Goal: Task Accomplishment & Management: Use online tool/utility

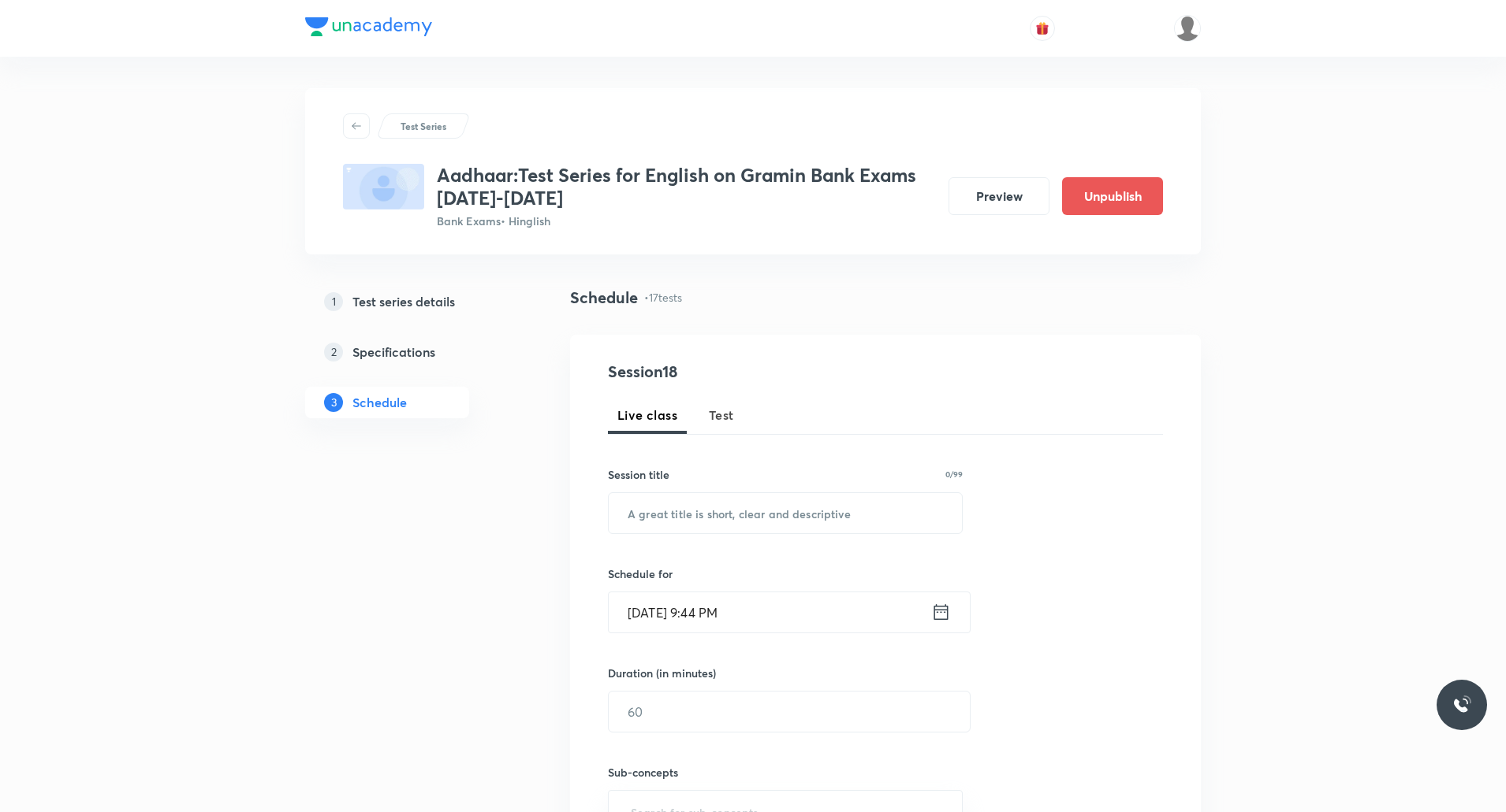
click at [423, 301] on h5 "Test series details" at bounding box center [404, 301] width 102 height 19
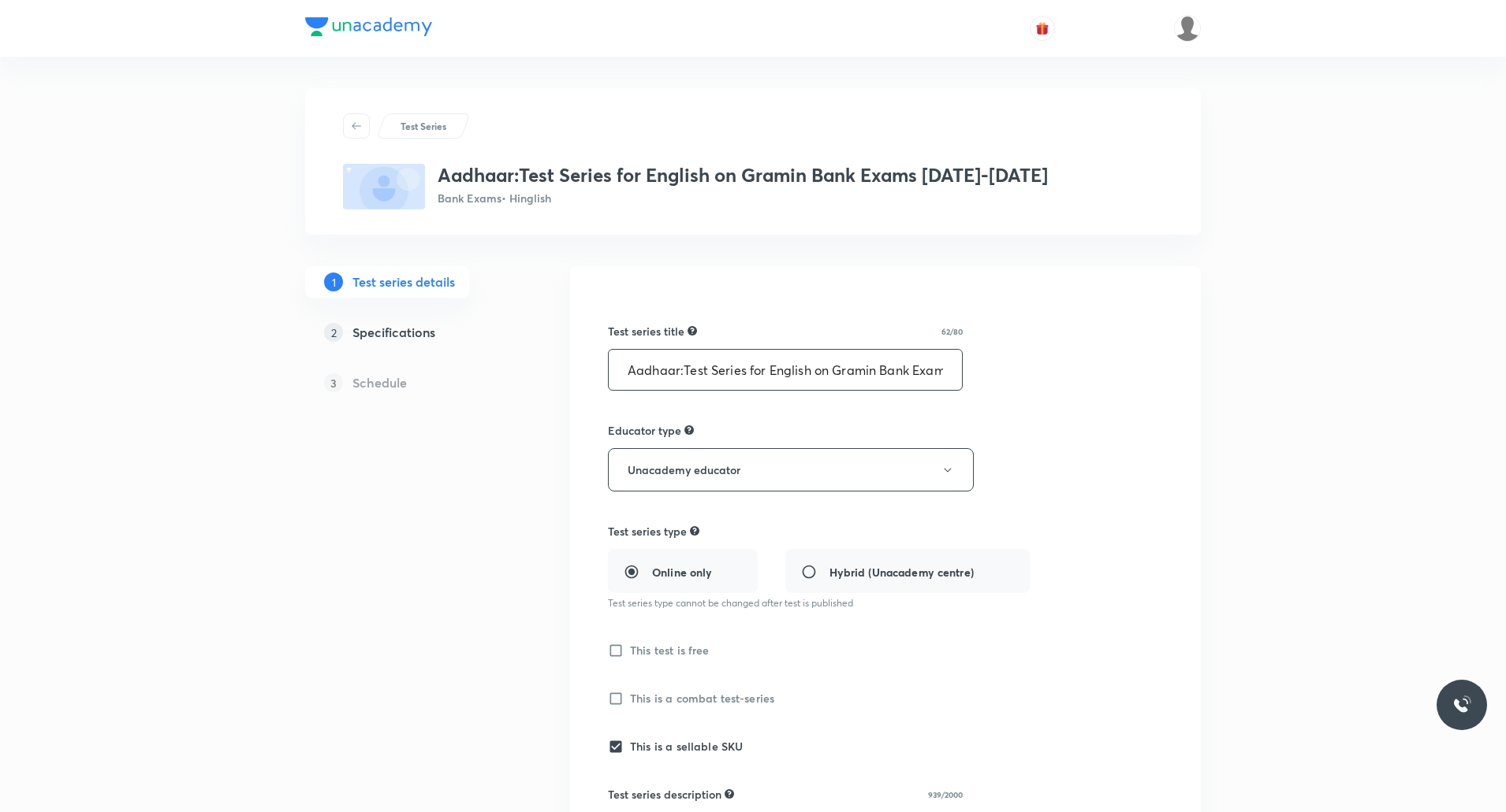
click at [757, 362] on input "Aadhaar:Test Series for English on Gramin Bank Exams [DATE]-[DATE]" at bounding box center [786, 370] width 353 height 40
click at [805, 328] on div "Test series title 62/80" at bounding box center [786, 331] width 355 height 17
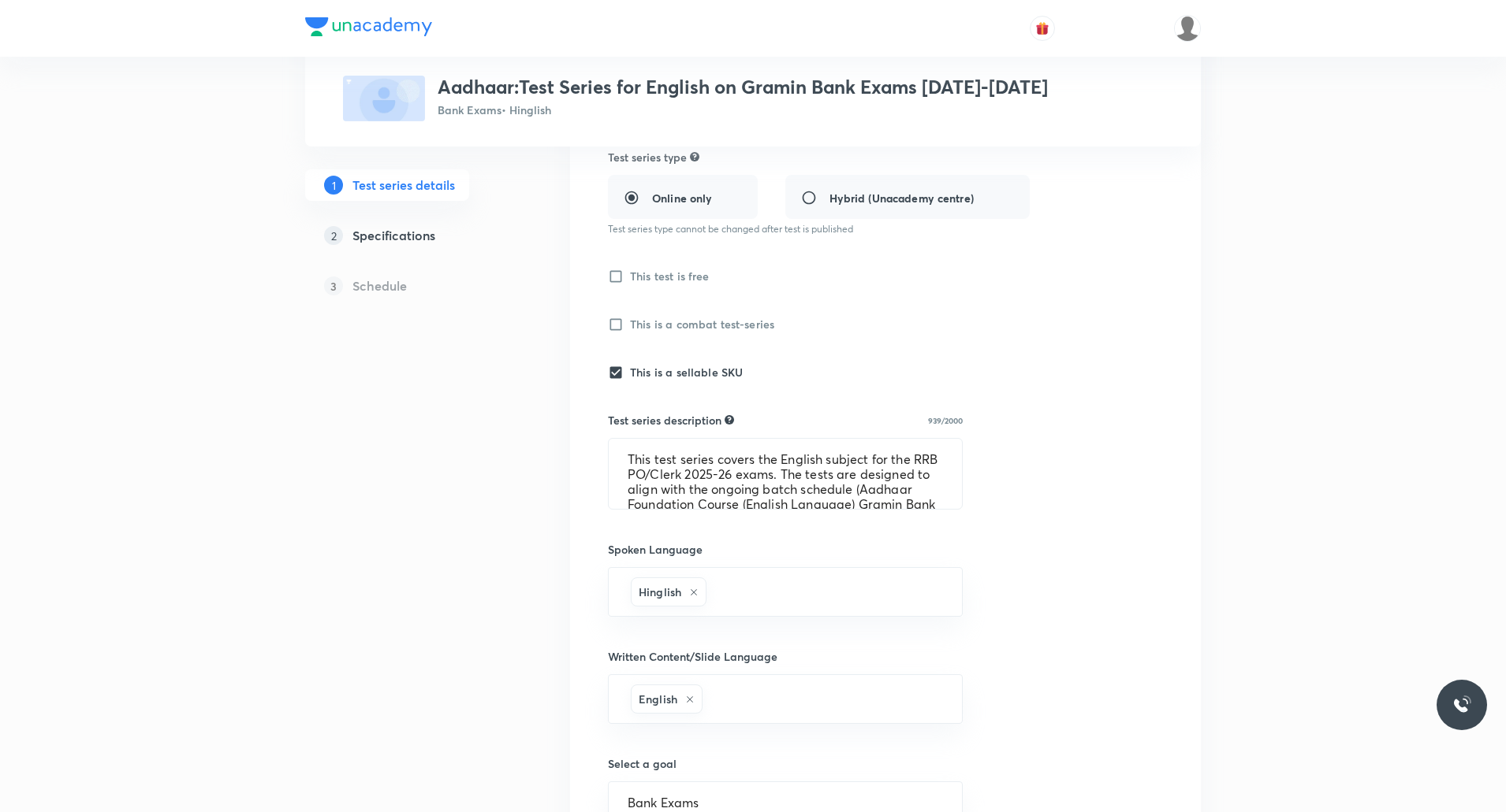
scroll to position [376, 0]
click at [731, 485] on textarea "This test series covers the English subject for the RRB PO/Clerk 2025-26 exams.…" at bounding box center [786, 472] width 353 height 70
click at [523, 503] on div "Test Series Aadhaar:Test Series for English on Gramin Bank Exams 2025-2026 Bank…" at bounding box center [752, 425] width 895 height 1427
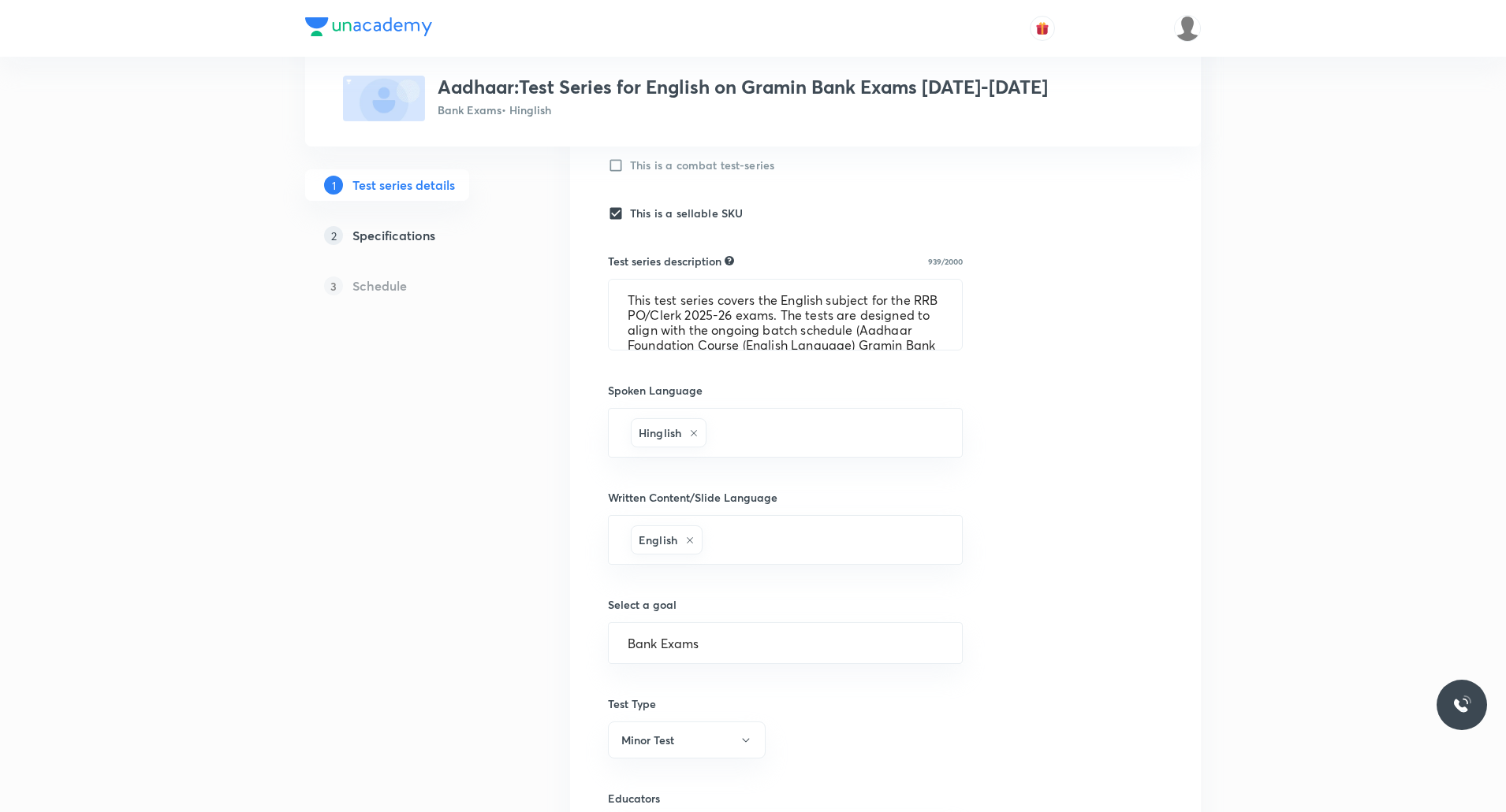
scroll to position [732, 0]
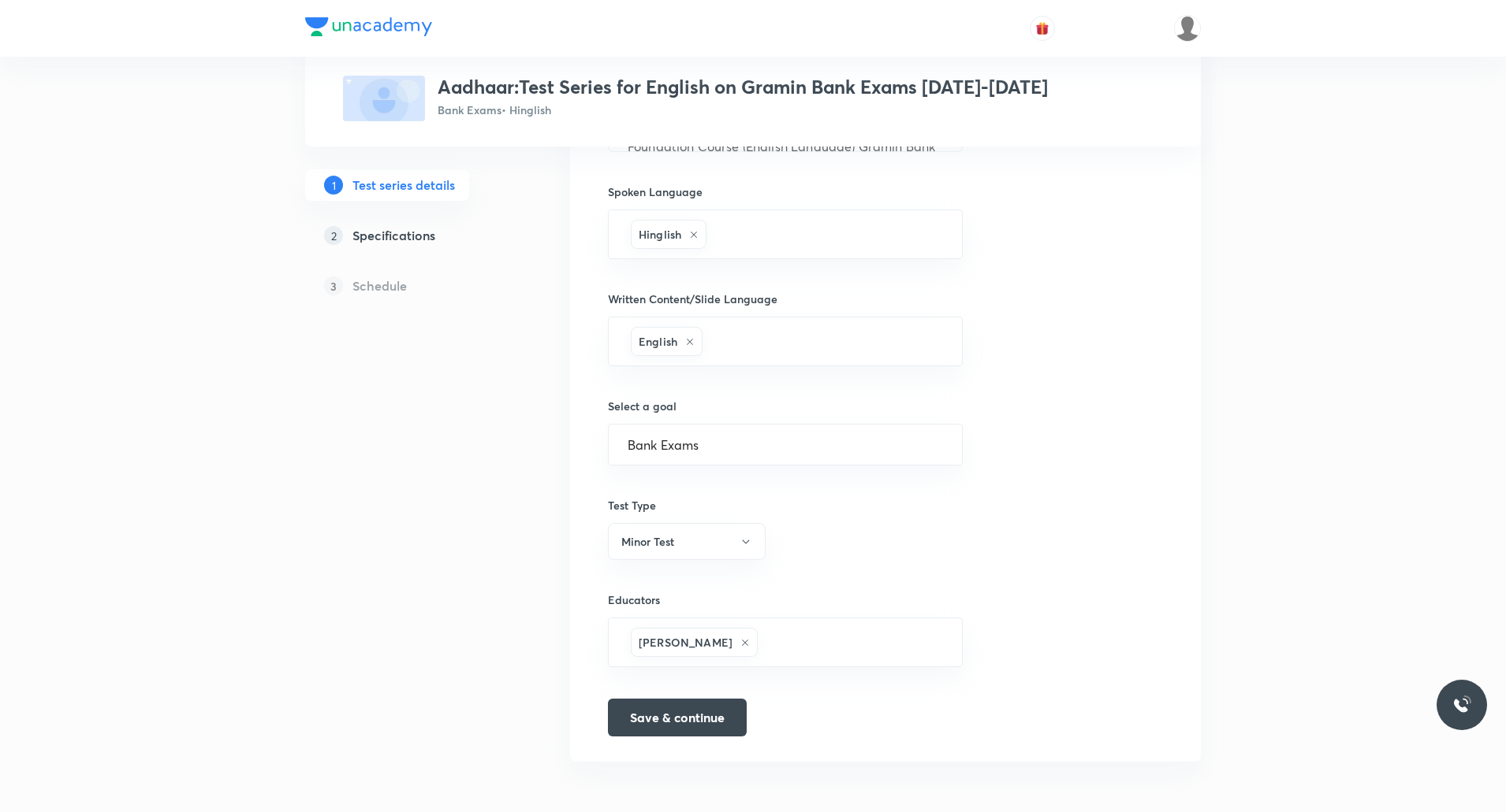
click at [408, 234] on h5 "Specifications" at bounding box center [394, 235] width 83 height 19
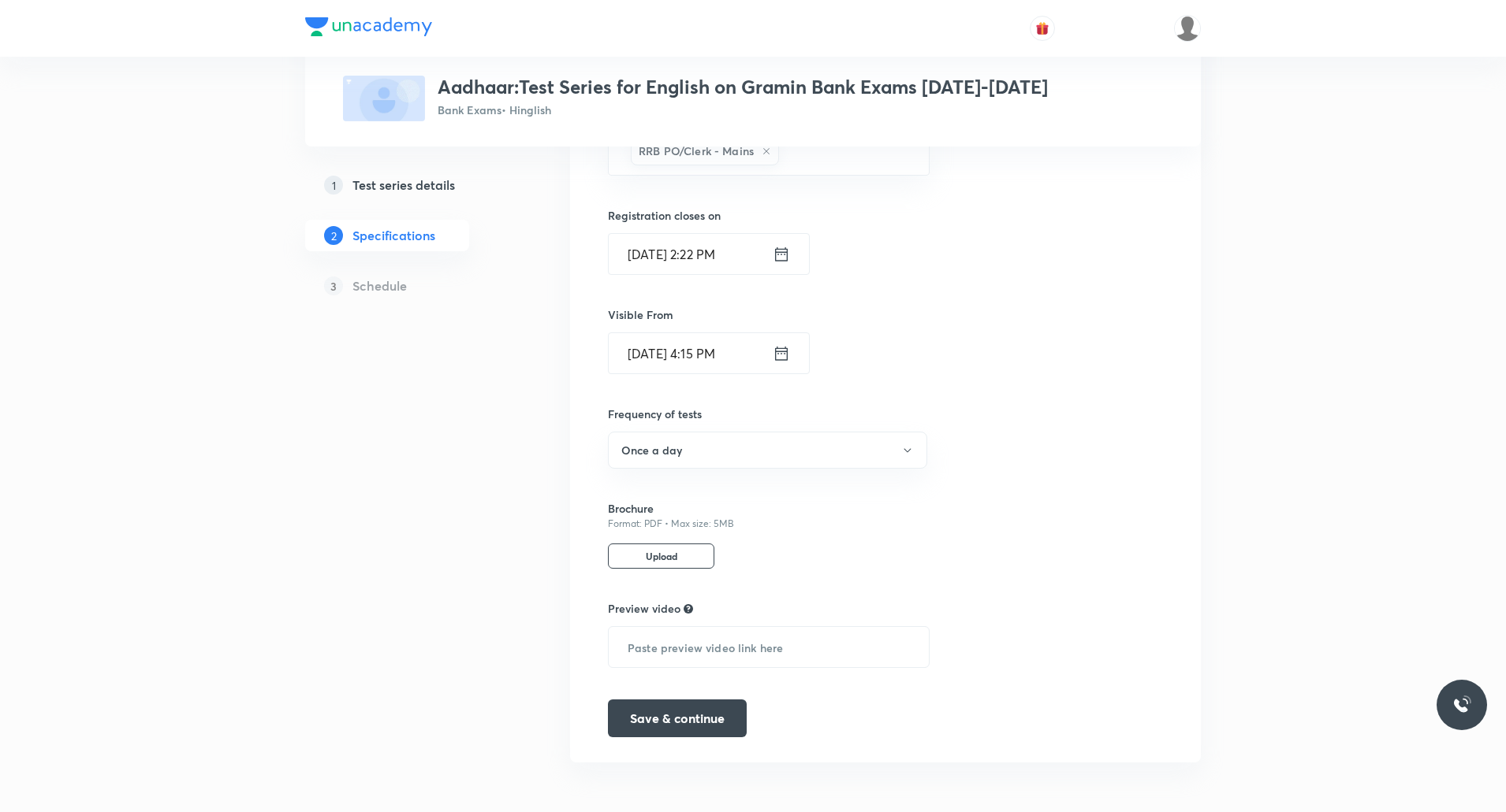
scroll to position [473, 0]
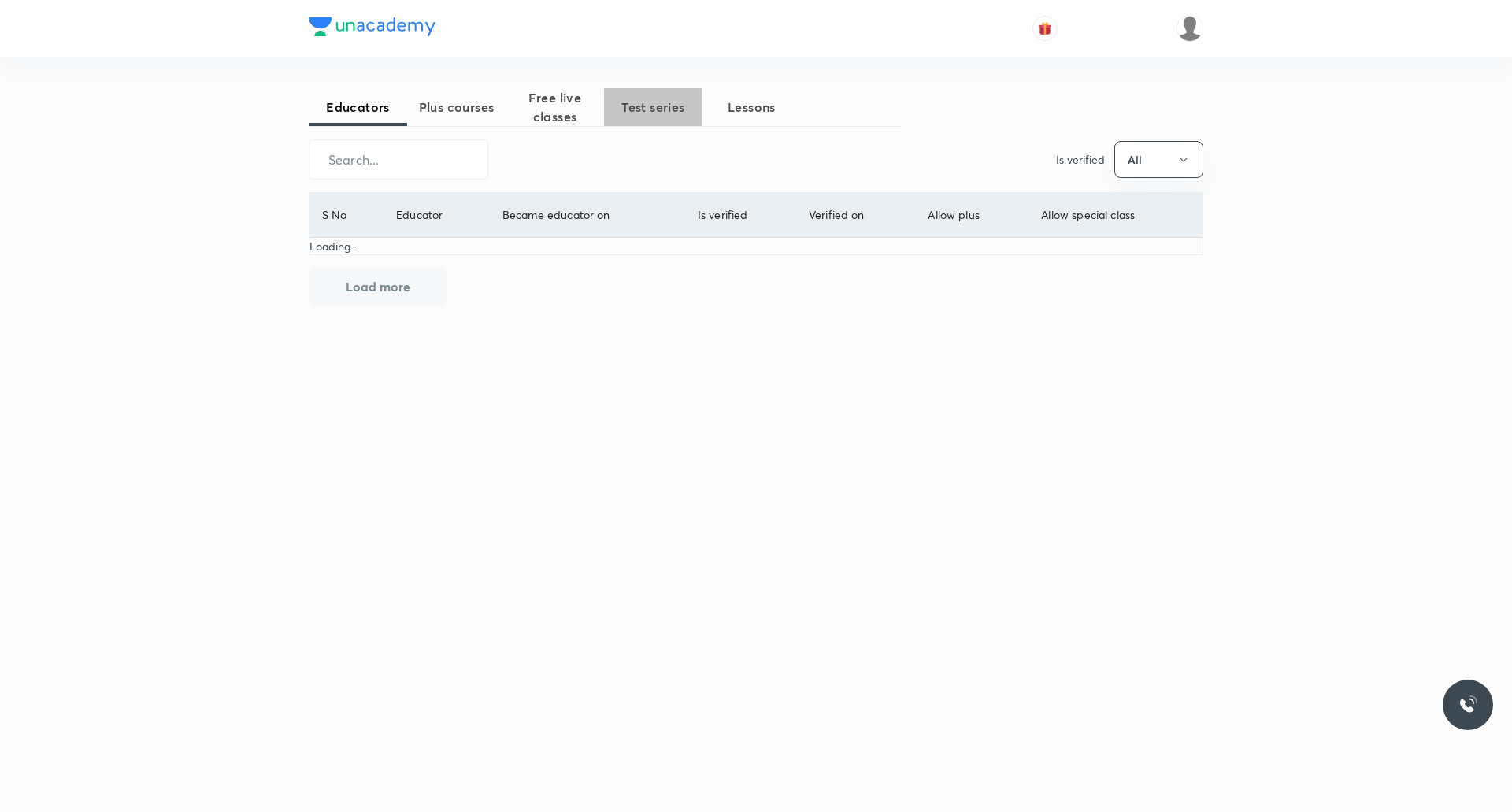
click at [650, 106] on span "Test series" at bounding box center [653, 107] width 99 height 19
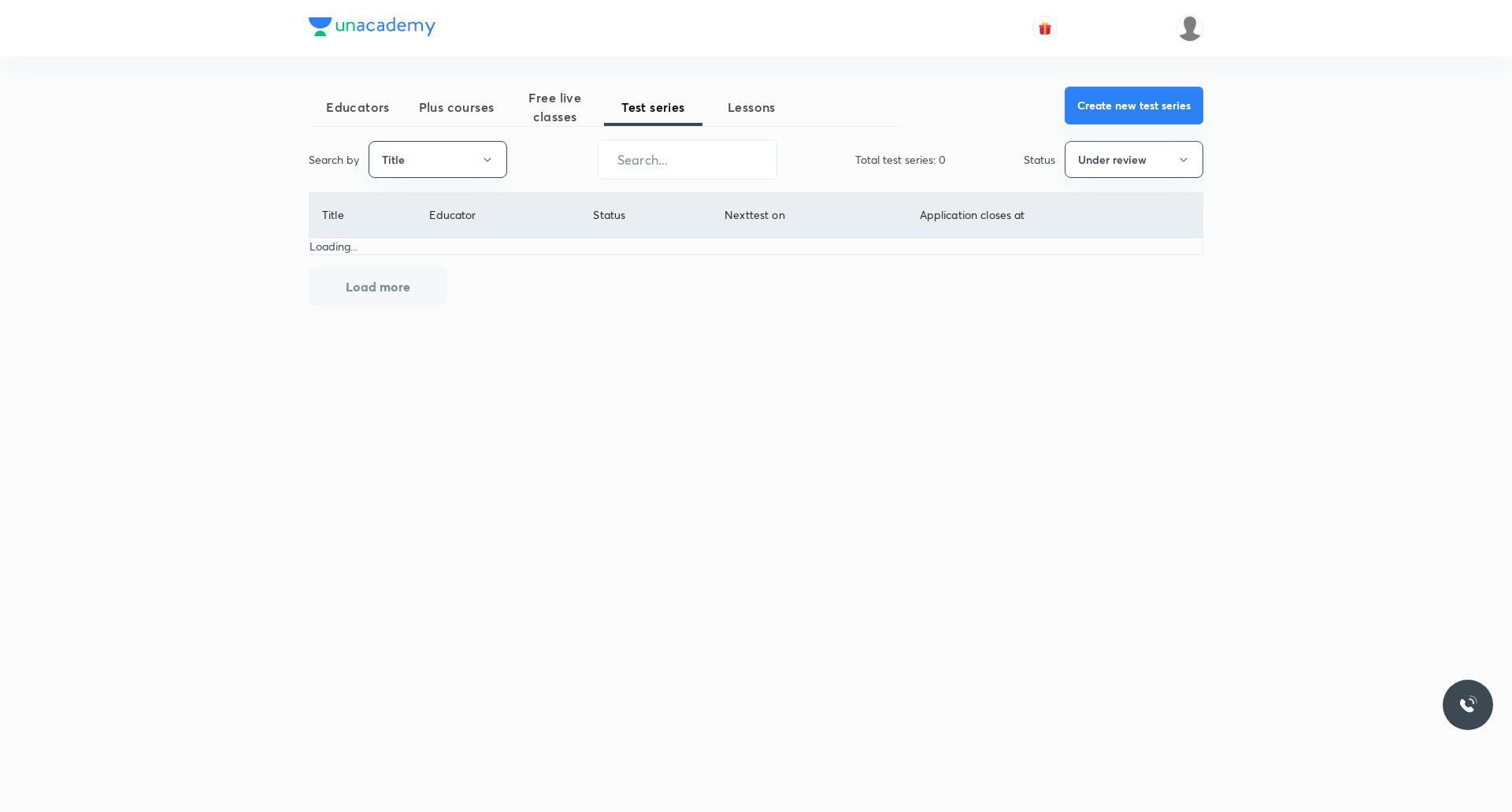
click at [1162, 107] on button "Create new test series" at bounding box center [1134, 105] width 139 height 38
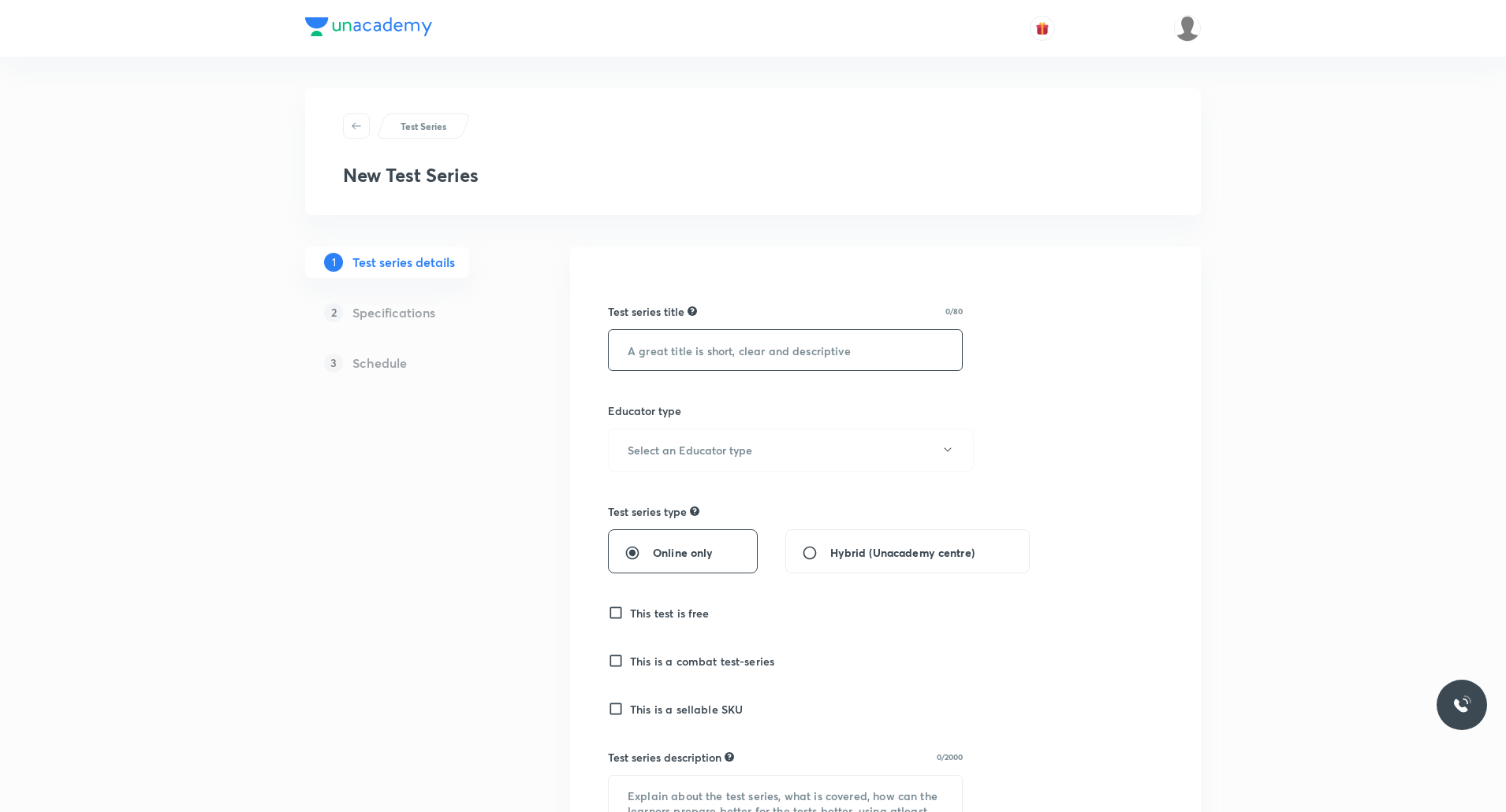
click at [736, 353] on input "text" at bounding box center [786, 350] width 353 height 40
paste input "Aadhaar:Test Series for English on Gramin Bank Exams [DATE]-[DATE]"
click at [809, 352] on input "Aadhaar:Test Series for English on Gramin Bank Exams [DATE]-[DATE]" at bounding box center [786, 350] width 353 height 40
drag, startPoint x: 770, startPoint y: 352, endPoint x: 875, endPoint y: 352, distance: 105.0
click at [875, 352] on input "Aadhaar:Test Series for General Awaeness on Gramin Bank Exams [DATE]-[DATE]" at bounding box center [786, 350] width 353 height 40
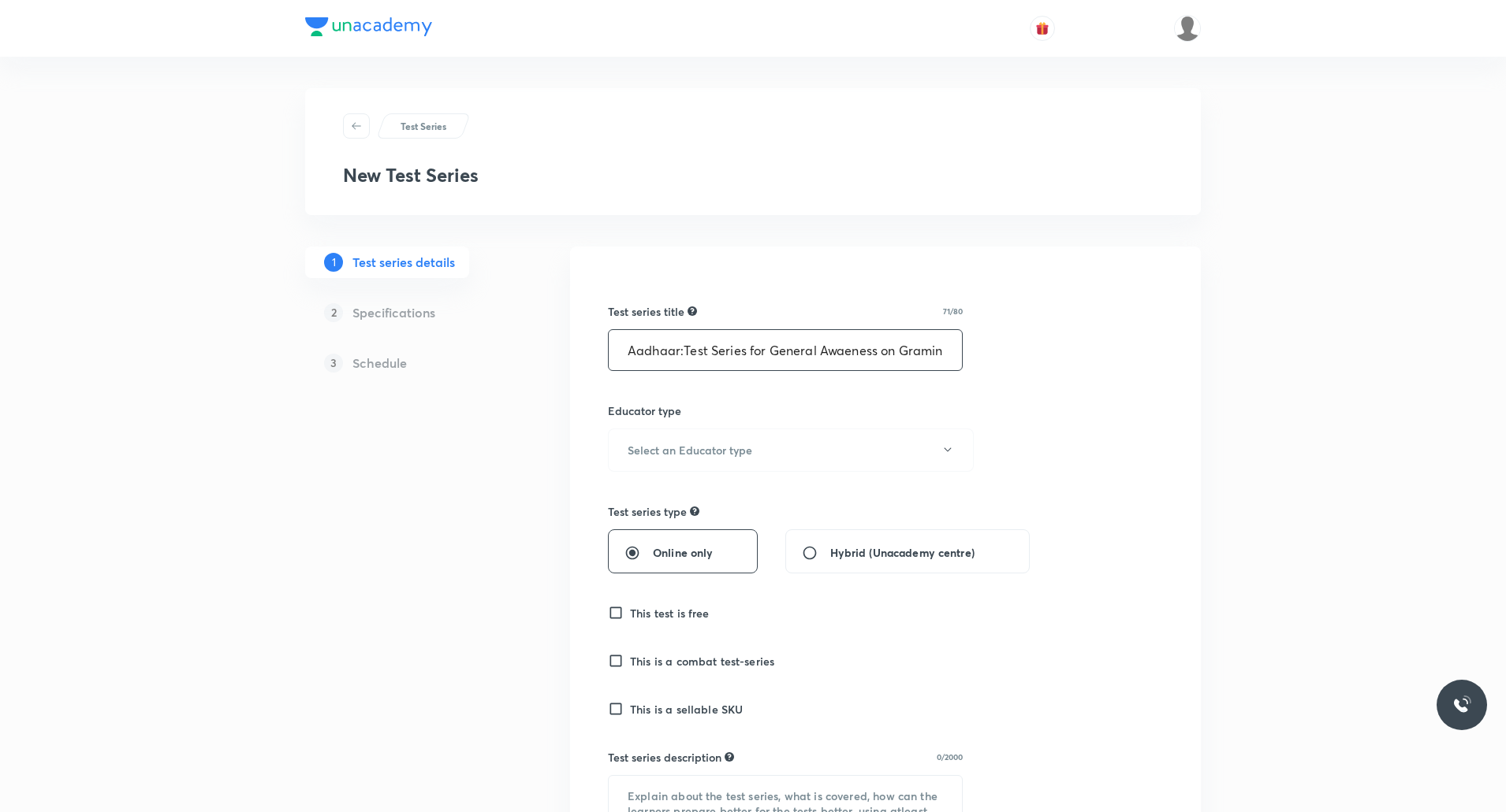
paste input "r"
type input "Aadhaar:Test Series for General Awareness on Gramin Bank Exams [DATE]-[DATE]"
click at [761, 445] on button "Select an Educator type" at bounding box center [791, 450] width 366 height 44
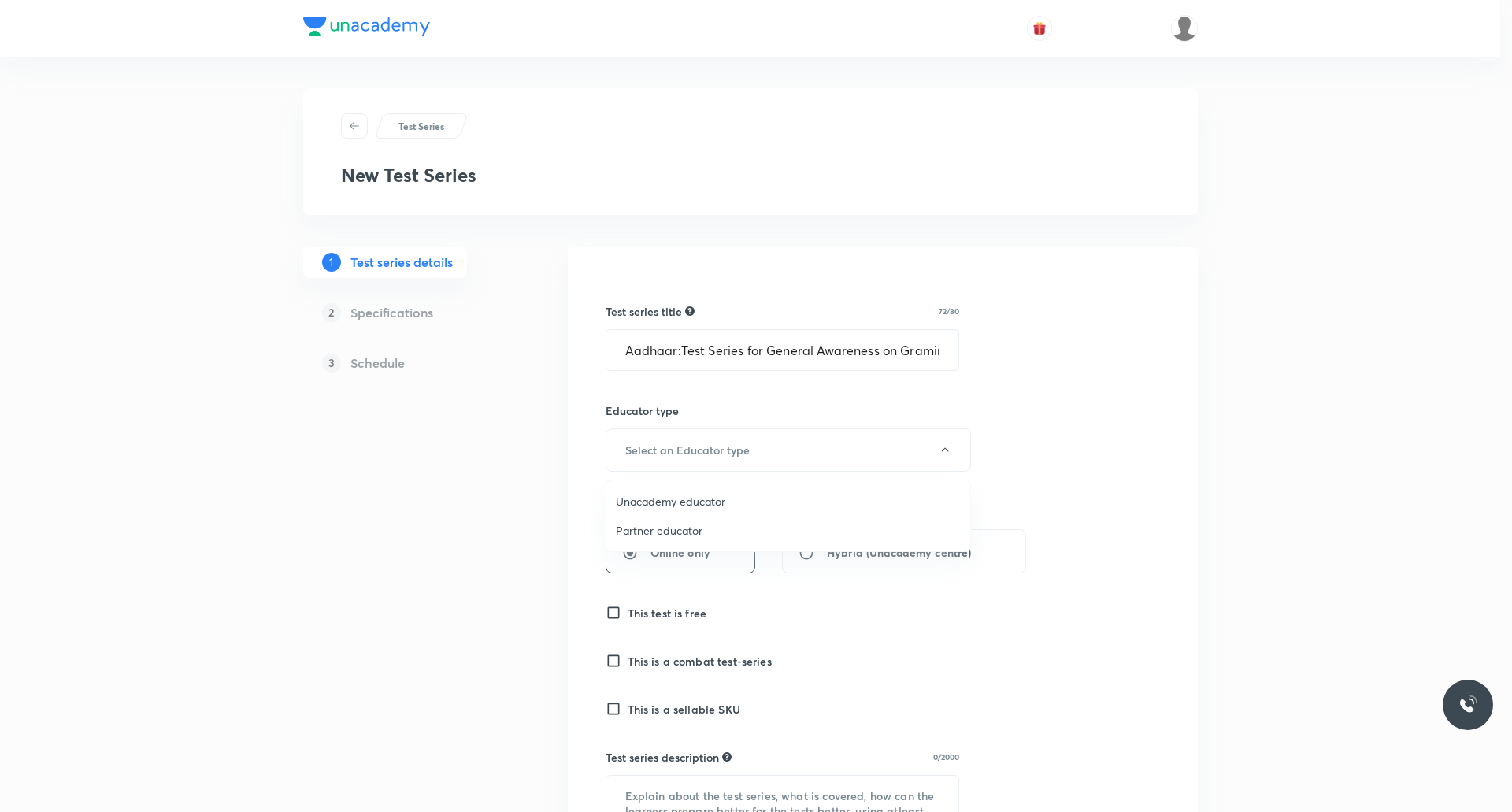
click at [710, 507] on span "Unacademy educator" at bounding box center [788, 501] width 345 height 17
click at [632, 558] on input "Online only" at bounding box center [638, 552] width 28 height 16
radio input "true"
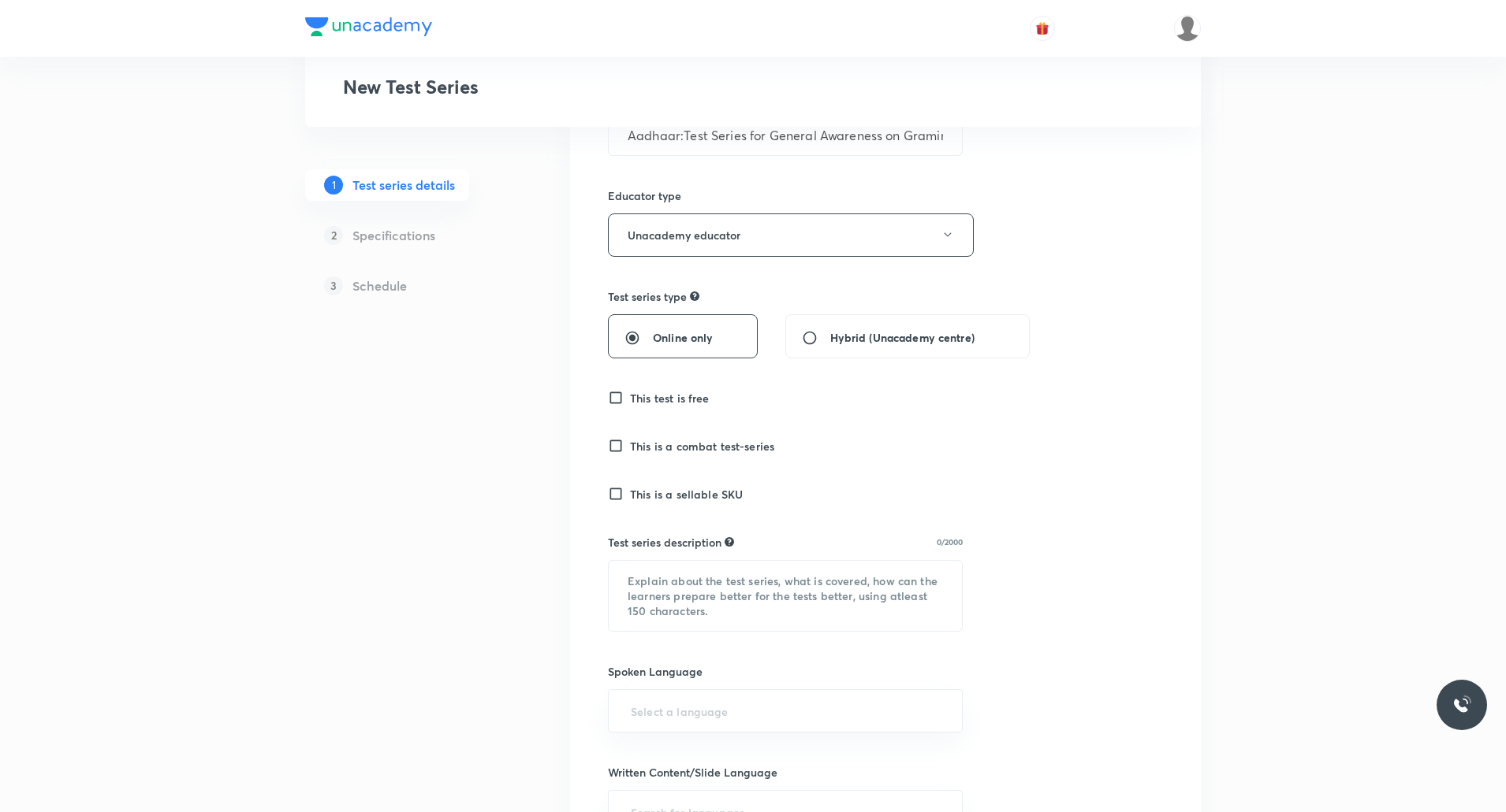
scroll to position [246, 0]
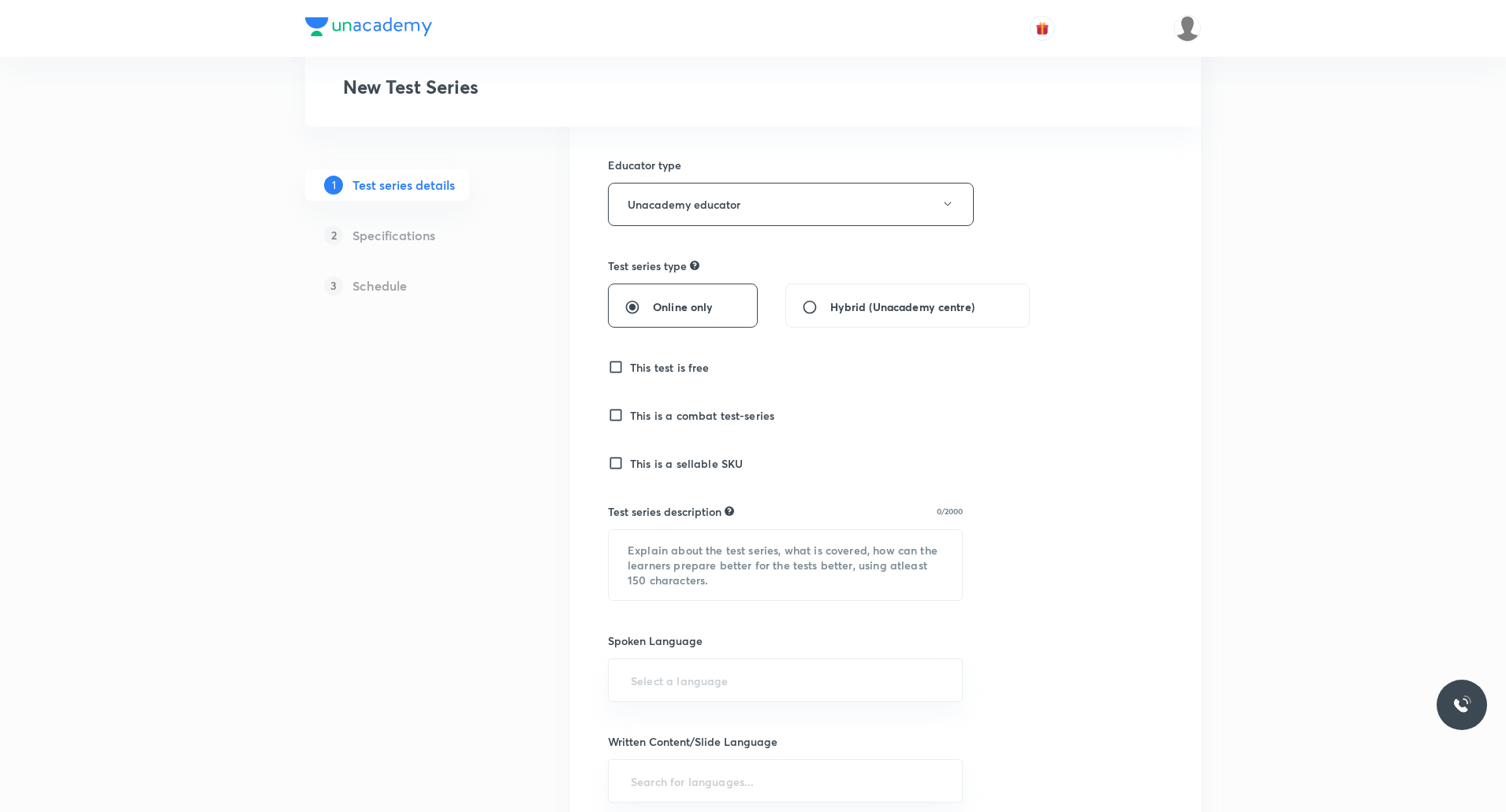
click at [612, 464] on input "This is a sellable SKU" at bounding box center [619, 463] width 22 height 16
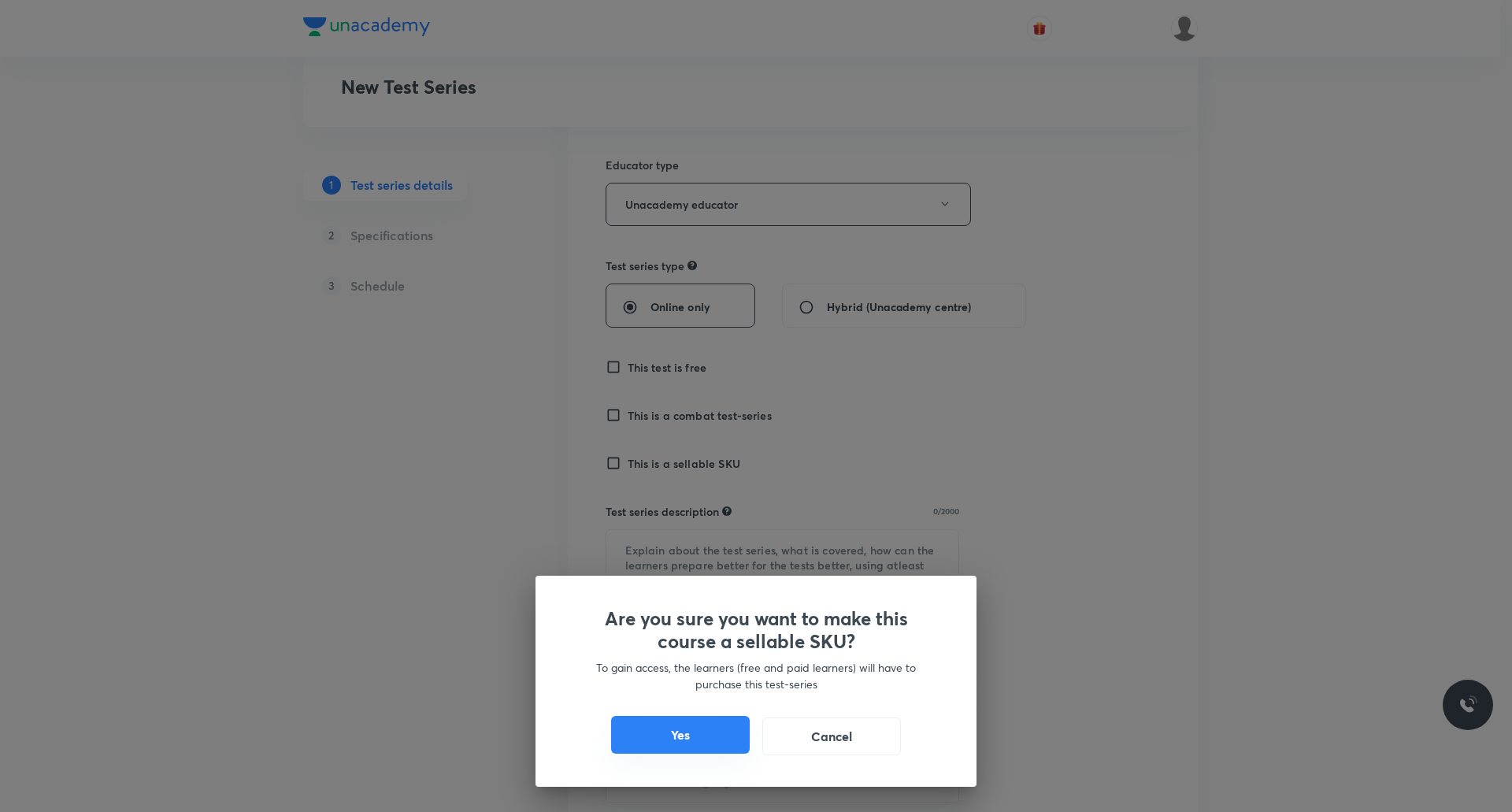
click at [689, 748] on button "Yes" at bounding box center [680, 734] width 139 height 38
checkbox input "true"
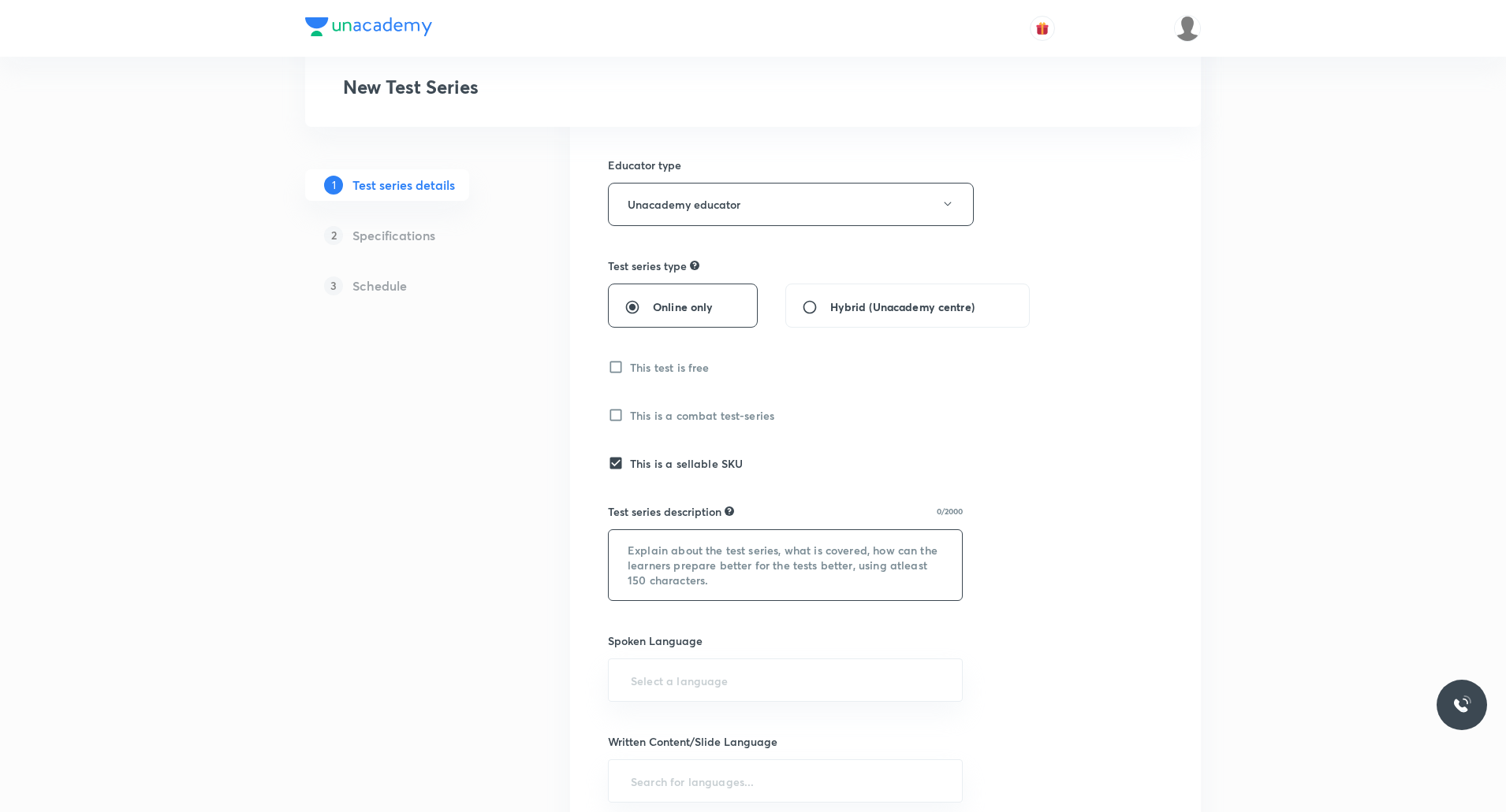
click at [701, 555] on textarea at bounding box center [786, 565] width 353 height 70
paste textarea "This test series covers the English subject for the RRB PO/Clerk 2025-26 exams.…"
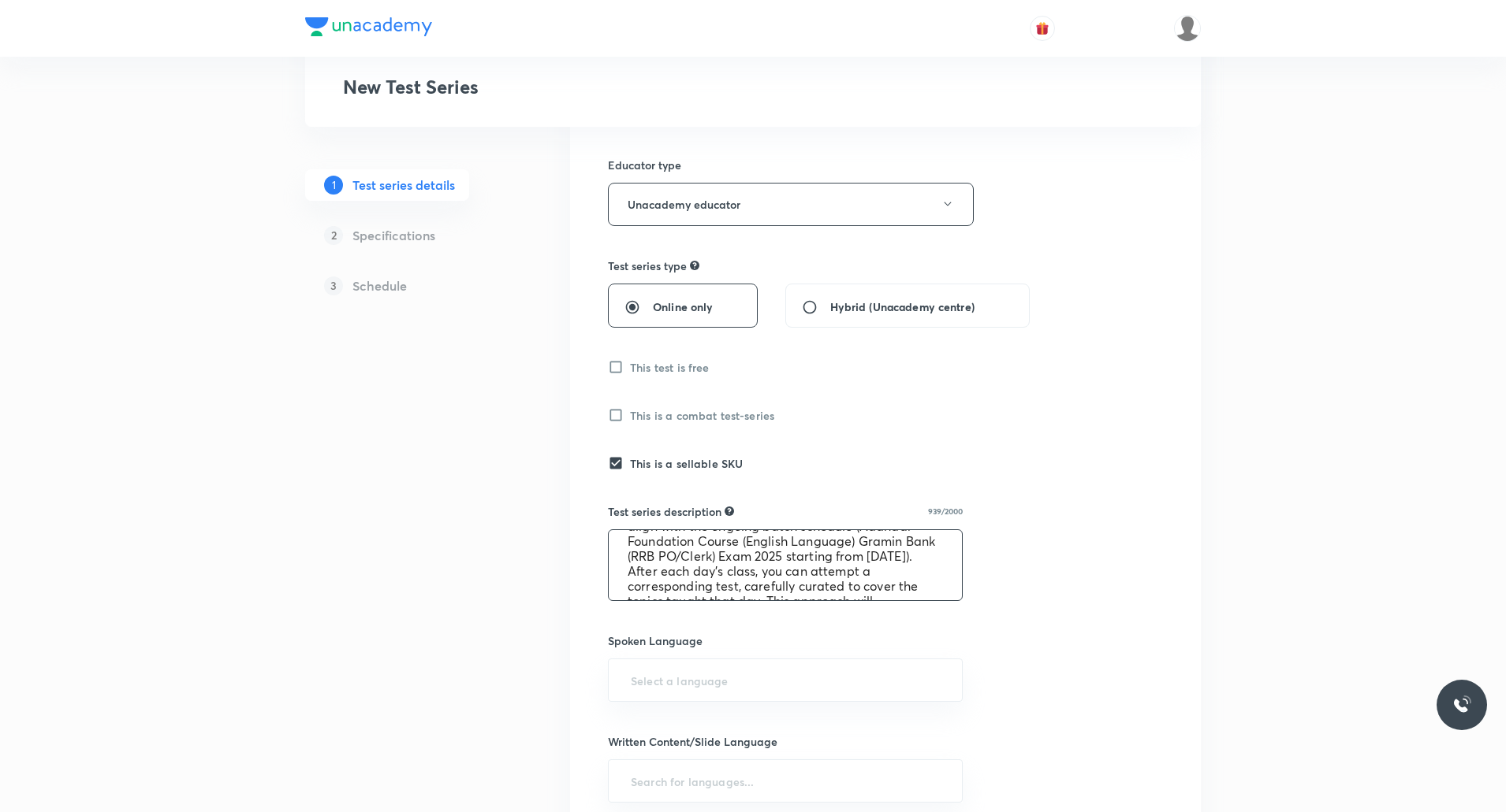
scroll to position [0, 0]
click at [625, 547] on textarea "This test series covers the English subject for the RRB PO/Clerk 2025-26 exams.…" at bounding box center [786, 565] width 353 height 70
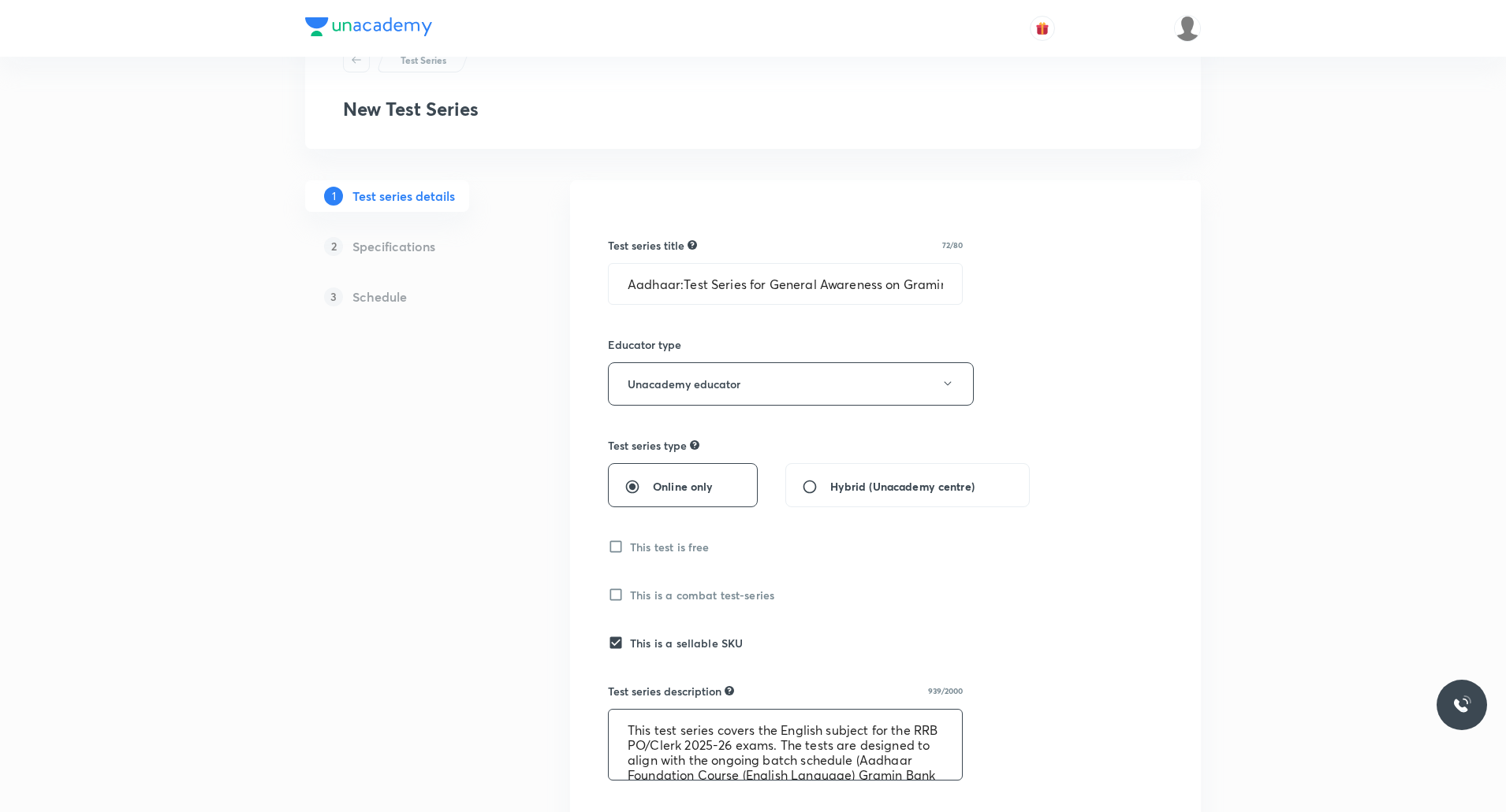
scroll to position [42, 0]
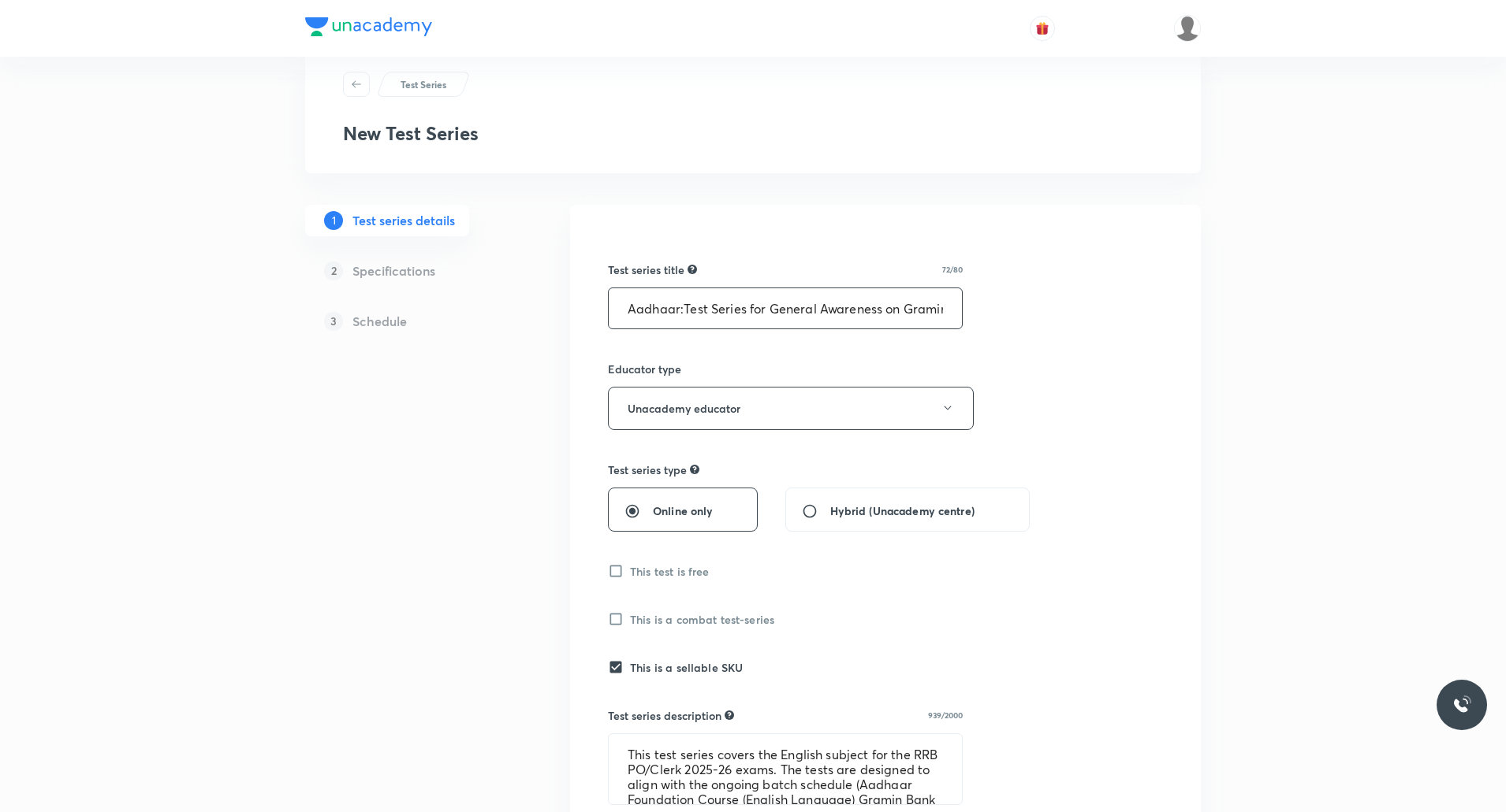
drag, startPoint x: 770, startPoint y: 308, endPoint x: 879, endPoint y: 308, distance: 109.0
click at [879, 308] on input "Aadhaar:Test Series for General Awareness on Gramin Bank Exams 2025-2026" at bounding box center [786, 308] width 353 height 40
click at [1043, 377] on div "Test series title 72/80 Aadhaar:Test Series for General Awareness on Gramin Ban…" at bounding box center [885, 800] width 555 height 1141
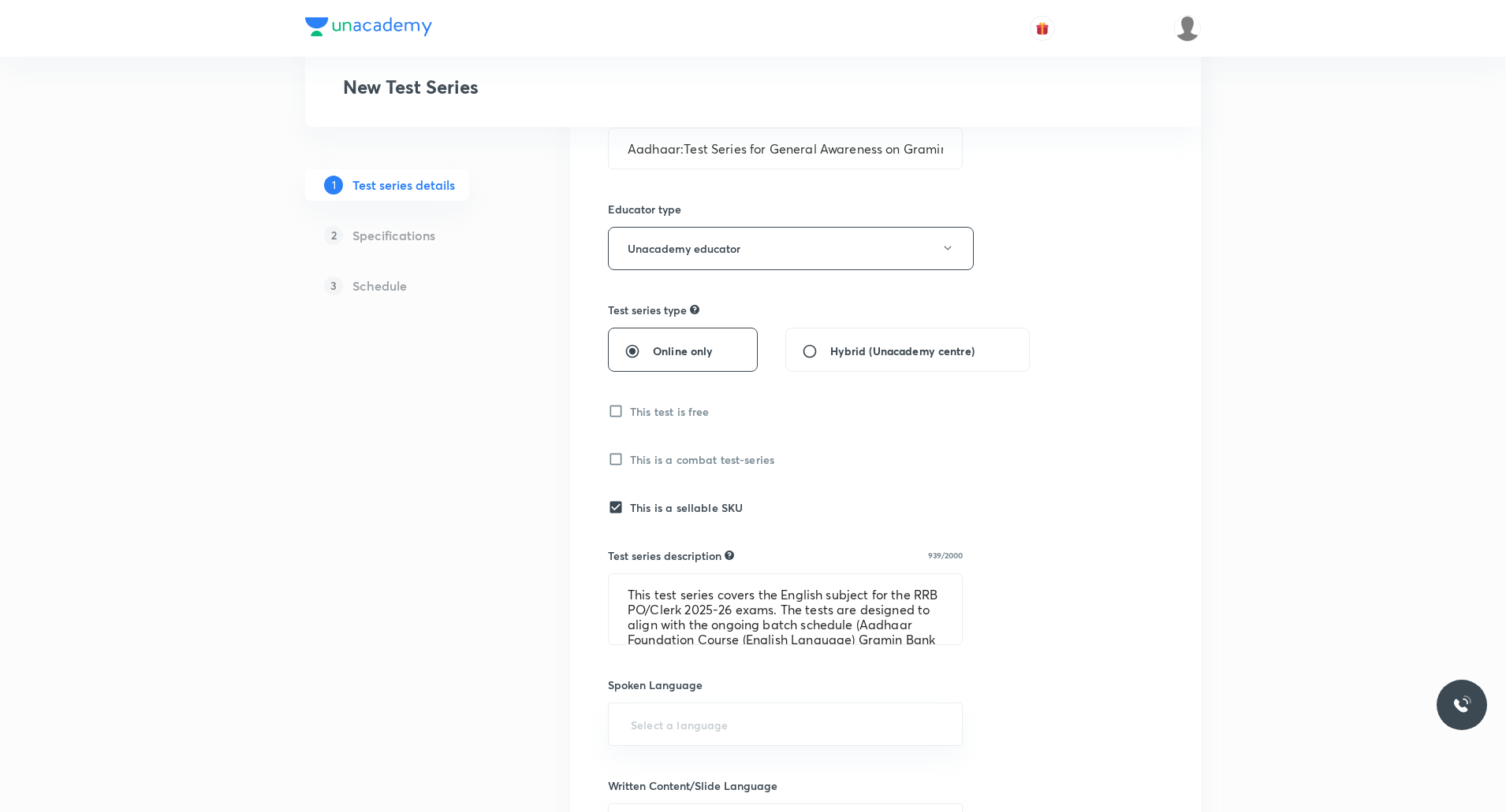
scroll to position [203, 0]
drag, startPoint x: 779, startPoint y: 592, endPoint x: 819, endPoint y: 593, distance: 40.0
click at [819, 593] on textarea "This test series covers the English subject for the RRB PO/Clerk 2025-26 exams.…" at bounding box center [786, 608] width 353 height 70
paste textarea "General Awareness"
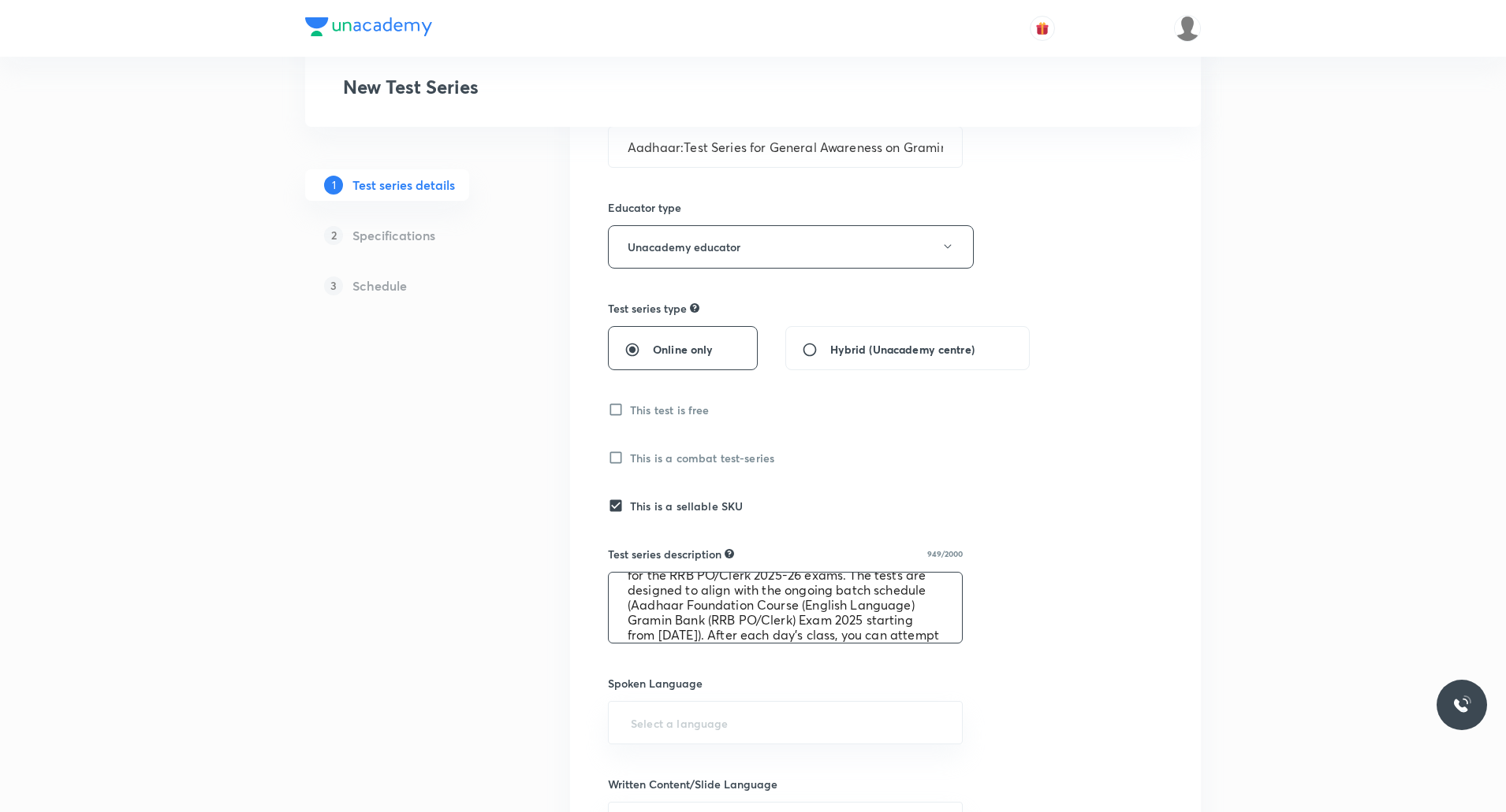
drag, startPoint x: 863, startPoint y: 606, endPoint x: 684, endPoint y: 621, distance: 179.6
click at [684, 621] on textarea "This test series covers the General Awareness subject for the RRB PO/Clerk 2025…" at bounding box center [786, 608] width 353 height 70
paste textarea "General Awareness"
drag, startPoint x: 704, startPoint y: 611, endPoint x: 784, endPoint y: 610, distance: 80.0
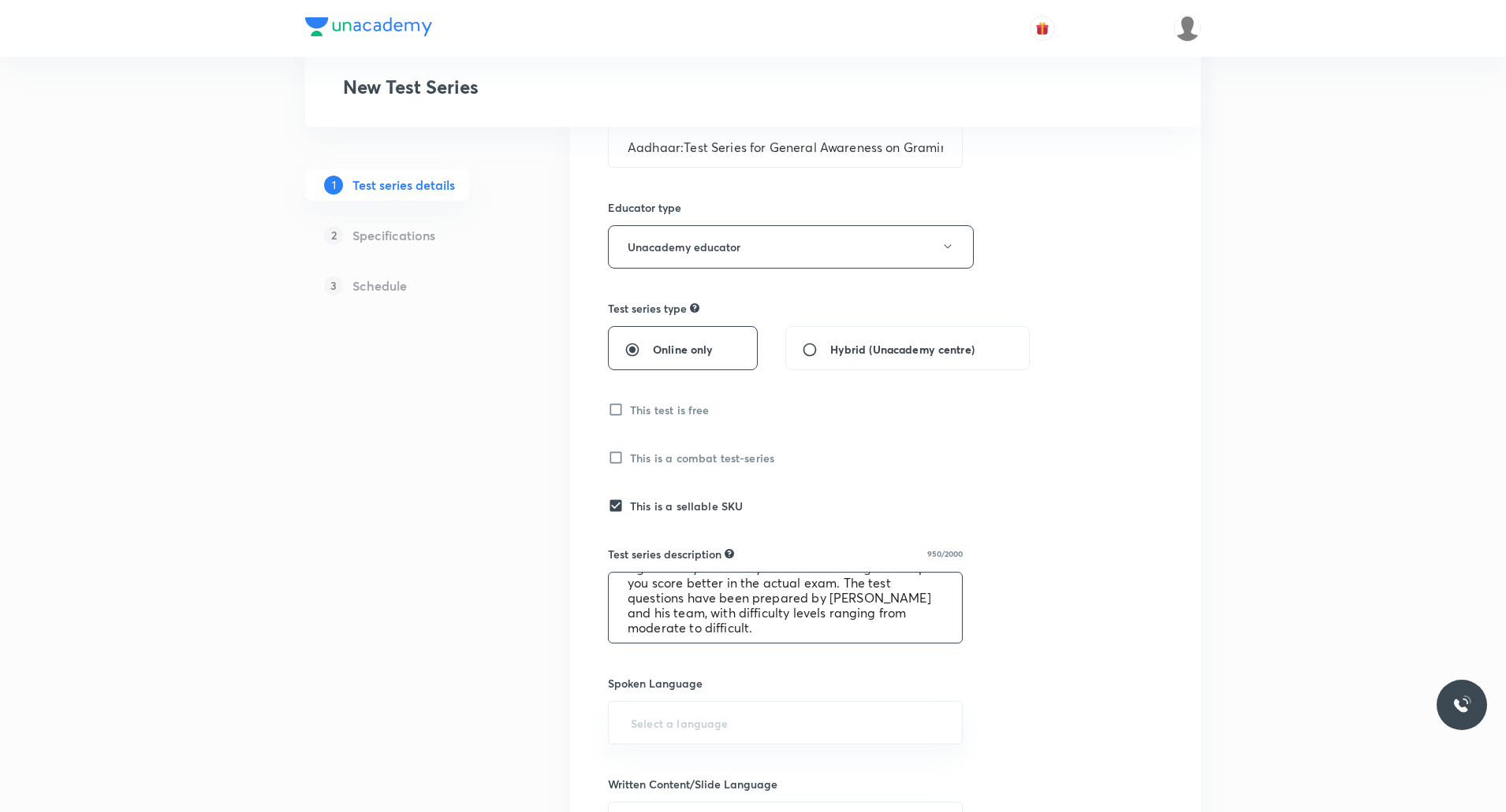
click at [784, 610] on textarea "This test series covers the General Awareness subject for the RRB PO/Clerk 2025…" at bounding box center [786, 608] width 353 height 70
type textarea "This test series covers the General Awareness subject for the RRB PO/Clerk 2025…"
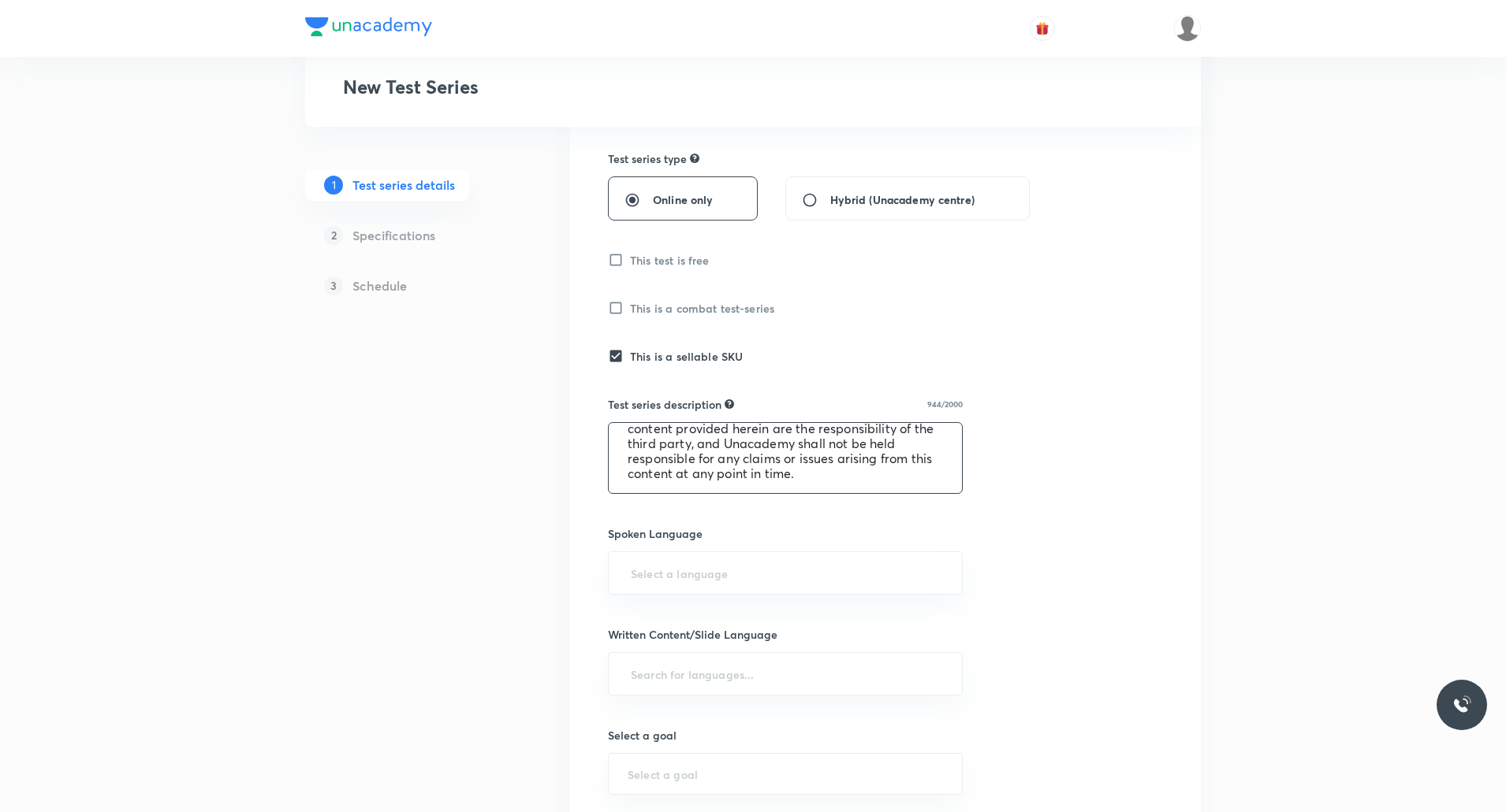
scroll to position [355, 0]
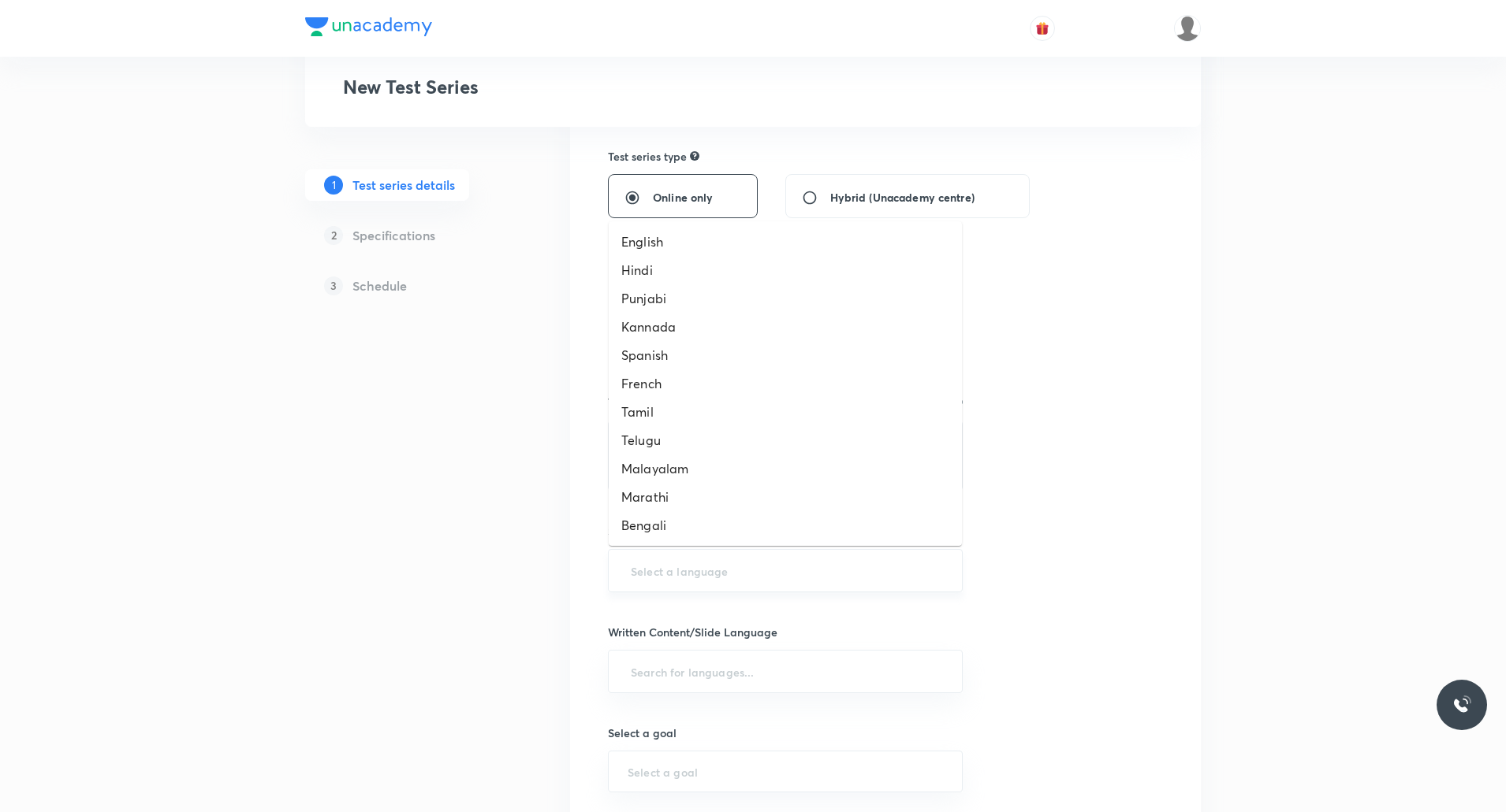
click at [690, 568] on input "text" at bounding box center [785, 570] width 315 height 29
type input "Hinghlish"
click at [647, 529] on li "Hinglish" at bounding box center [786, 526] width 353 height 28
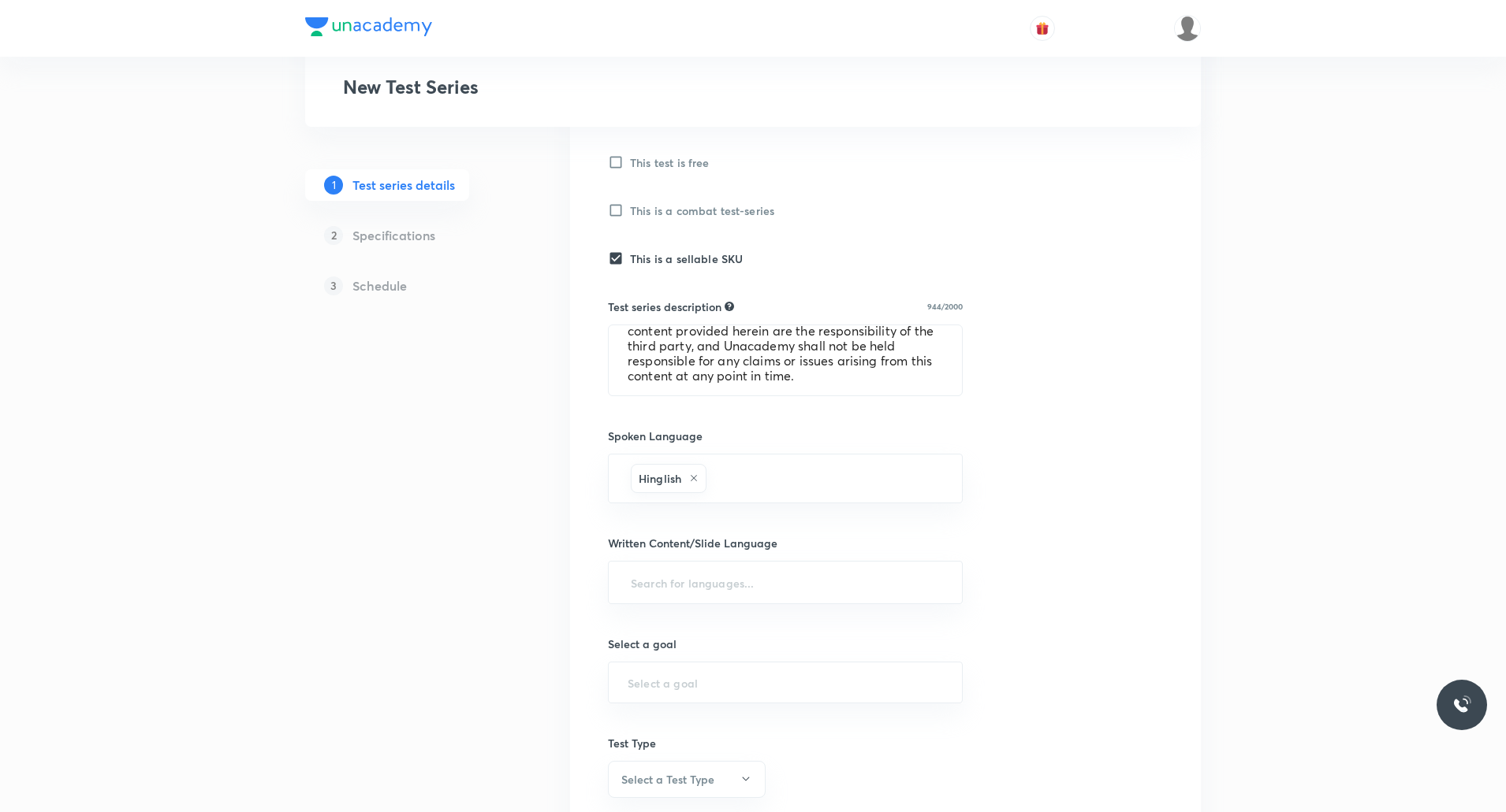
scroll to position [465, 0]
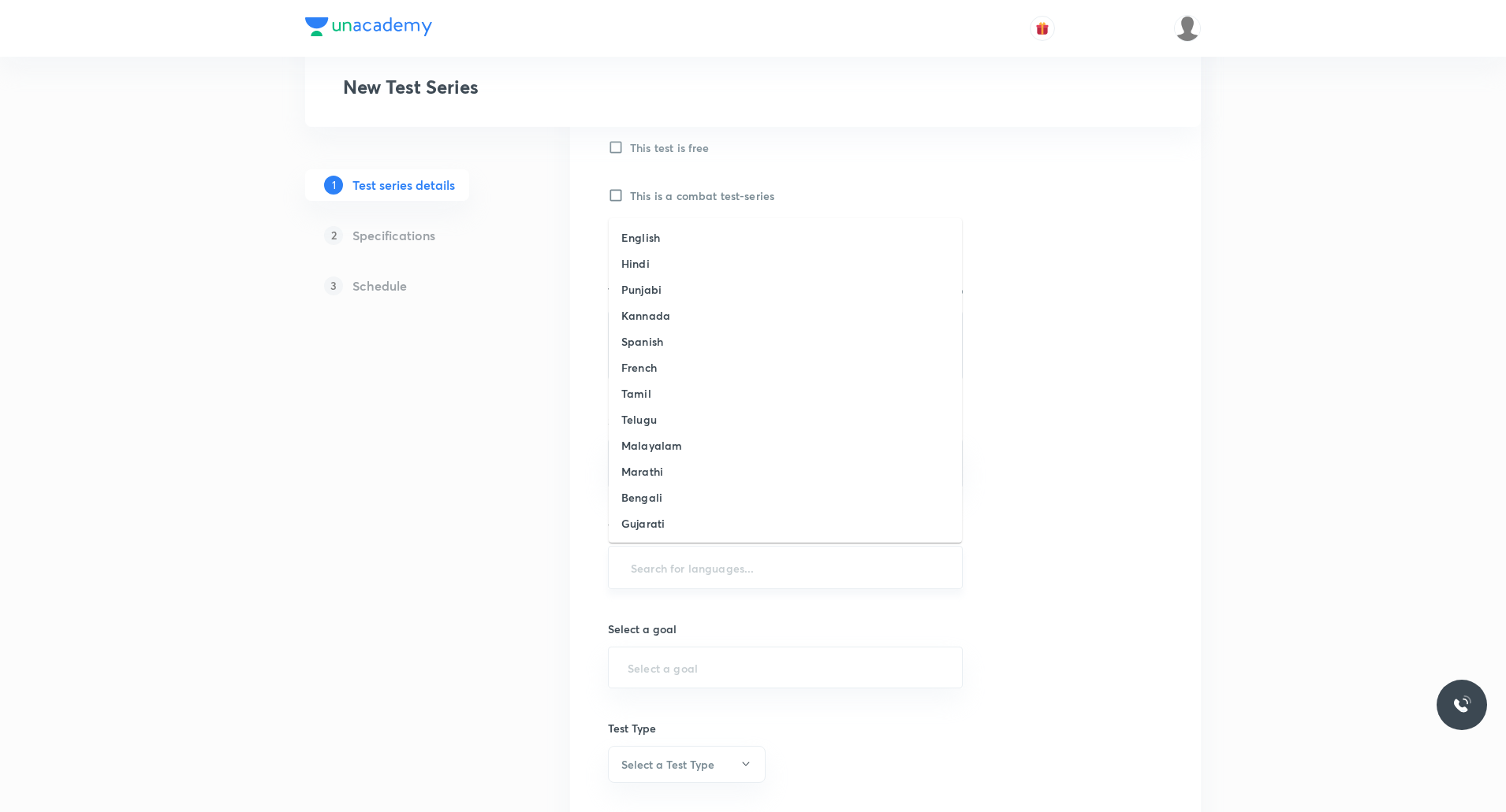
click at [686, 563] on input "text" at bounding box center [785, 568] width 315 height 29
click at [649, 241] on h6 "English" at bounding box center [641, 238] width 39 height 17
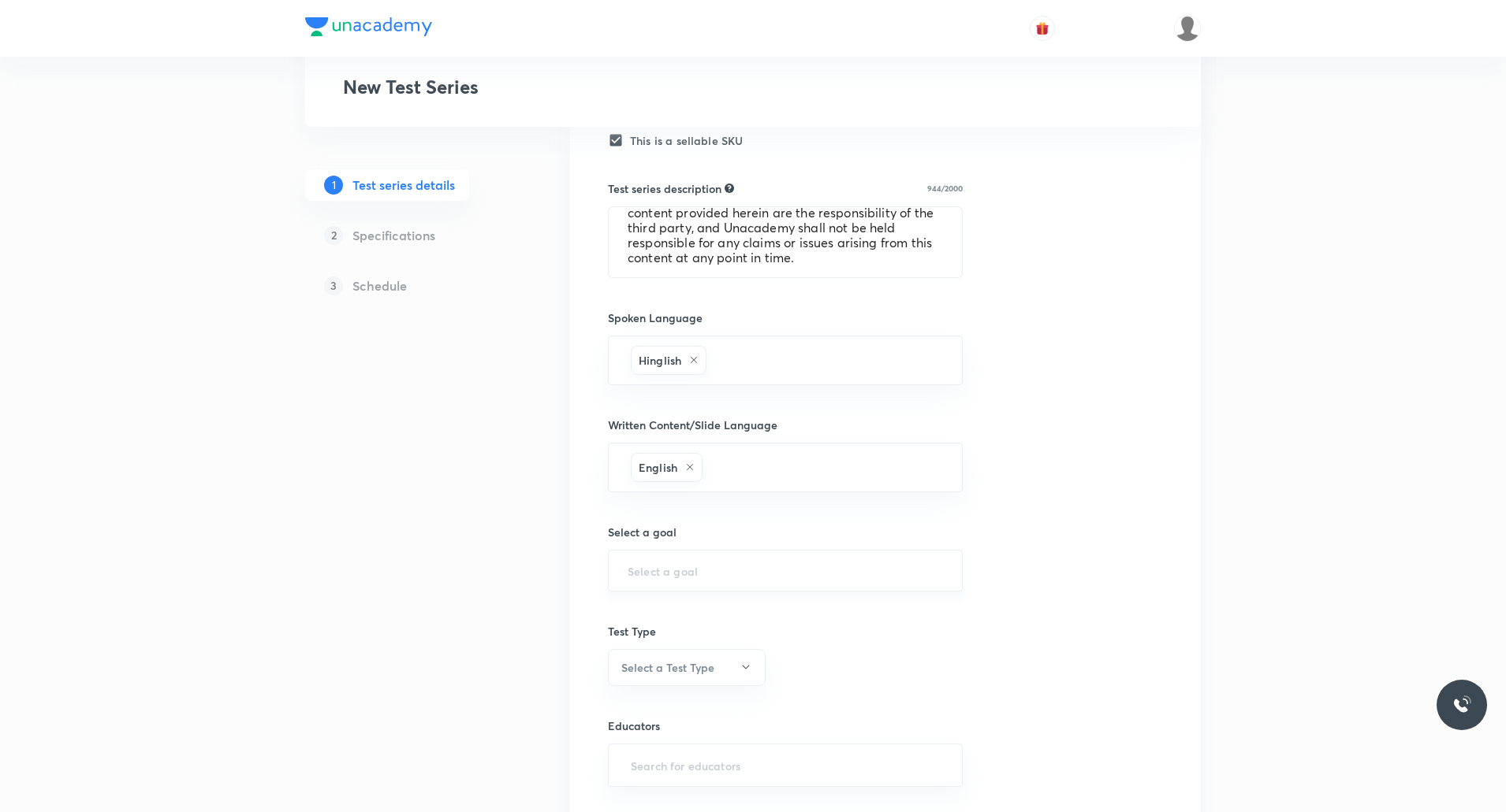
scroll to position [574, 0]
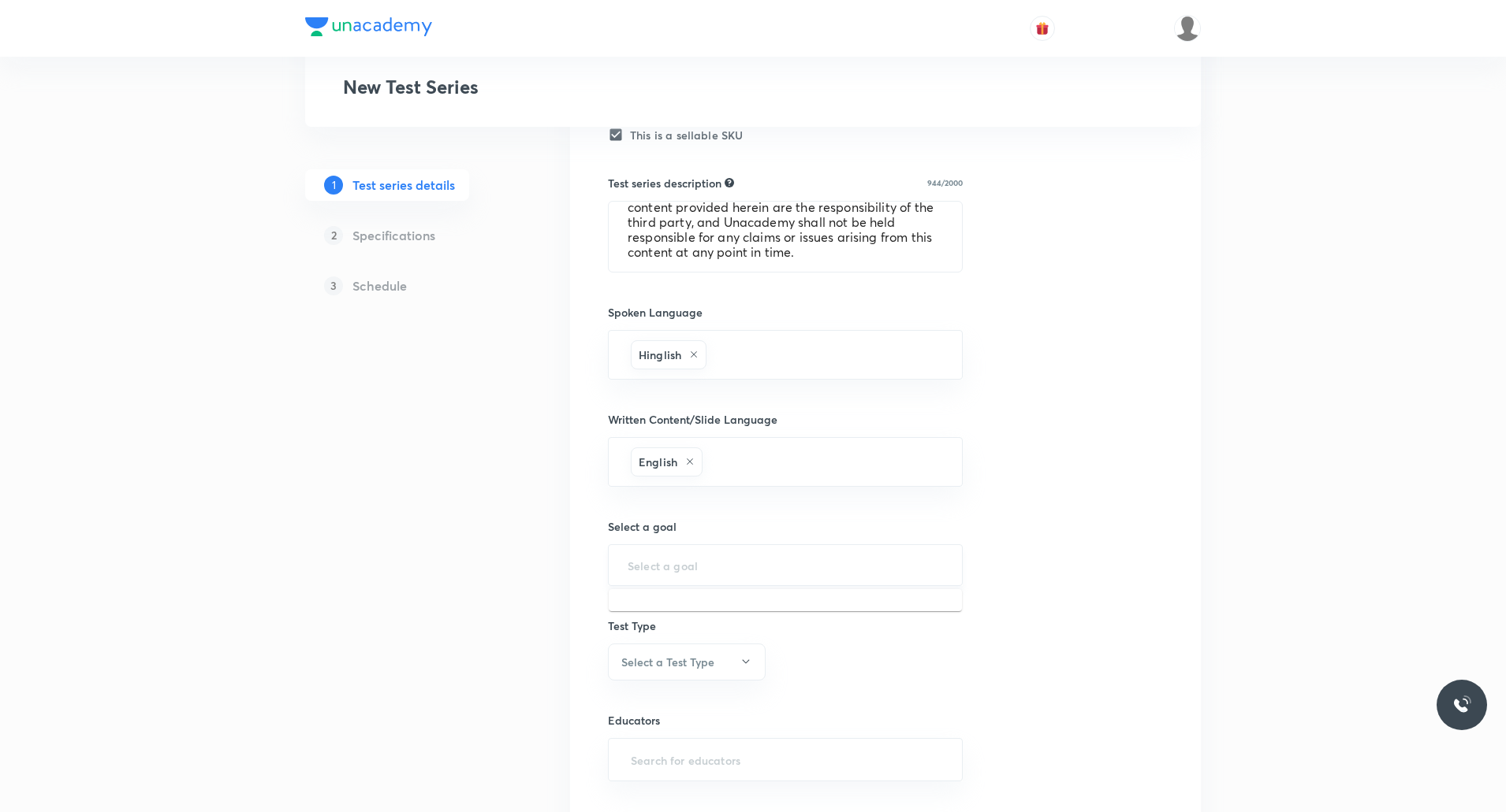
click at [688, 566] on input "text" at bounding box center [785, 565] width 315 height 15
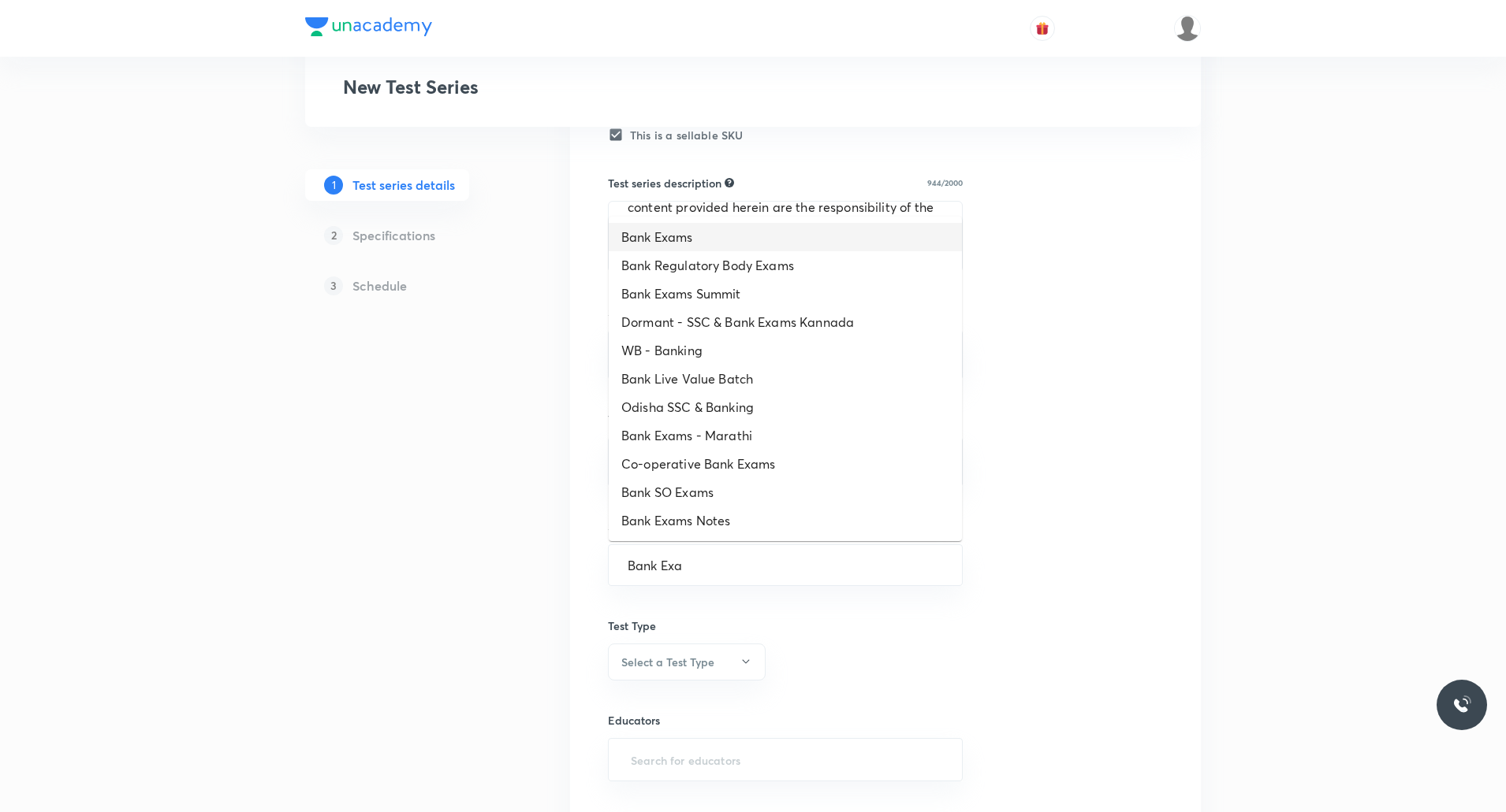
click at [678, 238] on li "Bank Exams" at bounding box center [786, 237] width 353 height 28
type input "Bank Exams"
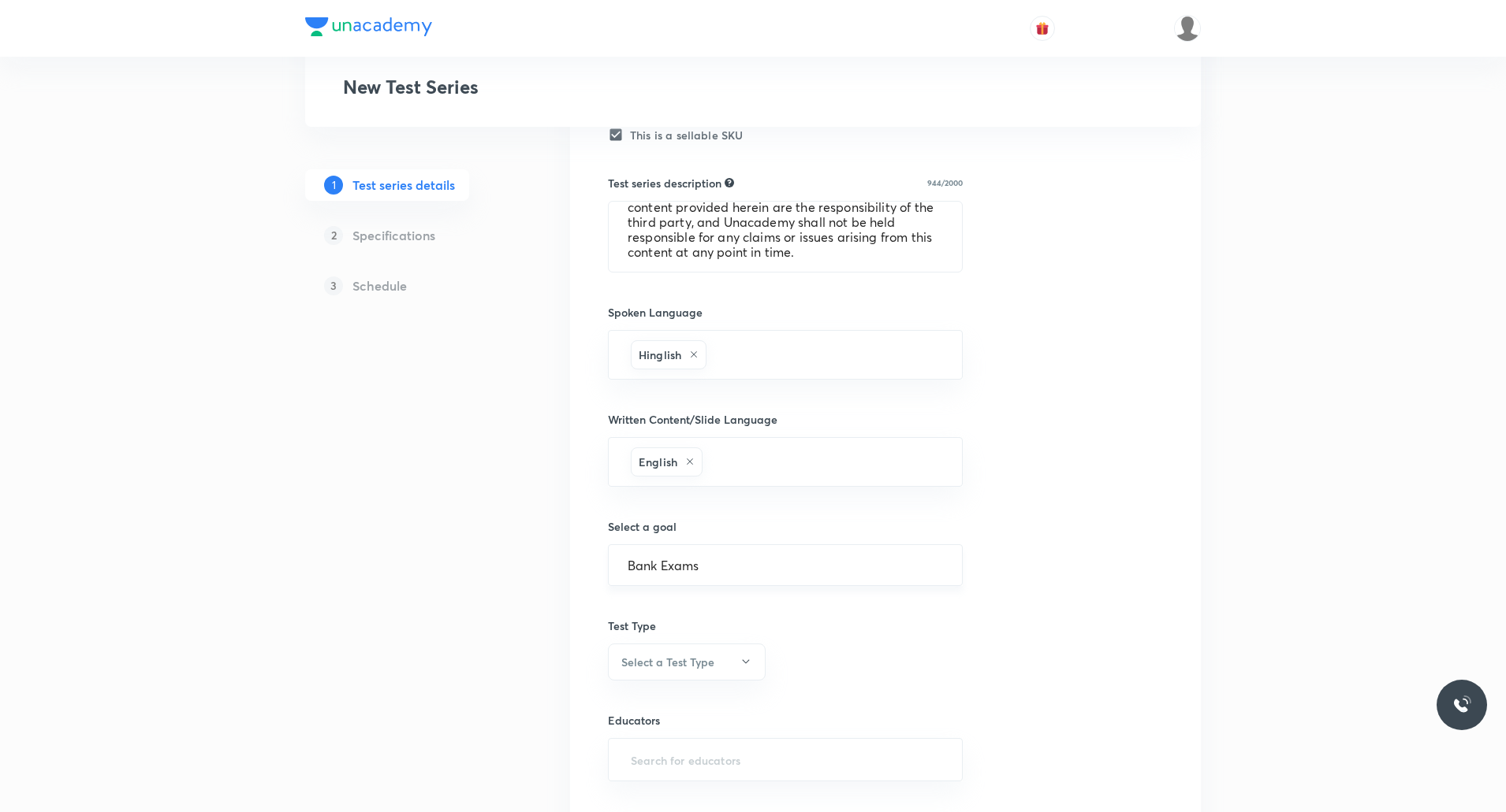
scroll to position [689, 0]
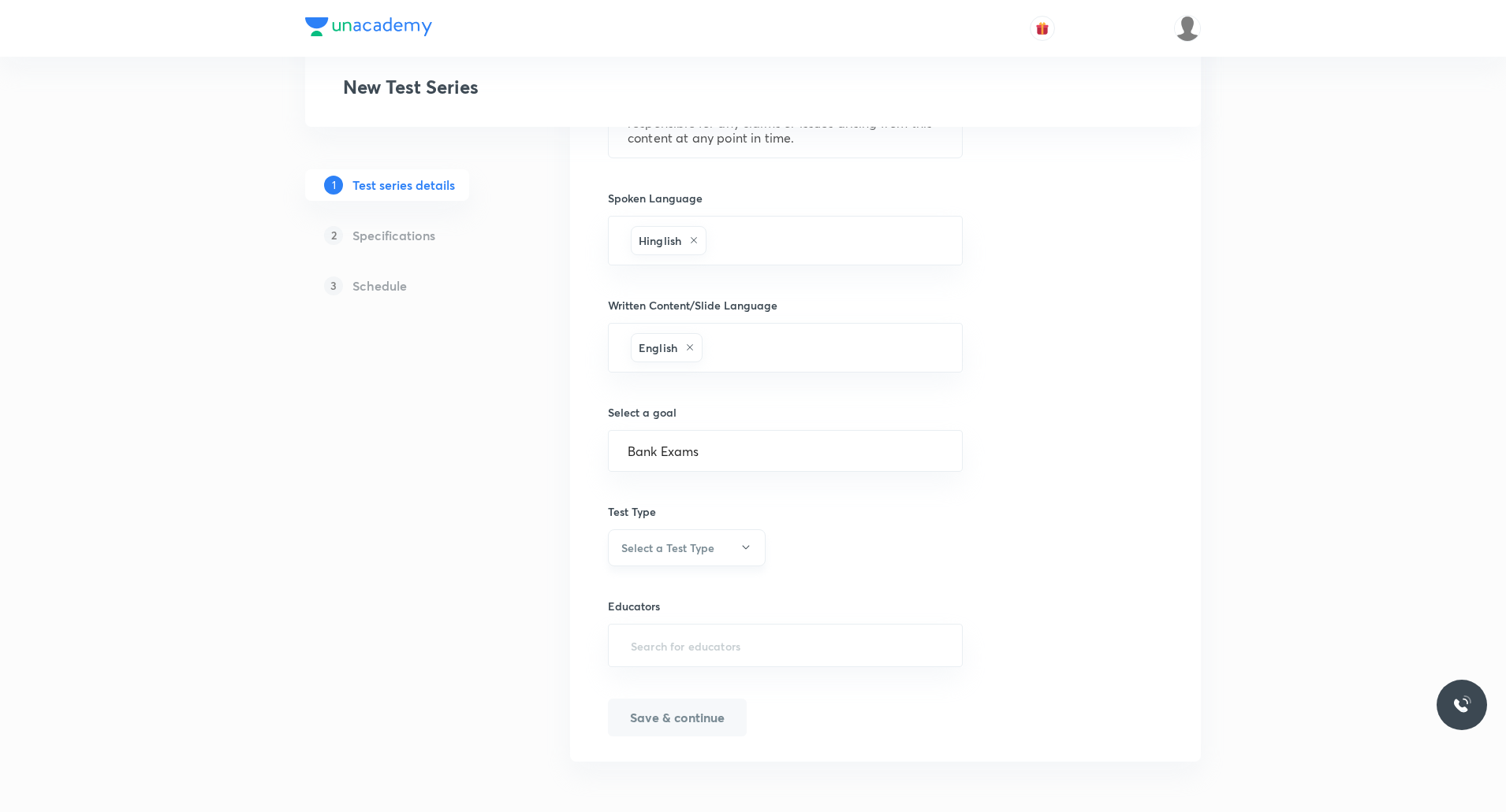
click at [689, 543] on h6 "Select a Test Type" at bounding box center [668, 548] width 93 height 17
click at [654, 633] on span "Minor Test" at bounding box center [685, 625] width 137 height 17
click at [703, 650] on input "text" at bounding box center [785, 645] width 315 height 29
type input "Abhijeet"
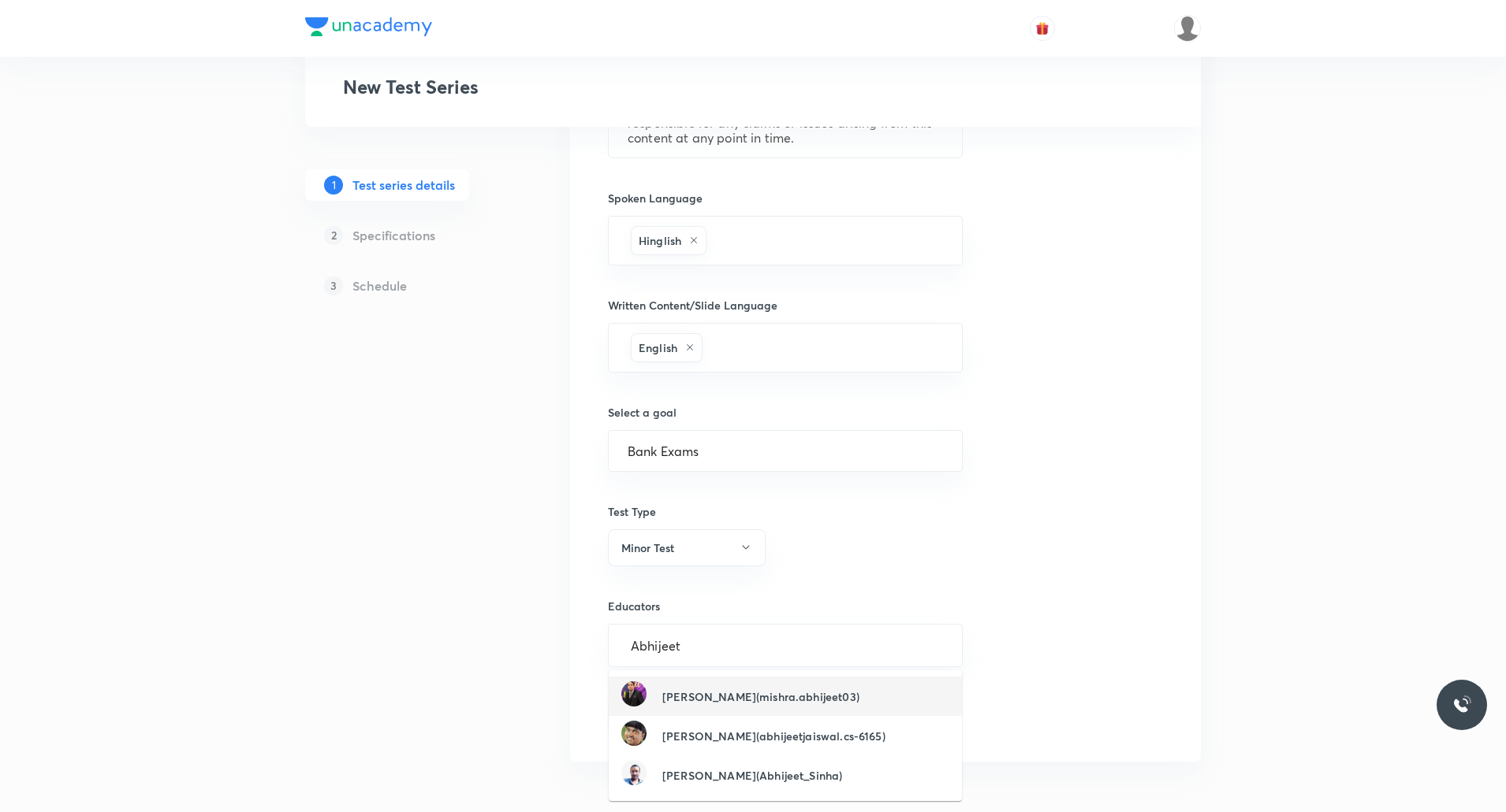
click at [737, 706] on div "Abhijeet Mishra(mishra.abhijeet03)" at bounding box center [740, 696] width 238 height 30
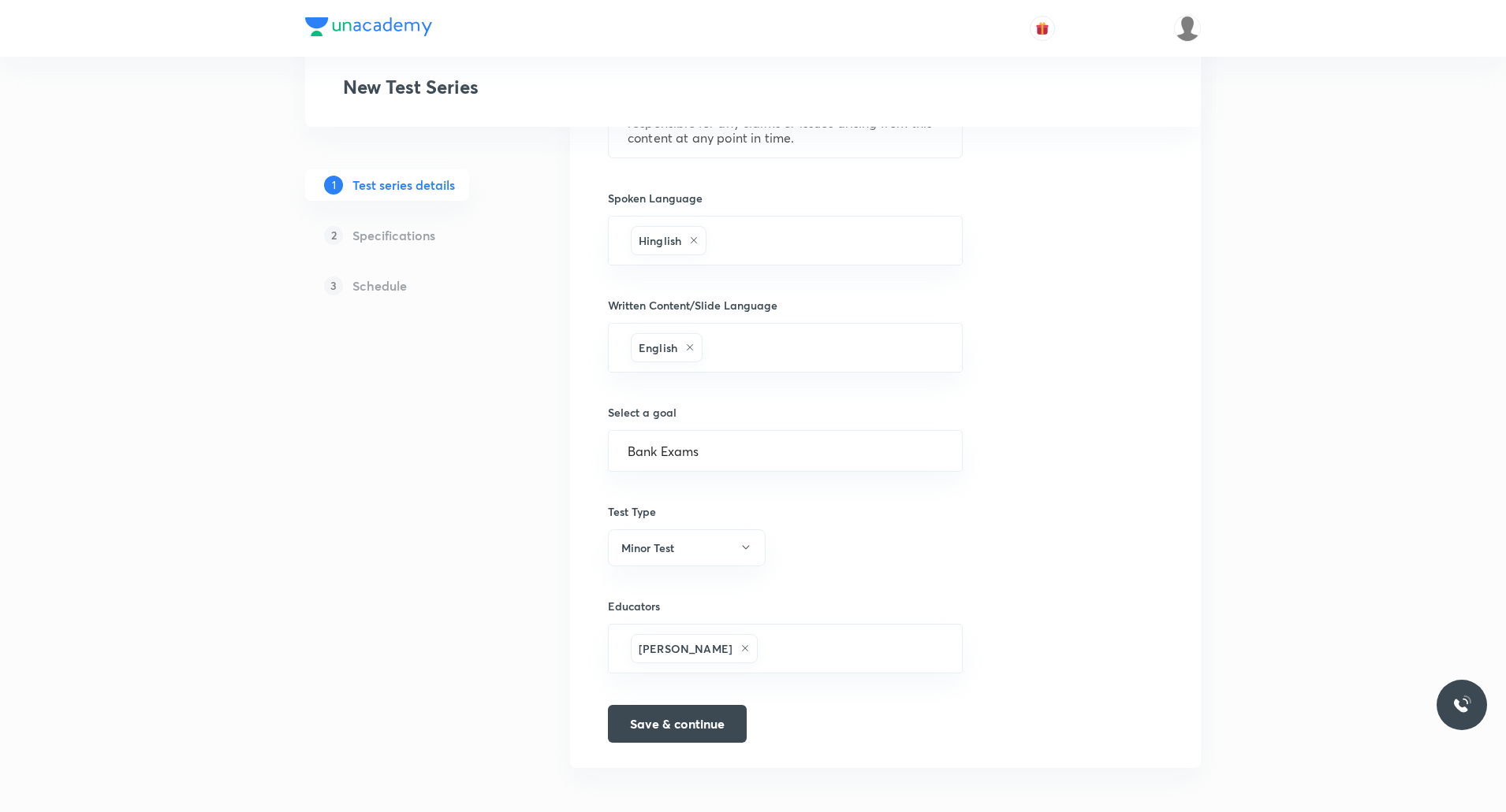
scroll to position [695, 0]
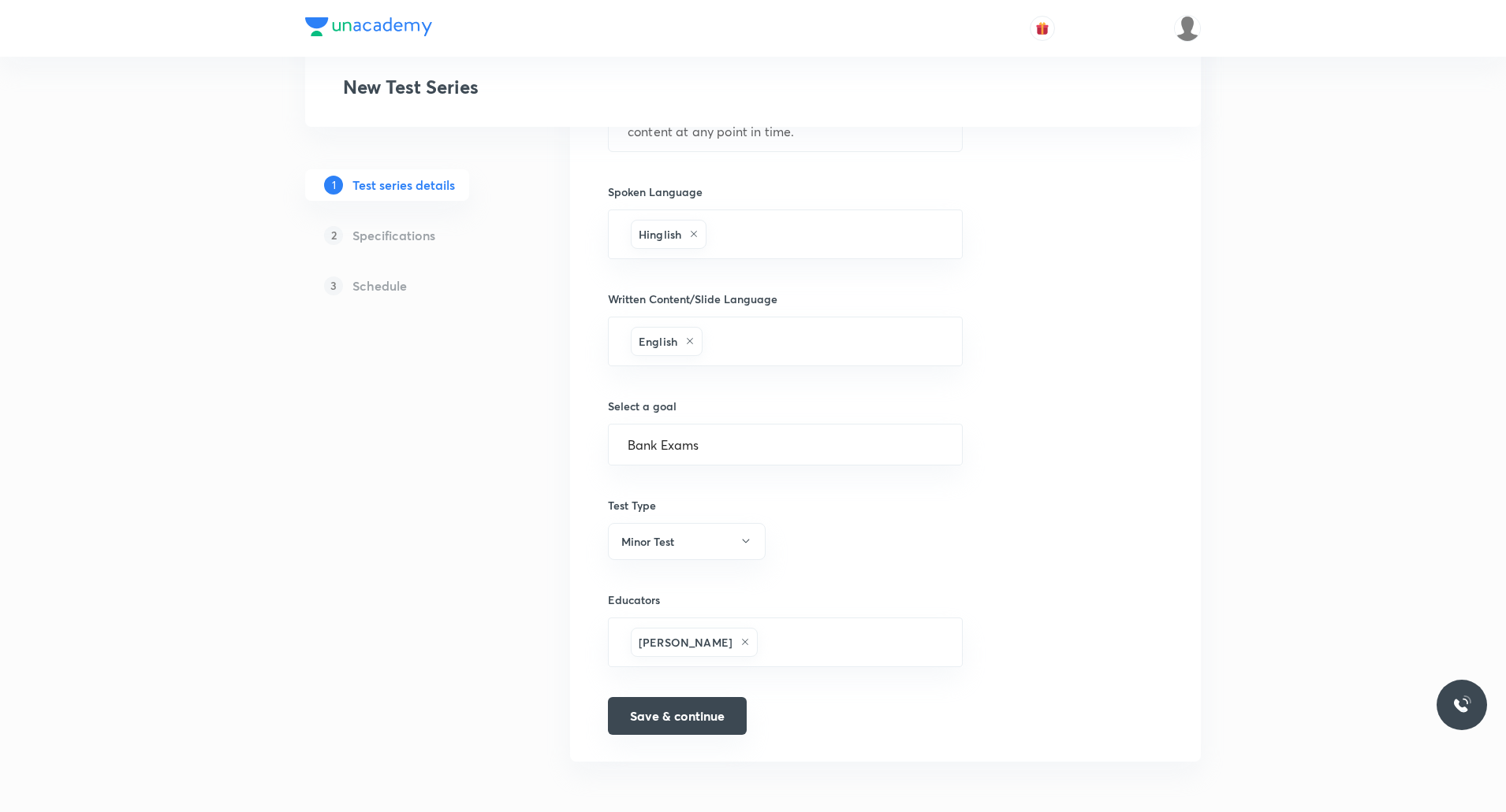
click at [693, 714] on button "Save & continue" at bounding box center [678, 716] width 139 height 38
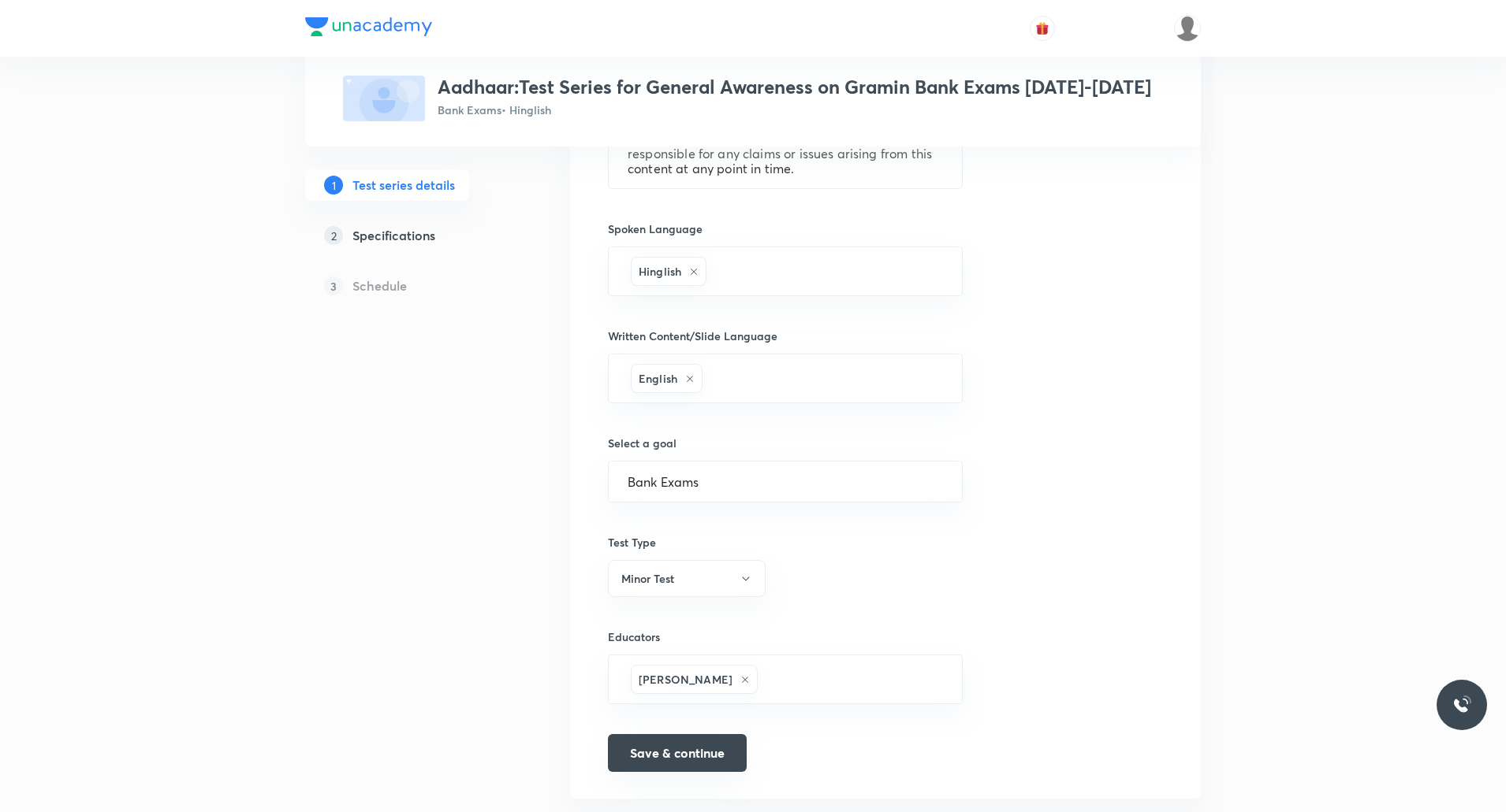
scroll to position [715, 0]
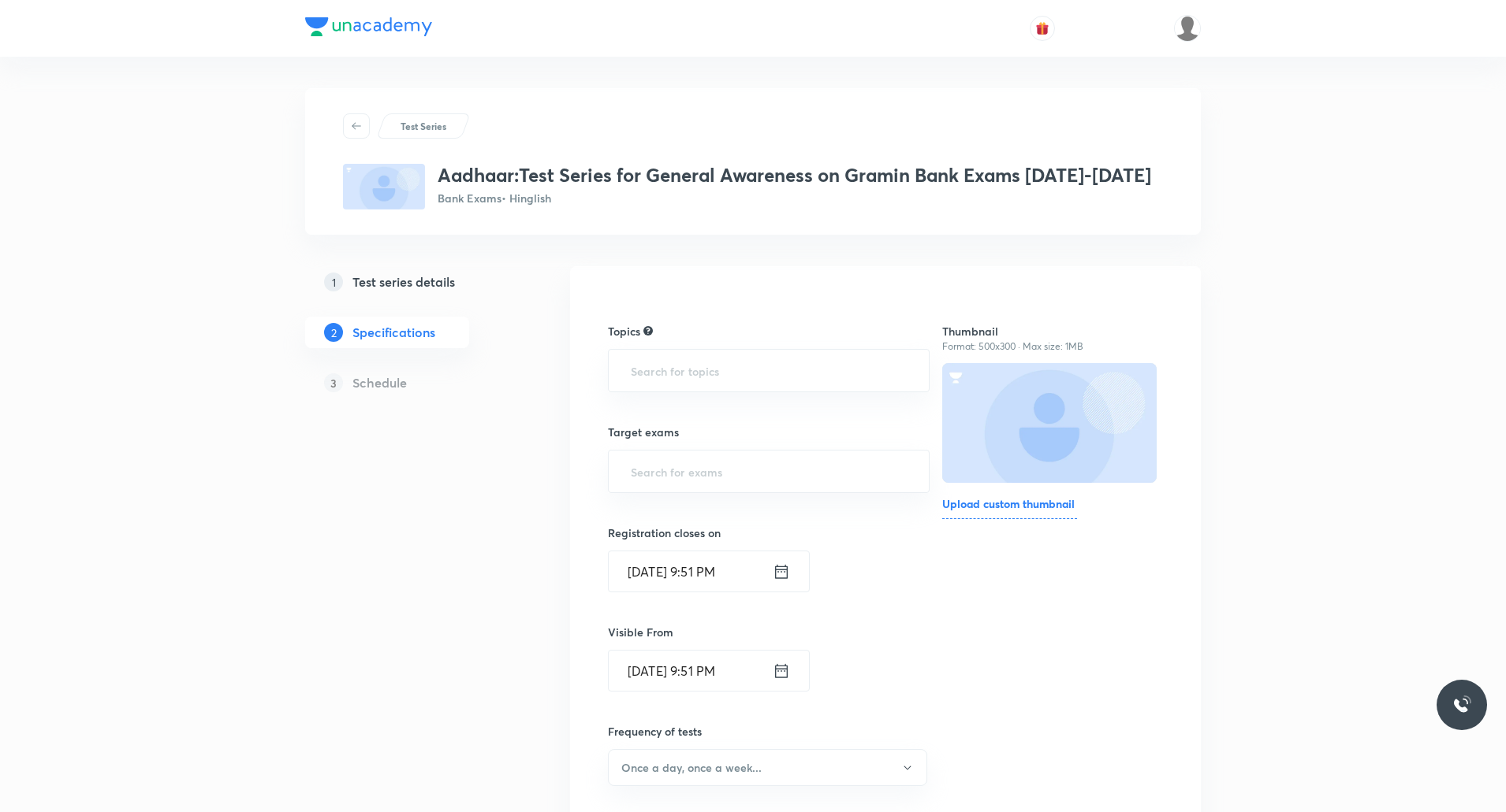
scroll to position [111, 0]
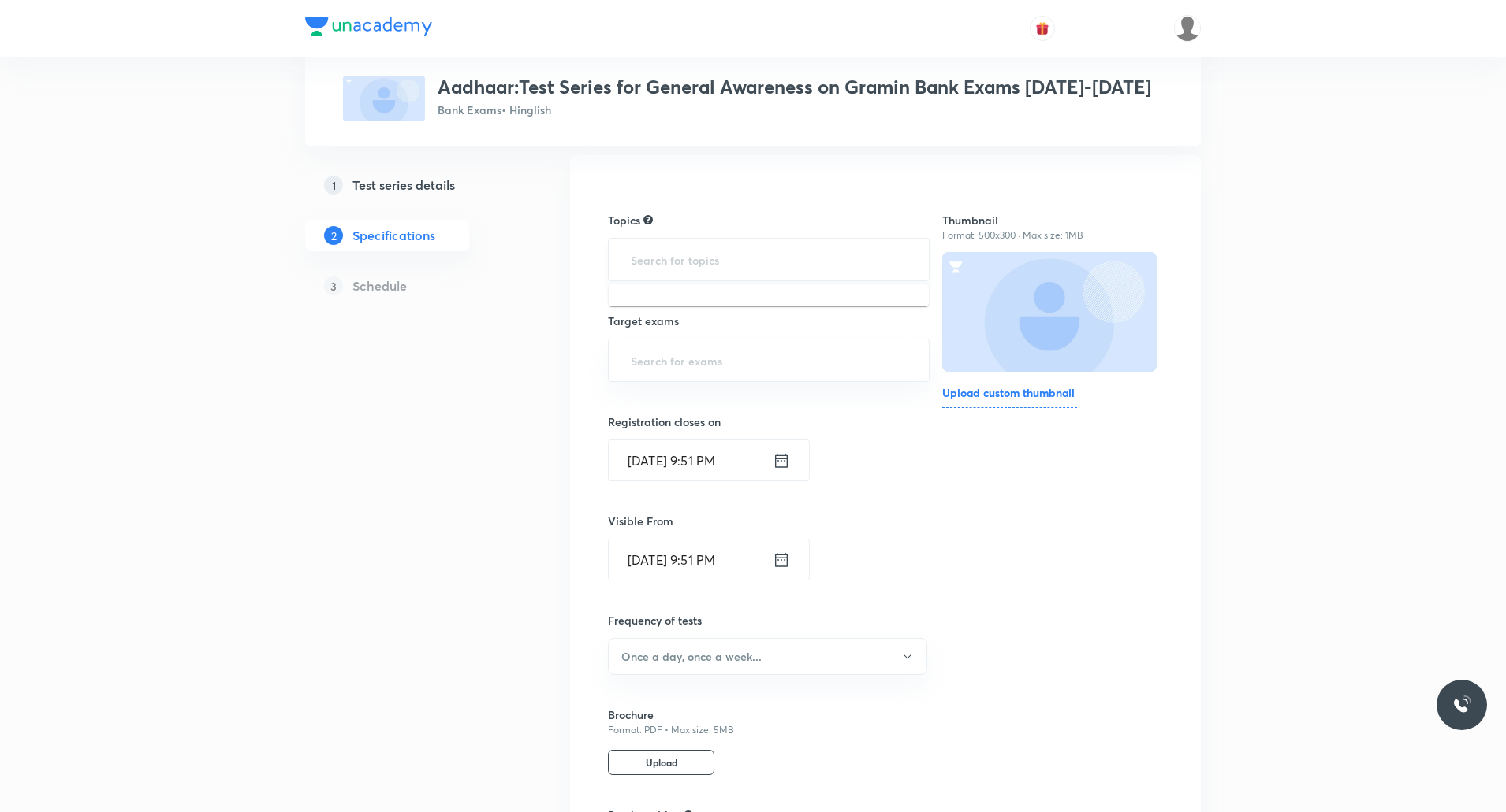
click at [689, 261] on input "text" at bounding box center [768, 260] width 282 height 29
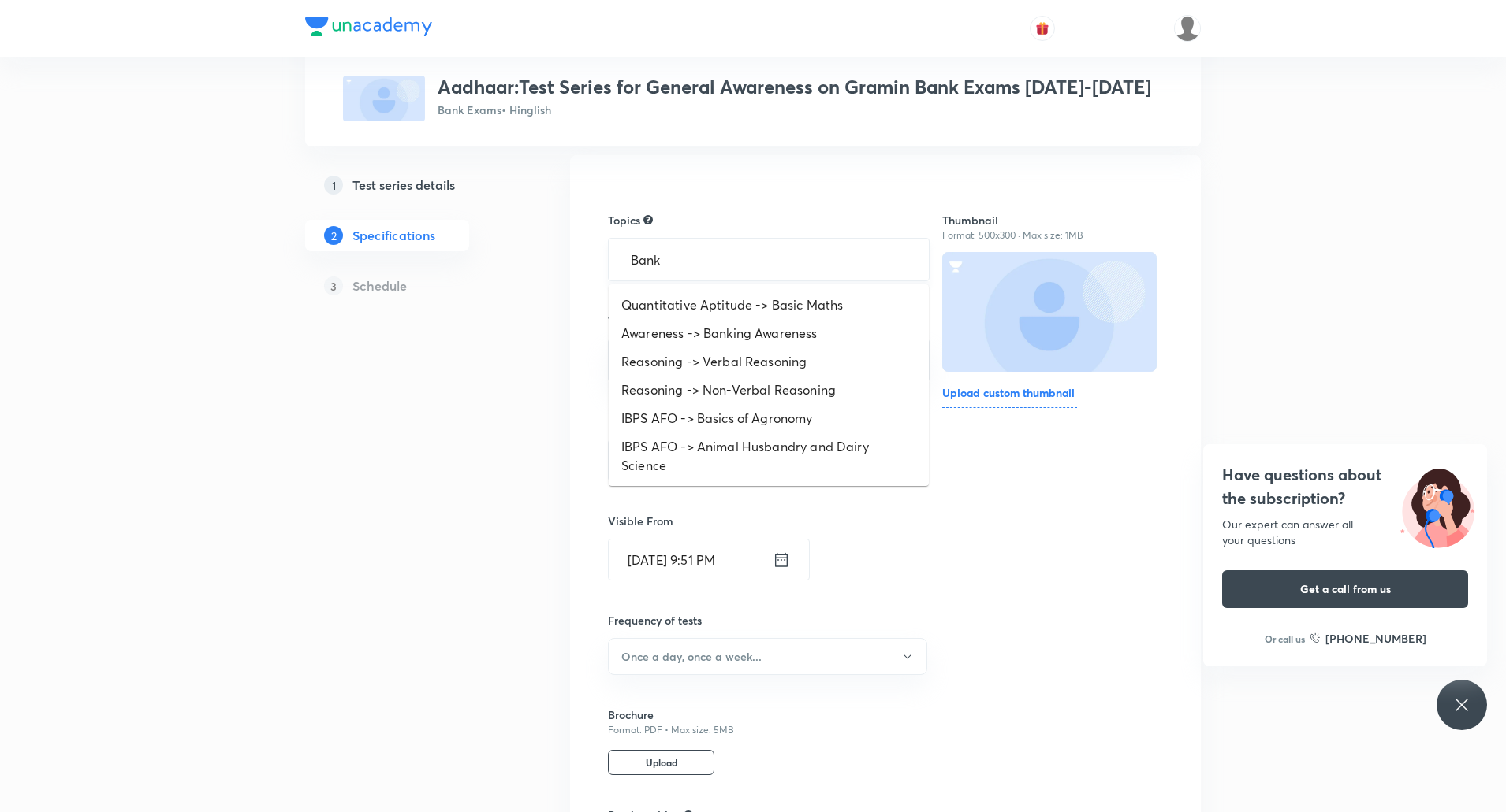
type input "Ban"
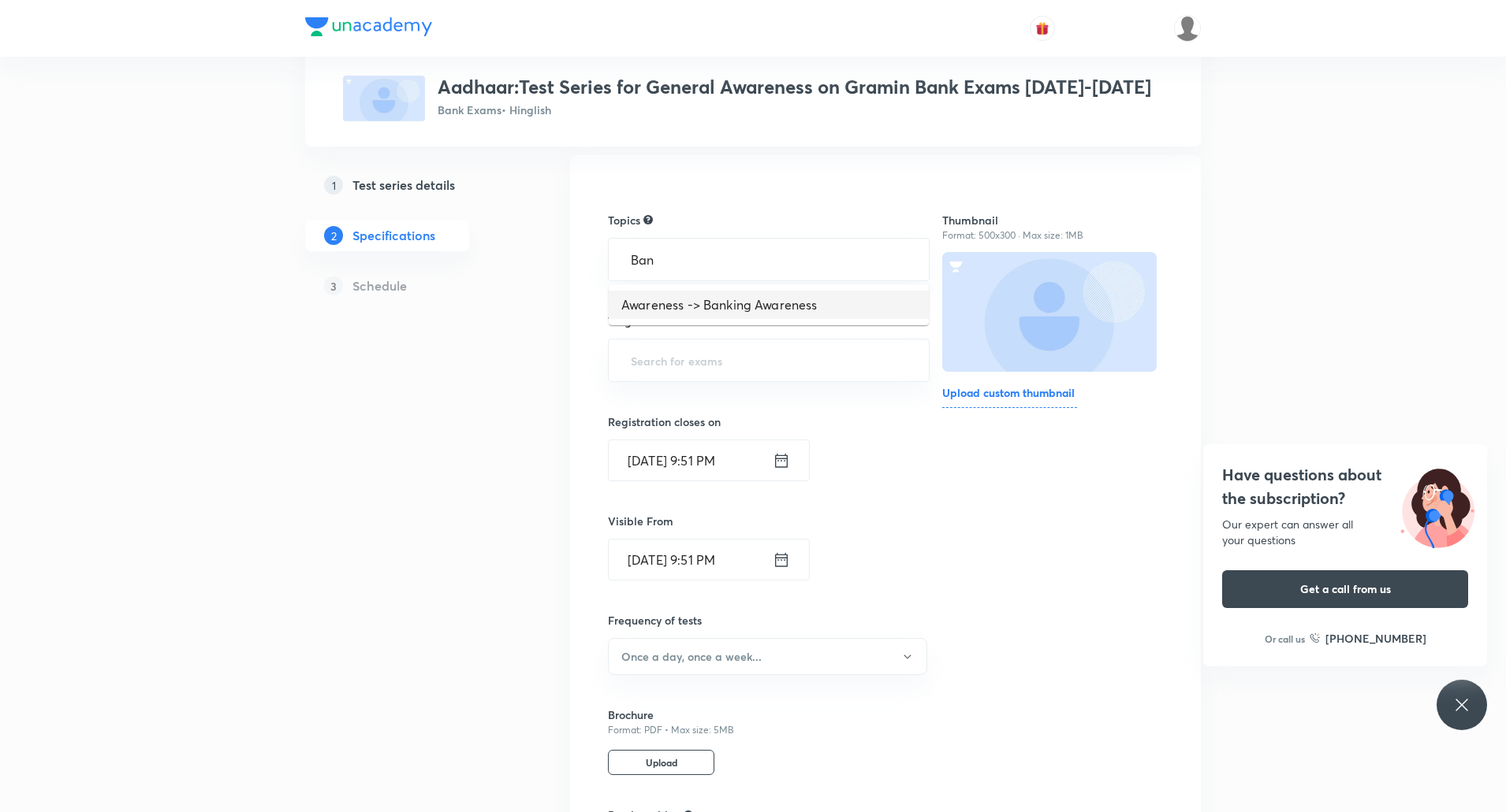
click at [688, 301] on li "Awareness -> Banking Awareness" at bounding box center [769, 305] width 320 height 28
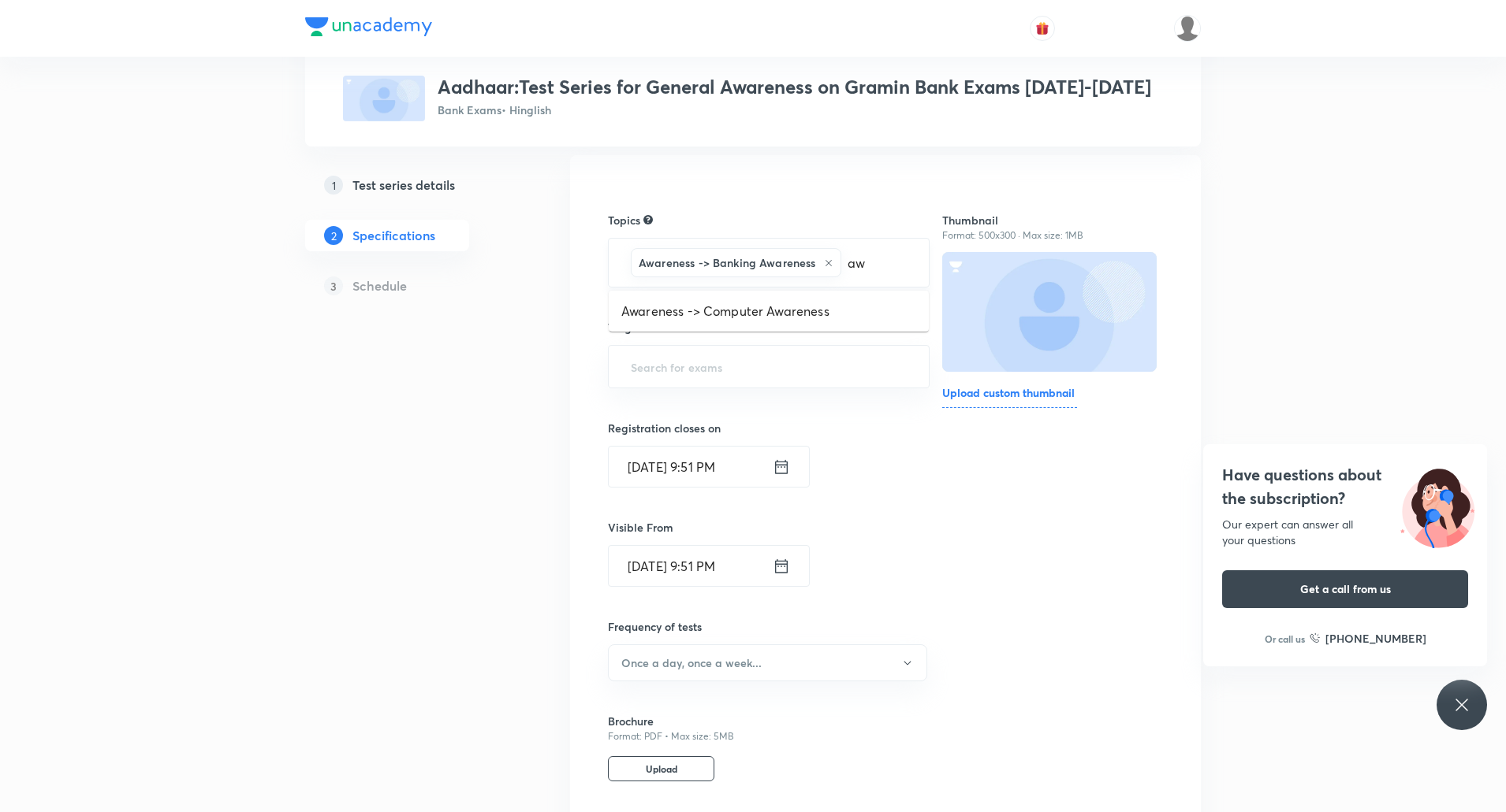
type input "a"
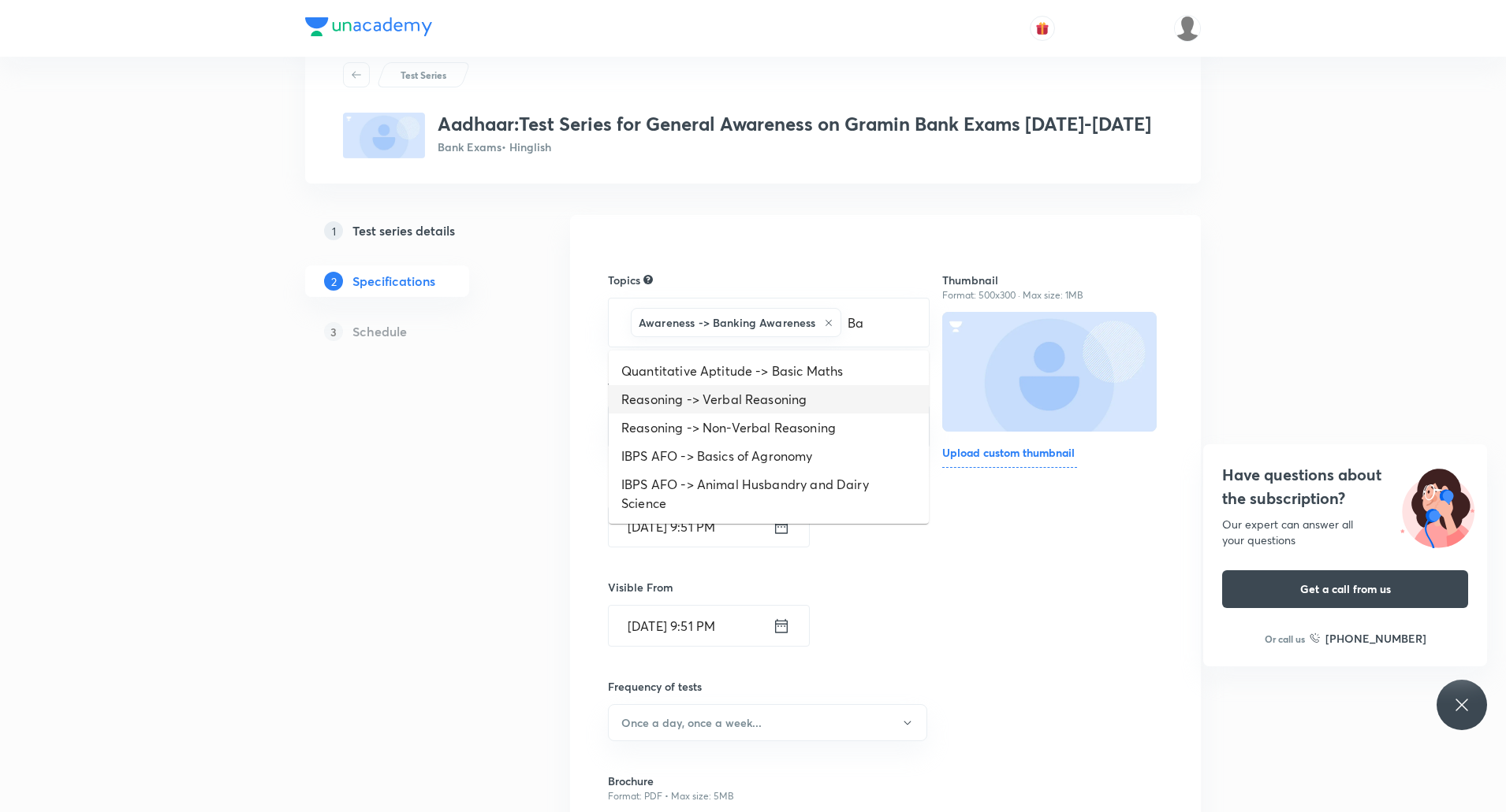
scroll to position [50, 0]
click at [874, 317] on input "Ba" at bounding box center [877, 323] width 65 height 29
type input "B"
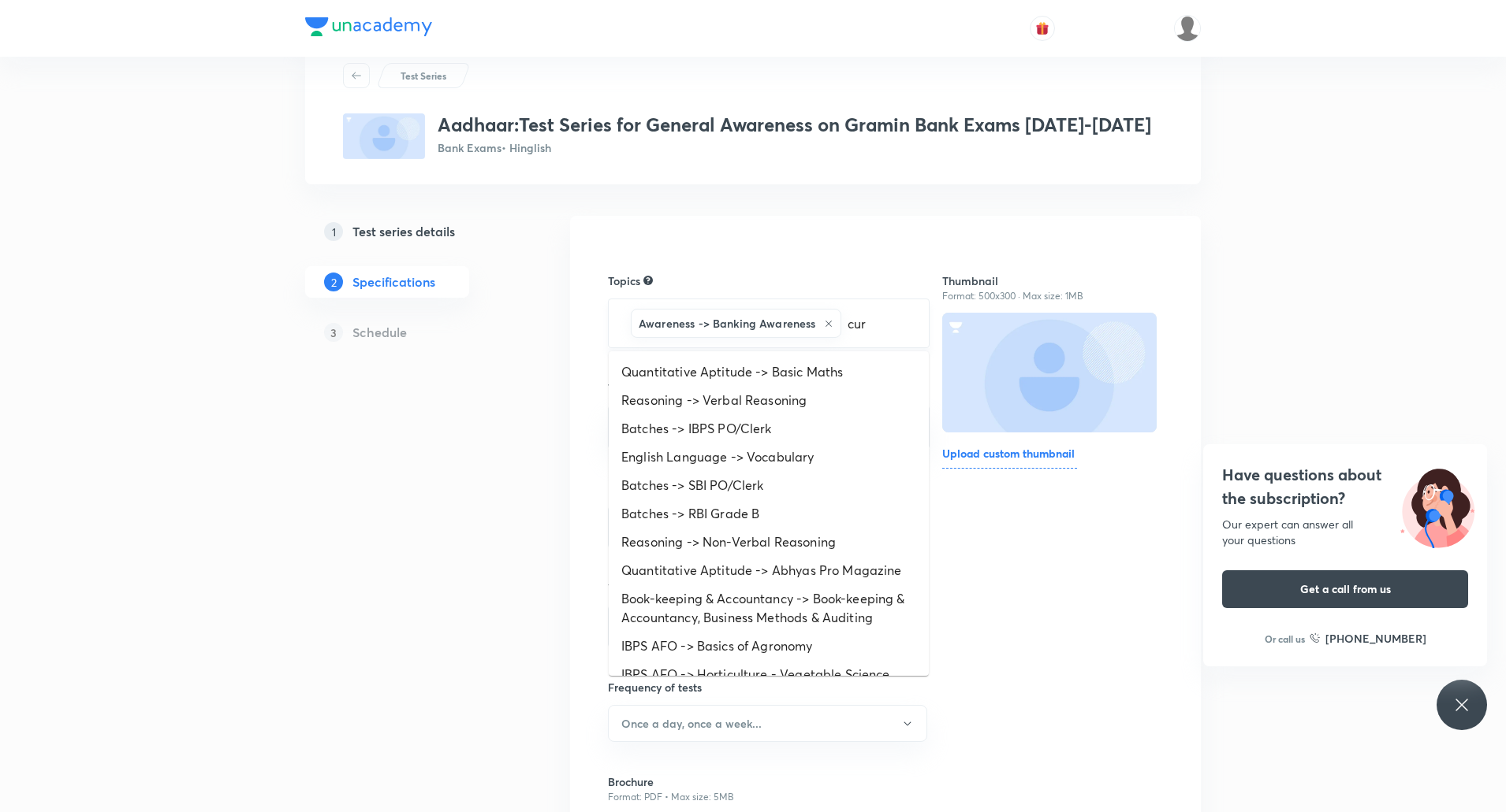
type input "curr"
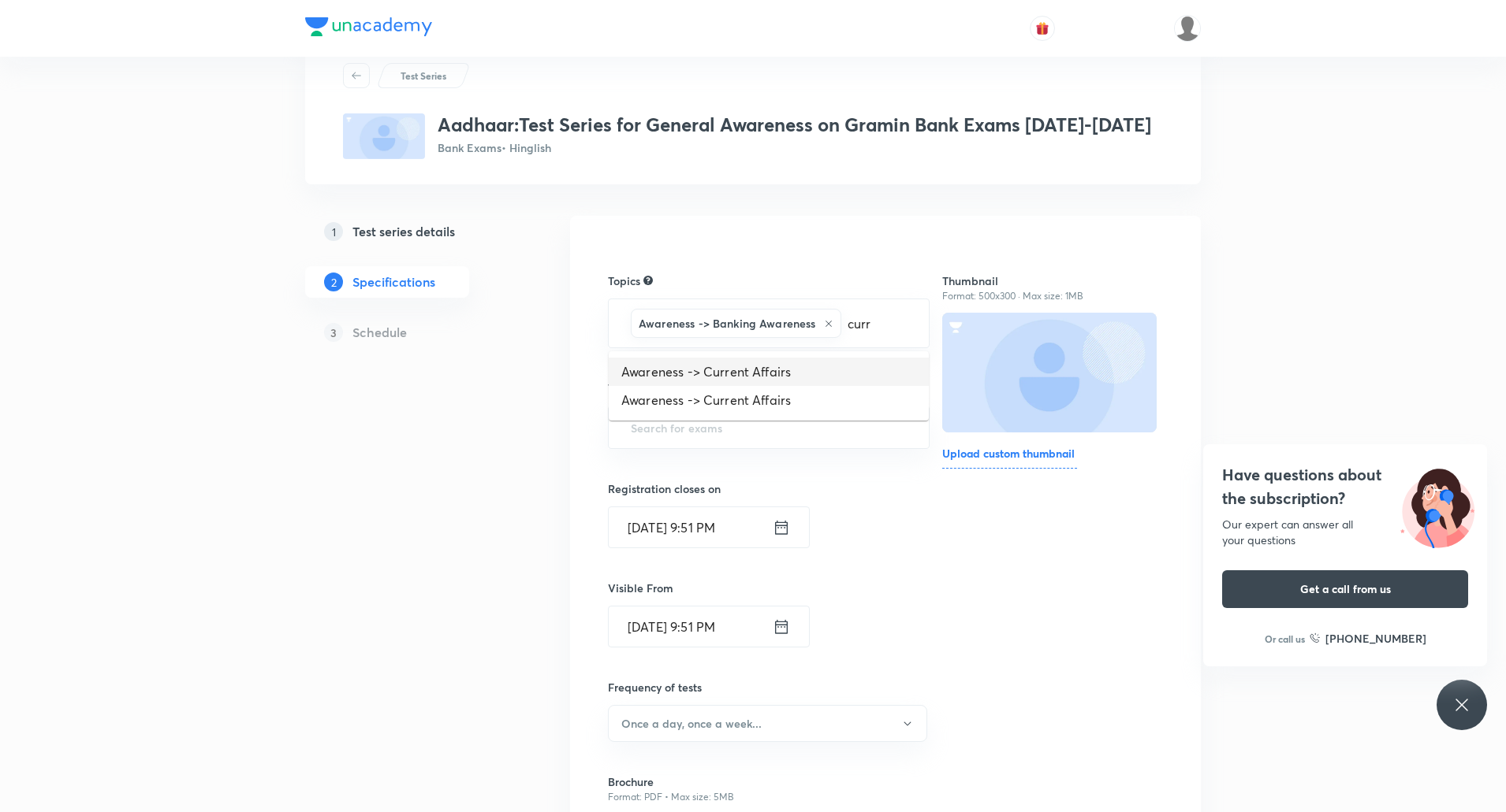
click at [766, 371] on li "Awareness -> Current Affairs" at bounding box center [769, 372] width 320 height 28
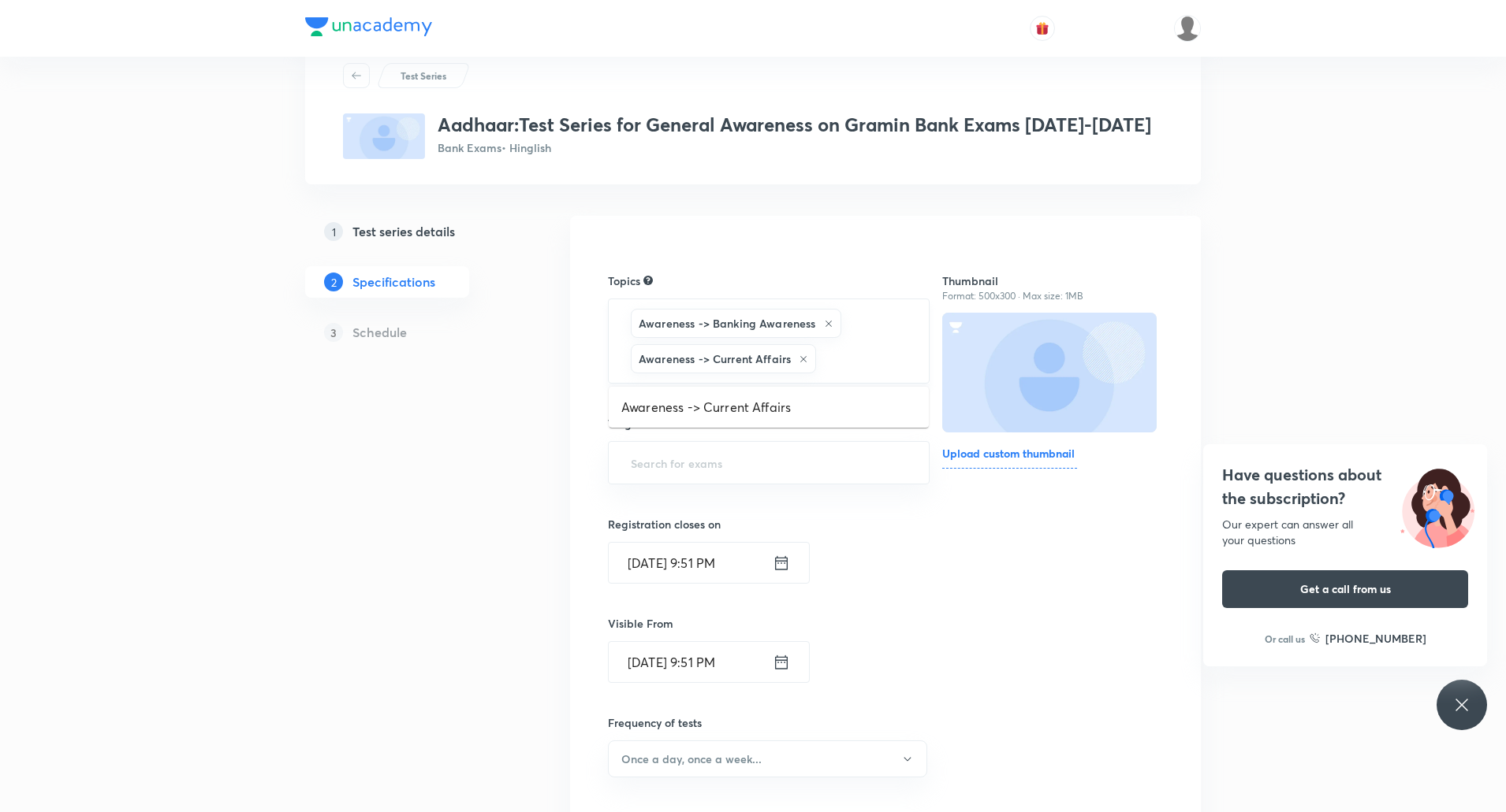
click at [854, 367] on input "text" at bounding box center [864, 358] width 90 height 29
click at [851, 362] on input "text" at bounding box center [864, 358] width 90 height 29
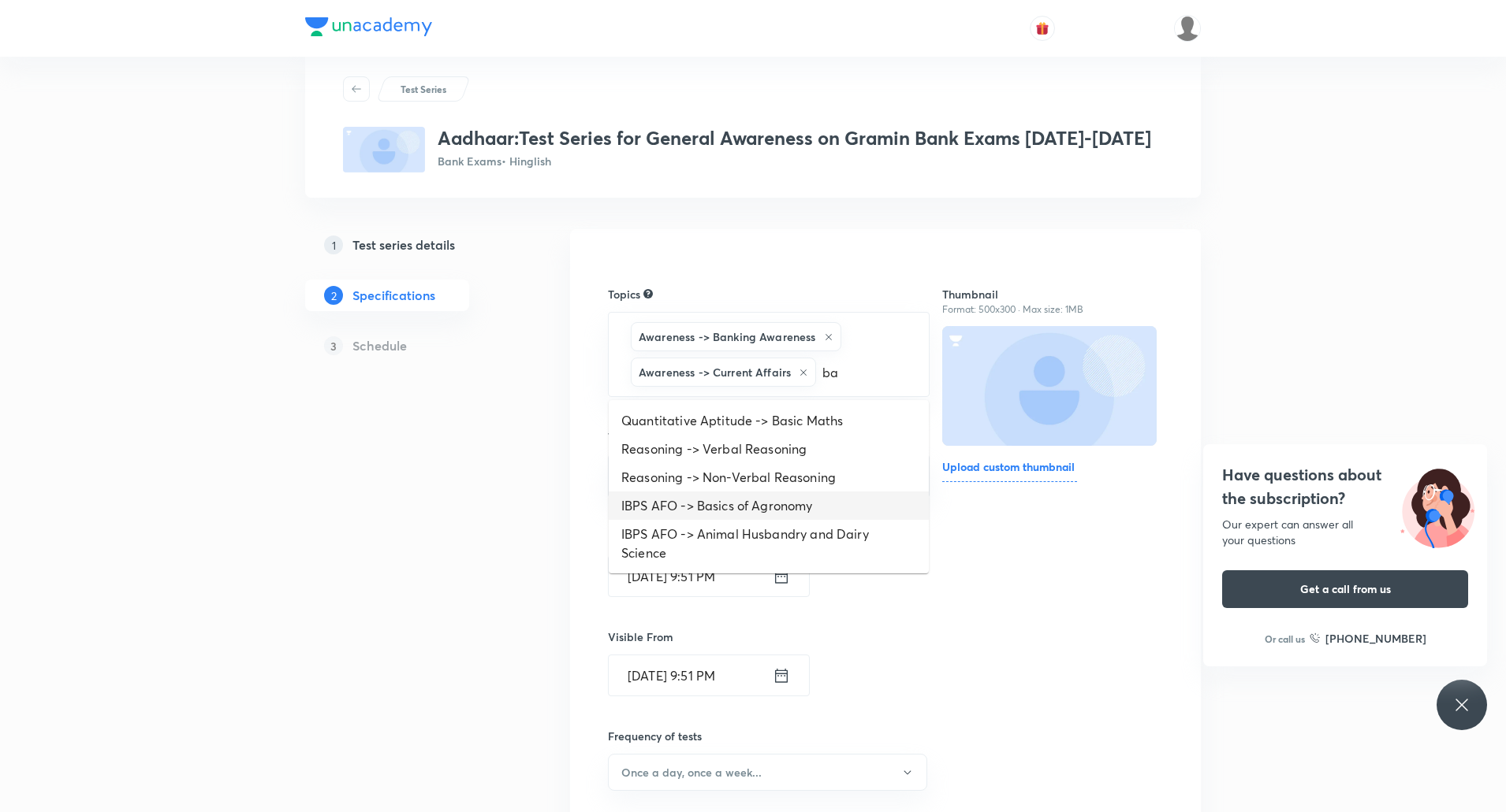
scroll to position [34, 0]
click at [864, 373] on input "ba" at bounding box center [864, 374] width 90 height 29
type input "b"
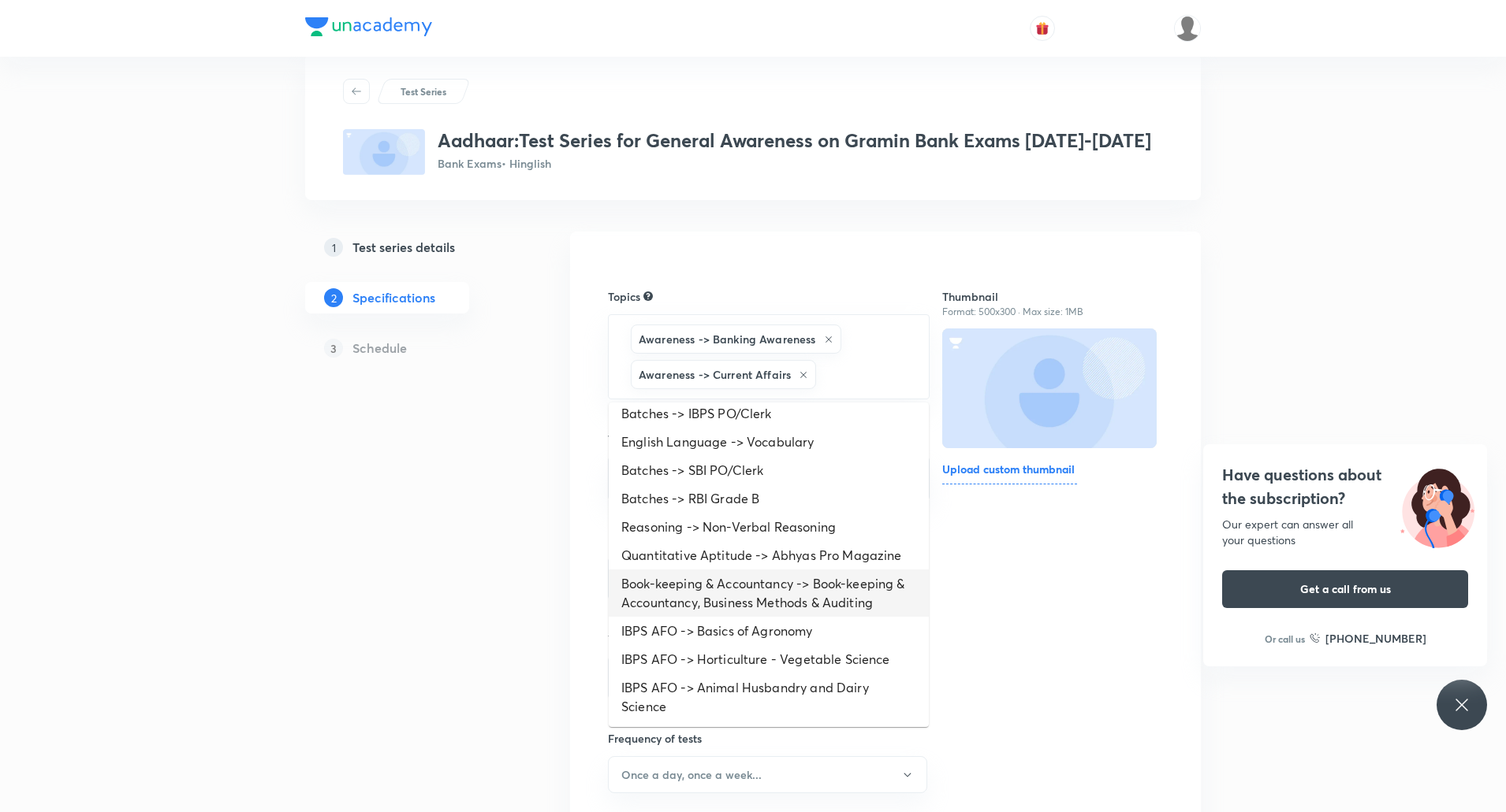
scroll to position [0, 0]
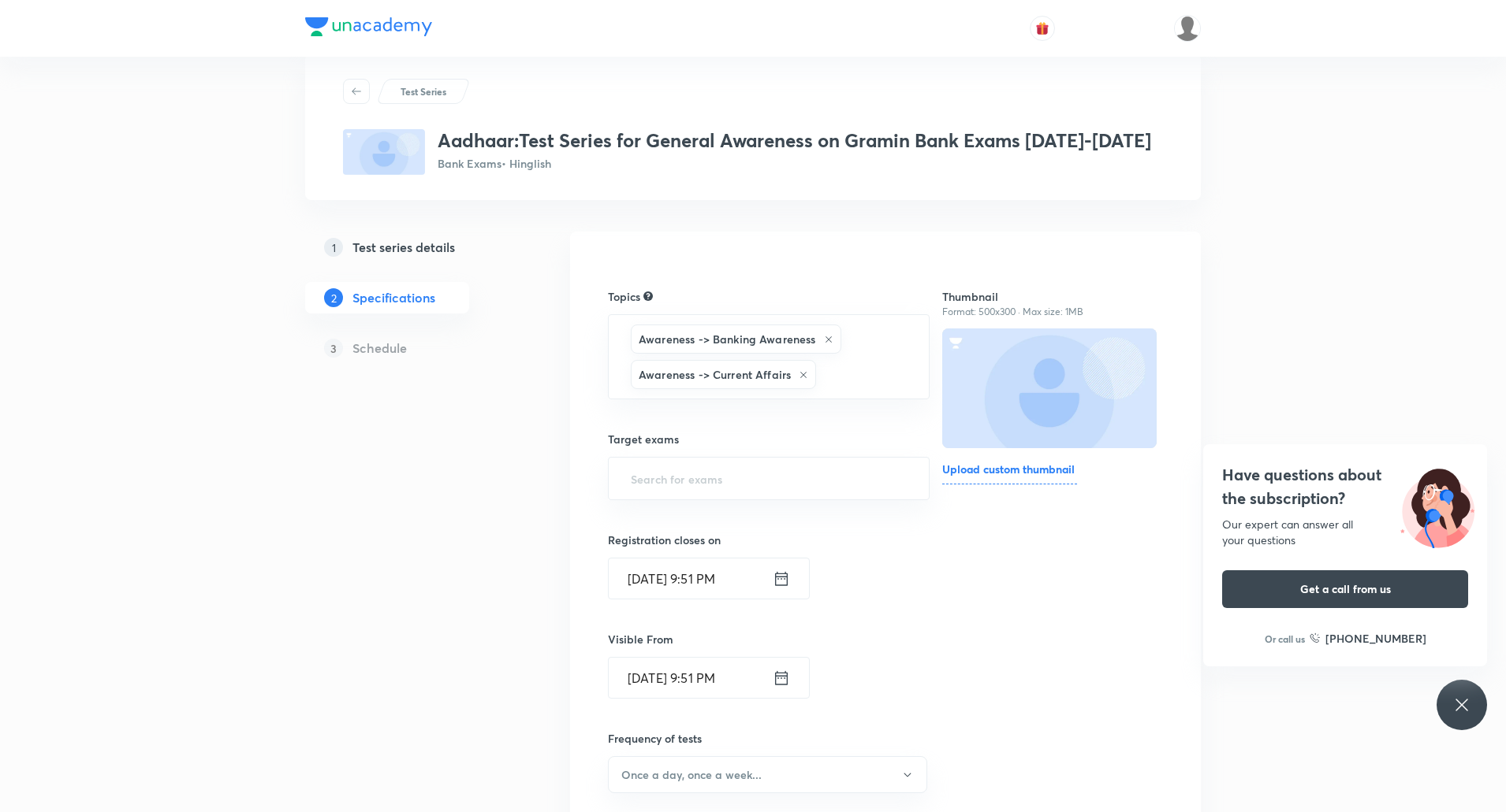
click at [509, 562] on div "1 Test series details 2 Specifications 3 Schedule" at bounding box center [412, 671] width 214 height 877
click at [710, 463] on div "​" at bounding box center [769, 479] width 322 height 44
type input "RRB"
click at [716, 550] on li "RRB PO/Clerk - Mains" at bounding box center [769, 552] width 320 height 28
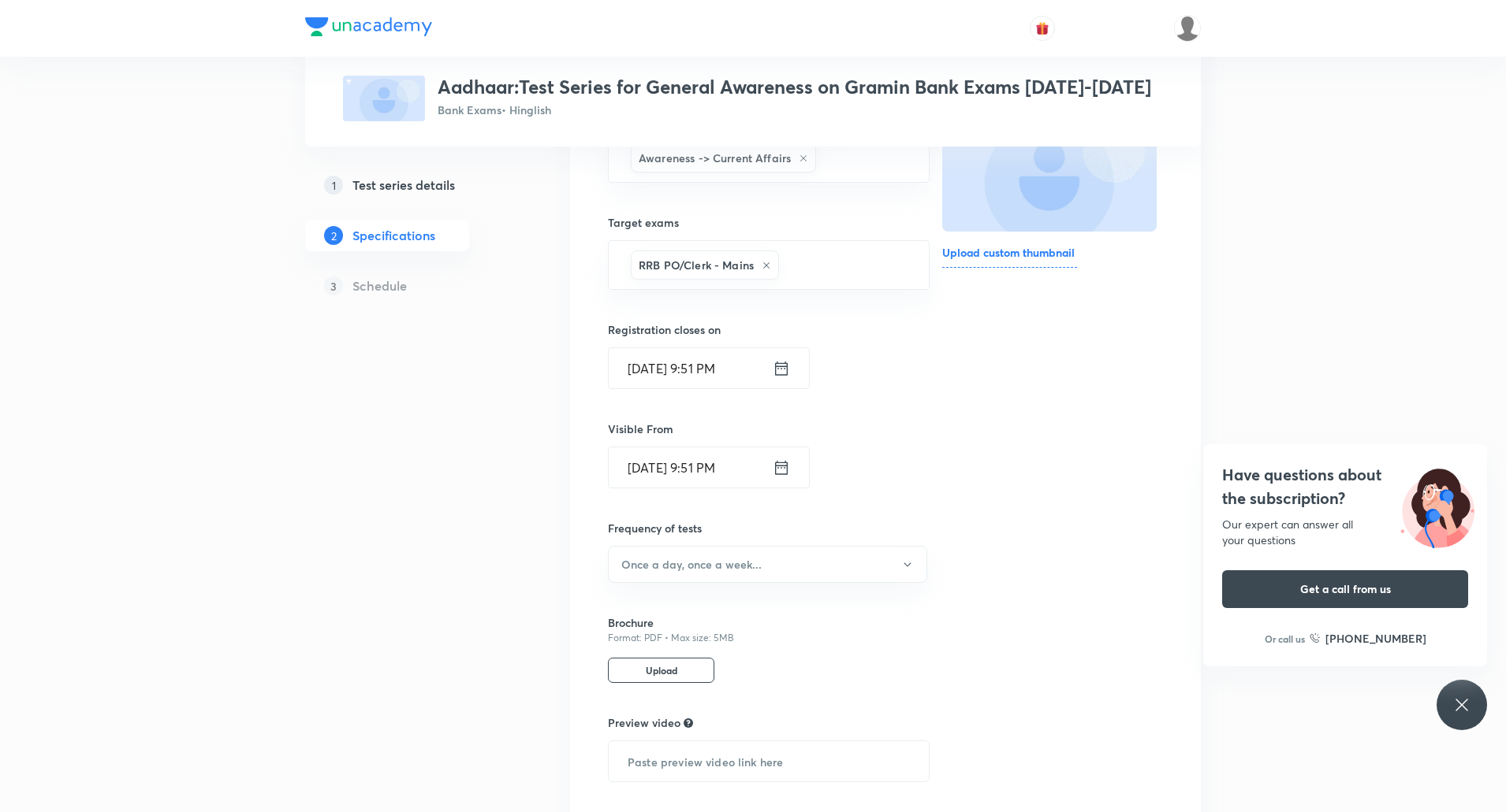
scroll to position [301, 0]
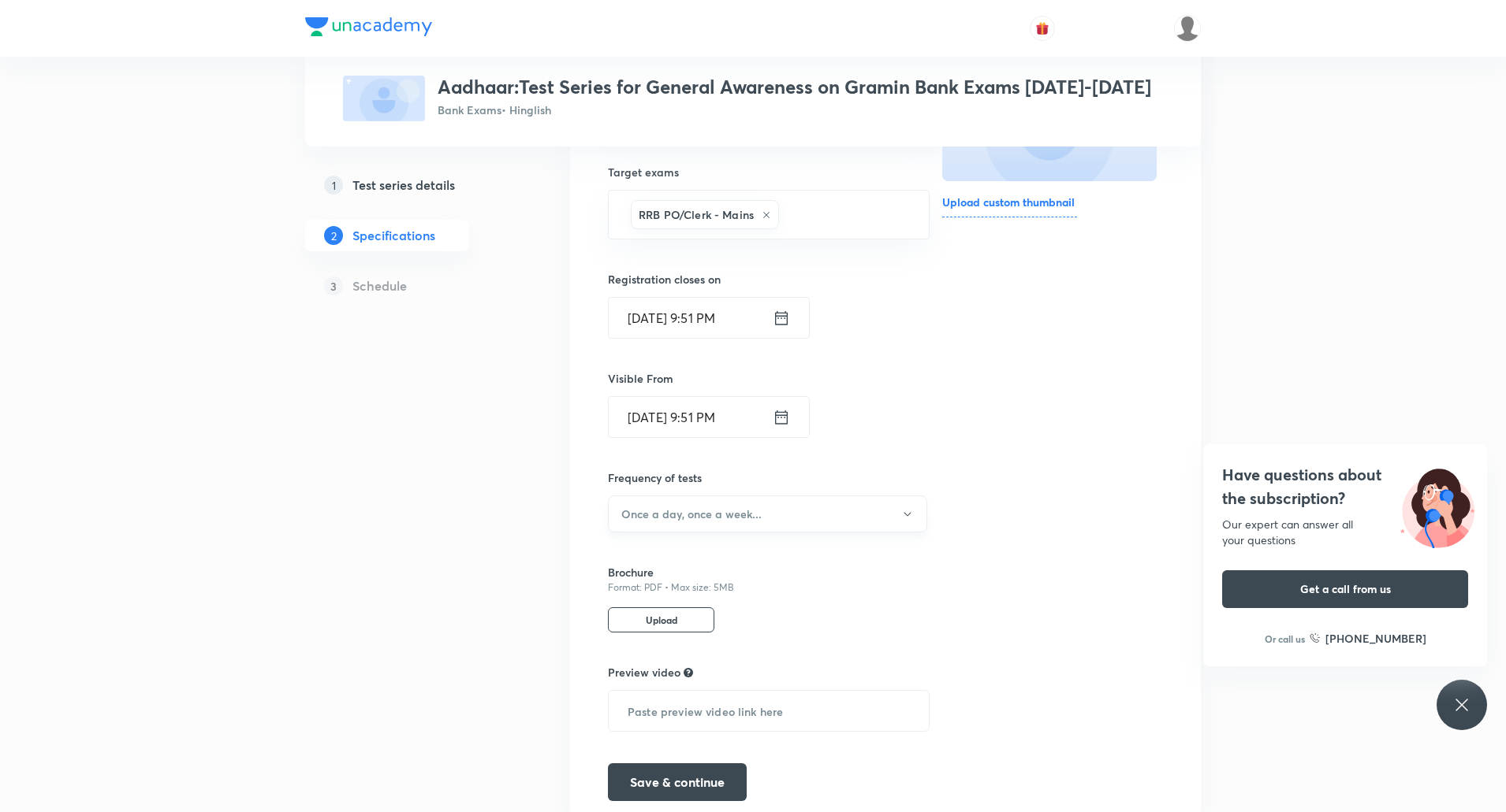
click at [776, 512] on button "Once a day, once a week..." at bounding box center [767, 514] width 319 height 37
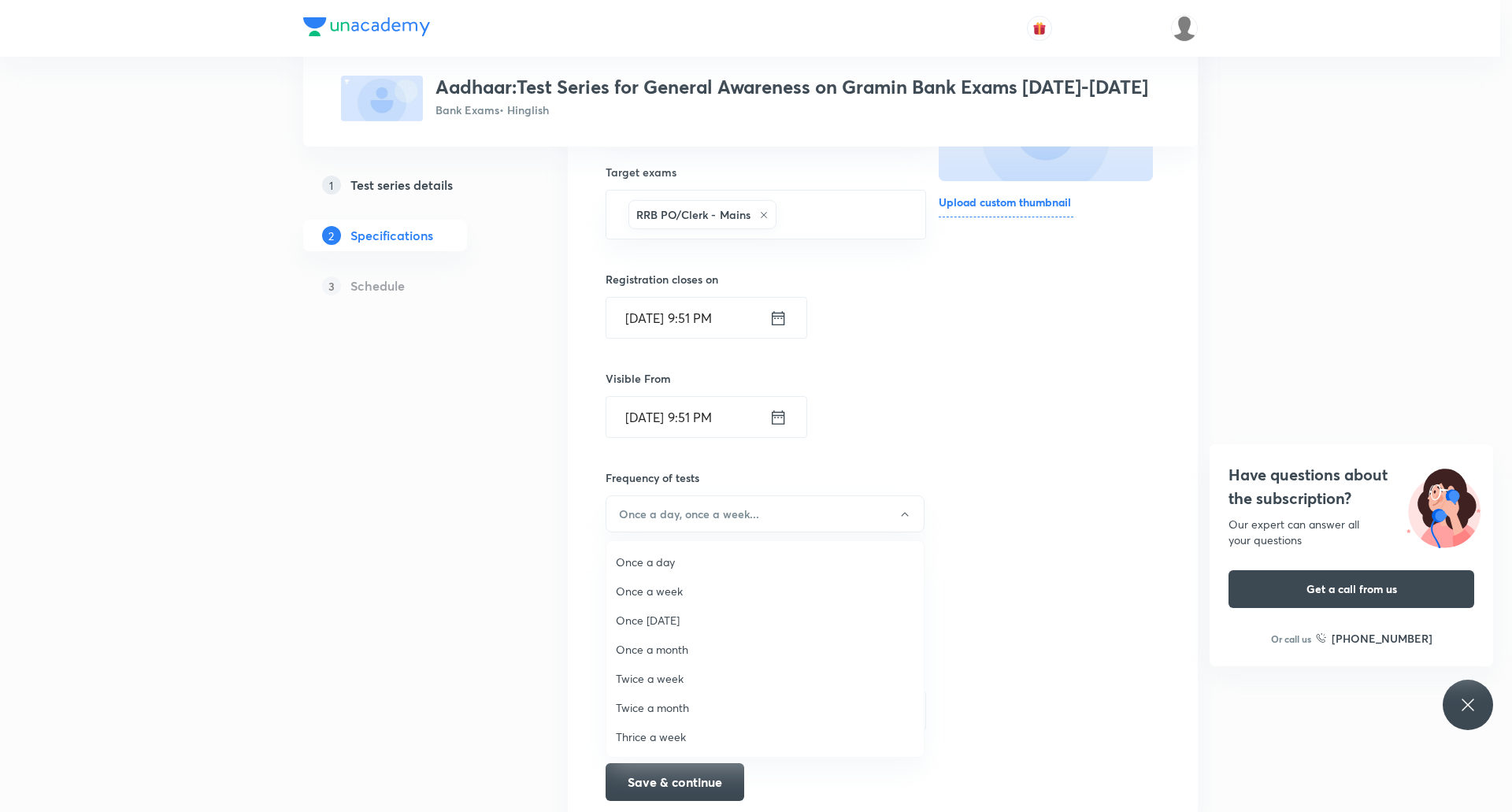
click at [671, 567] on span "Once a day" at bounding box center [765, 563] width 299 height 17
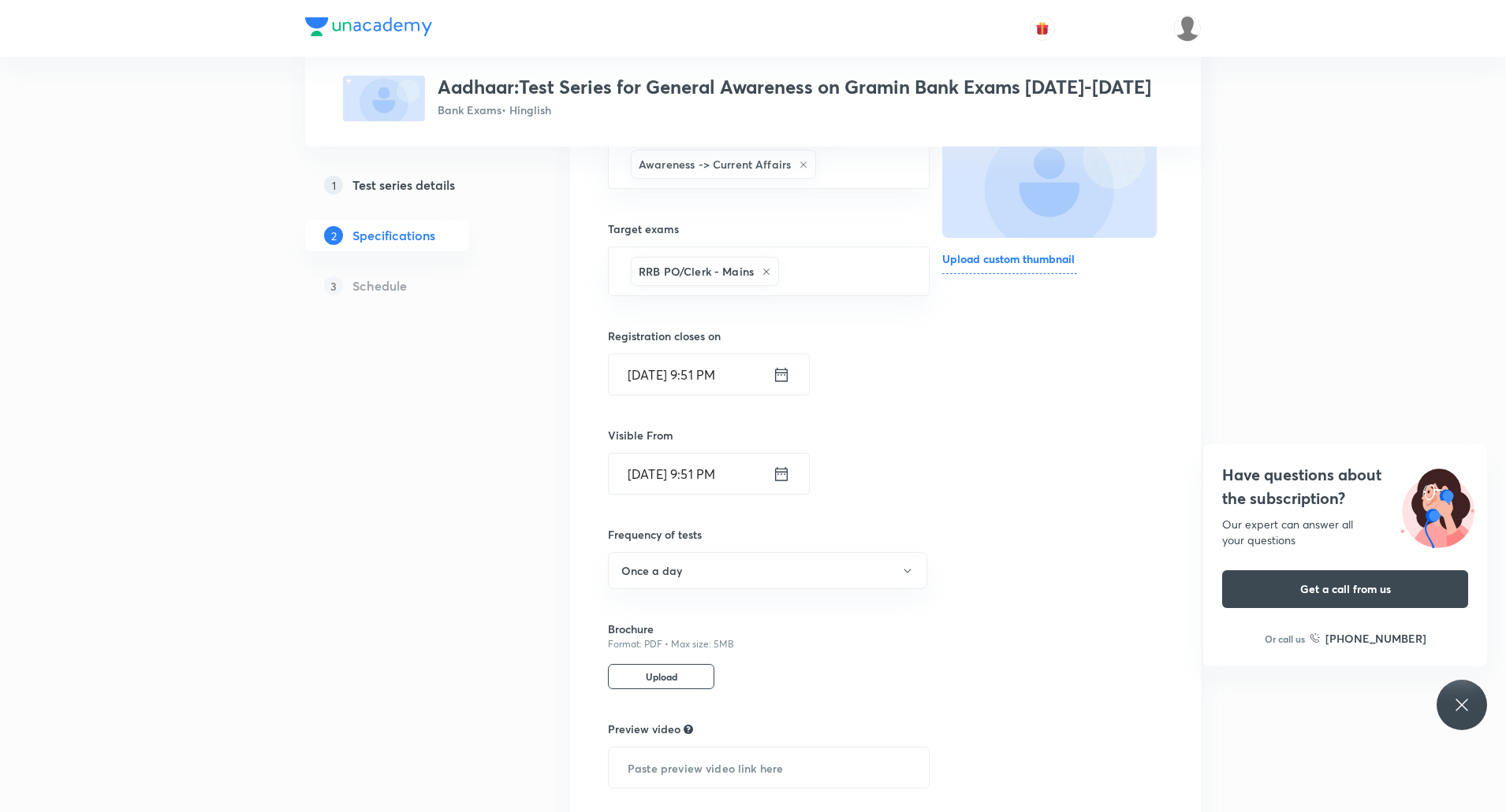
scroll to position [367, 0]
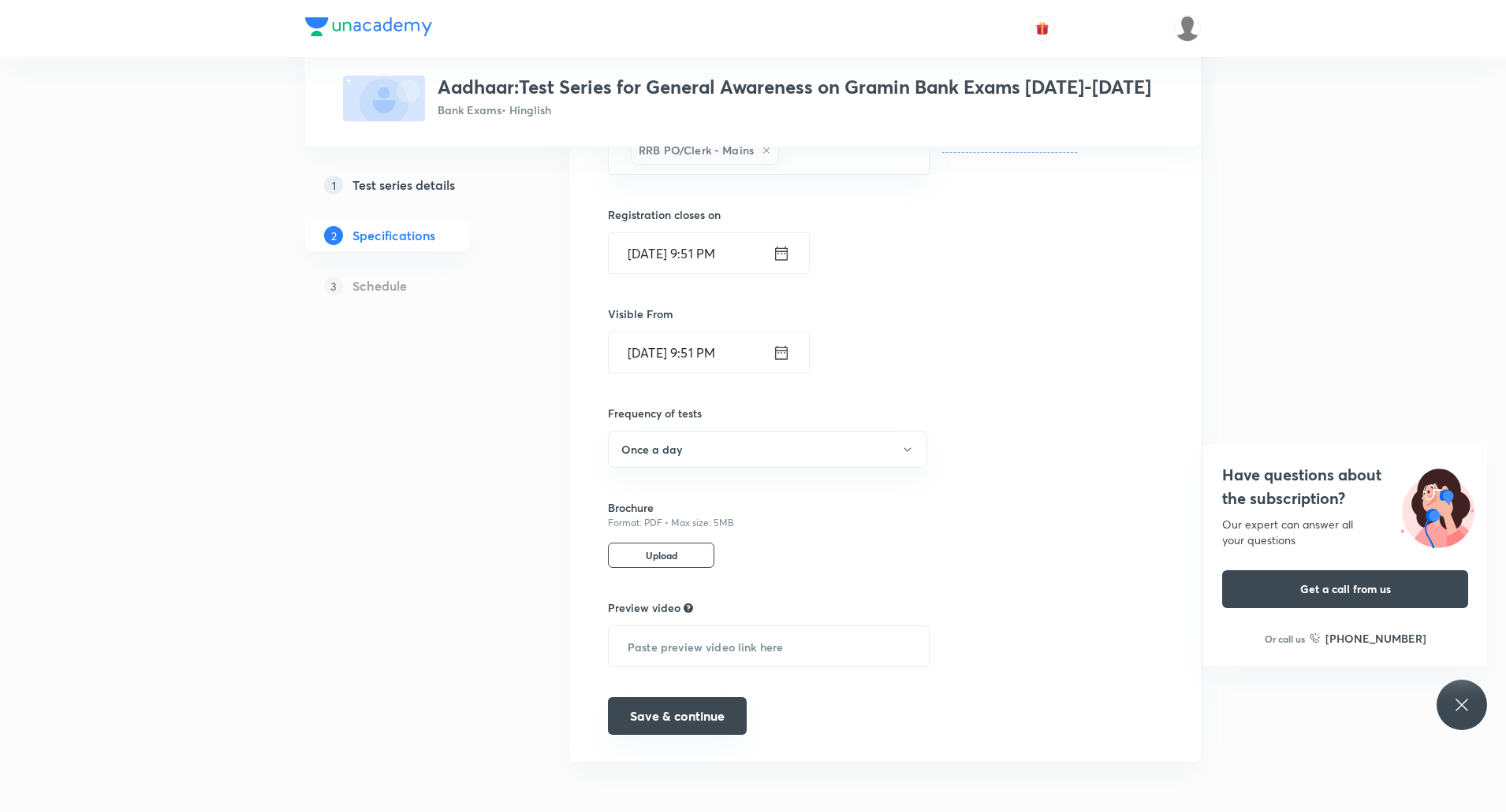
click at [690, 711] on button "Save & continue" at bounding box center [678, 716] width 139 height 38
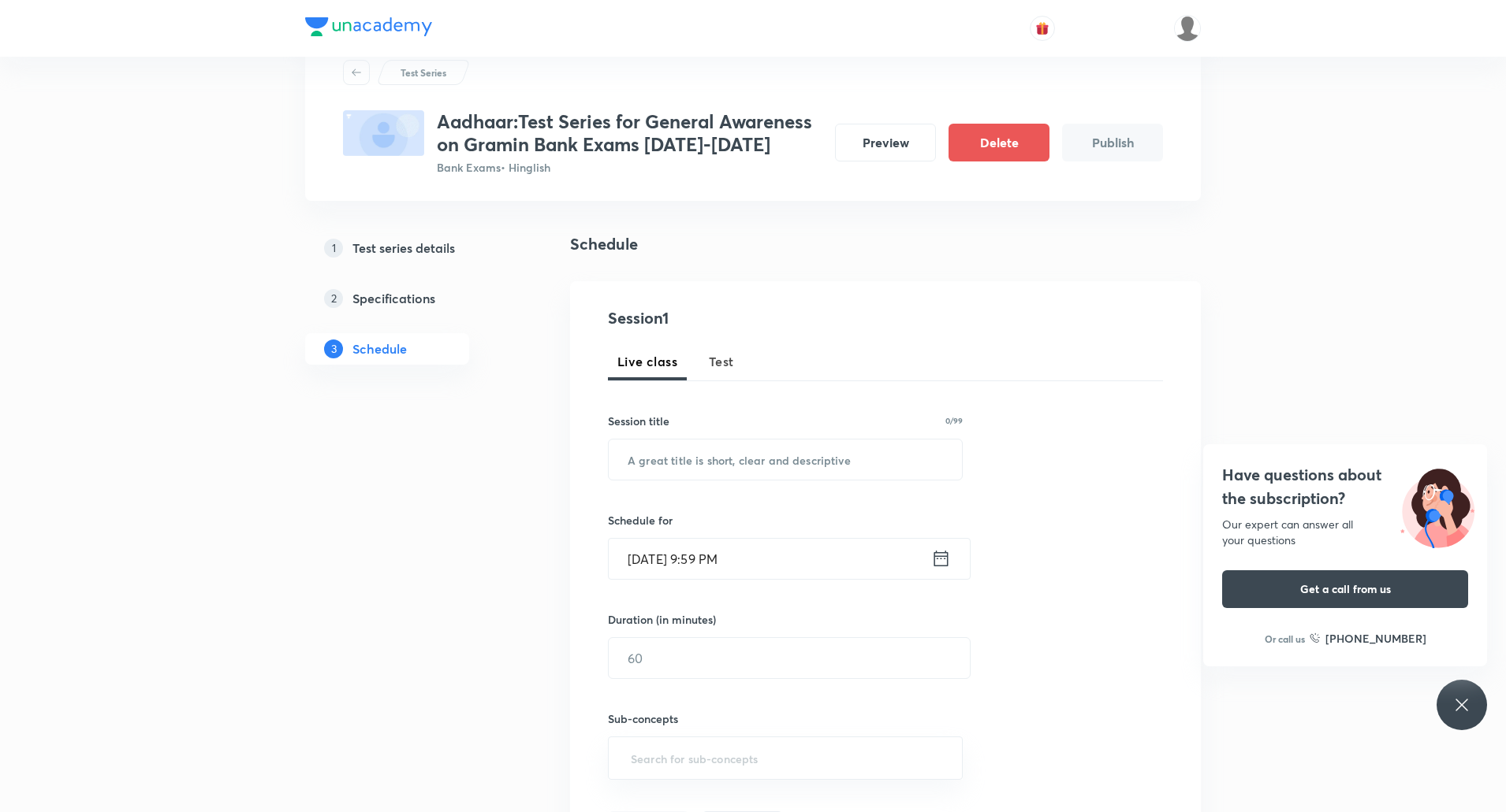
scroll to position [53, 0]
click at [721, 357] on span "Test" at bounding box center [721, 362] width 25 height 19
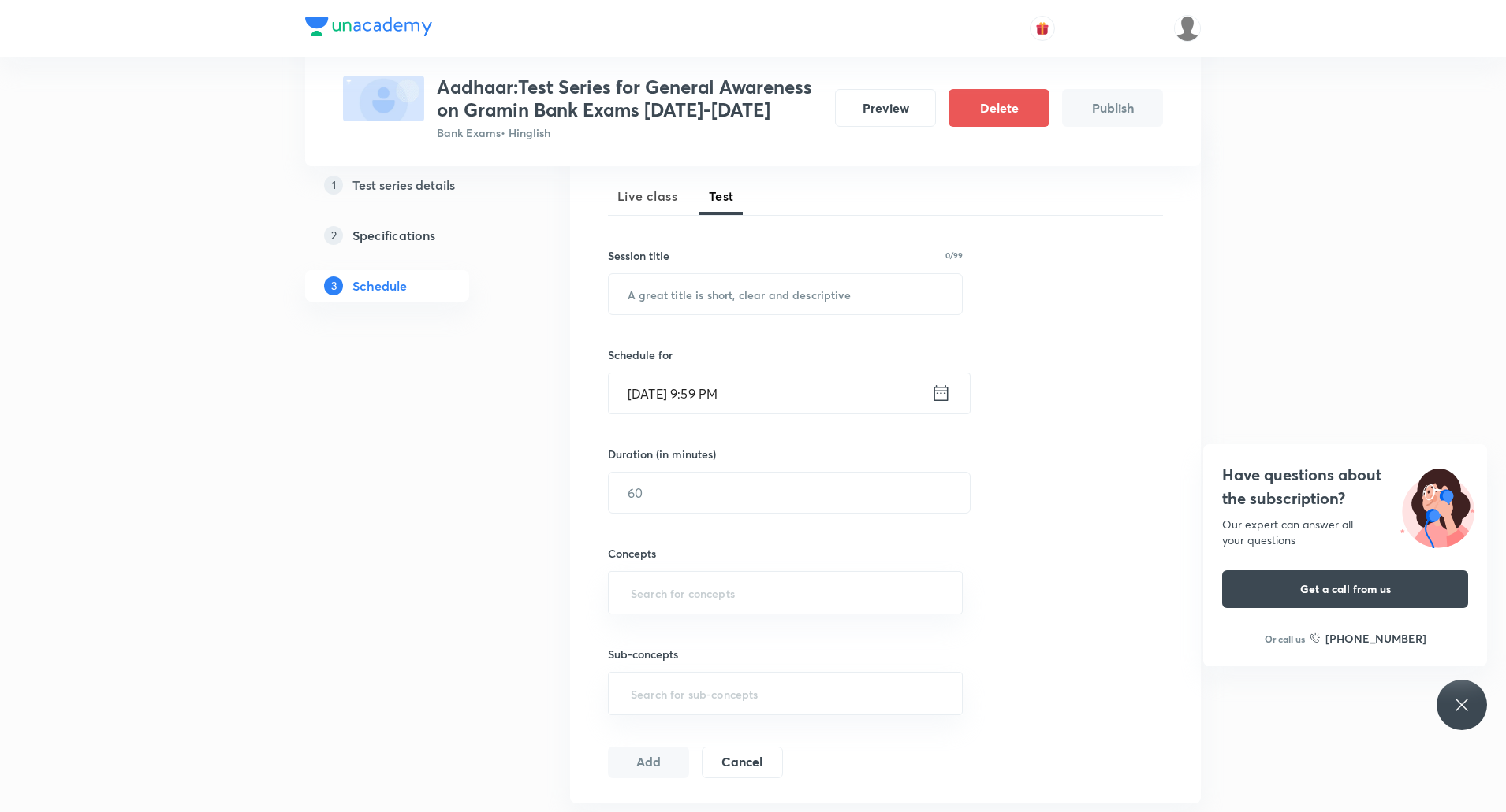
scroll to position [218, 0]
click at [787, 290] on input "text" at bounding box center [786, 295] width 353 height 40
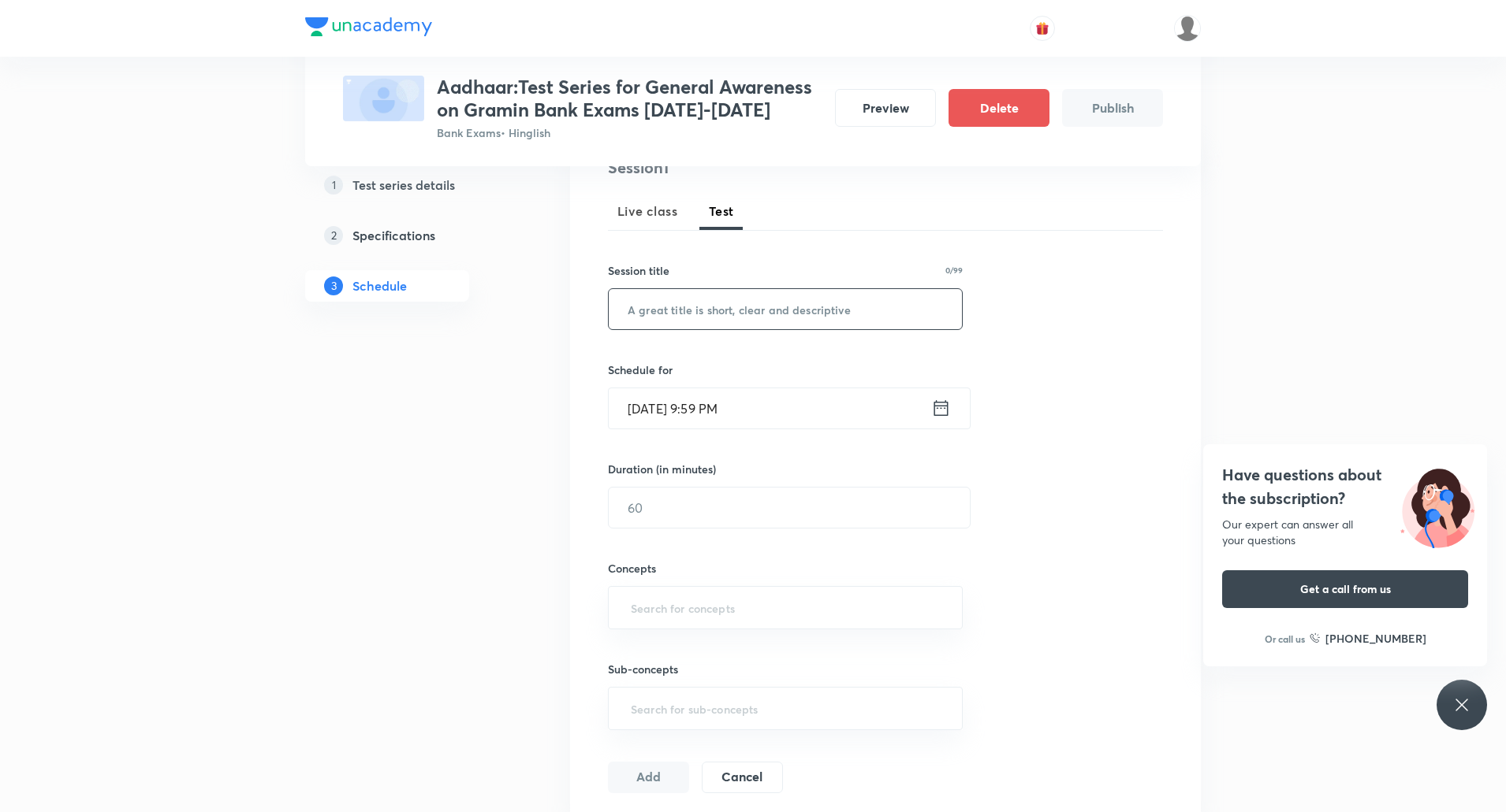
scroll to position [188, 0]
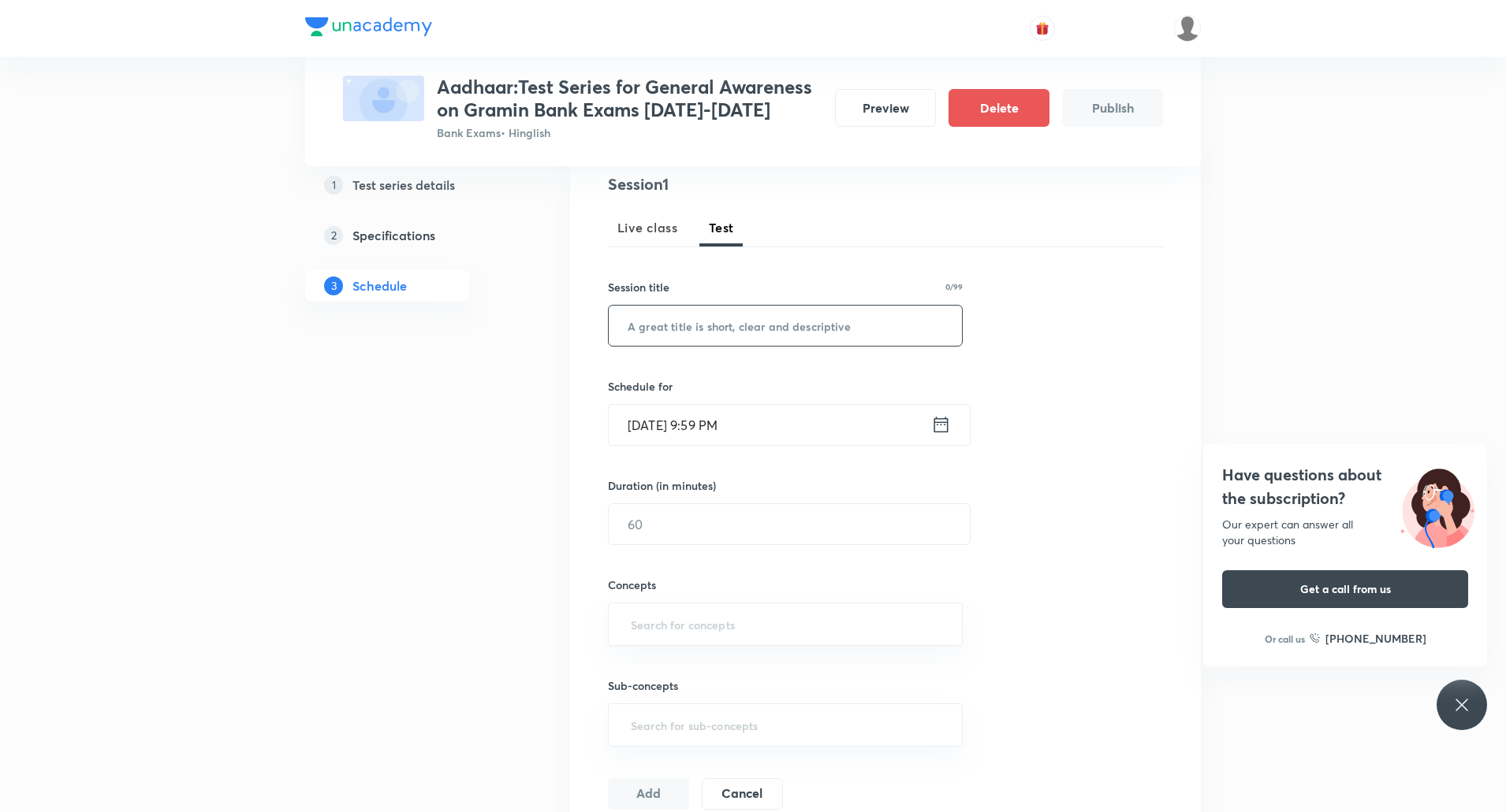
click at [721, 317] on input "text" at bounding box center [786, 326] width 353 height 40
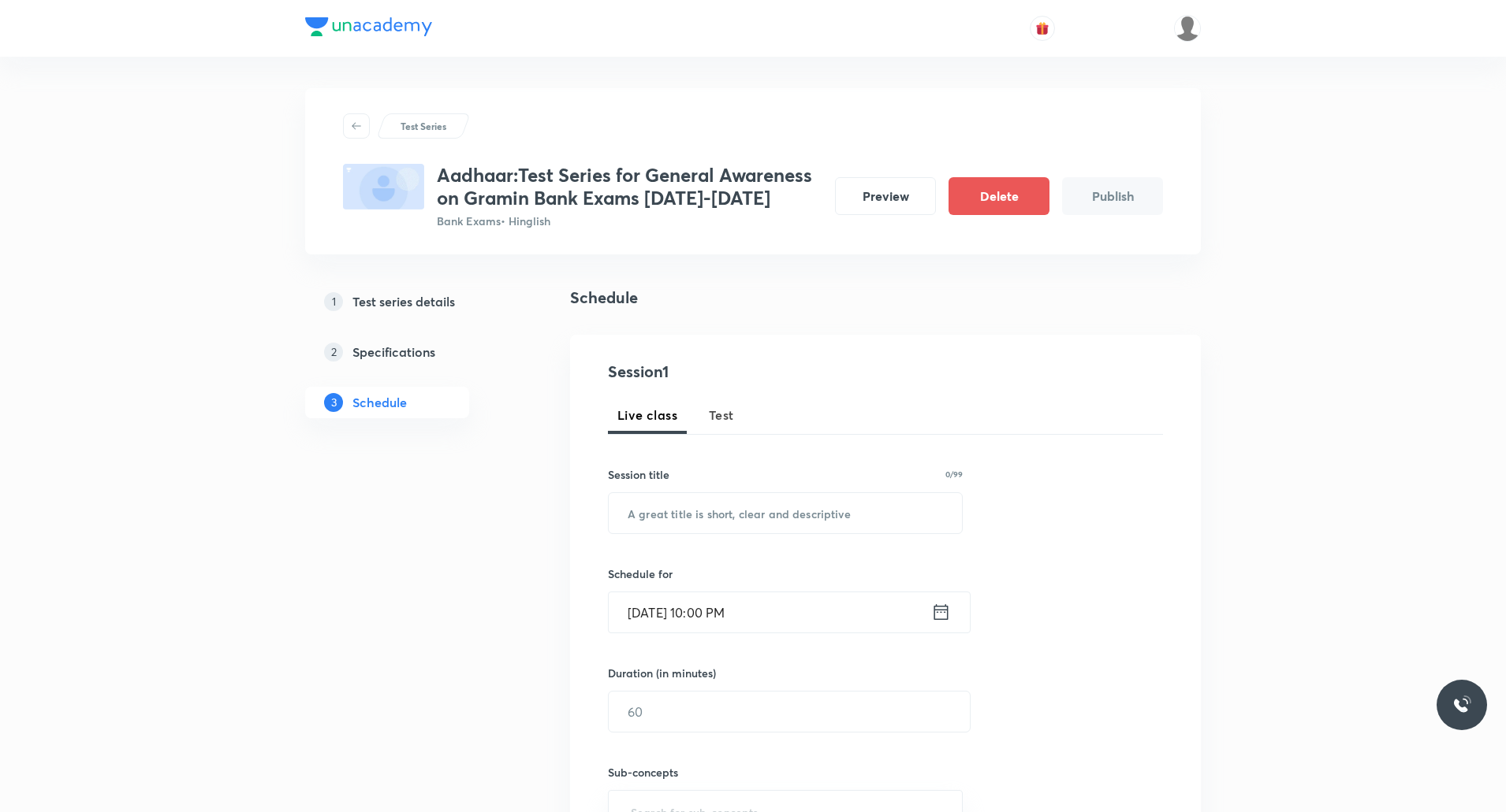
click at [425, 351] on h5 "Specifications" at bounding box center [394, 352] width 83 height 19
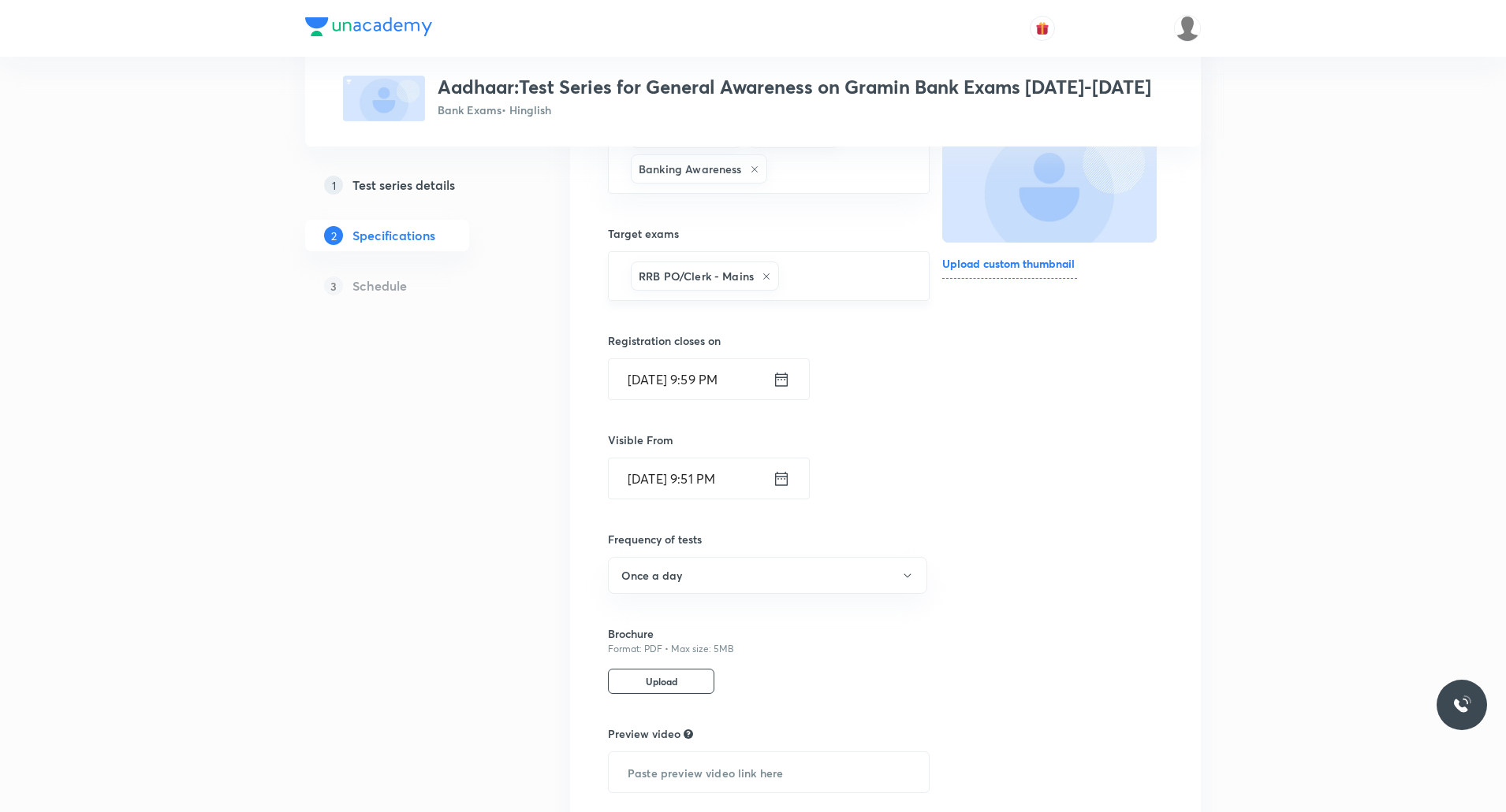
scroll to position [367, 0]
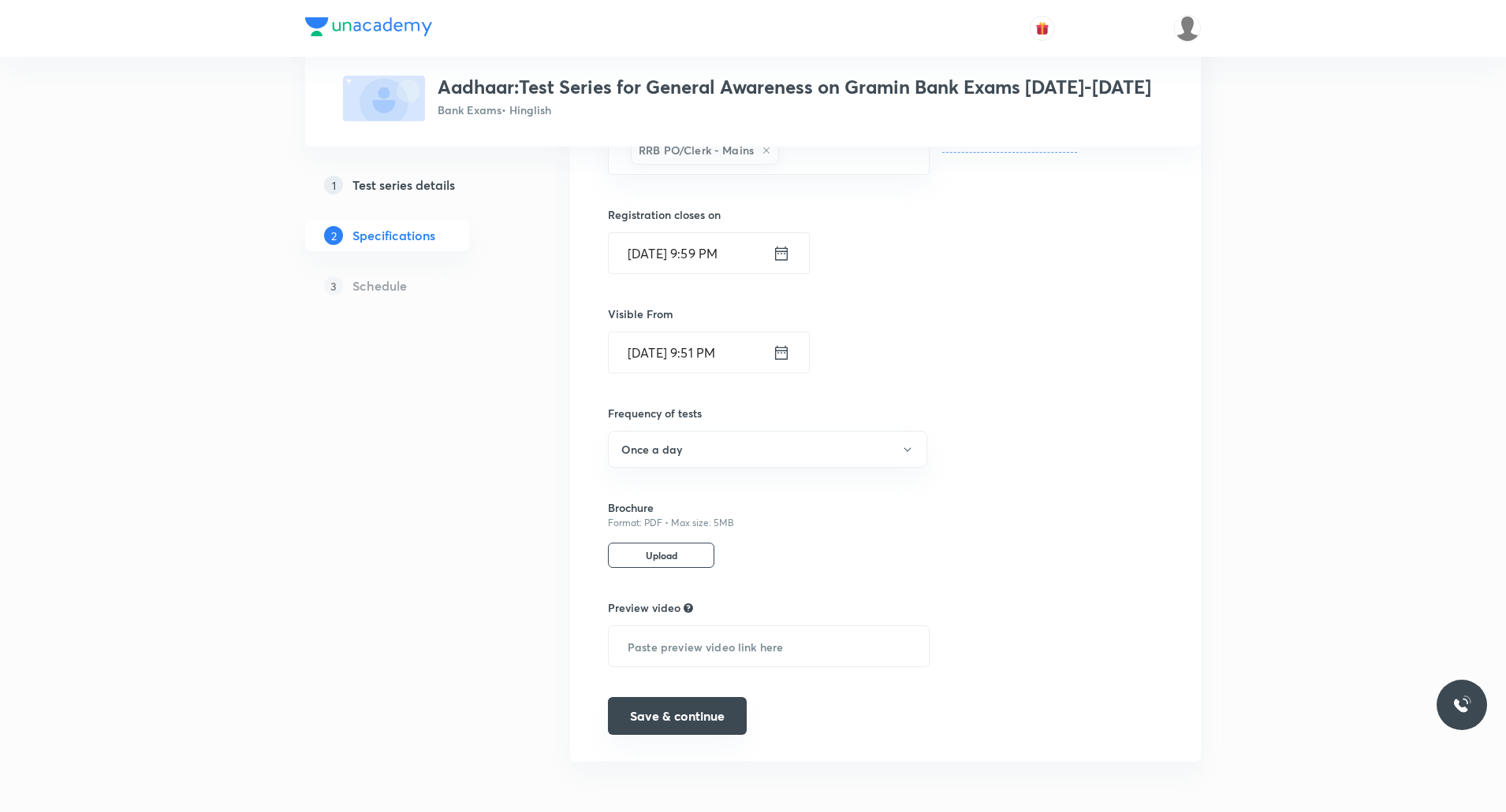
click at [659, 717] on button "Save & continue" at bounding box center [678, 716] width 139 height 38
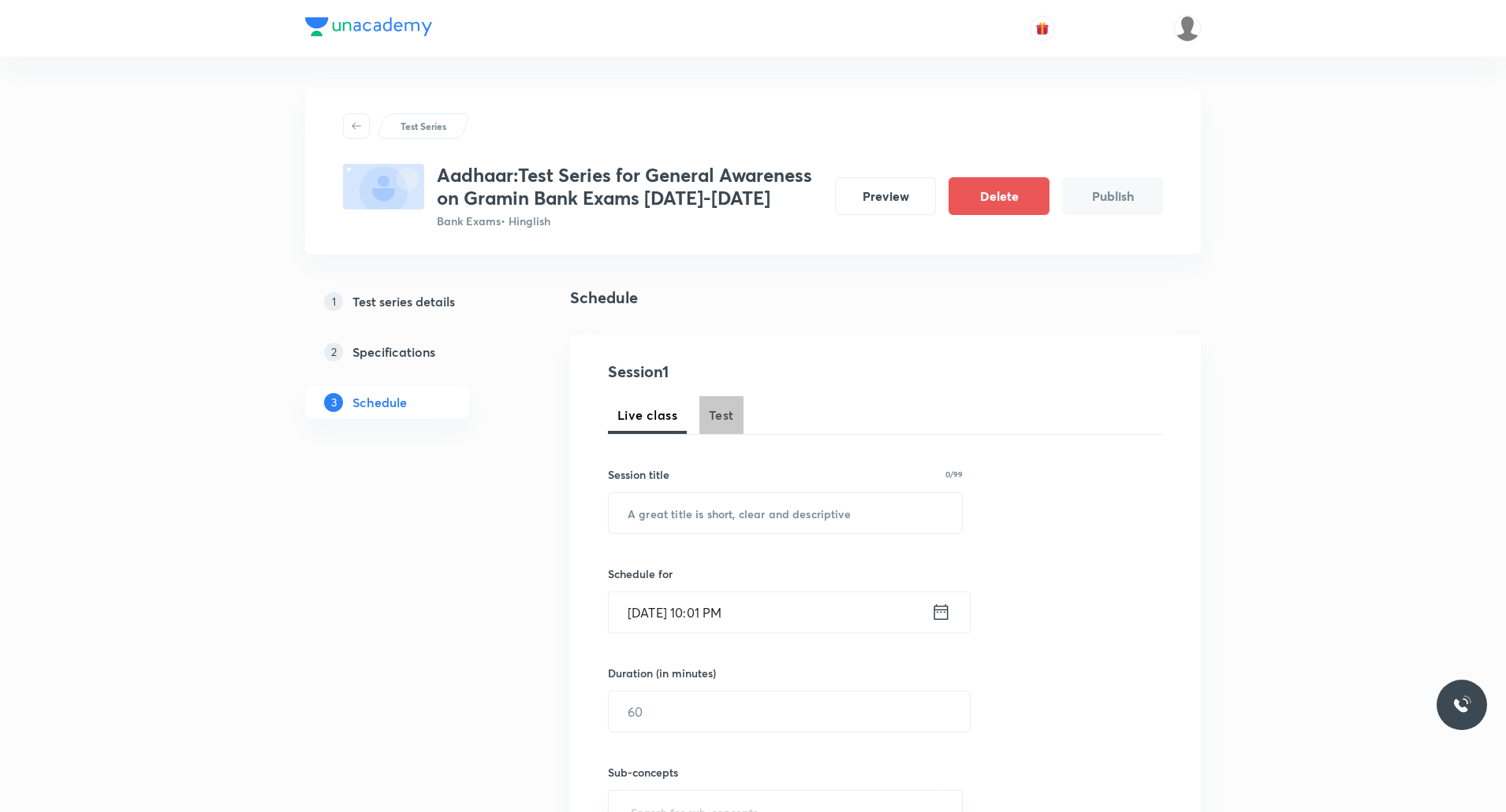
click at [728, 415] on span "Test" at bounding box center [721, 415] width 25 height 19
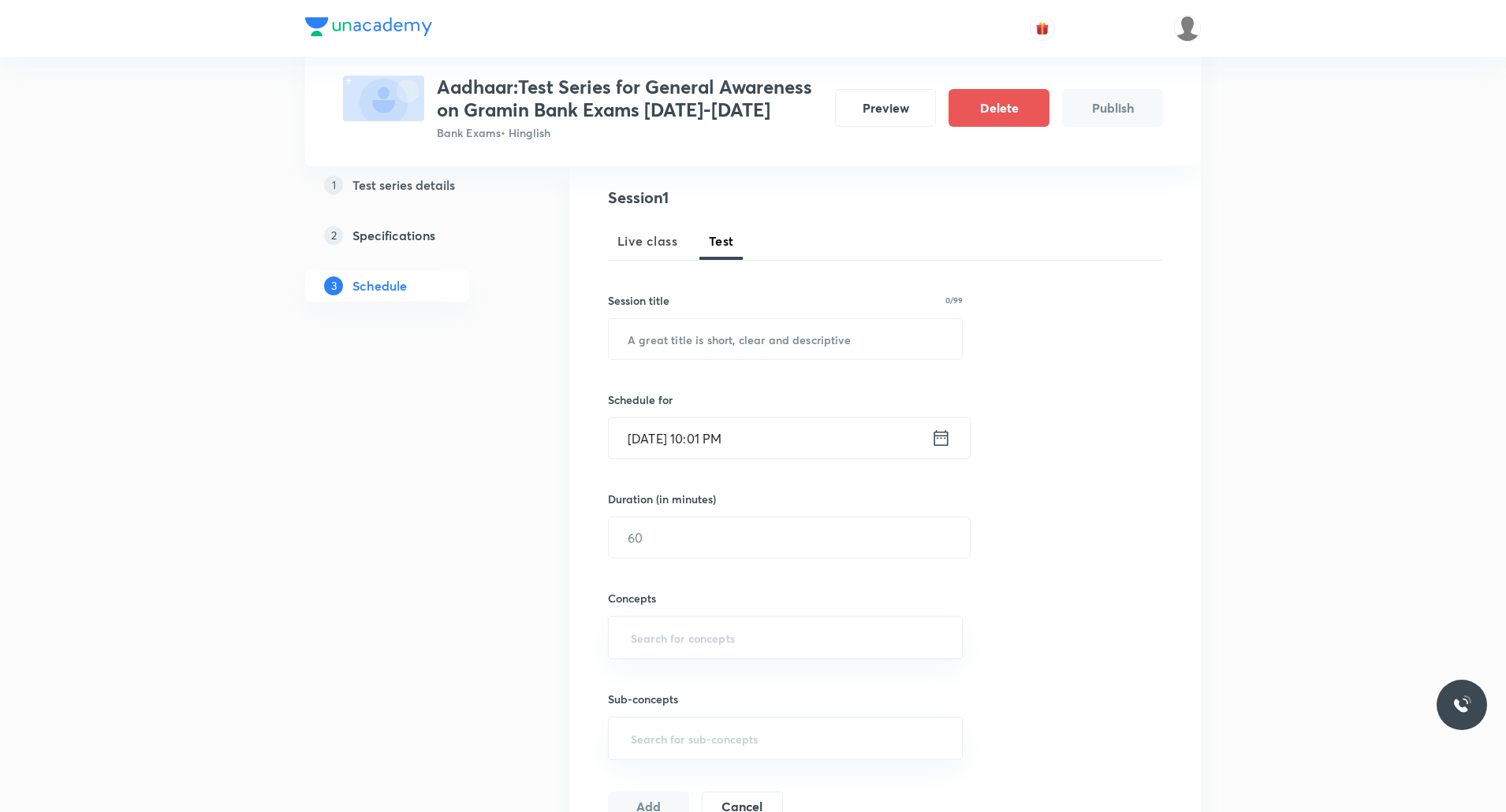
scroll to position [12, 0]
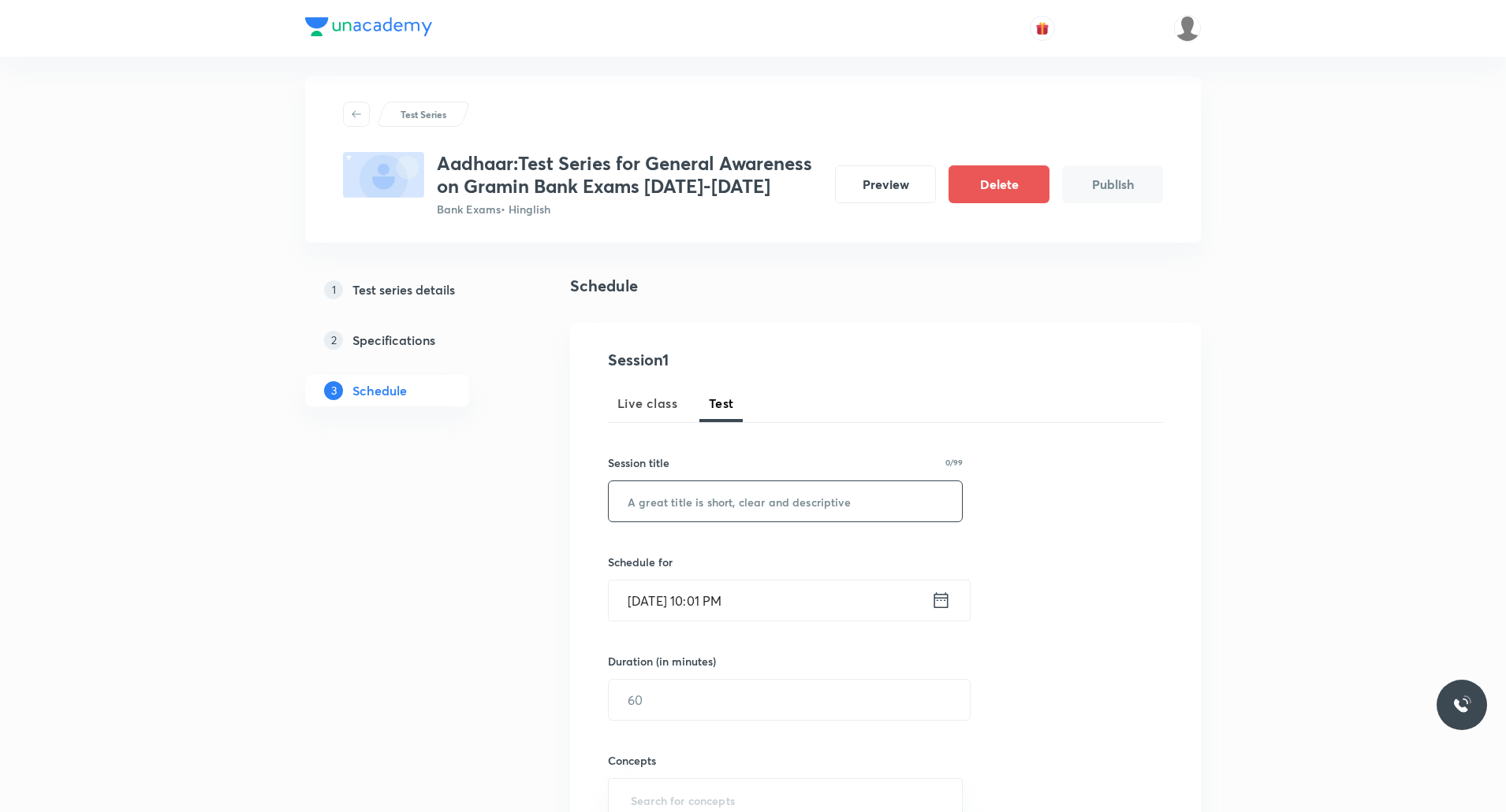
click at [795, 488] on input "text" at bounding box center [786, 501] width 353 height 40
click at [235, 167] on div "Test Series Aadhaar:Test Series for General Awareness on Gramin Bank Exams 2025…" at bounding box center [753, 657] width 1506 height 1338
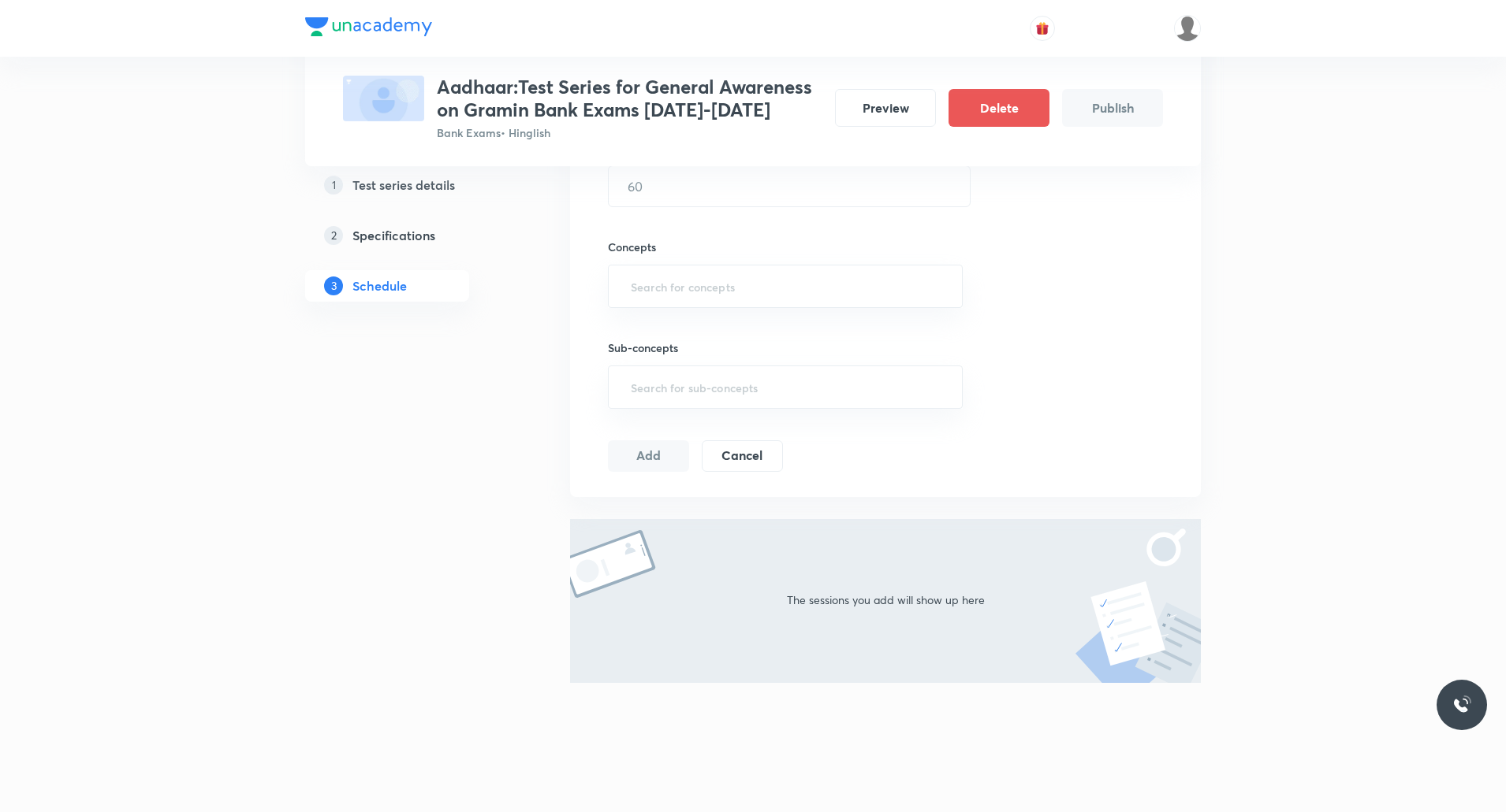
scroll to position [0, 0]
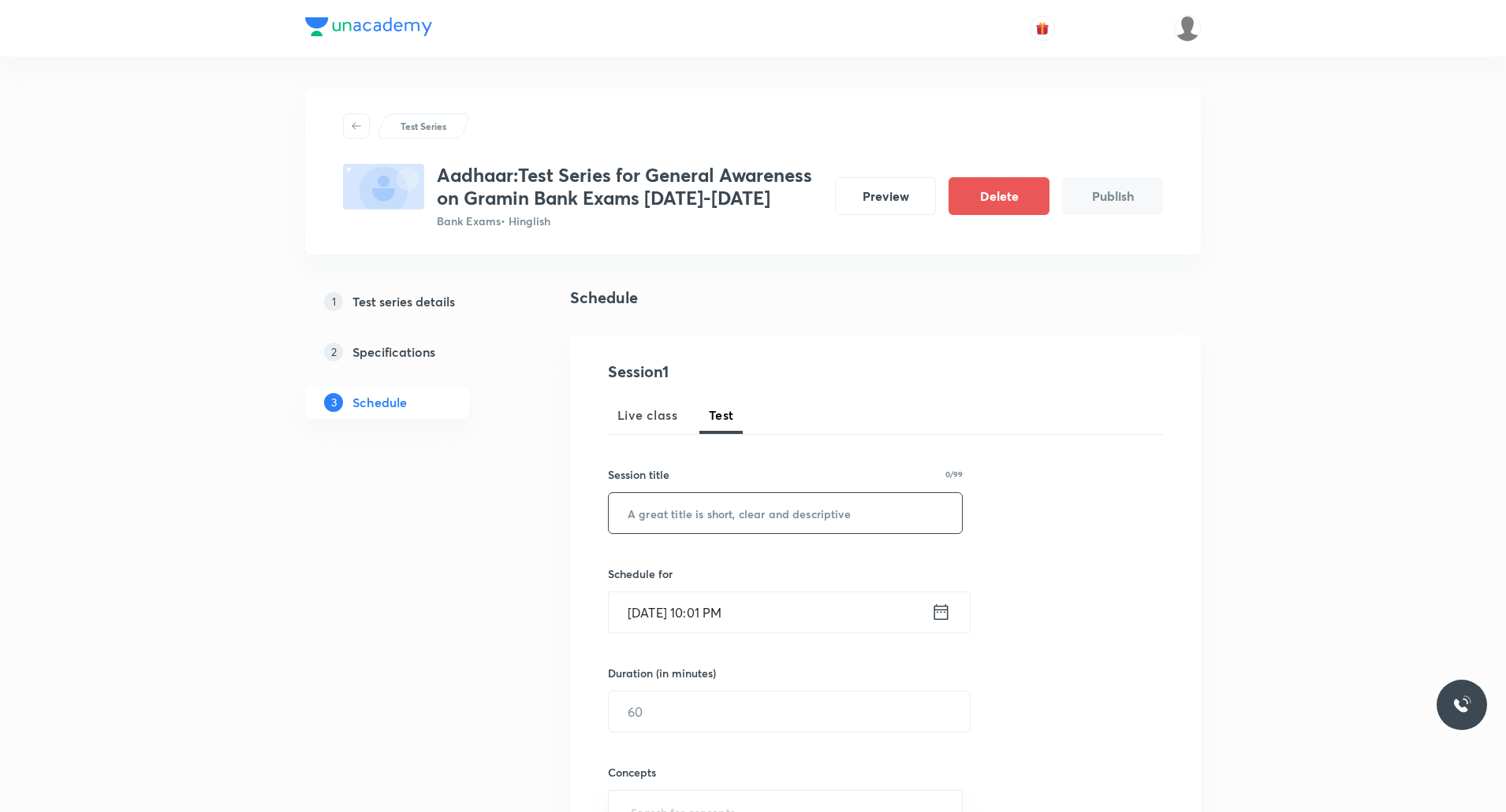
click at [729, 516] on input "text" at bounding box center [786, 513] width 353 height 40
type input "RBI Part-2"
click at [641, 619] on input "Sept 4, 2025, 10:01 PM" at bounding box center [770, 613] width 322 height 40
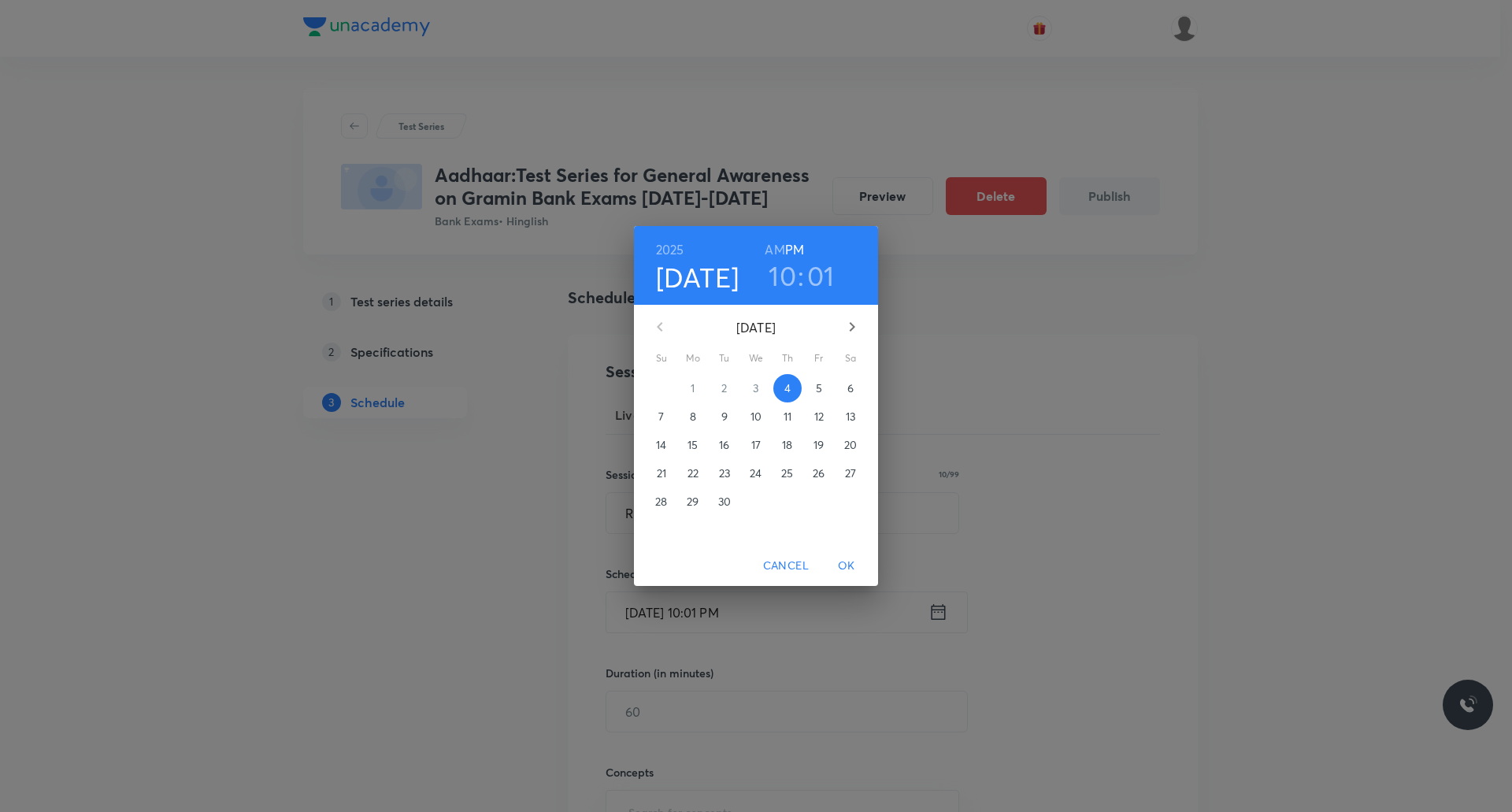
click at [718, 424] on span "9" at bounding box center [725, 416] width 28 height 16
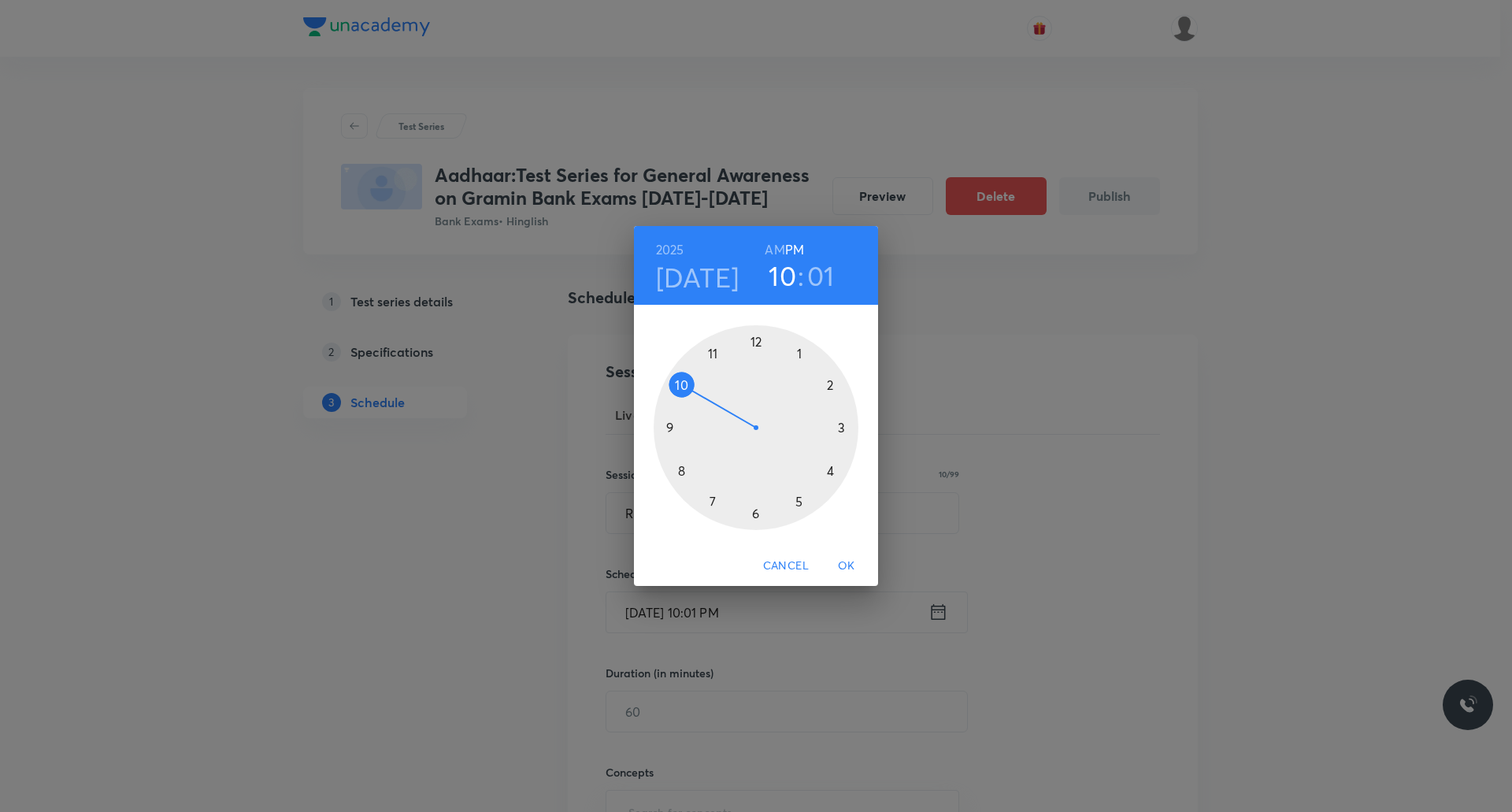
click at [822, 387] on div at bounding box center [756, 428] width 205 height 205
click at [843, 419] on div at bounding box center [756, 428] width 205 height 205
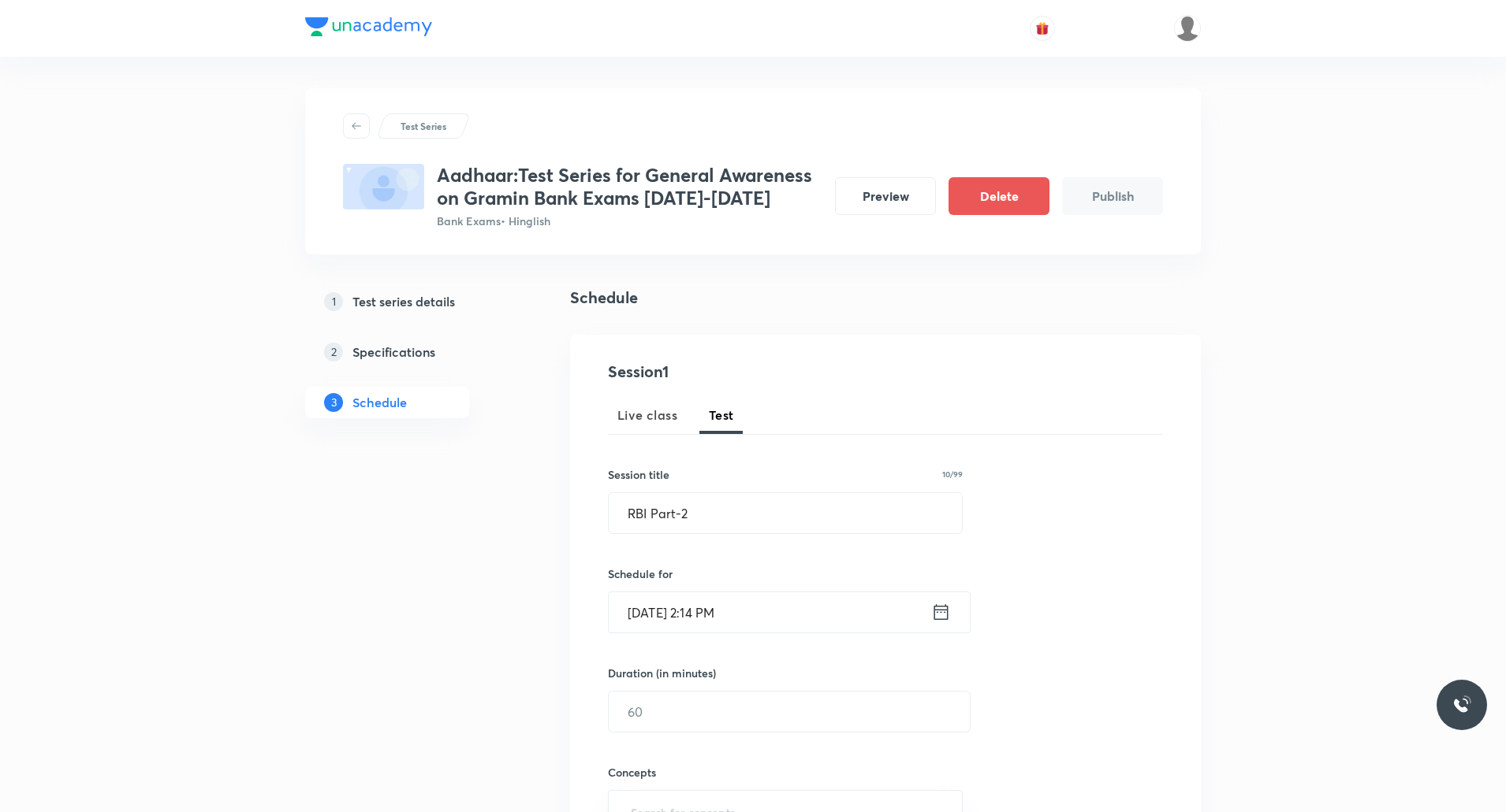
click at [727, 621] on input "Sept 9, 2025, 2:14 PM" at bounding box center [770, 613] width 322 height 40
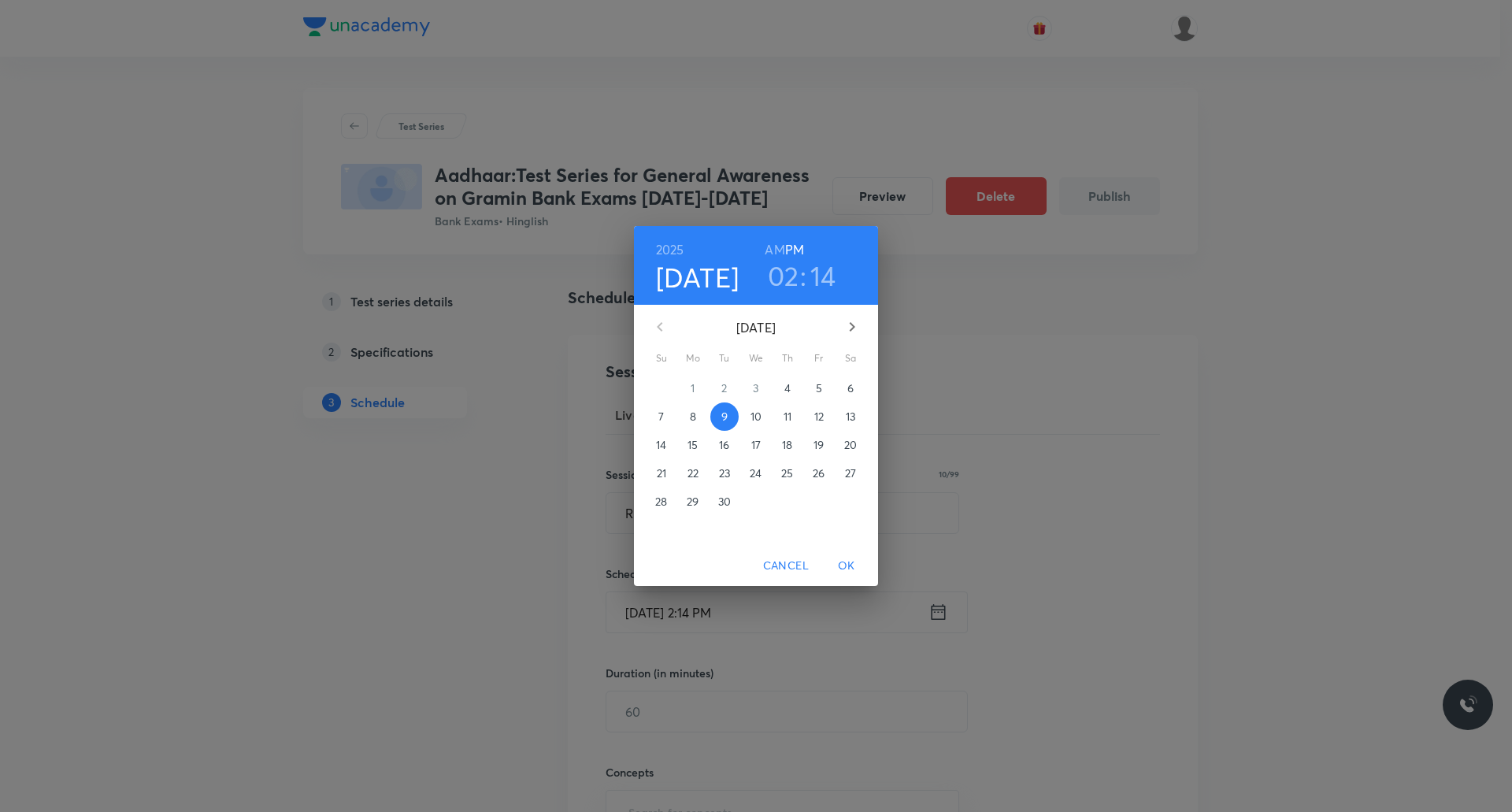
click at [821, 286] on h3 "14" at bounding box center [823, 276] width 26 height 33
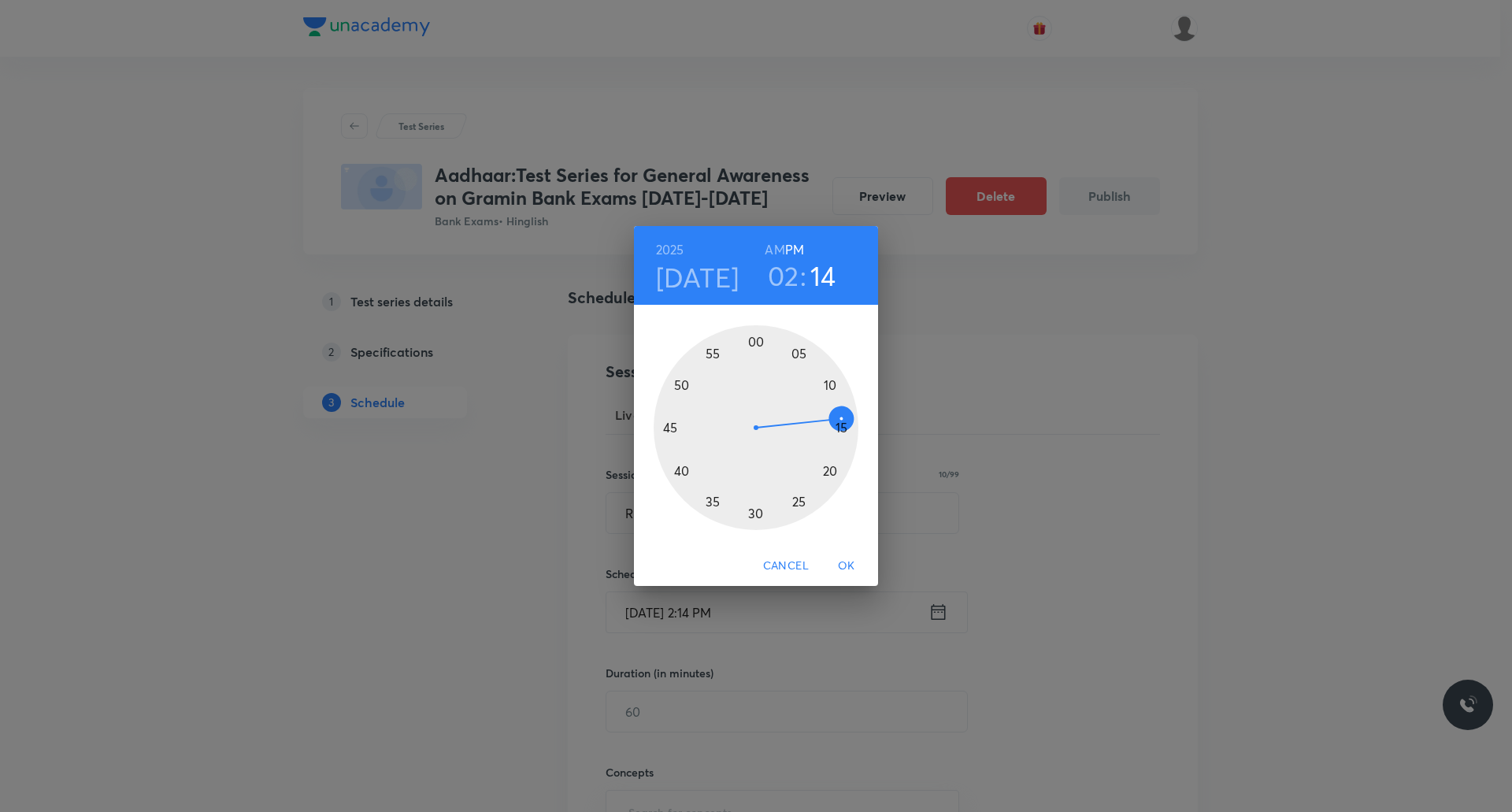
click at [841, 431] on div at bounding box center [756, 428] width 205 height 205
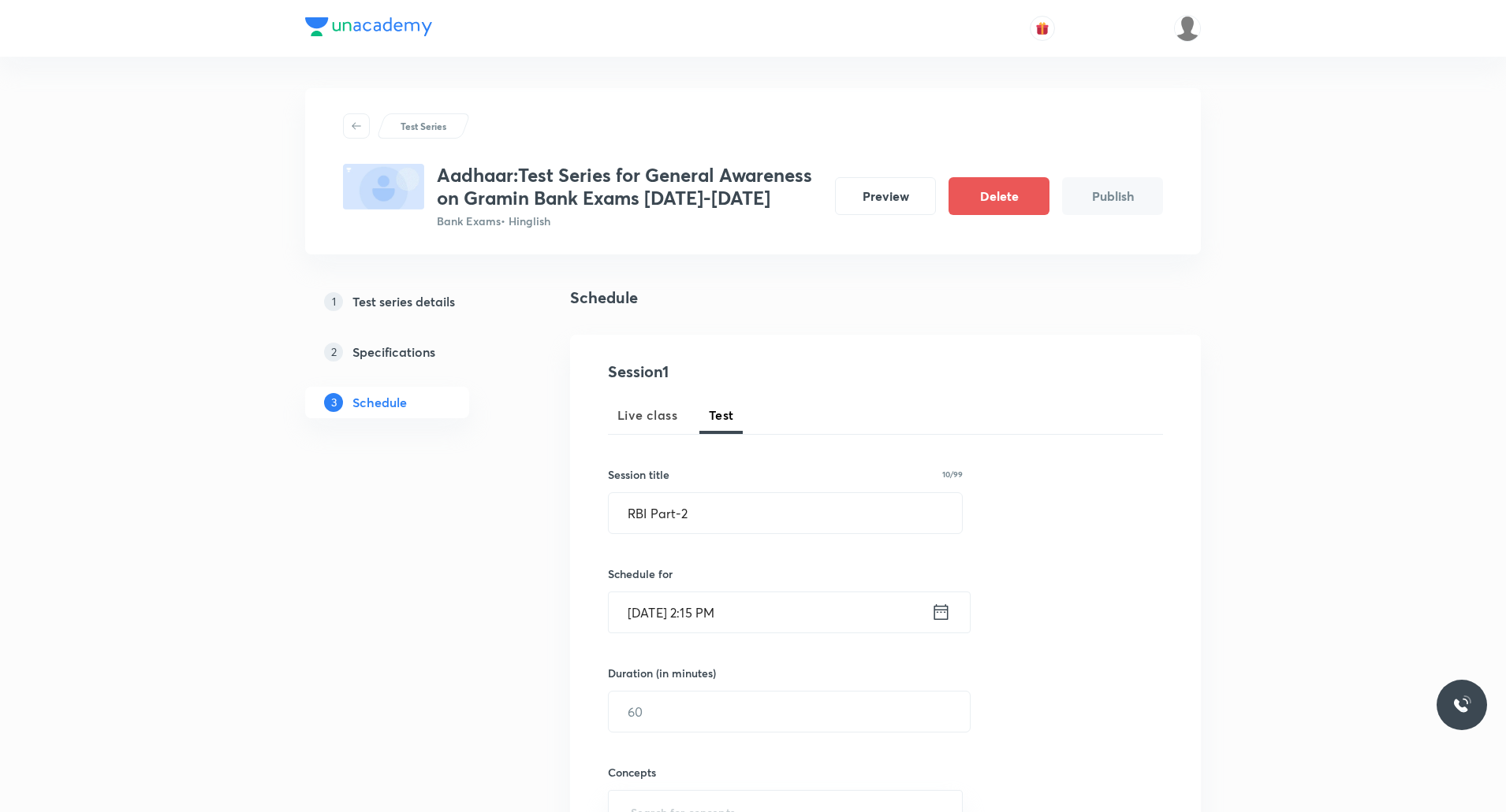
scroll to position [106, 0]
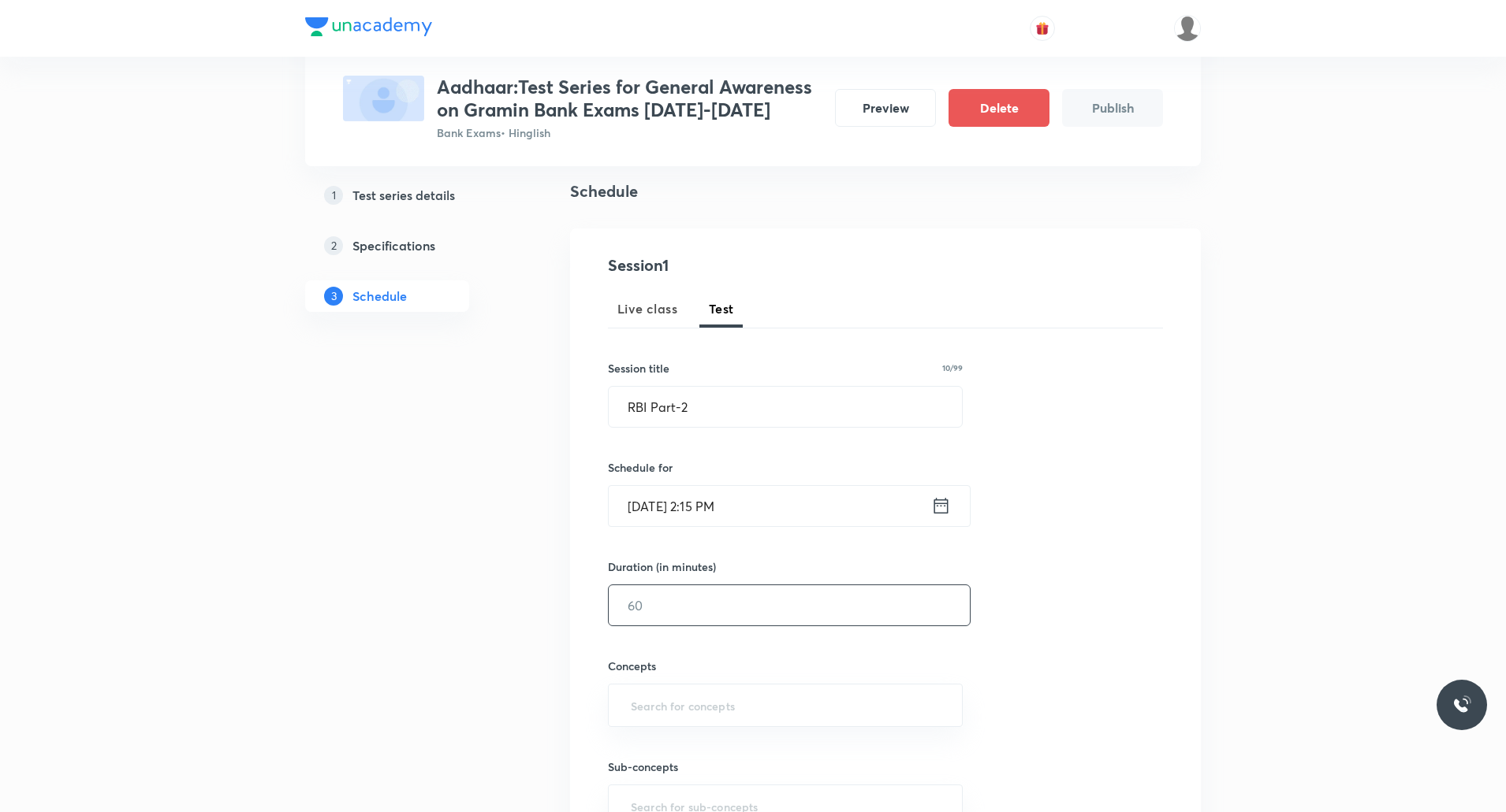
click at [683, 603] on input "text" at bounding box center [789, 605] width 361 height 40
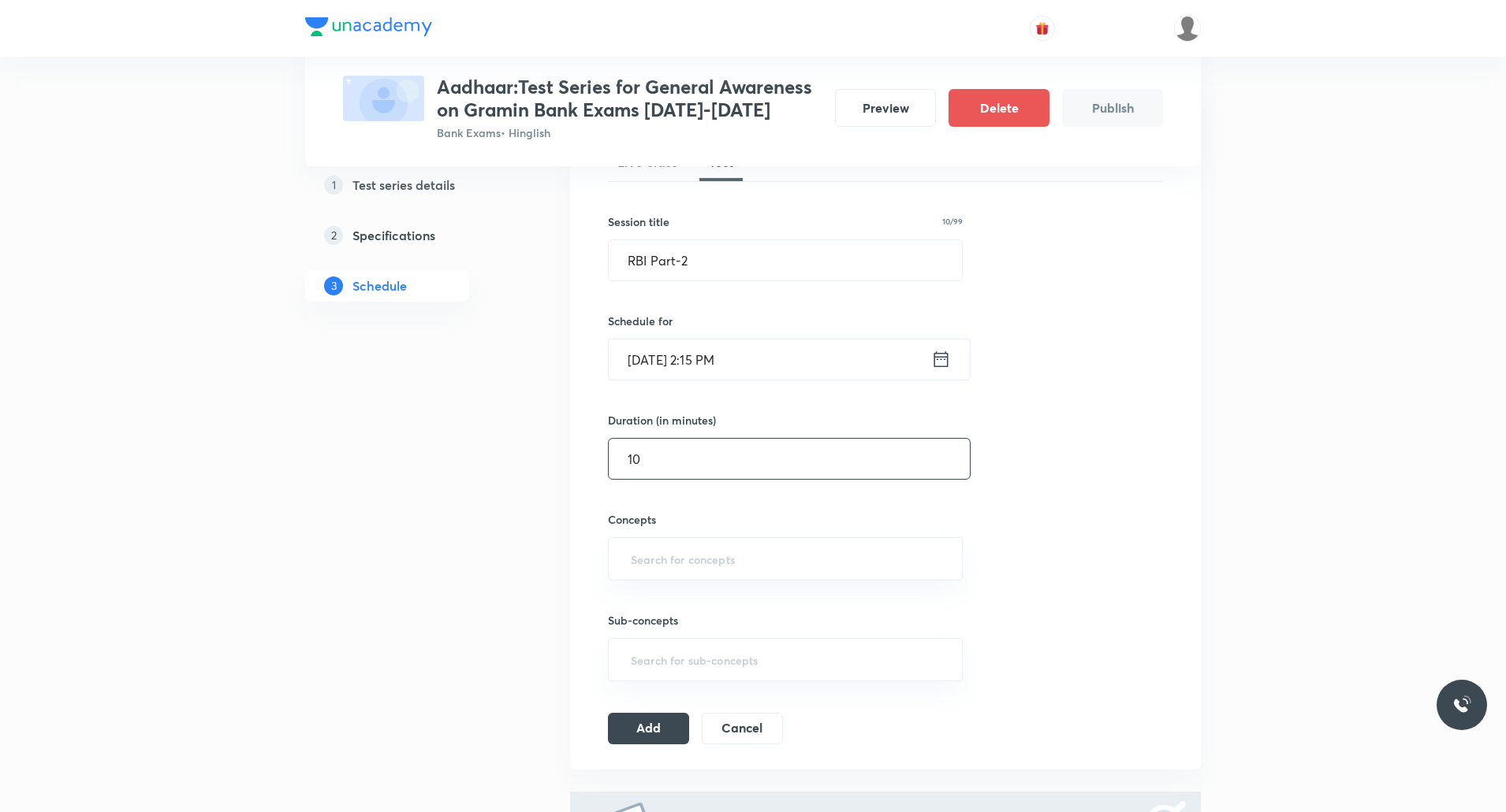
scroll to position [254, 0]
type input "10"
click at [678, 551] on input "text" at bounding box center [785, 557] width 315 height 29
type input "R"
type input "Banki"
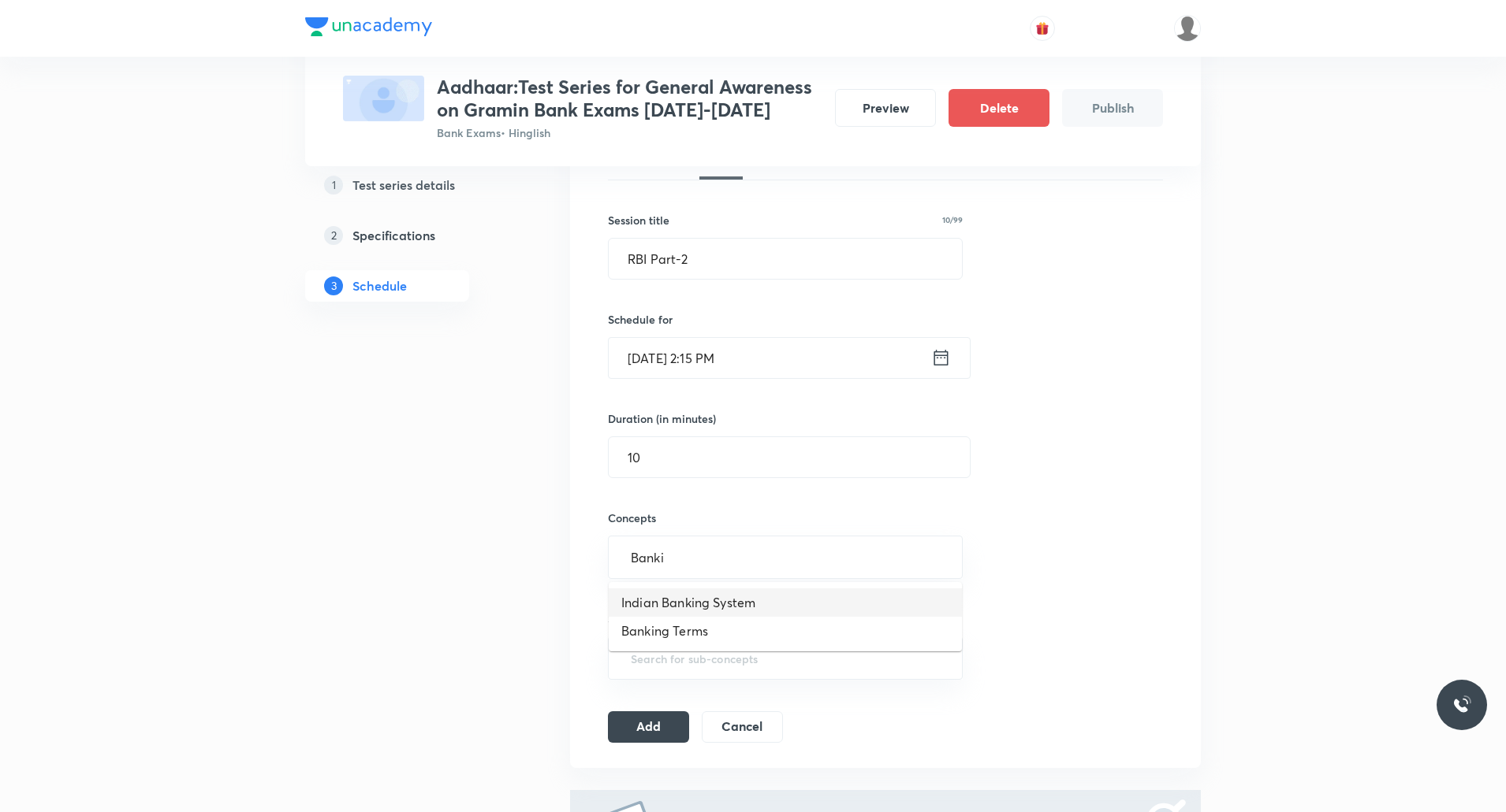
click at [715, 602] on li "Indian Banking System" at bounding box center [786, 603] width 353 height 28
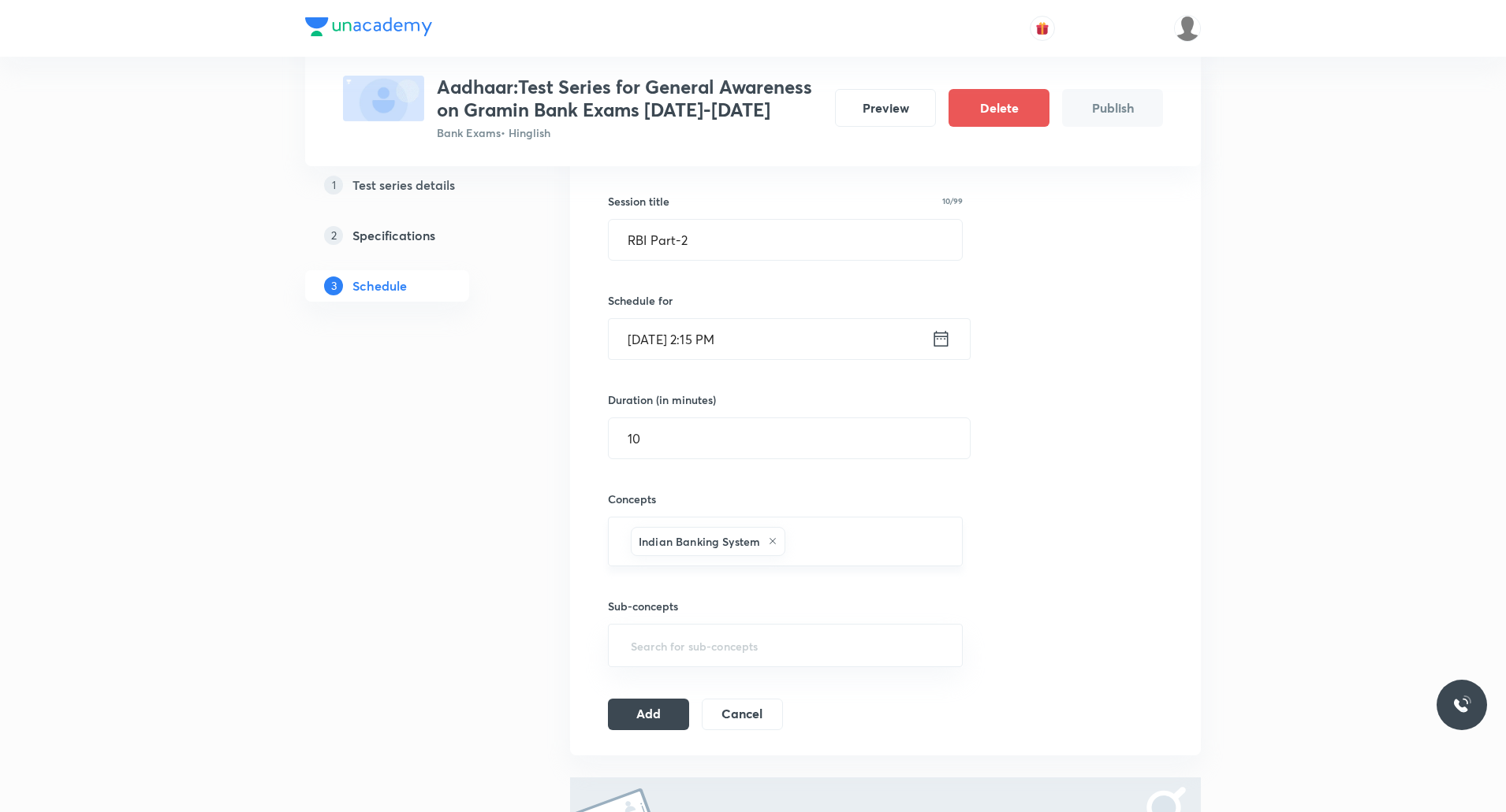
scroll to position [276, 0]
click at [658, 715] on button "Add" at bounding box center [648, 710] width 81 height 32
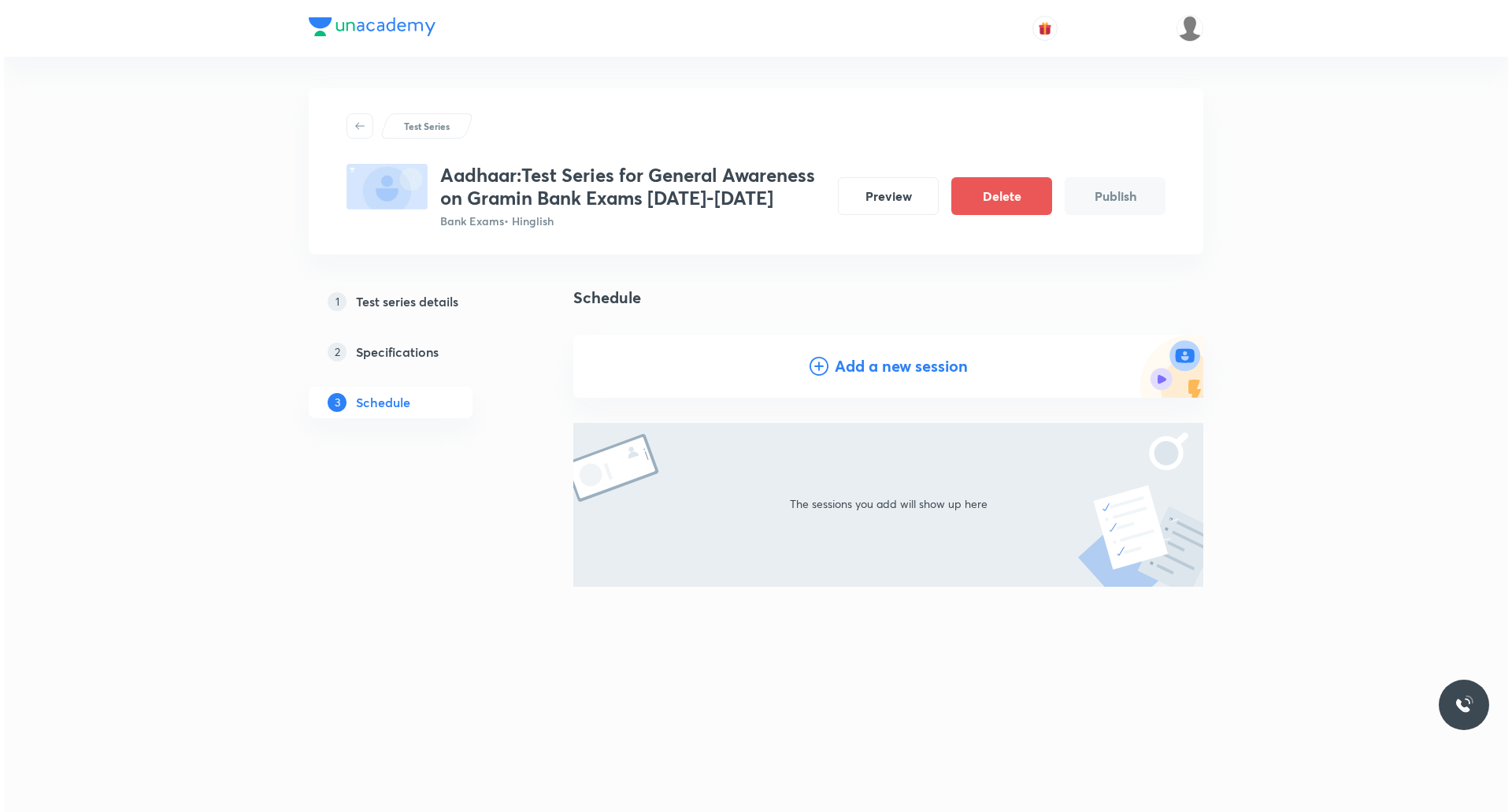
scroll to position [0, 0]
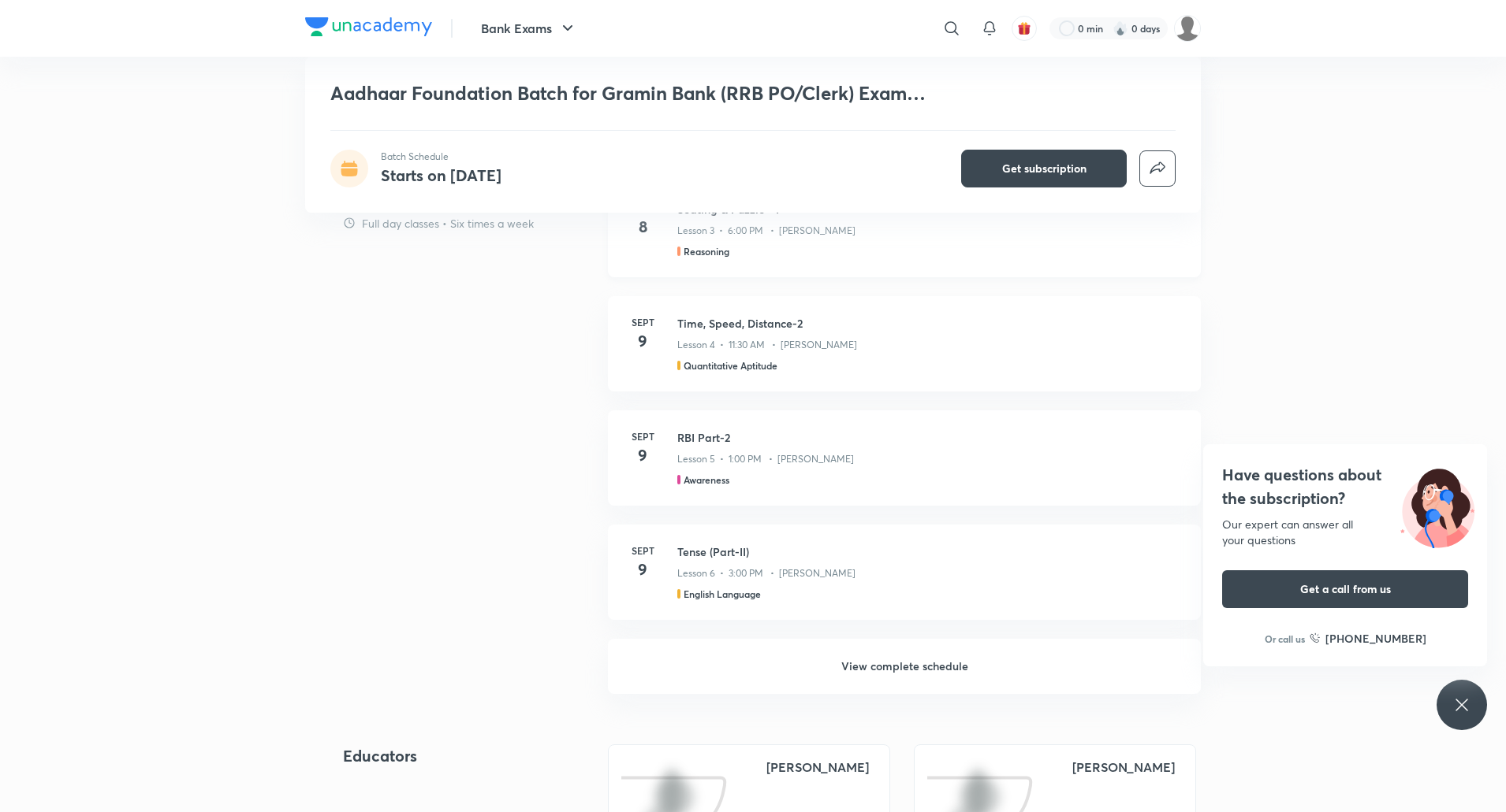
scroll to position [976, 0]
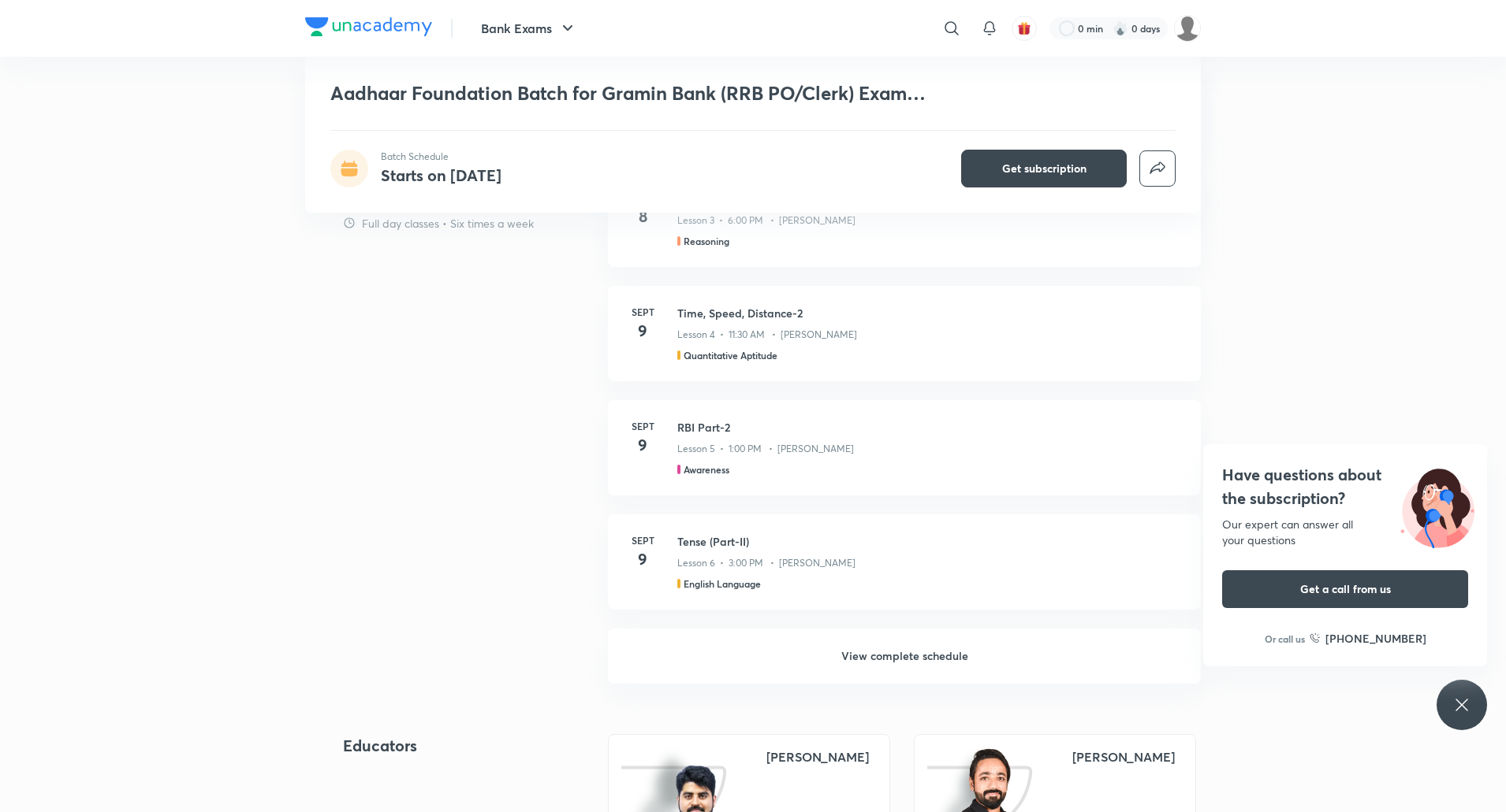
click at [899, 655] on h6 "View complete schedule" at bounding box center [905, 656] width 593 height 55
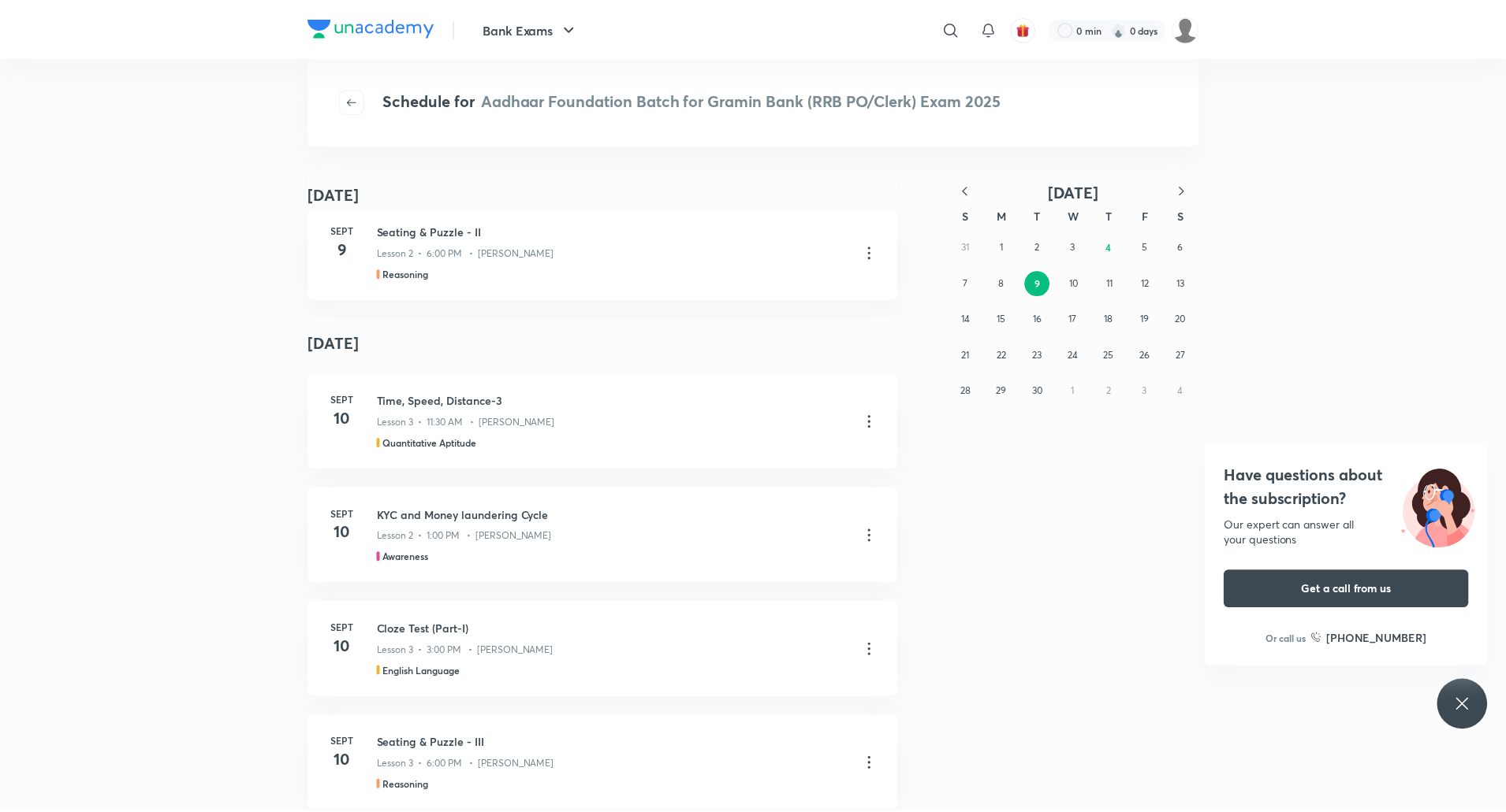
scroll to position [763, 0]
click at [864, 545] on div "KYC and Money laundering Cycle Lesson 2 • 1:00 PM • Abhijeet Mishra Awareness" at bounding box center [631, 533] width 504 height 58
click at [871, 540] on icon at bounding box center [873, 534] width 19 height 19
click at [723, 538] on div at bounding box center [756, 406] width 1514 height 812
click at [867, 536] on icon at bounding box center [873, 534] width 19 height 19
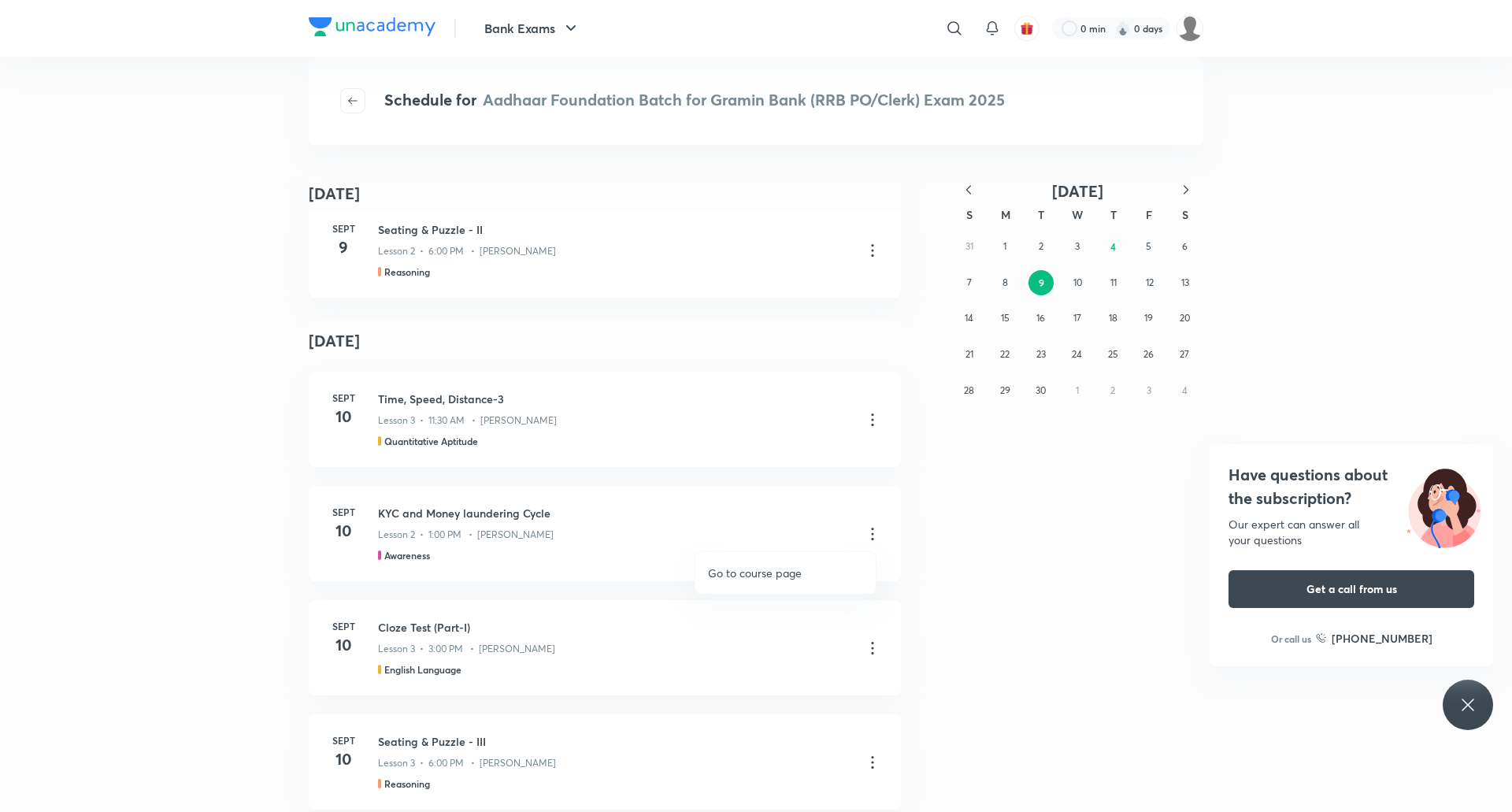
click at [777, 573] on p "Go to course page" at bounding box center [755, 573] width 94 height 17
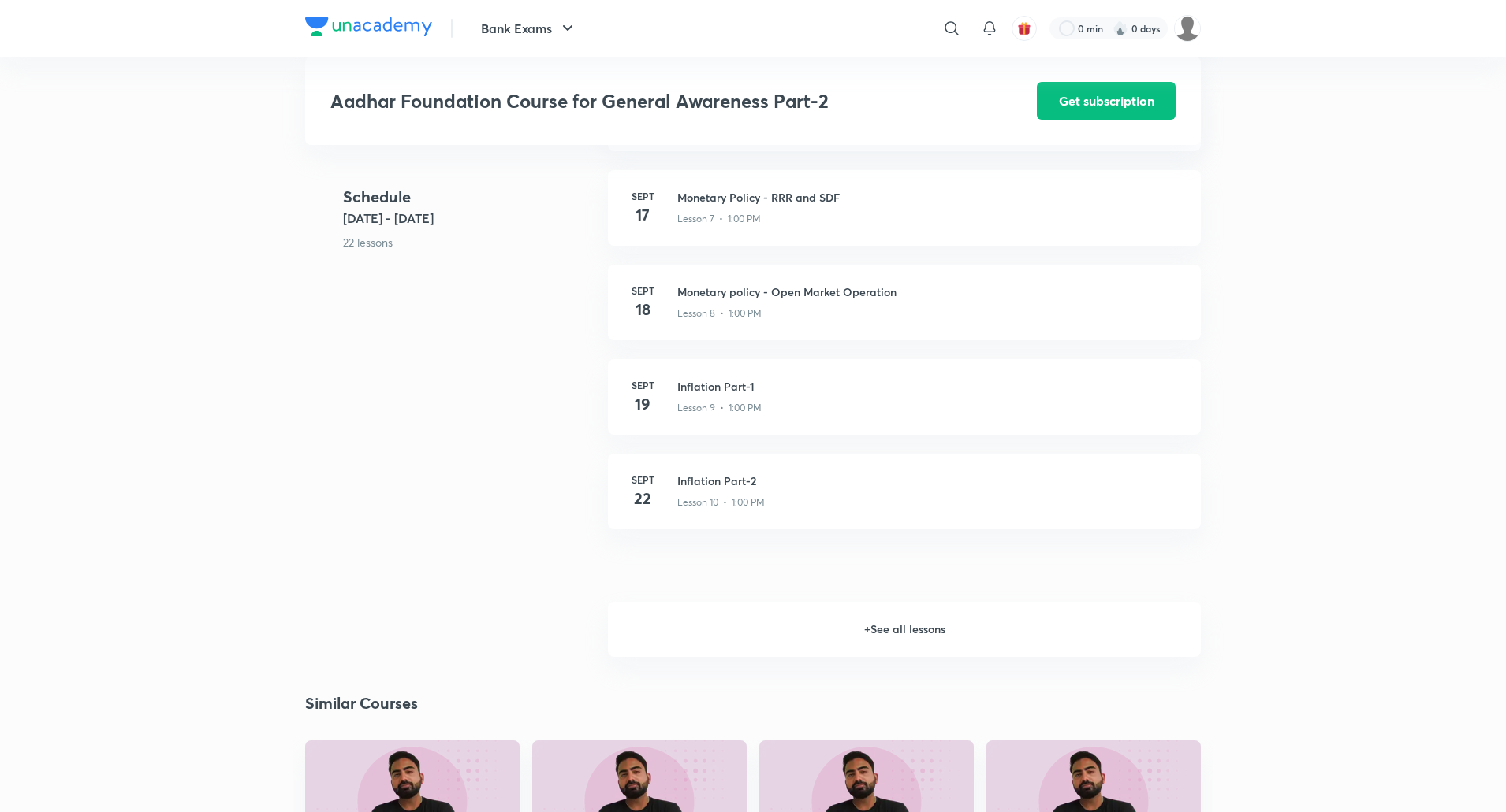
scroll to position [1209, 0]
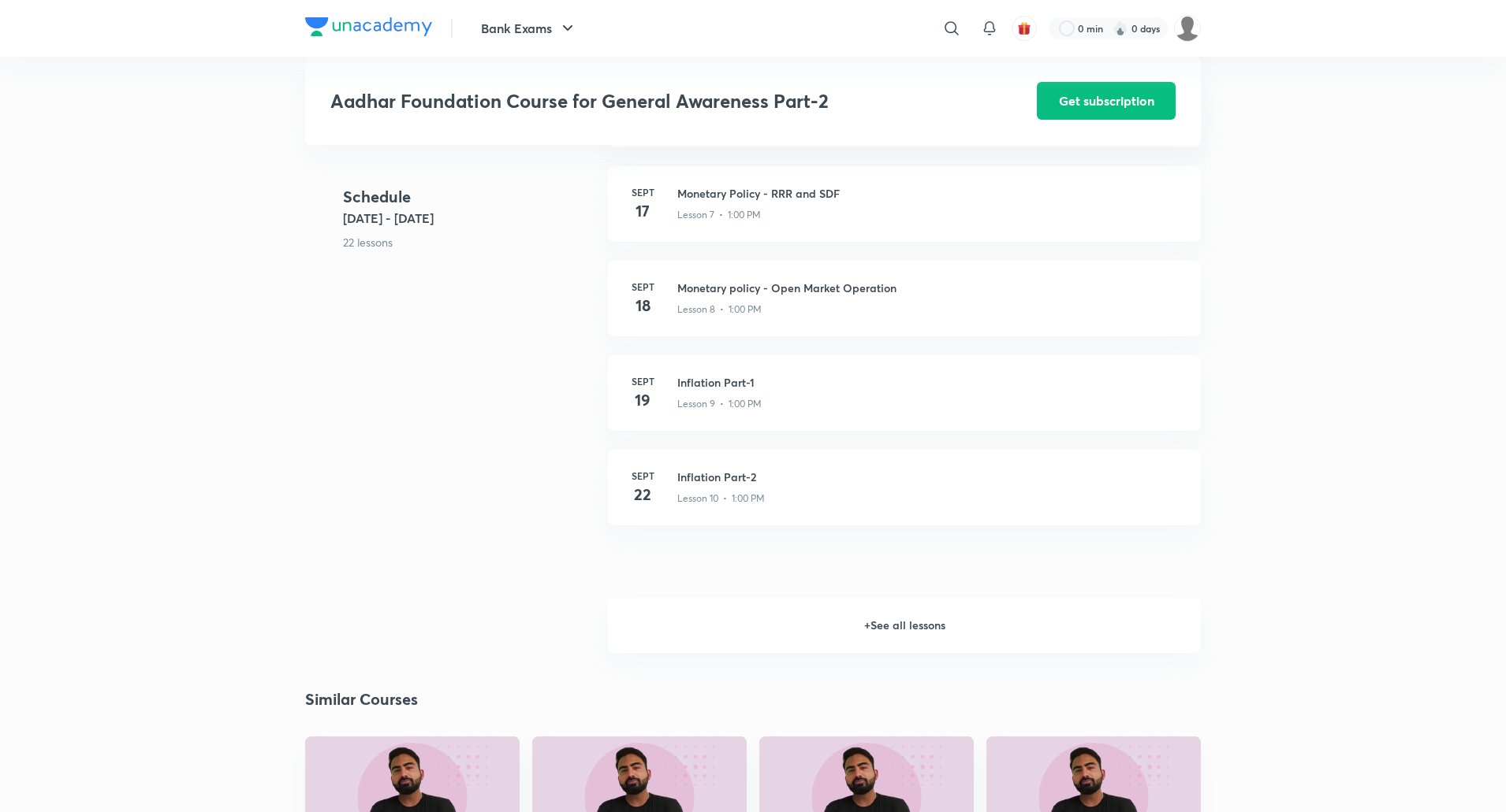
click at [918, 627] on h6 "+ See all lessons" at bounding box center [905, 625] width 593 height 55
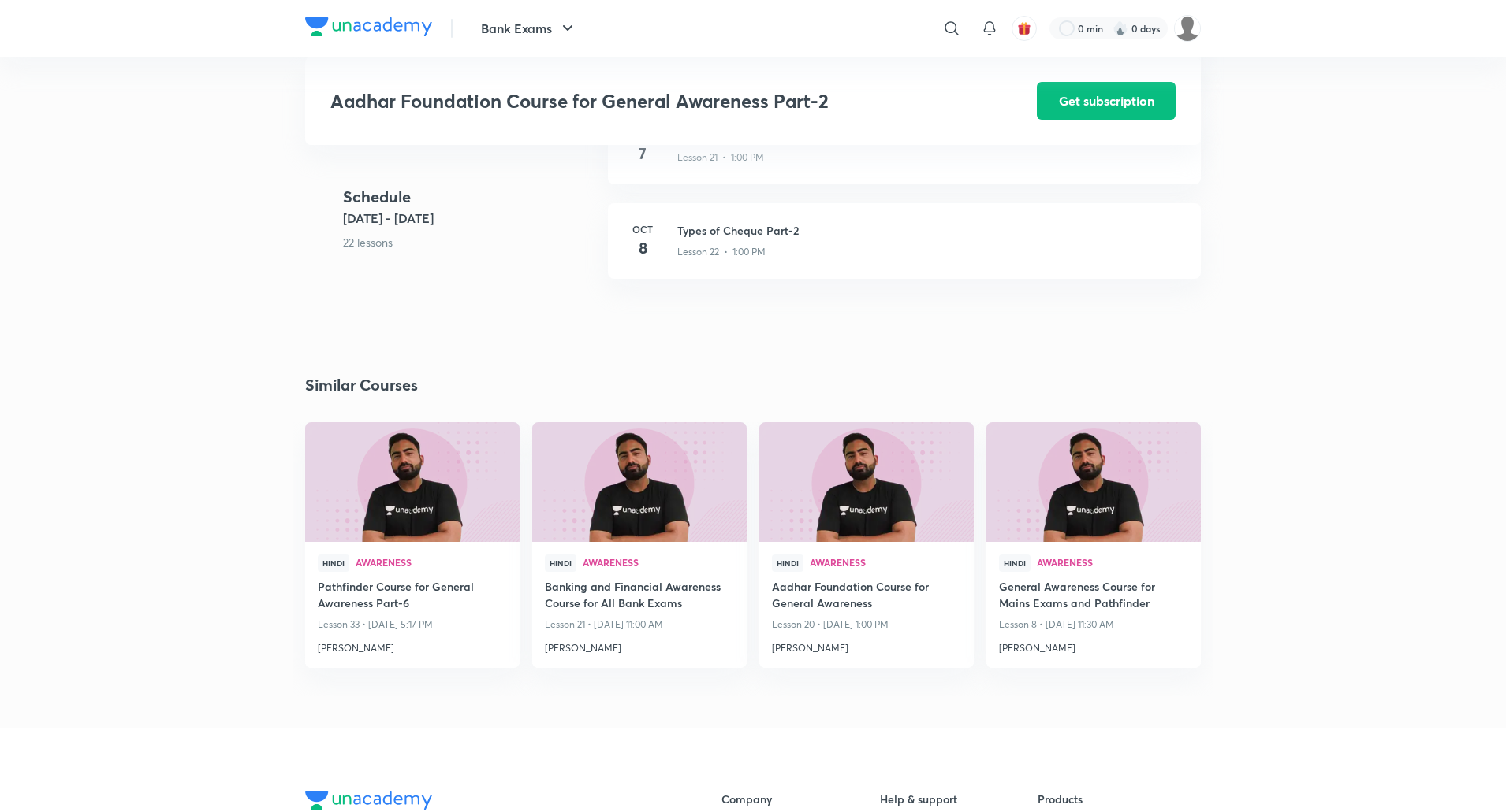
scroll to position [2563, 0]
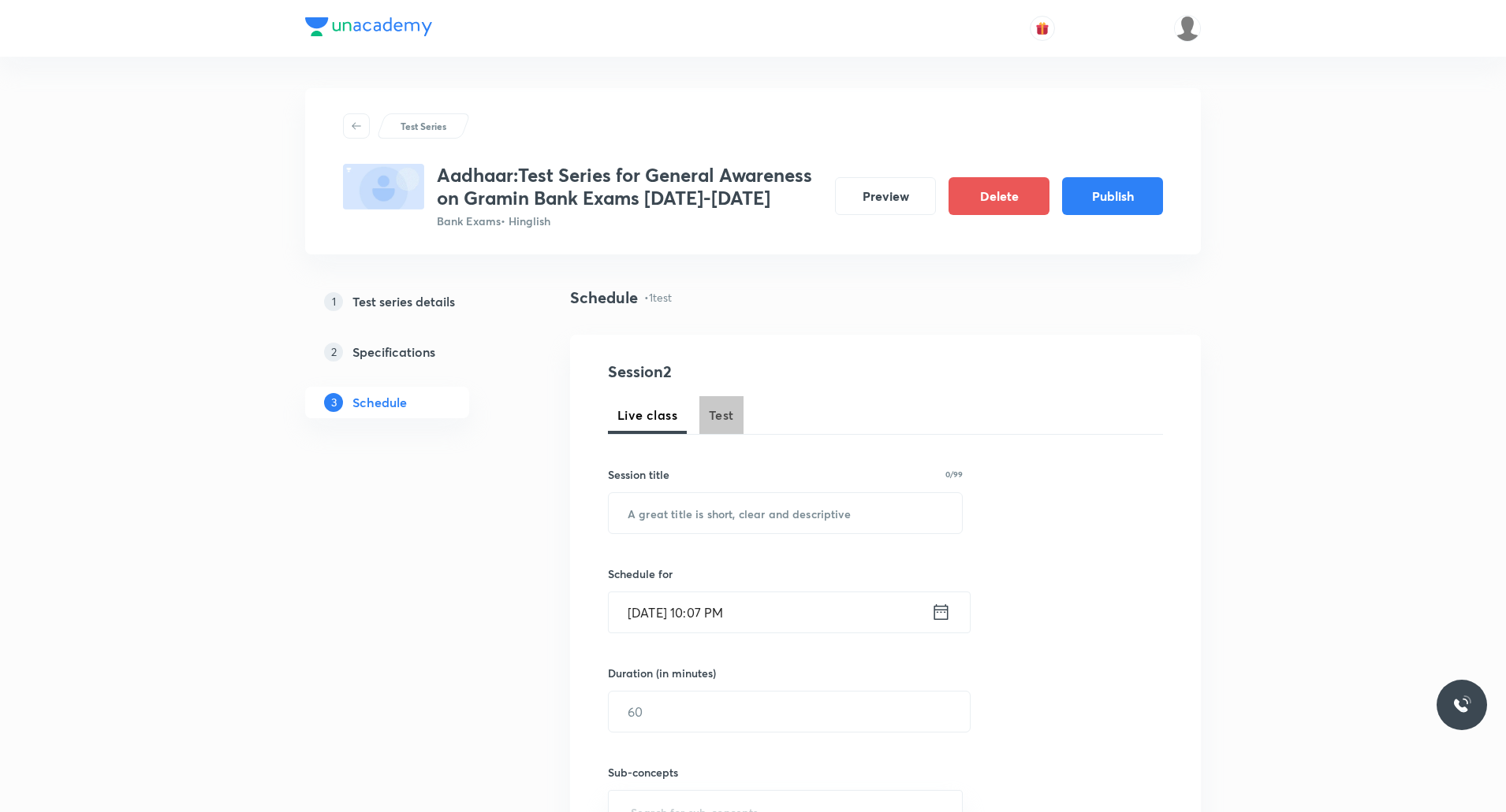
click at [723, 421] on span "Test" at bounding box center [721, 415] width 25 height 19
click at [771, 522] on input "text" at bounding box center [786, 513] width 353 height 40
paste input "KYC and Money Laundering Cycle"
type input "KYC and Money Laundering Cycle"
click at [729, 614] on input "Sept 4, 2025, 10:07 PM" at bounding box center [770, 613] width 322 height 40
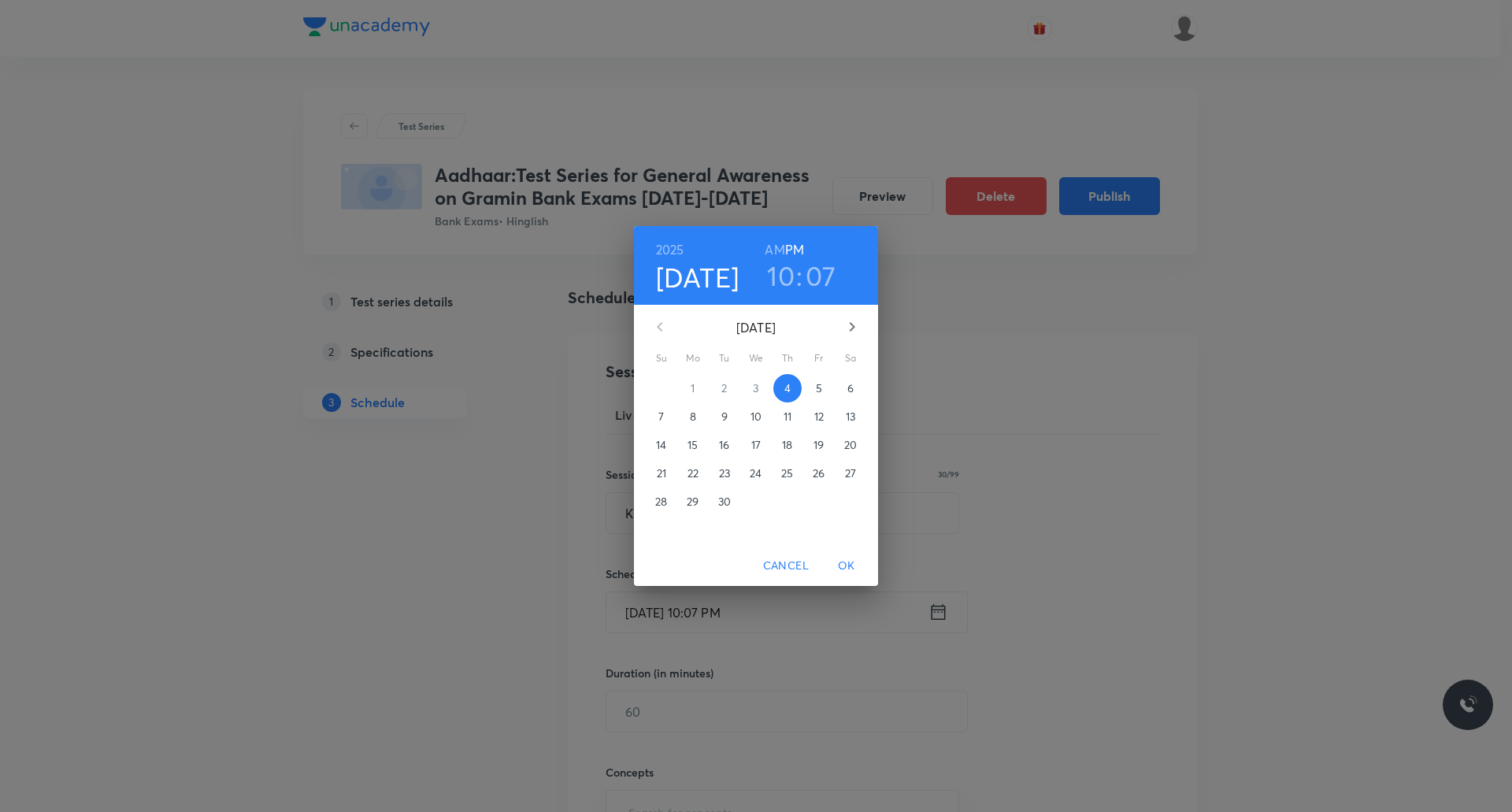
click at [796, 248] on h6 "PM" at bounding box center [794, 249] width 19 height 22
click at [757, 417] on p "10" at bounding box center [756, 416] width 11 height 16
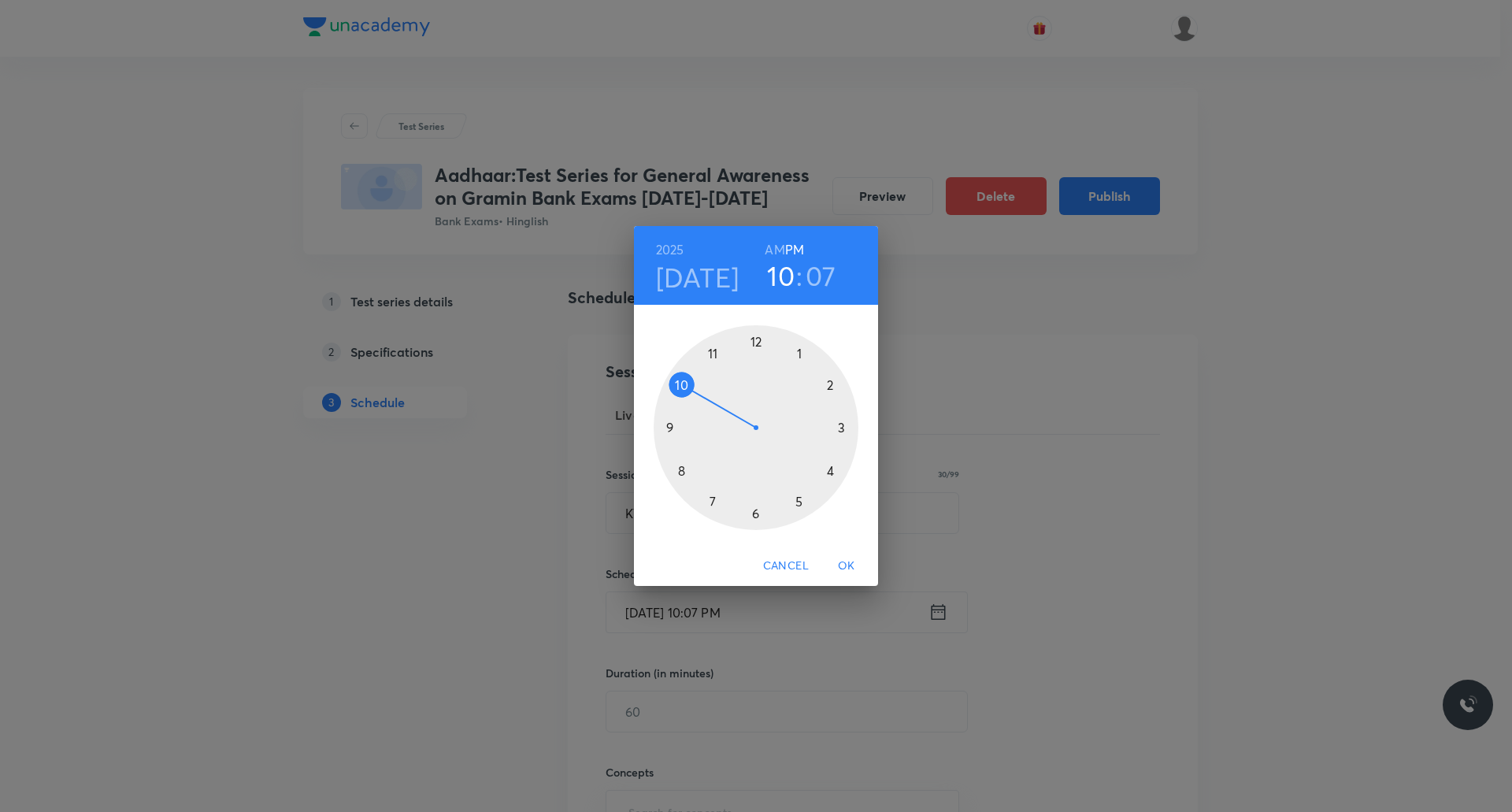
click at [831, 390] on div at bounding box center [756, 428] width 205 height 205
click at [841, 429] on div at bounding box center [756, 428] width 205 height 205
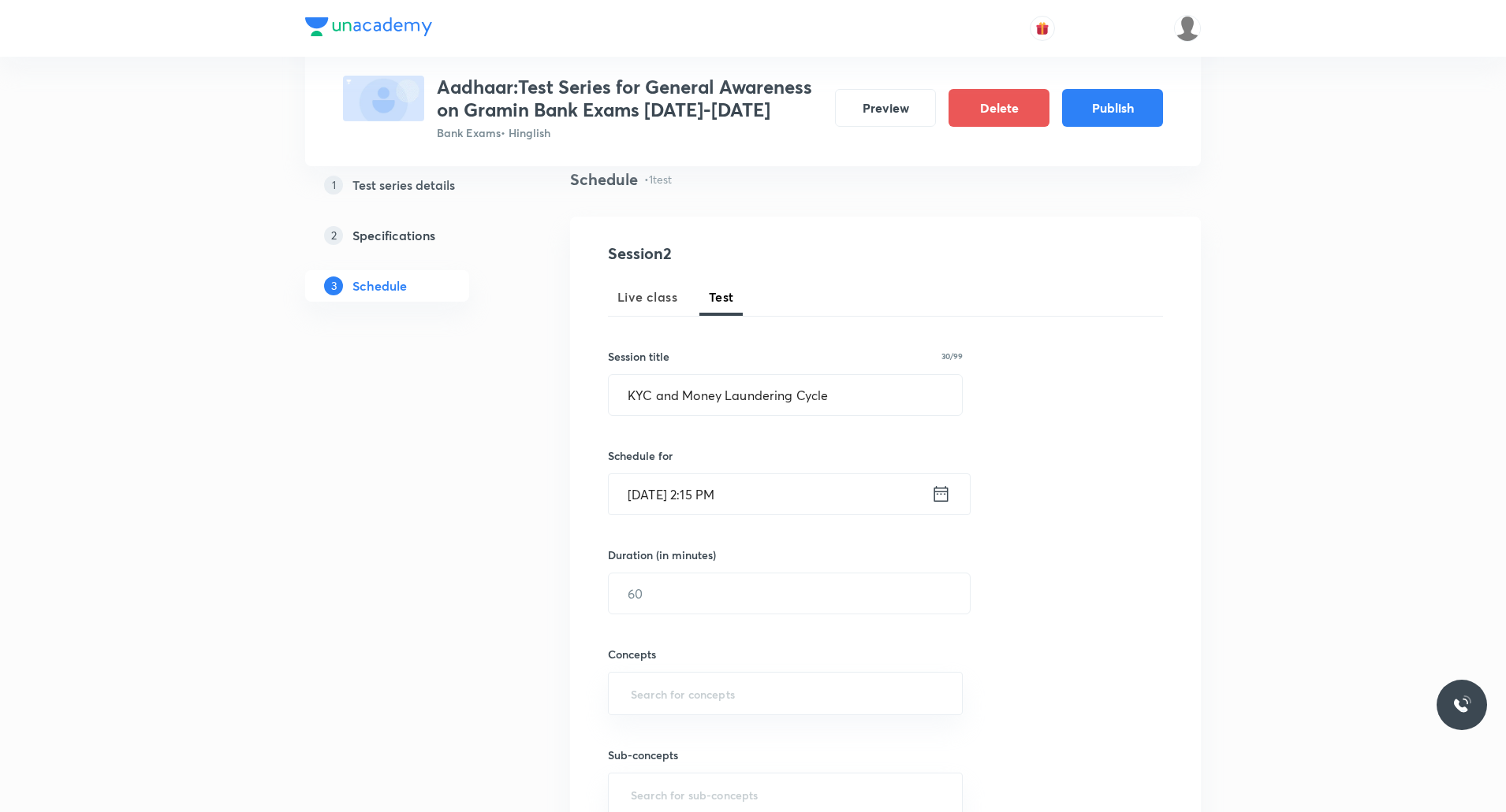
scroll to position [136, 0]
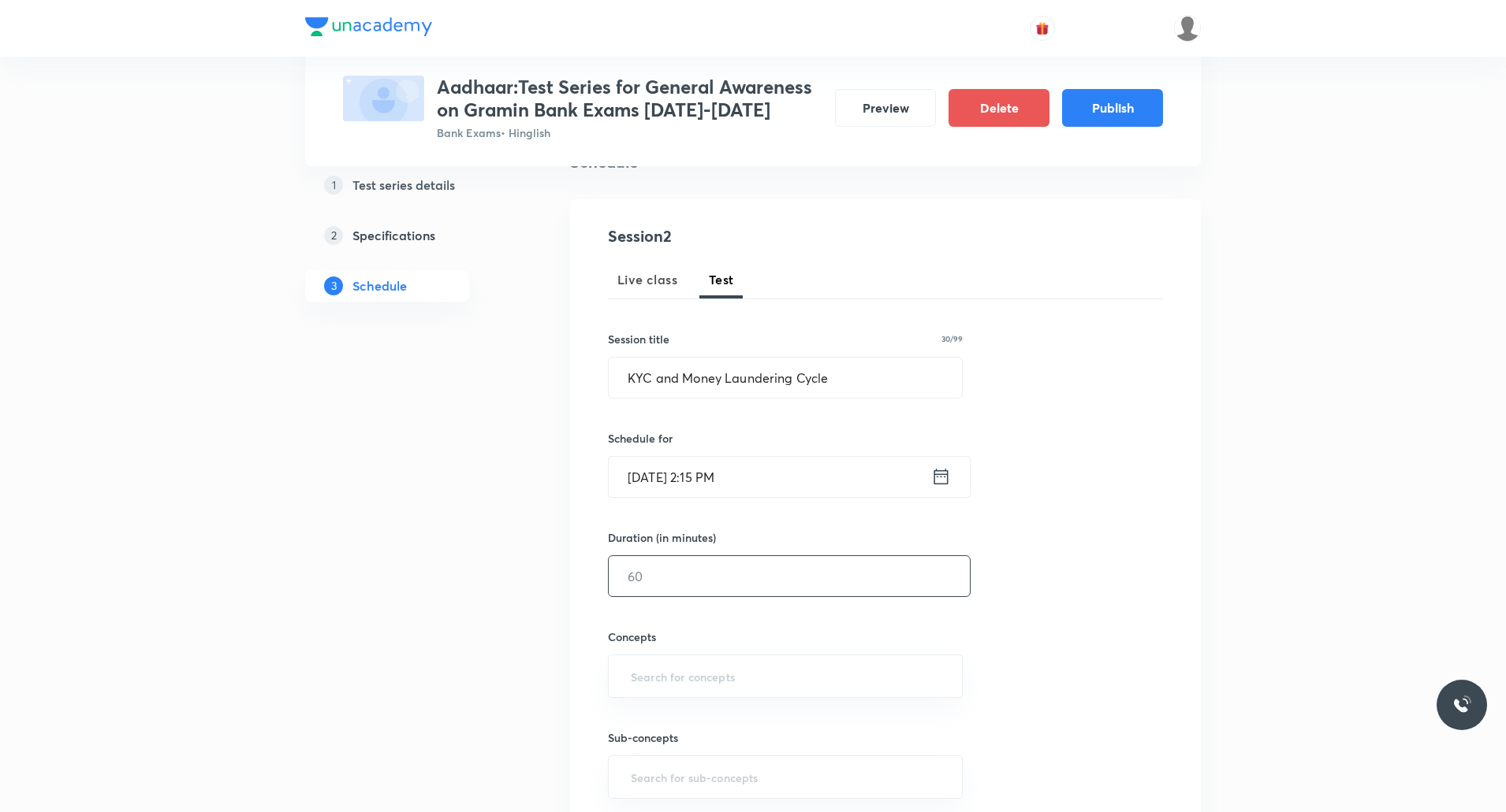
click at [709, 579] on input "text" at bounding box center [789, 576] width 361 height 40
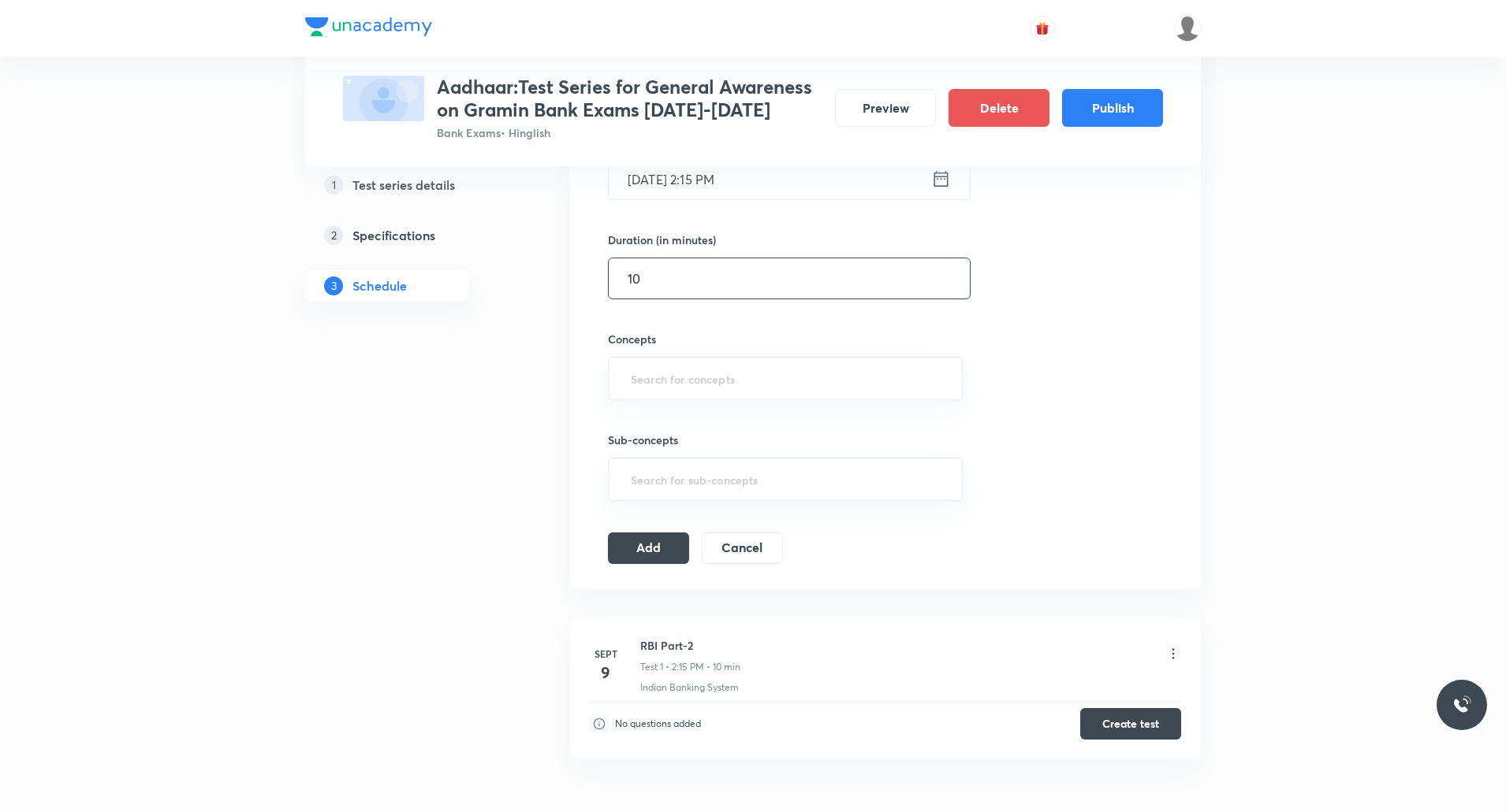
scroll to position [449, 0]
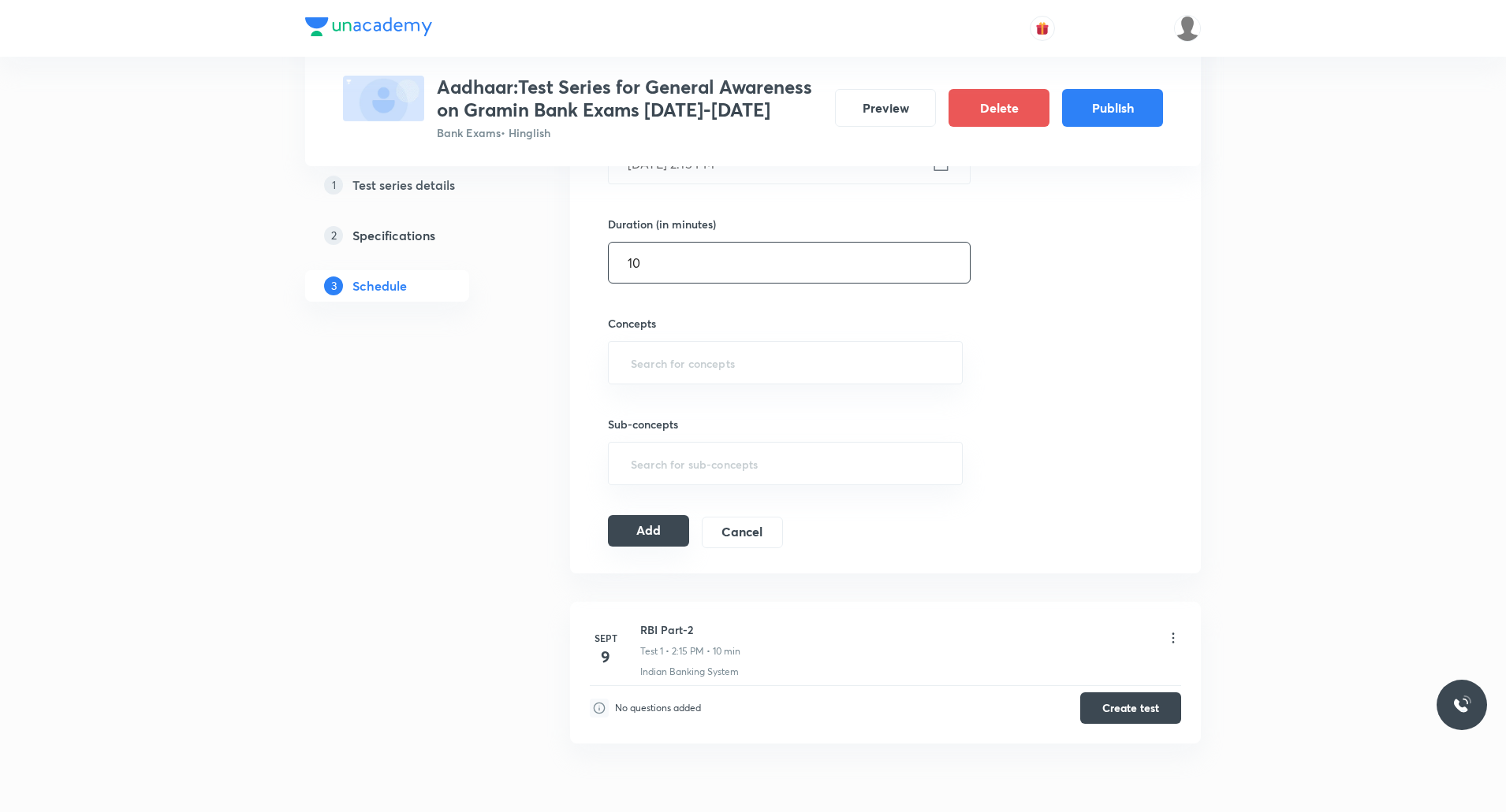
type input "10"
click at [657, 537] on button "Add" at bounding box center [648, 531] width 81 height 32
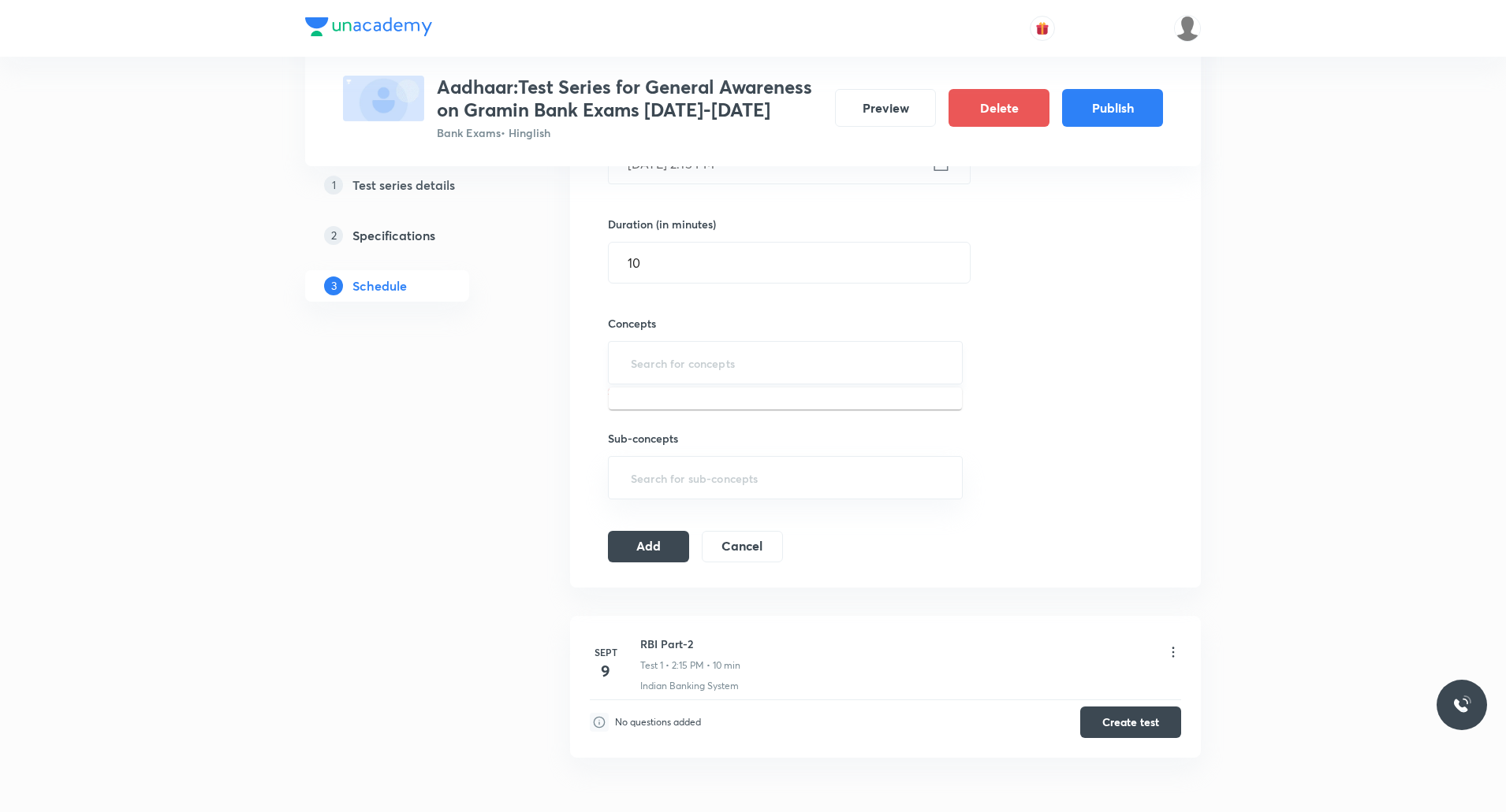
click at [756, 360] on input "text" at bounding box center [785, 362] width 315 height 29
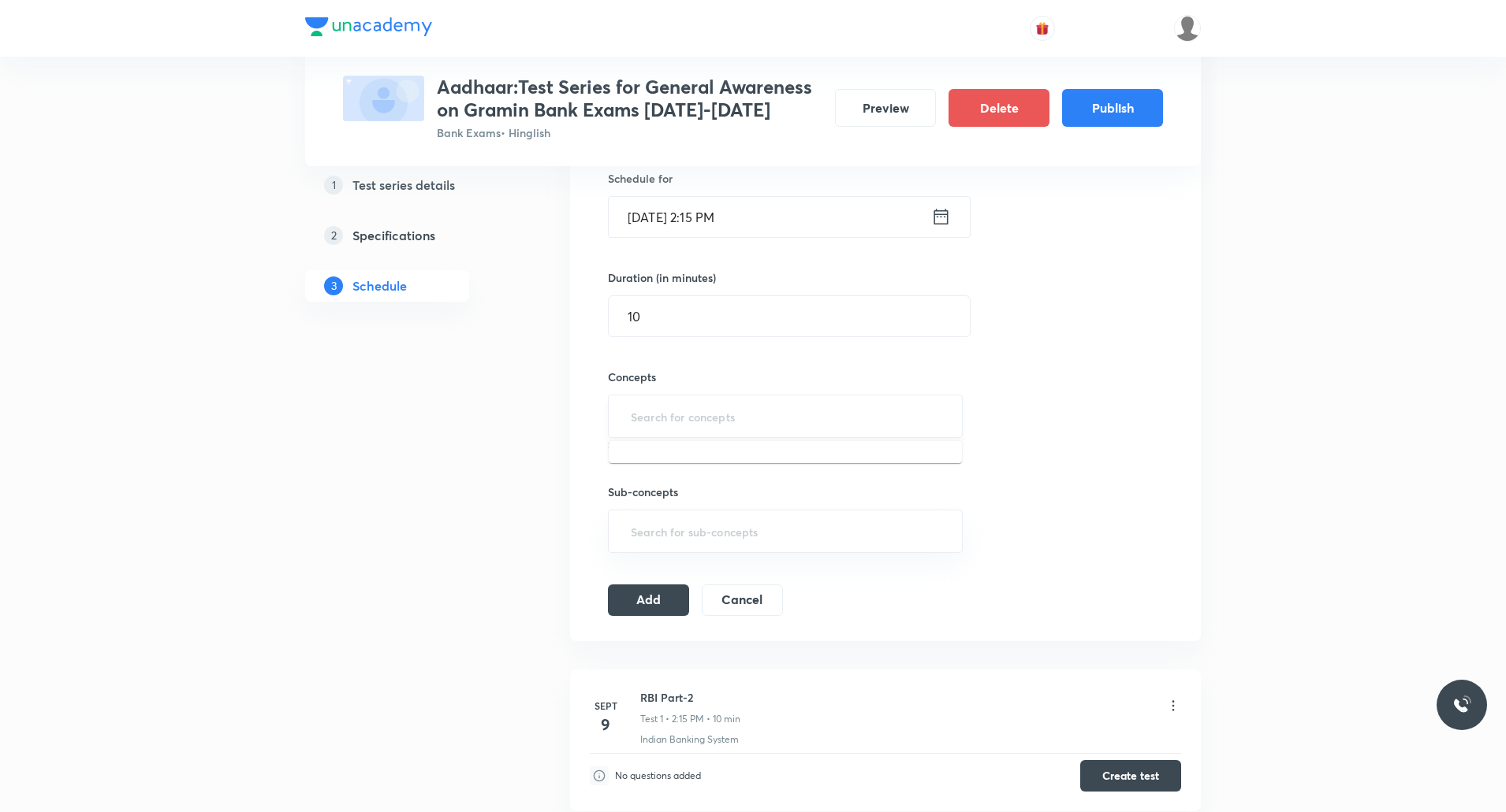
scroll to position [399, 0]
type input "Bank"
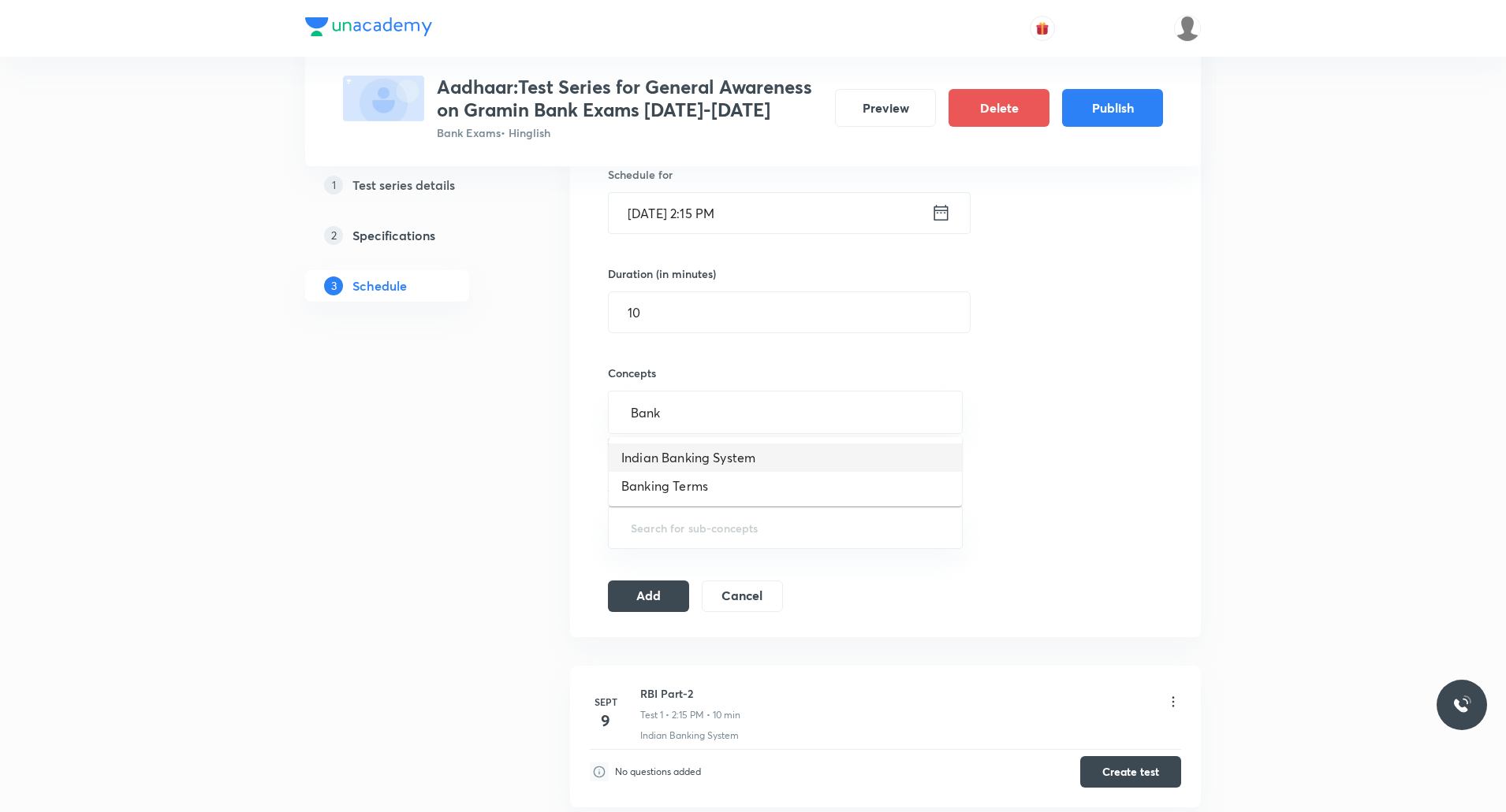
click at [705, 455] on li "Indian Banking System" at bounding box center [786, 458] width 353 height 28
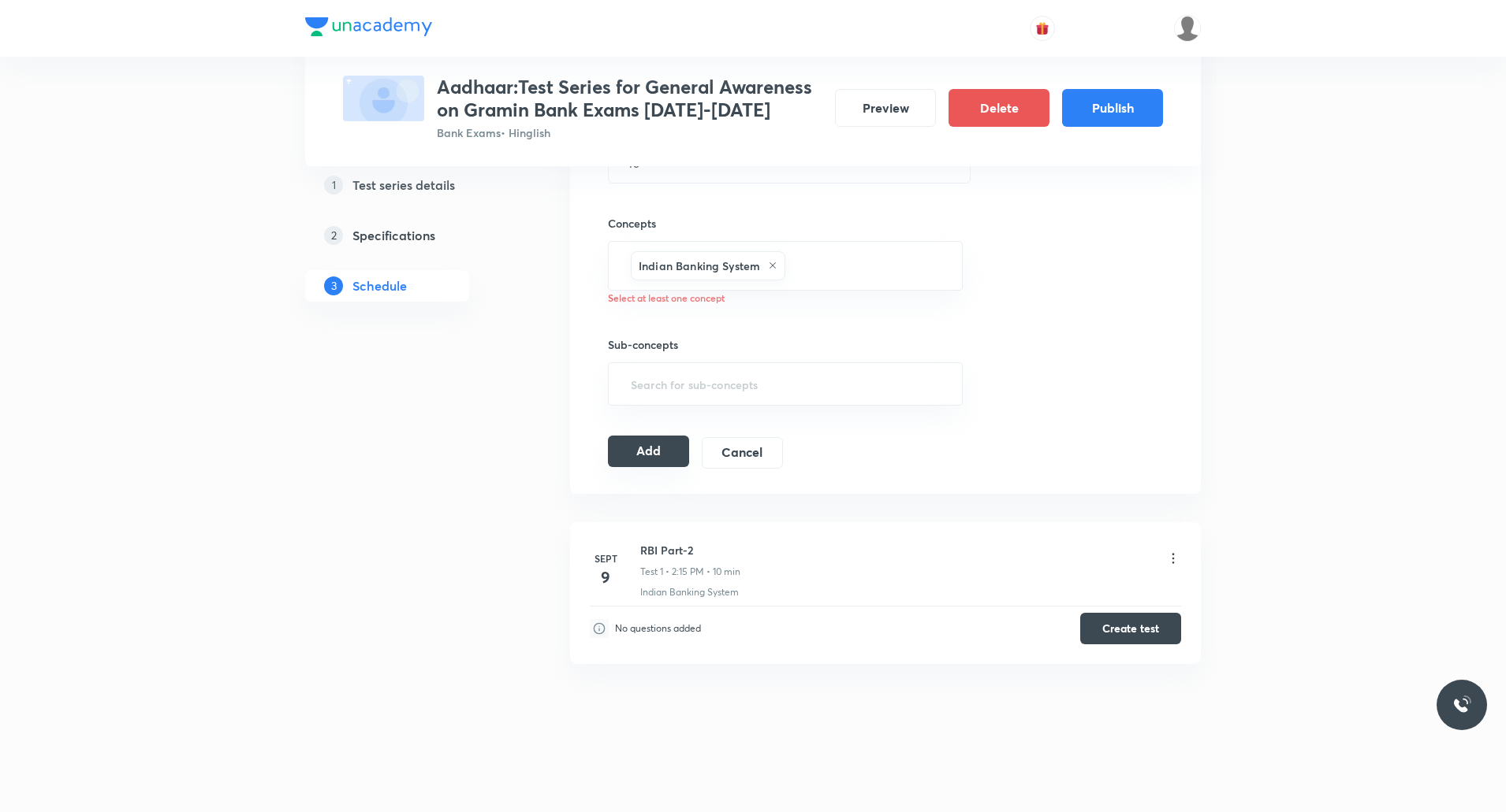
click at [639, 455] on button "Add" at bounding box center [648, 451] width 81 height 32
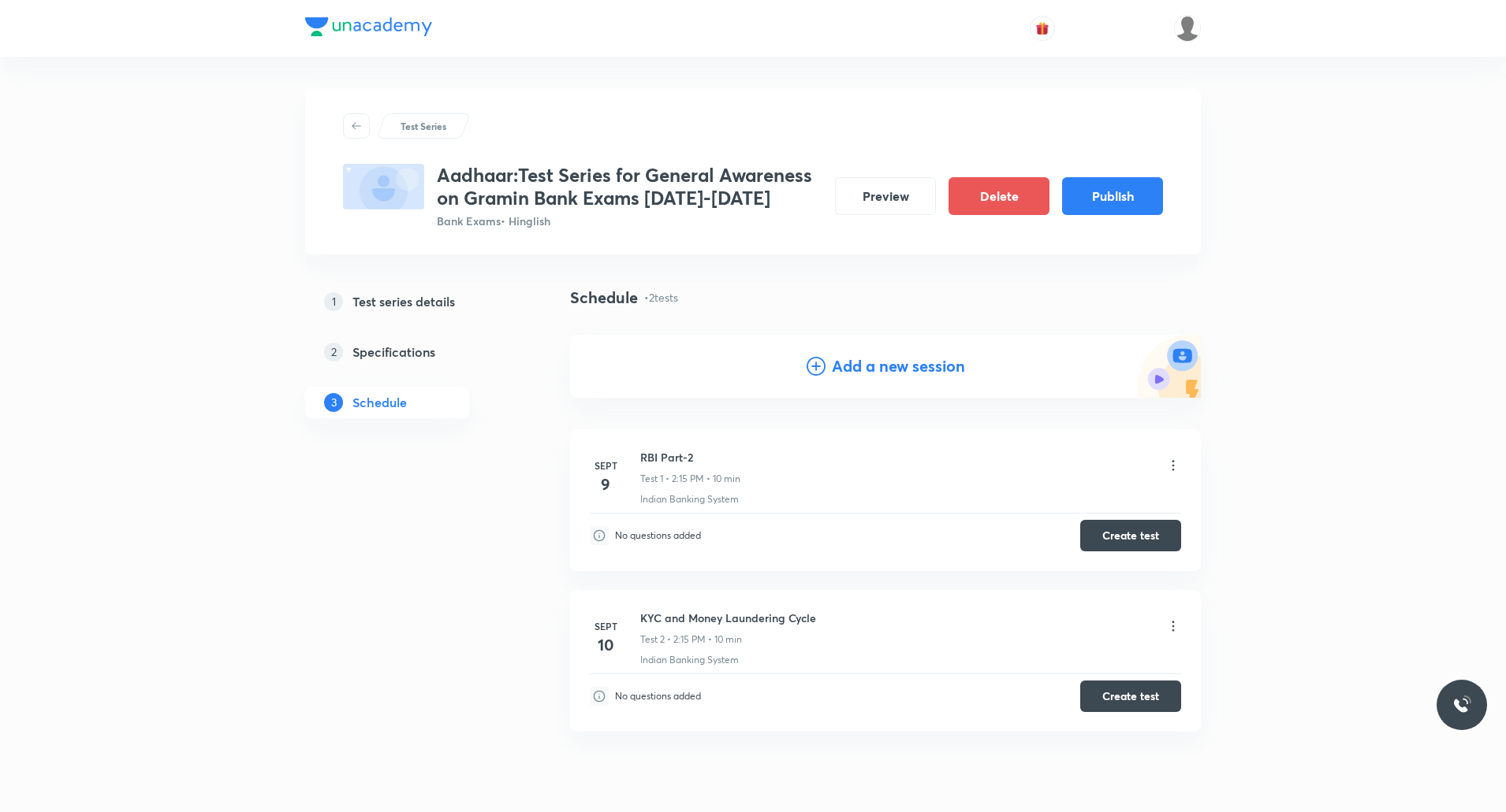
scroll to position [68, 0]
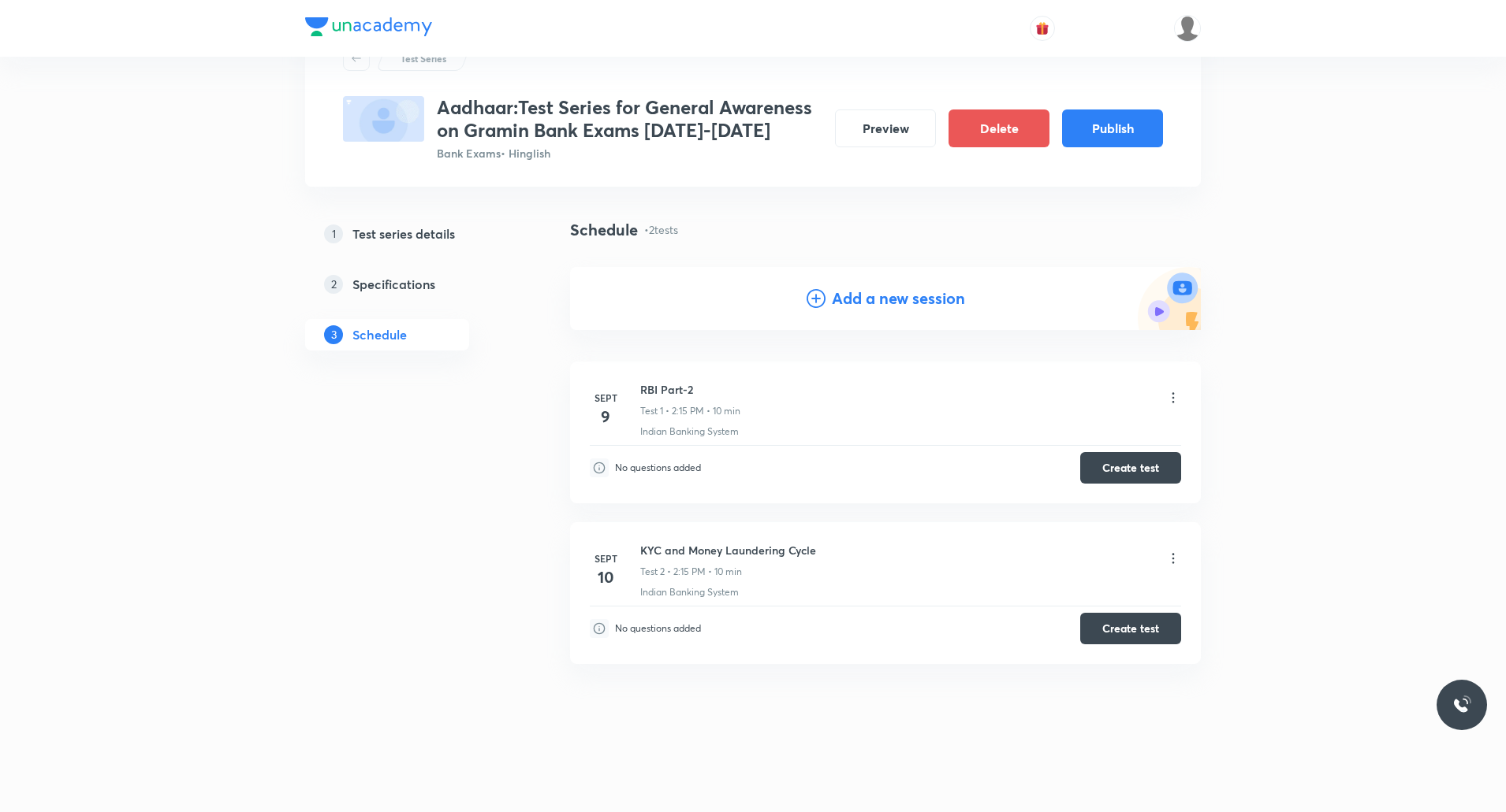
click at [910, 306] on h4 "Add a new session" at bounding box center [898, 299] width 133 height 23
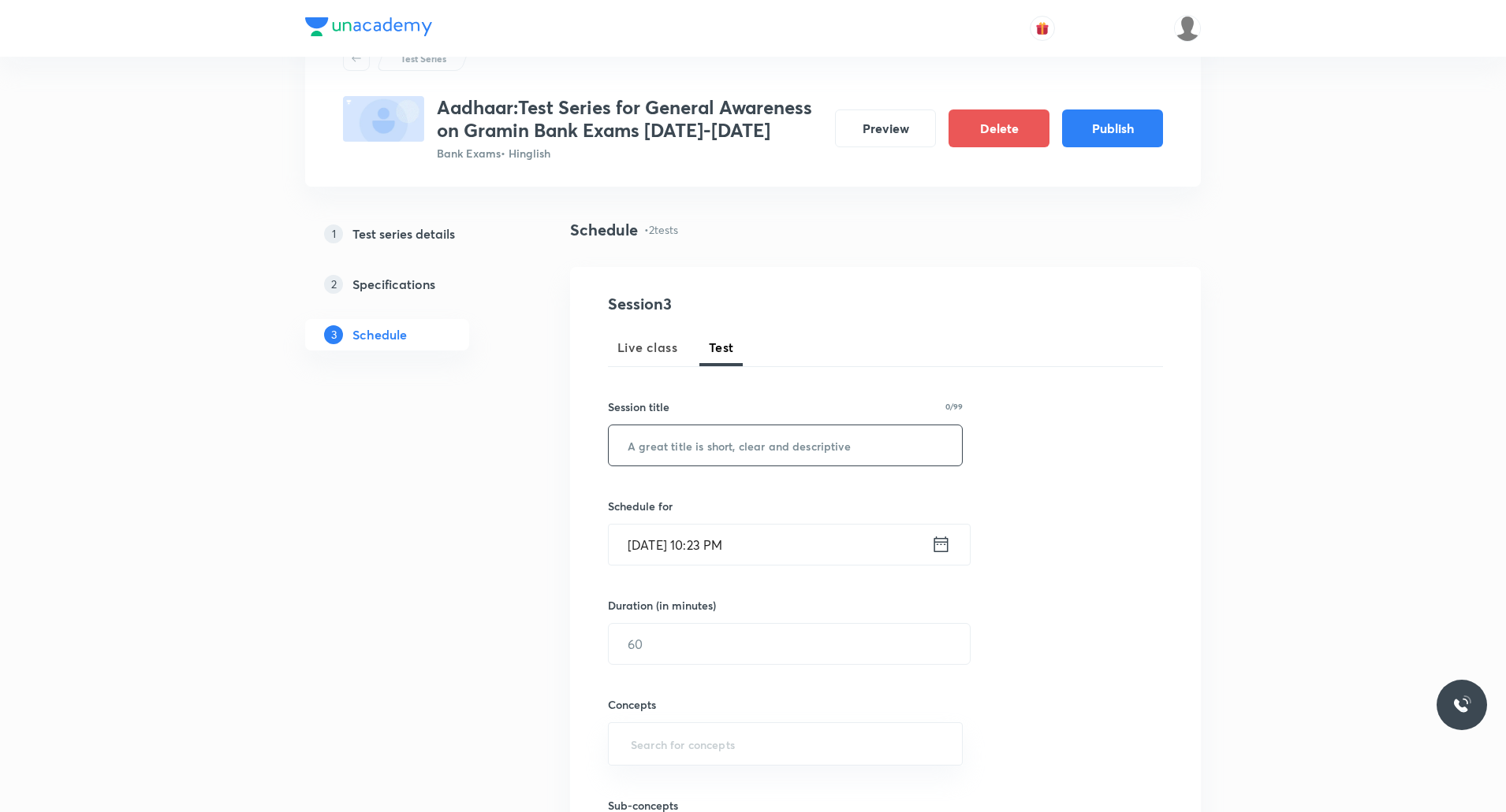
click at [734, 465] on div "​" at bounding box center [786, 445] width 355 height 42
paste input "Regional Rural Bank, Local Area Bank and Cooperative banks"
click at [663, 445] on input "Regional Rural Bank, Local Area Bank and Cooperative banks" at bounding box center [786, 445] width 353 height 40
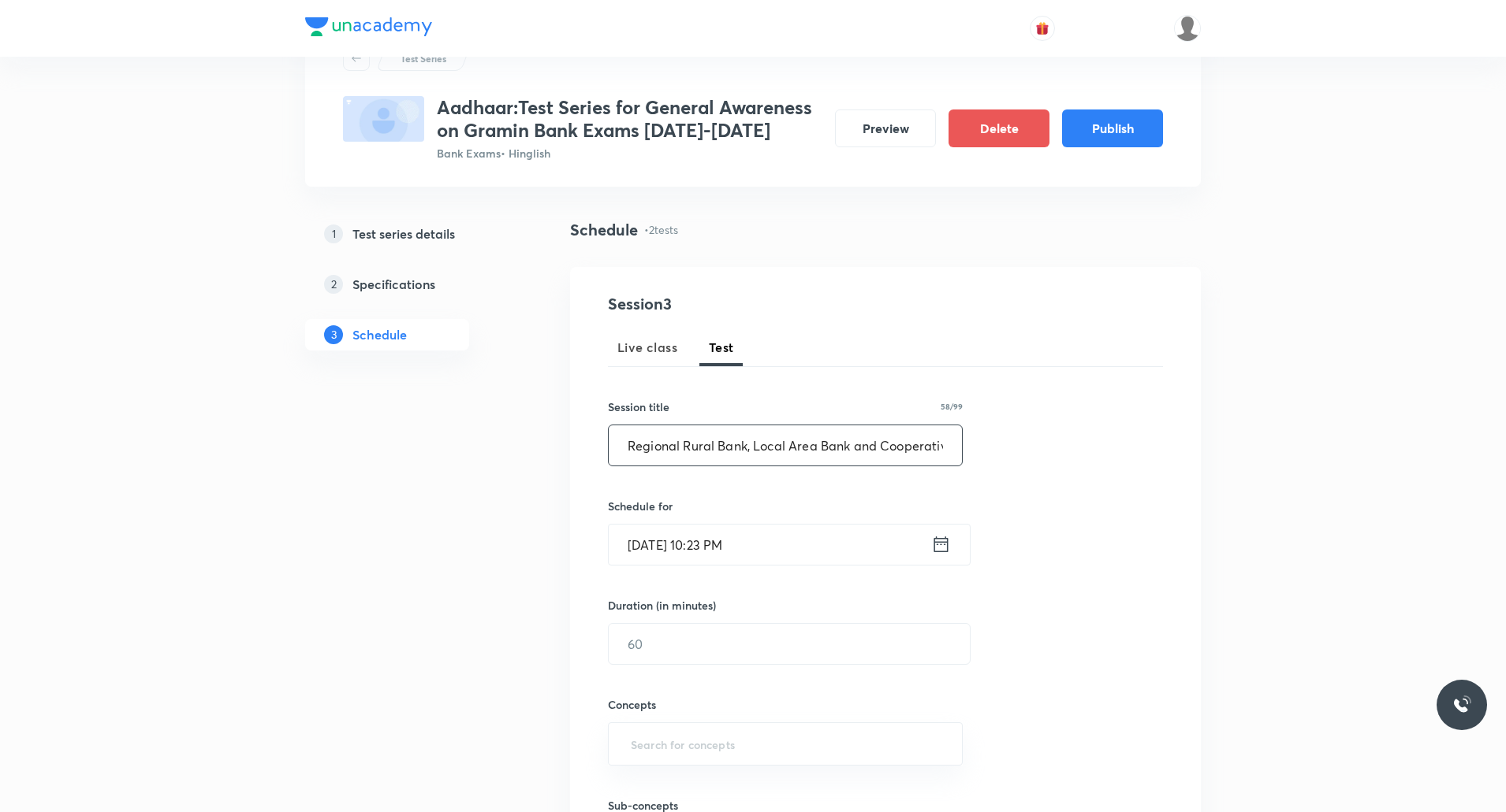
type input "Regional Rural Bank, Local Area Bank and Cooperative banks"
click at [751, 543] on input "Sept 4, 2025, 10:23 PM" at bounding box center [770, 545] width 322 height 40
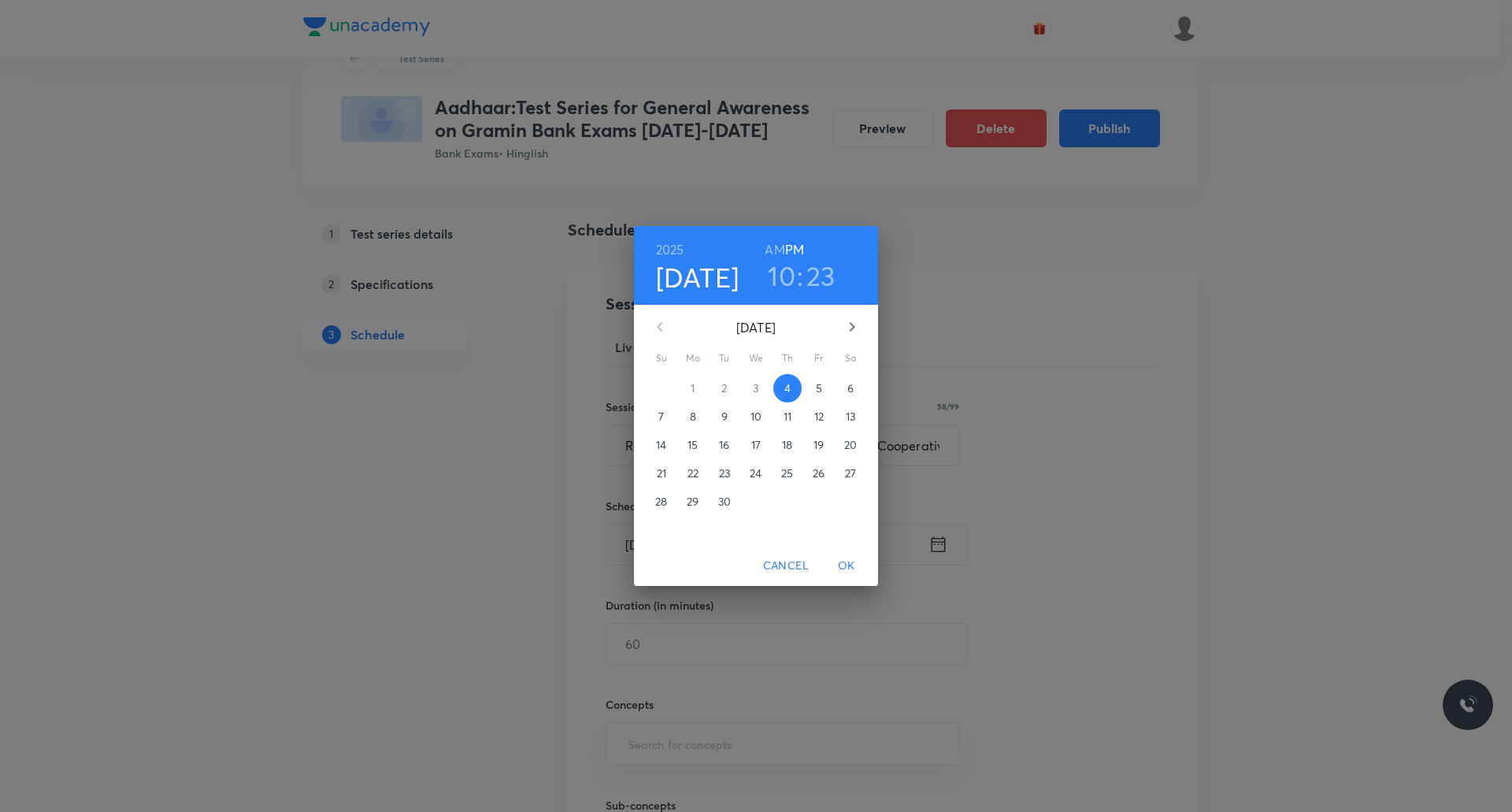
click at [787, 412] on p "11" at bounding box center [787, 416] width 8 height 16
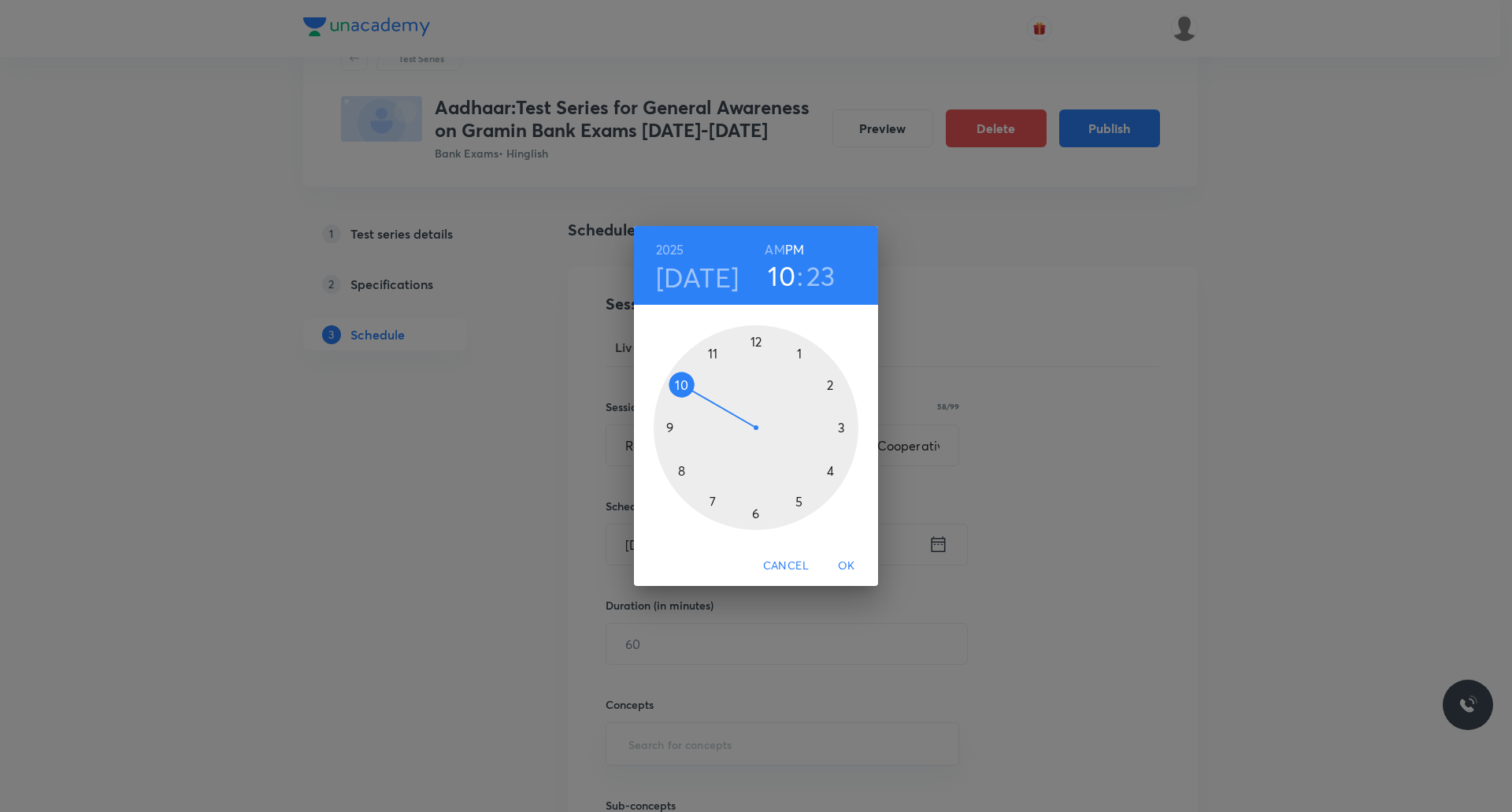
click at [830, 385] on div at bounding box center [756, 428] width 205 height 205
click at [840, 429] on div at bounding box center [756, 428] width 205 height 205
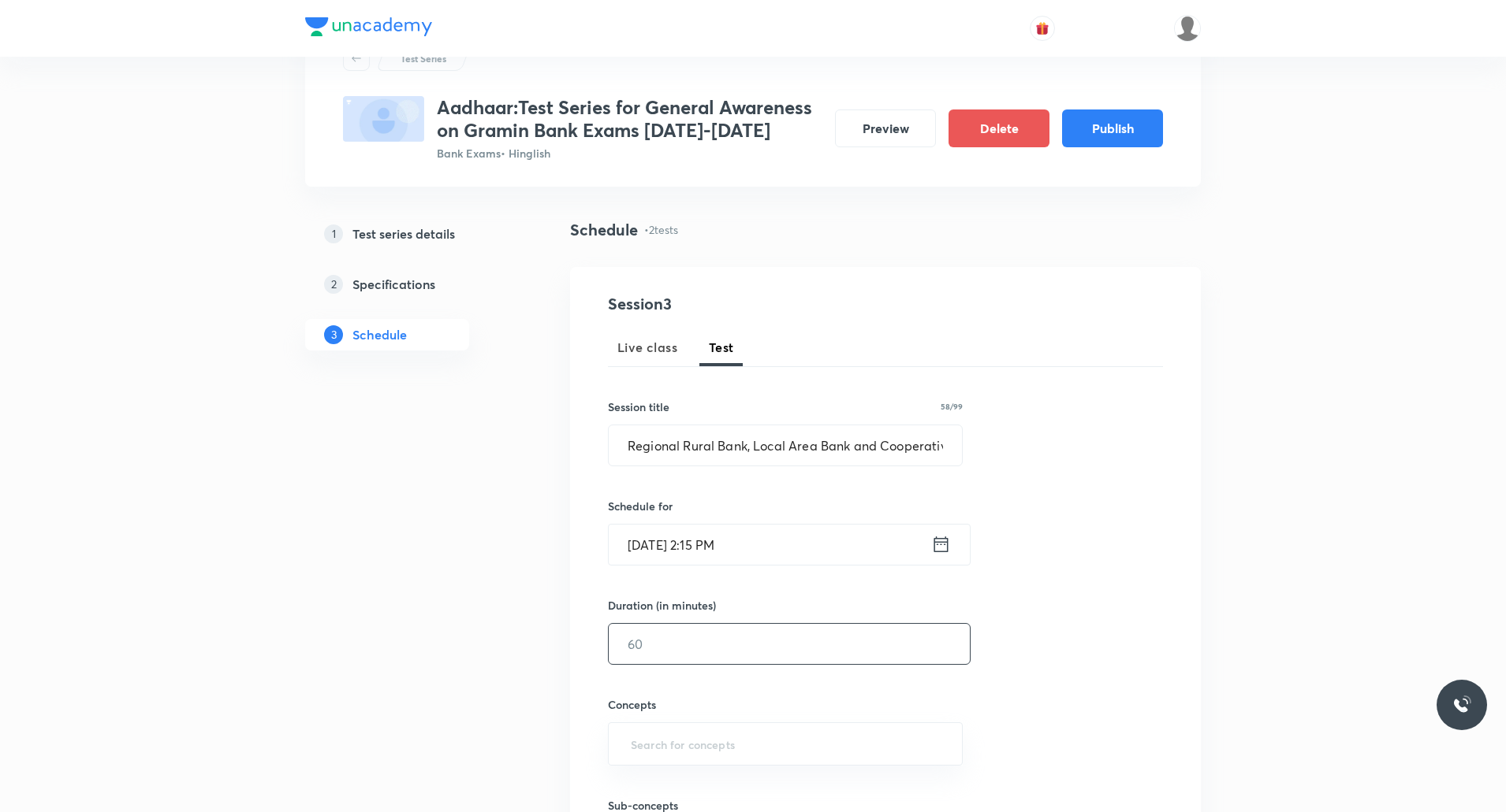
click at [764, 629] on input "text" at bounding box center [789, 644] width 361 height 40
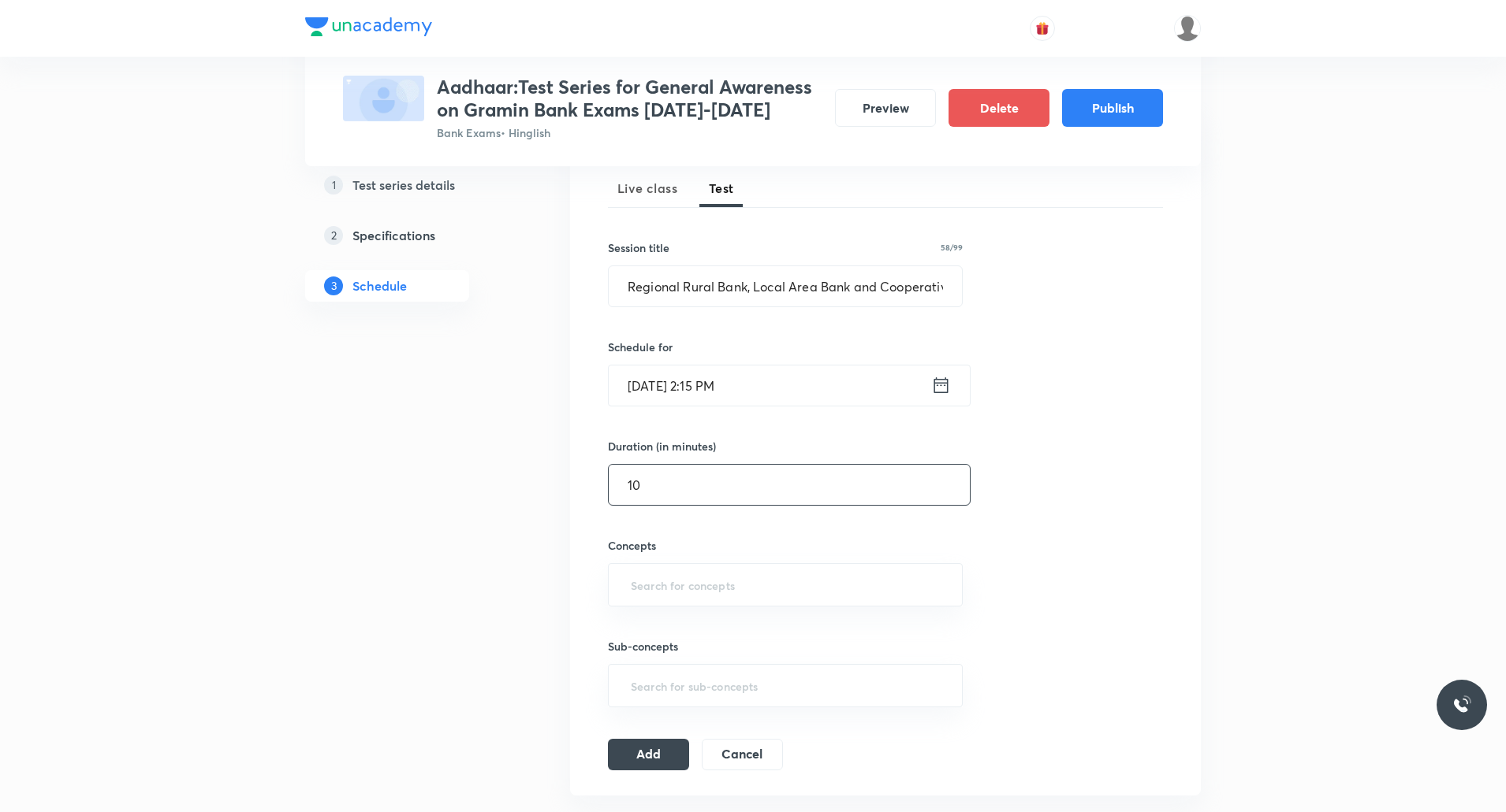
scroll to position [248, 0]
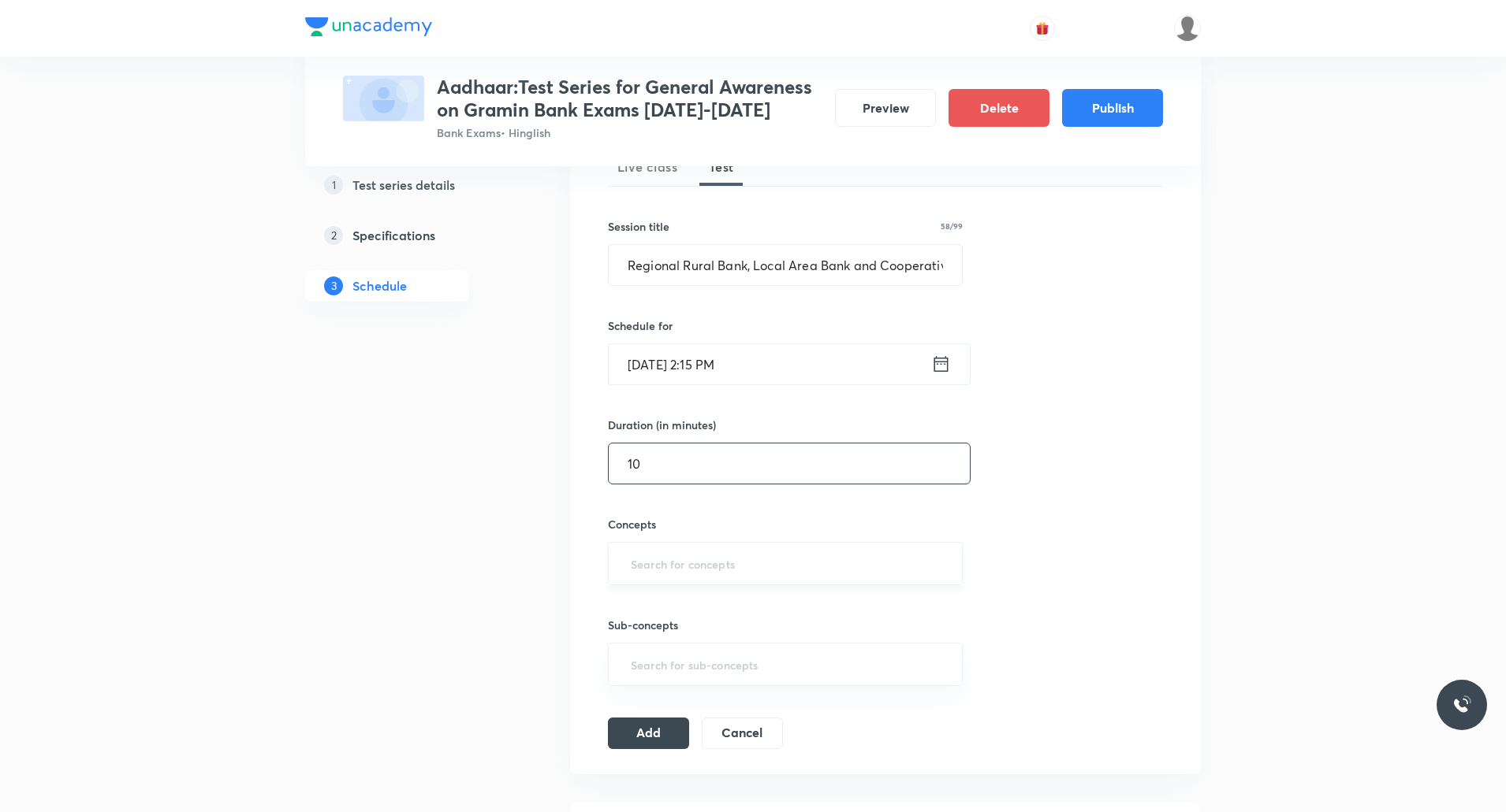
type input "10"
click at [719, 563] on input "text" at bounding box center [785, 563] width 315 height 29
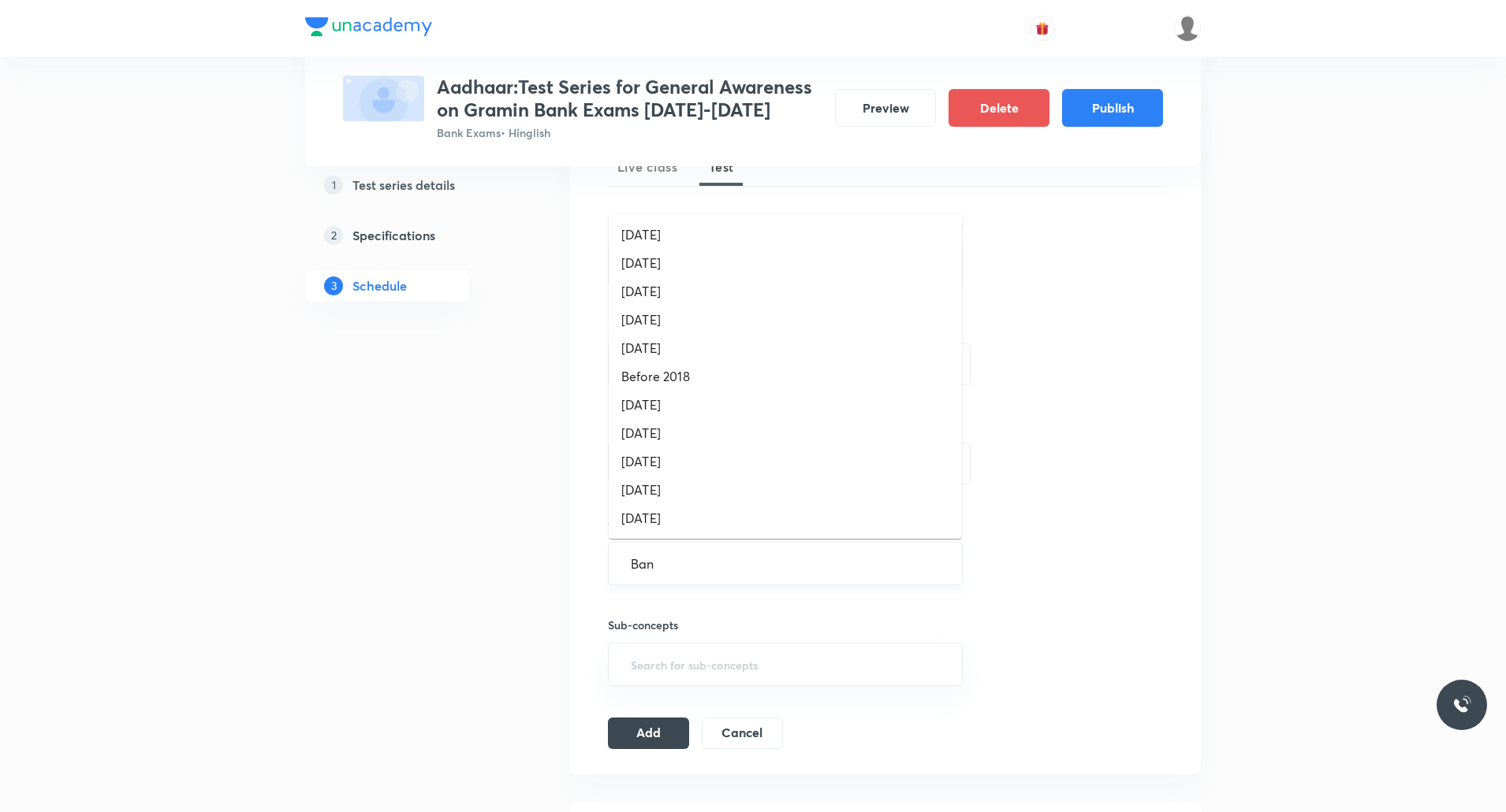
type input "Bank"
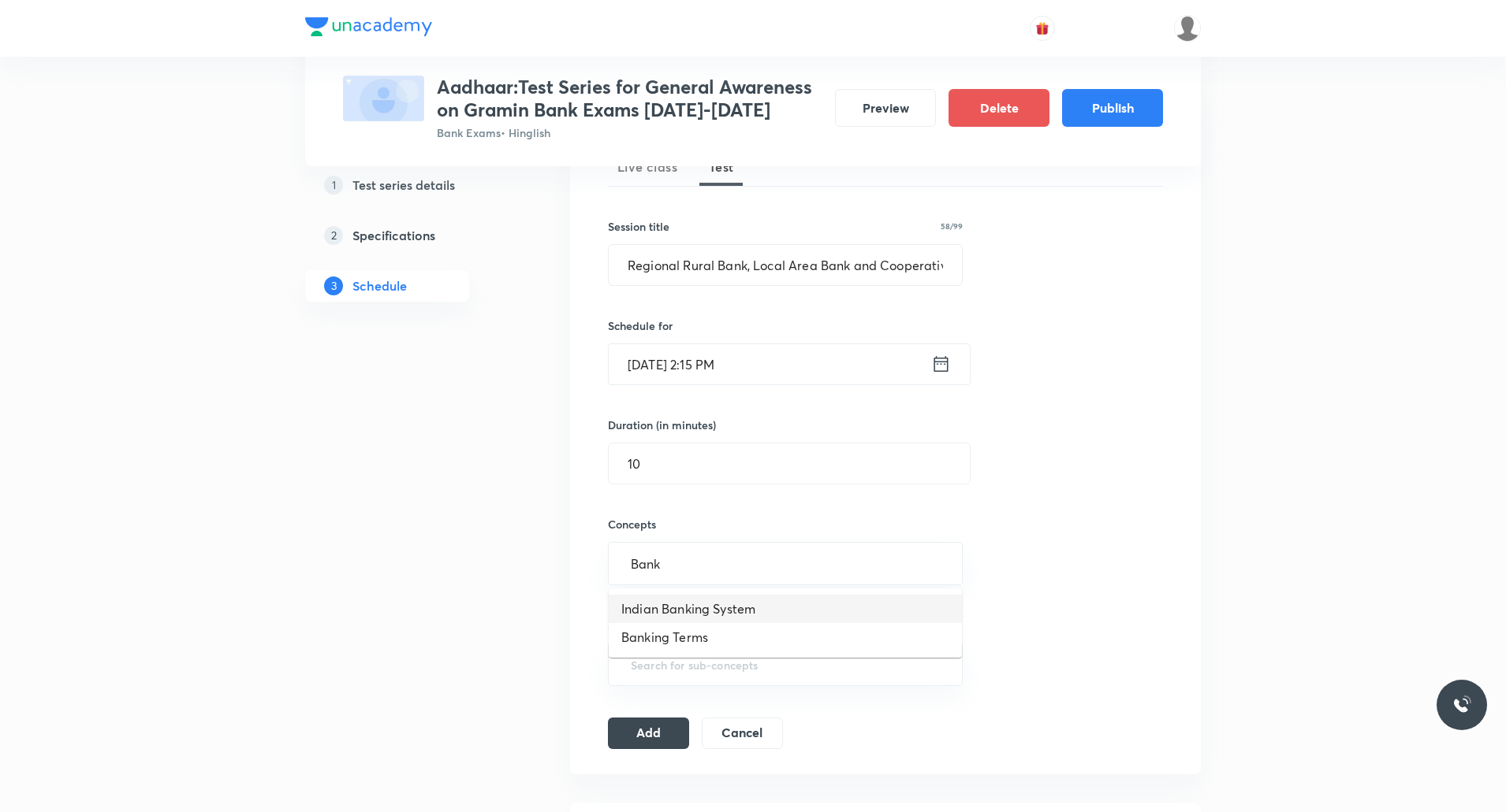
click at [715, 606] on li "Indian Banking System" at bounding box center [786, 609] width 353 height 28
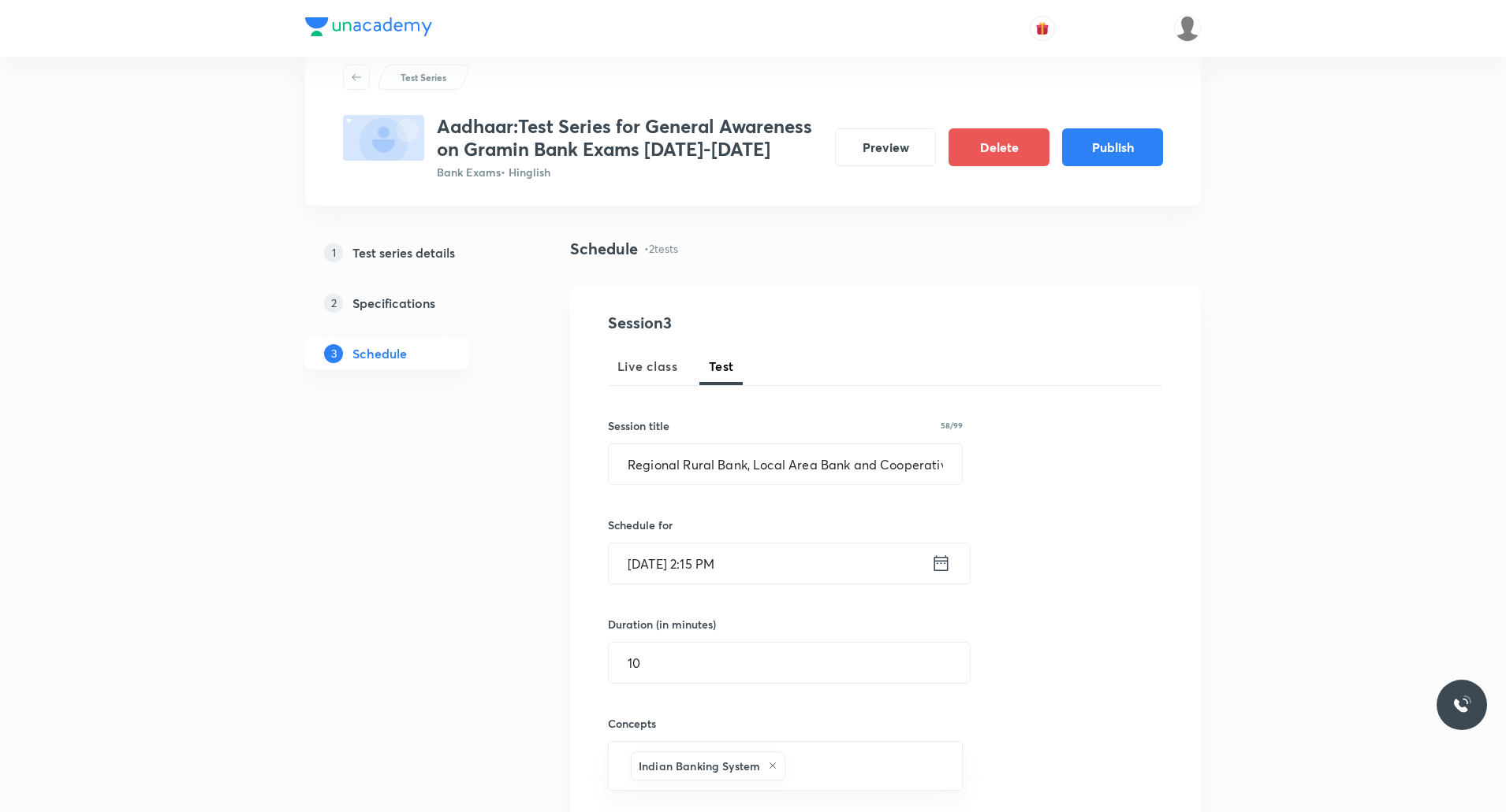
scroll to position [304, 0]
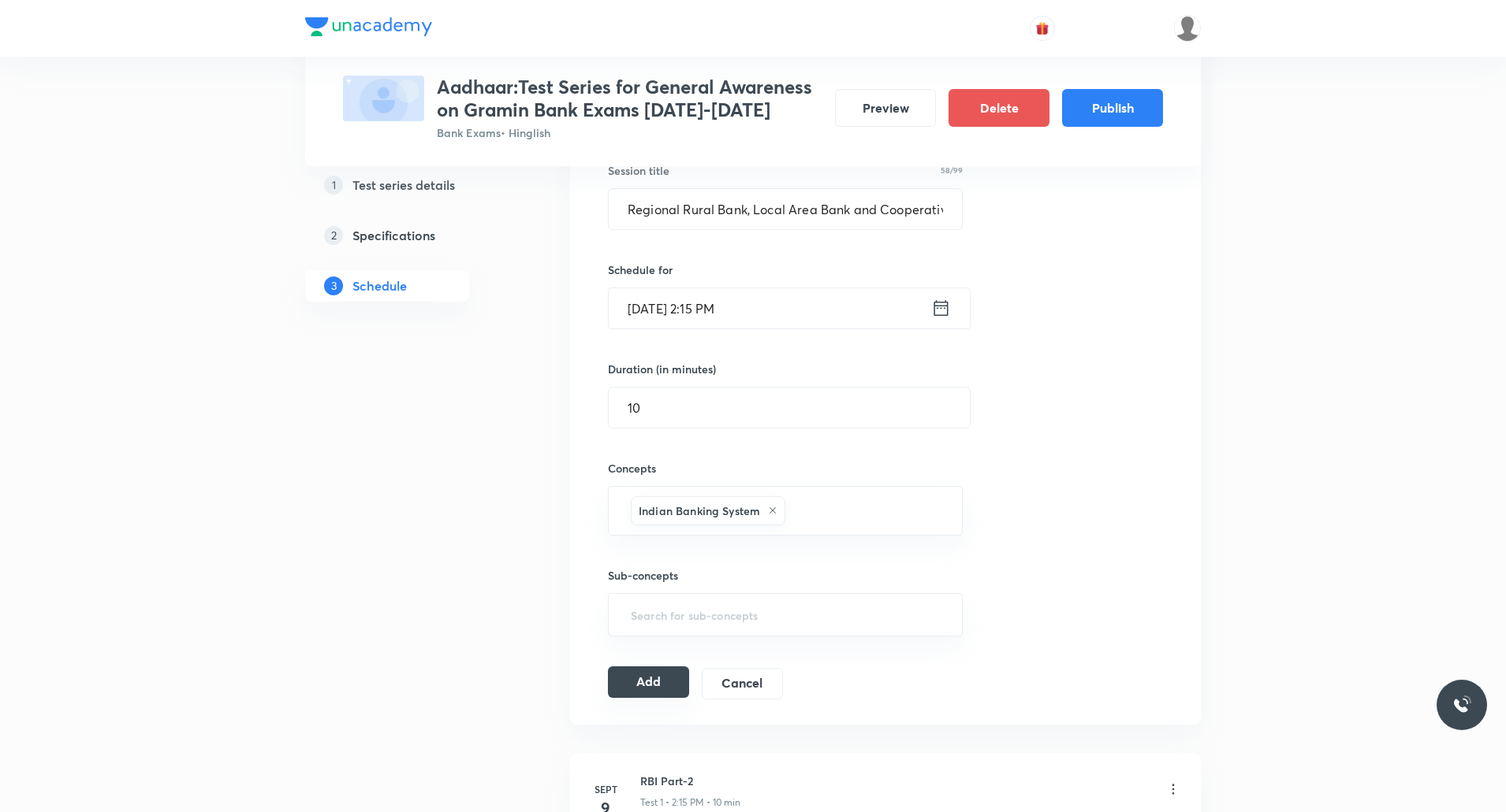
click at [663, 679] on button "Add" at bounding box center [648, 682] width 81 height 32
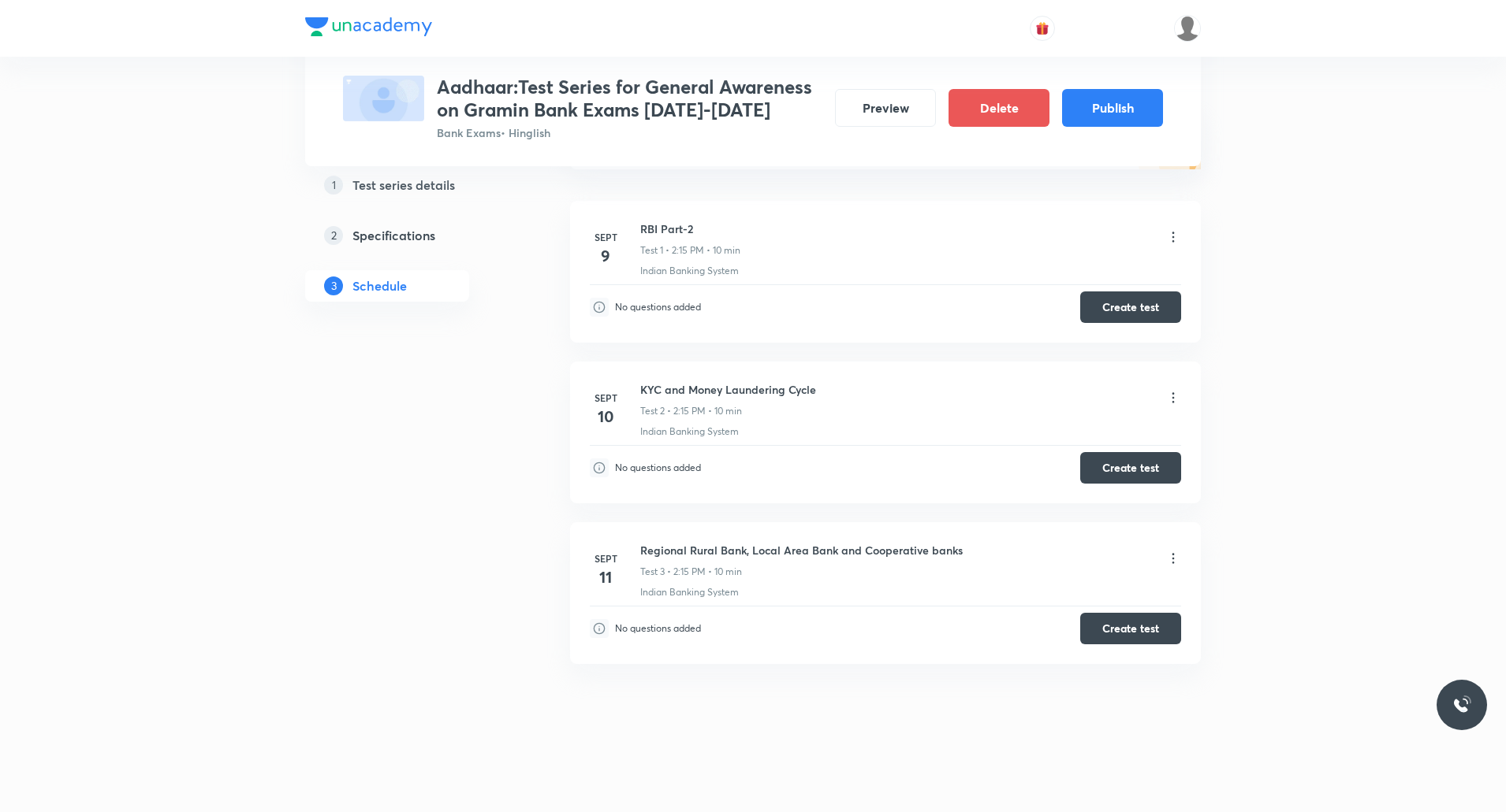
scroll to position [44, 0]
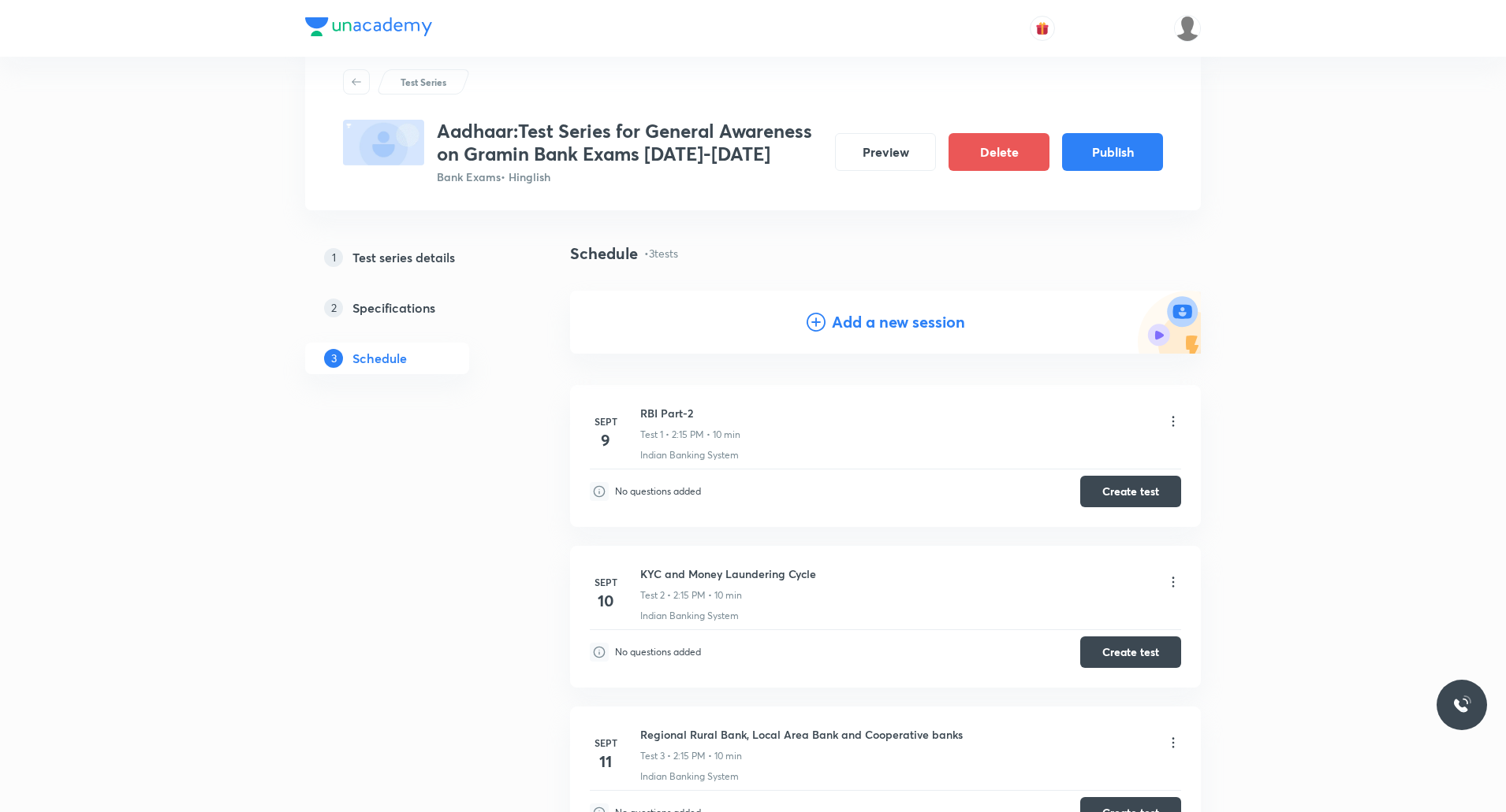
click at [887, 327] on h4 "Add a new session" at bounding box center [898, 322] width 133 height 23
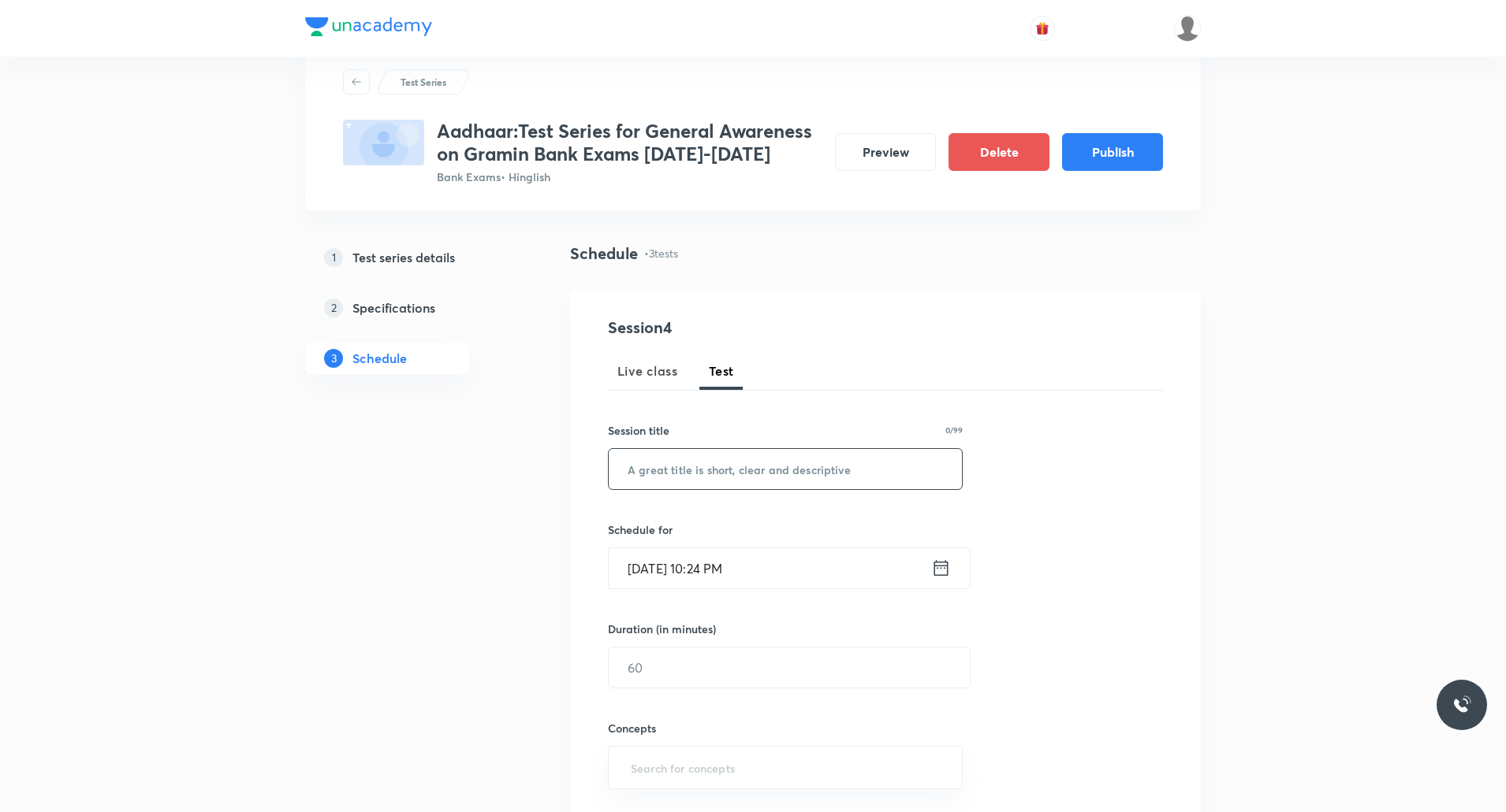
click at [726, 461] on input "text" at bounding box center [786, 469] width 353 height 40
paste input "Monetary Policy - Introduction and Monetary Policy Committee"
type input "Monetary Policy - Introduction and Monetary Policy Committee"
click at [730, 573] on input "Sept 4, 2025, 10:24 PM" at bounding box center [770, 568] width 322 height 40
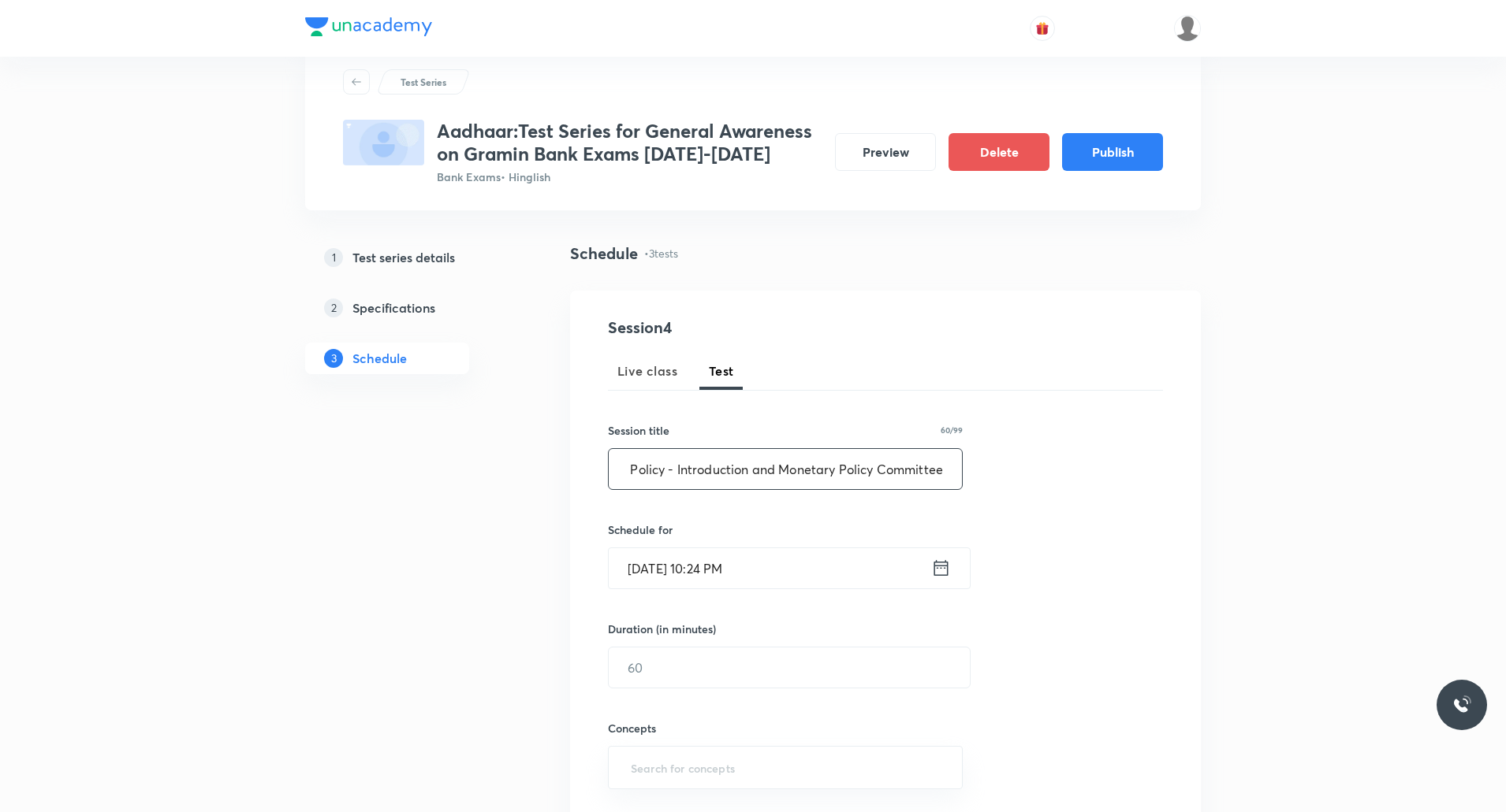
scroll to position [0, 0]
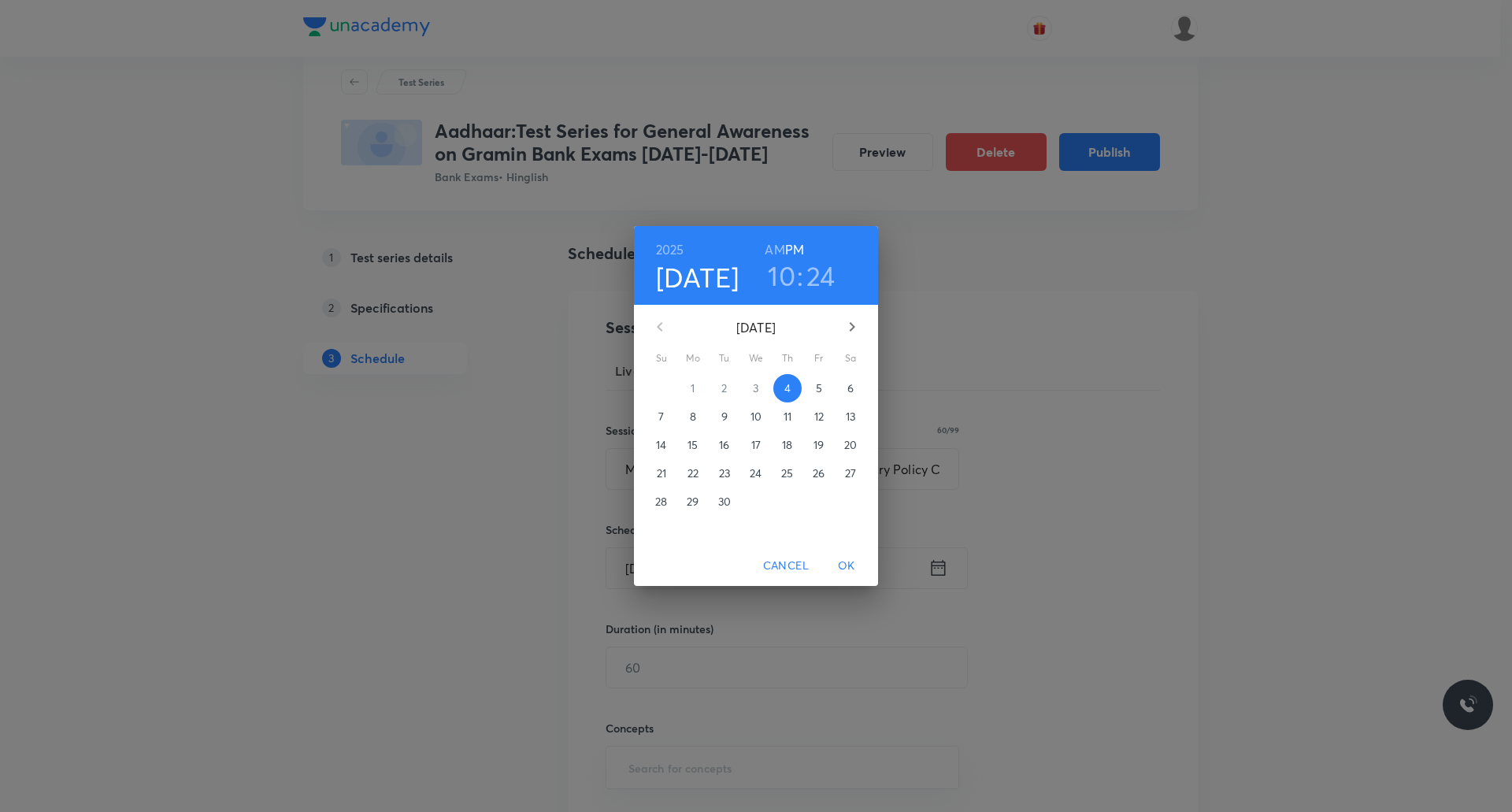
click at [822, 419] on p "12" at bounding box center [818, 416] width 9 height 16
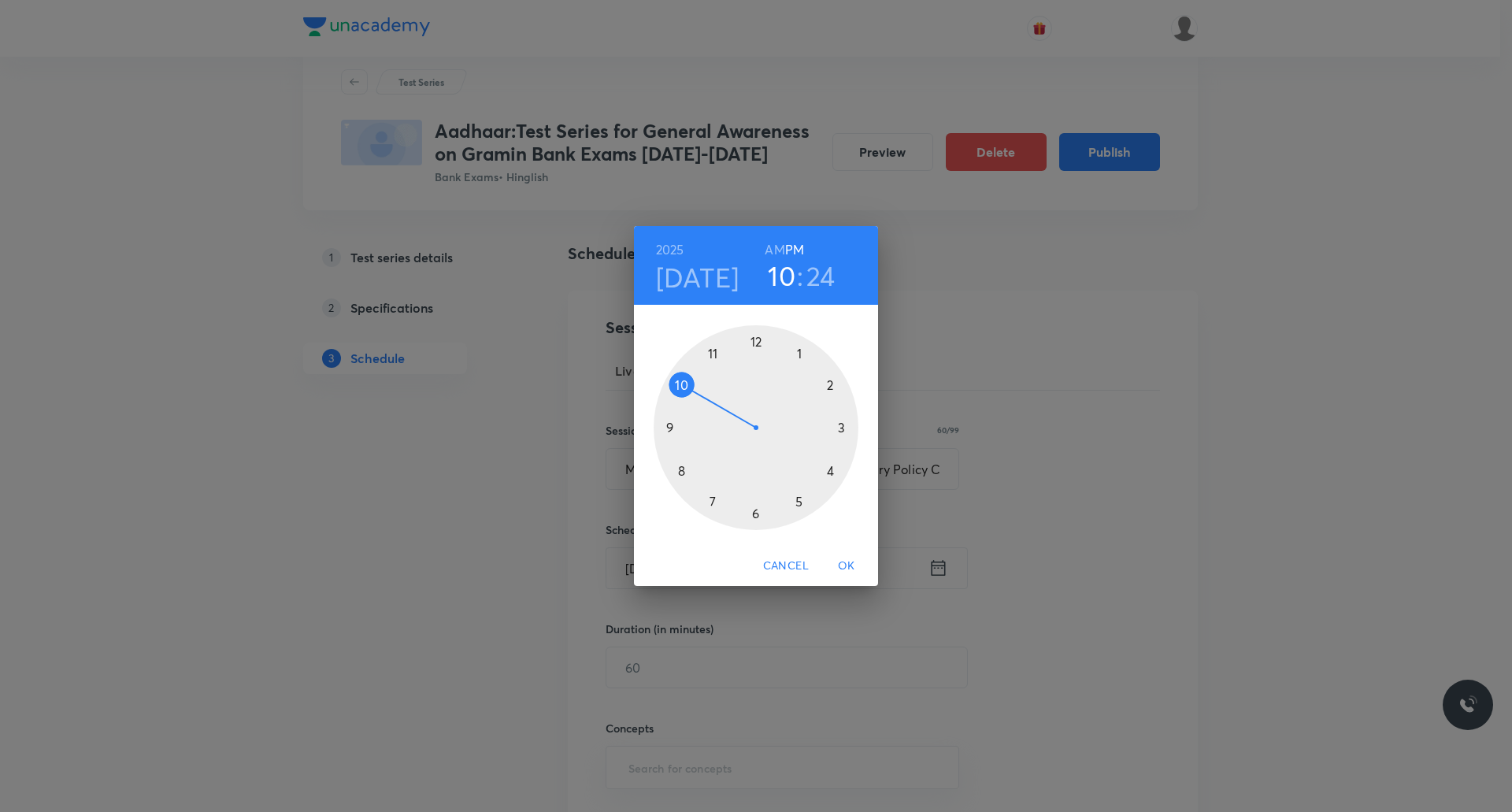
click at [832, 389] on div at bounding box center [756, 428] width 205 height 205
click at [841, 426] on div at bounding box center [756, 428] width 205 height 205
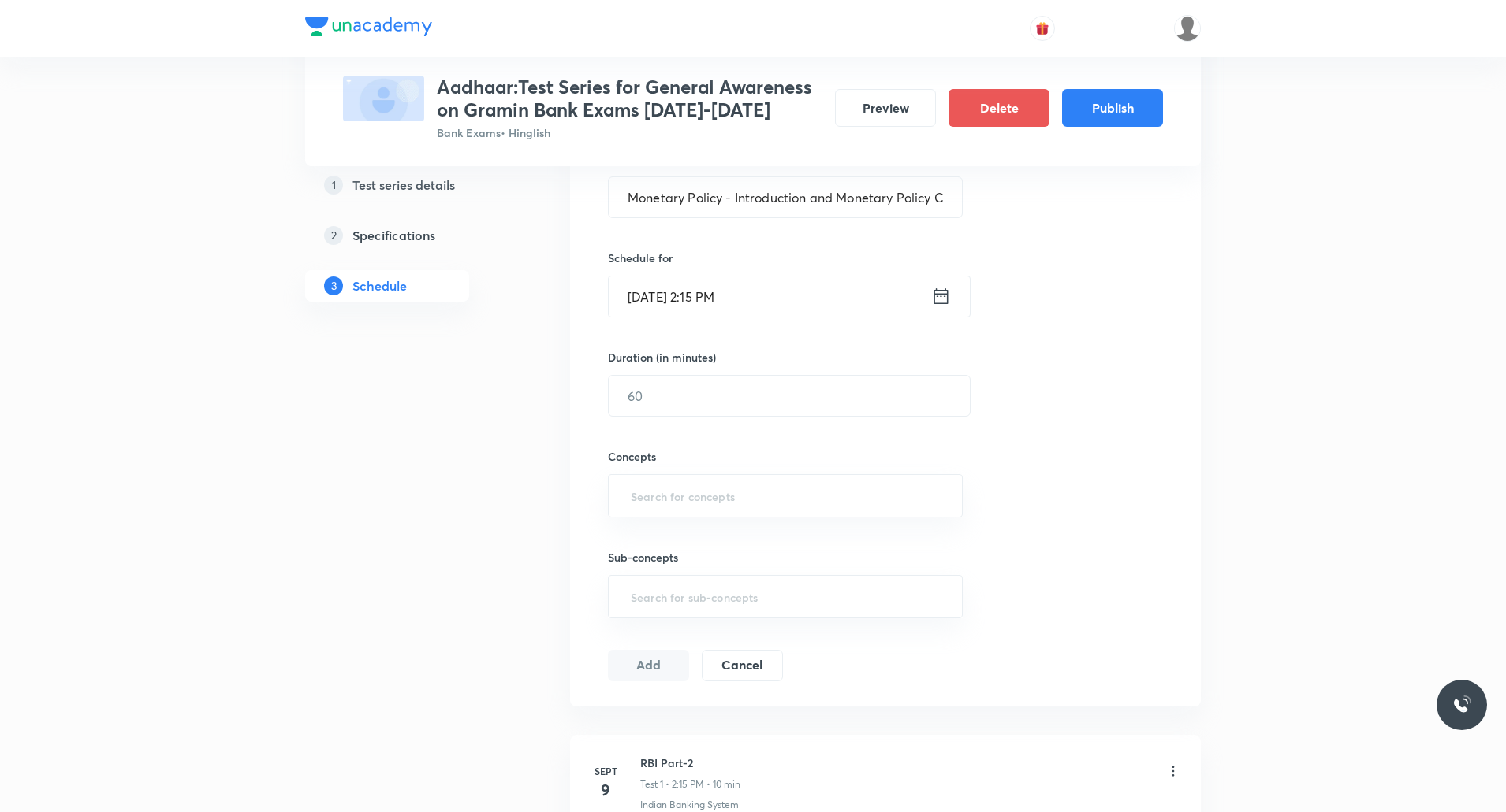
scroll to position [318, 0]
click at [687, 402] on input "text" at bounding box center [789, 393] width 361 height 40
click at [674, 511] on div "​" at bounding box center [786, 494] width 355 height 44
type input "10"
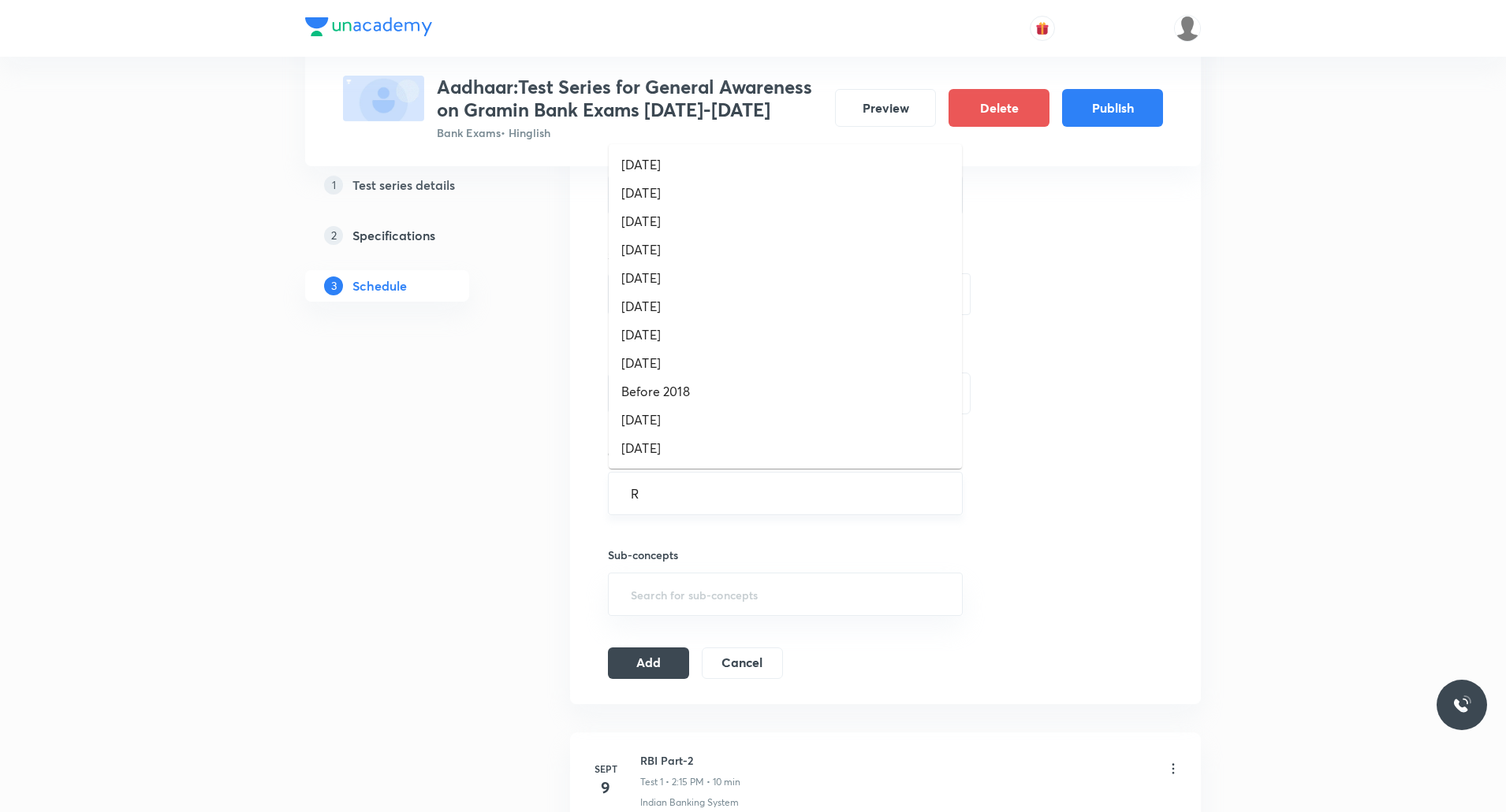
type input "Re"
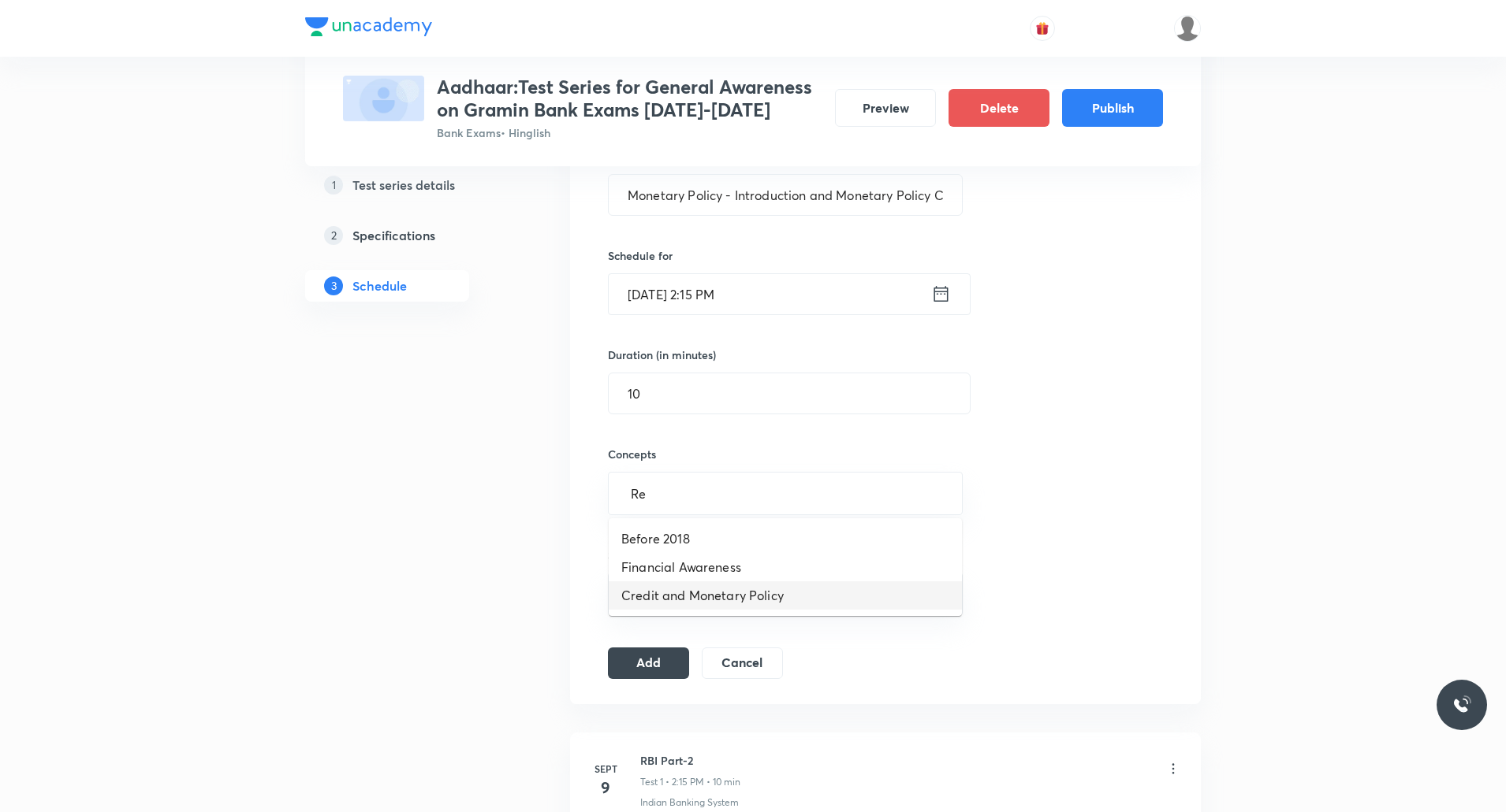
click at [714, 595] on li "Credit and Monetary Policy" at bounding box center [786, 596] width 353 height 28
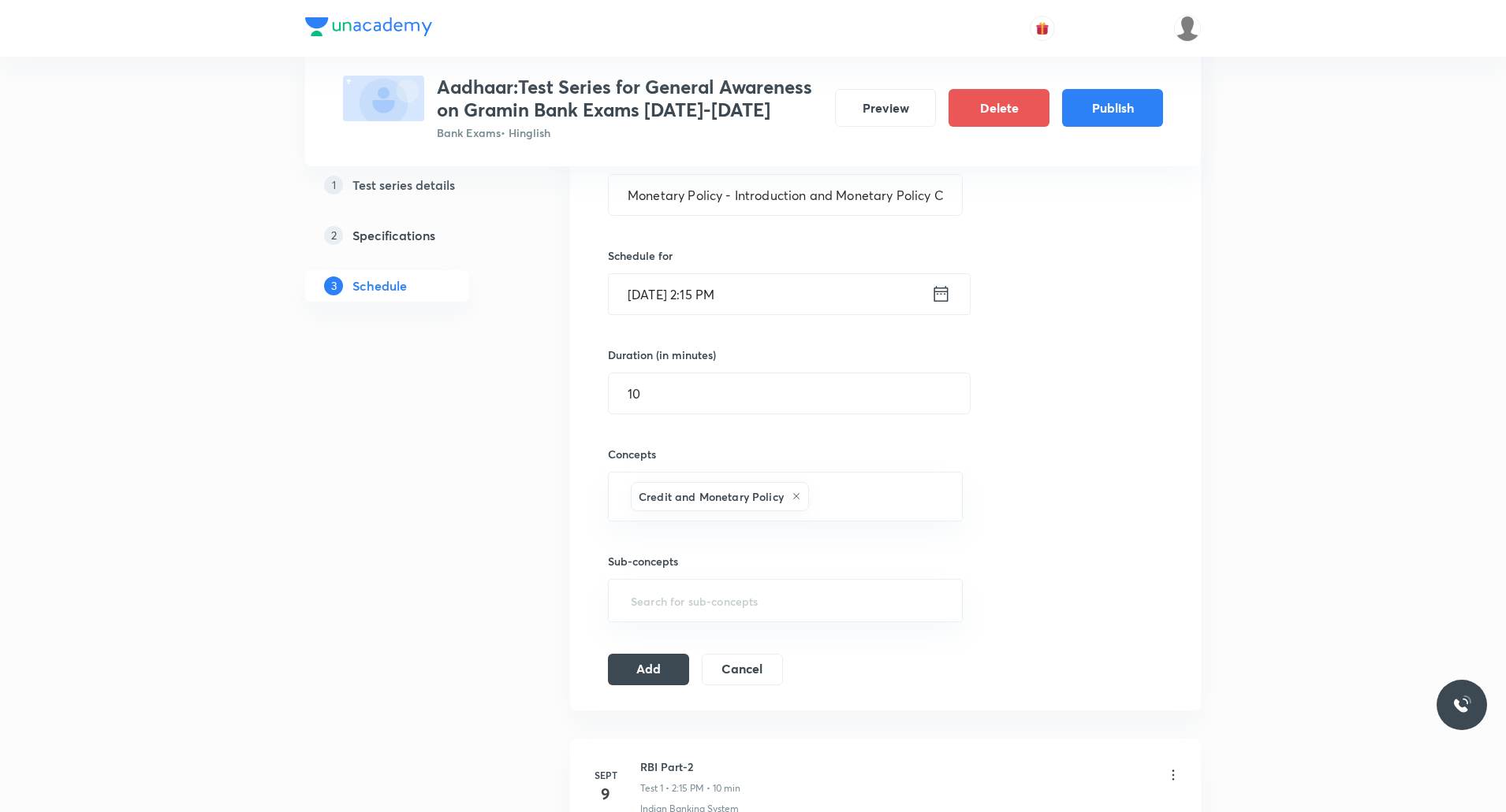
scroll to position [382, 0]
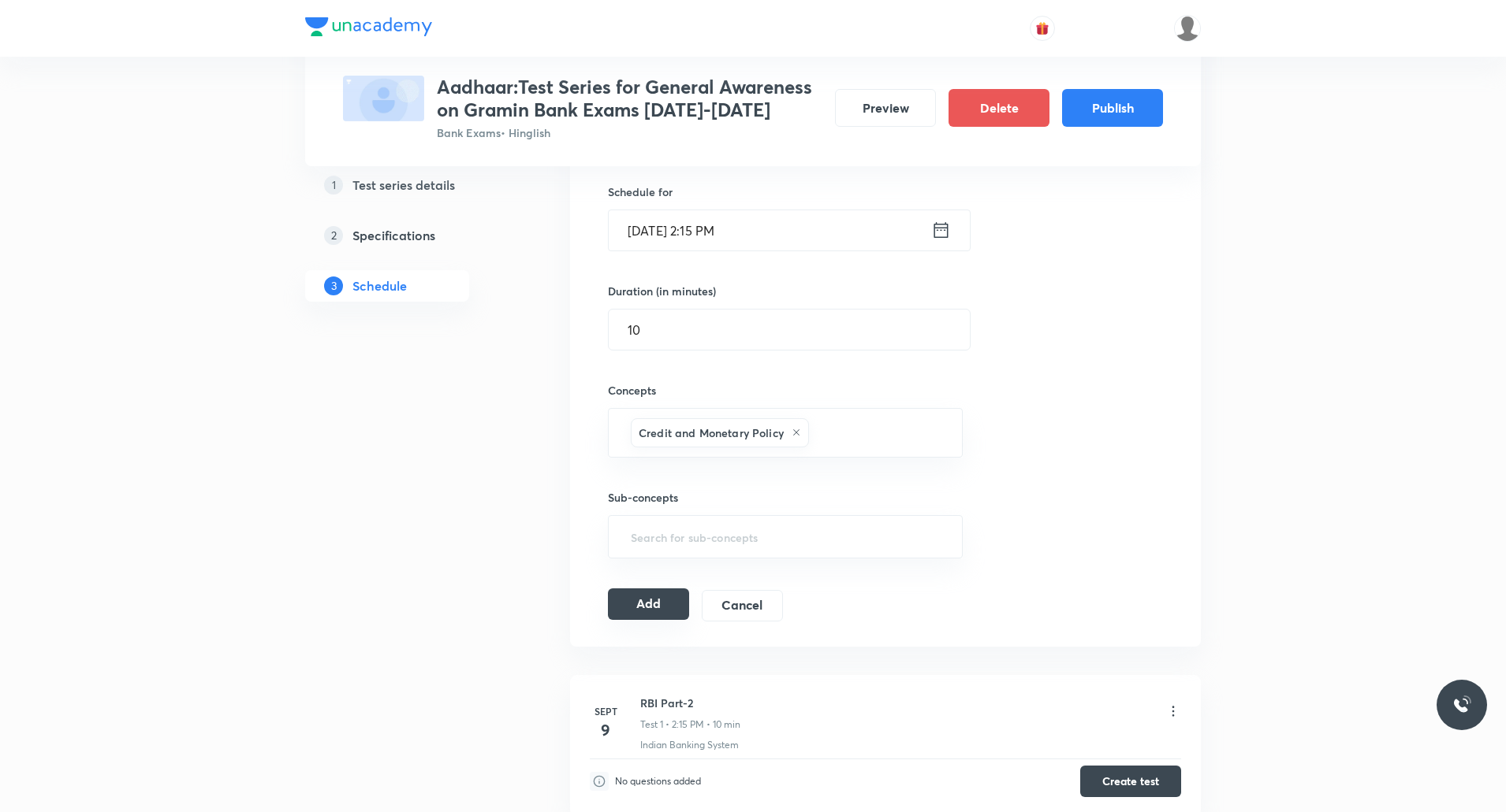
click at [678, 603] on button "Add" at bounding box center [648, 604] width 81 height 32
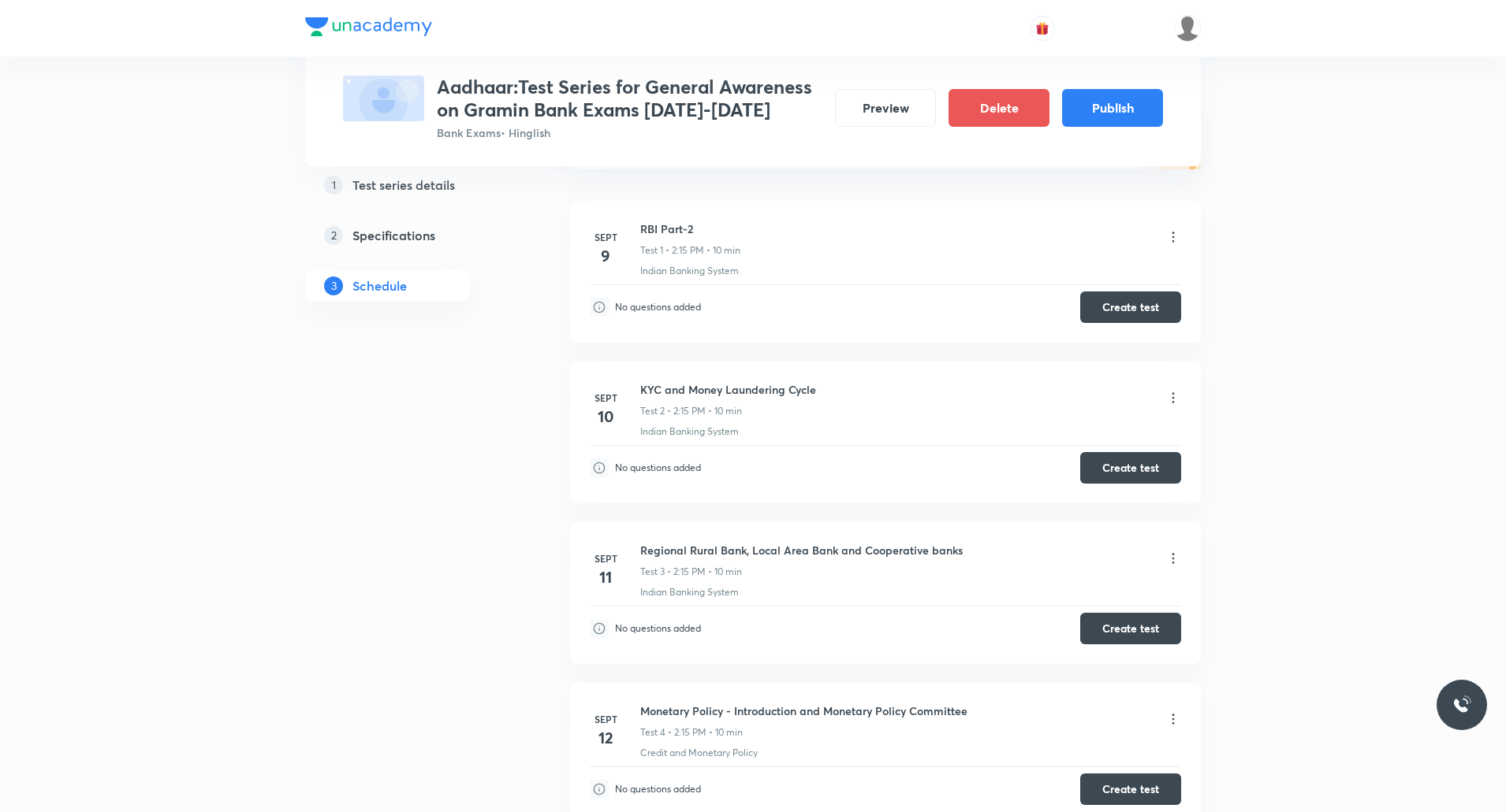
scroll to position [0, 0]
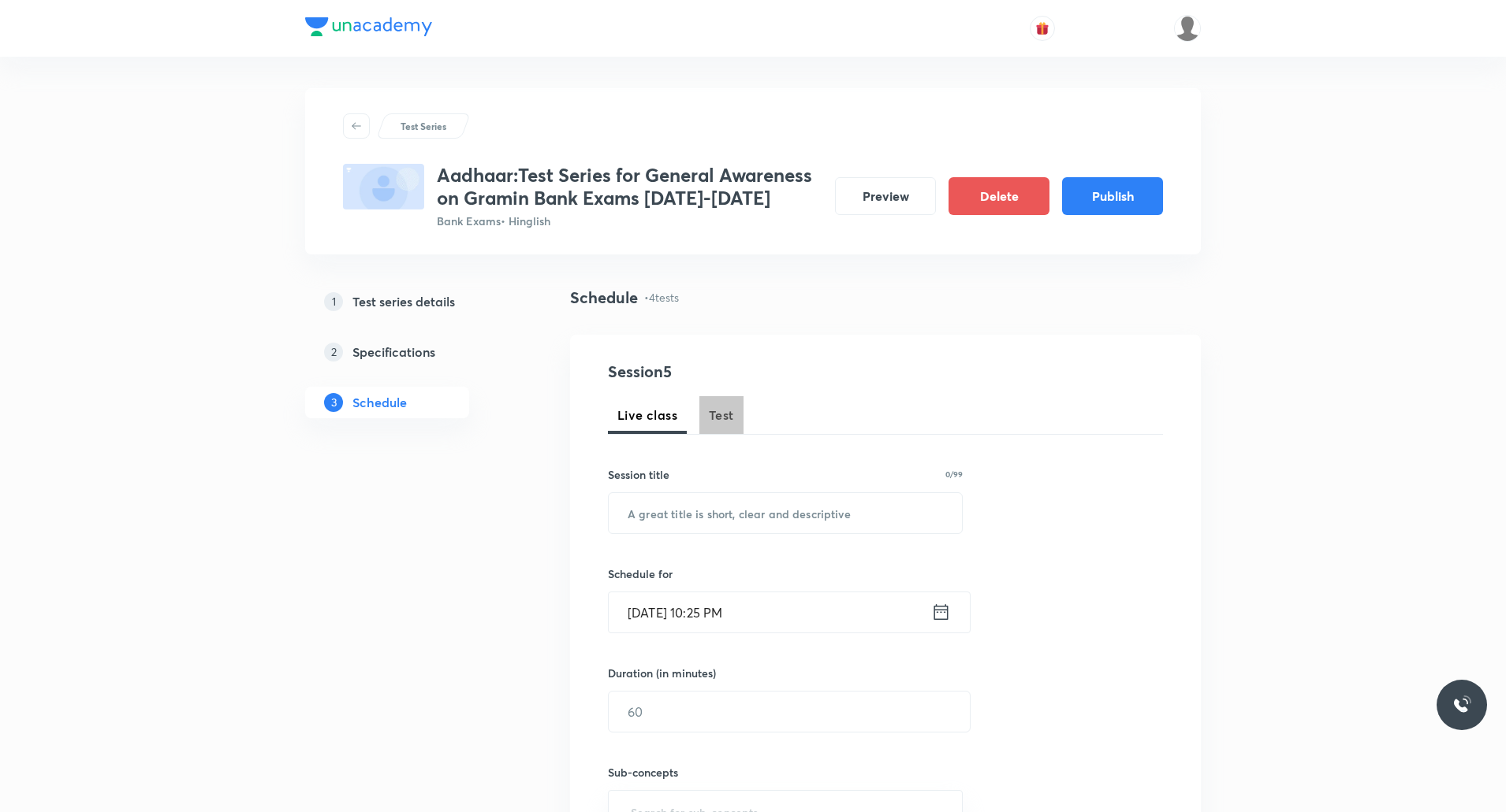
click at [725, 409] on span "Test" at bounding box center [721, 415] width 25 height 19
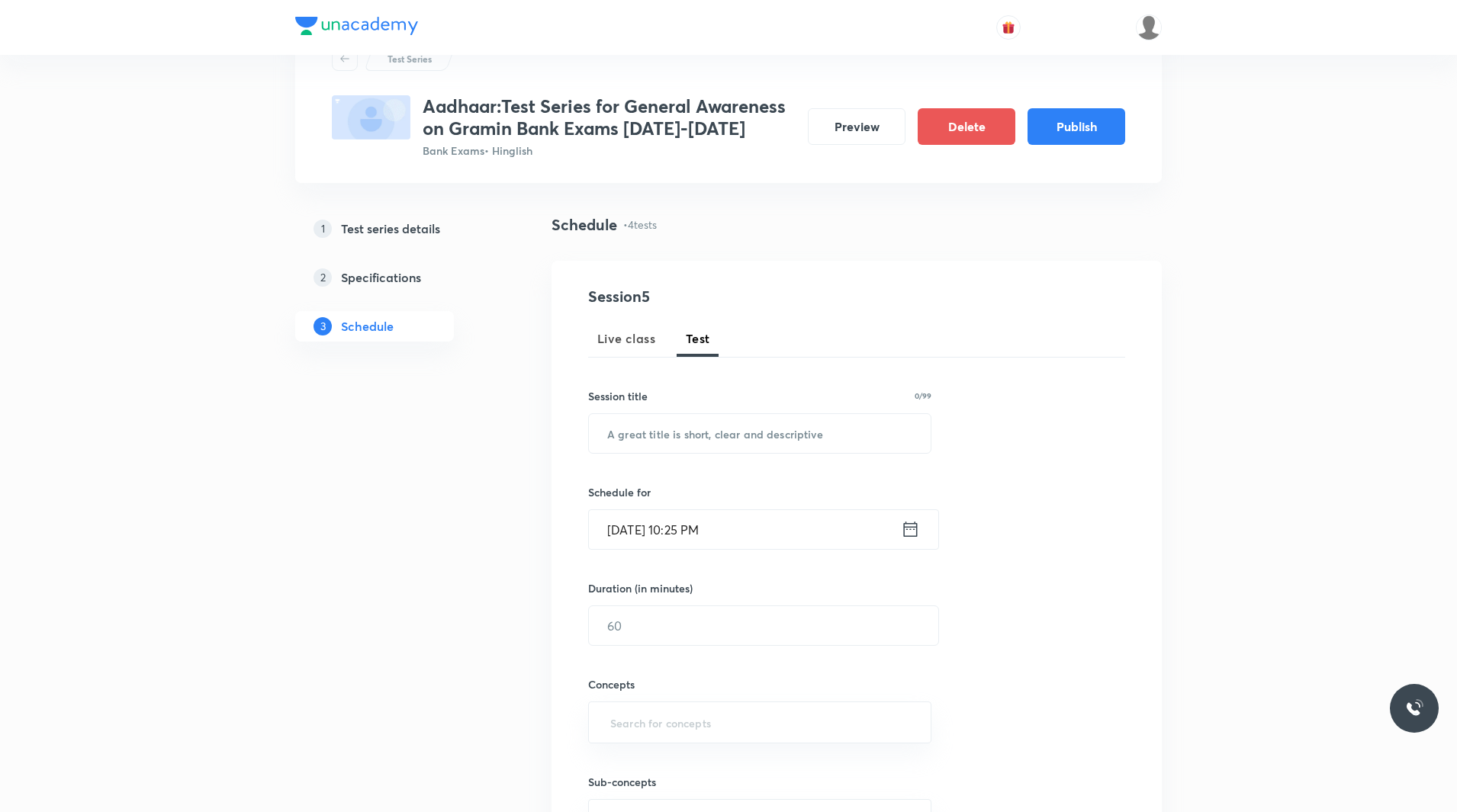
scroll to position [24, 0]
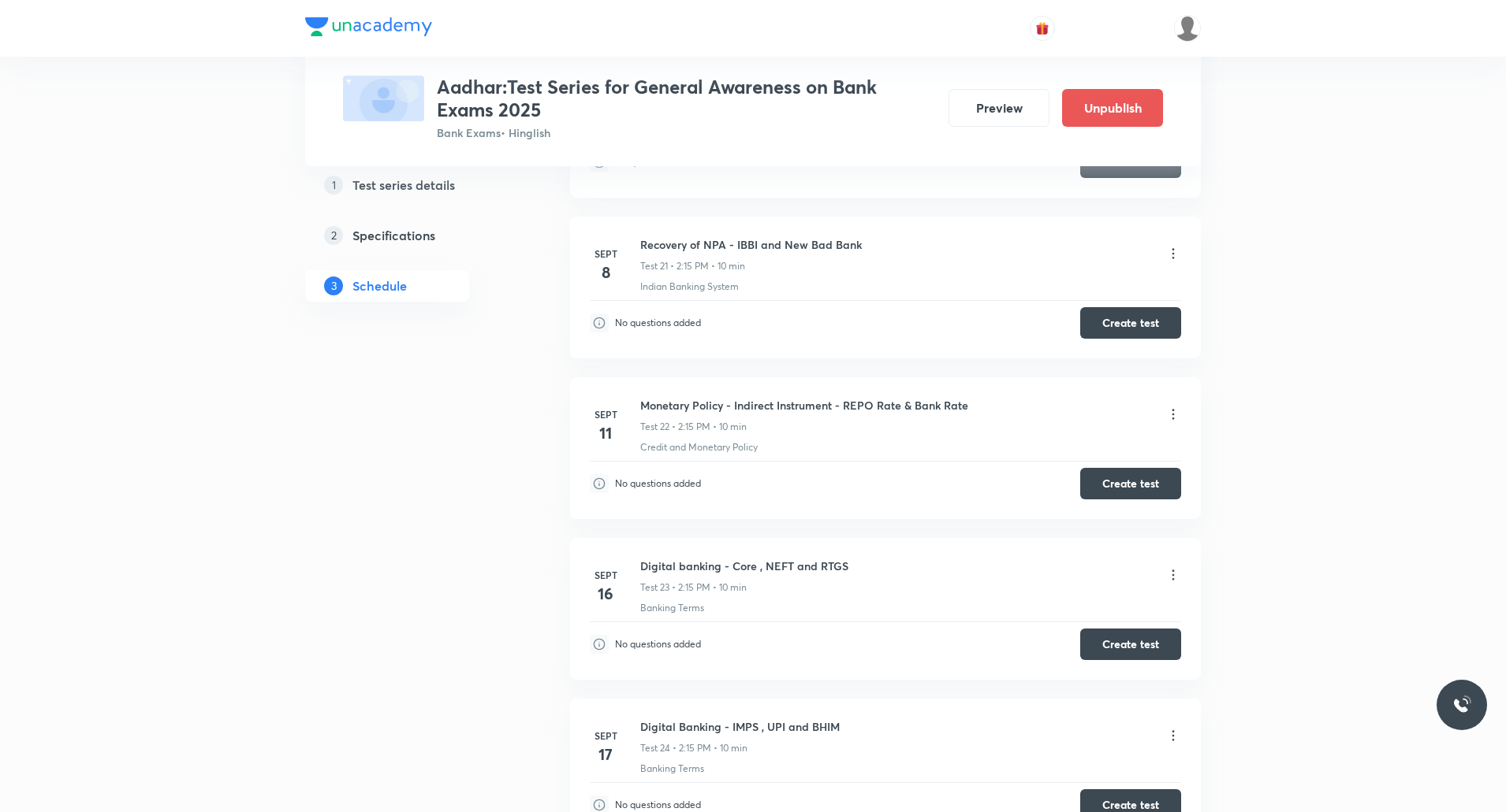
scroll to position [3816, 0]
click at [1177, 414] on icon at bounding box center [1173, 413] width 16 height 16
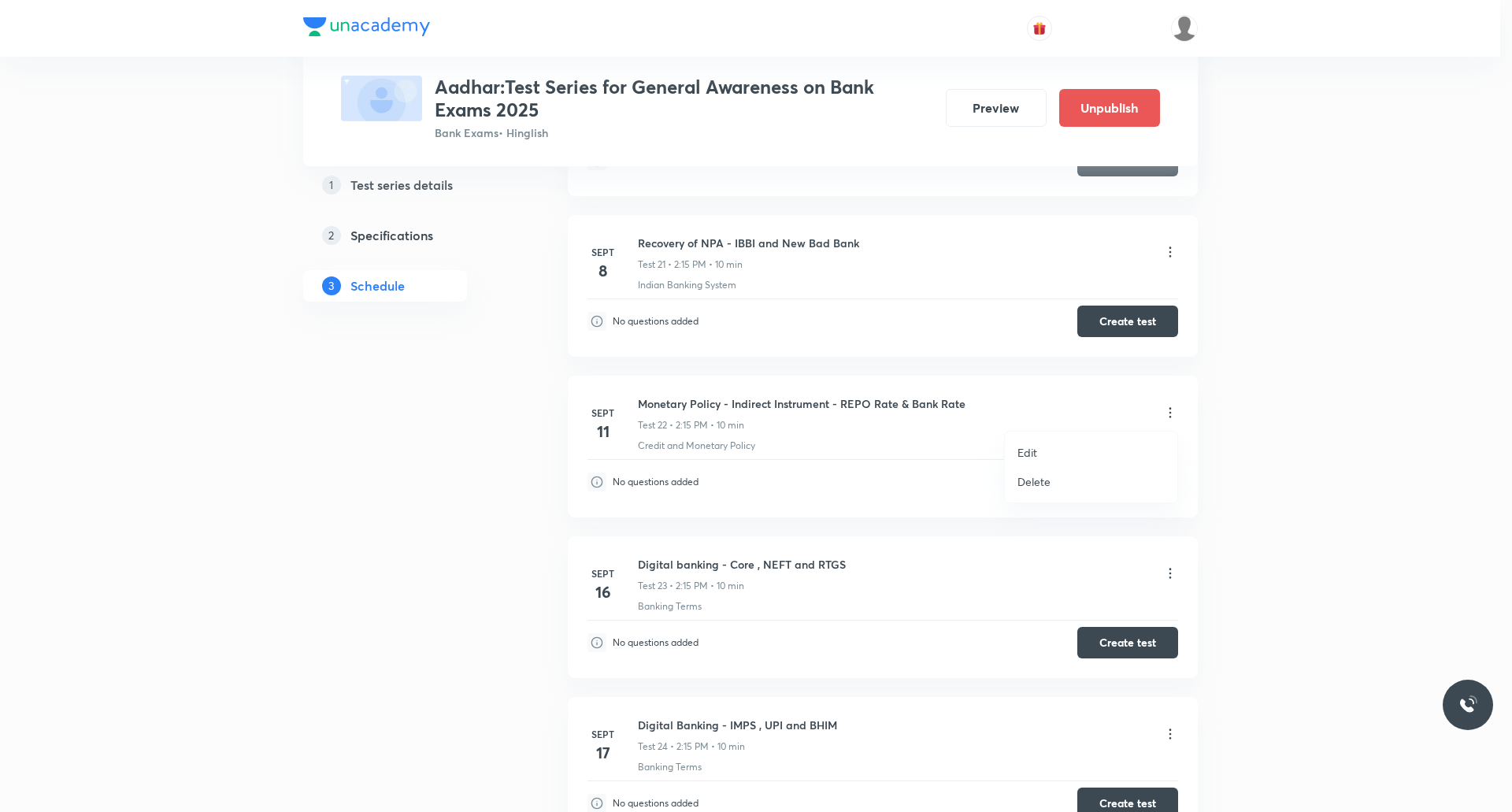
click at [1041, 488] on p "Delete" at bounding box center [1034, 482] width 33 height 17
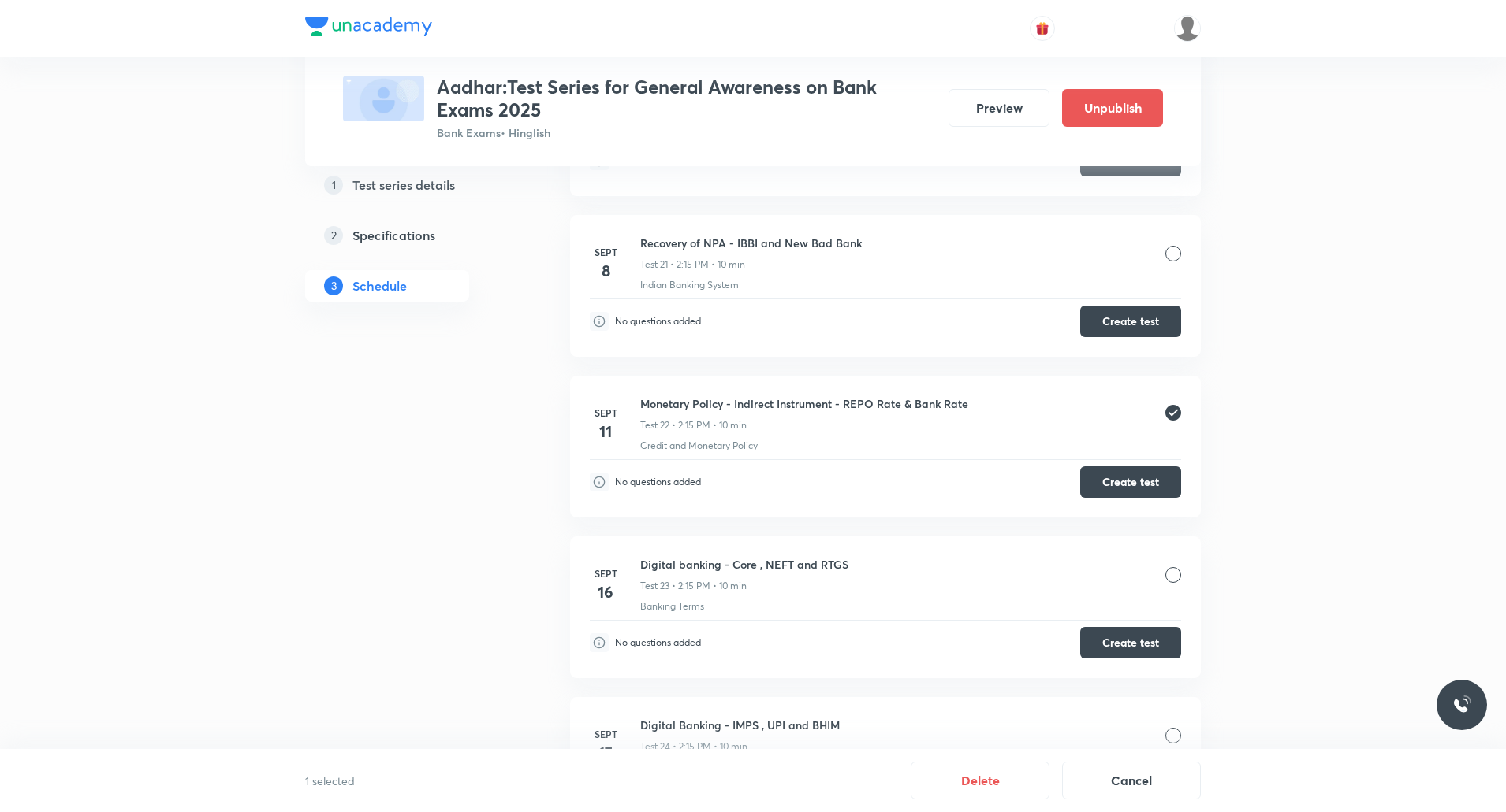
click at [1171, 574] on div at bounding box center [1173, 575] width 16 height 16
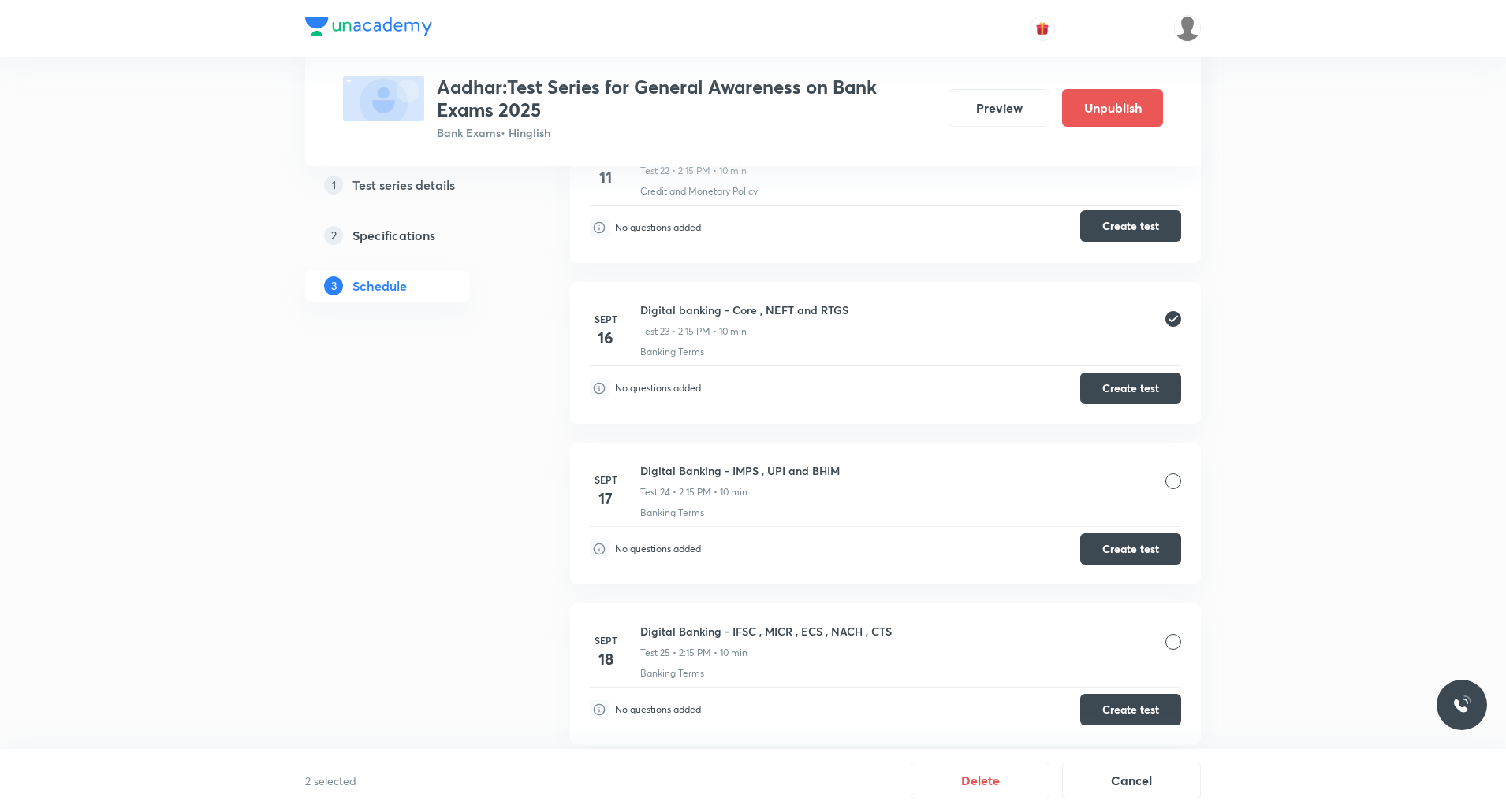
scroll to position [4073, 0]
click at [1171, 478] on div at bounding box center [1173, 479] width 16 height 16
click at [1174, 642] on div at bounding box center [1173, 640] width 16 height 16
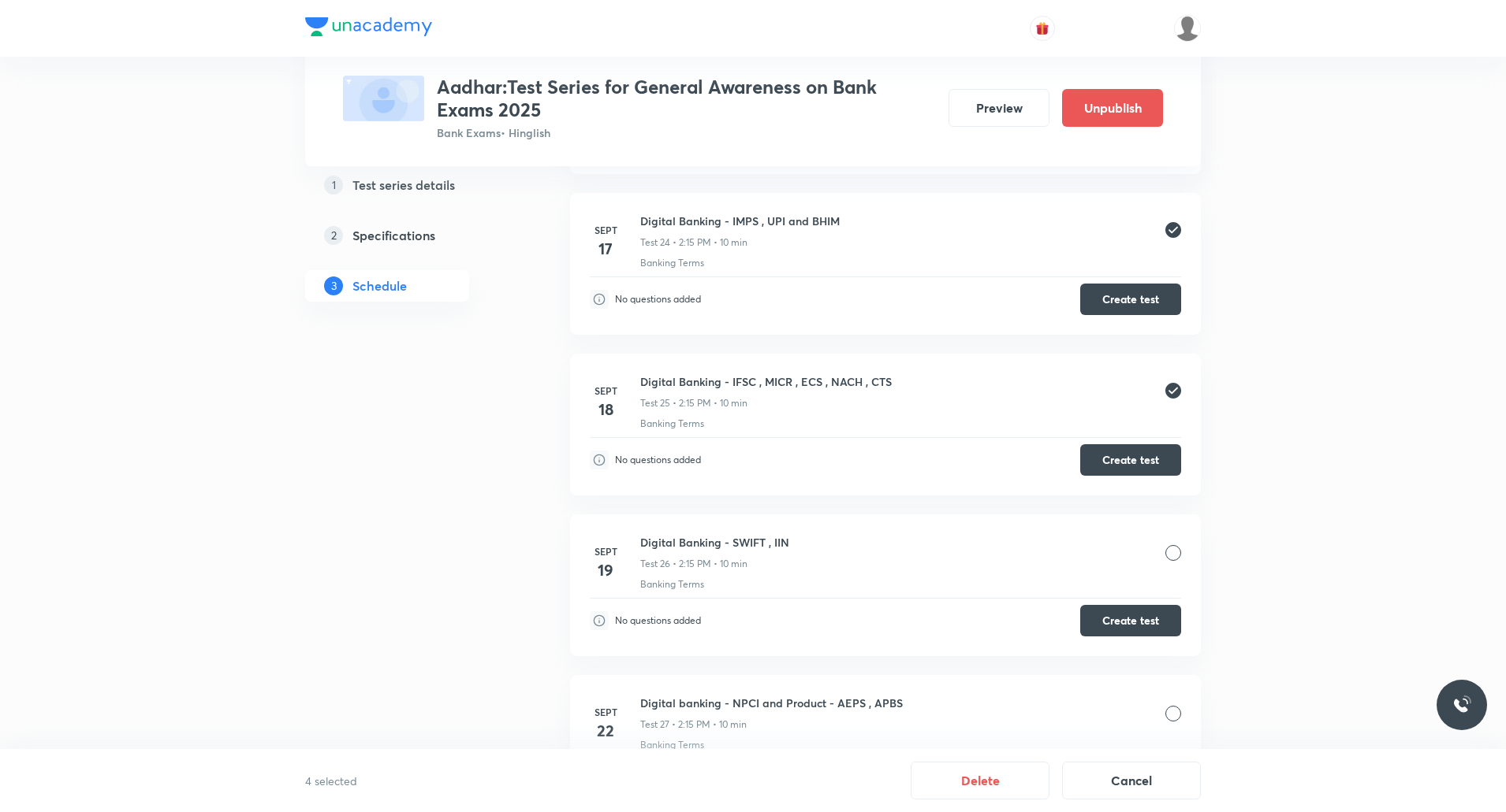
scroll to position [4320, 0]
click at [1173, 553] on div at bounding box center [1173, 552] width 16 height 16
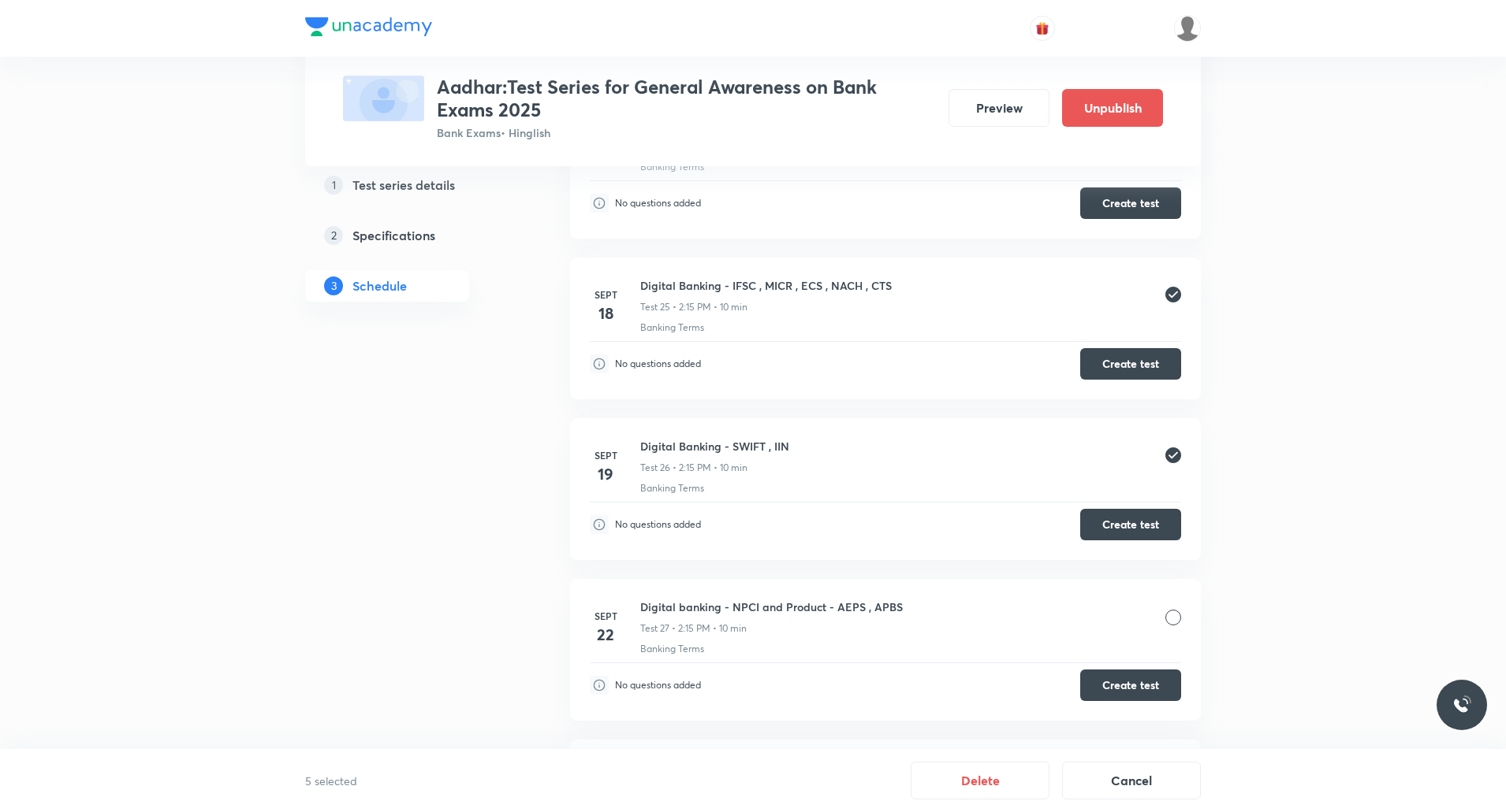
scroll to position [4427, 0]
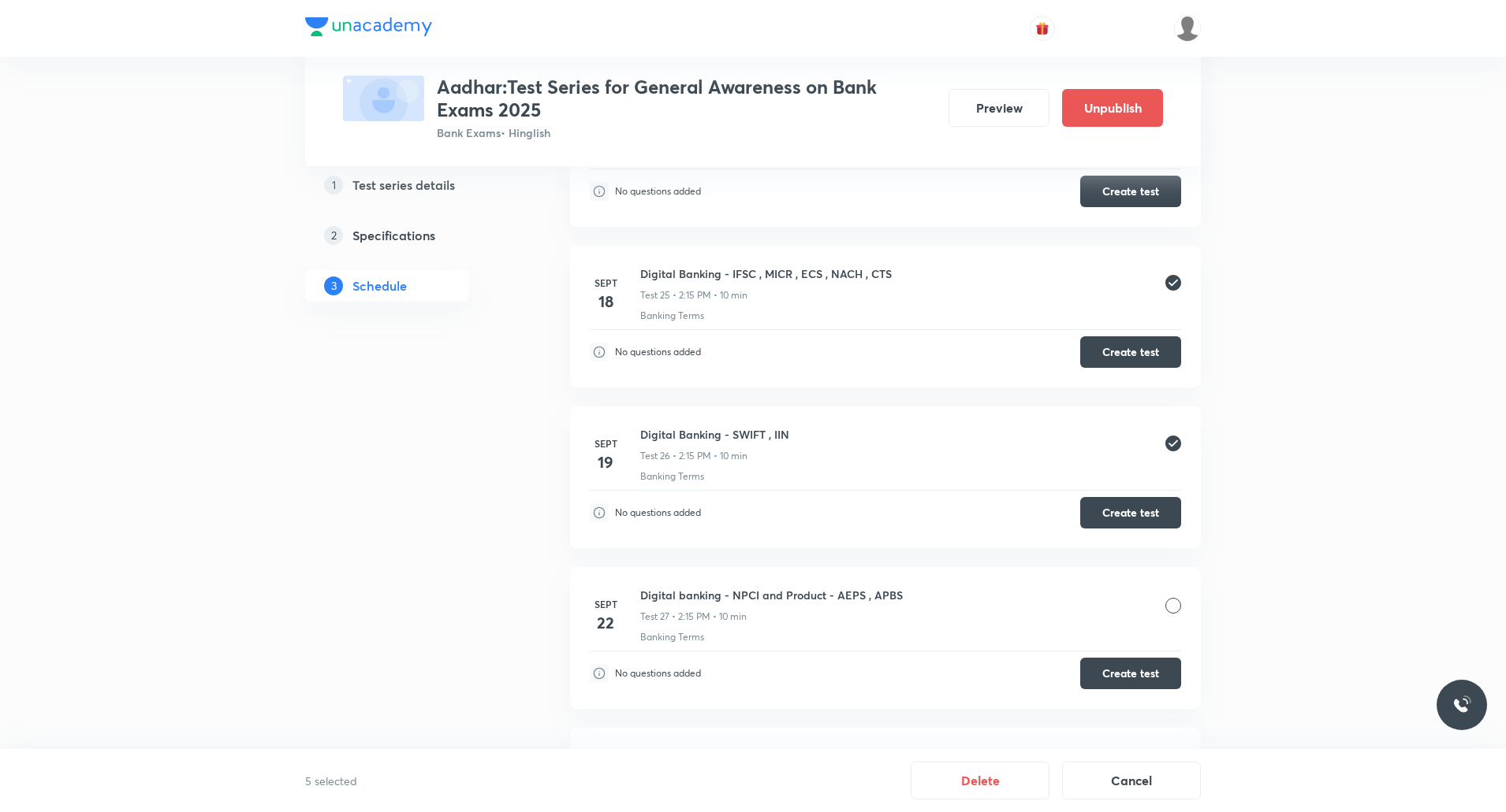
click at [1174, 604] on div at bounding box center [1173, 605] width 16 height 16
click at [990, 779] on button "Delete" at bounding box center [980, 779] width 139 height 38
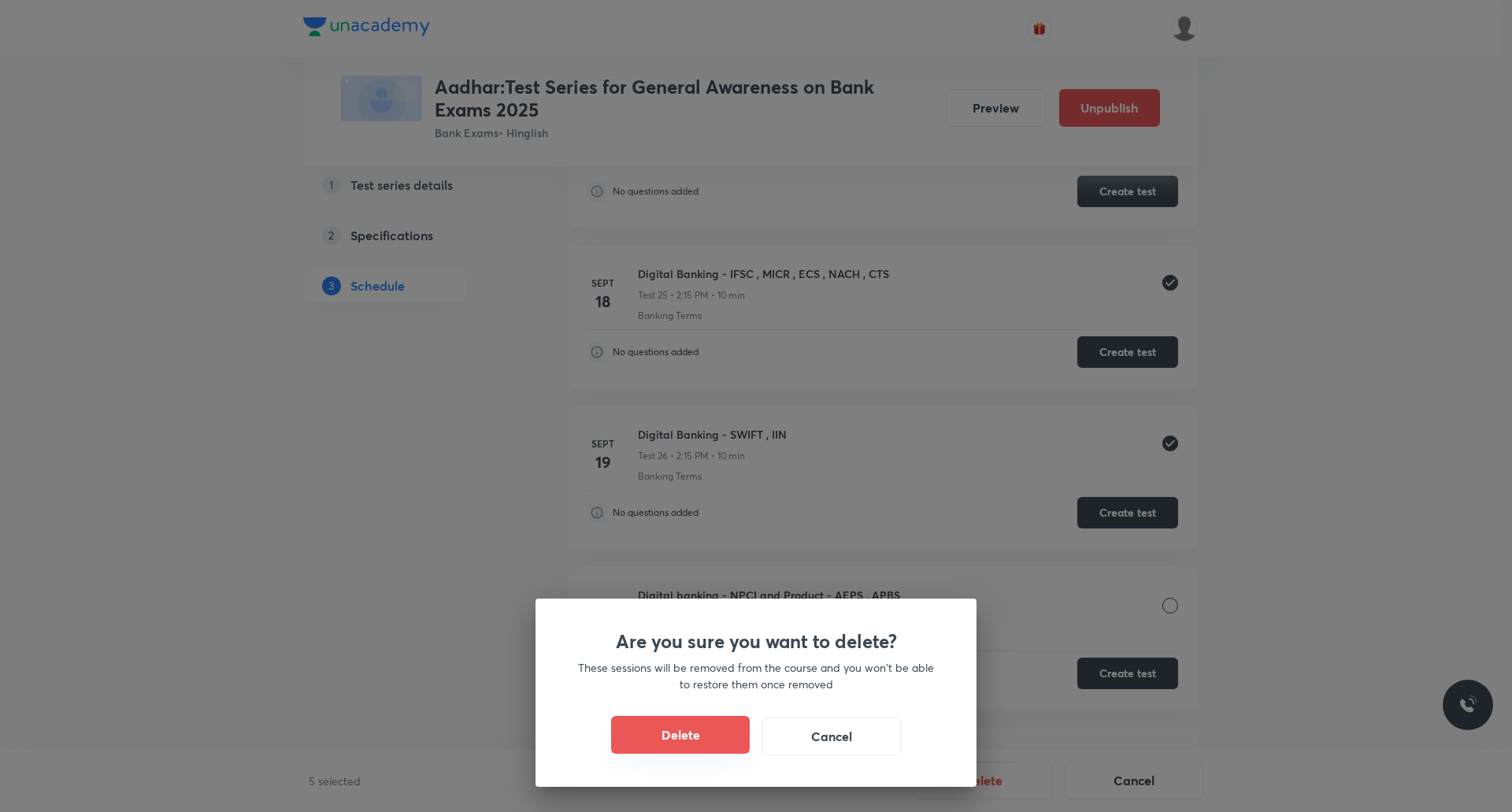
click at [710, 732] on button "Delete" at bounding box center [680, 734] width 139 height 38
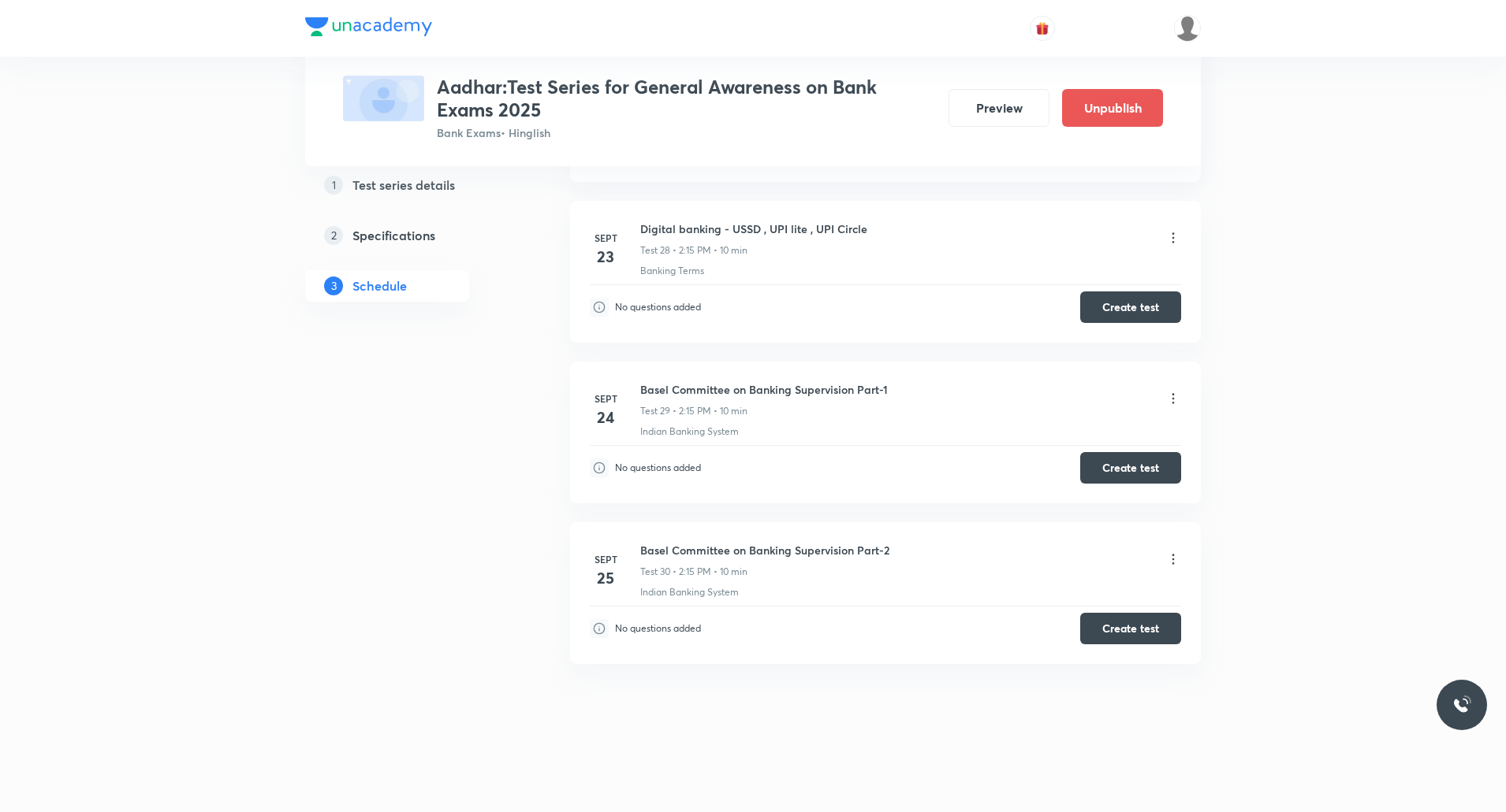
scroll to position [4151, 0]
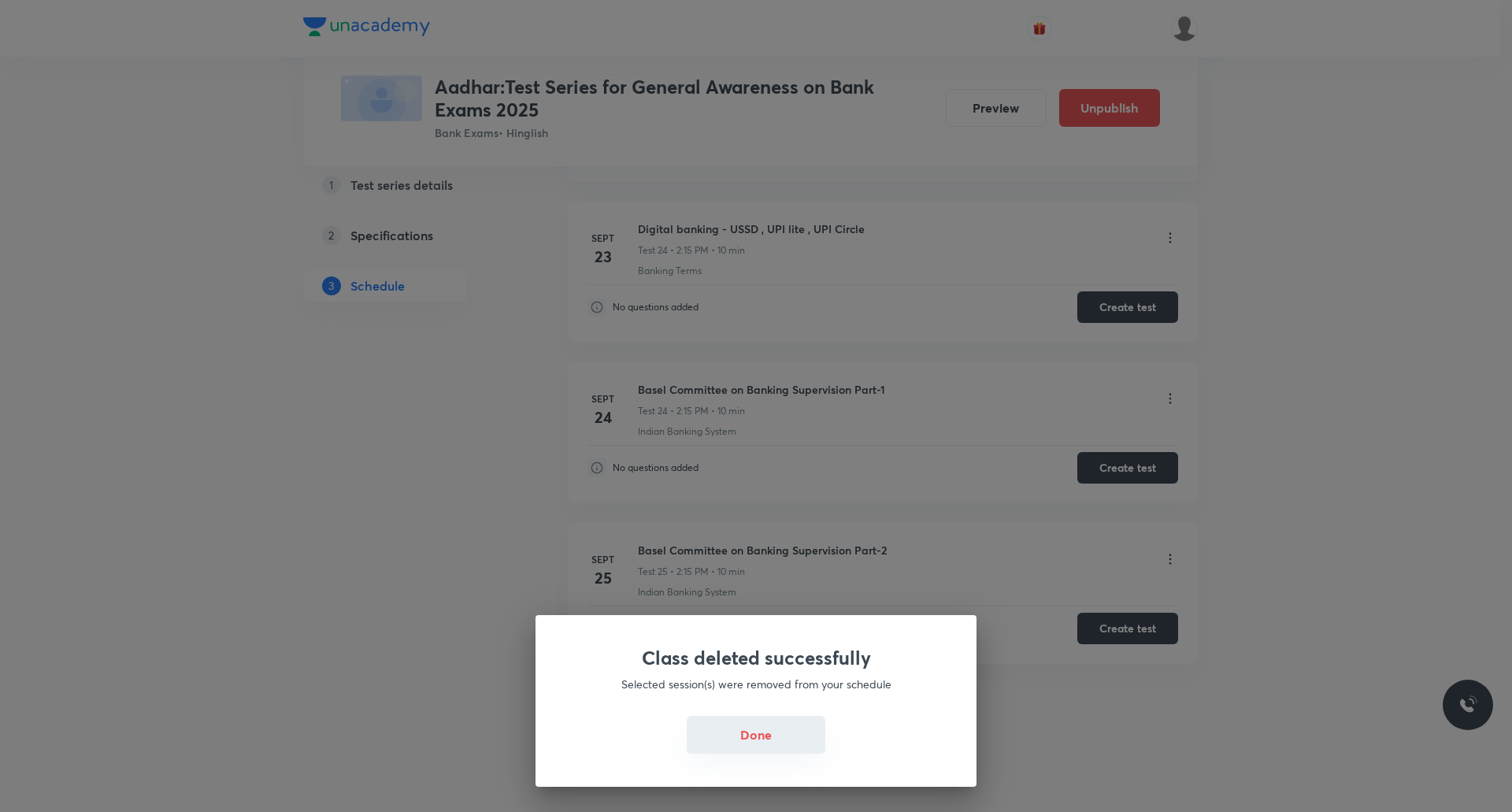
click at [749, 732] on button "Done" at bounding box center [756, 734] width 139 height 38
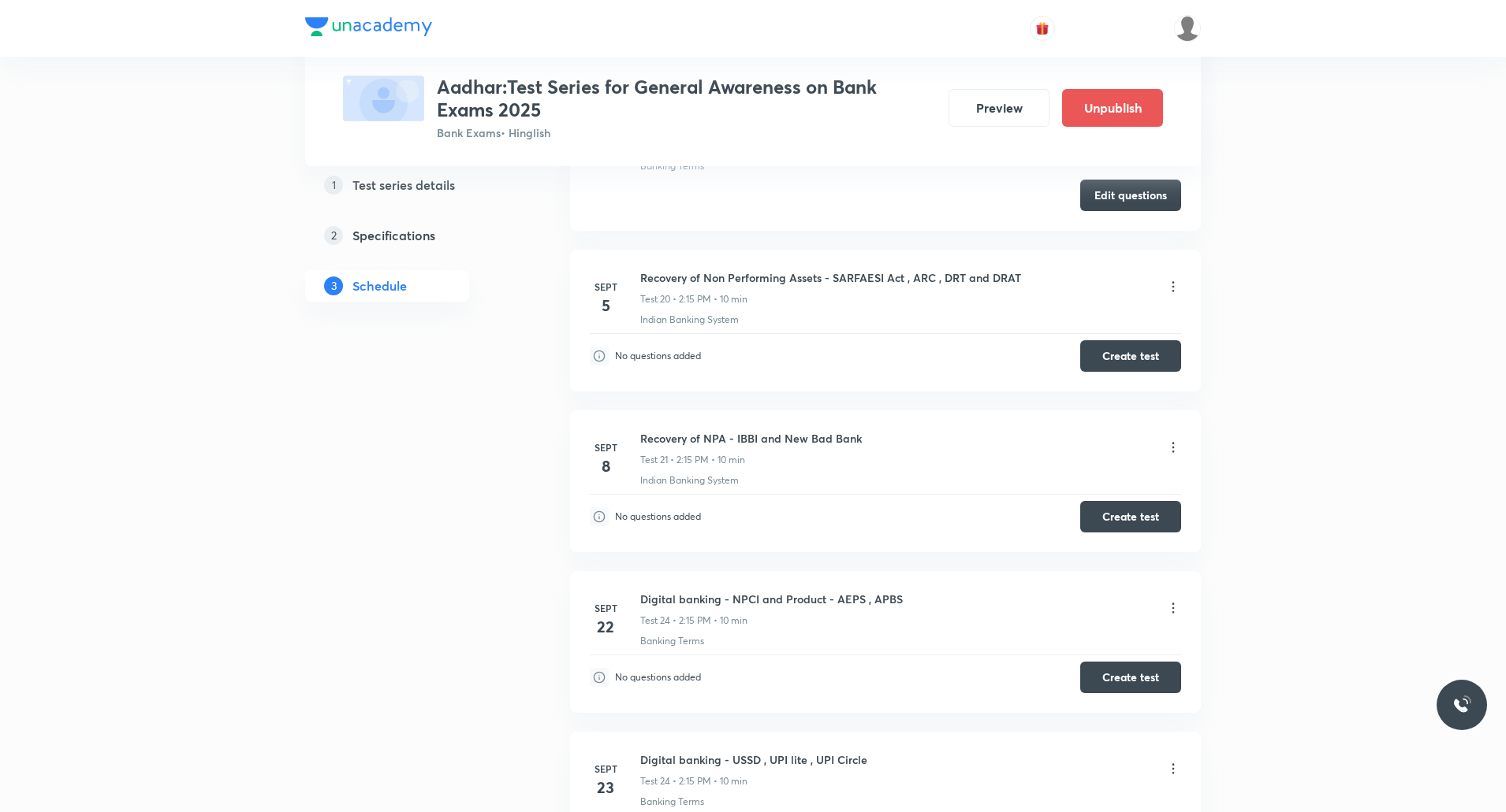
scroll to position [3619, 0]
click at [1174, 614] on icon at bounding box center [1173, 609] width 16 height 16
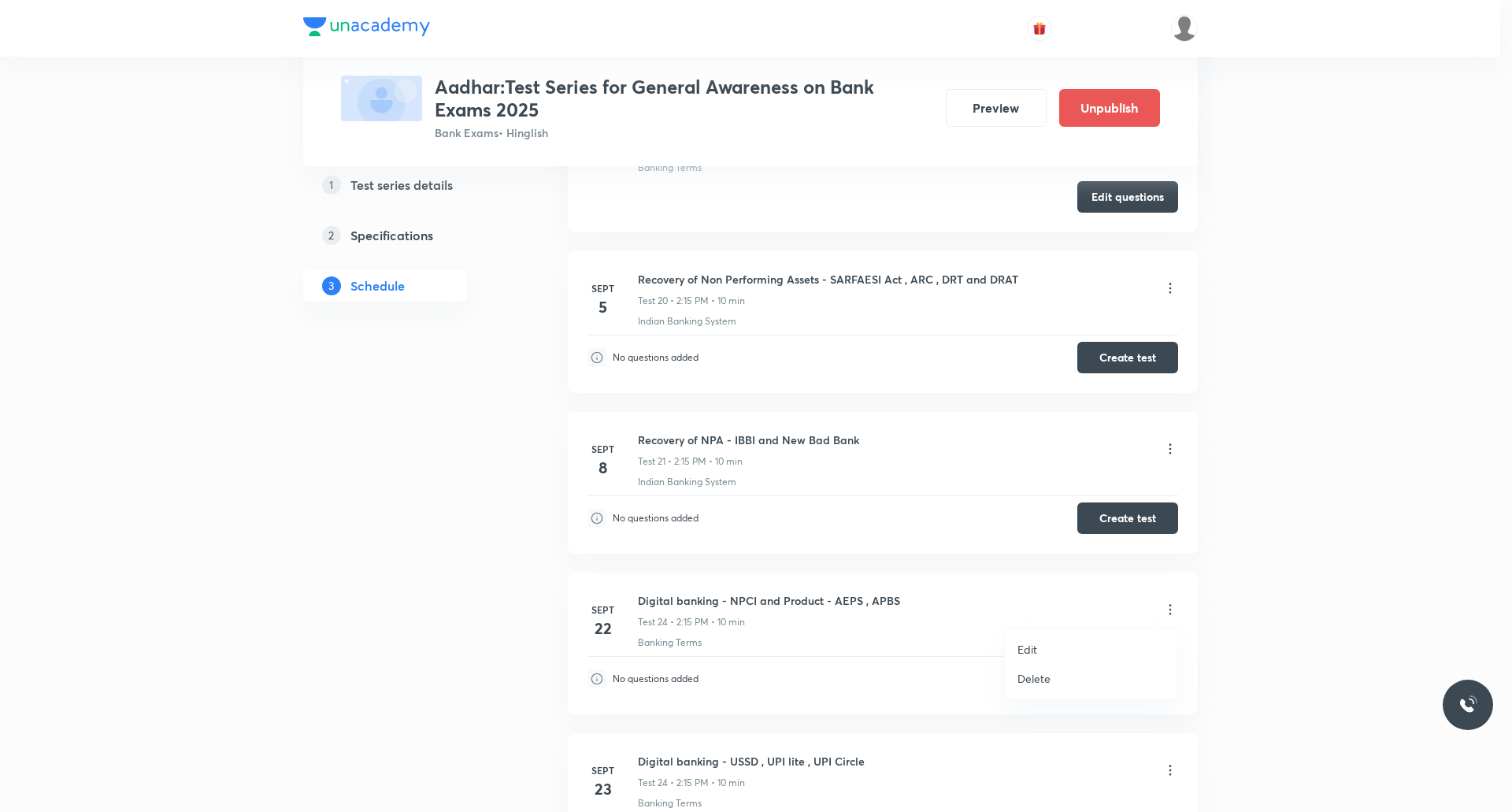
click at [1046, 678] on p "Delete" at bounding box center [1034, 679] width 33 height 17
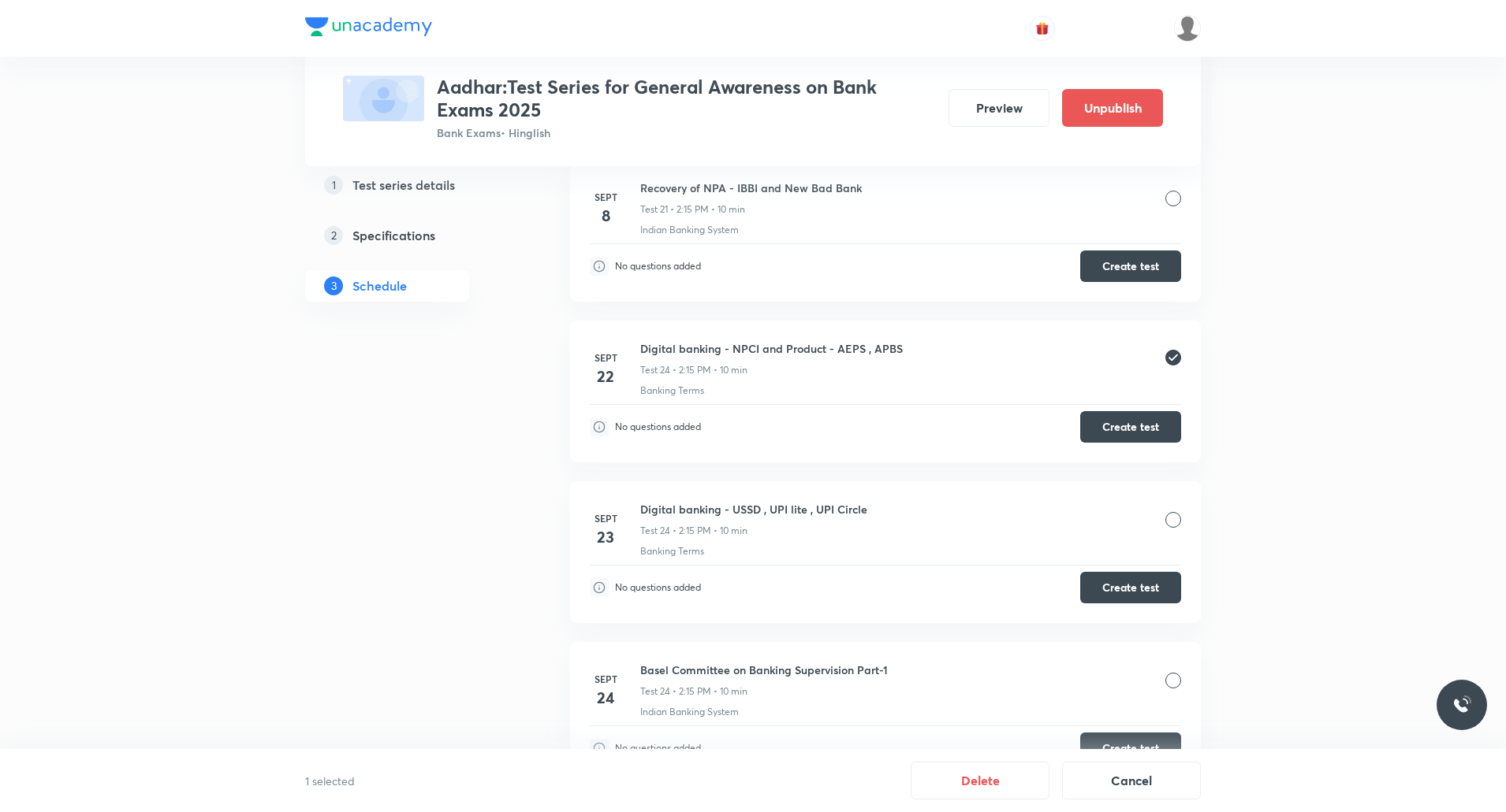
scroll to position [3889, 0]
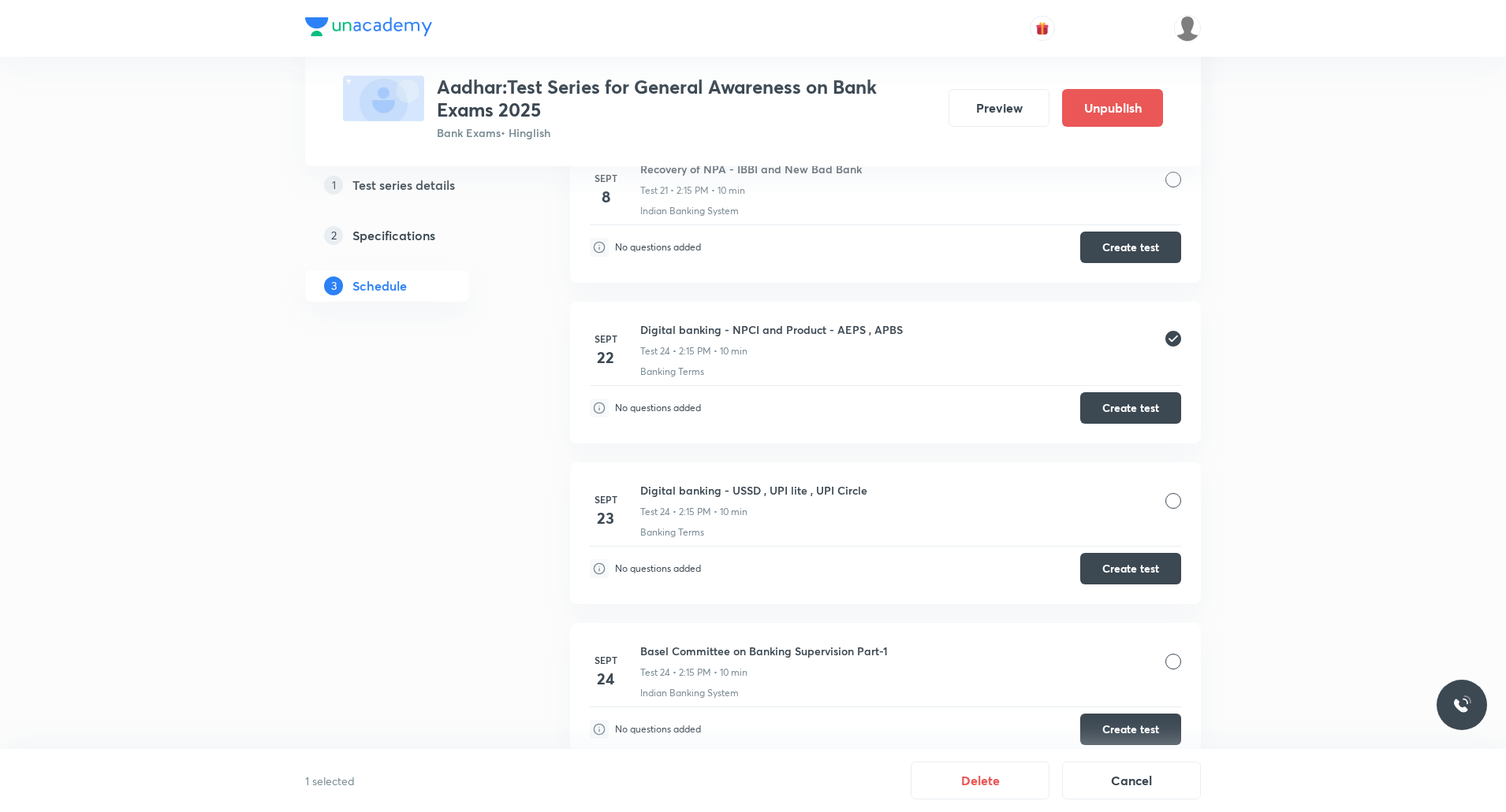
click at [1175, 502] on div at bounding box center [1173, 501] width 16 height 16
click at [1177, 666] on div at bounding box center [1173, 661] width 16 height 16
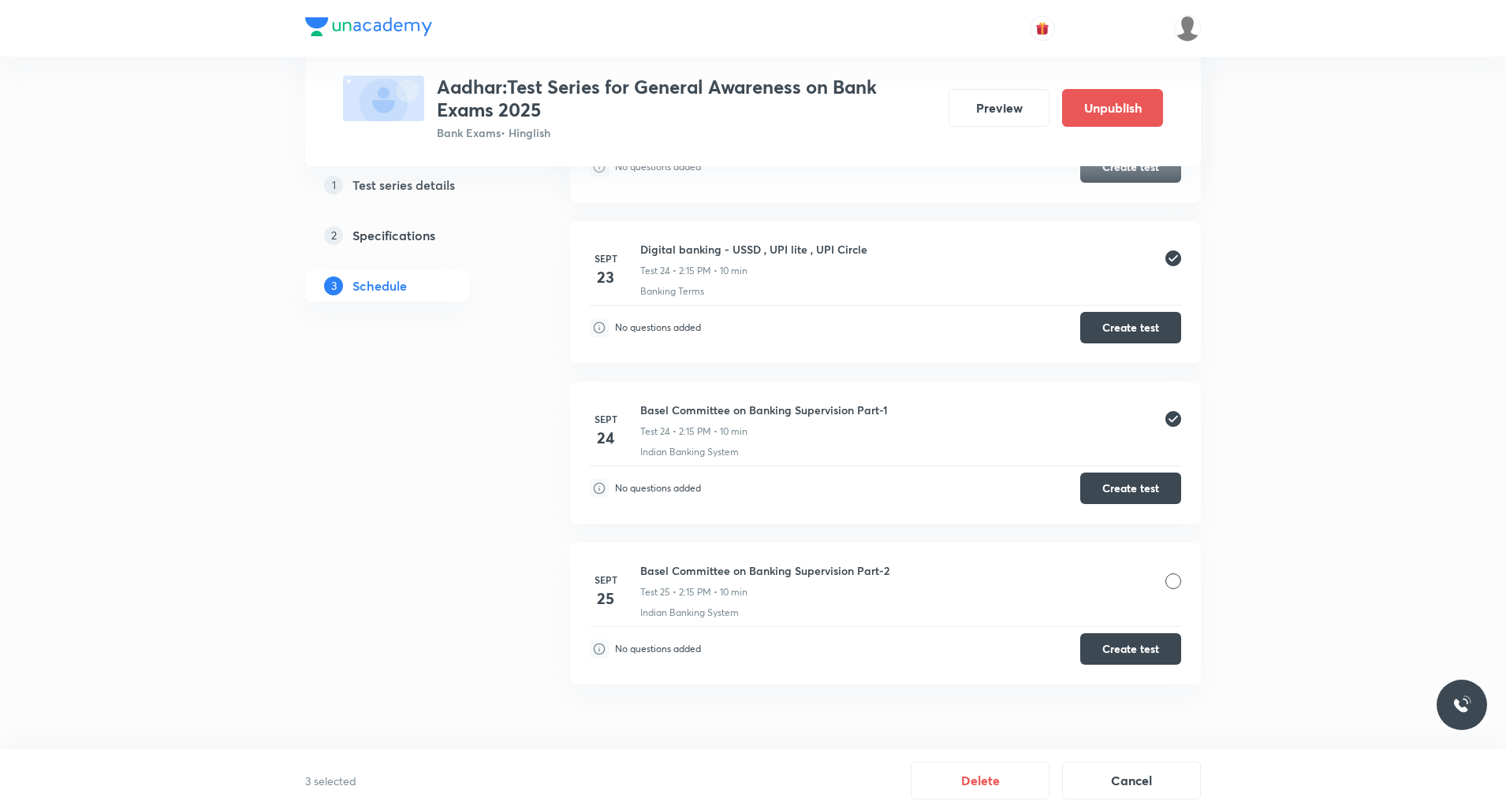
scroll to position [4131, 0]
click at [1178, 583] on div at bounding box center [1173, 580] width 16 height 16
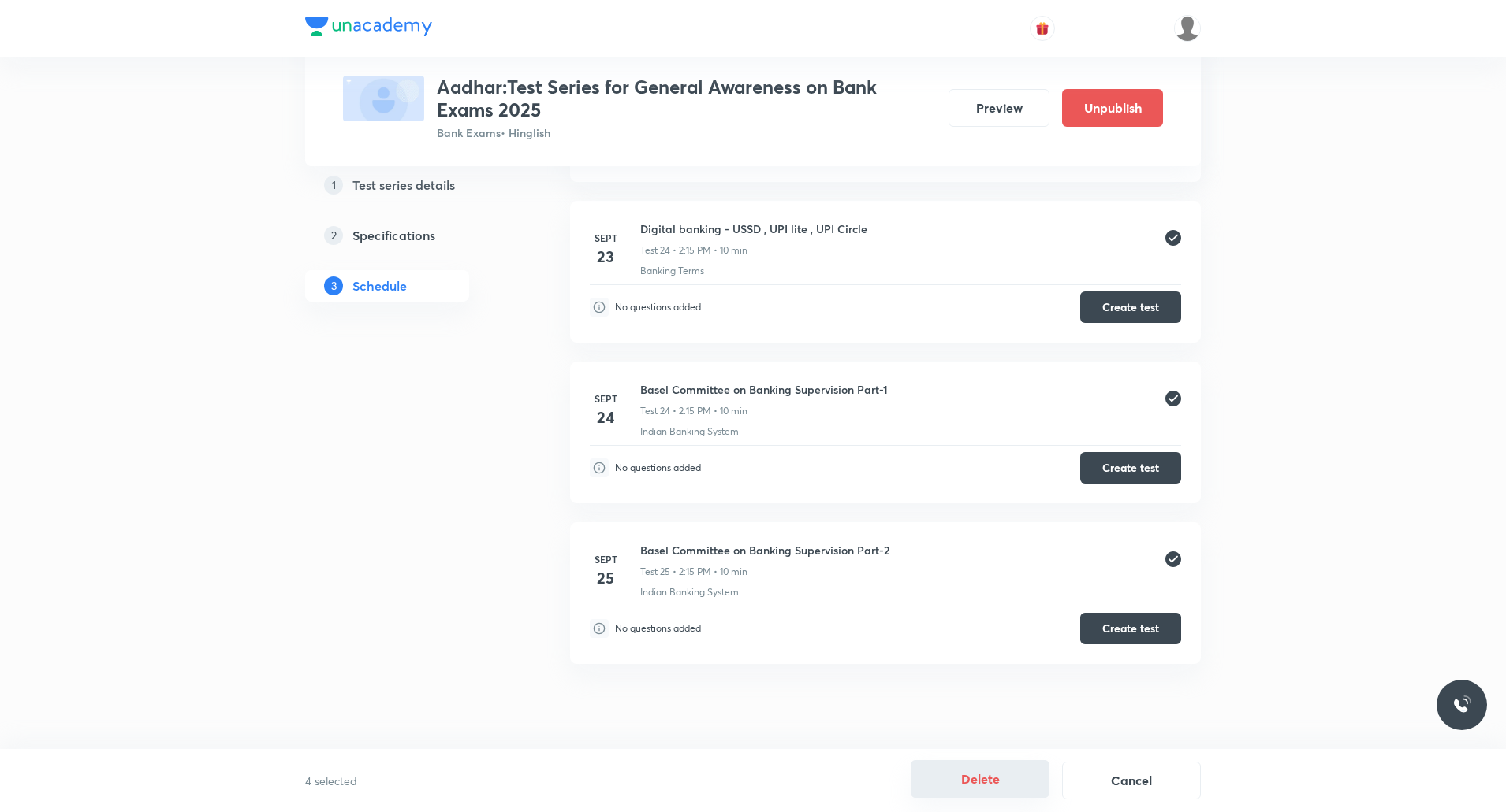
click at [983, 783] on button "Delete" at bounding box center [980, 779] width 139 height 38
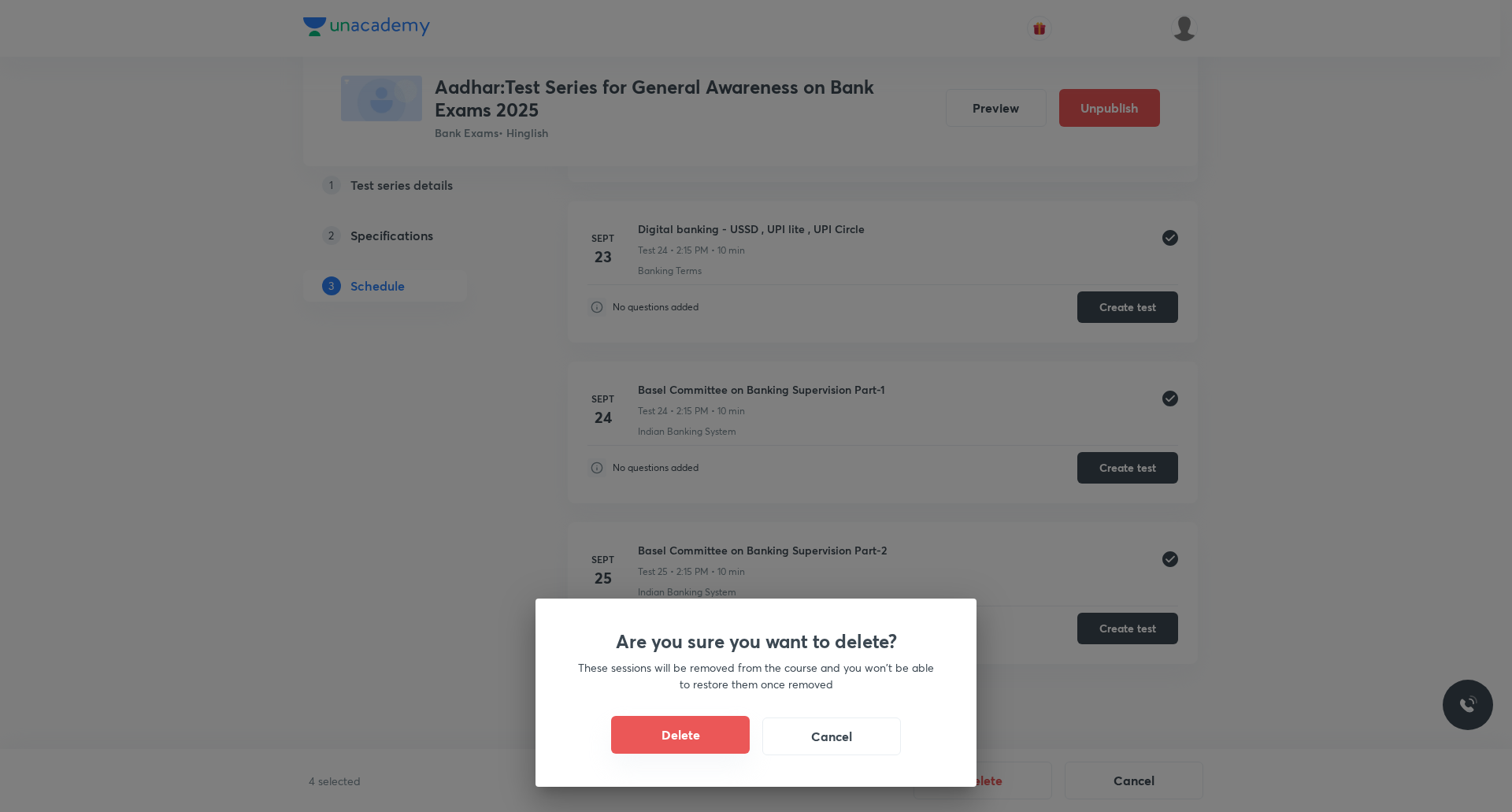
click at [672, 732] on button "Delete" at bounding box center [680, 734] width 139 height 38
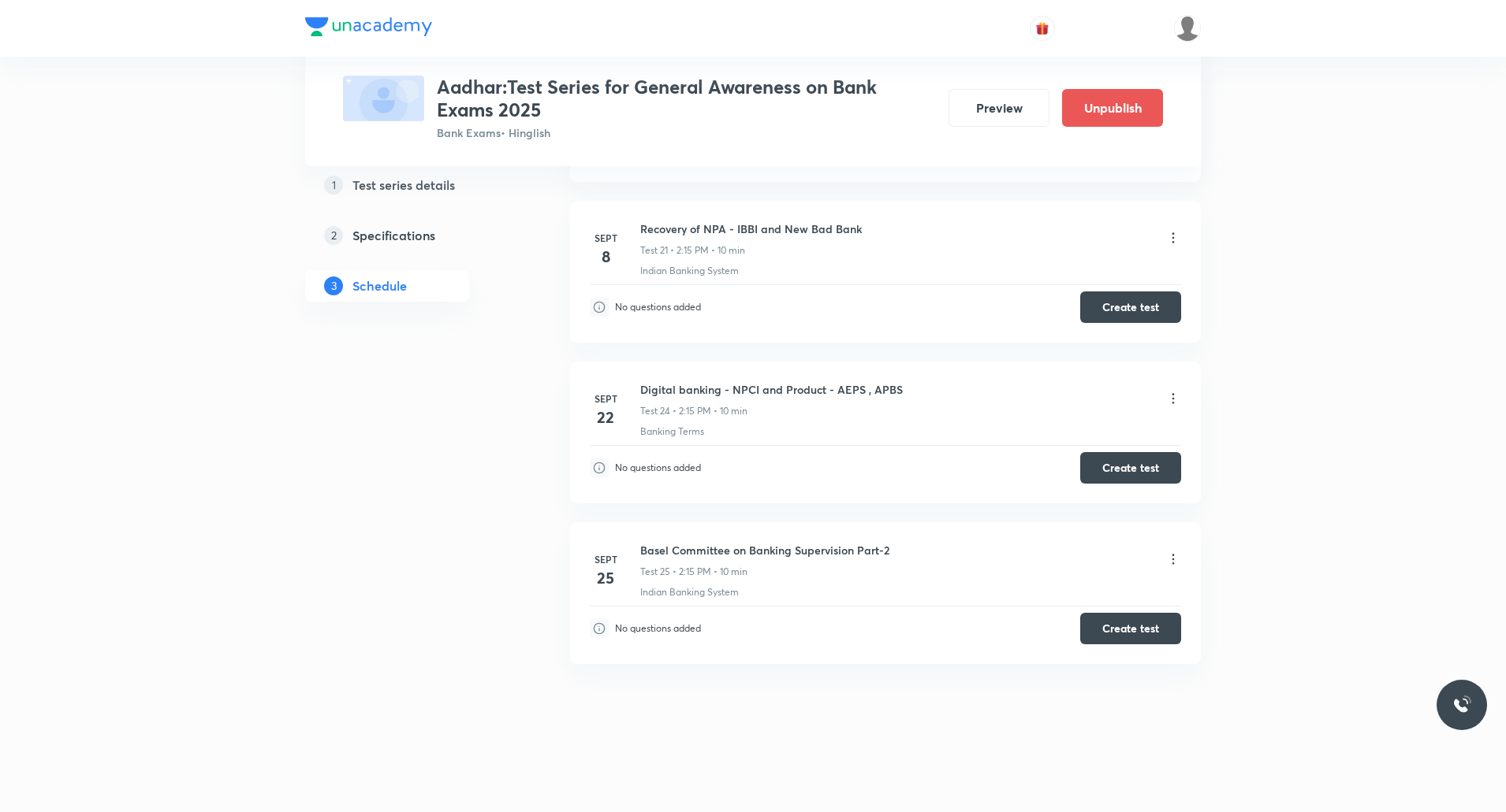
scroll to position [3508, 0]
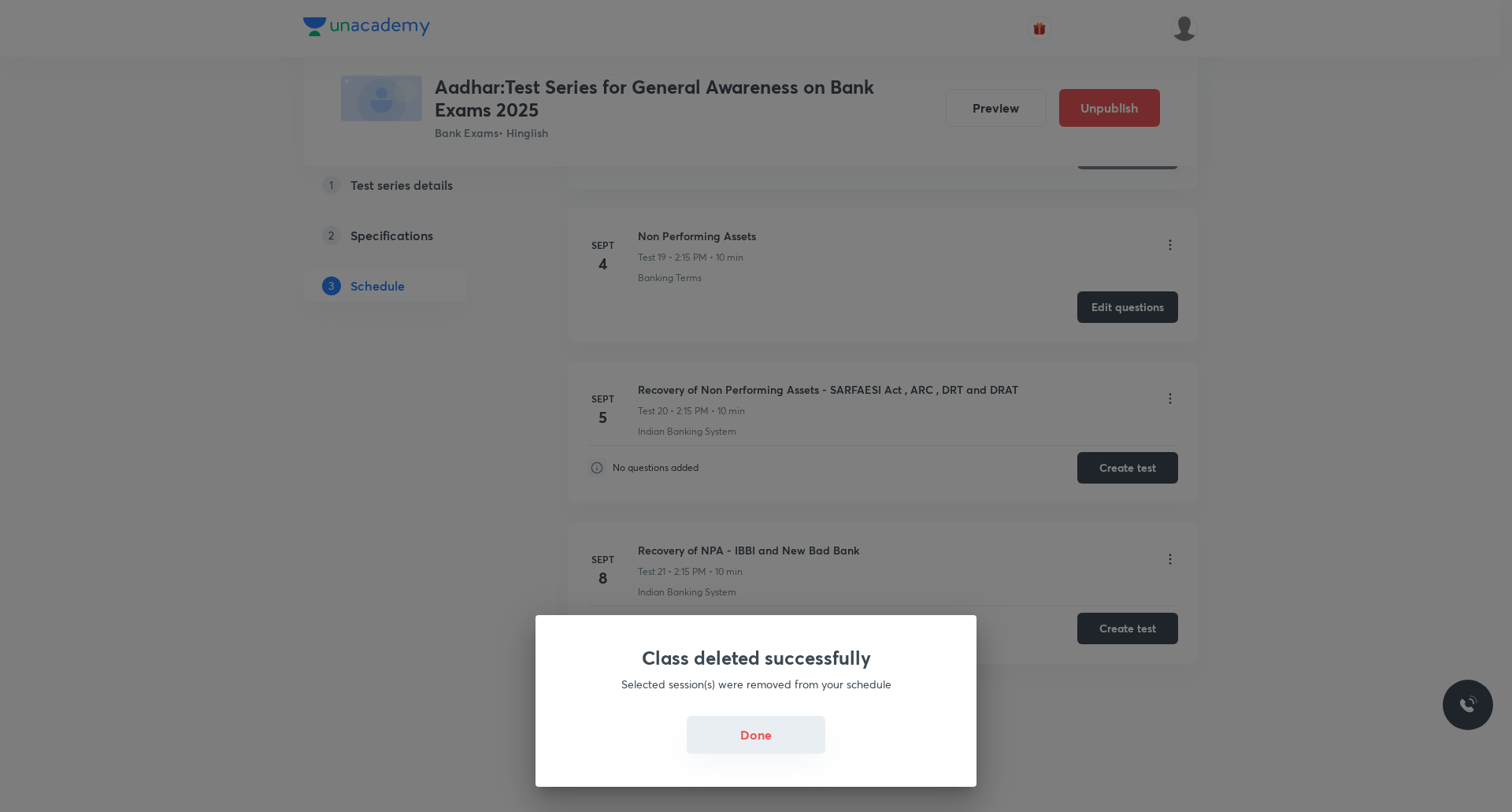
click at [772, 740] on button "Done" at bounding box center [756, 734] width 139 height 38
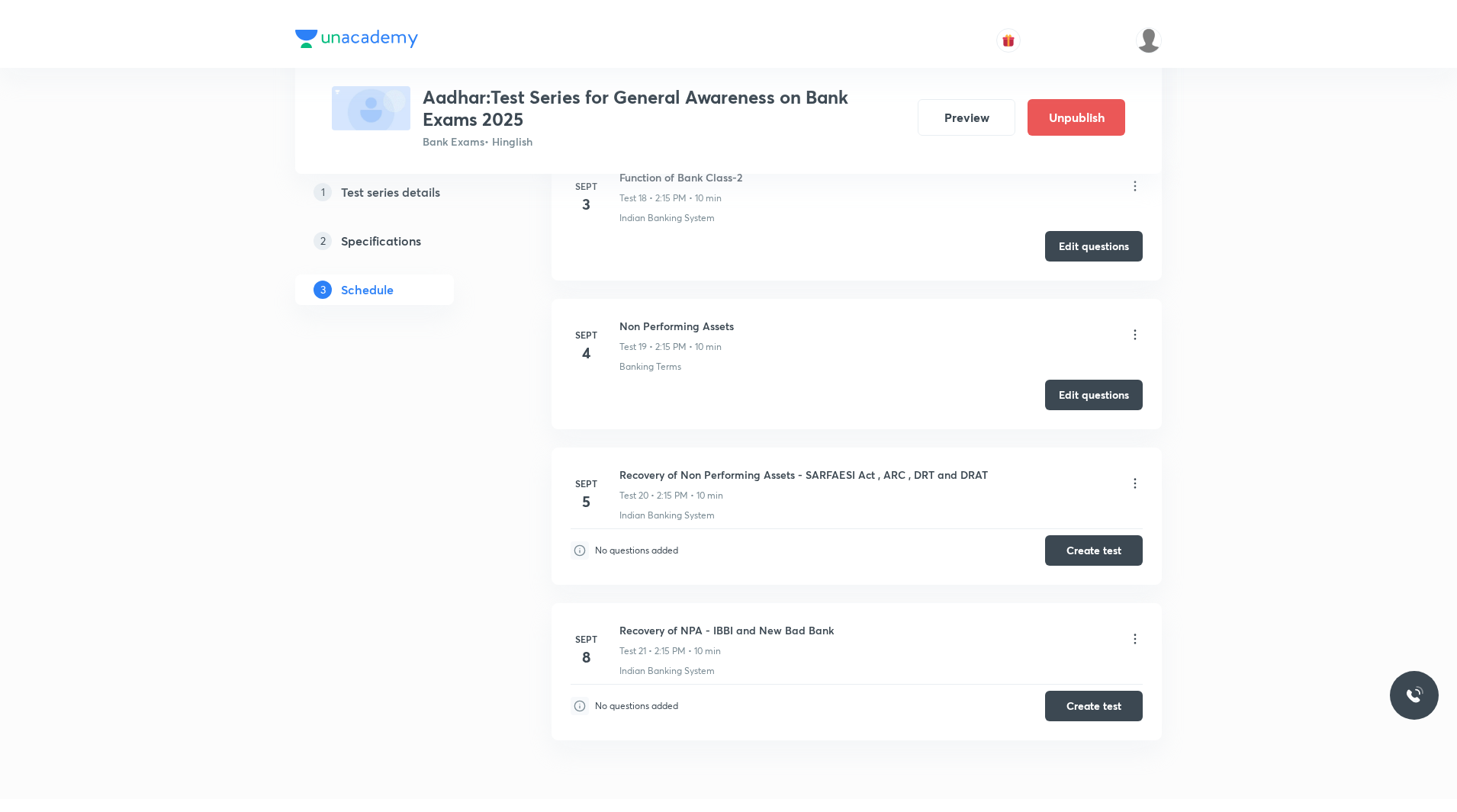
scroll to position [3289, 0]
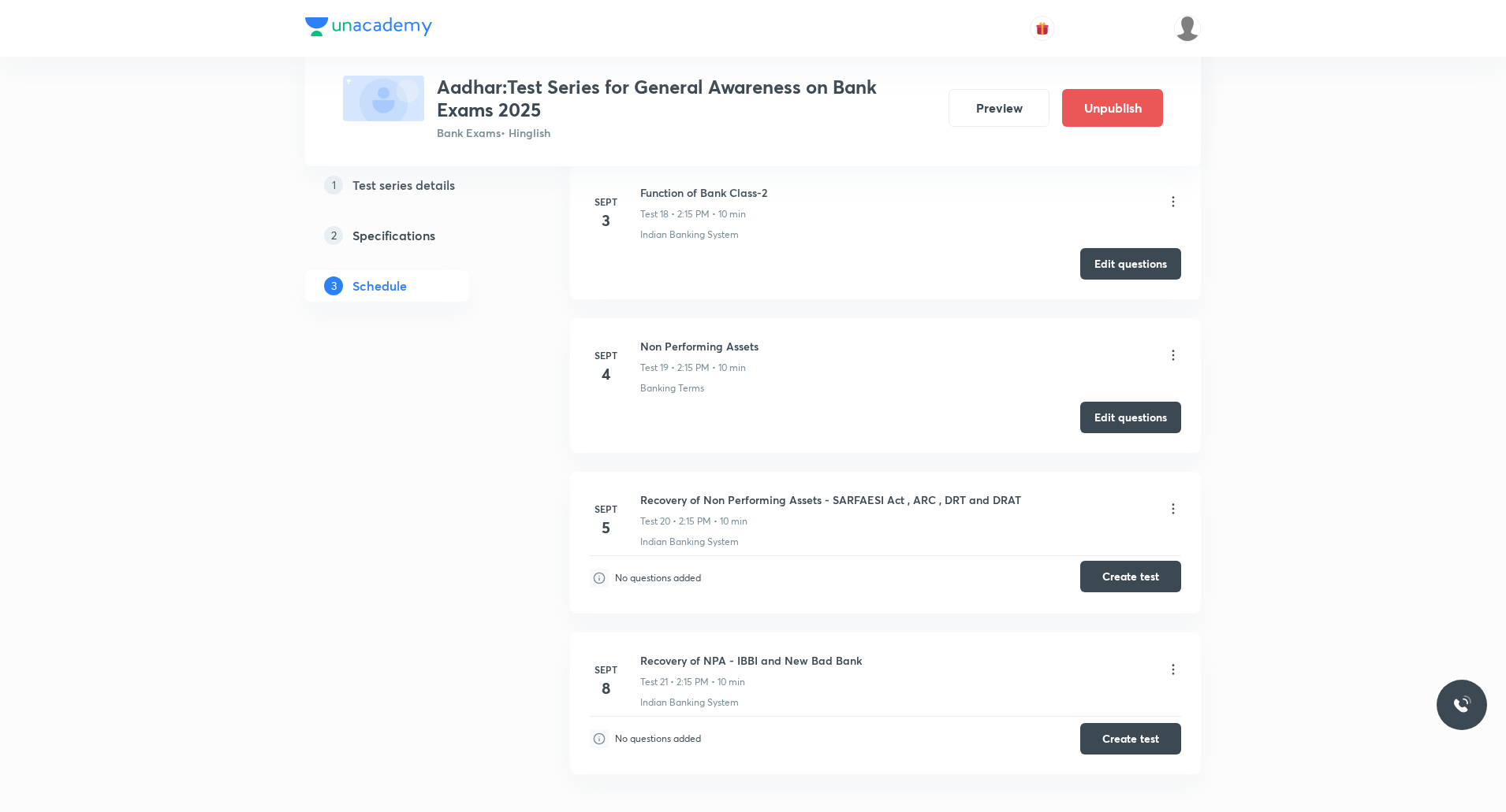
click at [1142, 576] on button "Create test" at bounding box center [1130, 577] width 101 height 32
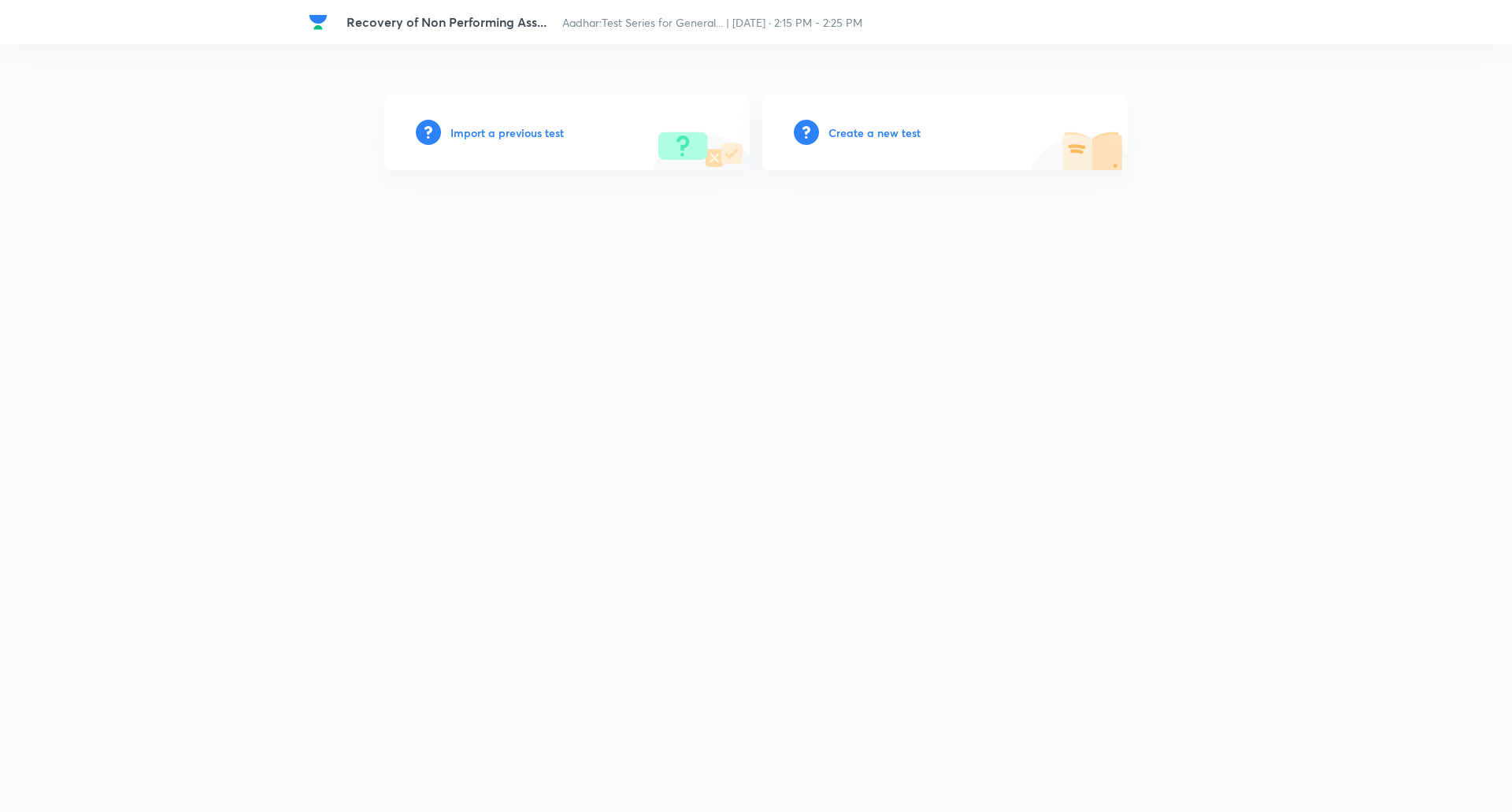
click at [876, 140] on h6 "Create a new test" at bounding box center [874, 133] width 92 height 17
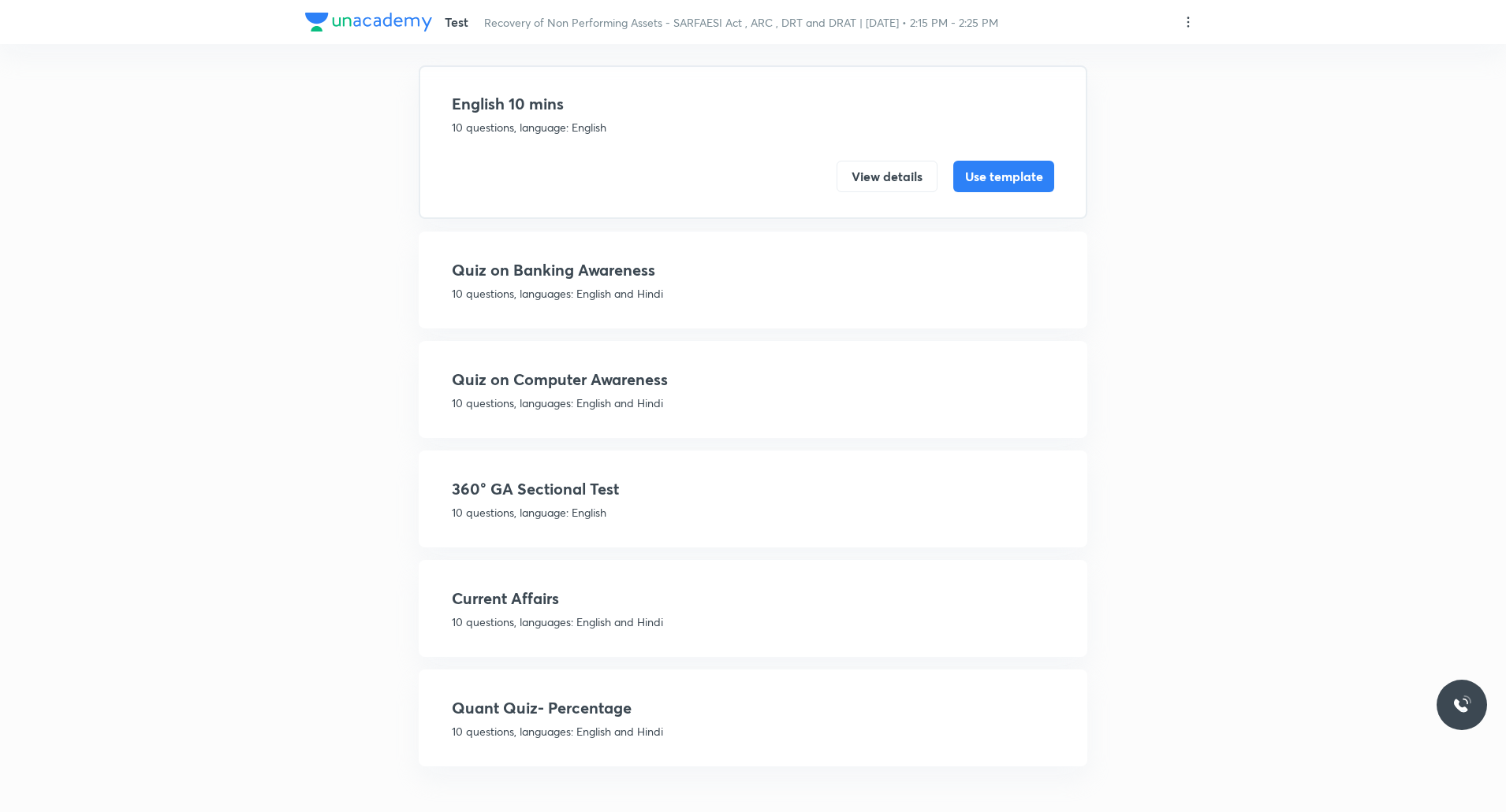
scroll to position [105, 0]
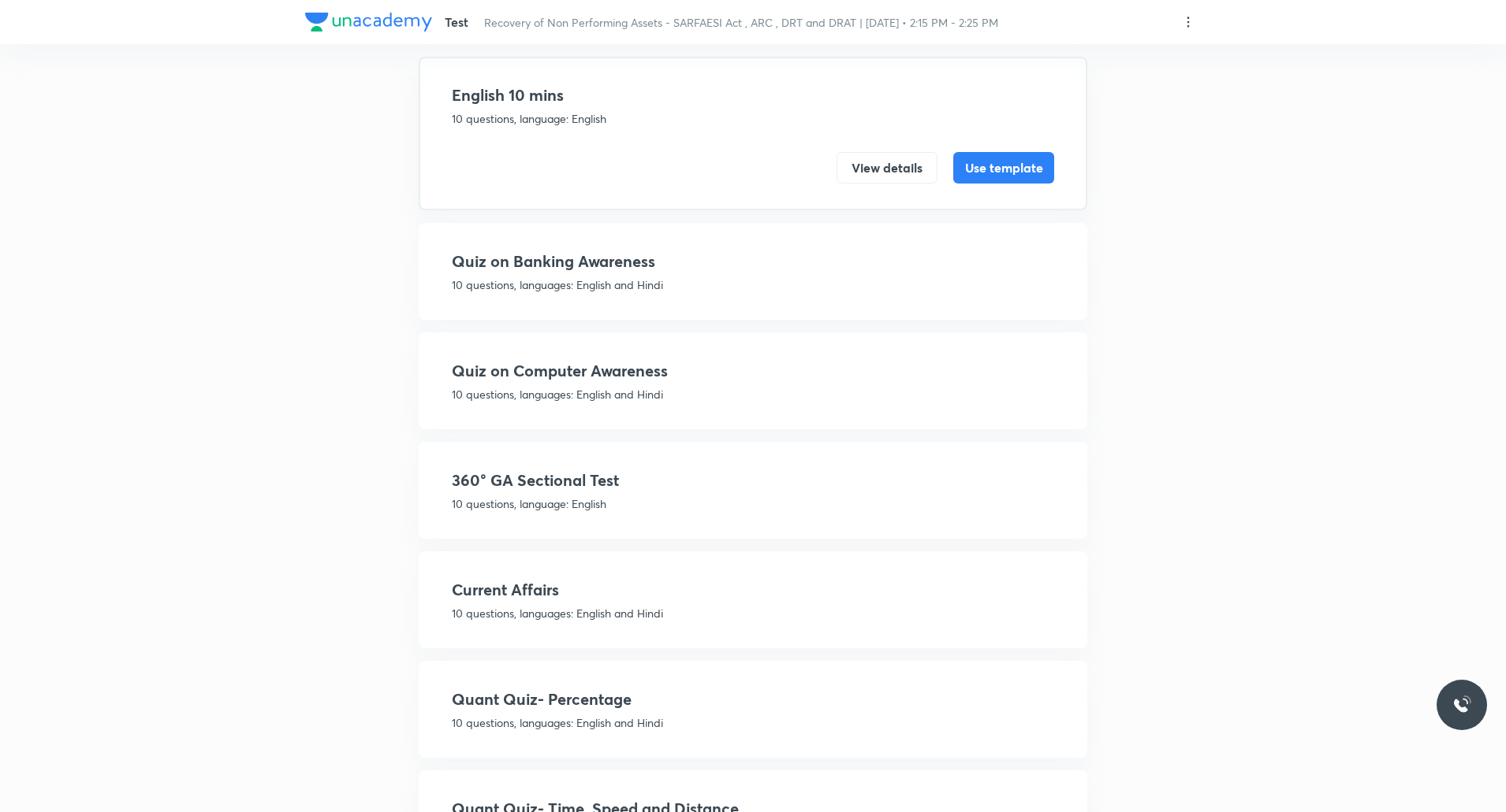
click at [537, 483] on h4 "360° GA Sectional Test" at bounding box center [752, 481] width 602 height 23
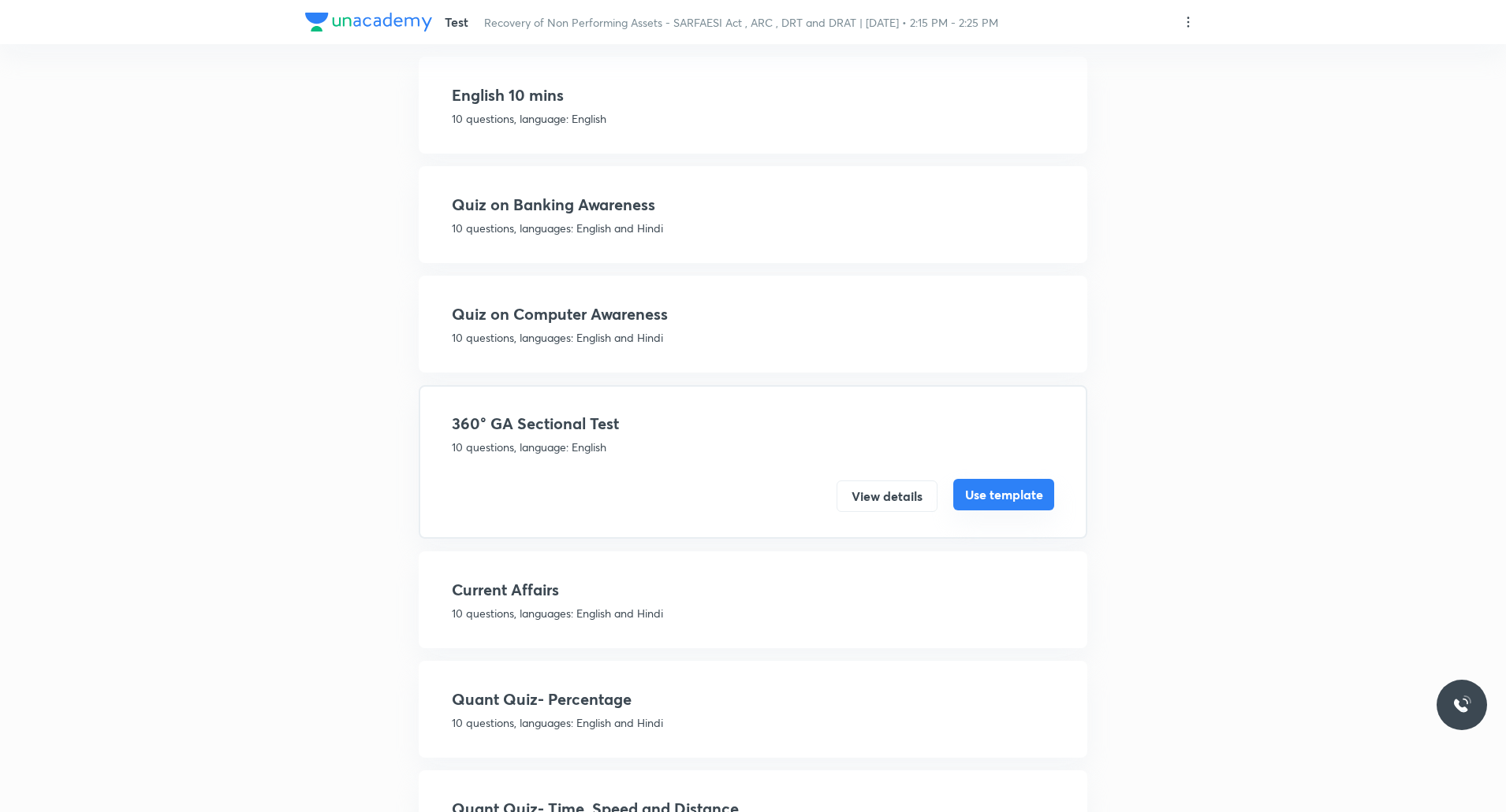
click at [978, 499] on button "Use template" at bounding box center [1003, 495] width 101 height 32
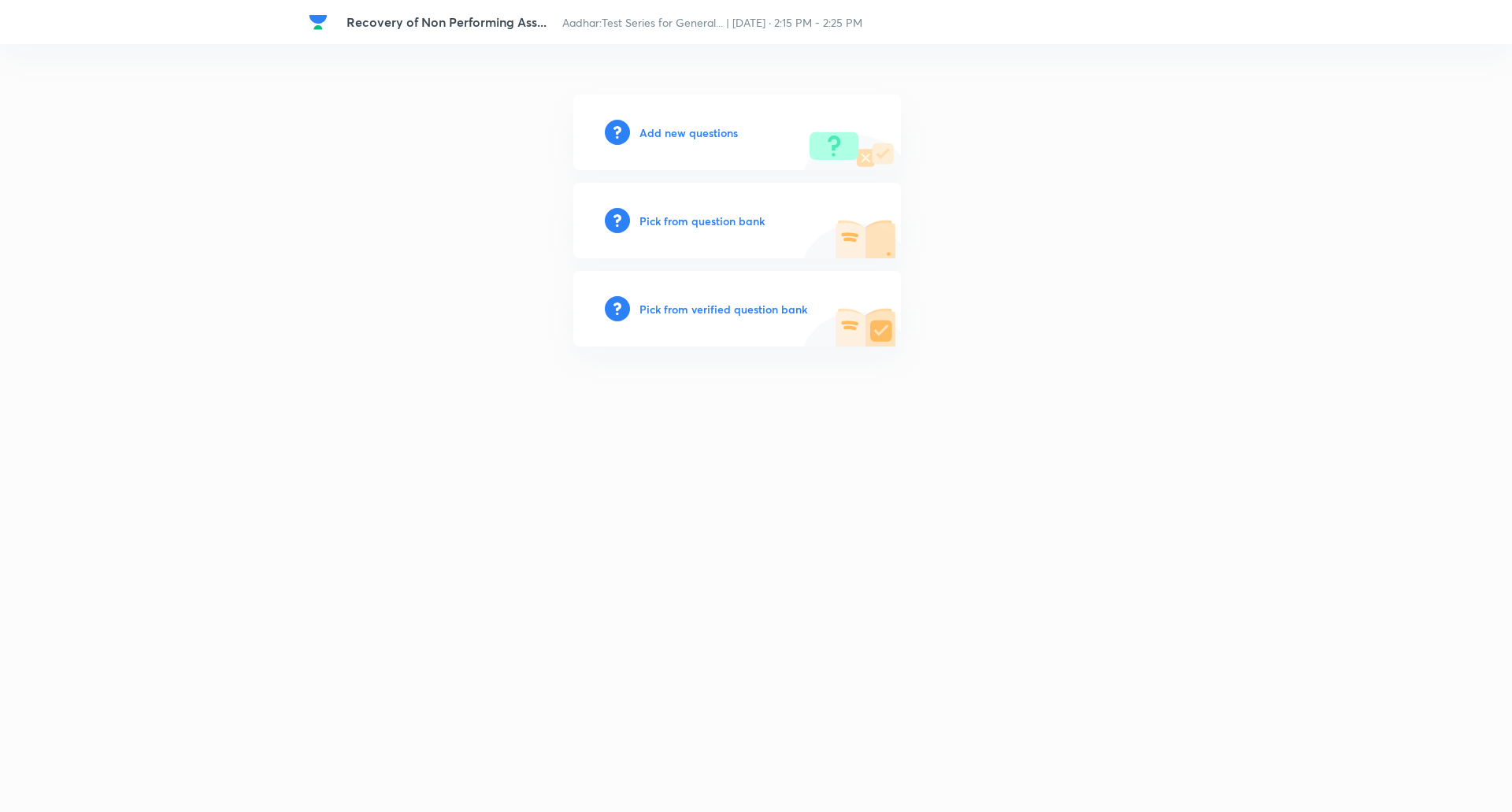
click at [694, 128] on h6 "Add new questions" at bounding box center [689, 133] width 99 height 17
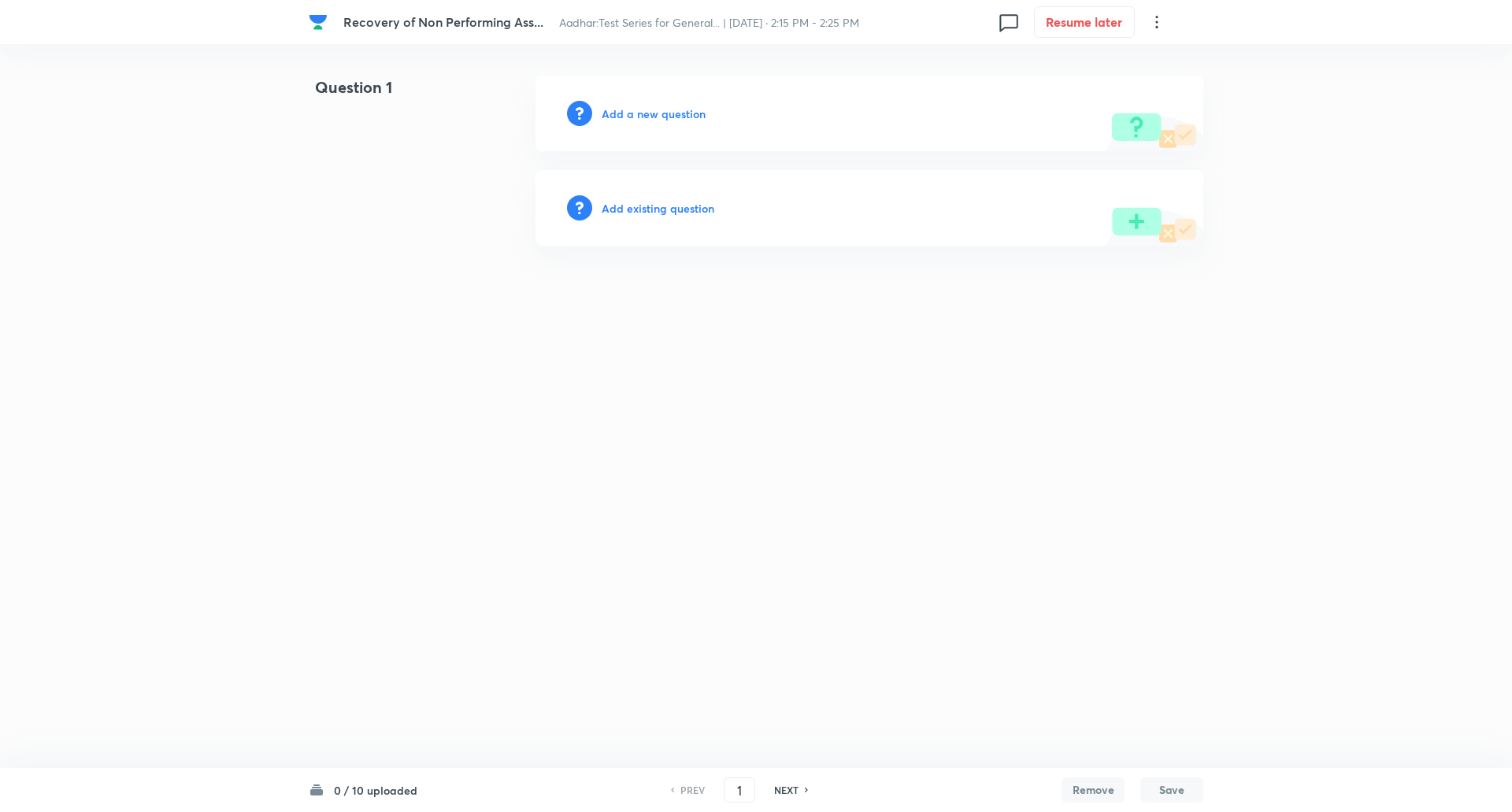
click at [669, 110] on h6 "Add a new question" at bounding box center [653, 114] width 104 height 17
click at [669, 110] on h6 "Choose a question type" at bounding box center [662, 114] width 121 height 17
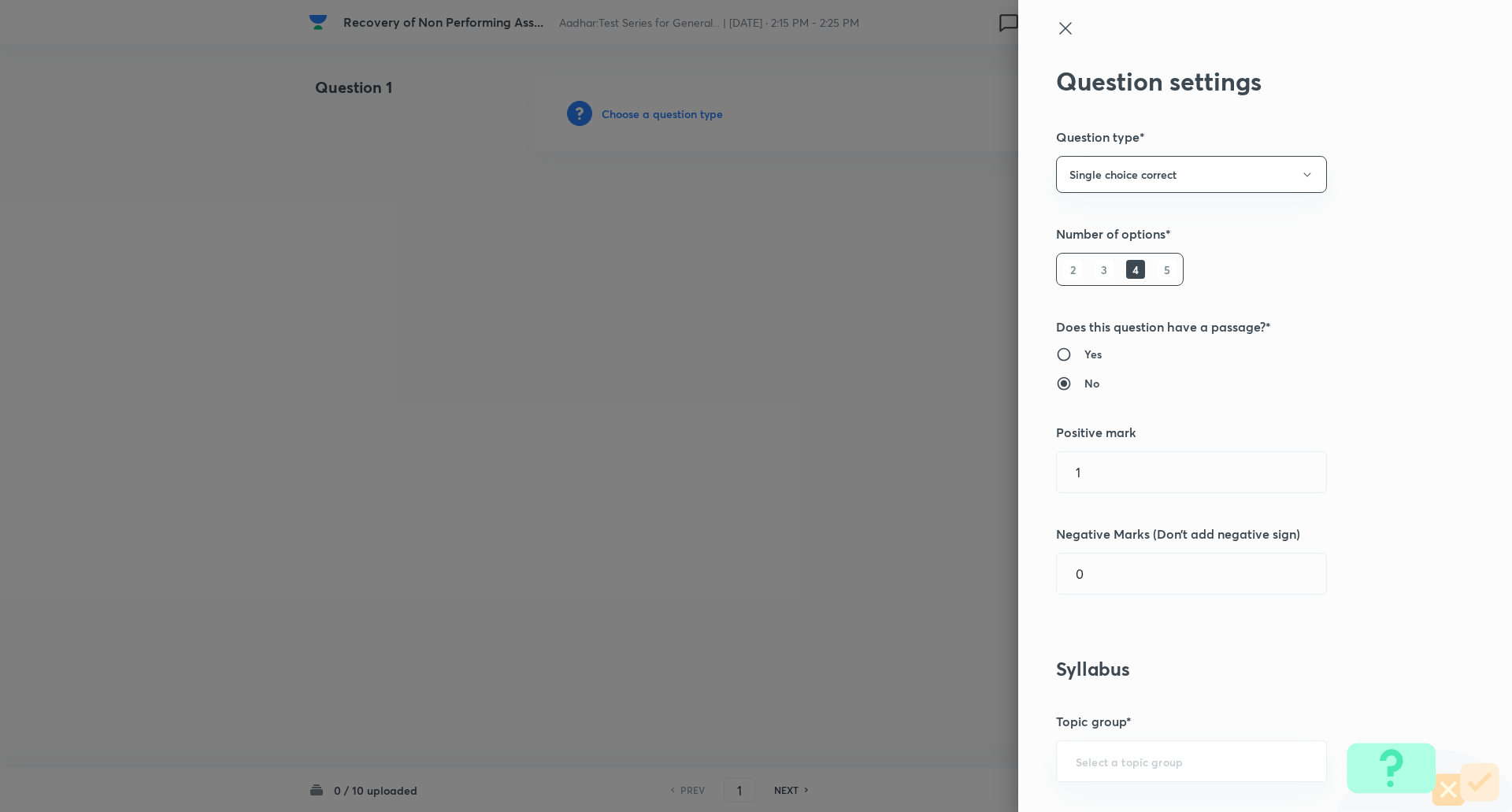
click at [1157, 272] on h6 "5" at bounding box center [1166, 270] width 19 height 19
click at [1112, 566] on input "0" at bounding box center [1192, 574] width 269 height 40
type input "0.25"
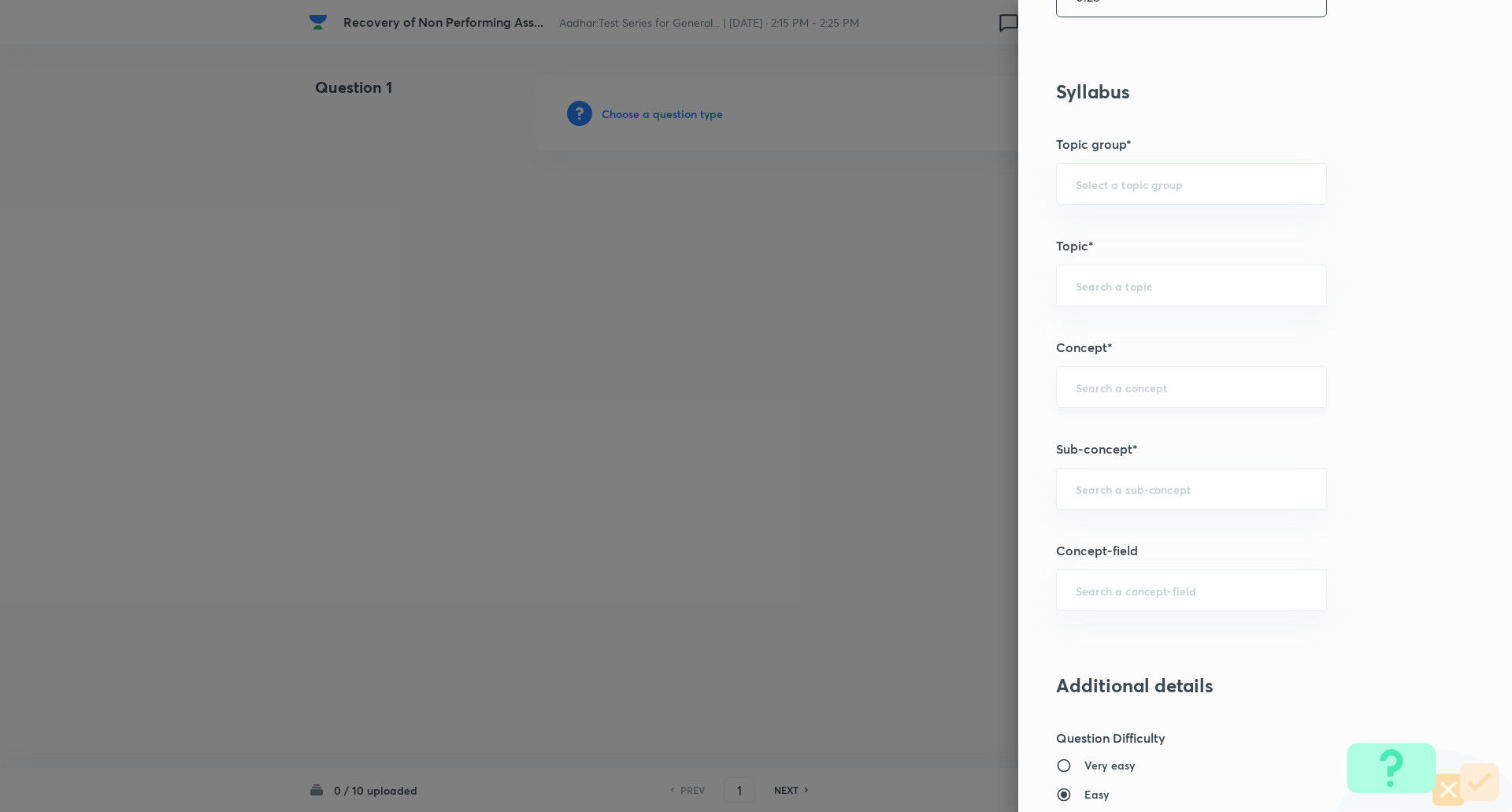
scroll to position [578, 0]
click at [1094, 495] on input "text" at bounding box center [1192, 488] width 232 height 15
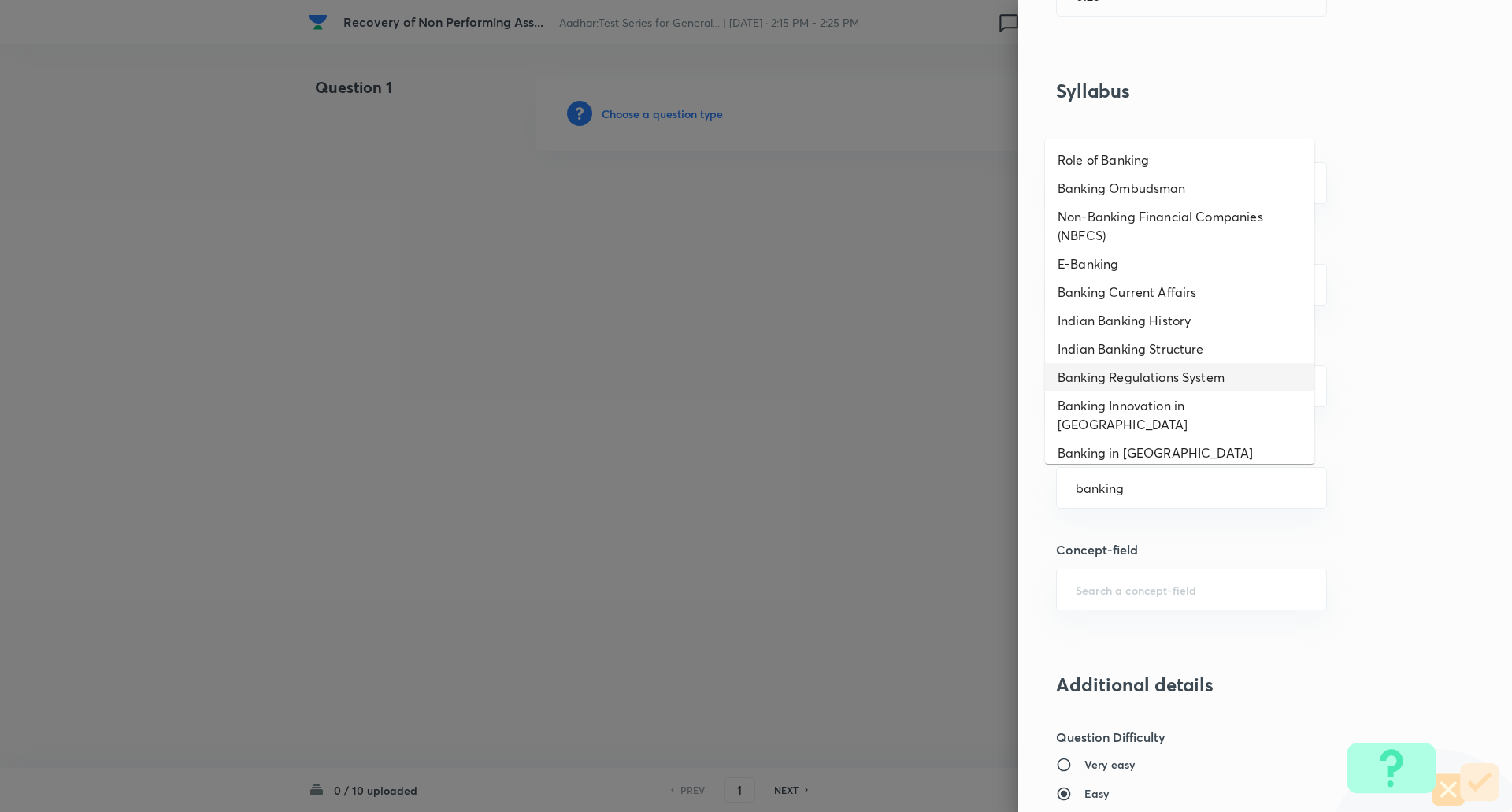
click at [1196, 377] on li "Banking Regulations System" at bounding box center [1180, 378] width 269 height 28
type input "Banking Regulations System"
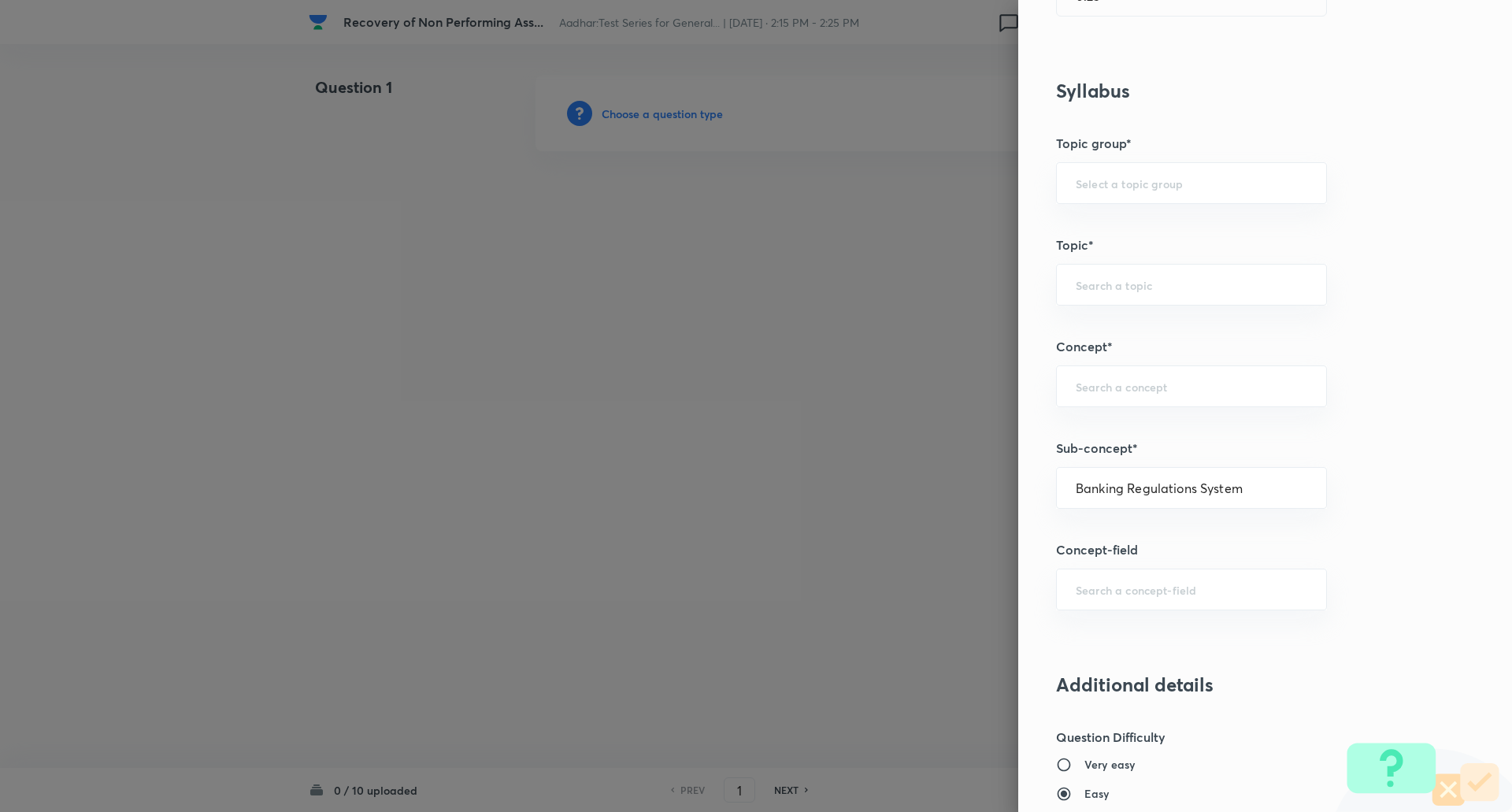
type input "Awareness"
type input "Banking Awareness"
type input "Indian Banking System"
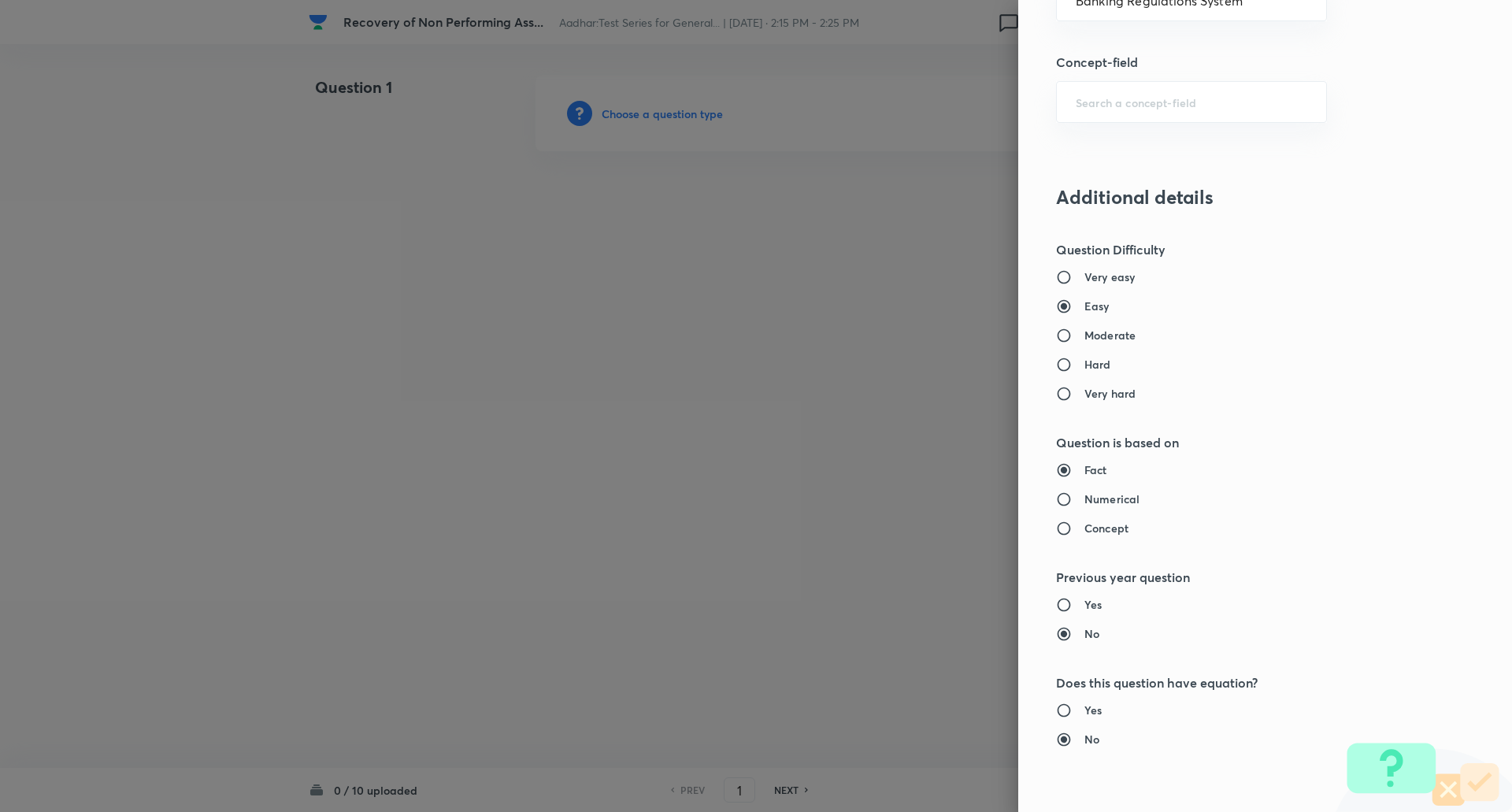
scroll to position [1066, 0]
click at [1056, 335] on input "Moderate" at bounding box center [1070, 335] width 28 height 16
radio input "true"
radio input "false"
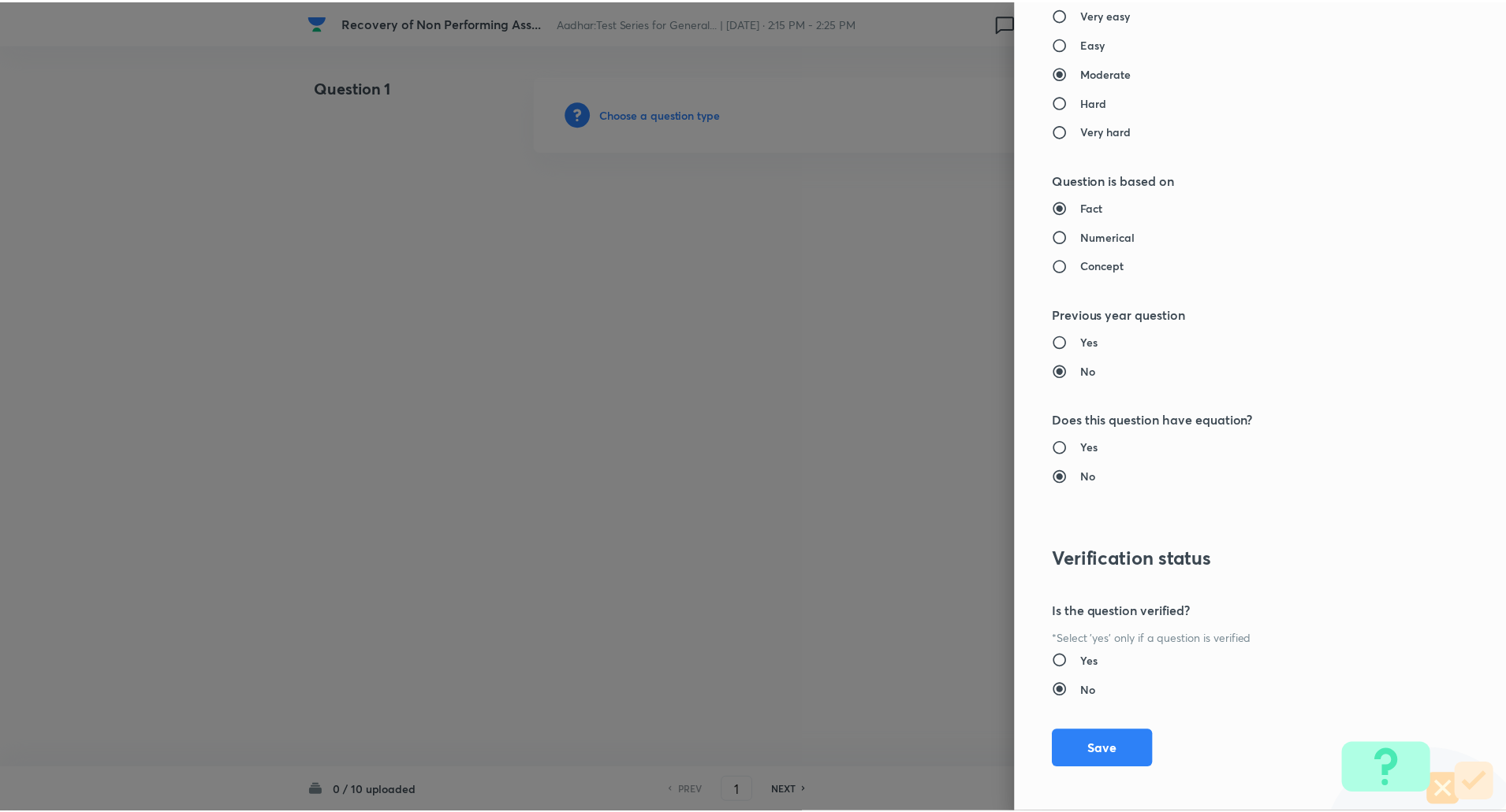
scroll to position [1335, 0]
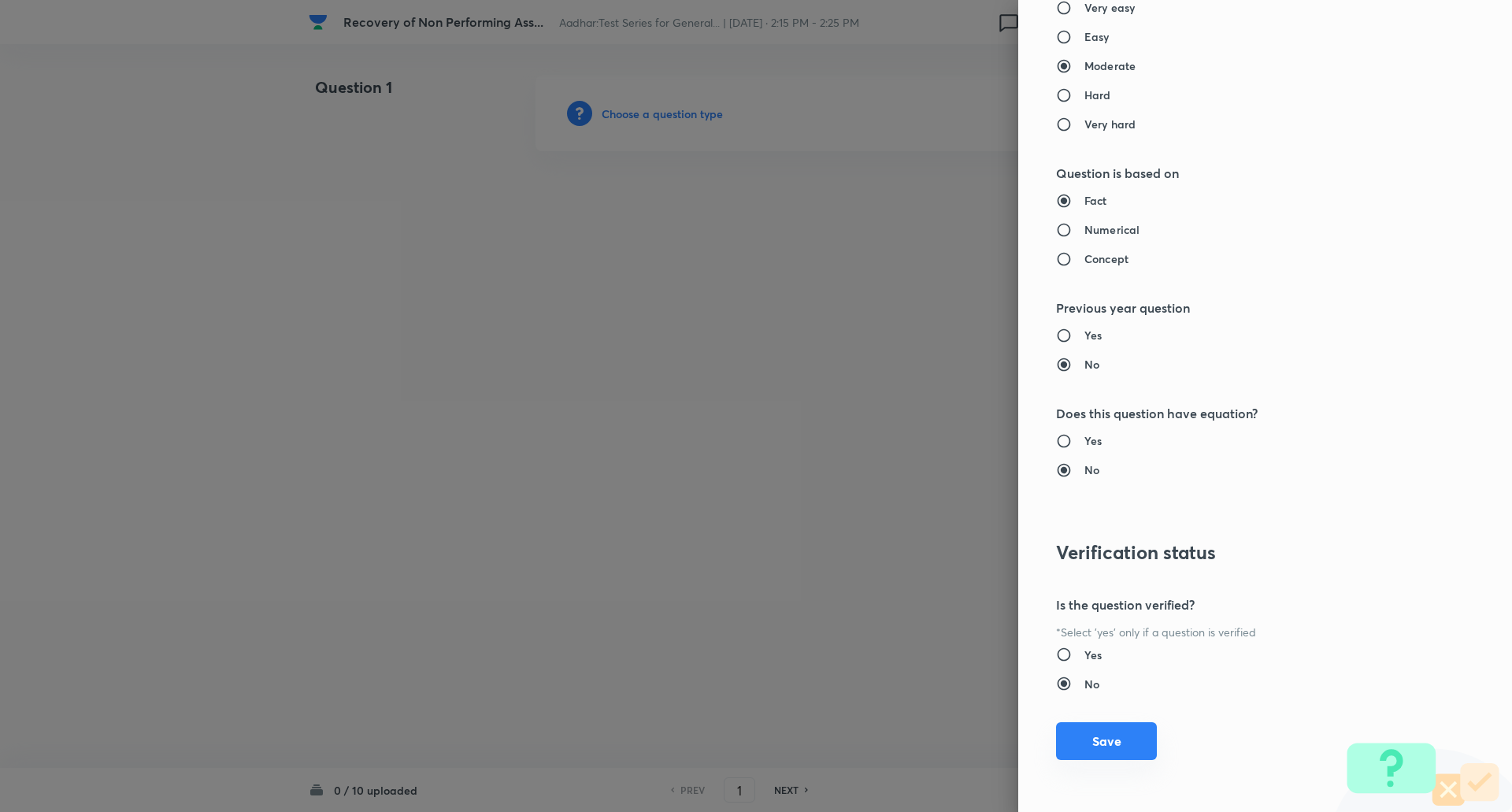
click at [1079, 735] on button "Save" at bounding box center [1106, 741] width 100 height 38
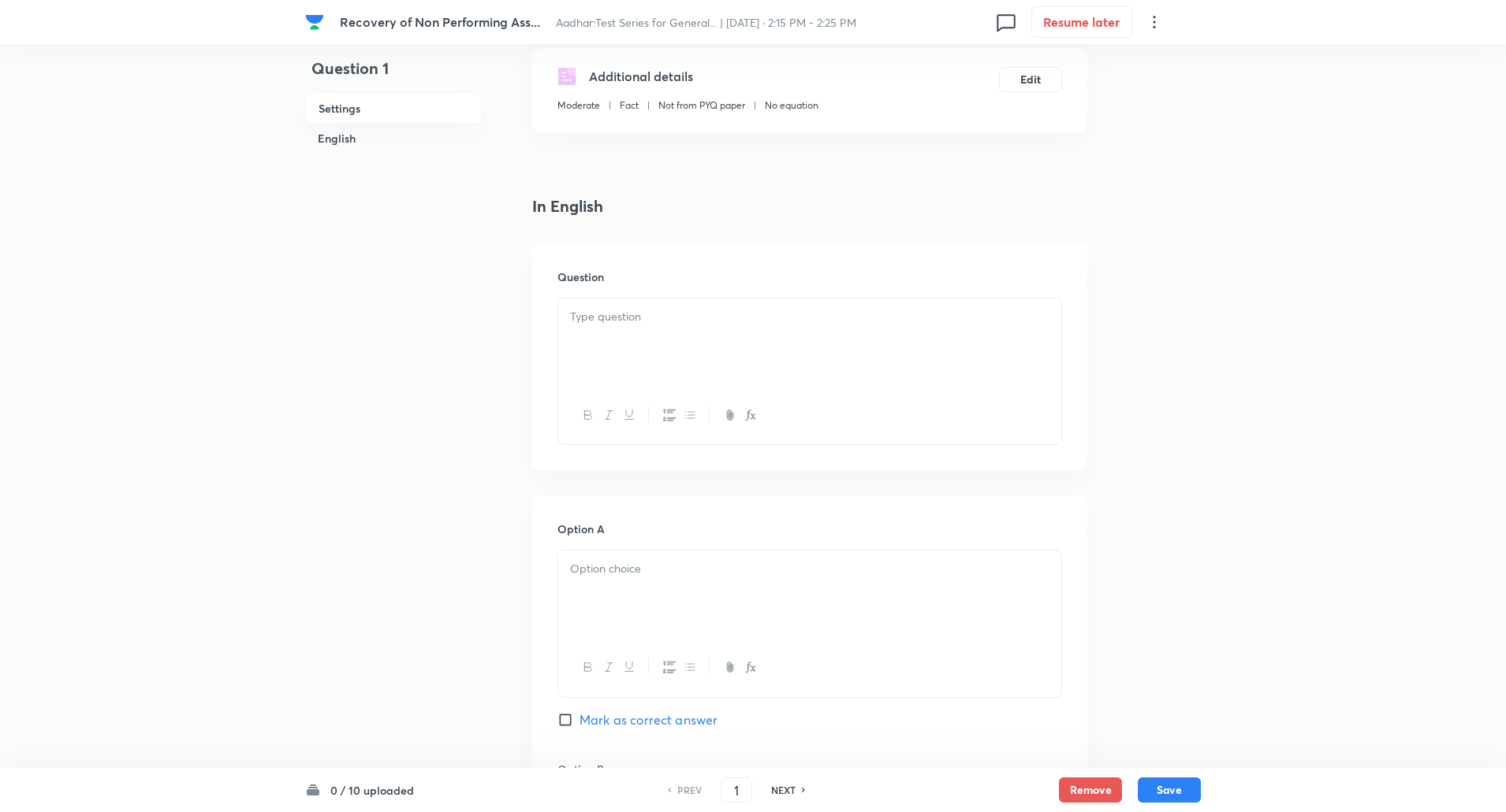
scroll to position [273, 0]
click at [647, 310] on p at bounding box center [809, 313] width 479 height 18
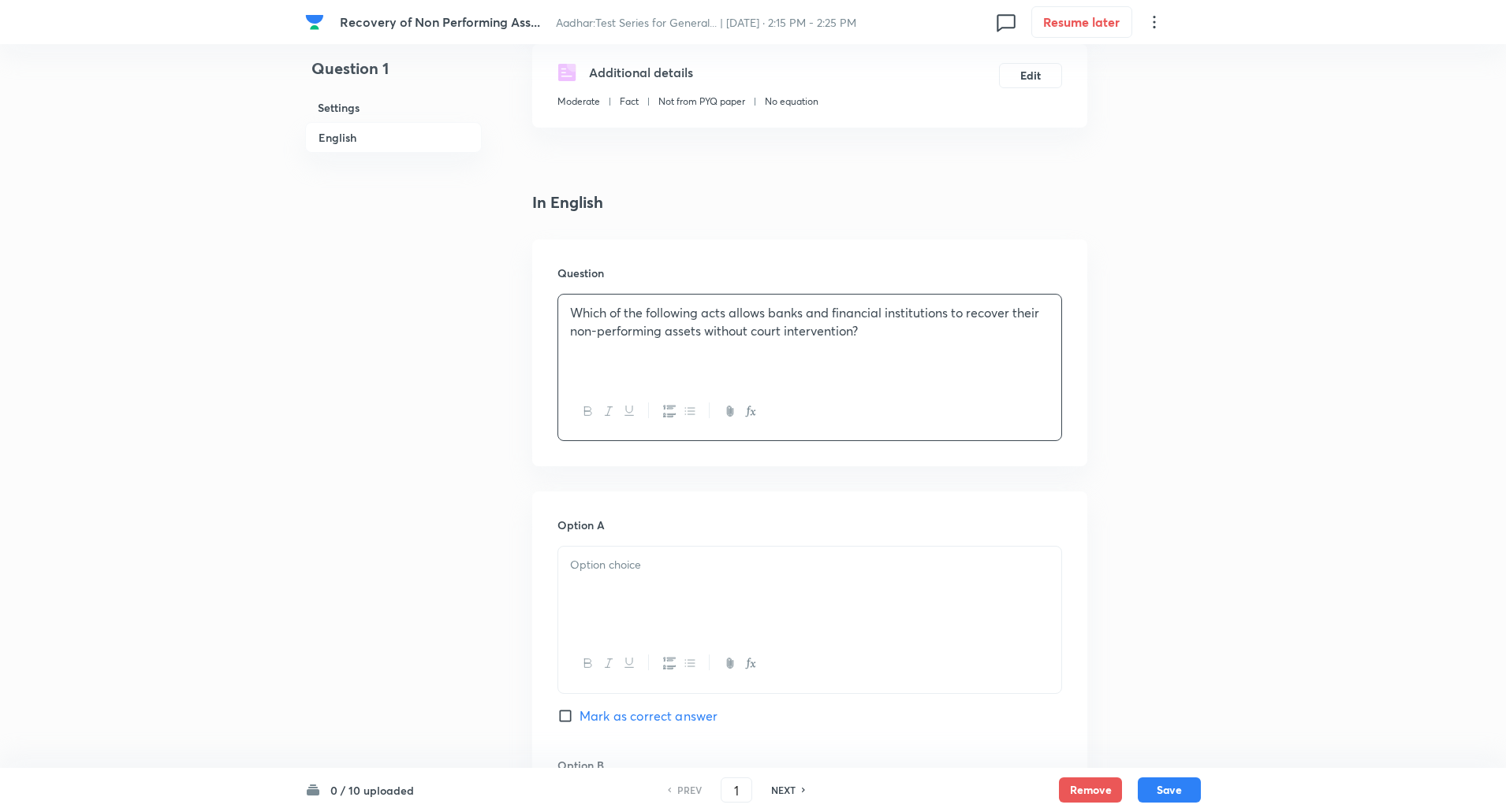
scroll to position [551, 0]
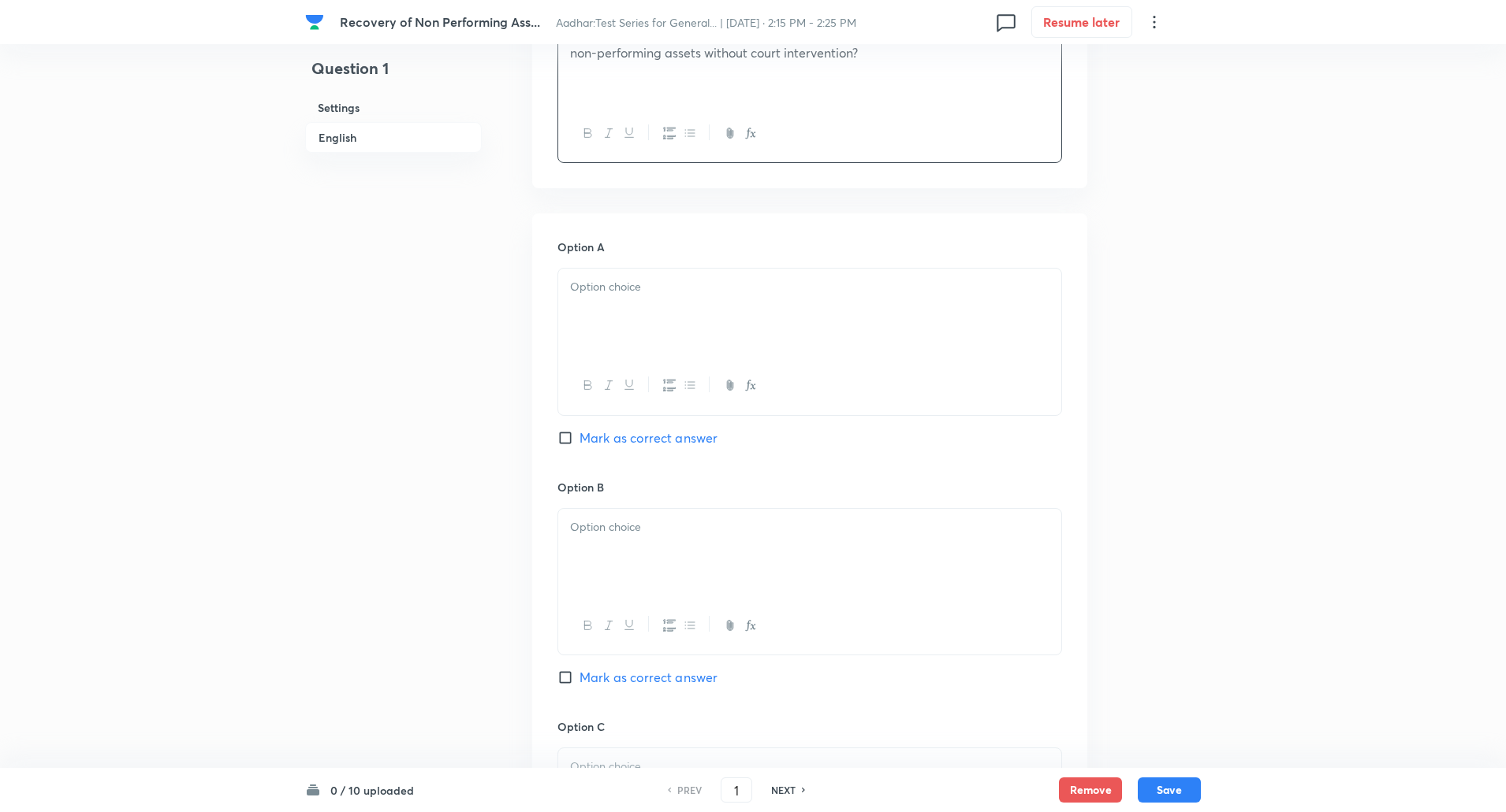
click at [619, 302] on div at bounding box center [809, 312] width 503 height 88
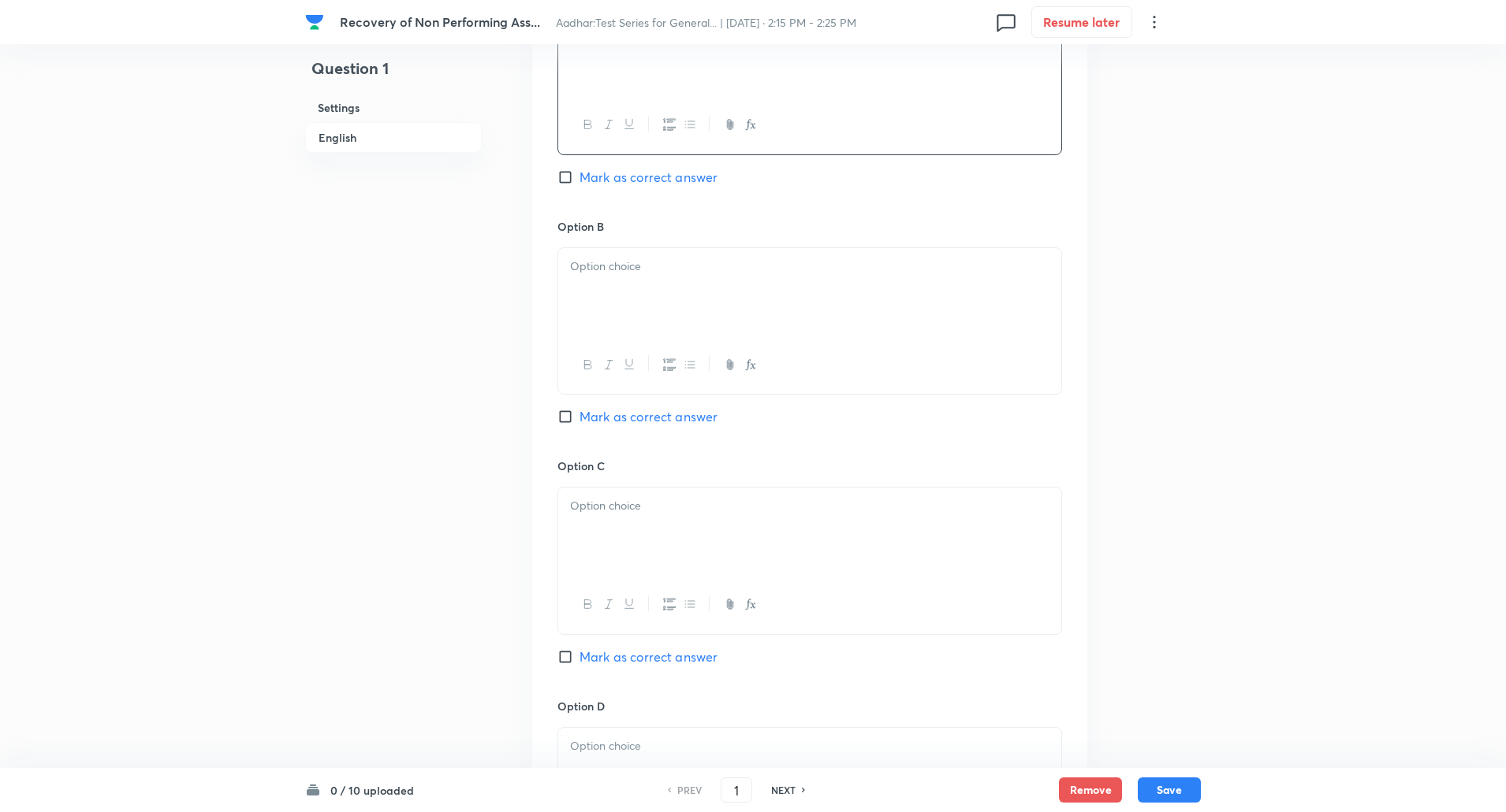
click at [606, 279] on div at bounding box center [809, 291] width 503 height 88
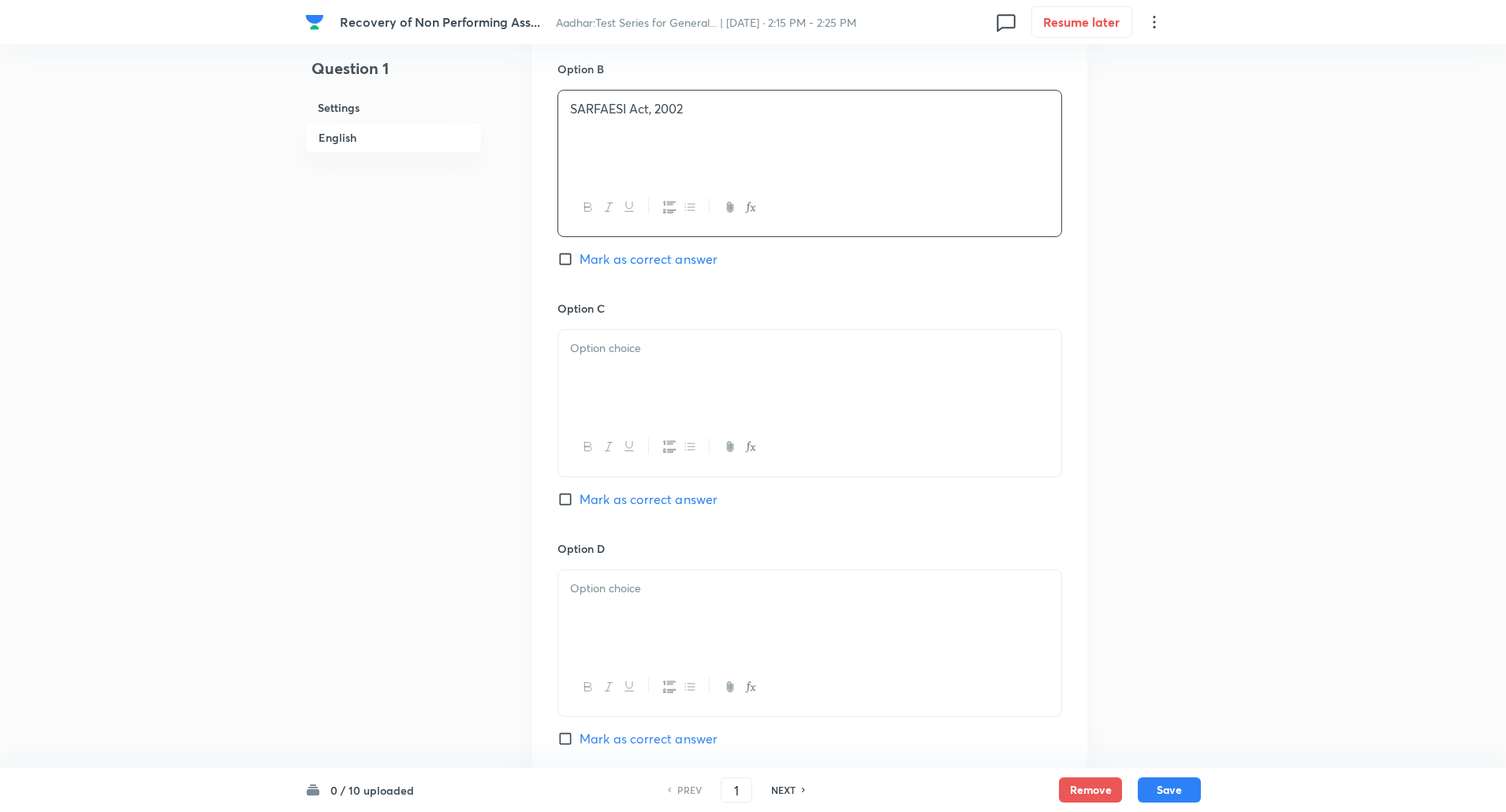
scroll to position [985, 0]
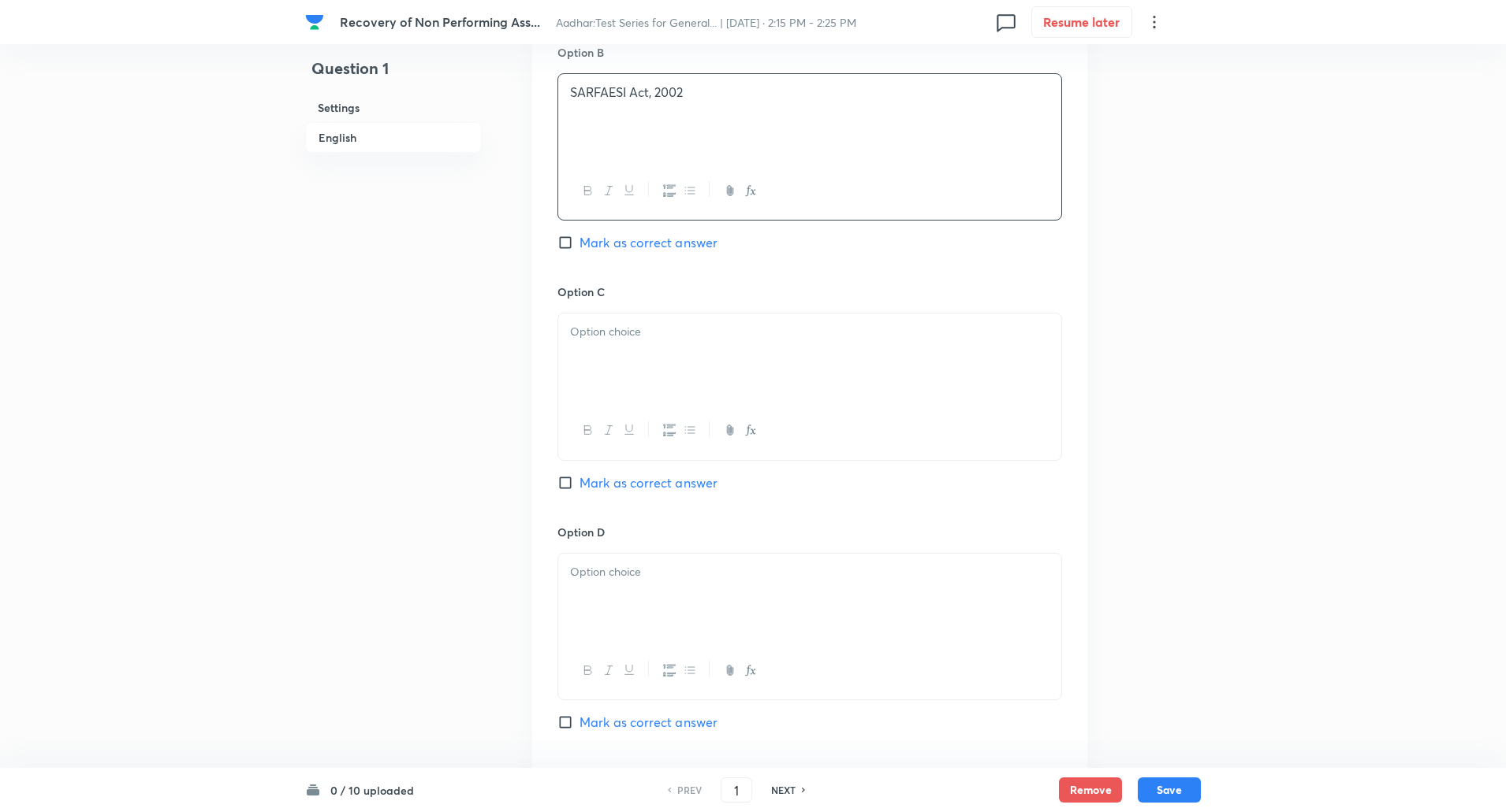
click at [607, 330] on p at bounding box center [809, 332] width 479 height 18
click at [572, 248] on input "Mark as correct answer" at bounding box center [568, 242] width 22 height 16
checkbox input "true"
click at [601, 355] on div at bounding box center [809, 357] width 503 height 88
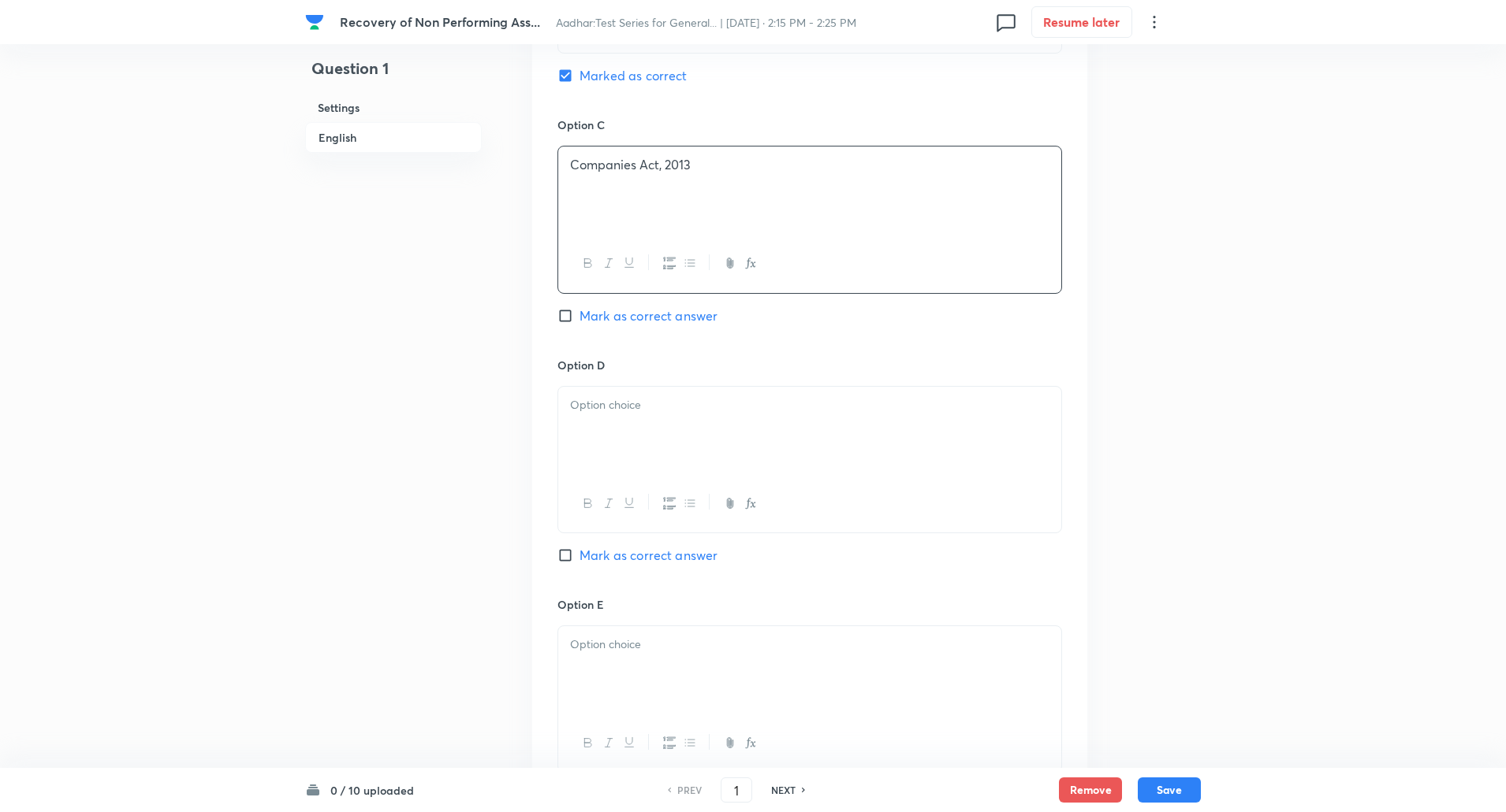
click at [617, 398] on p at bounding box center [809, 405] width 479 height 18
click at [619, 452] on div at bounding box center [809, 436] width 503 height 88
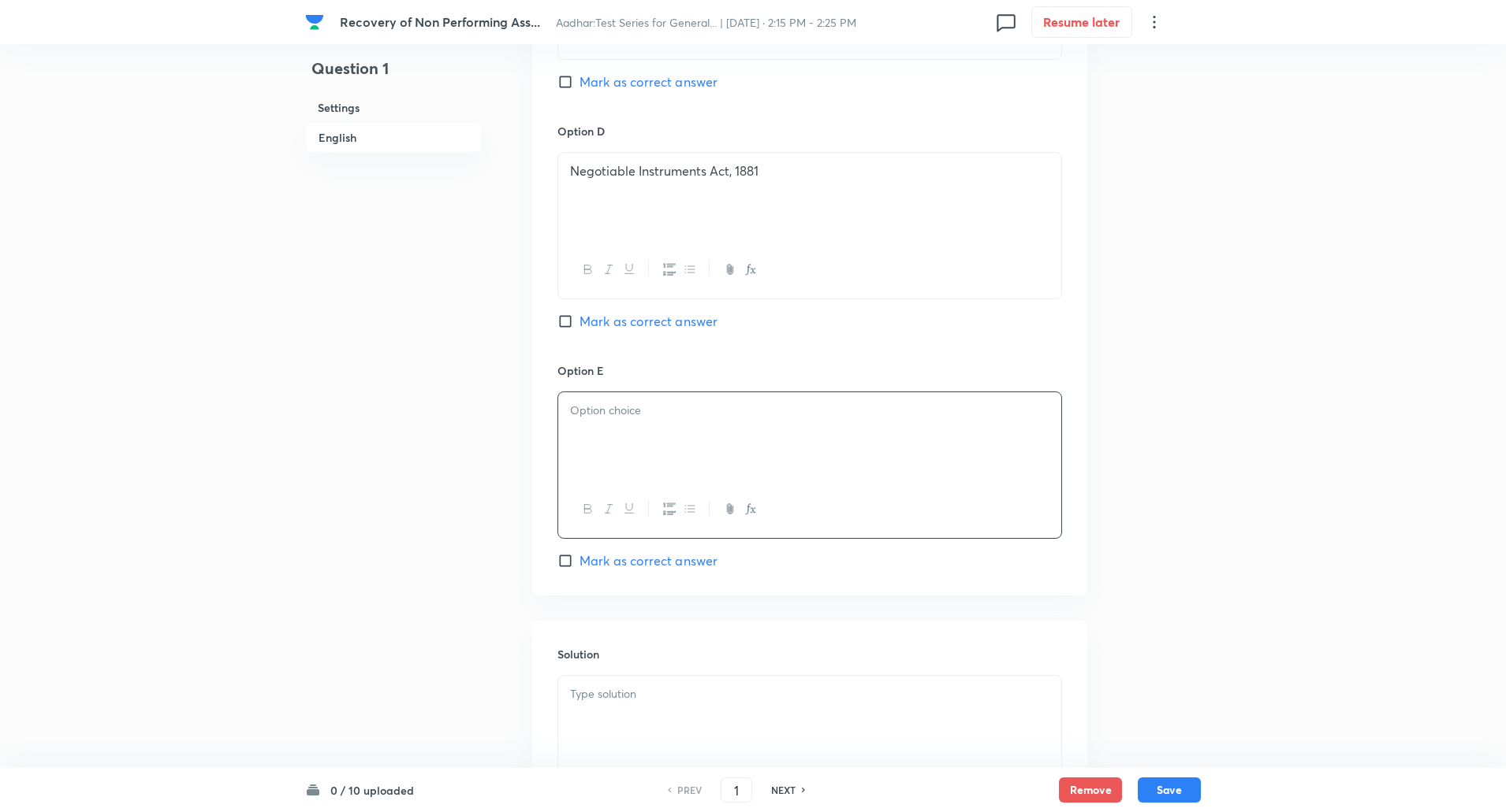
paste div
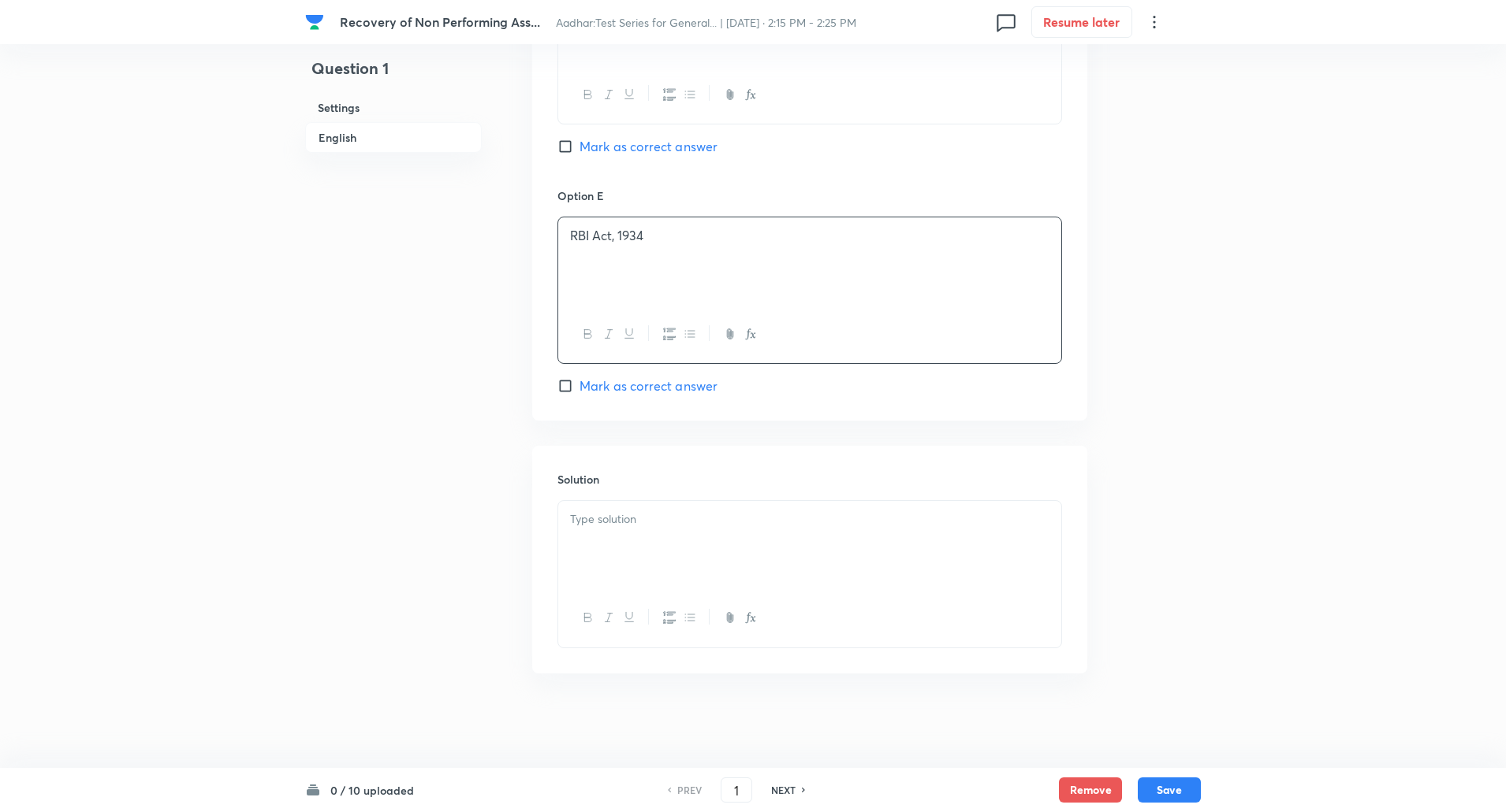
click at [617, 549] on div at bounding box center [809, 545] width 503 height 88
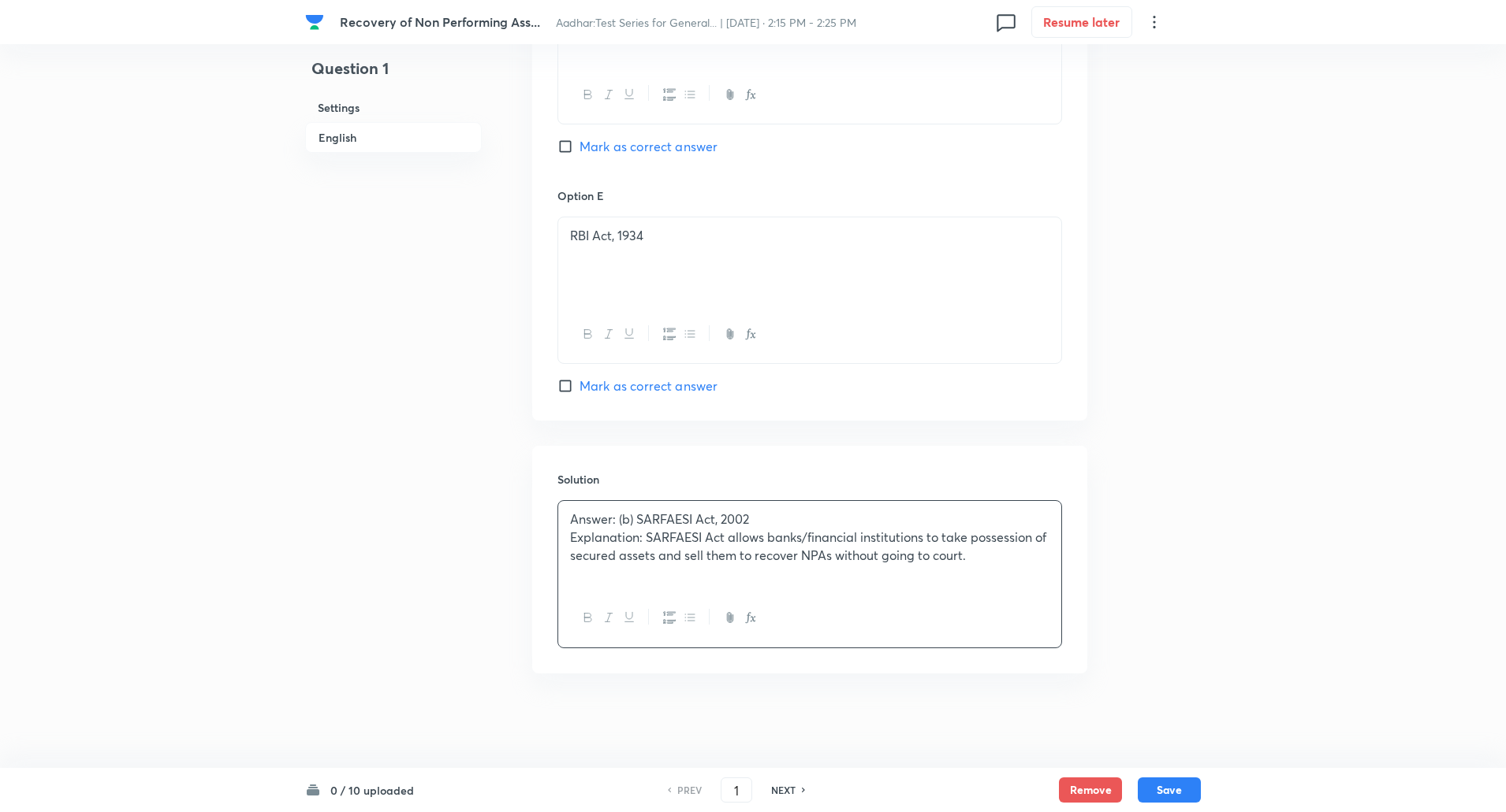
click at [648, 536] on p "Explanation: SARFAESI Act allows banks/financial institutions to take possessio…" at bounding box center [809, 546] width 479 height 35
click at [1179, 799] on button "Save" at bounding box center [1168, 789] width 63 height 25
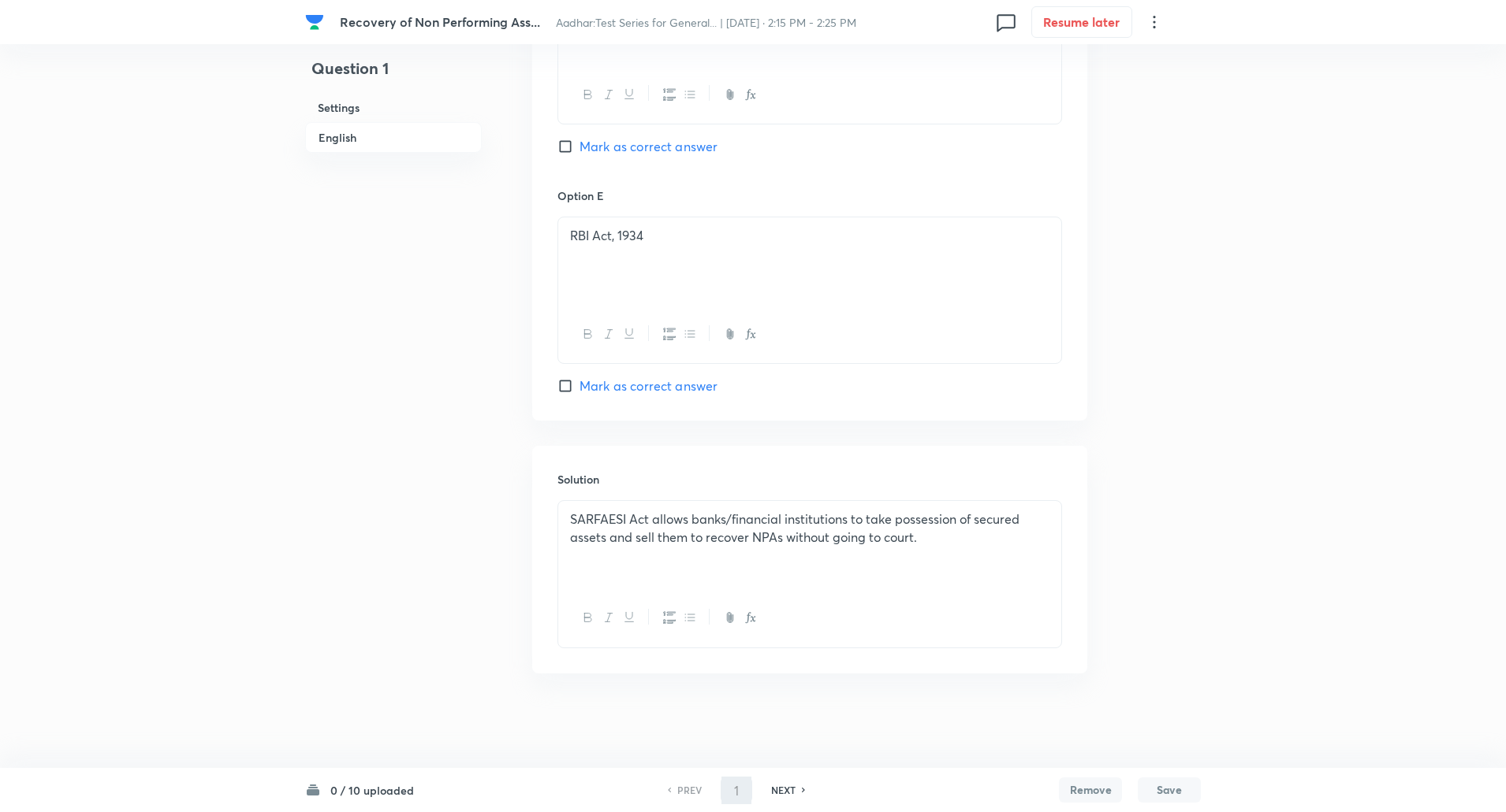
type input "2"
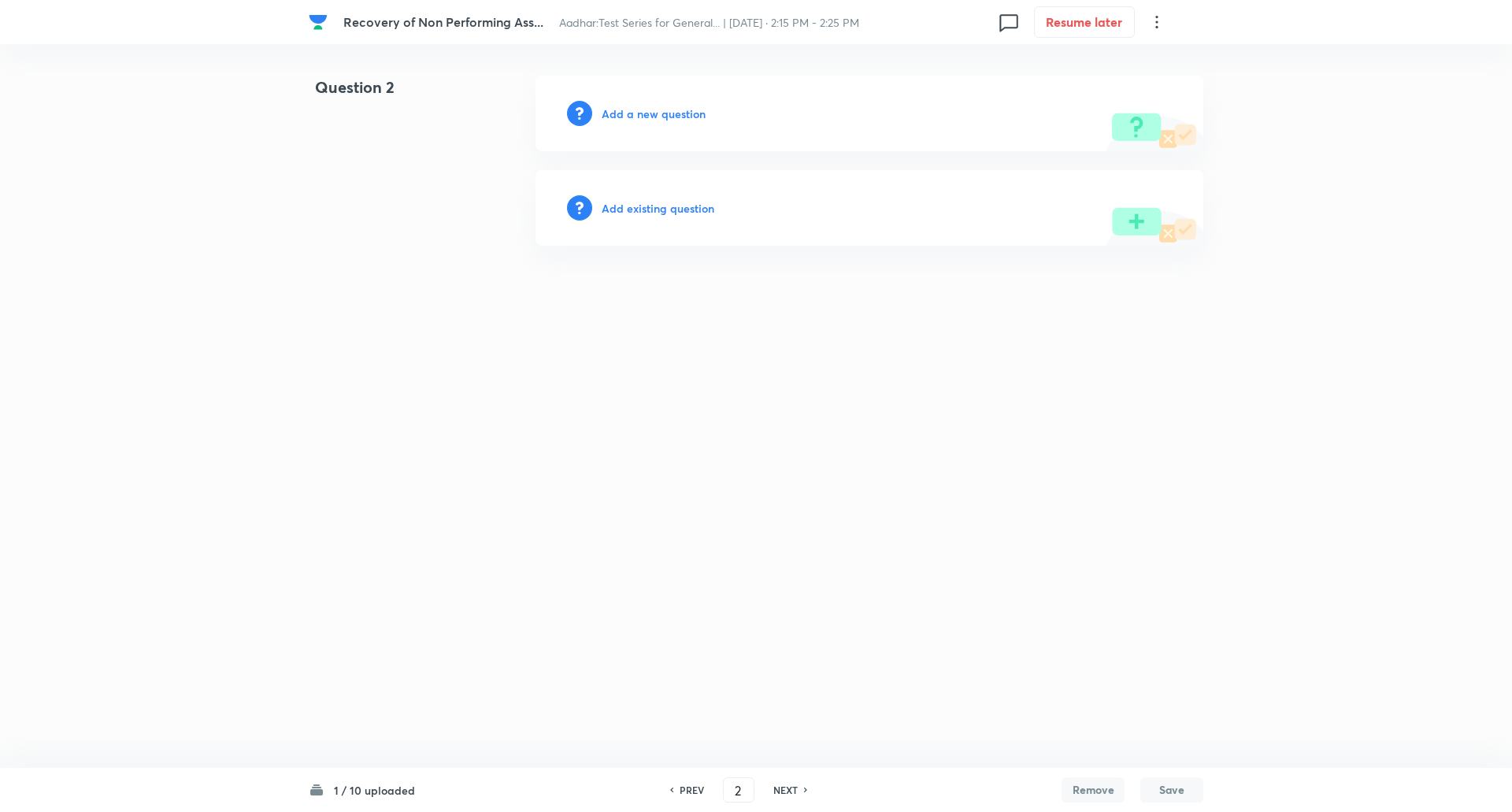
click at [648, 103] on div "Add a new question" at bounding box center [869, 113] width 668 height 75
click at [648, 116] on h6 "Add a new question" at bounding box center [653, 114] width 104 height 17
click at [648, 116] on h6 "Choose a question type" at bounding box center [662, 114] width 121 height 17
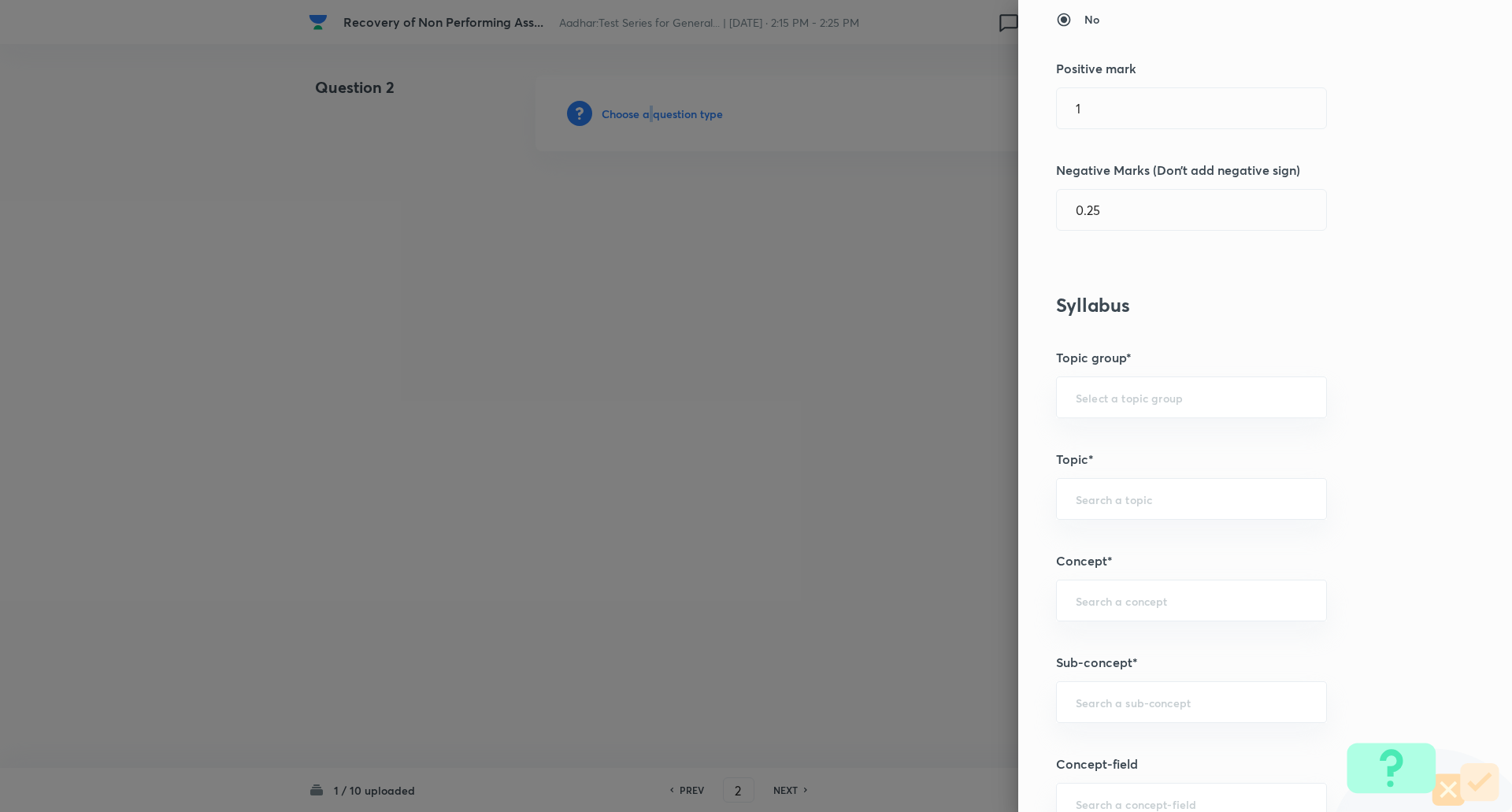
scroll to position [366, 0]
click at [1103, 604] on input "text" at bounding box center [1192, 599] width 232 height 15
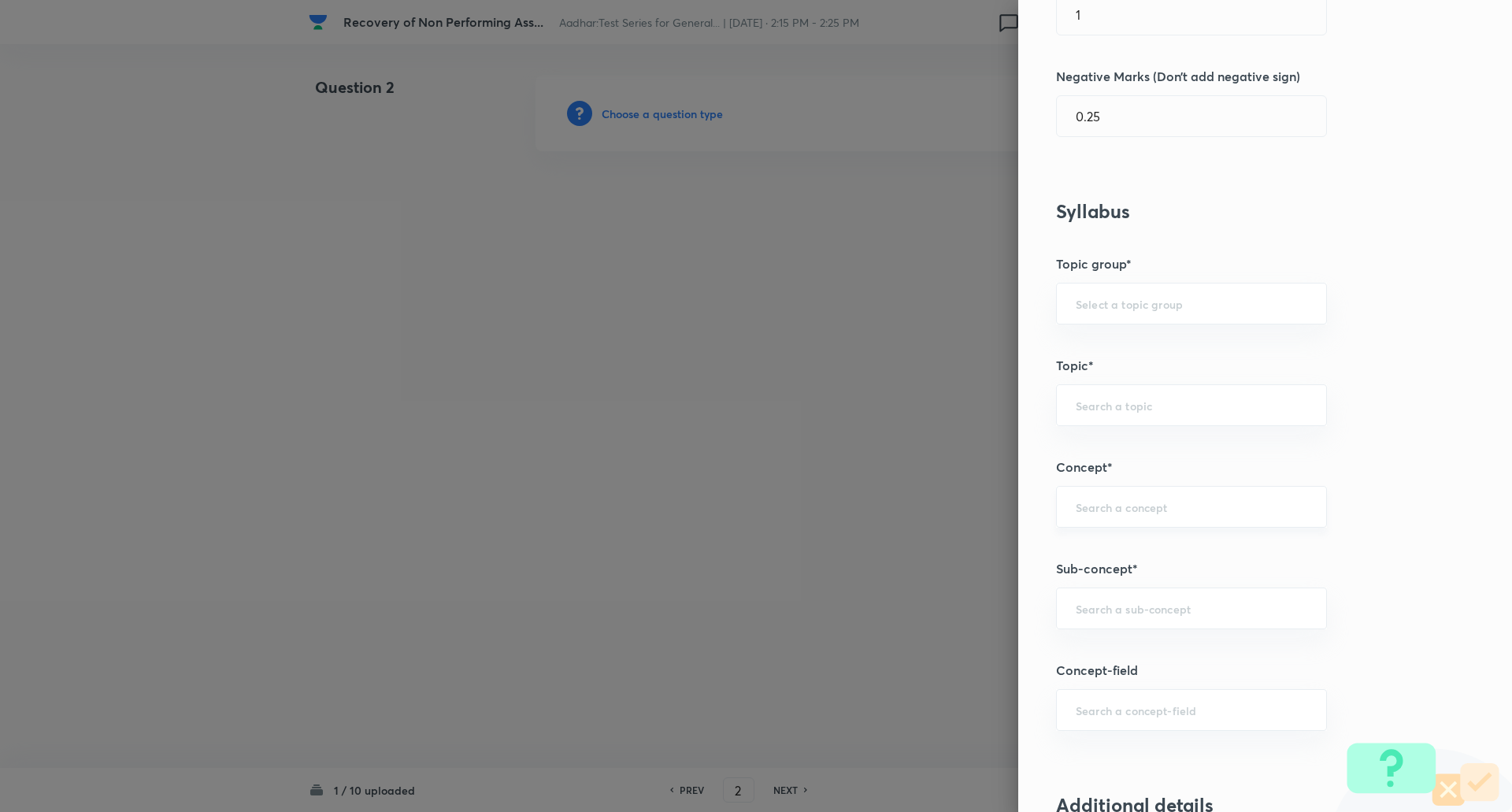
scroll to position [478, 0]
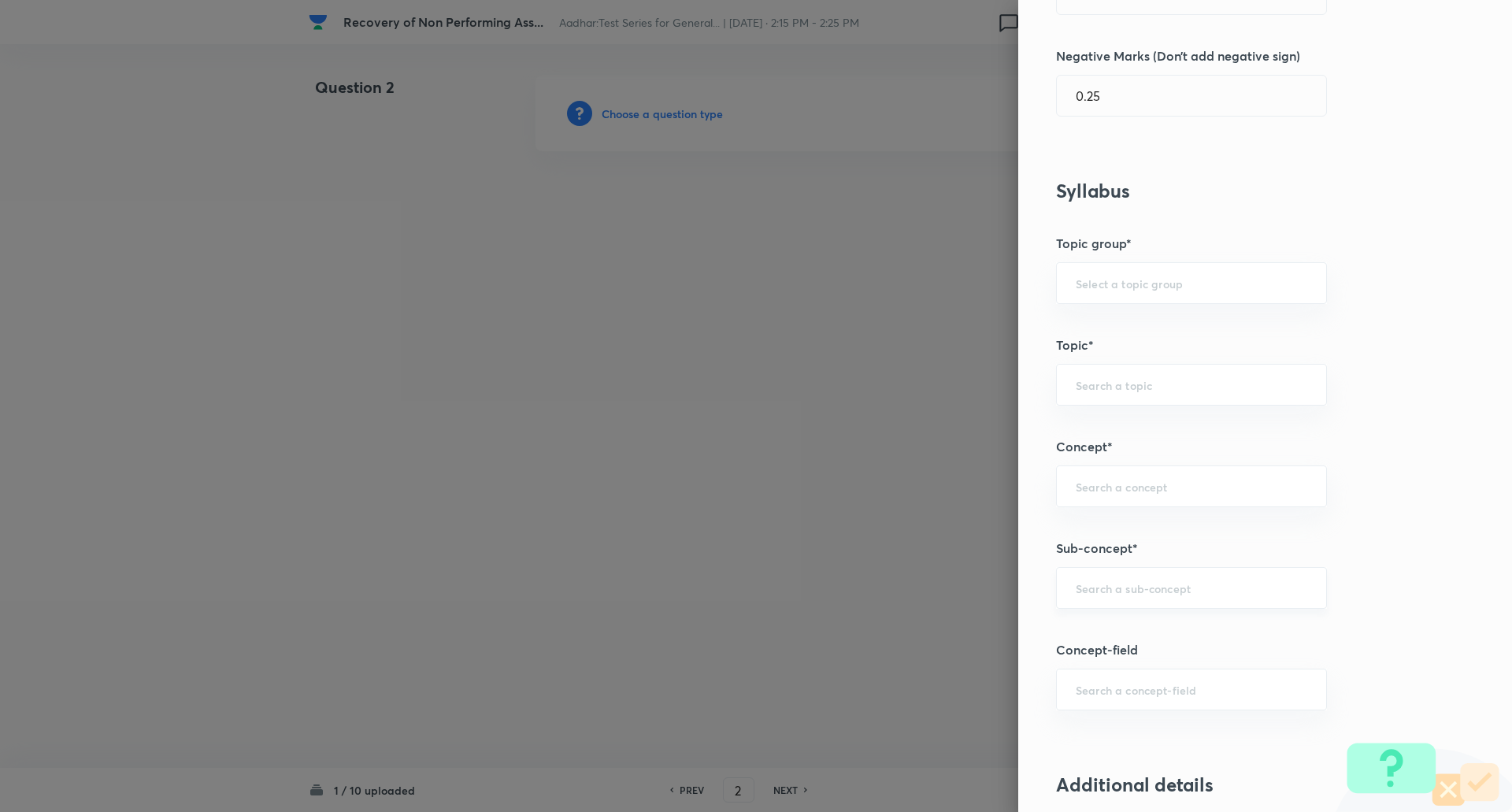
click at [1115, 587] on input "text" at bounding box center [1192, 588] width 232 height 15
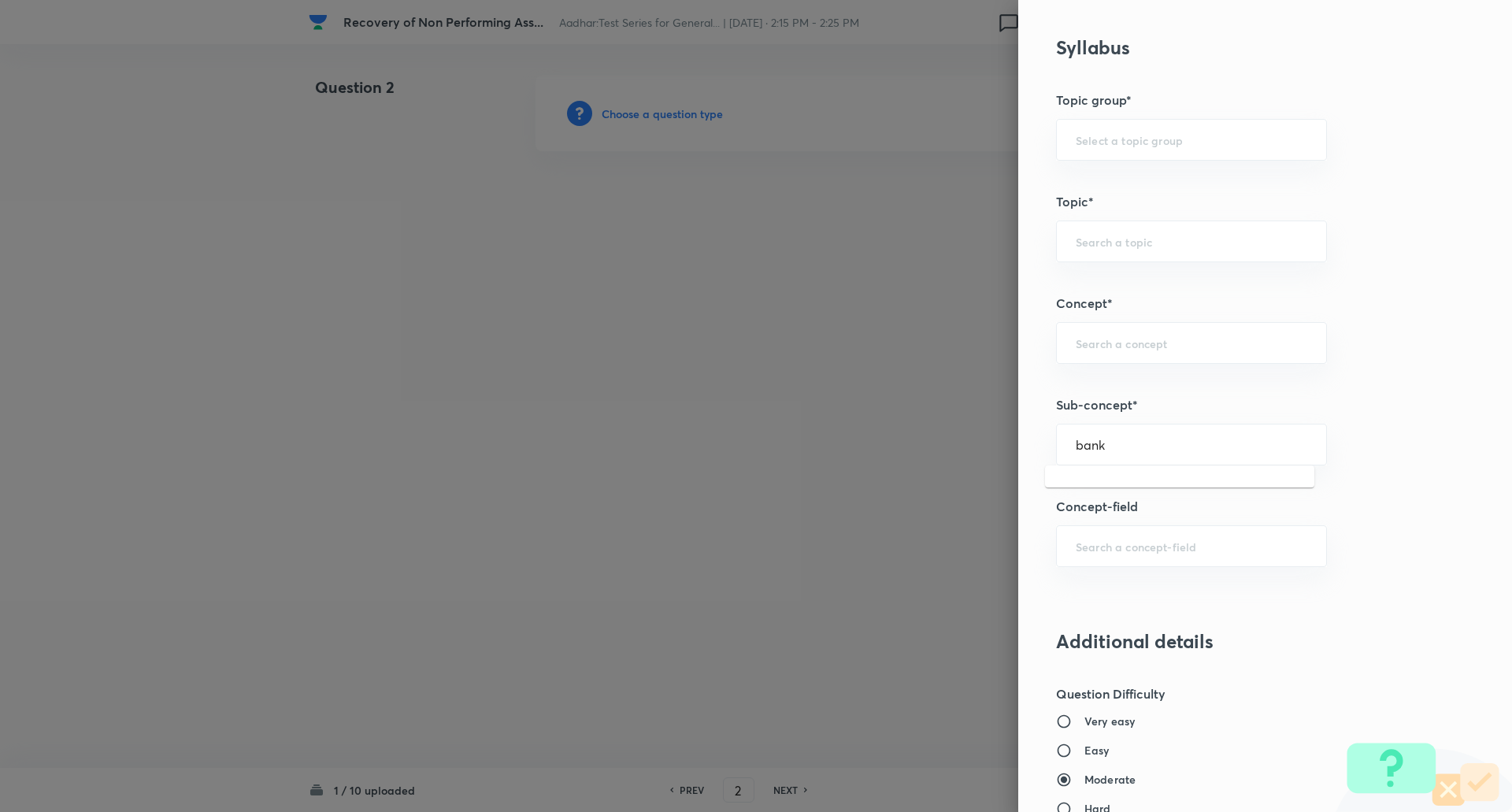
scroll to position [624, 0]
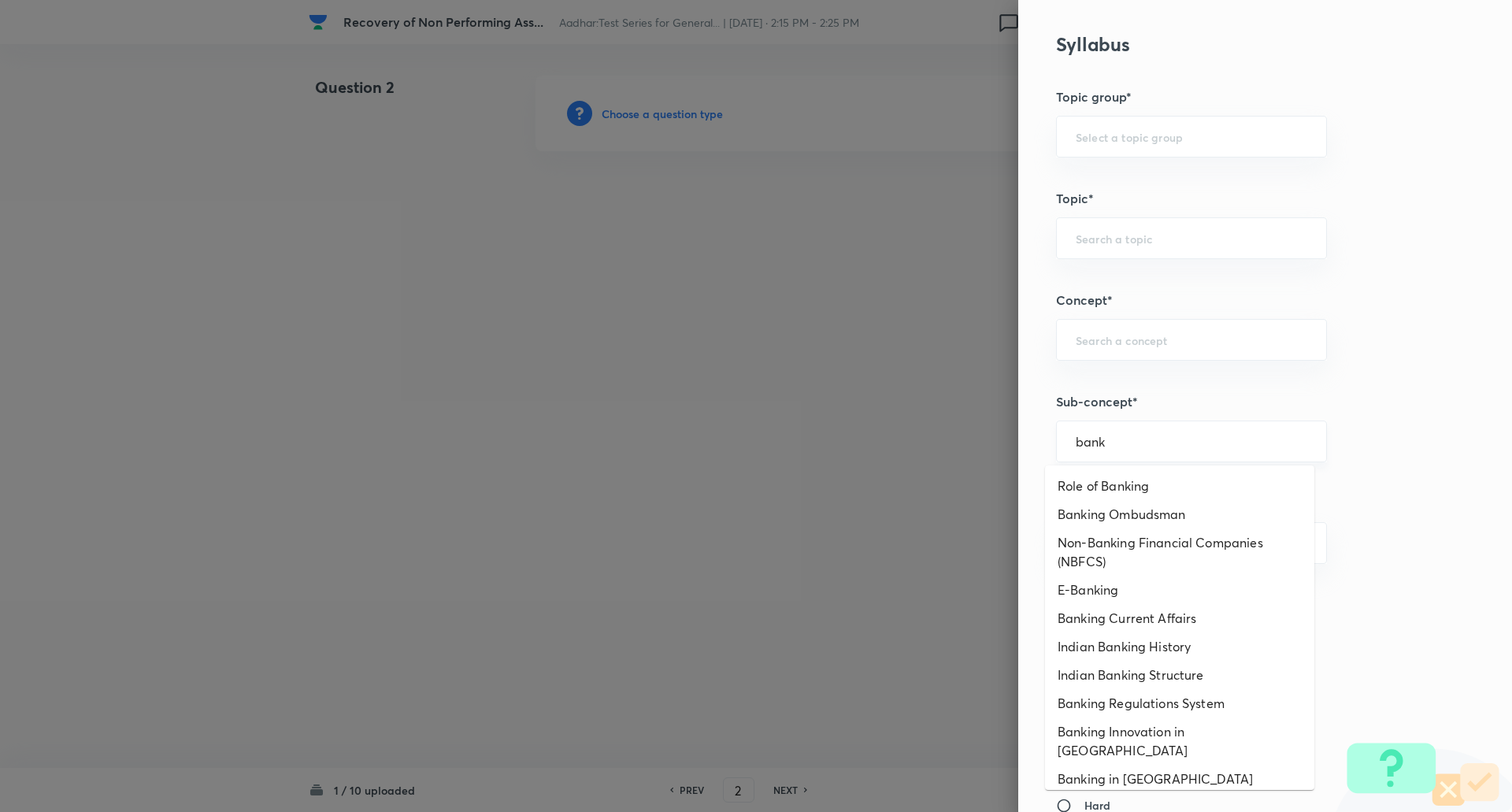
click at [1153, 439] on input "bank" at bounding box center [1192, 442] width 232 height 15
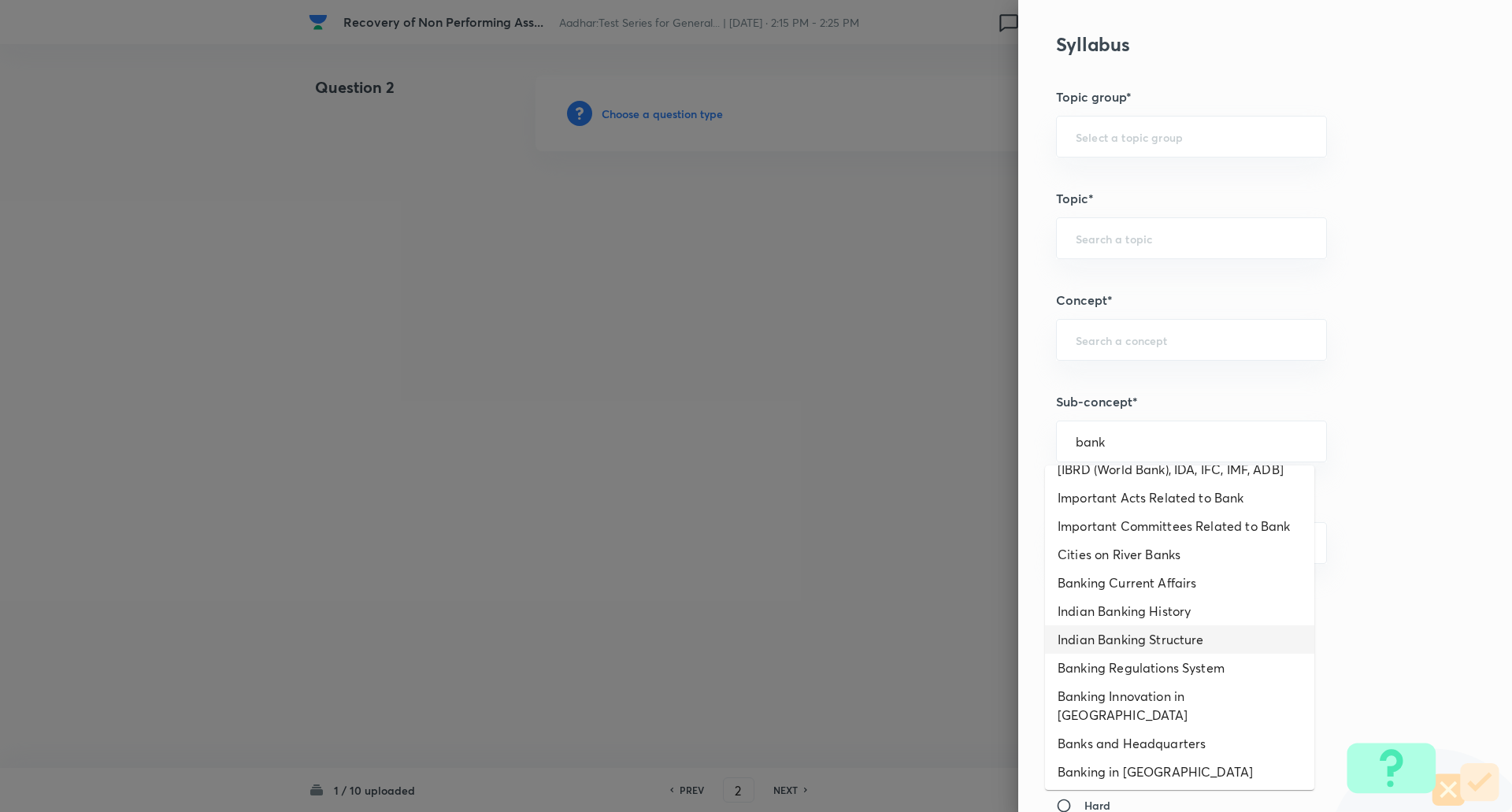
scroll to position [509, 0]
click at [1153, 668] on li "Banking Regulations System" at bounding box center [1180, 667] width 269 height 28
type input "Banking Regulations System"
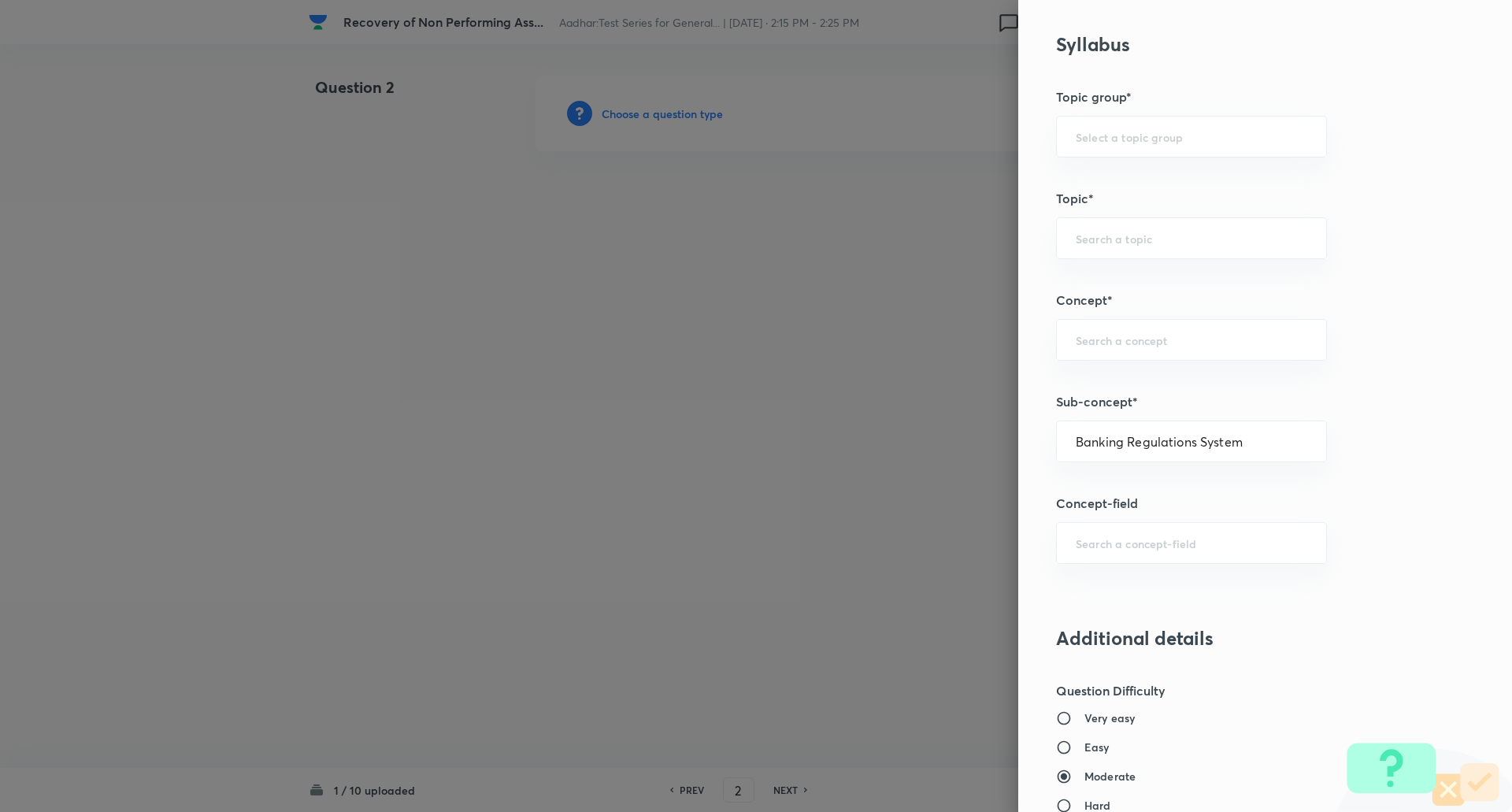
type input "Awareness"
type input "Banking Awareness"
type input "Indian Banking System"
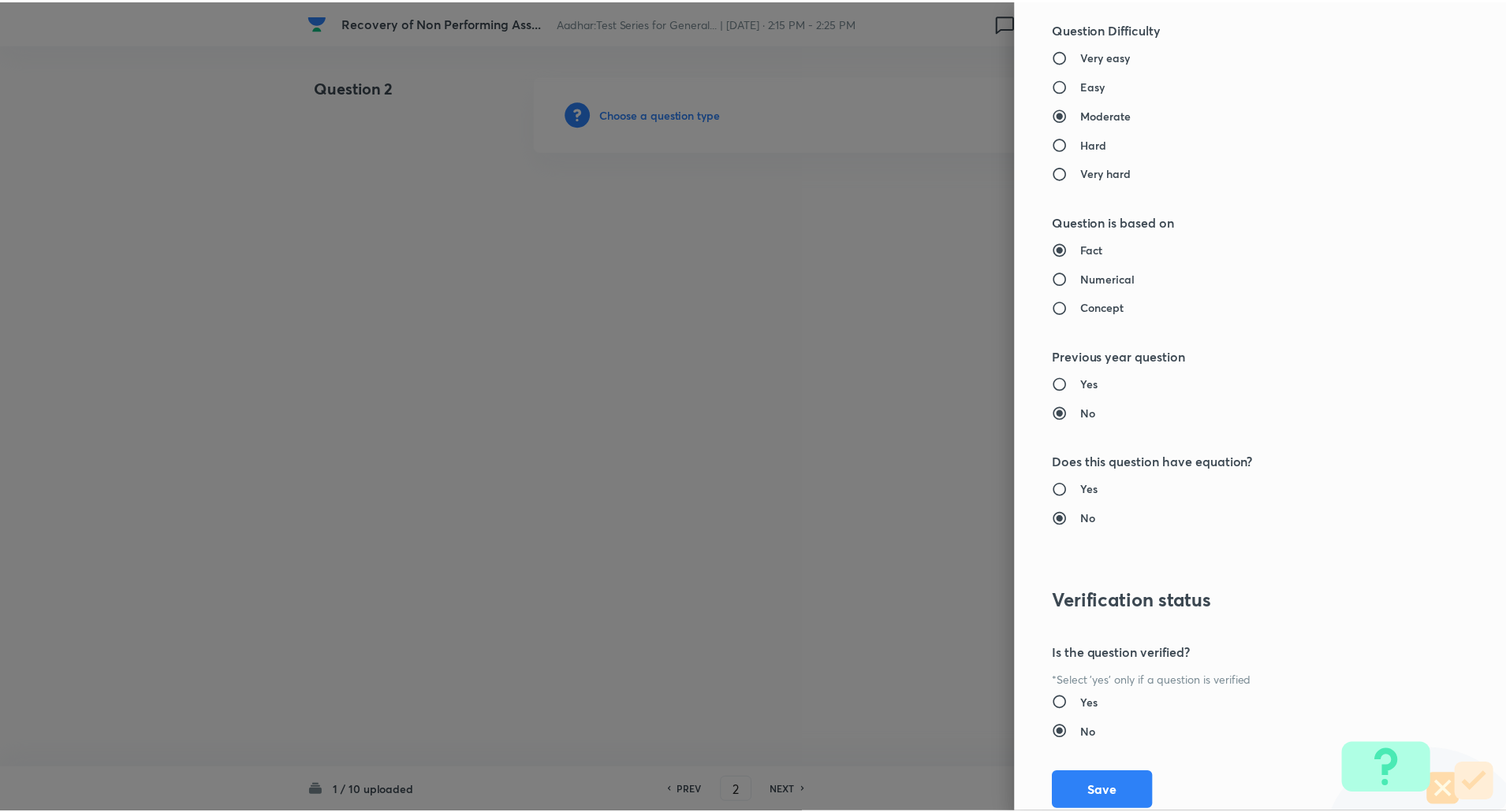
scroll to position [1335, 0]
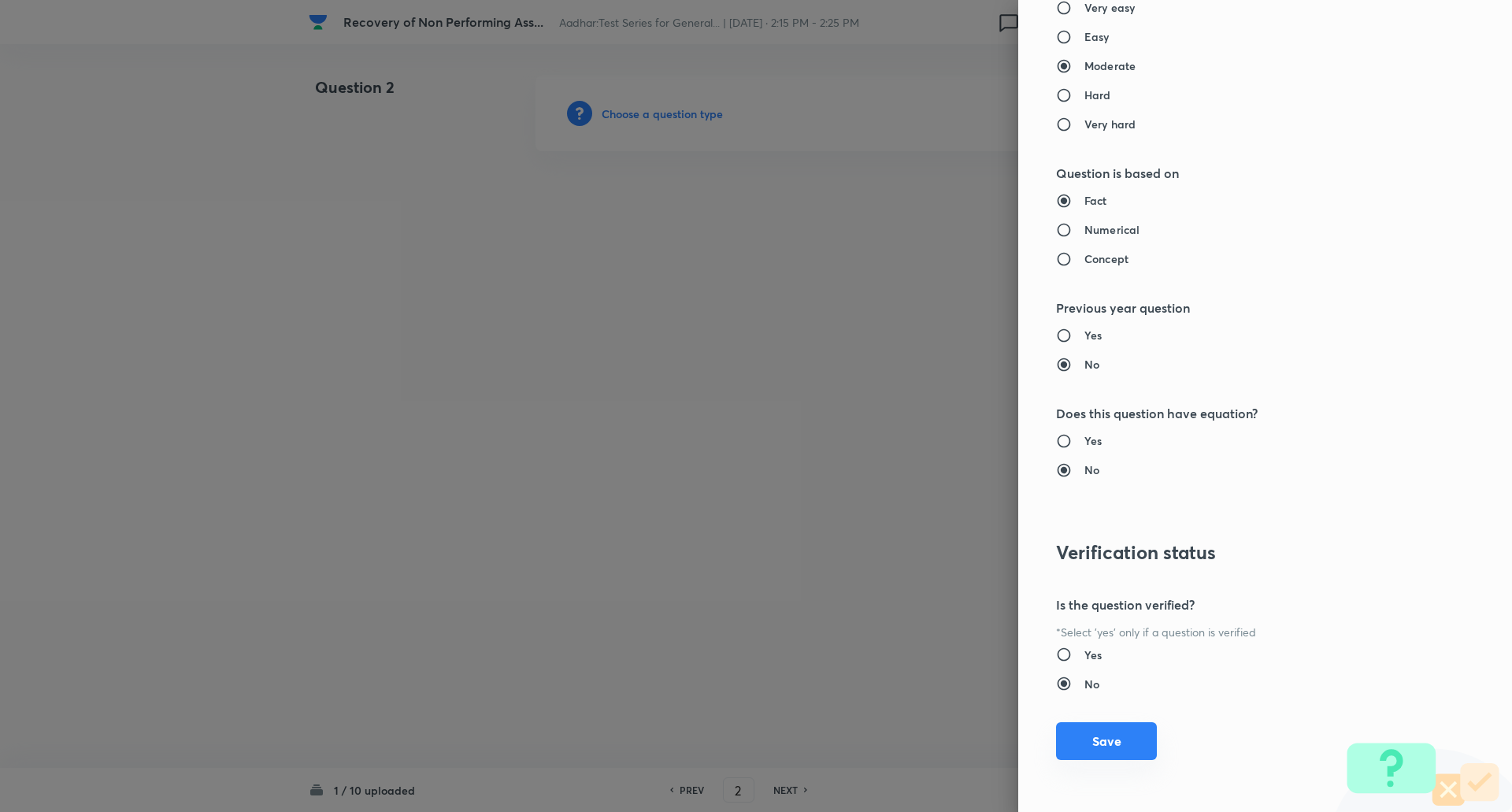
click at [1092, 750] on button "Save" at bounding box center [1106, 741] width 100 height 38
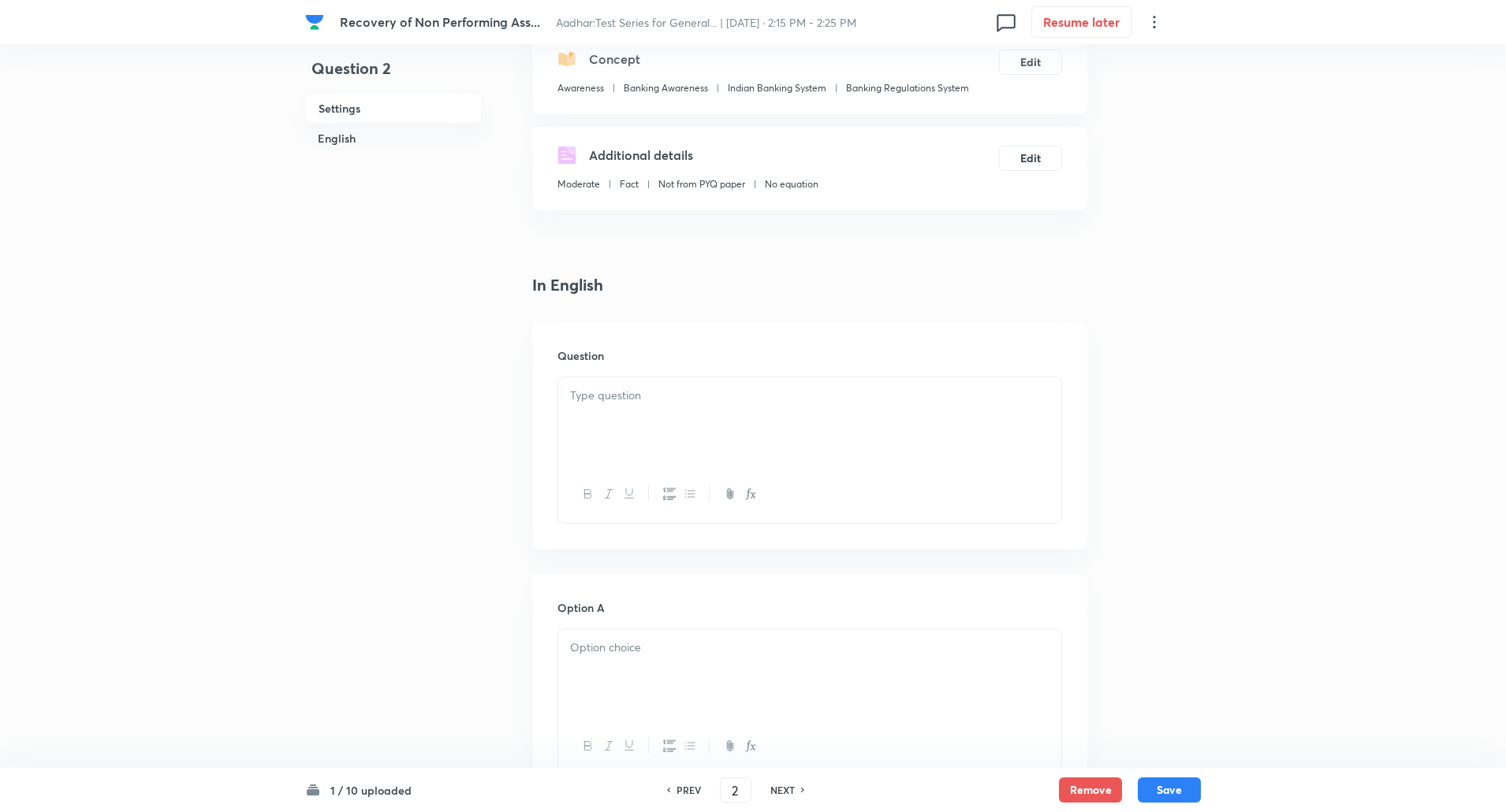
scroll to position [260, 0]
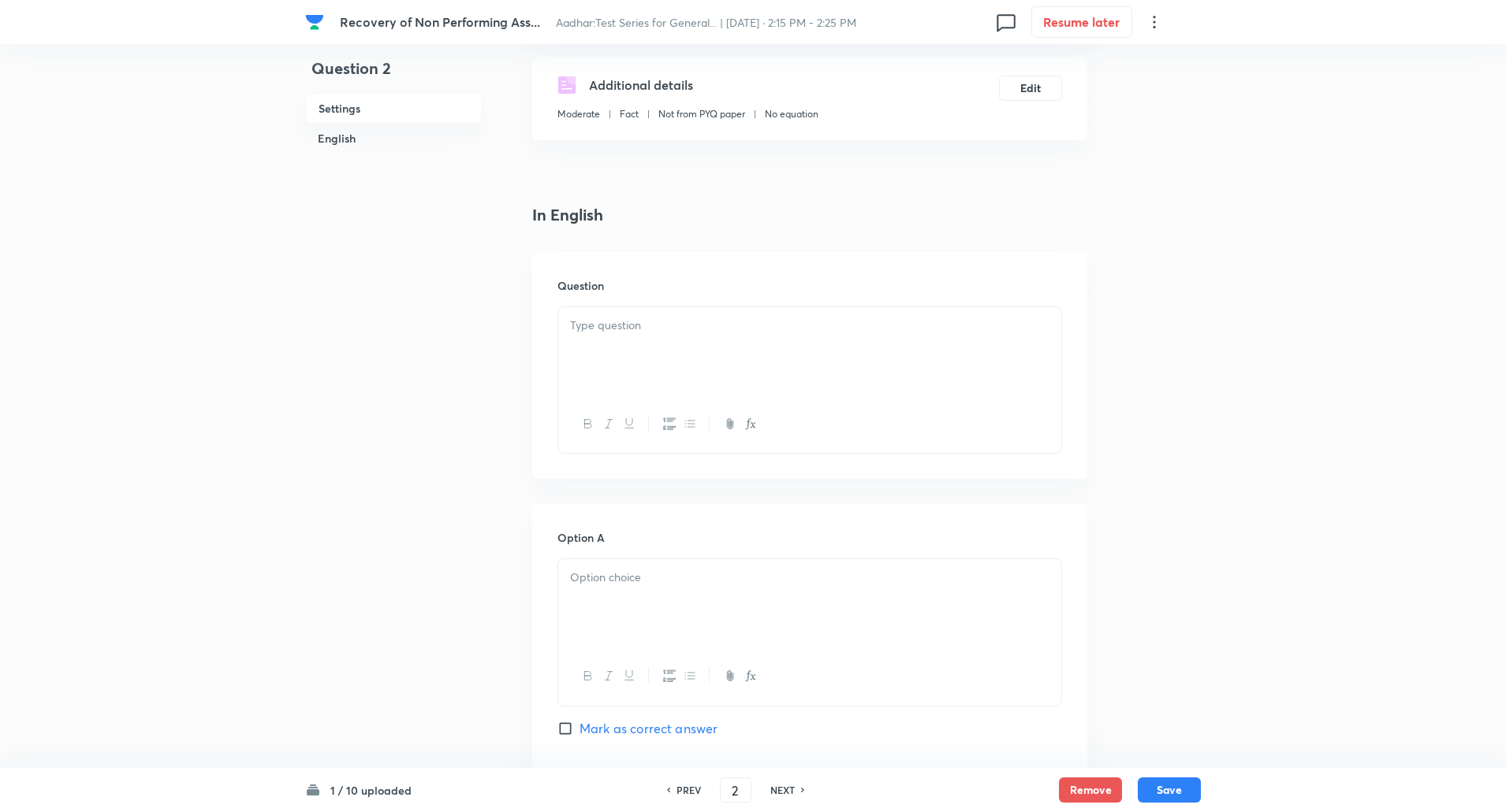
click at [642, 315] on div at bounding box center [809, 351] width 503 height 88
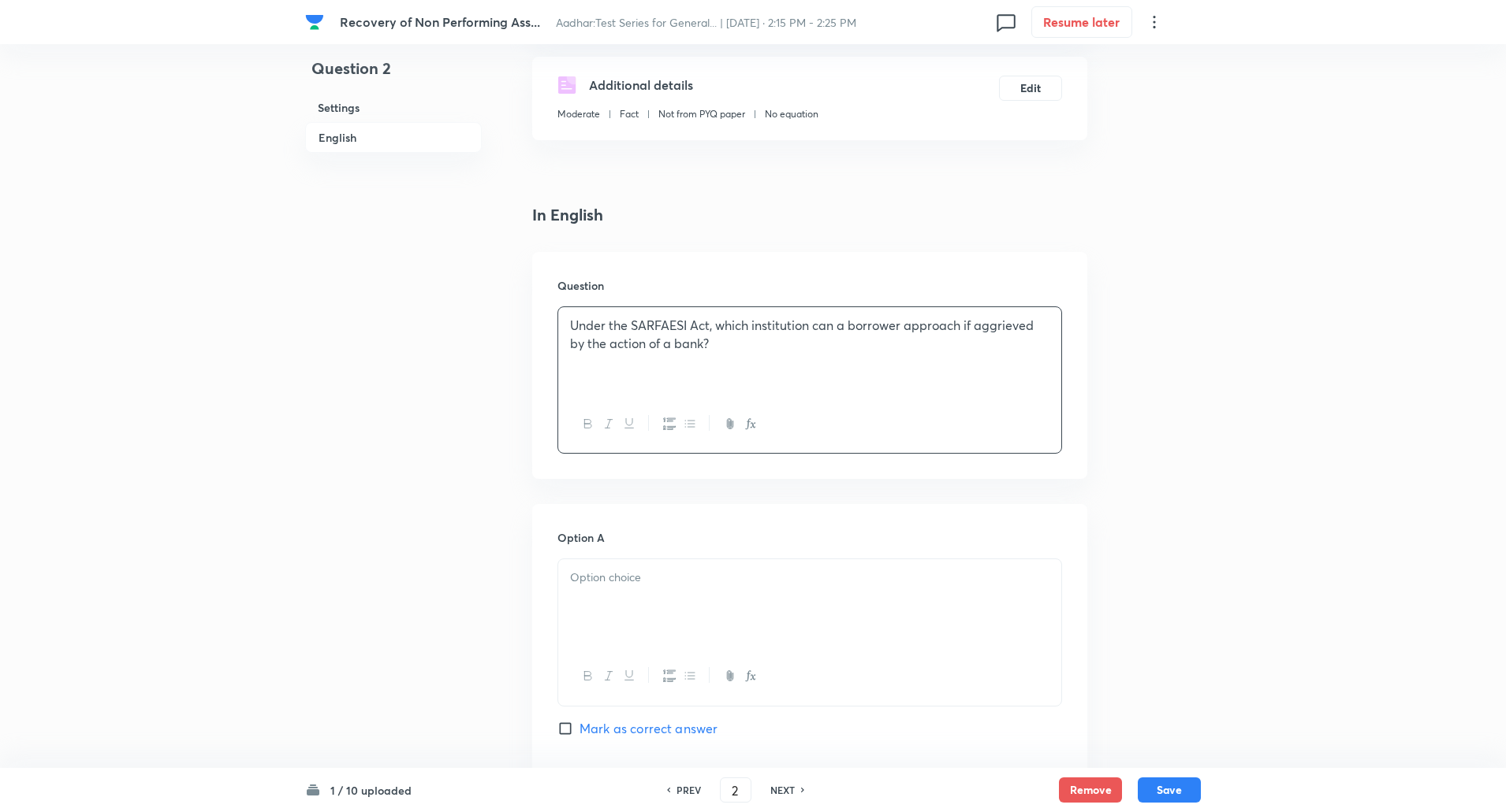
scroll to position [402, 0]
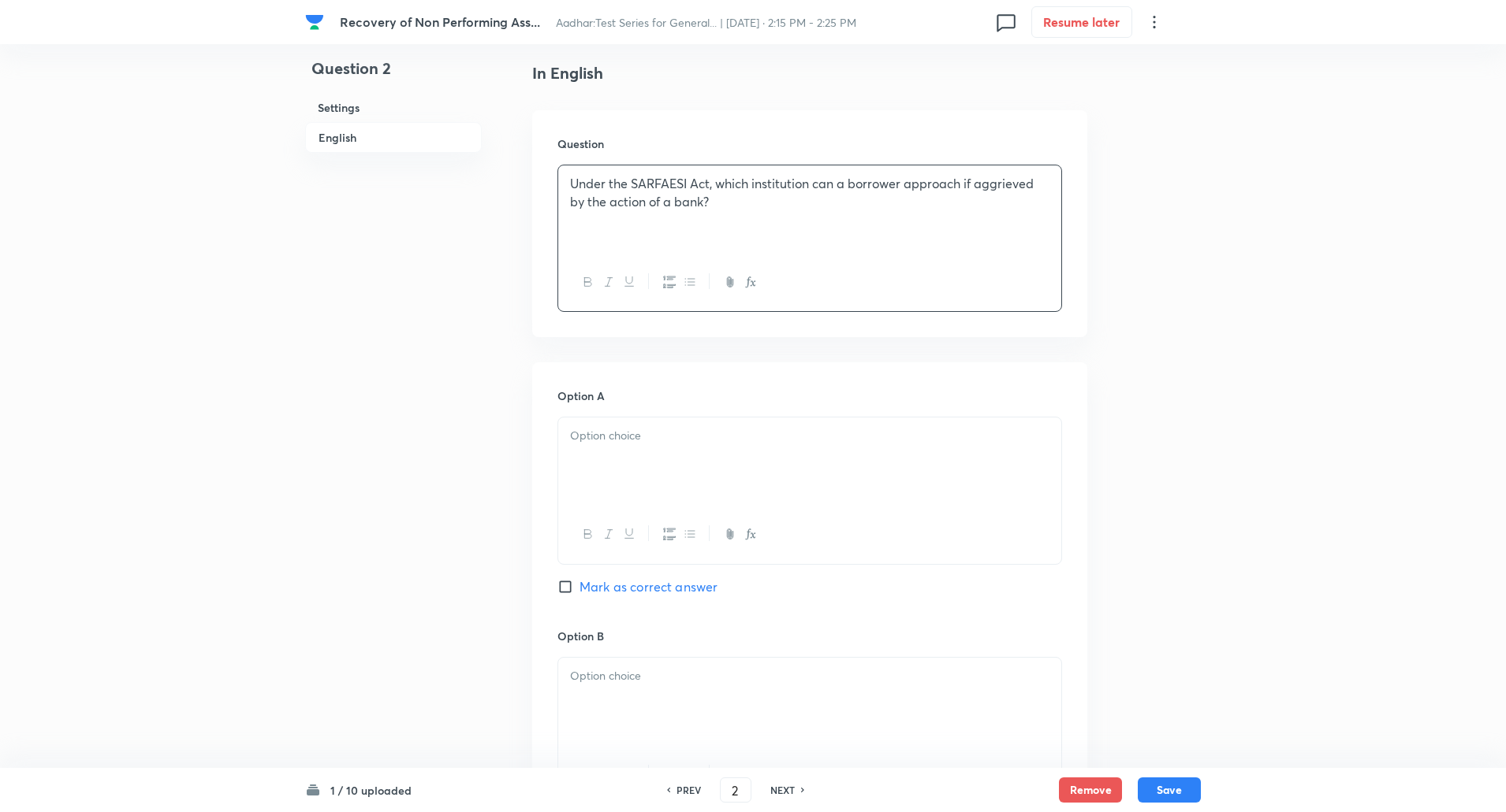
click at [650, 431] on p at bounding box center [809, 436] width 479 height 18
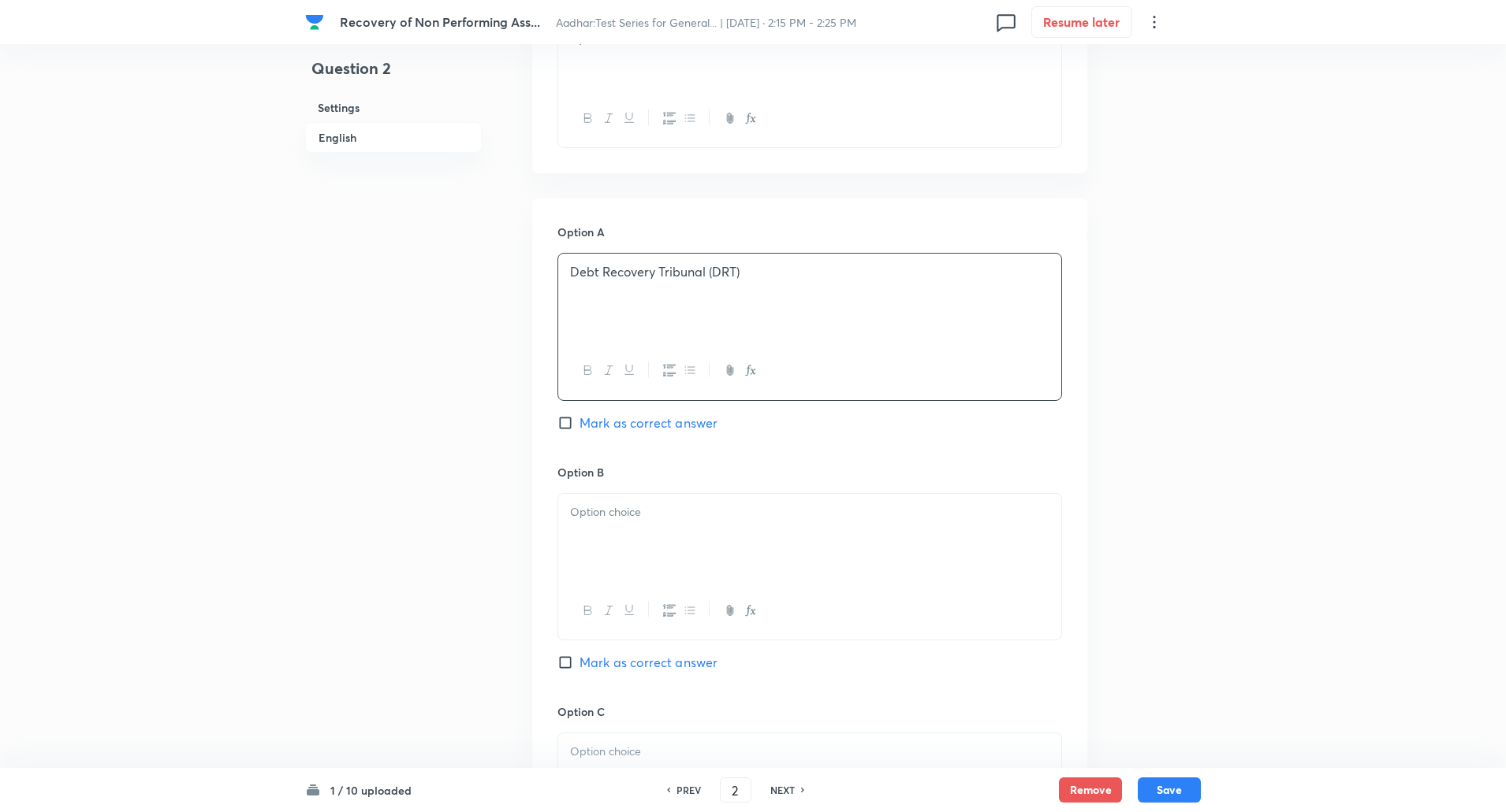
scroll to position [567, 0]
click at [642, 505] on p at bounding box center [809, 511] width 479 height 18
click at [570, 425] on input "Mark as correct answer" at bounding box center [568, 422] width 22 height 16
checkbox input "true"
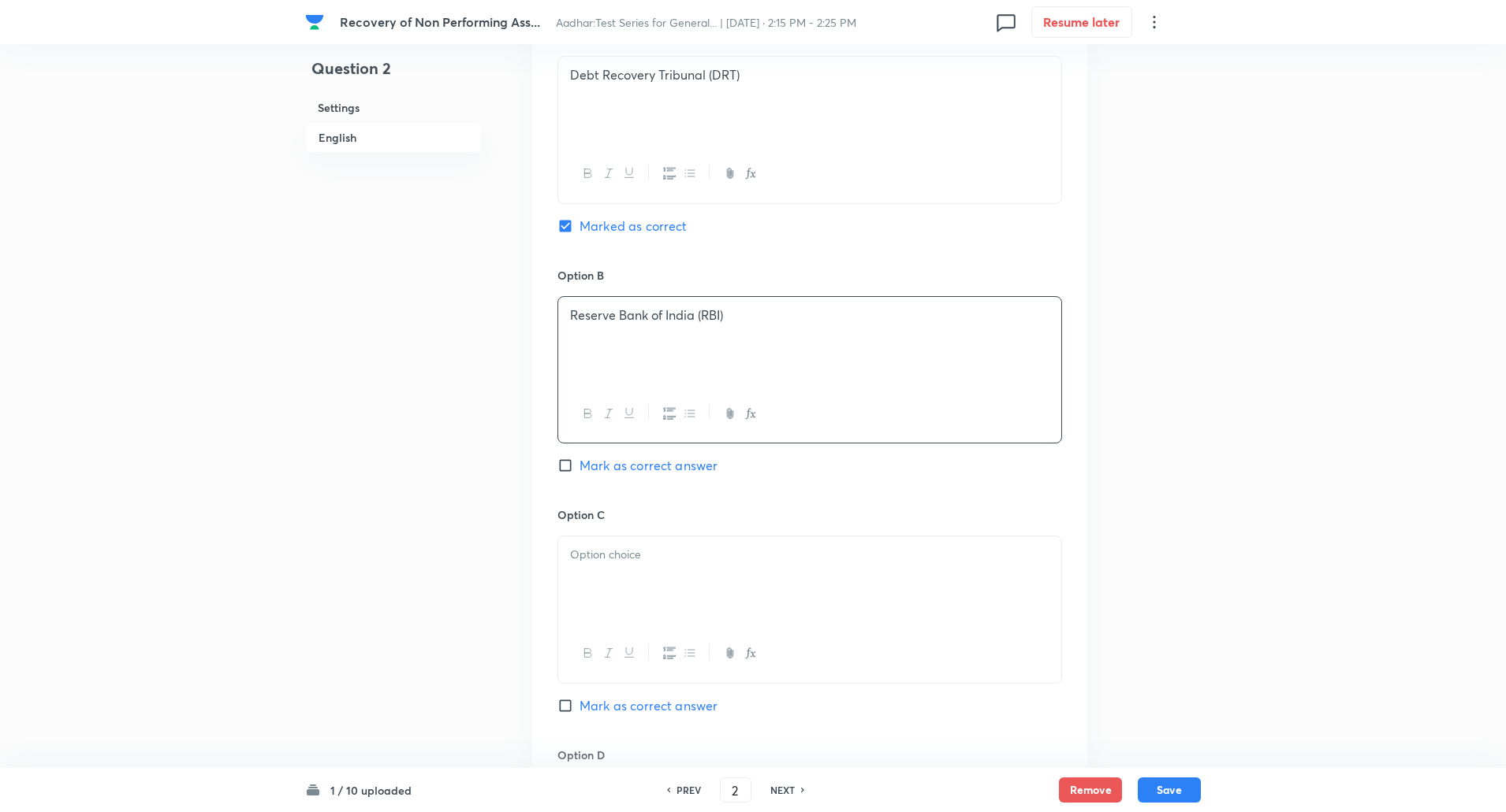
scroll to position [782, 0]
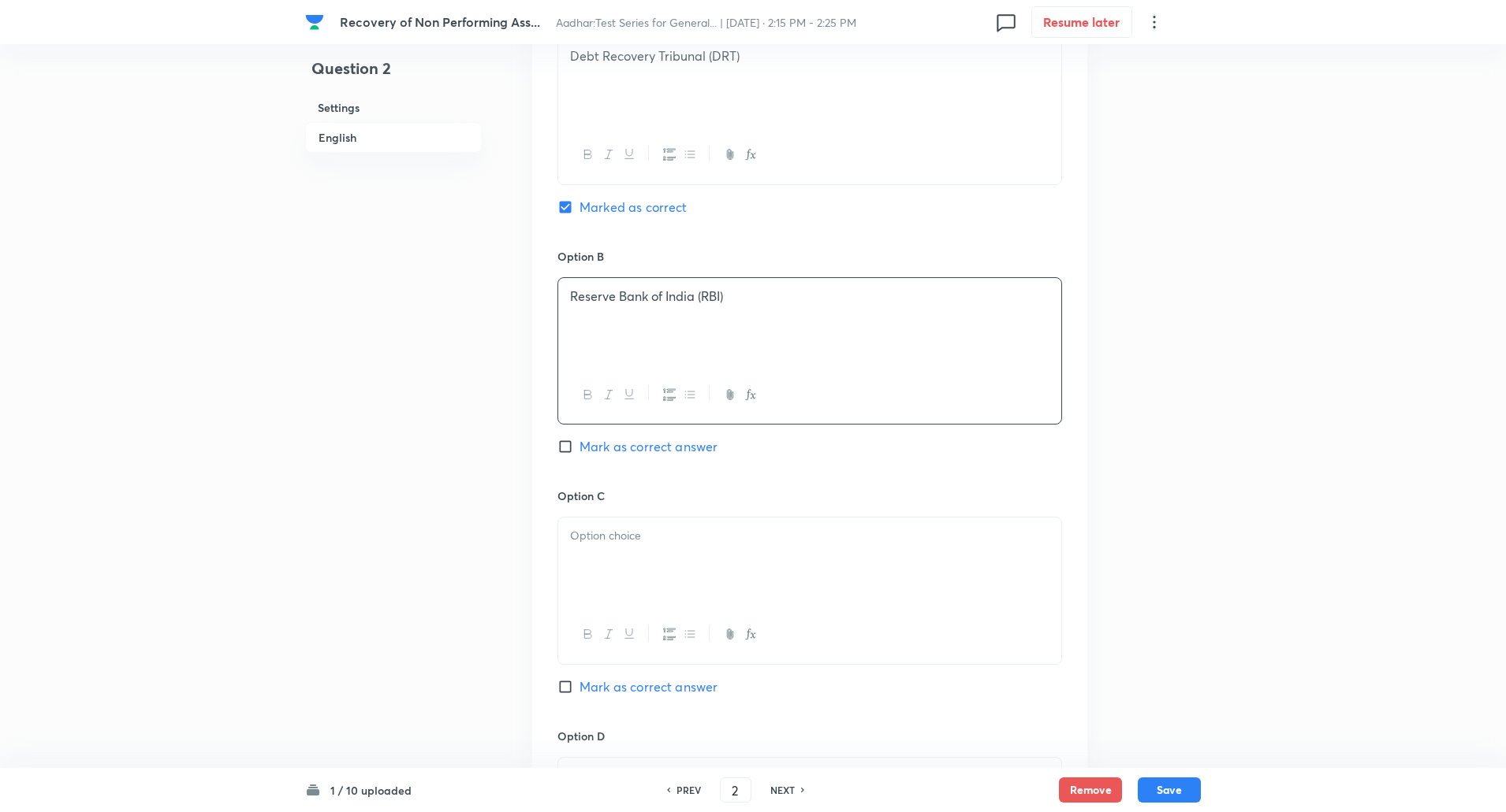
click at [637, 553] on div at bounding box center [809, 561] width 503 height 88
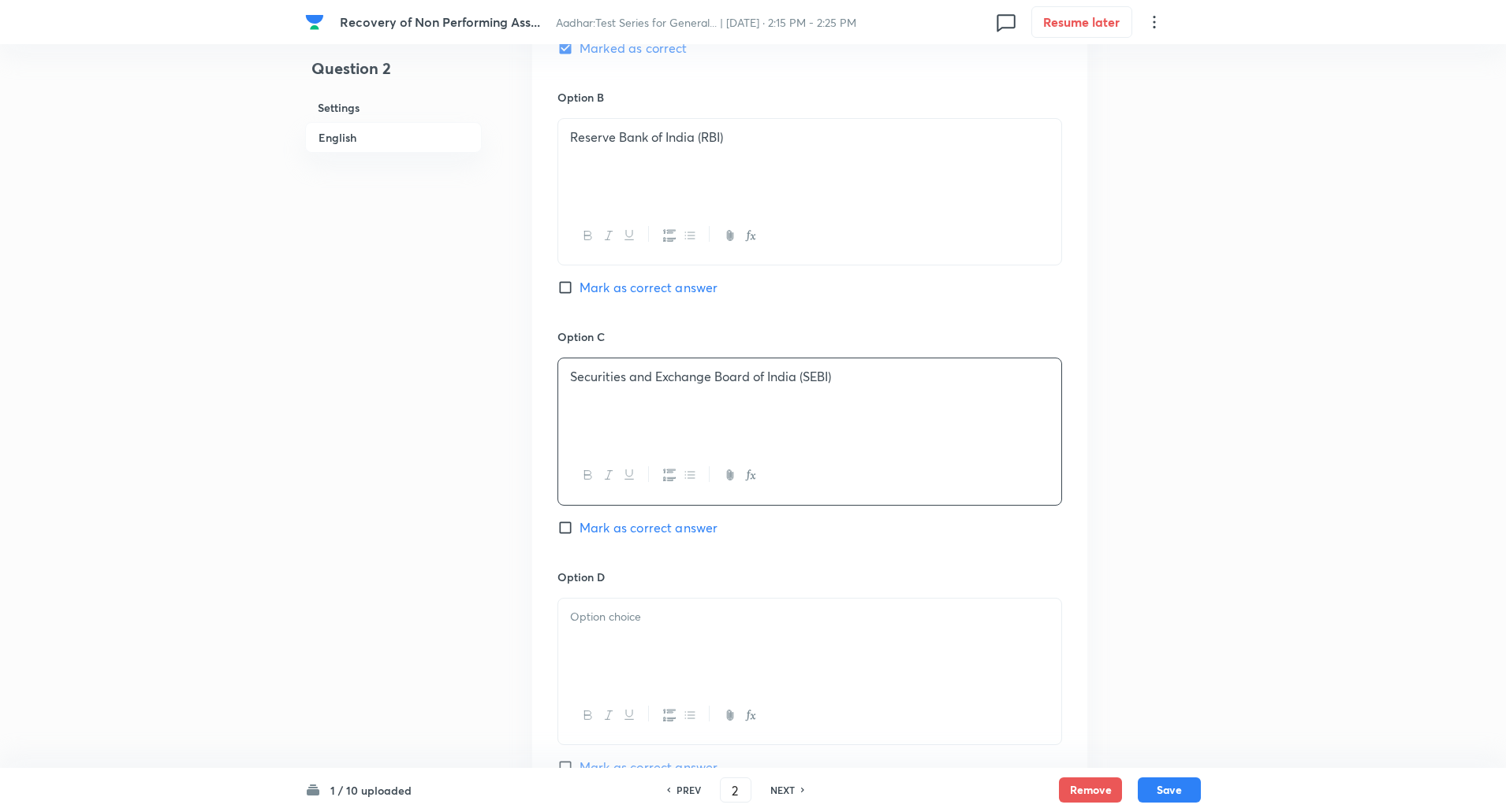
scroll to position [958, 0]
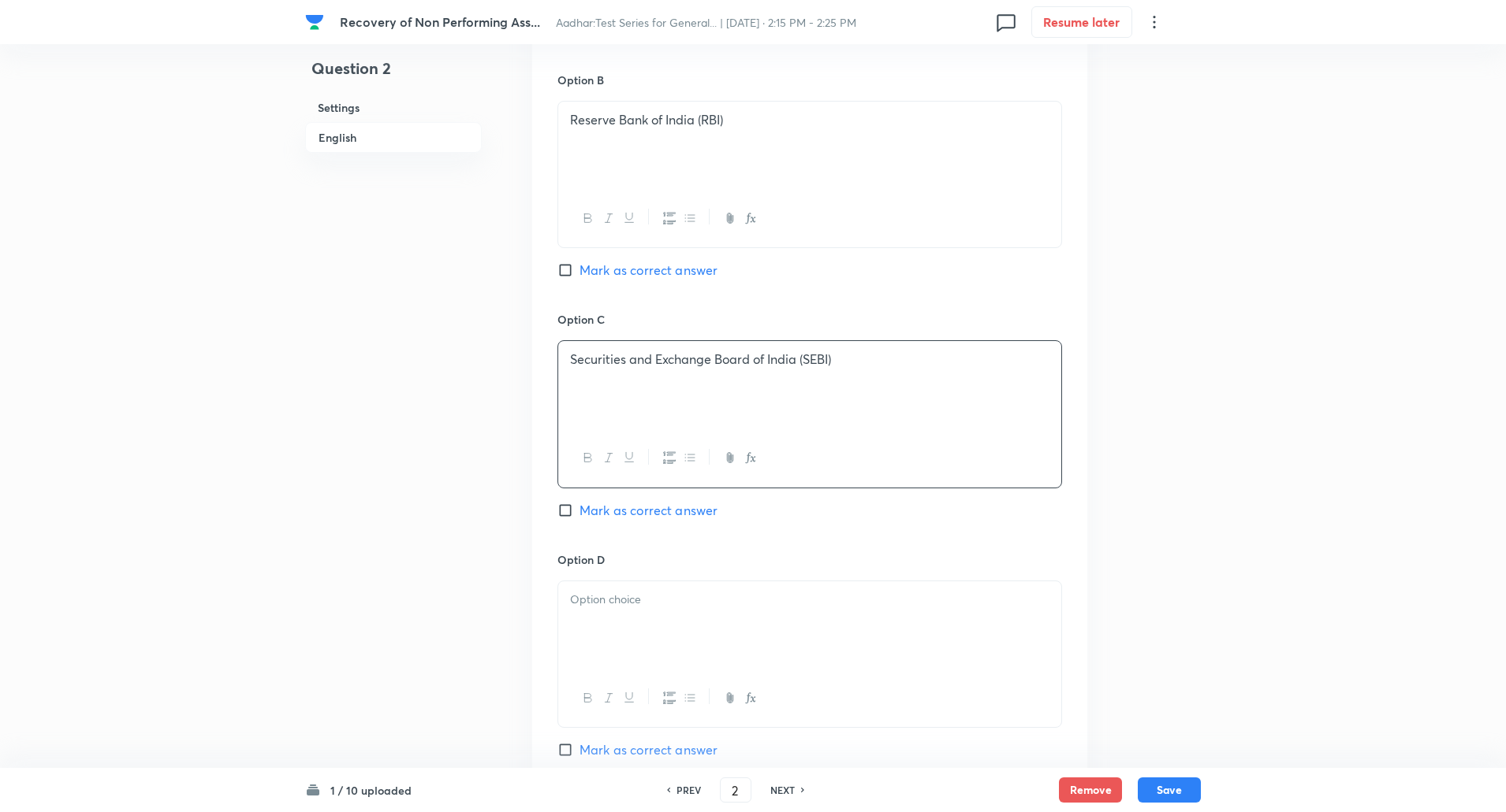
click at [633, 594] on p at bounding box center [809, 600] width 479 height 18
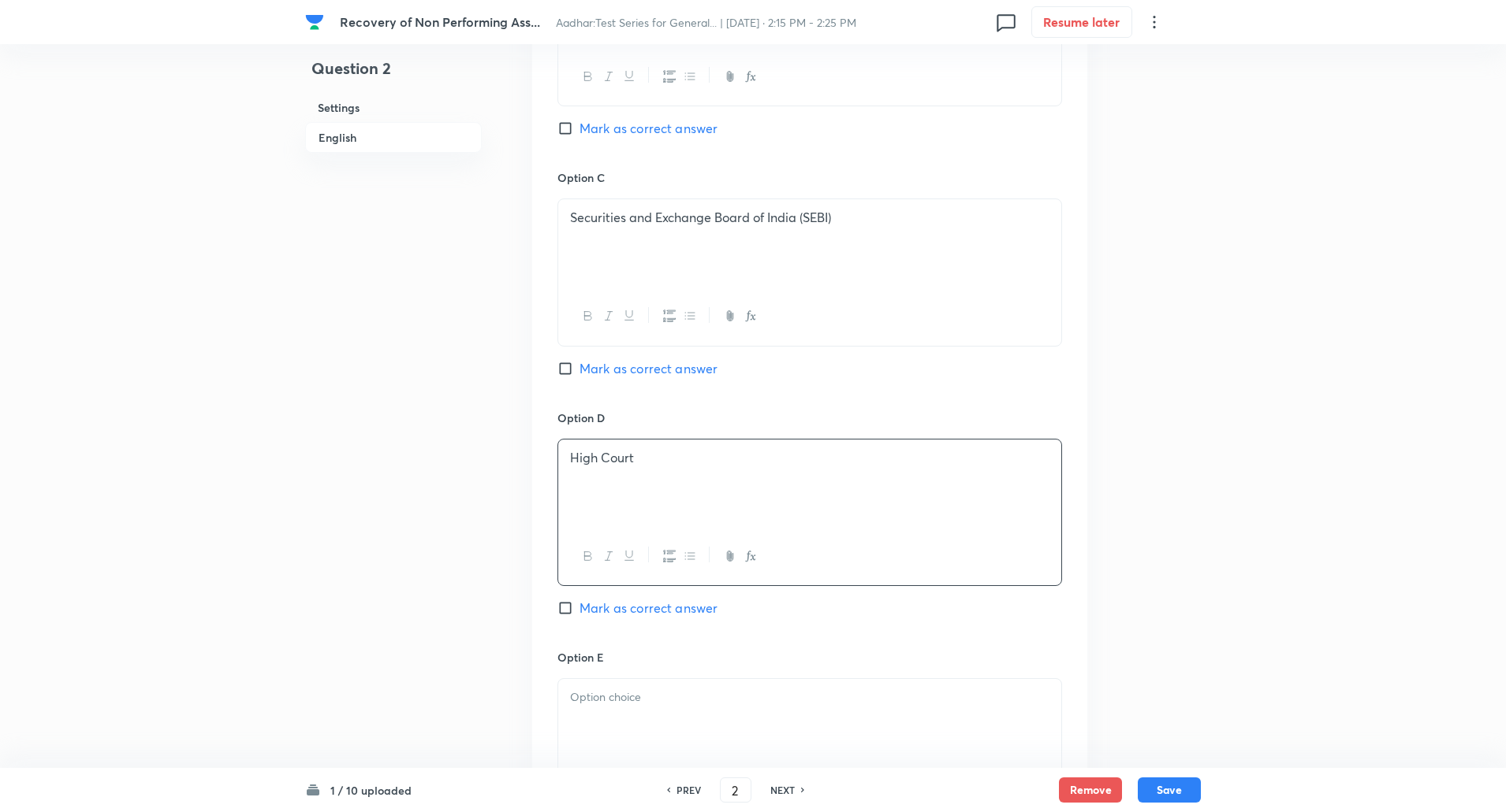
scroll to position [1205, 0]
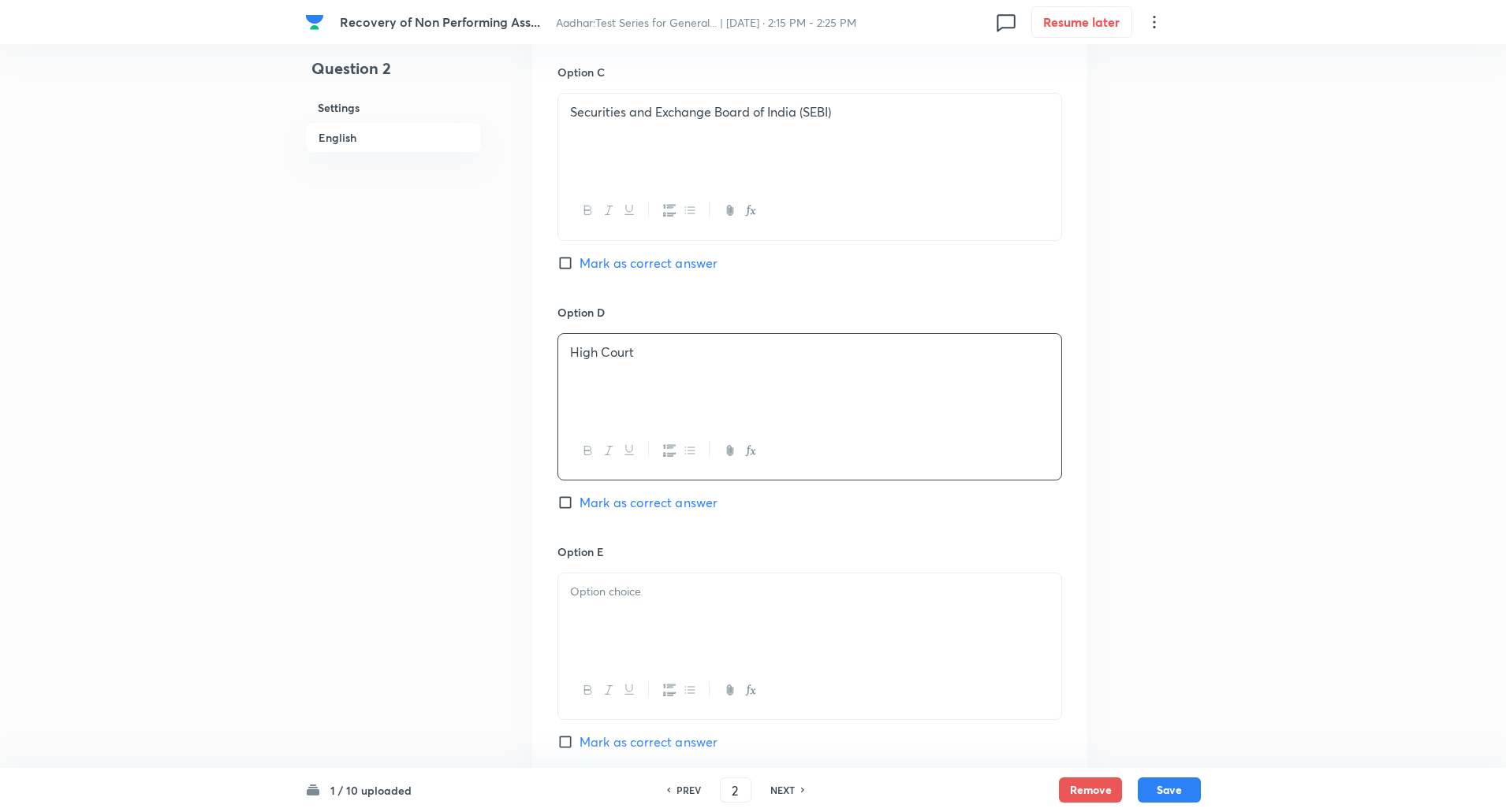
click at [621, 602] on div at bounding box center [809, 617] width 503 height 88
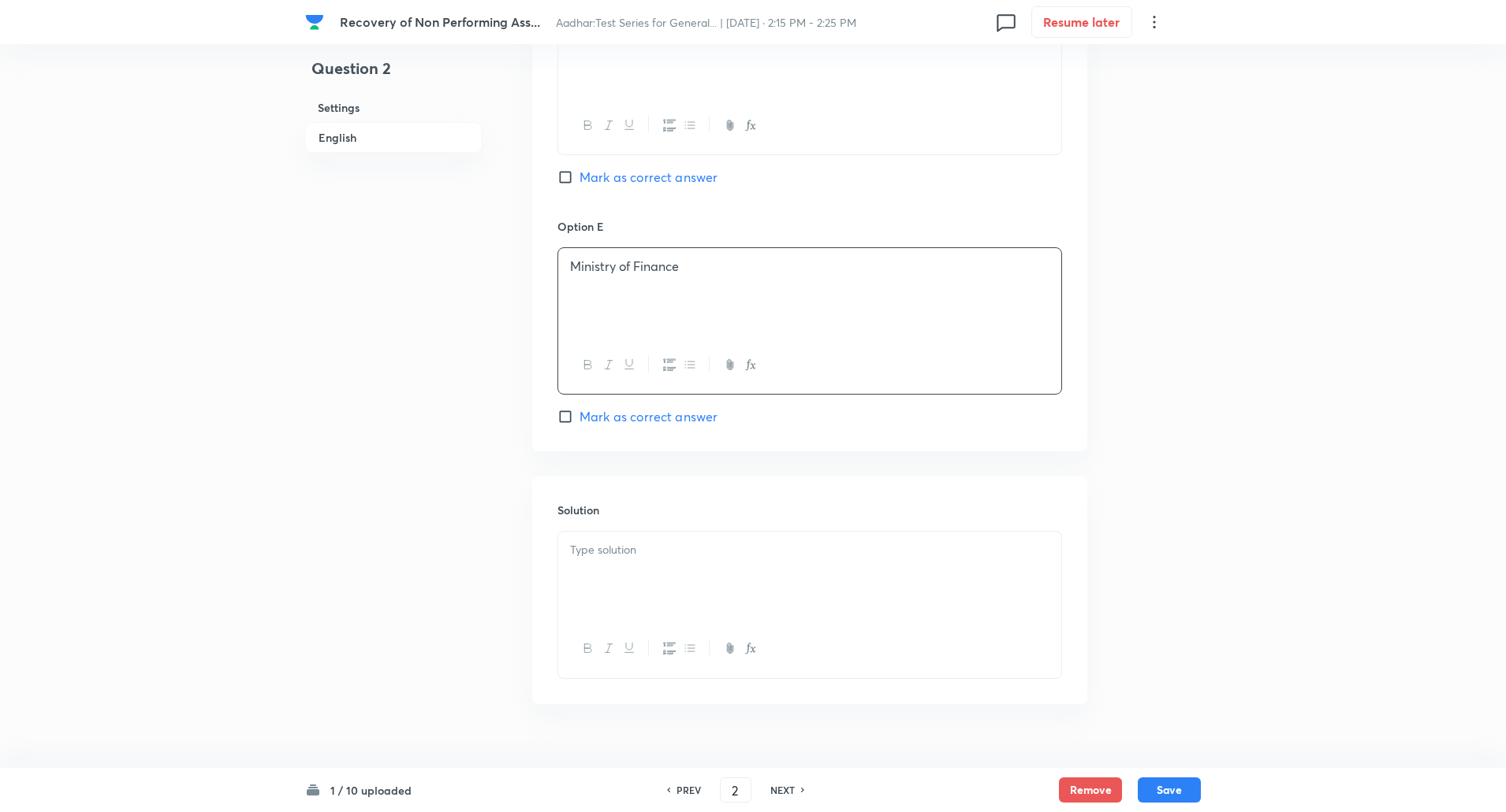
click at [612, 562] on div at bounding box center [809, 575] width 503 height 88
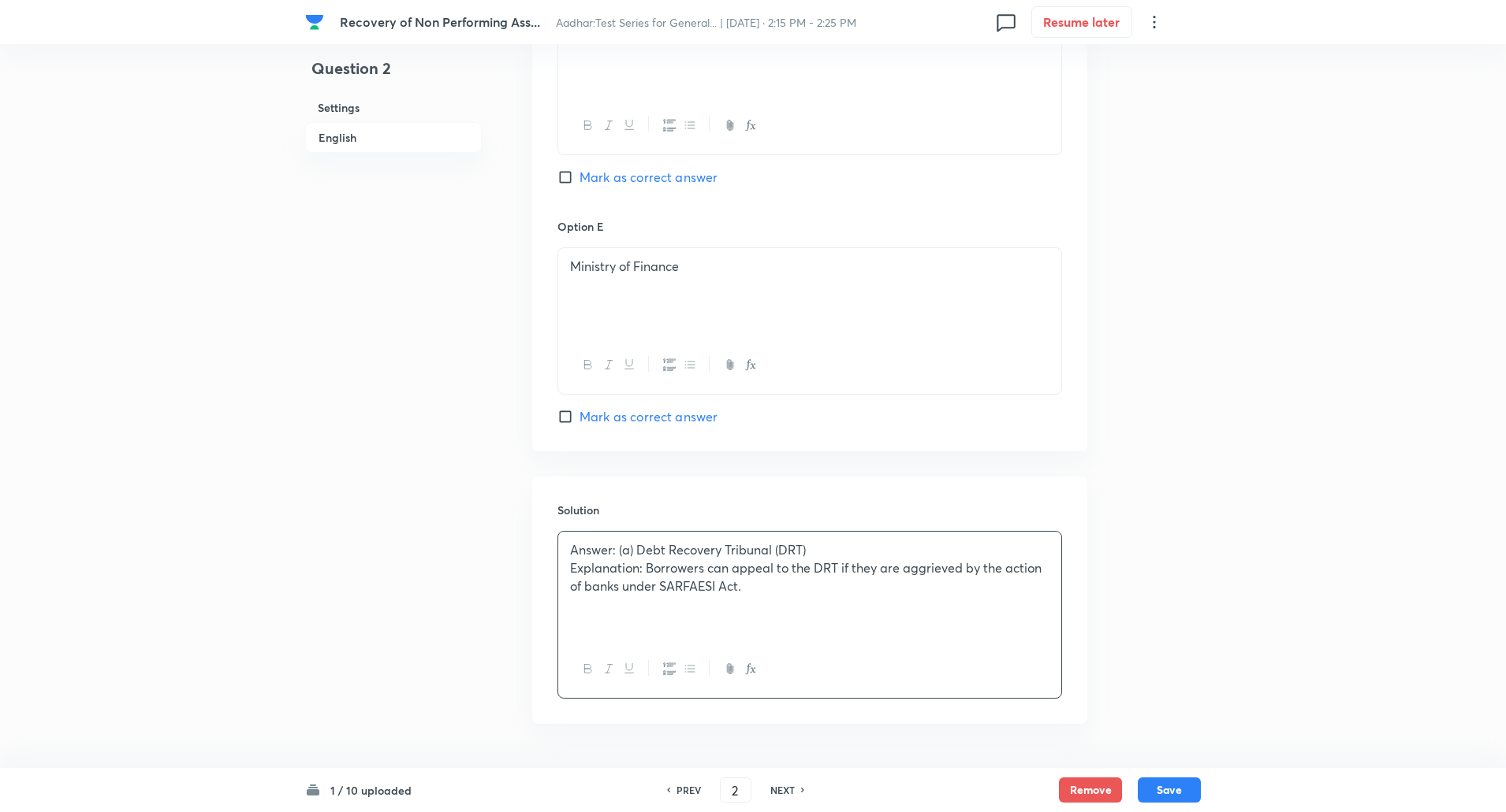
click at [648, 568] on p "Explanation: Borrowers can appeal to the DRT if they are aggrieved by the actio…" at bounding box center [809, 577] width 479 height 35
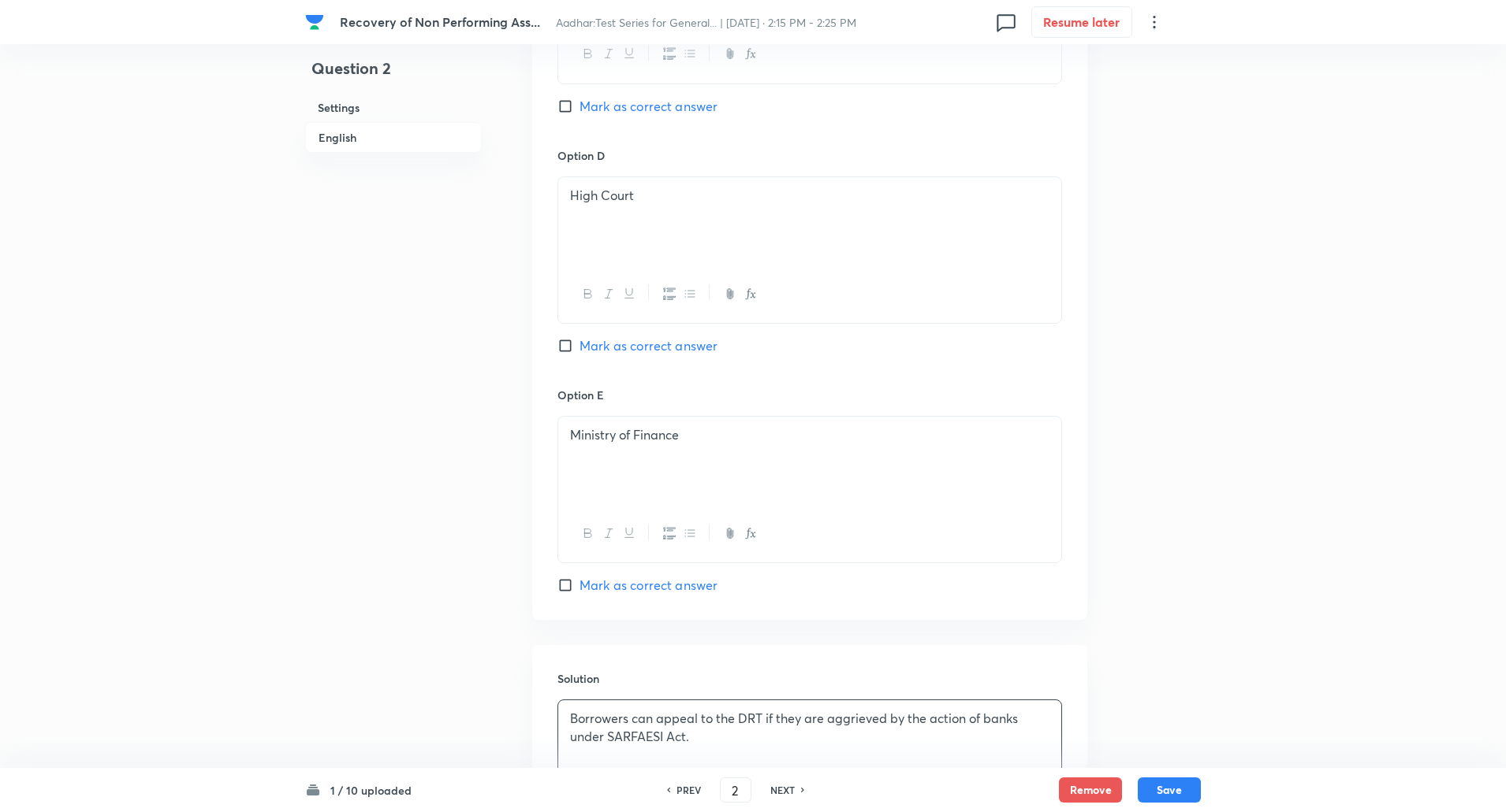
scroll to position [1564, 0]
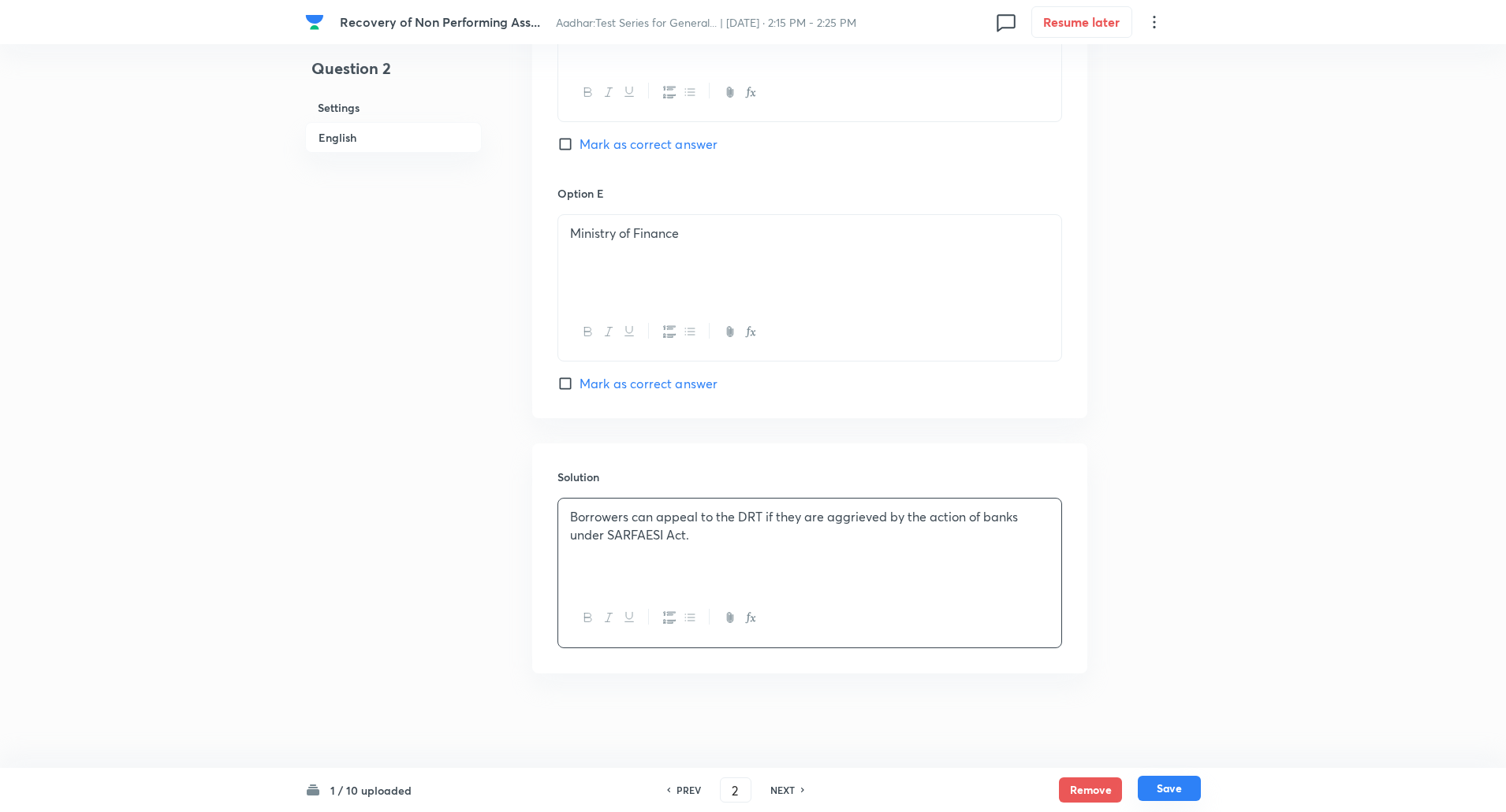
click at [1173, 780] on button "Save" at bounding box center [1168, 789] width 63 height 25
type input "3"
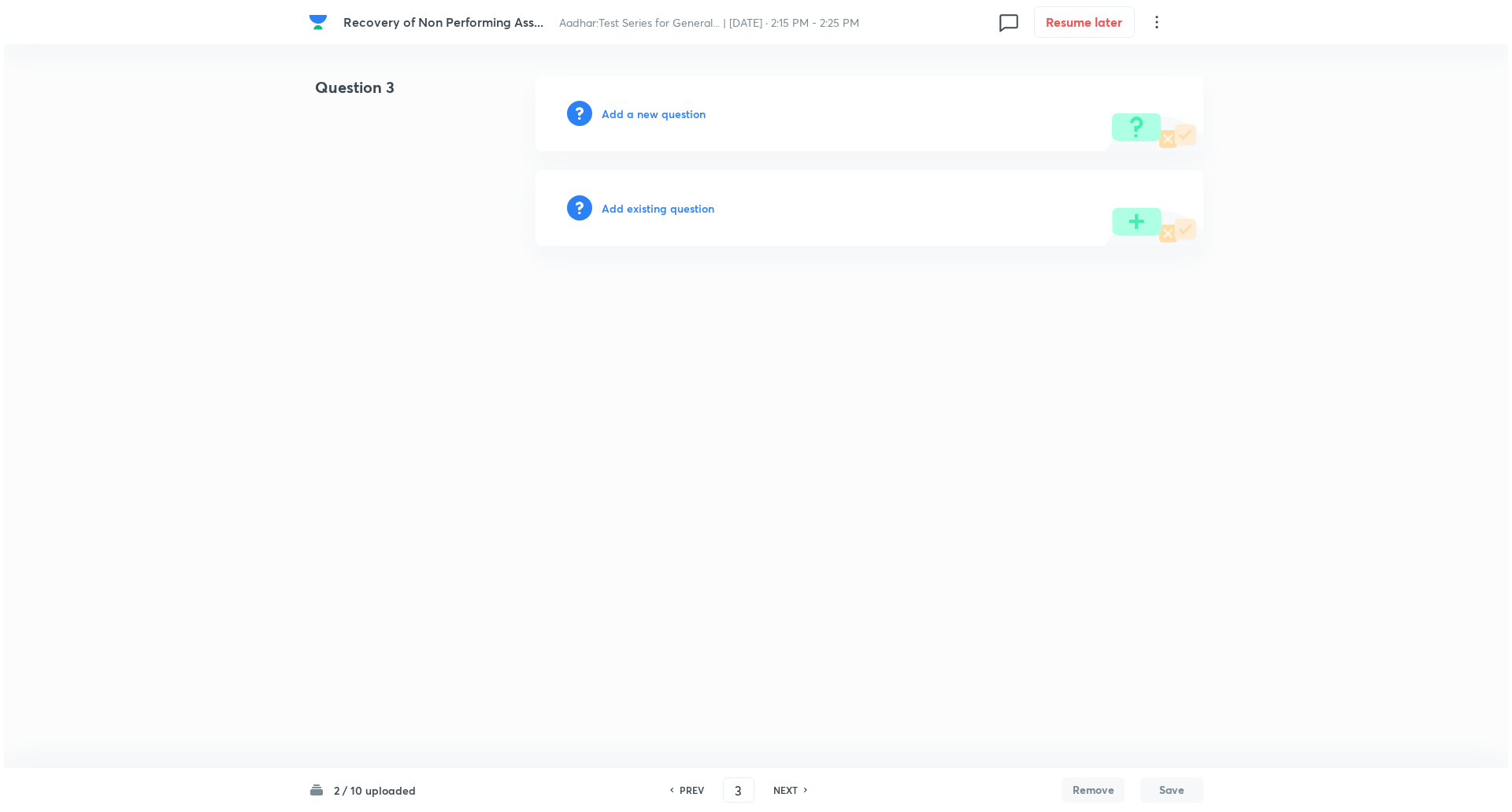
scroll to position [0, 0]
click at [674, 112] on h6 "Add a new question" at bounding box center [653, 114] width 104 height 17
click at [674, 112] on h6 "Choose a question type" at bounding box center [662, 114] width 121 height 17
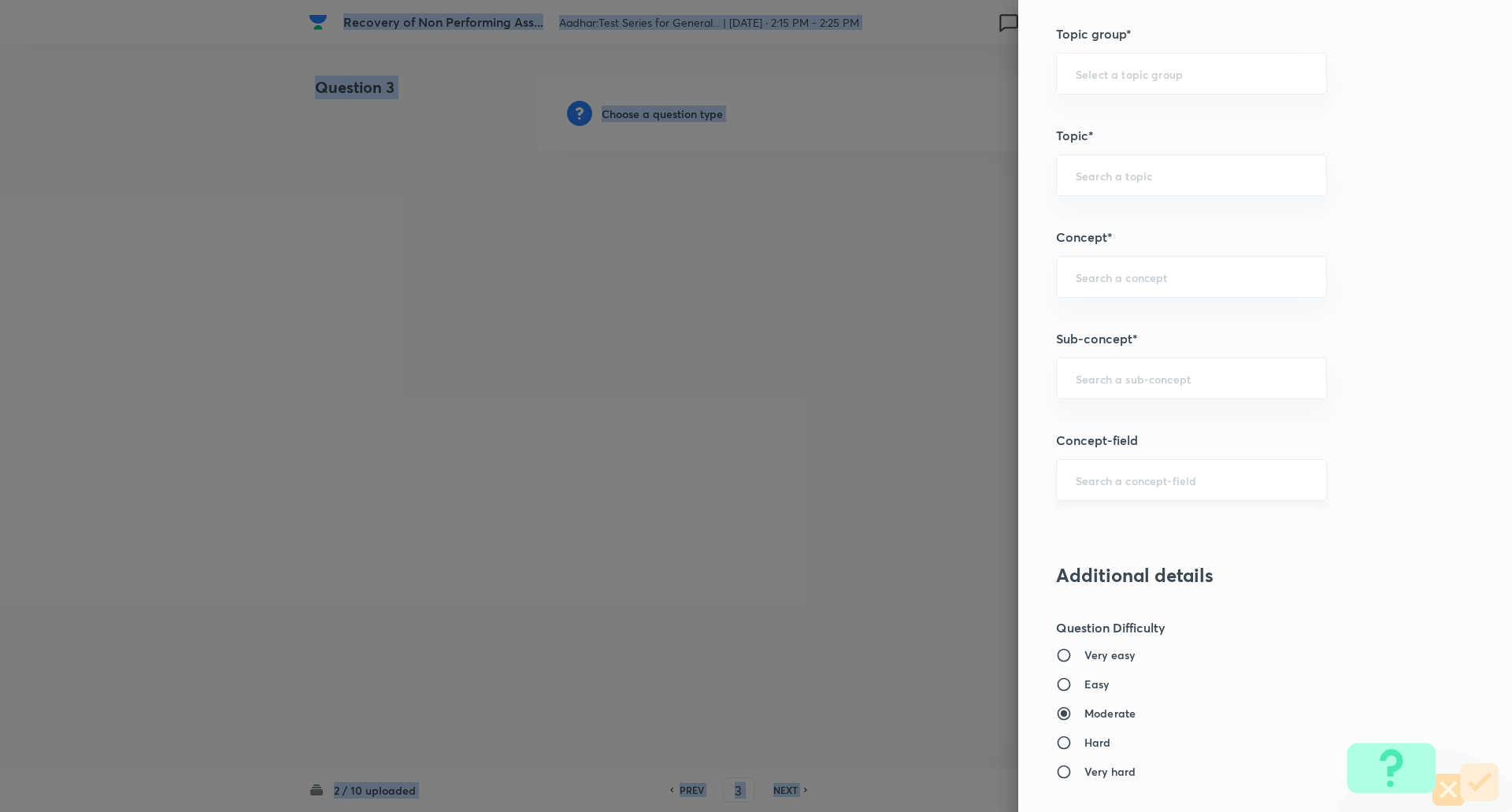
scroll to position [711, 0]
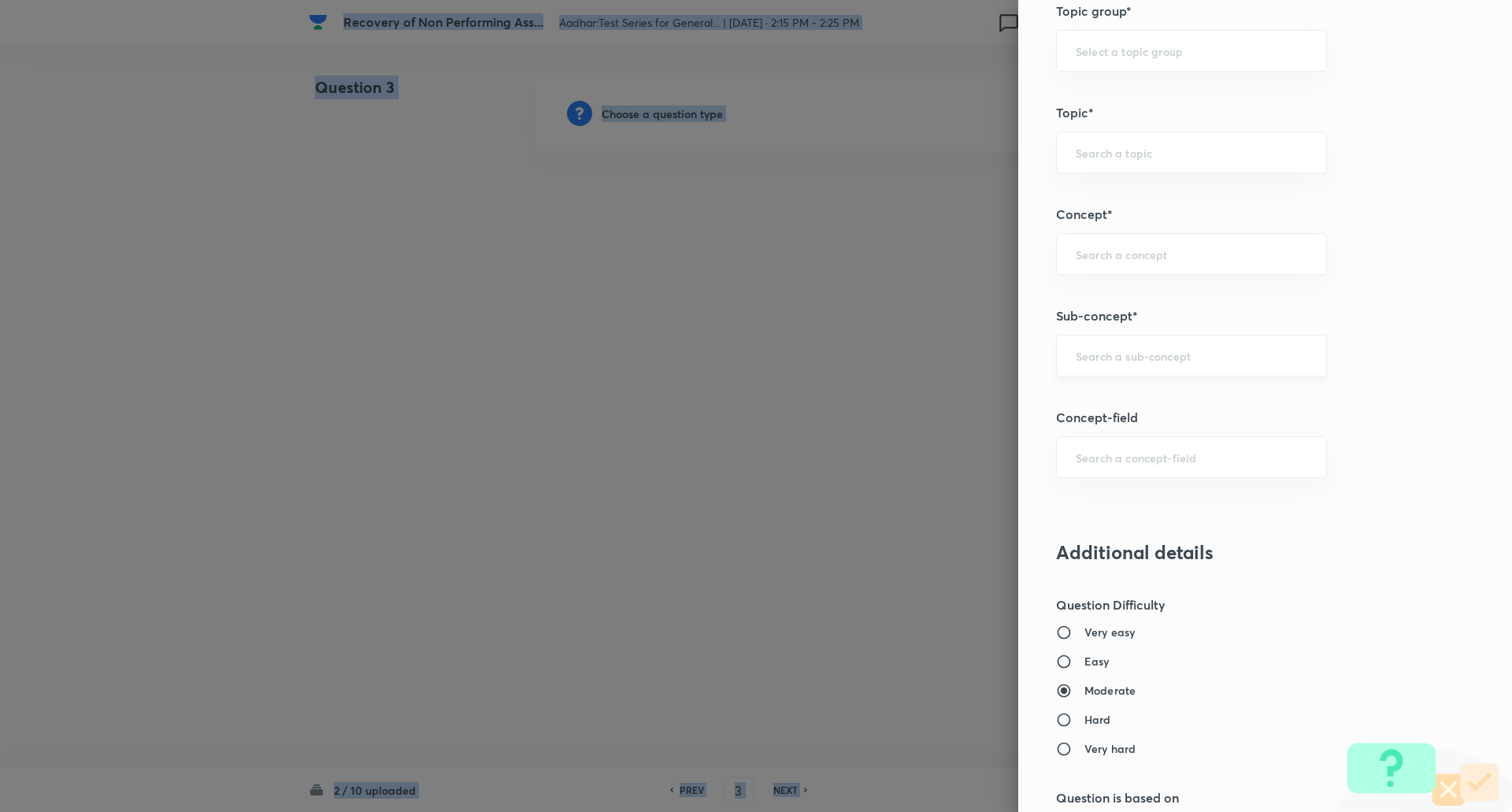
click at [1115, 370] on div "​" at bounding box center [1192, 356] width 271 height 42
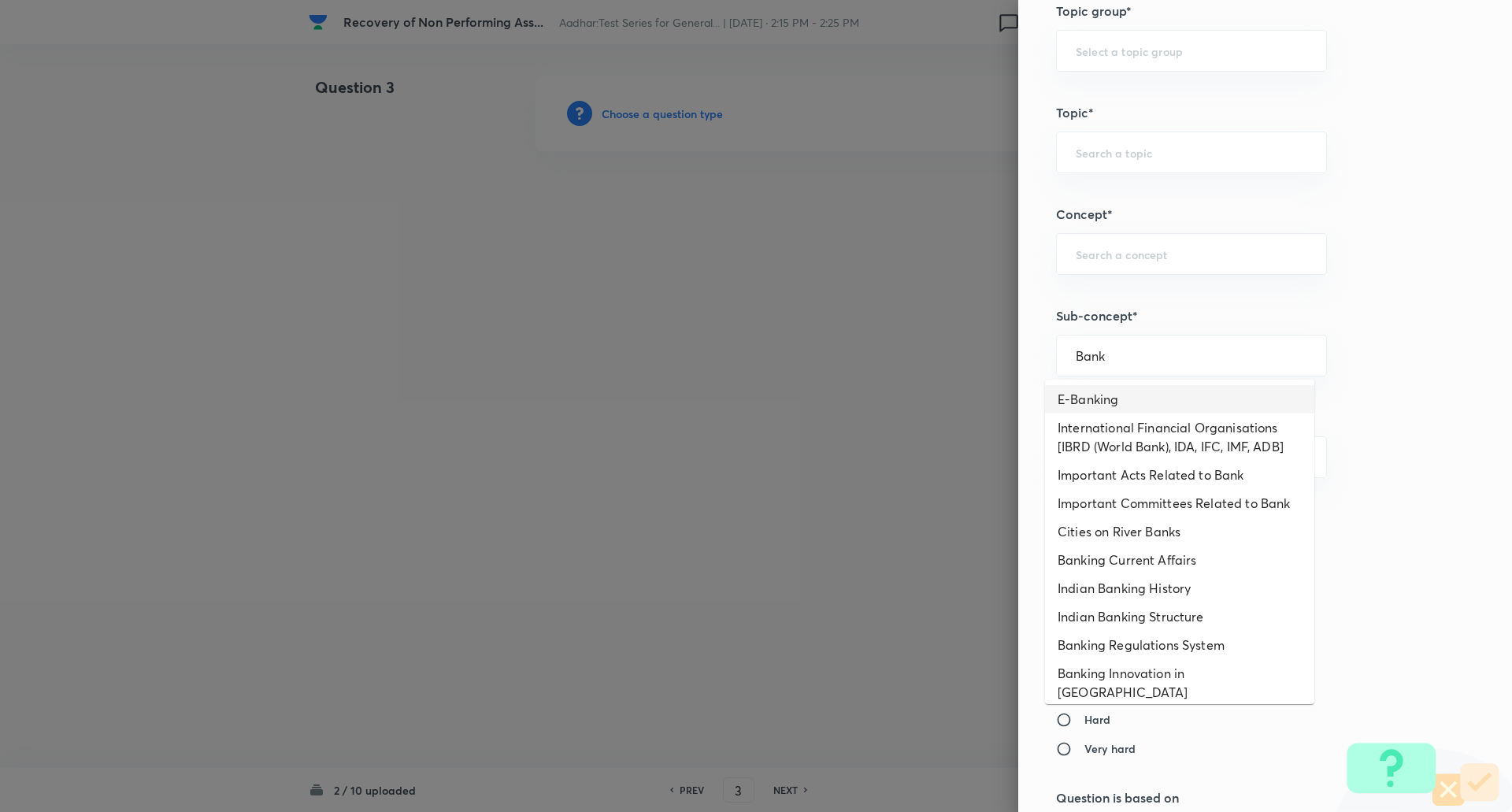
scroll to position [447, 0]
click at [1161, 648] on li "Banking Regulations System" at bounding box center [1180, 644] width 269 height 28
type input "Banking Regulations System"
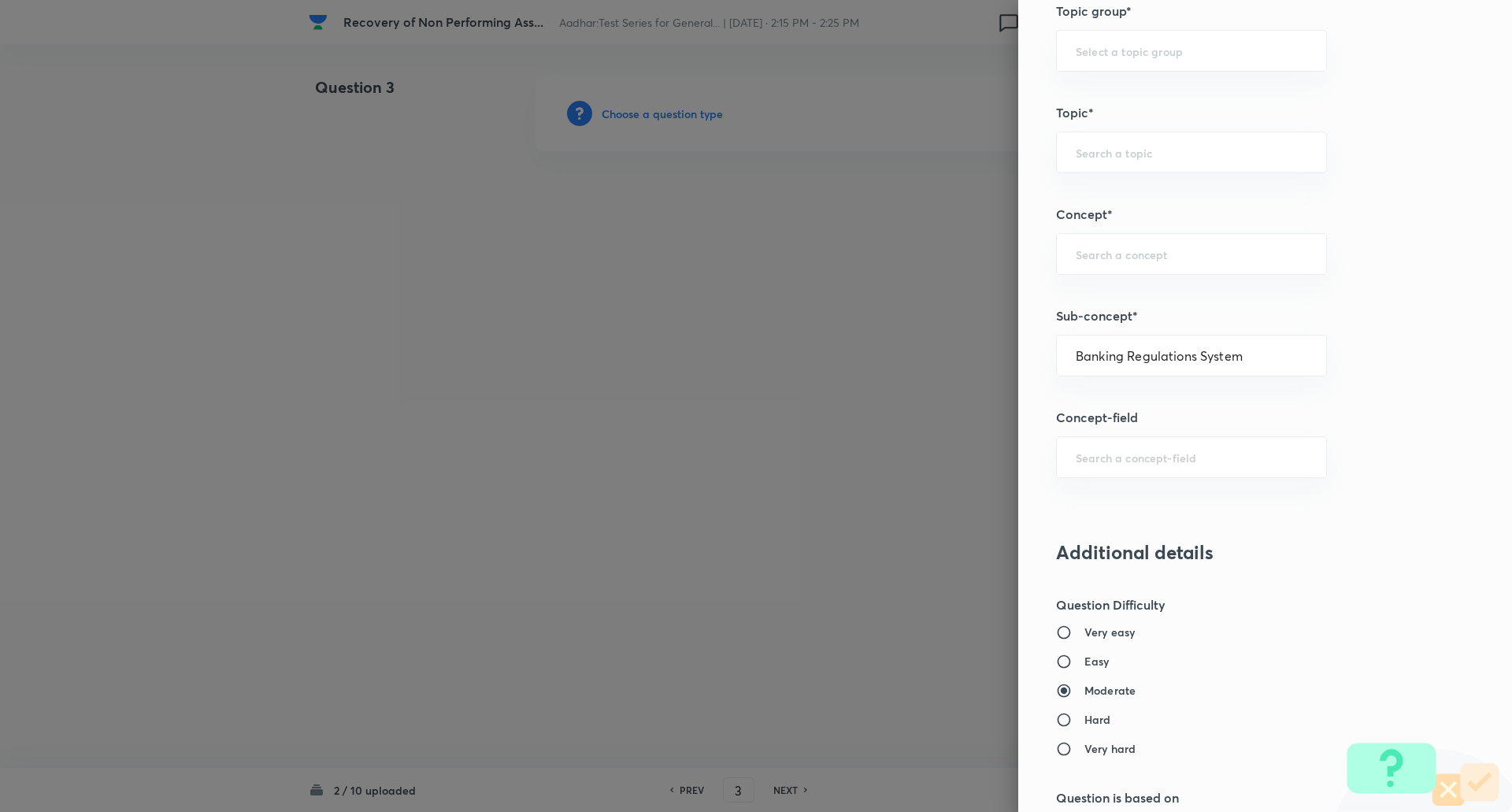
type input "Awareness"
type input "Banking Awareness"
type input "Indian Banking System"
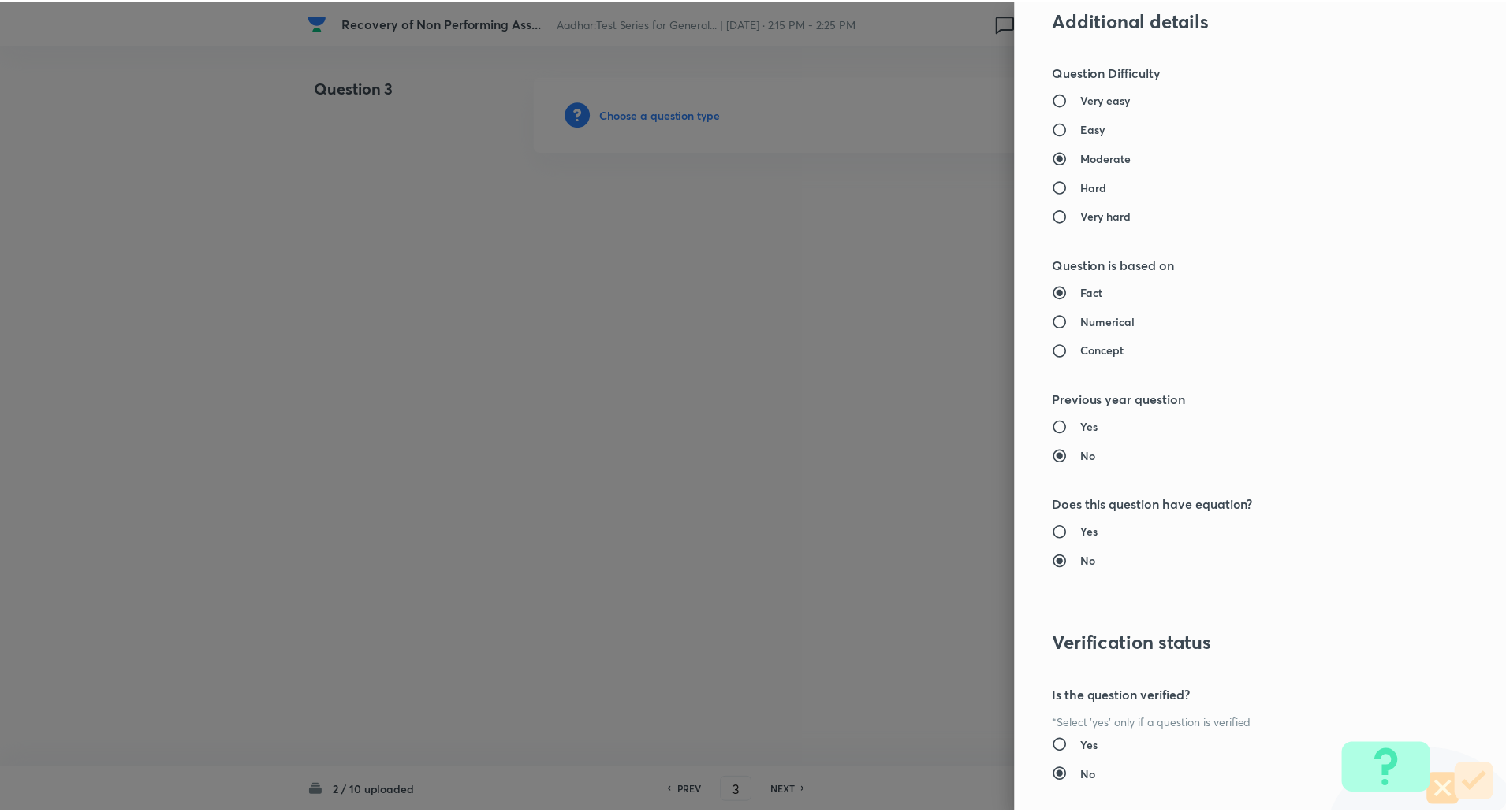
scroll to position [1294, 0]
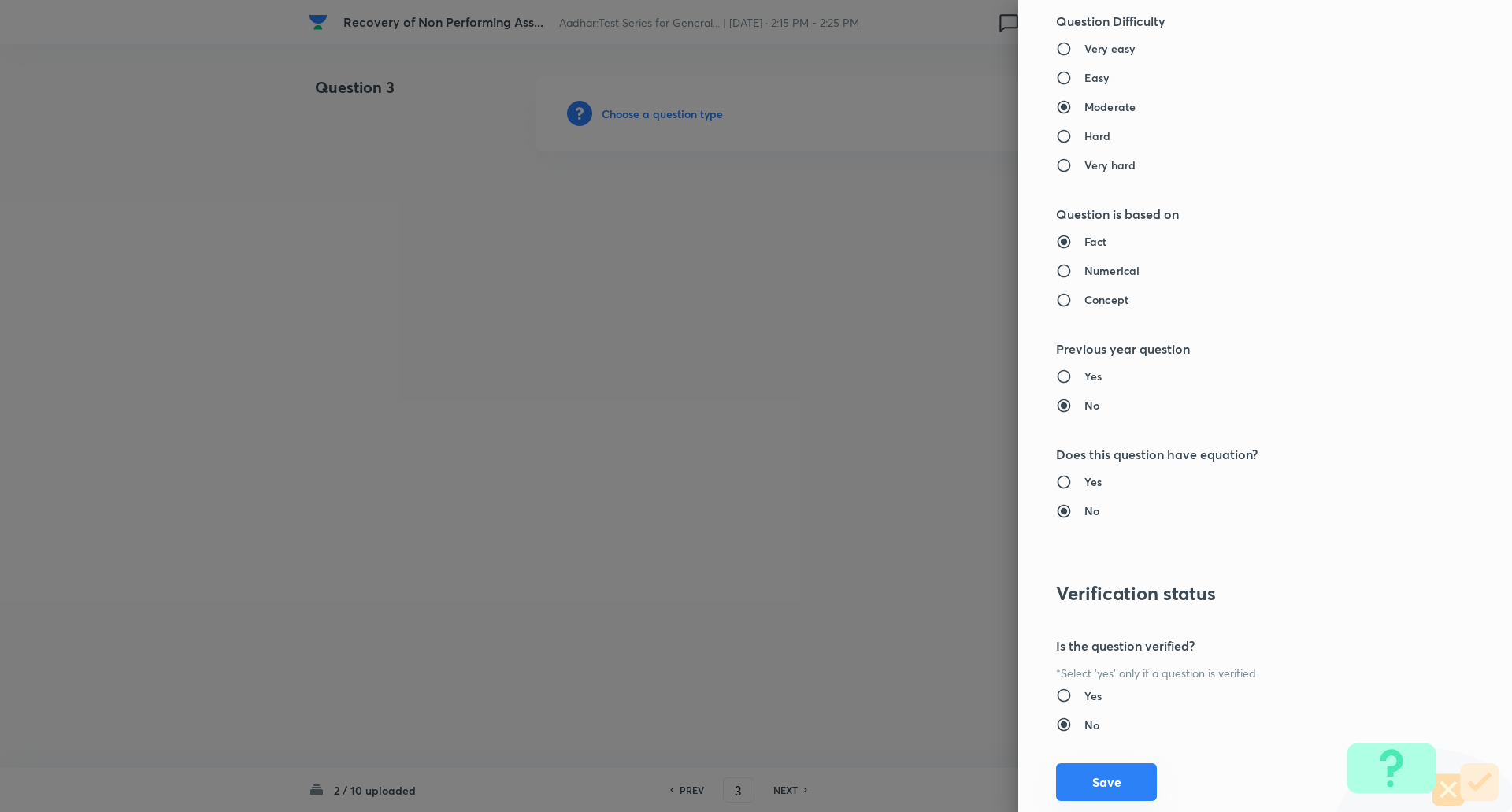
click at [1108, 766] on button "Save" at bounding box center [1106, 782] width 100 height 38
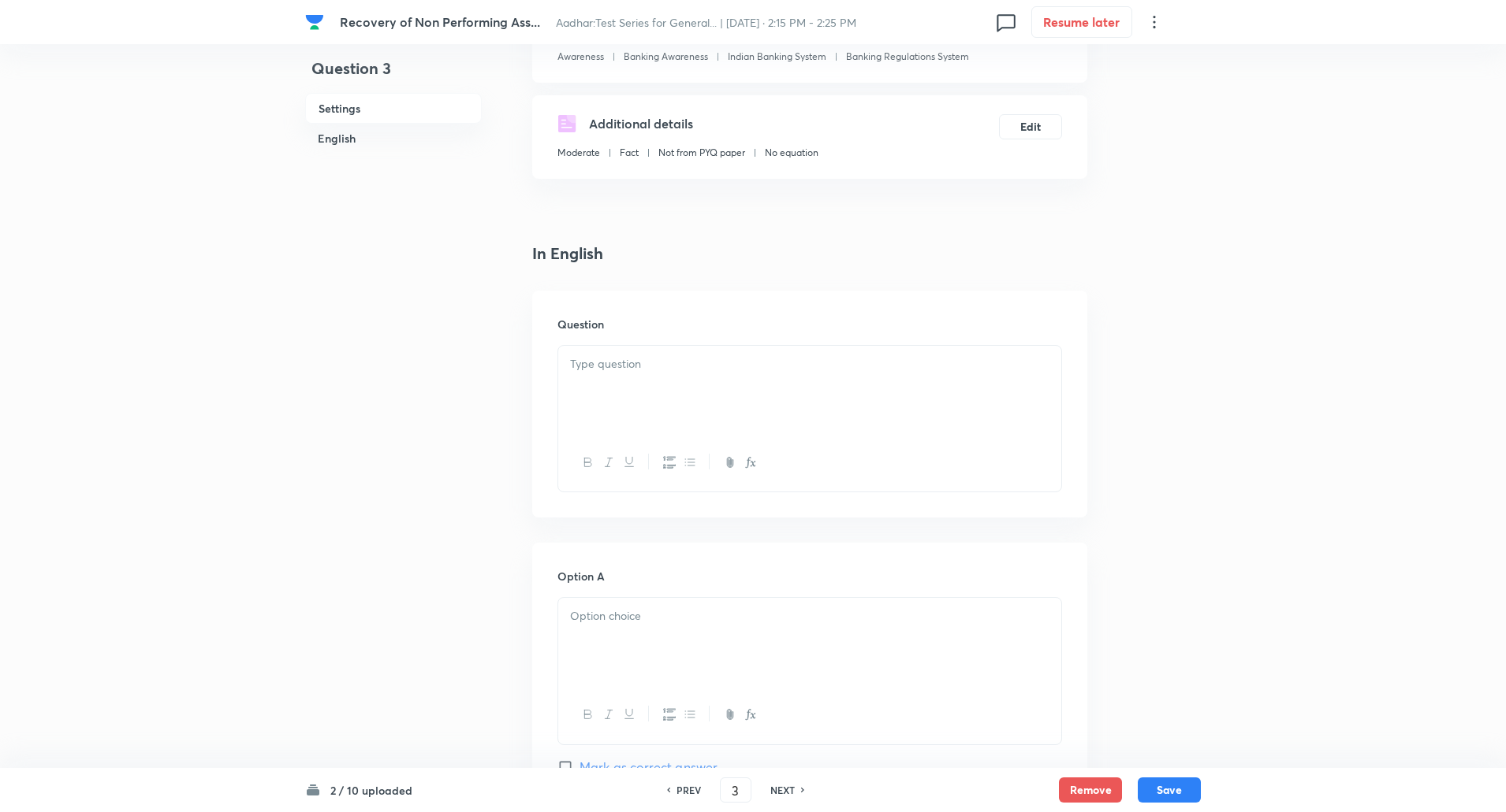
scroll to position [275, 0]
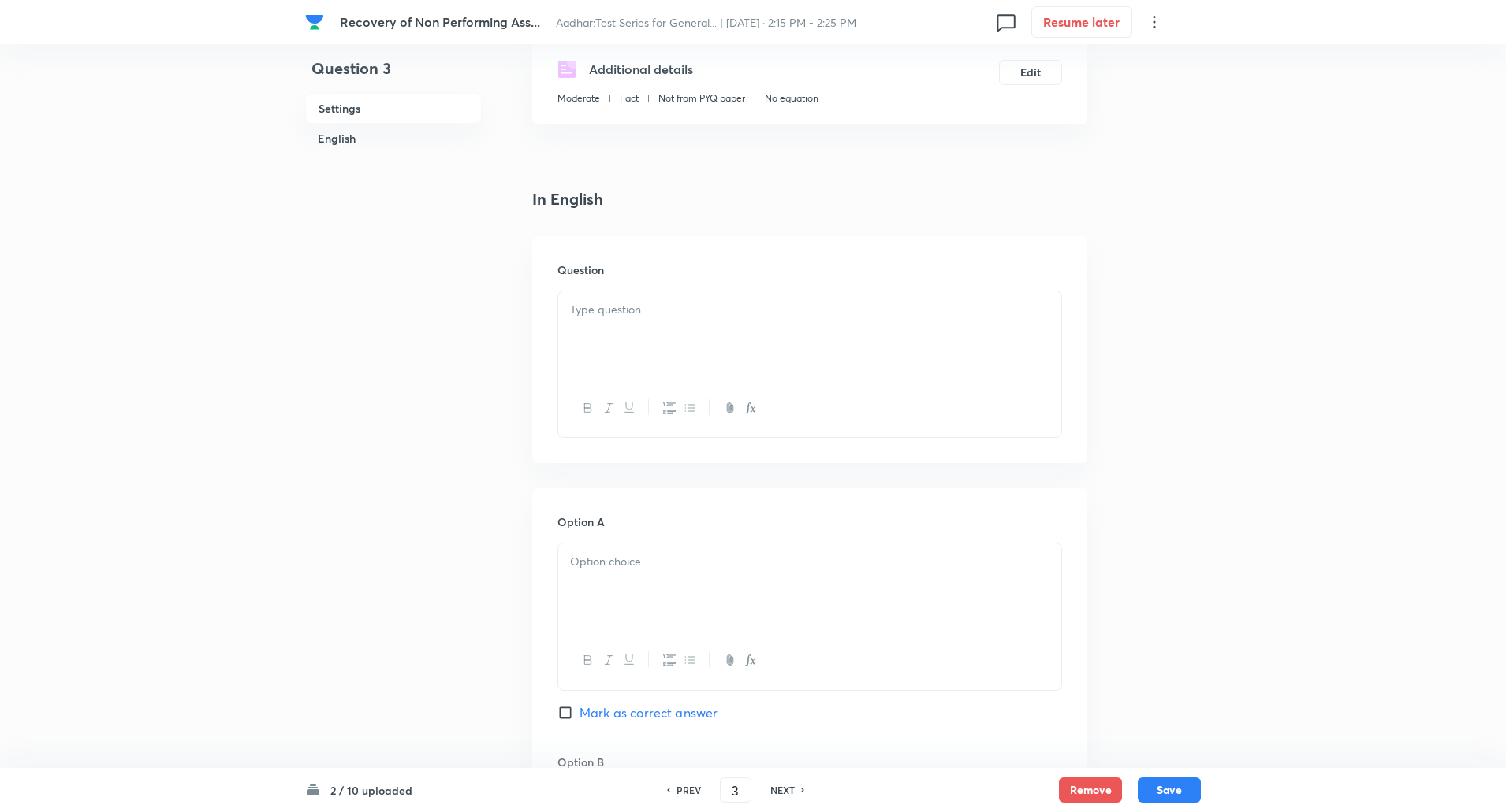
click at [699, 330] on div at bounding box center [809, 335] width 503 height 88
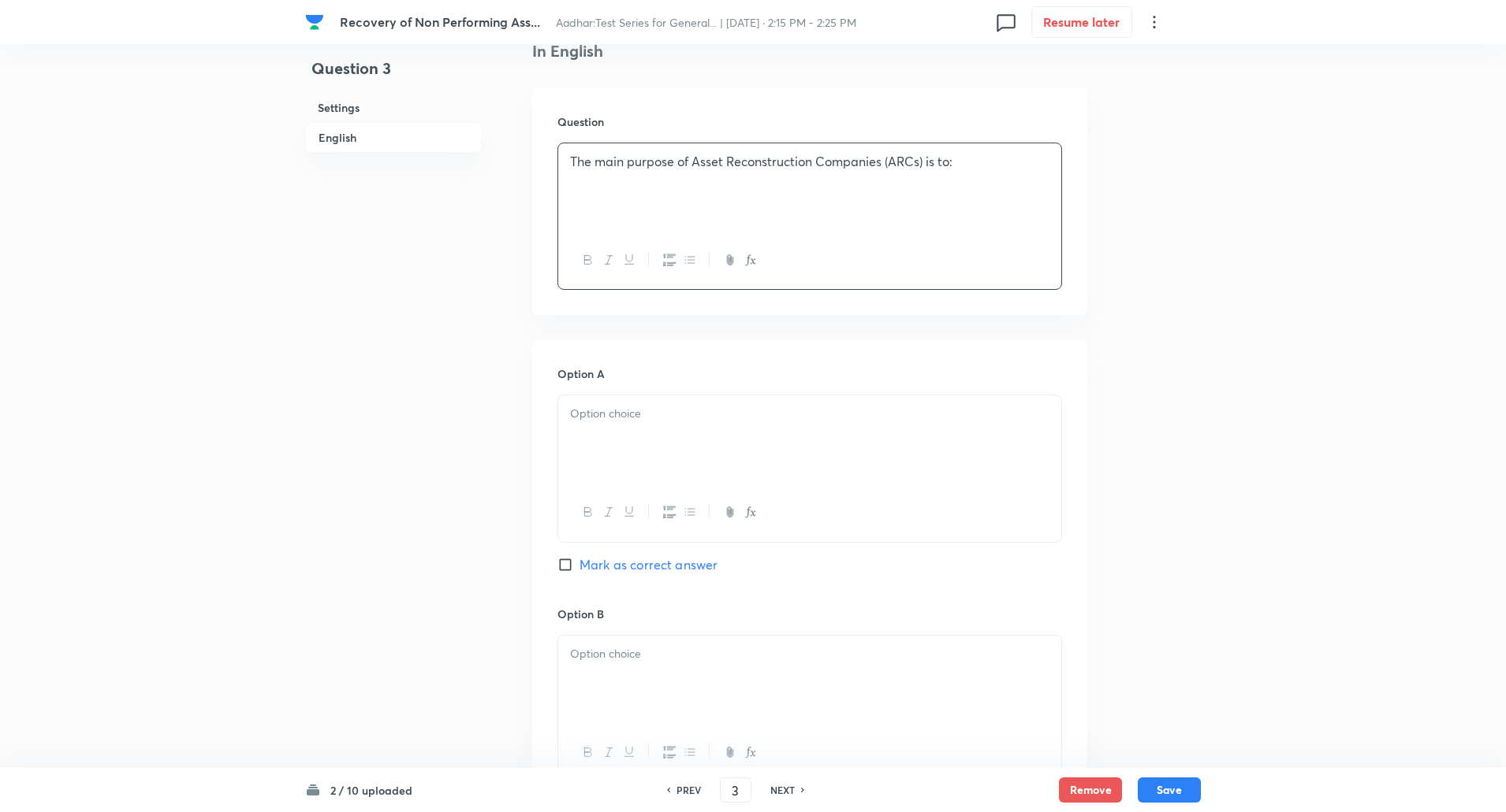
scroll to position [434, 0]
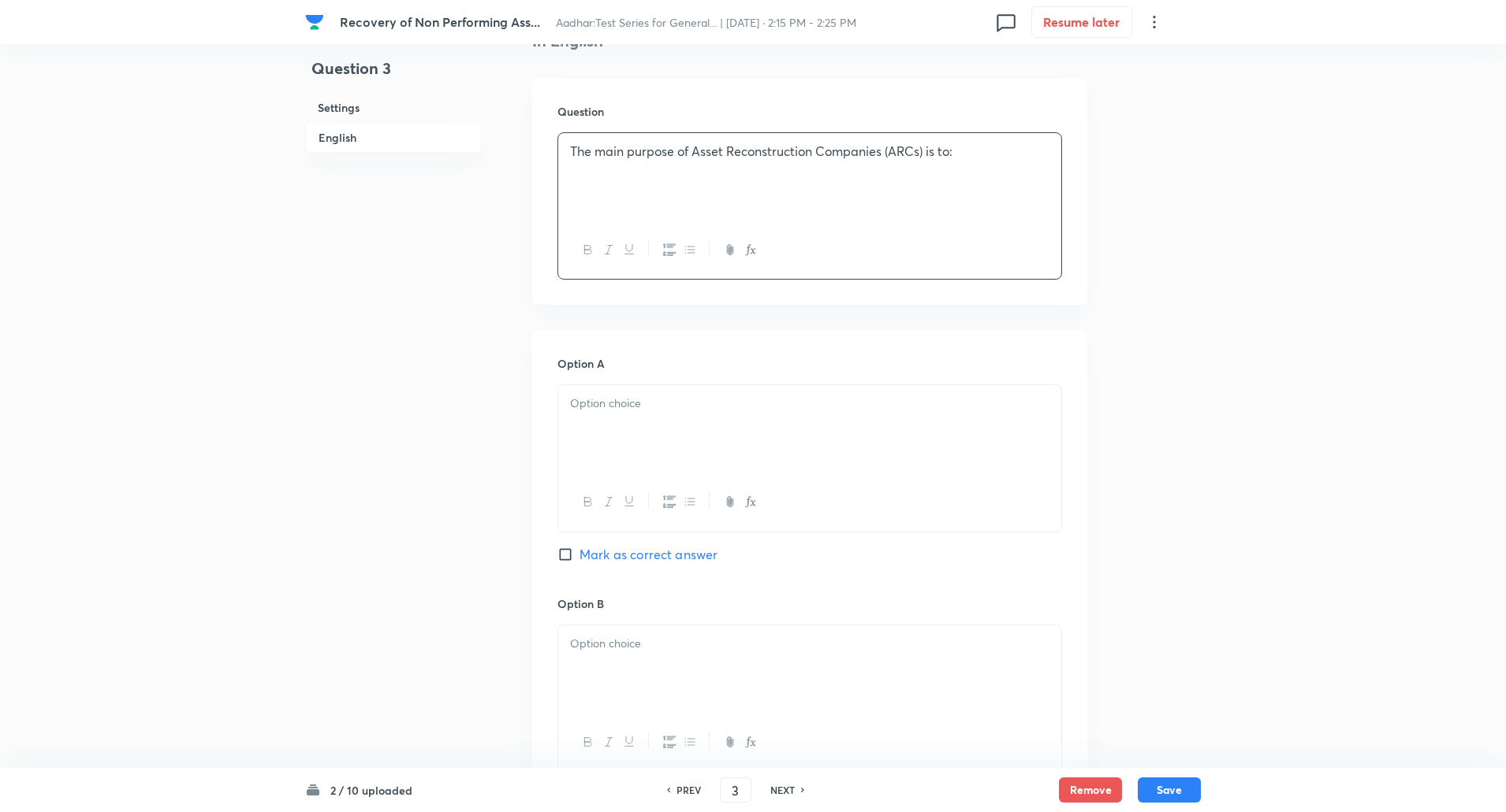
click at [661, 404] on p at bounding box center [809, 403] width 479 height 18
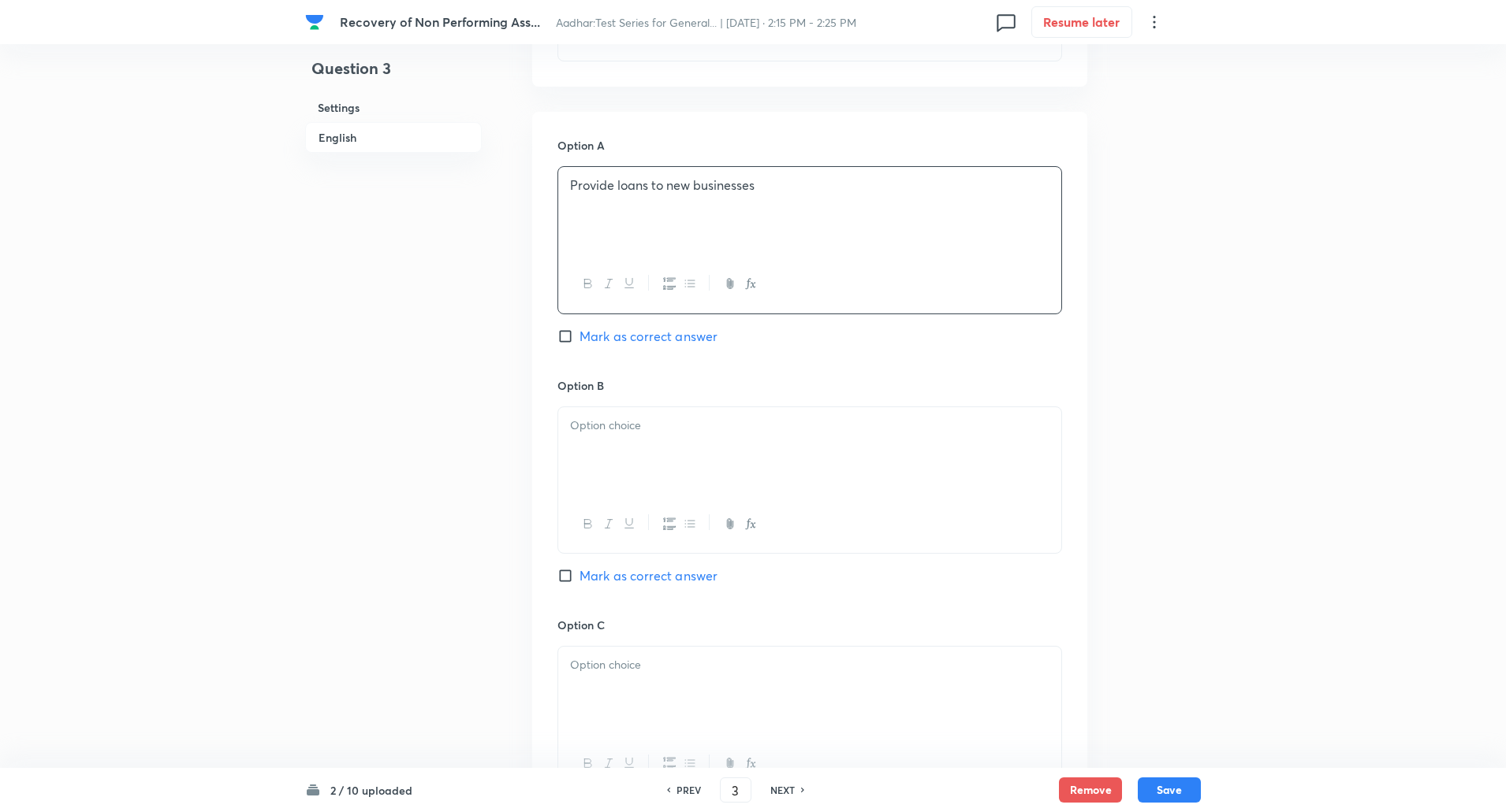
scroll to position [655, 0]
click at [653, 418] on p at bounding box center [809, 424] width 479 height 18
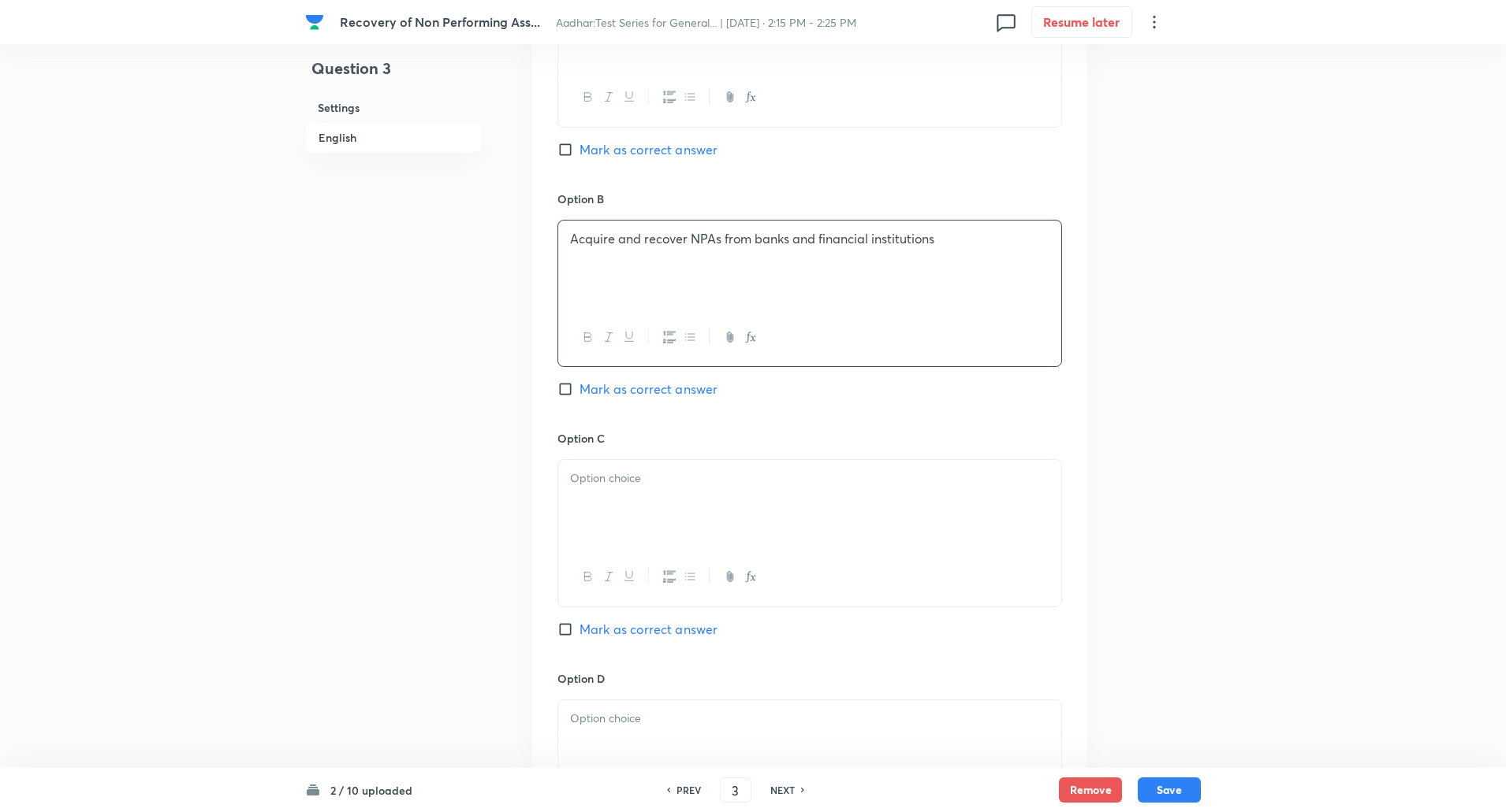
scroll to position [867, 0]
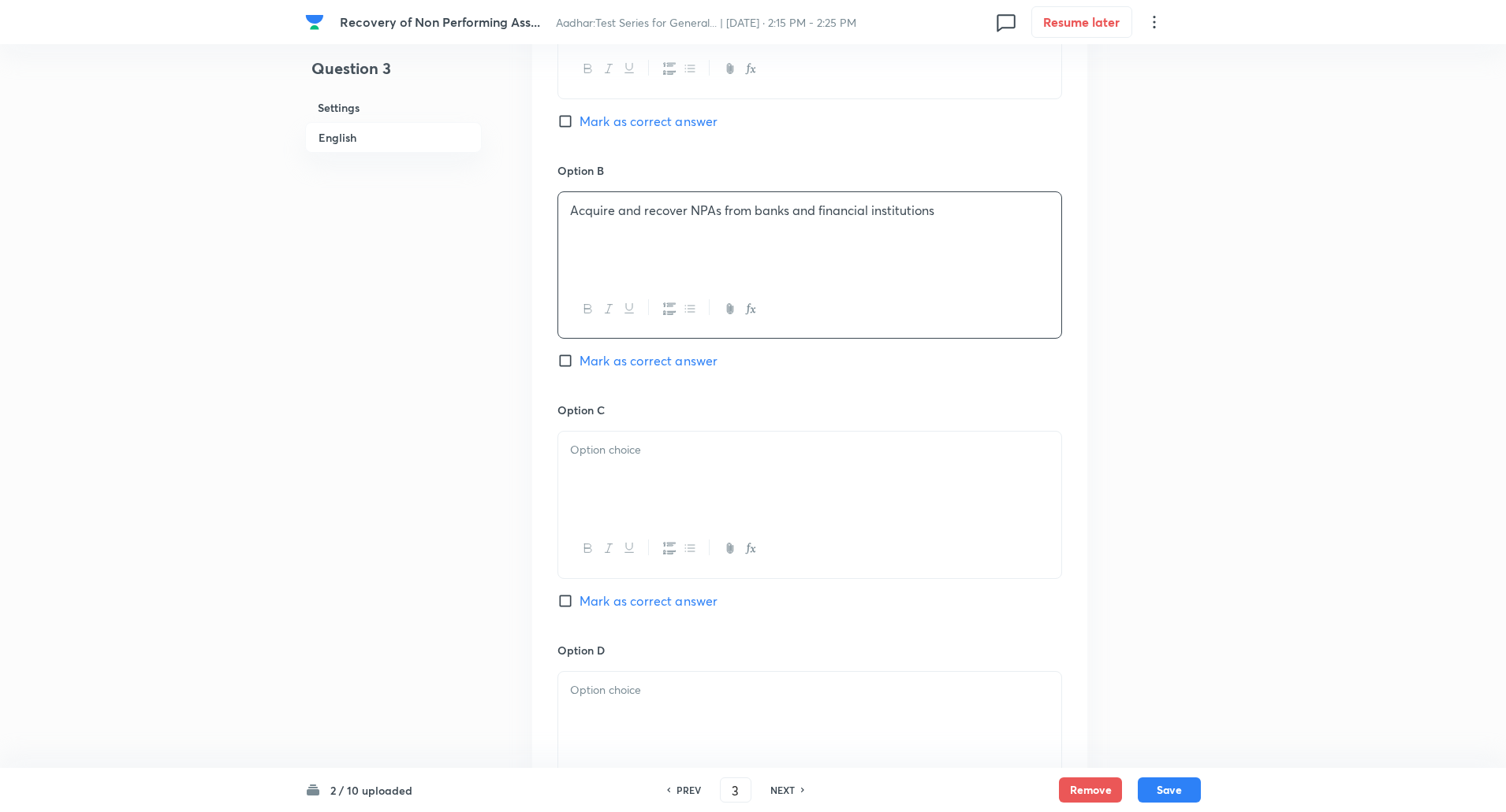
click at [643, 521] on div at bounding box center [809, 548] width 503 height 58
click at [646, 491] on div at bounding box center [809, 475] width 503 height 88
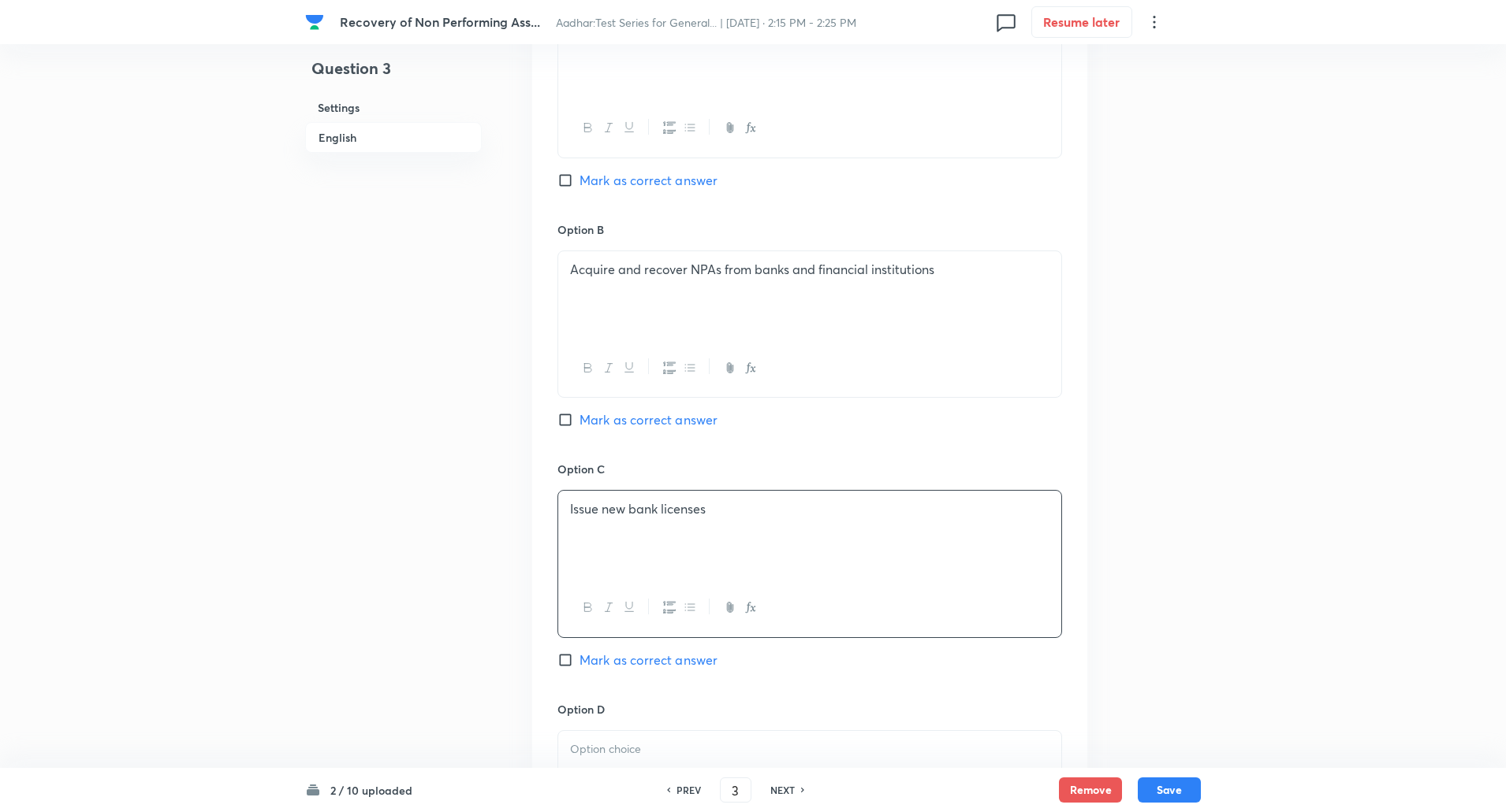
scroll to position [806, 0]
click at [567, 422] on input "Mark as correct answer" at bounding box center [568, 422] width 22 height 16
checkbox input "true"
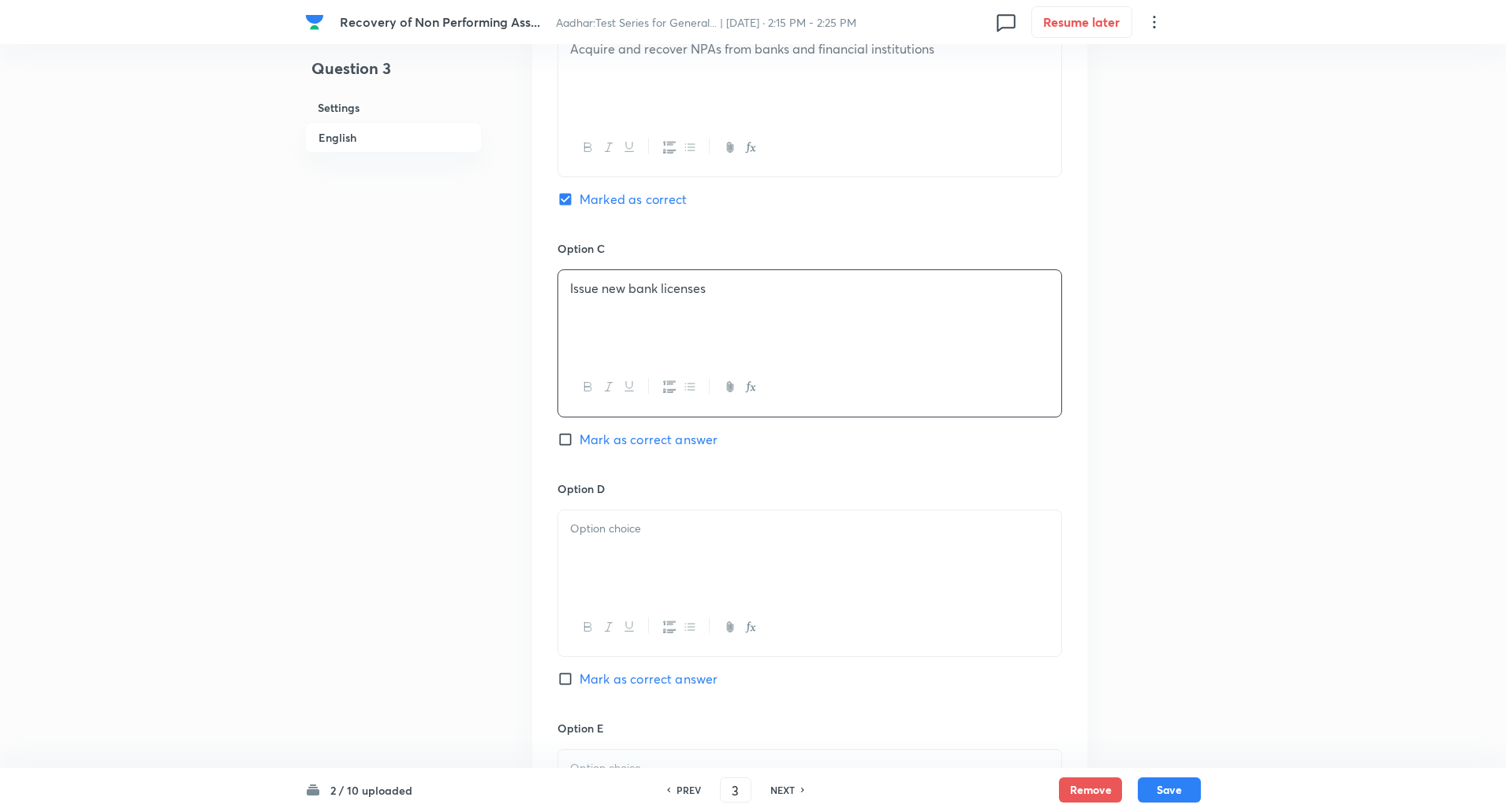
scroll to position [1032, 0]
click at [596, 510] on div at bounding box center [809, 551] width 503 height 88
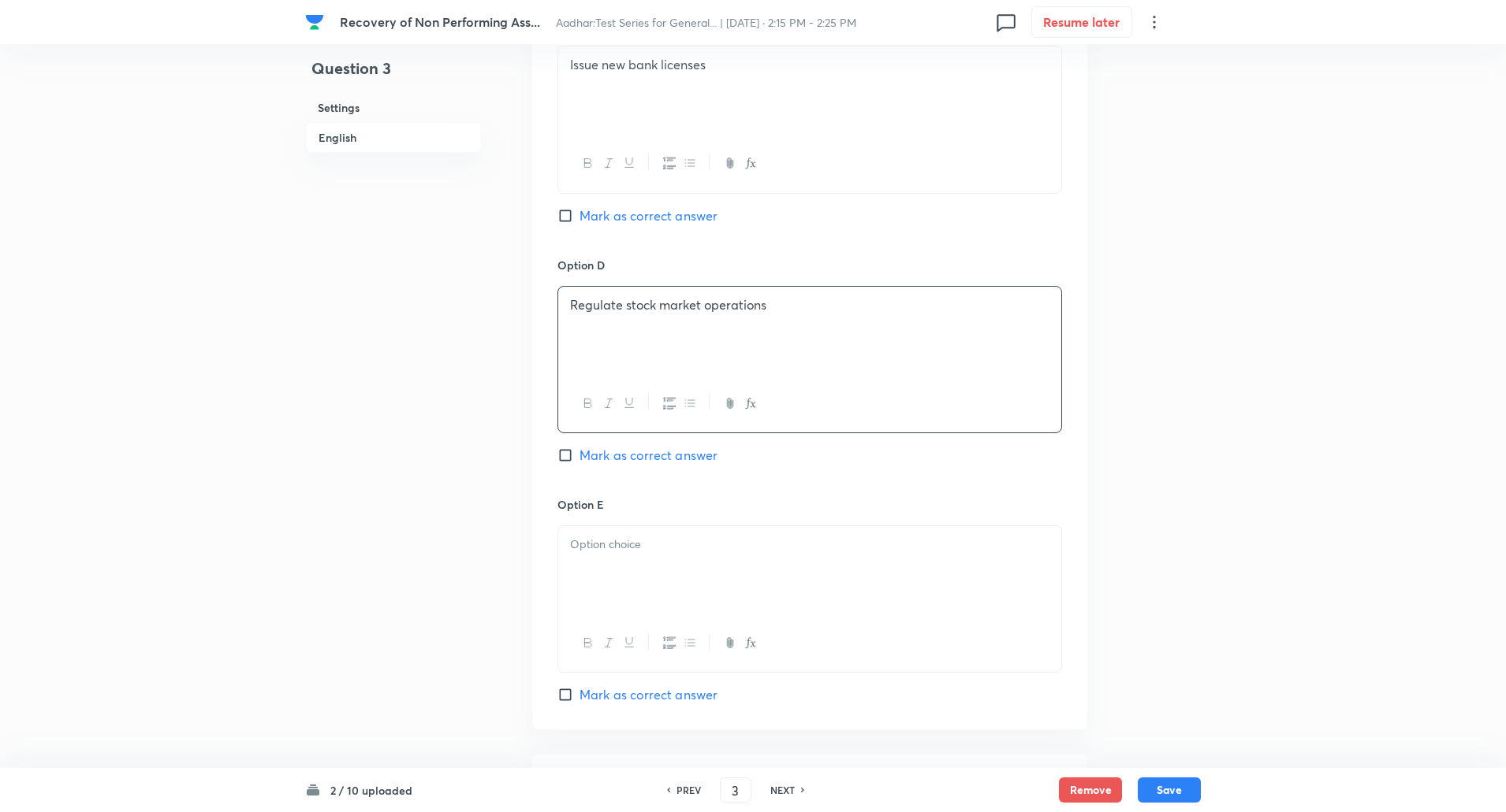
scroll to position [1257, 0]
click at [591, 592] on div at bounding box center [809, 565] width 503 height 88
paste div
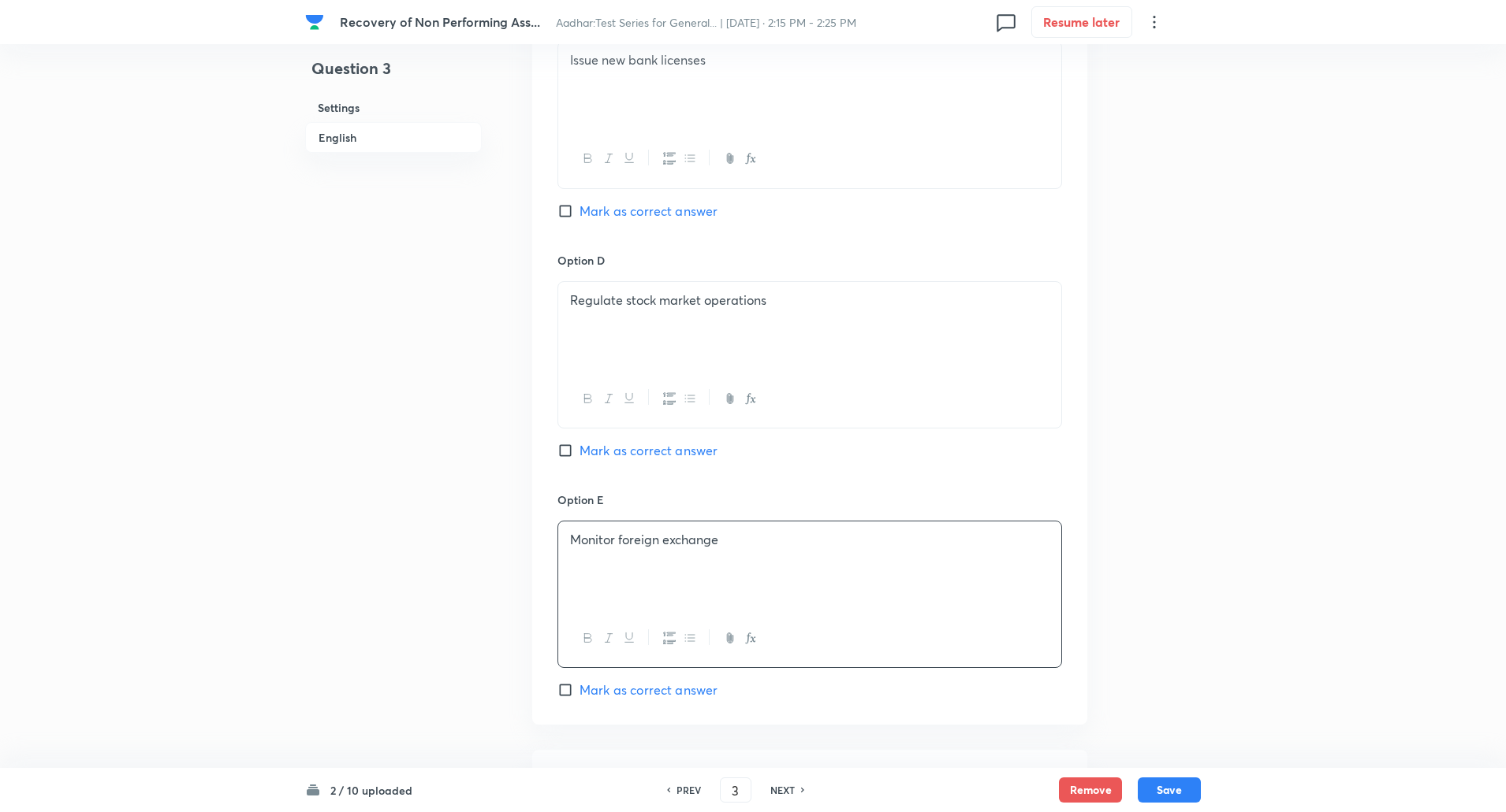
scroll to position [1561, 0]
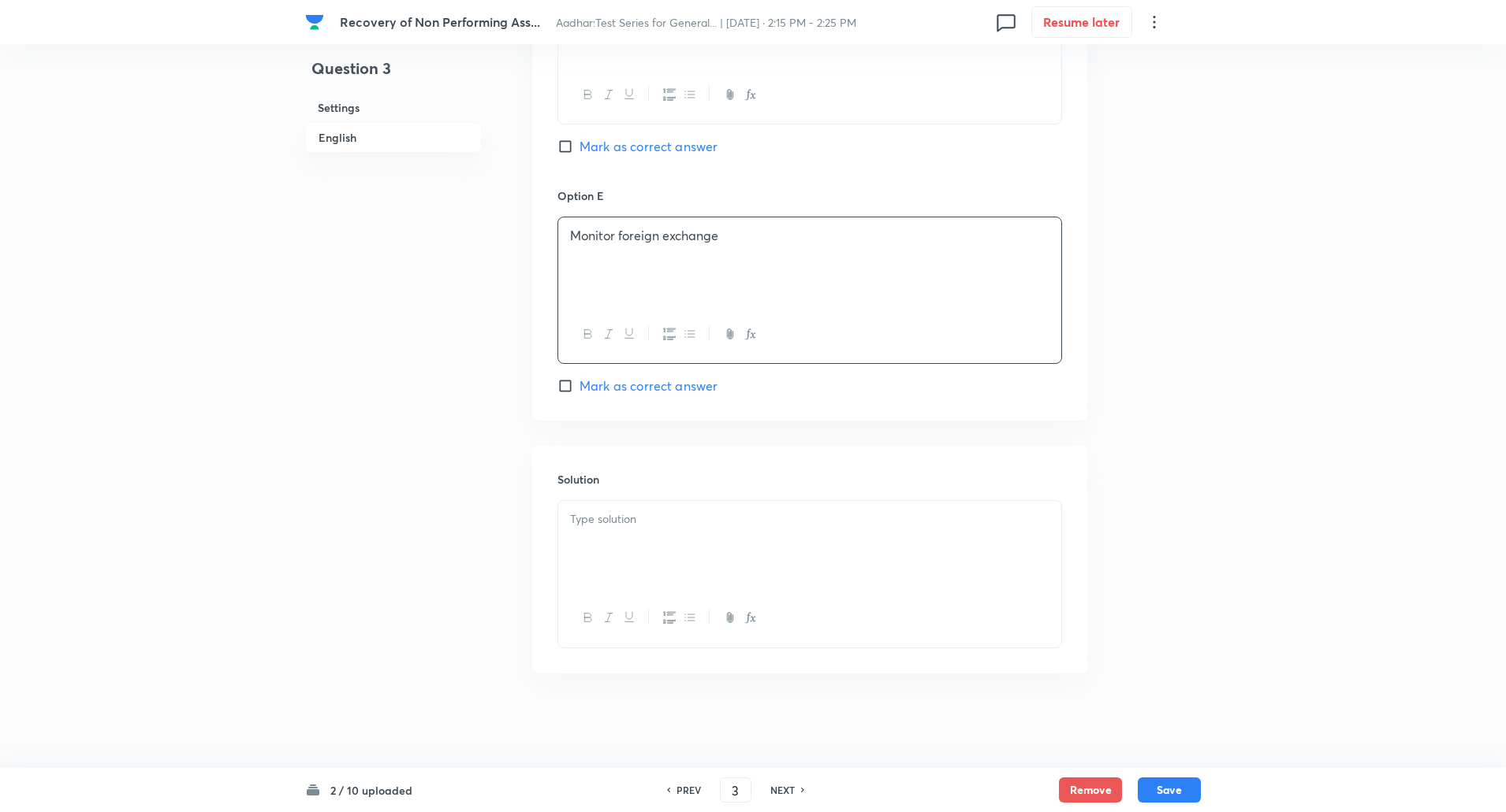
click at [585, 572] on div at bounding box center [809, 545] width 503 height 88
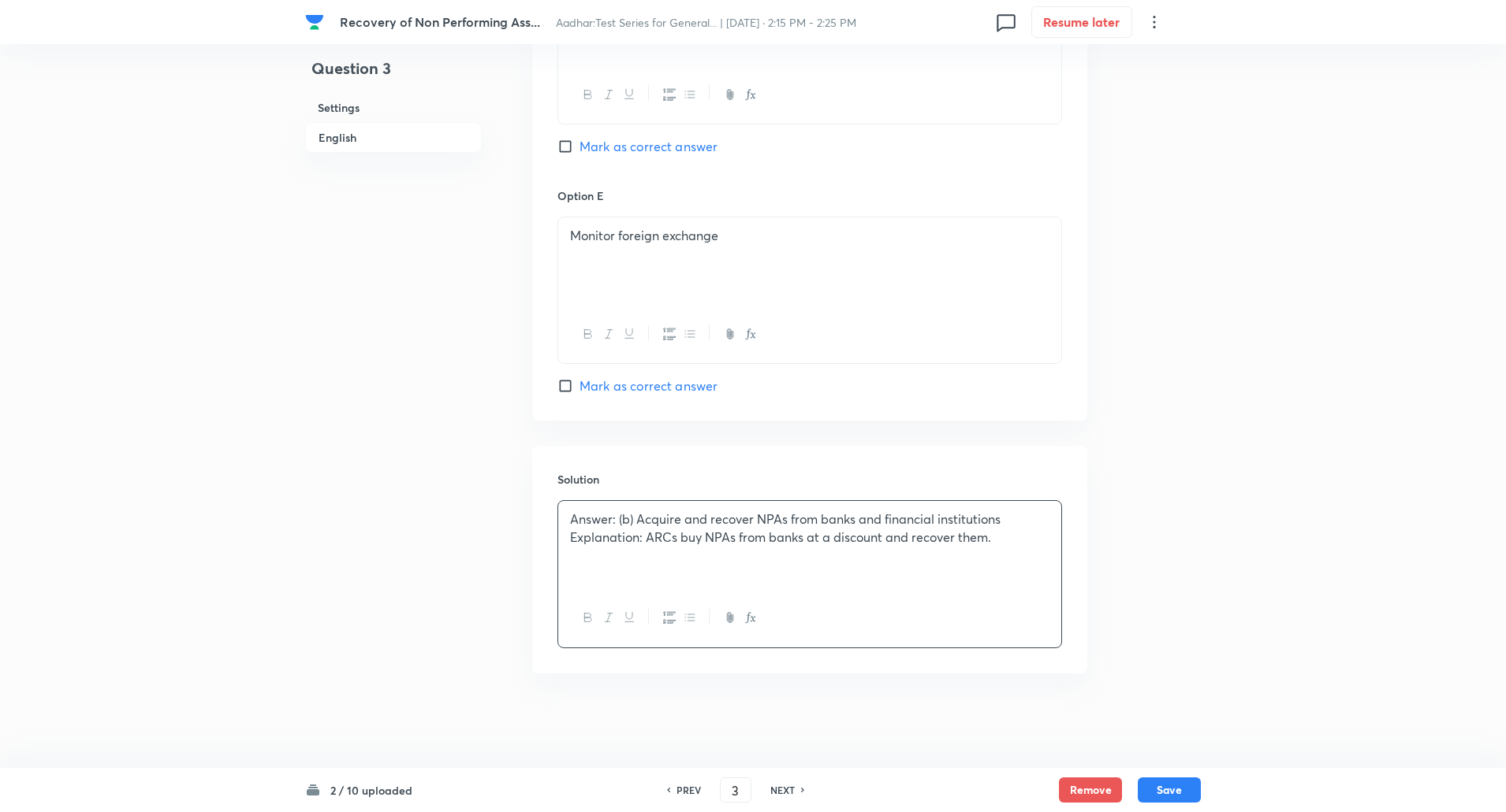
click at [647, 542] on p "Explanation: ARCs buy NPAs from banks at a discount and recover them." at bounding box center [809, 537] width 479 height 18
click at [1165, 787] on button "Save" at bounding box center [1168, 789] width 63 height 25
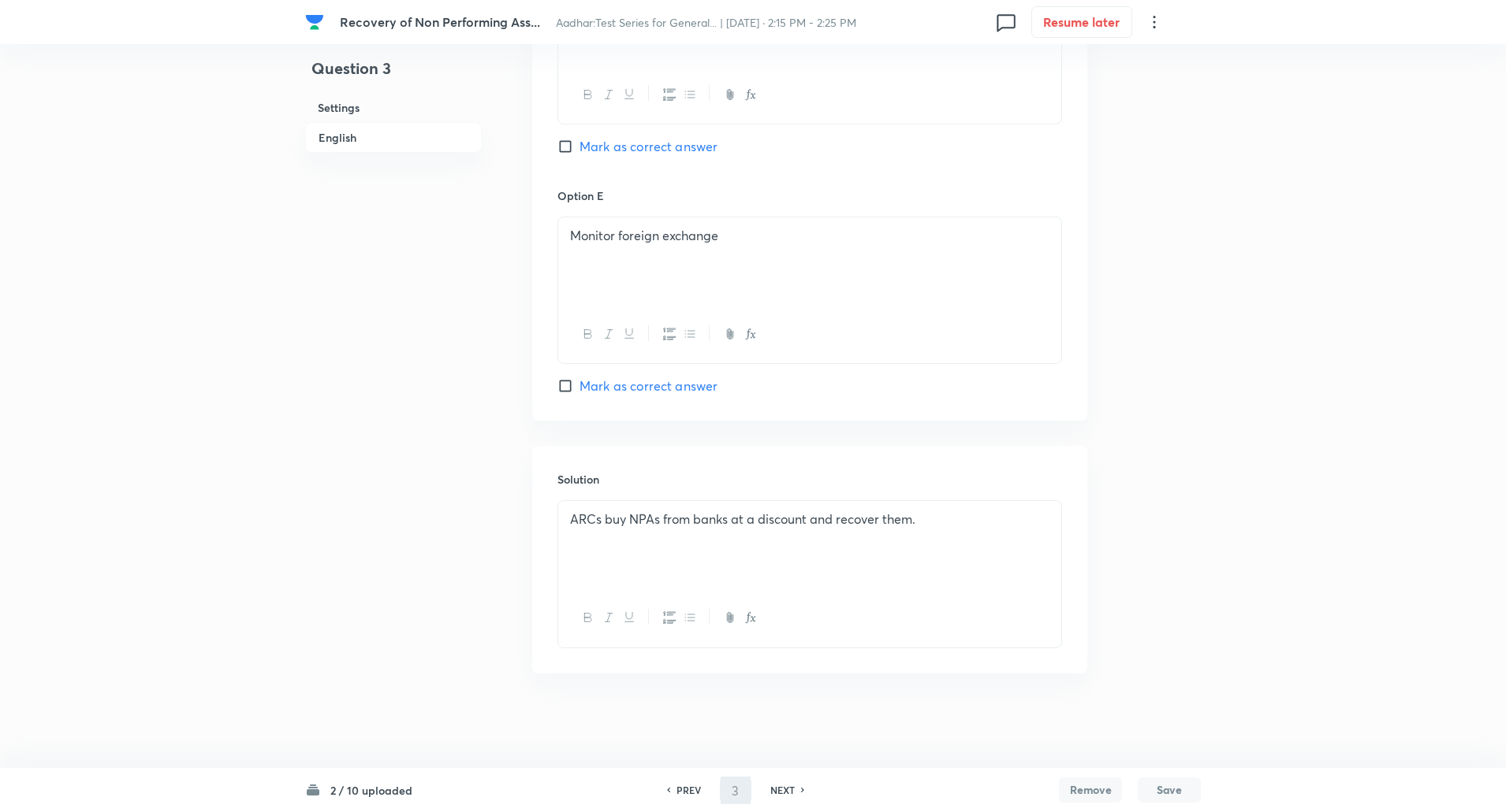
type input "4"
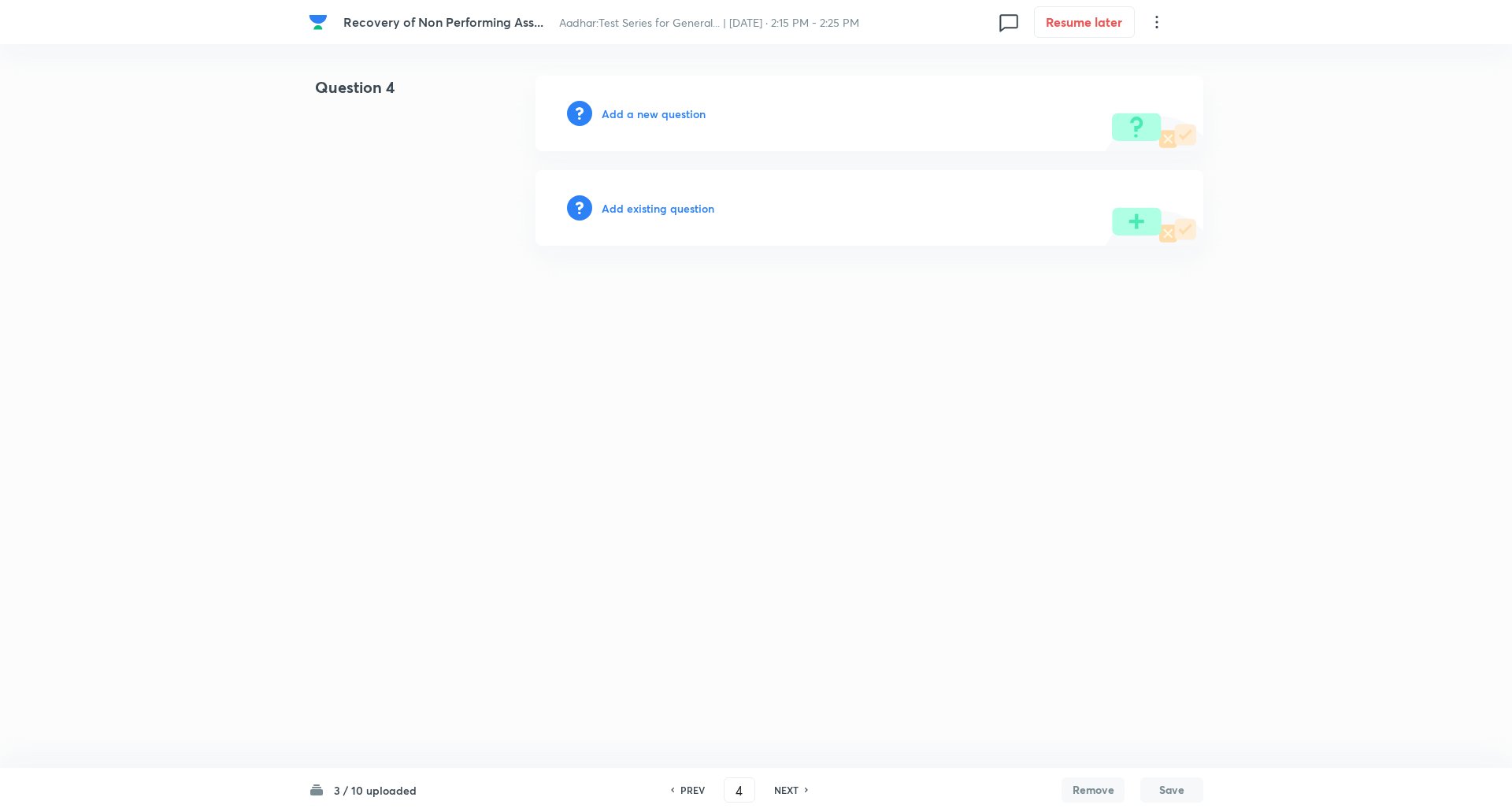
click at [672, 111] on h6 "Add a new question" at bounding box center [653, 114] width 104 height 17
click at [672, 111] on h6 "Choose a question type" at bounding box center [662, 114] width 121 height 17
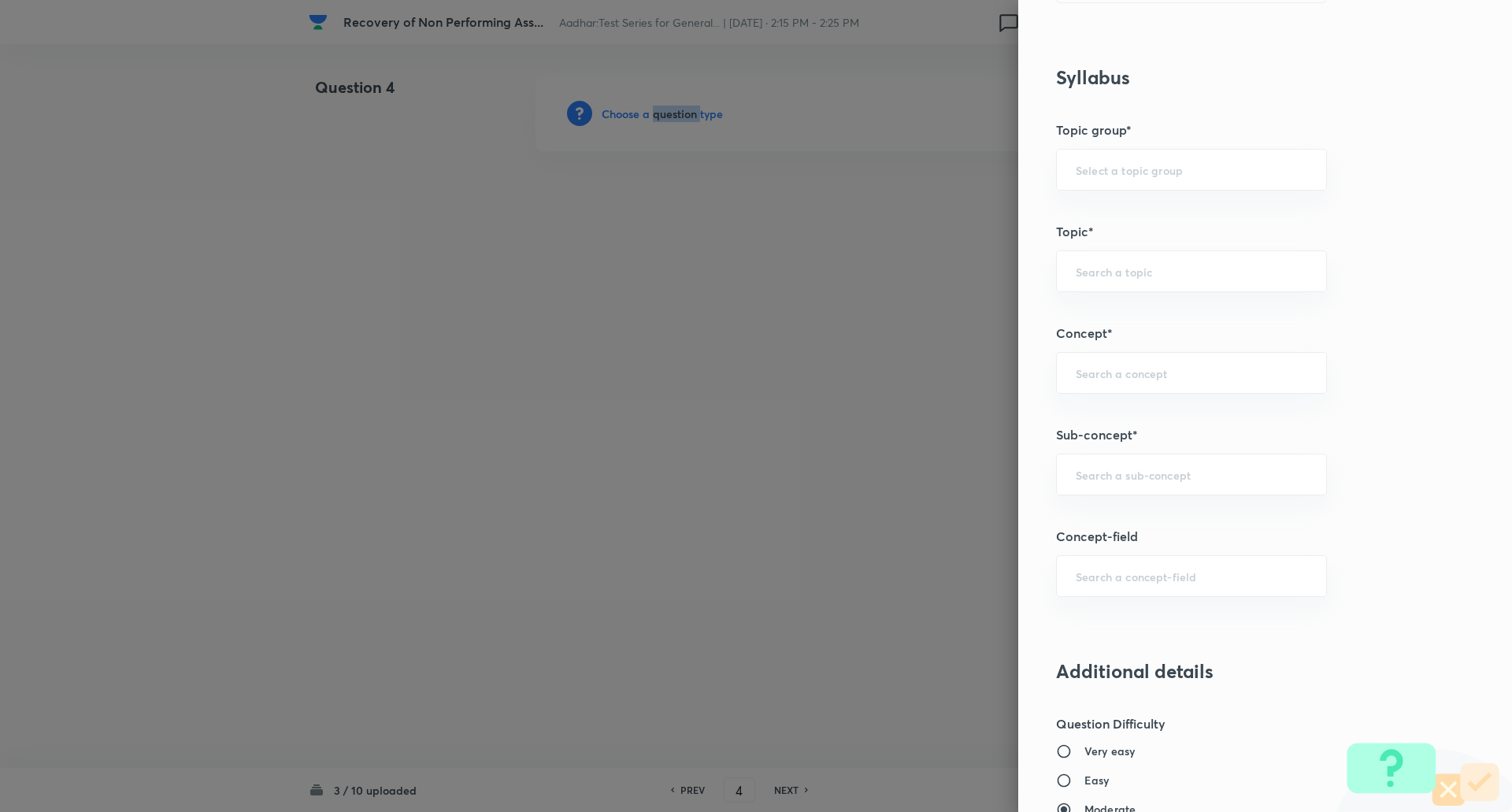
scroll to position [688, 0]
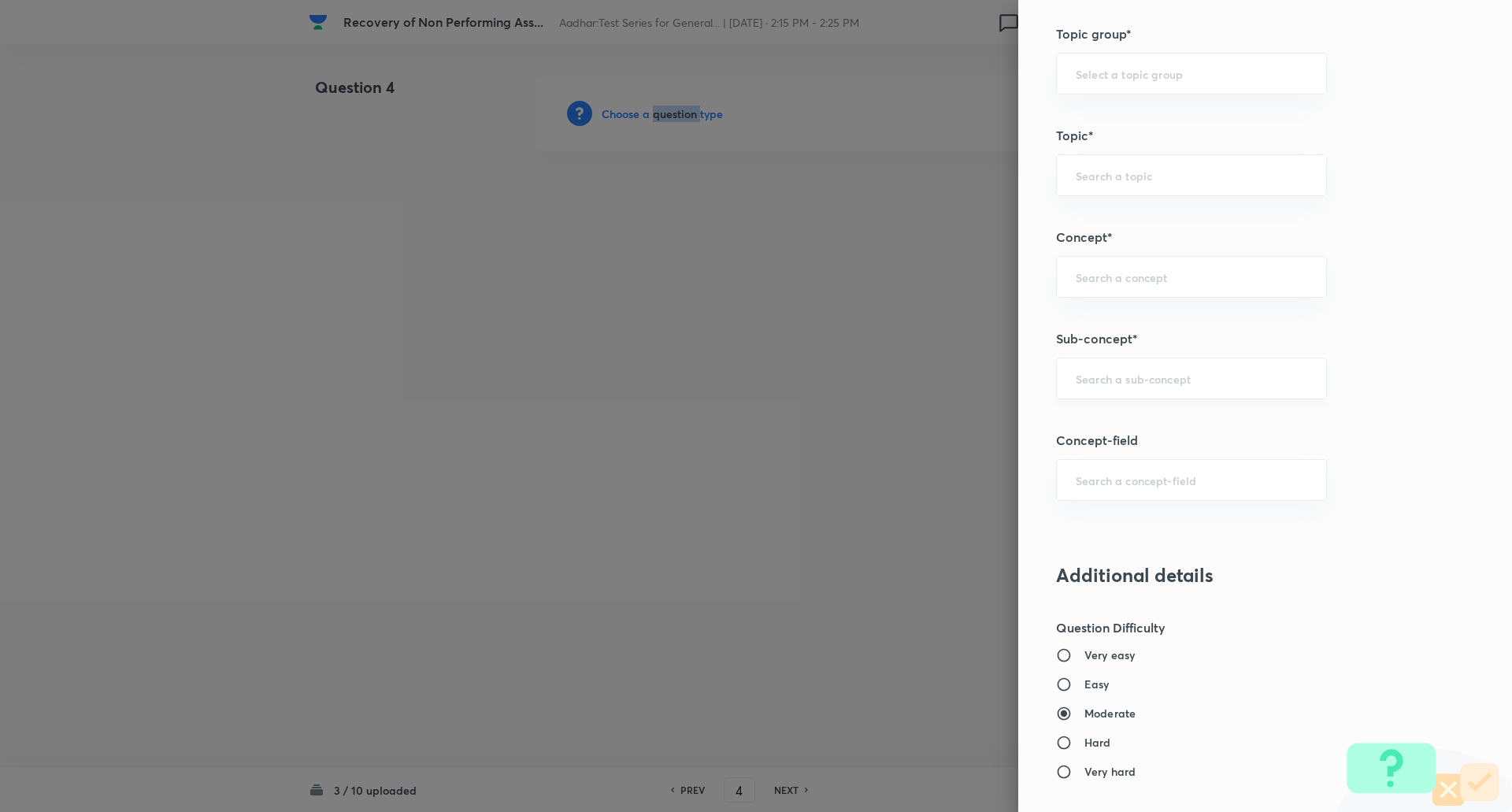
click at [1135, 392] on div "​" at bounding box center [1192, 378] width 271 height 42
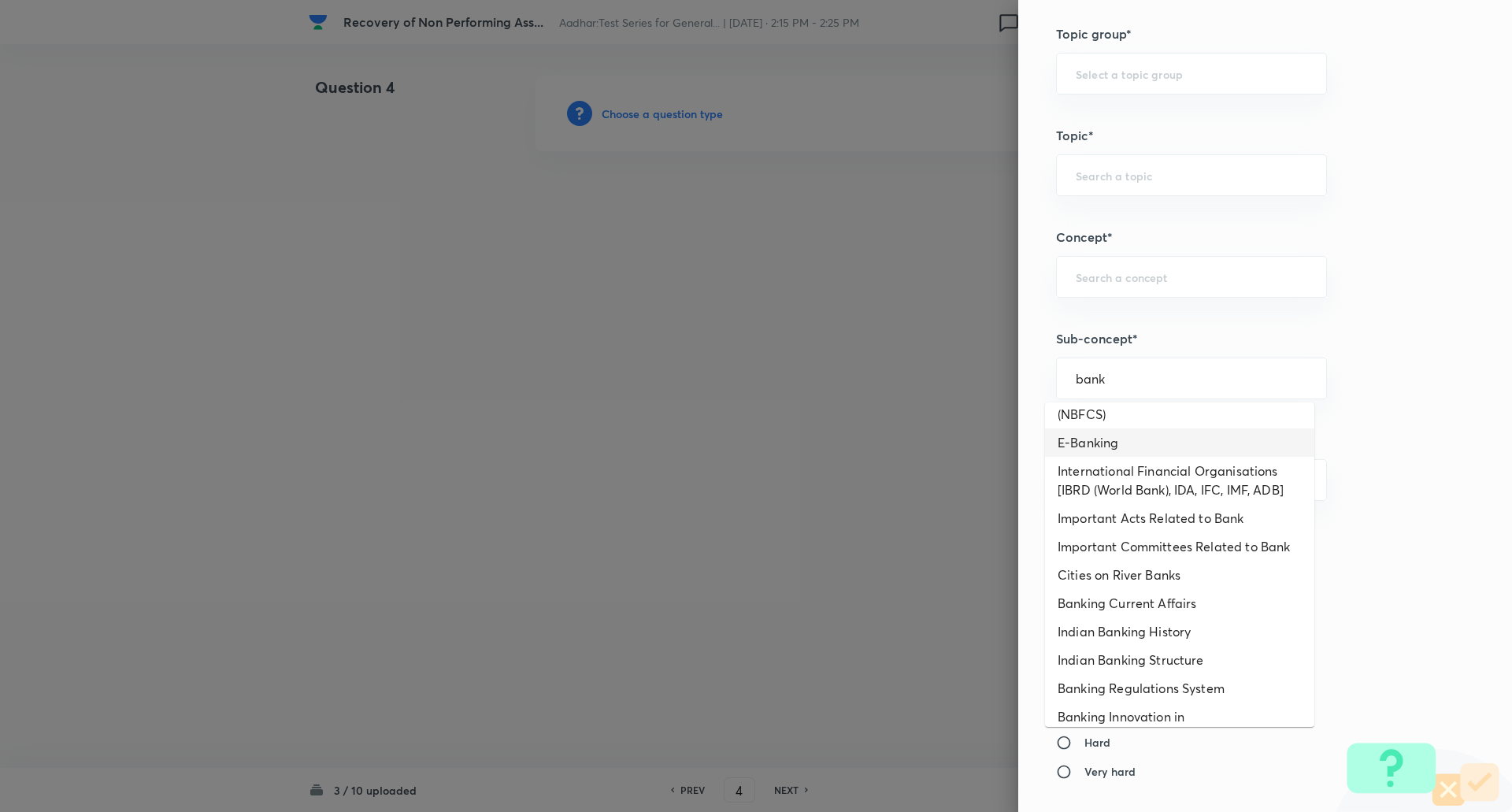
scroll to position [472, 0]
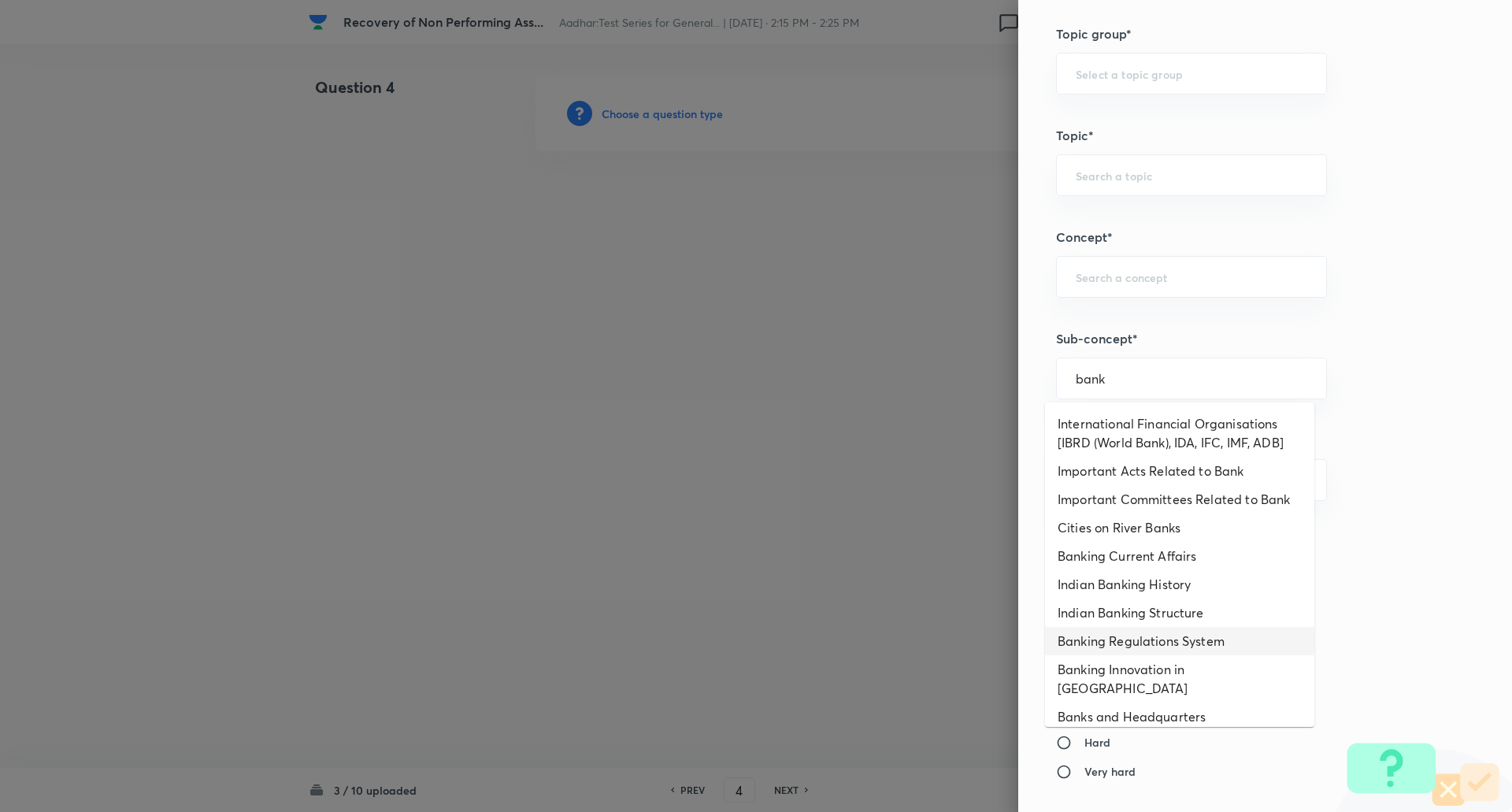
click at [1175, 635] on li "Banking Regulations System" at bounding box center [1180, 641] width 269 height 28
type input "Banking Regulations System"
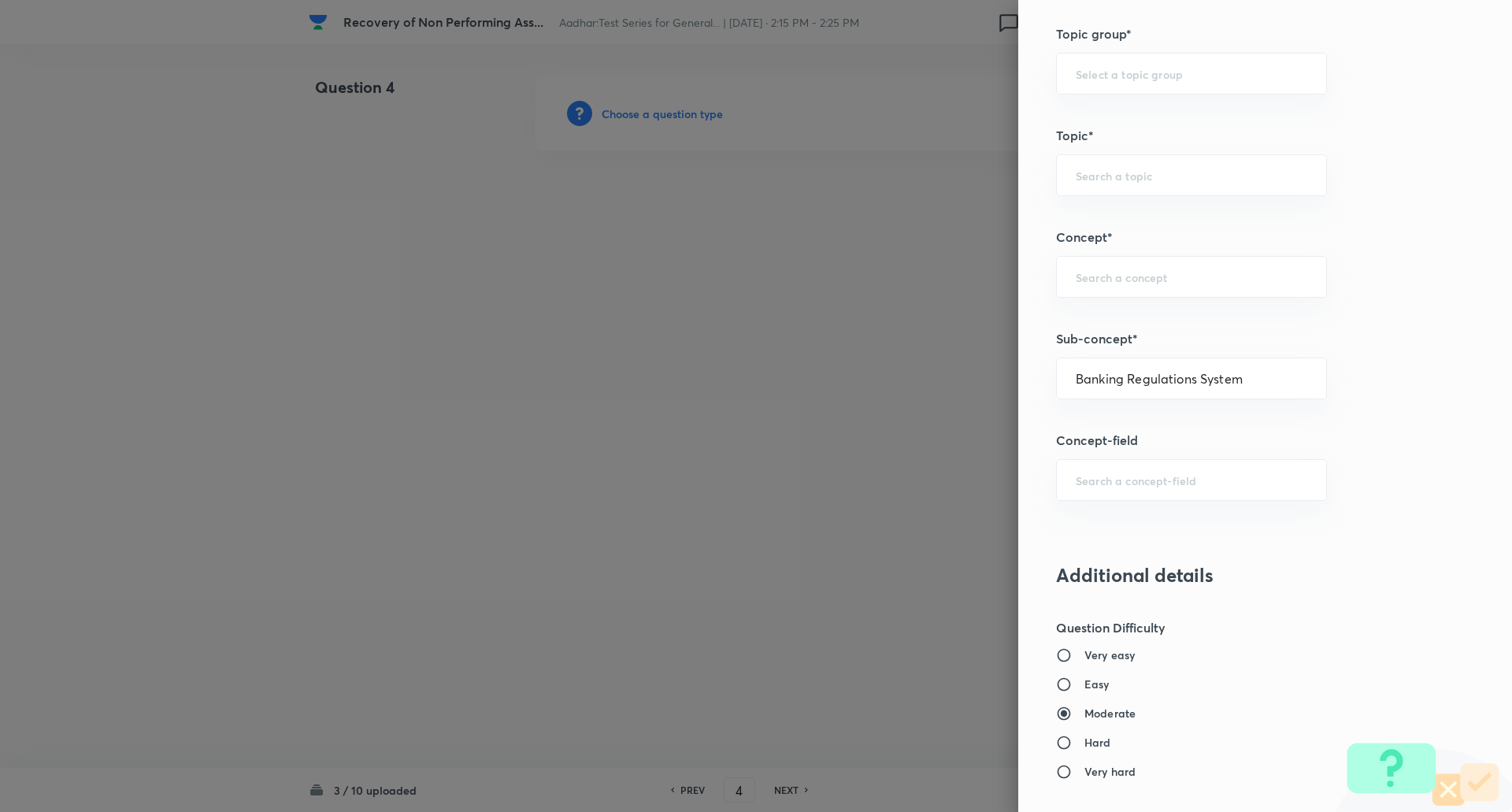
type input "Awareness"
type input "Banking Awareness"
type input "Indian Banking System"
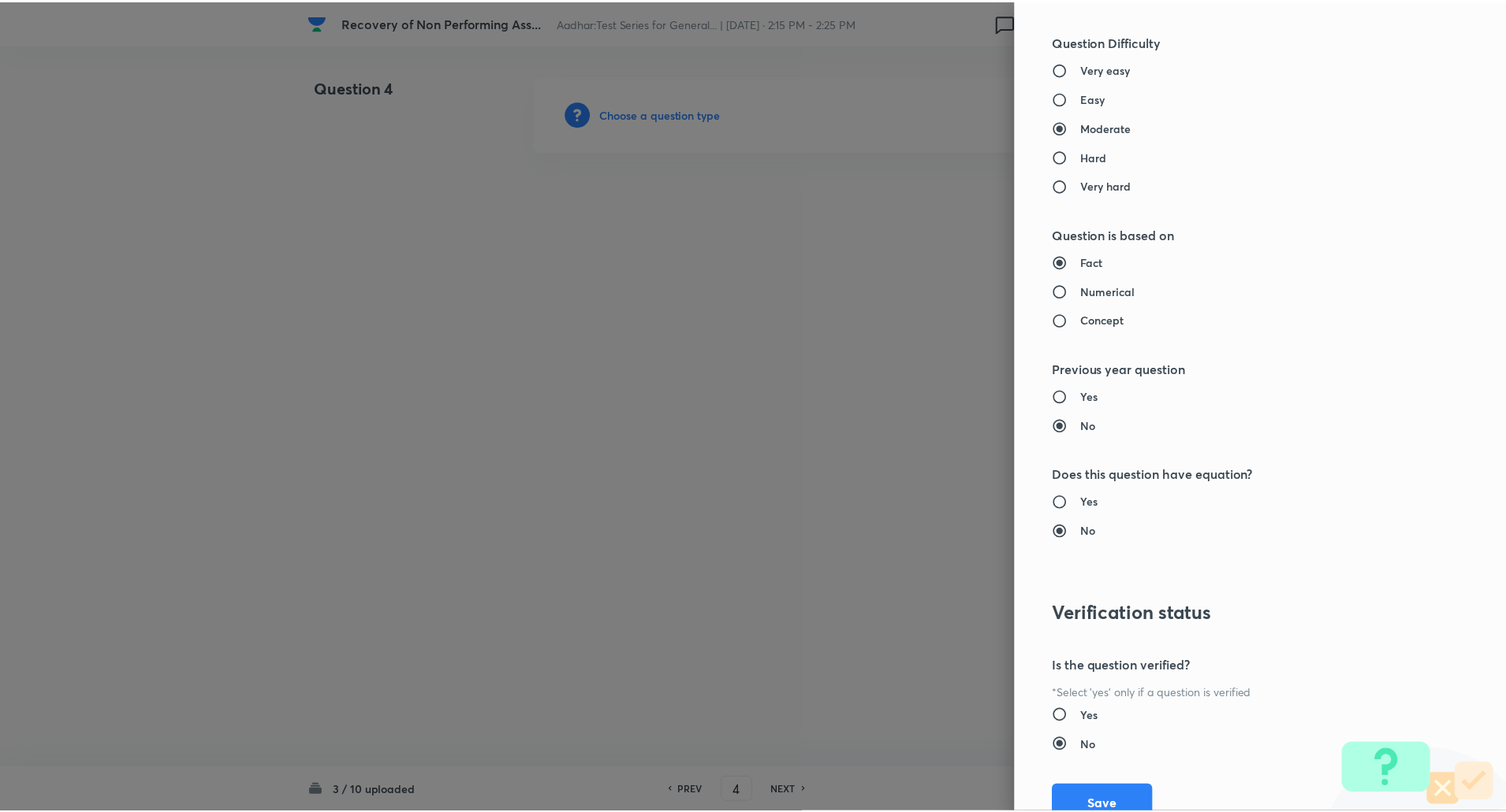
scroll to position [1335, 0]
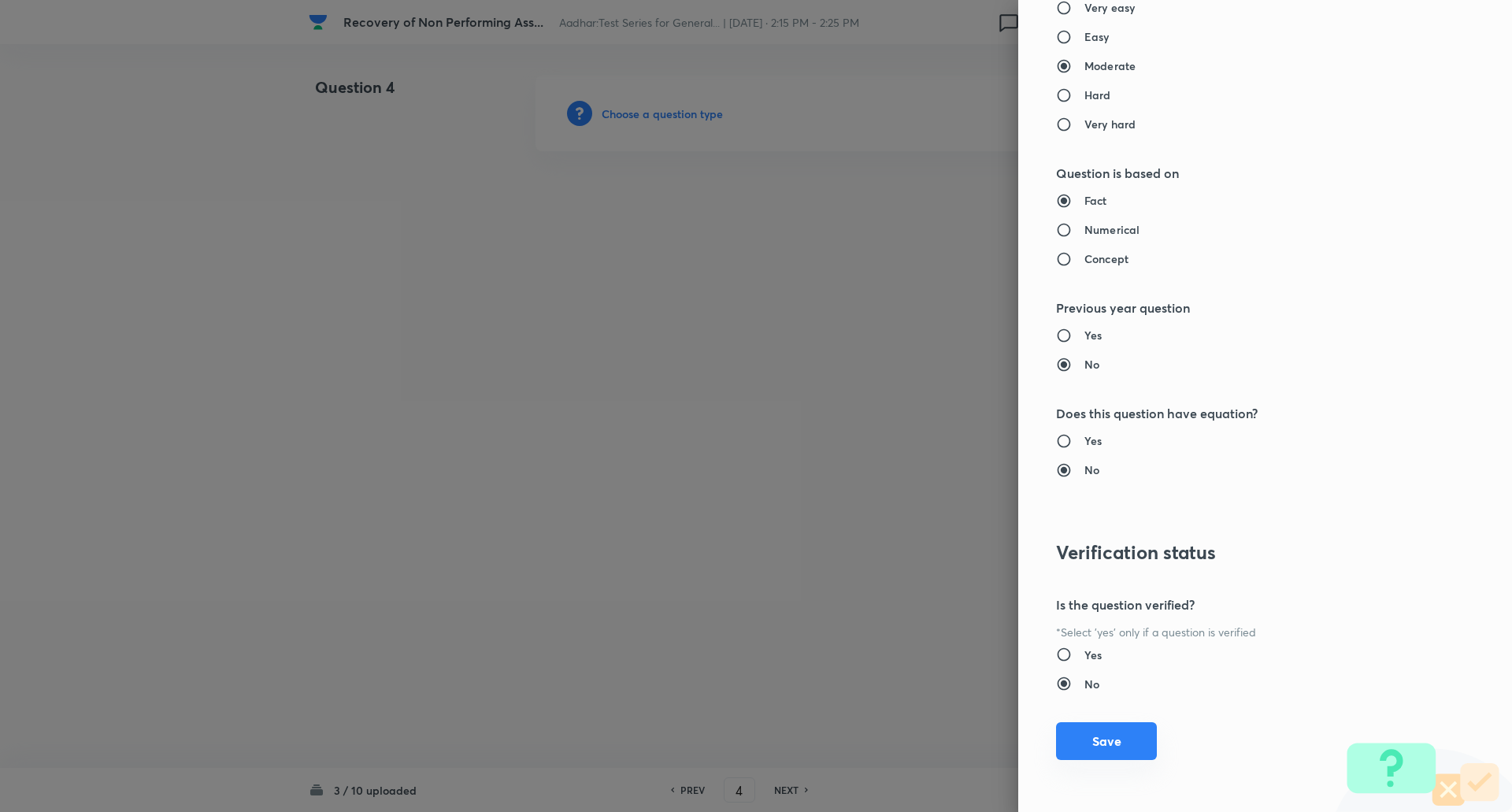
click at [1099, 749] on button "Save" at bounding box center [1106, 741] width 100 height 38
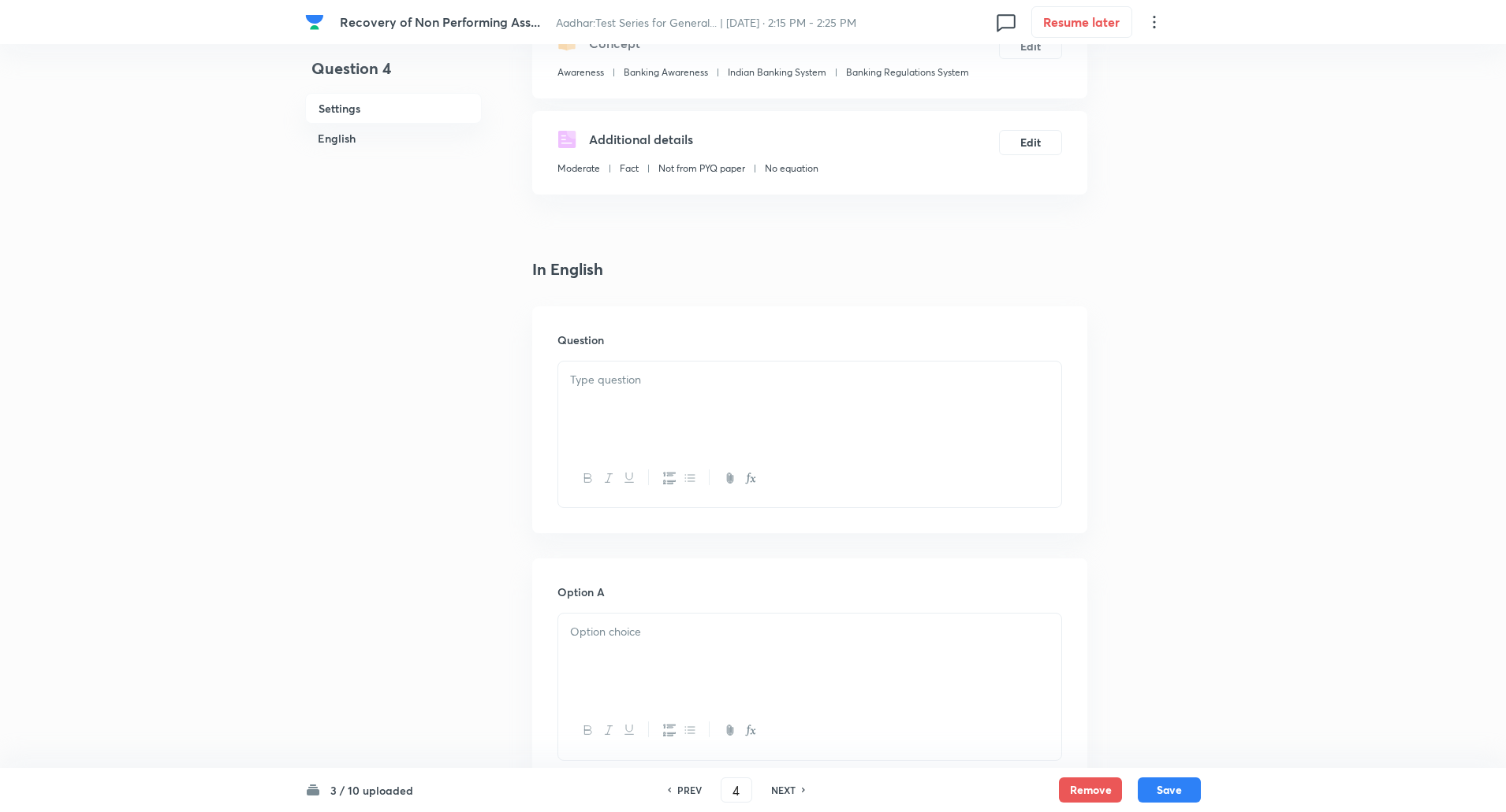
scroll to position [207, 0]
click at [655, 415] on div at bounding box center [809, 404] width 503 height 88
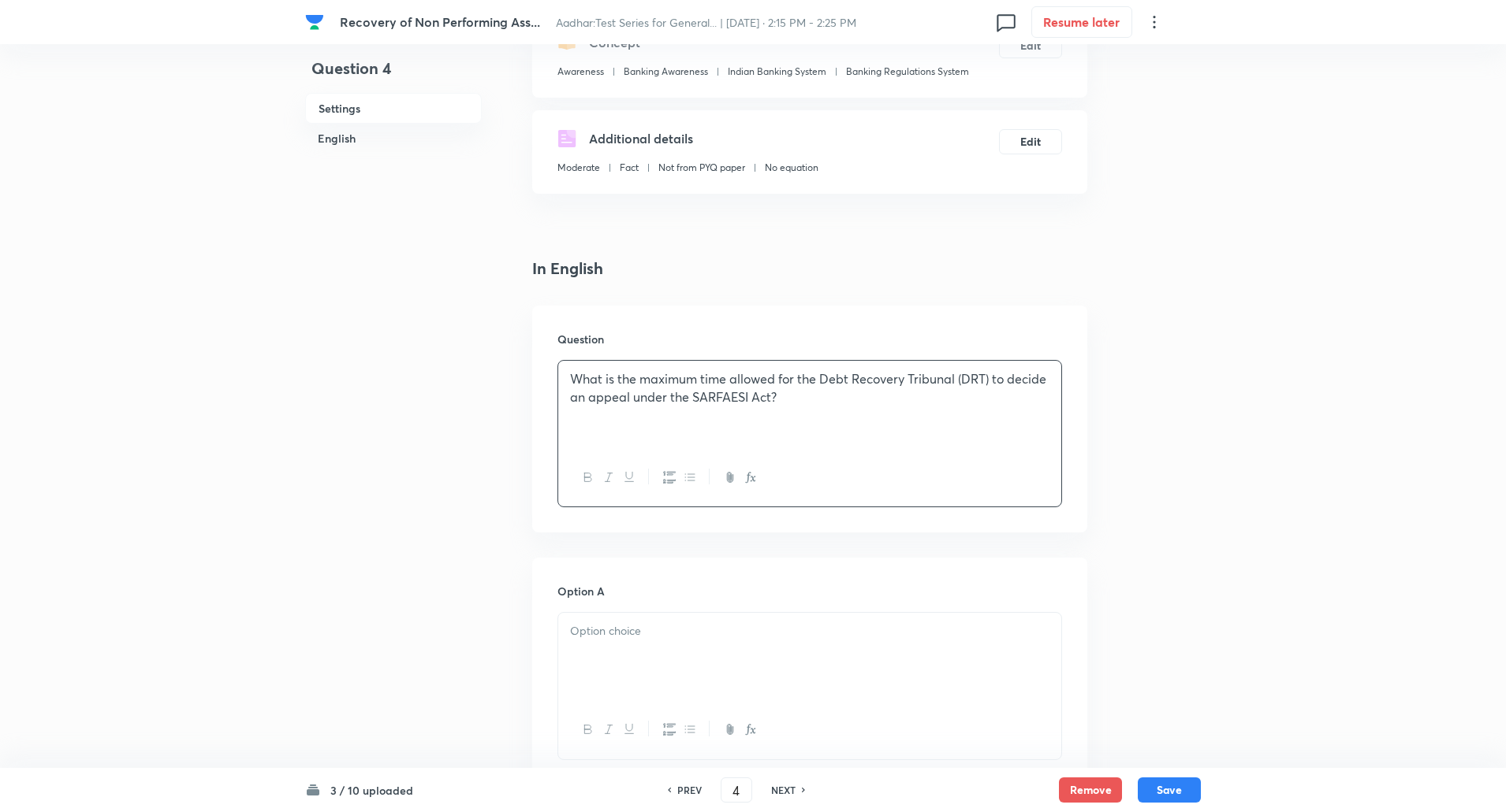
scroll to position [461, 0]
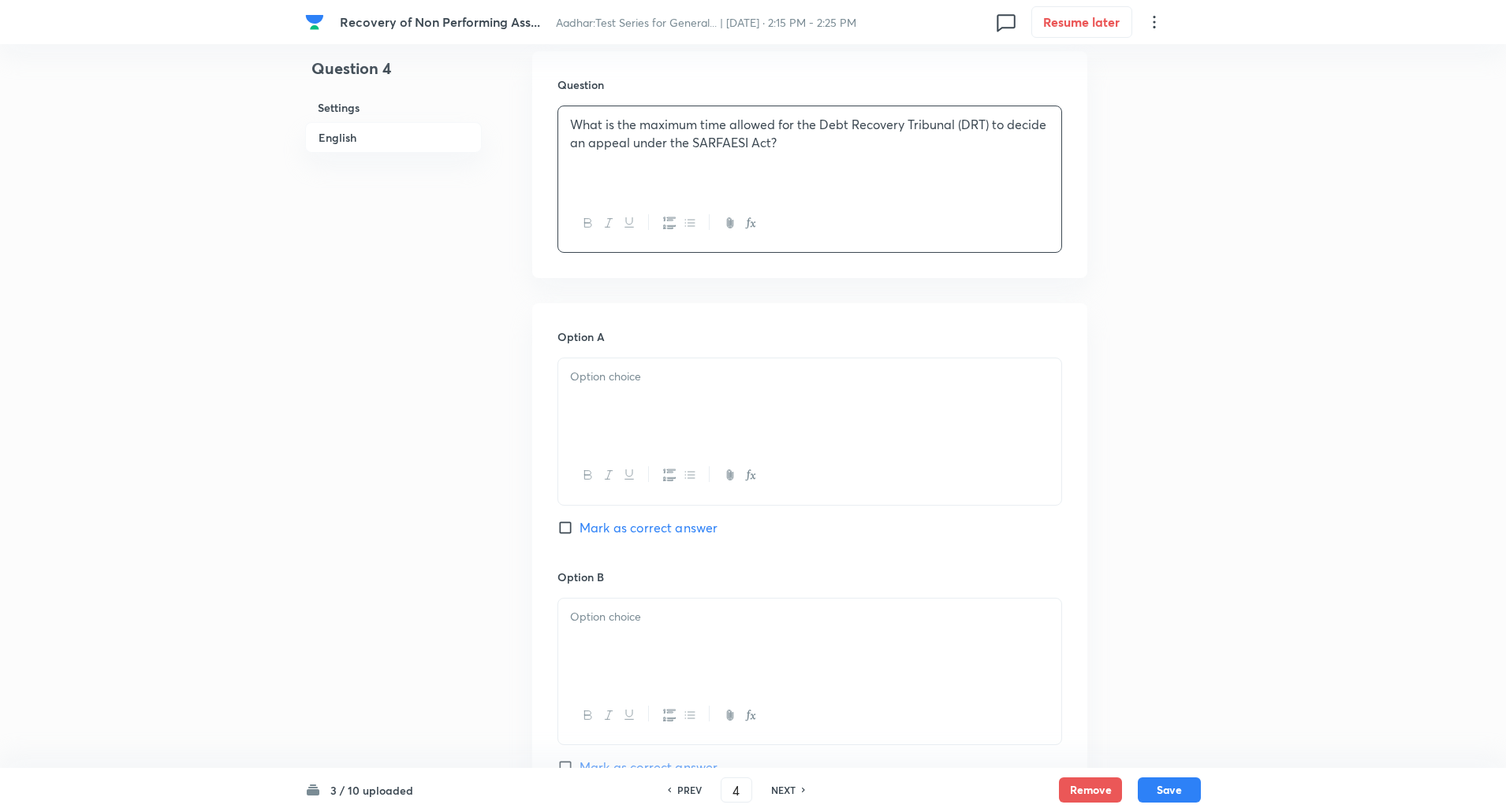
click at [652, 411] on div at bounding box center [809, 402] width 503 height 88
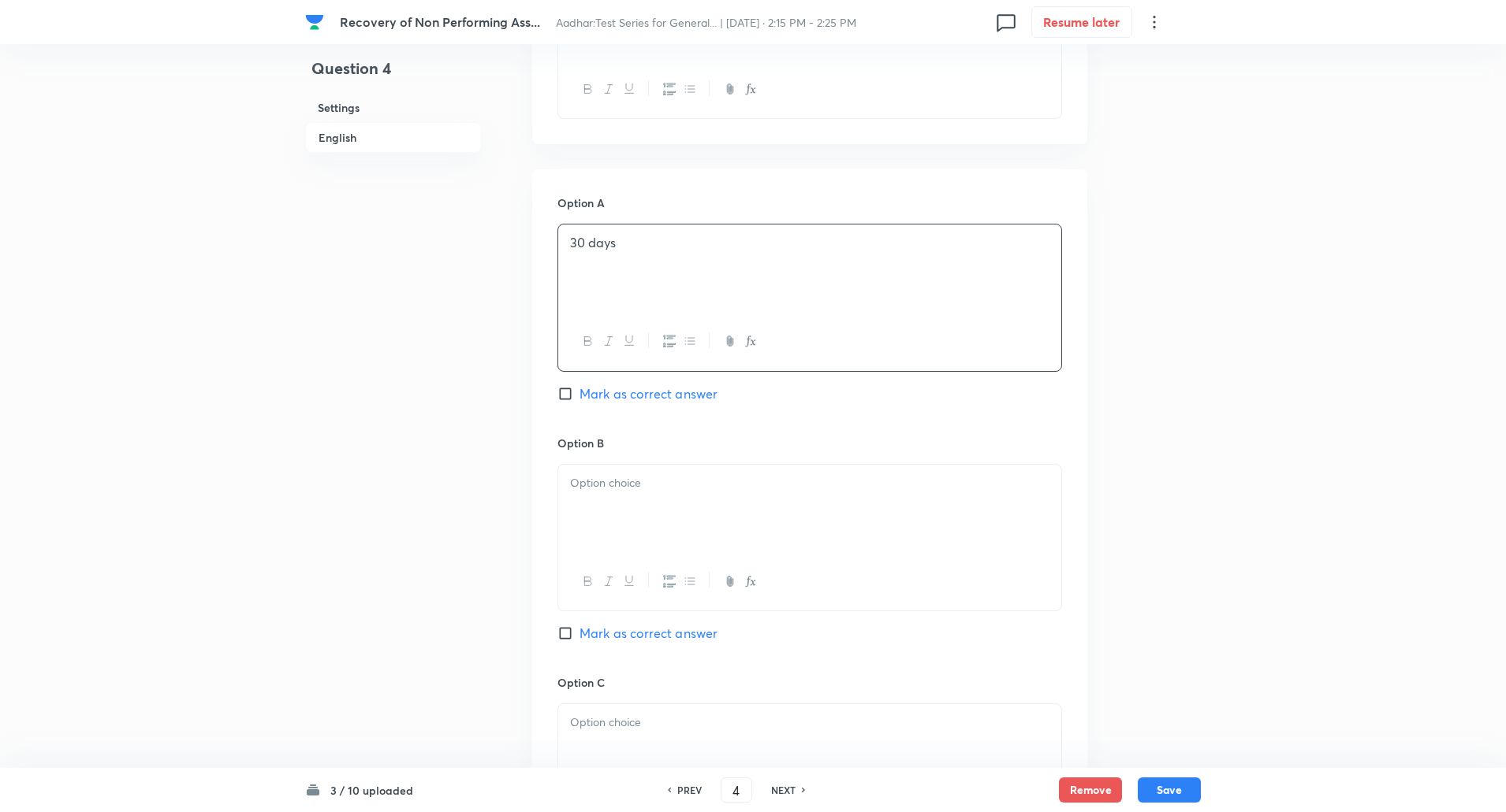
scroll to position [612, 0]
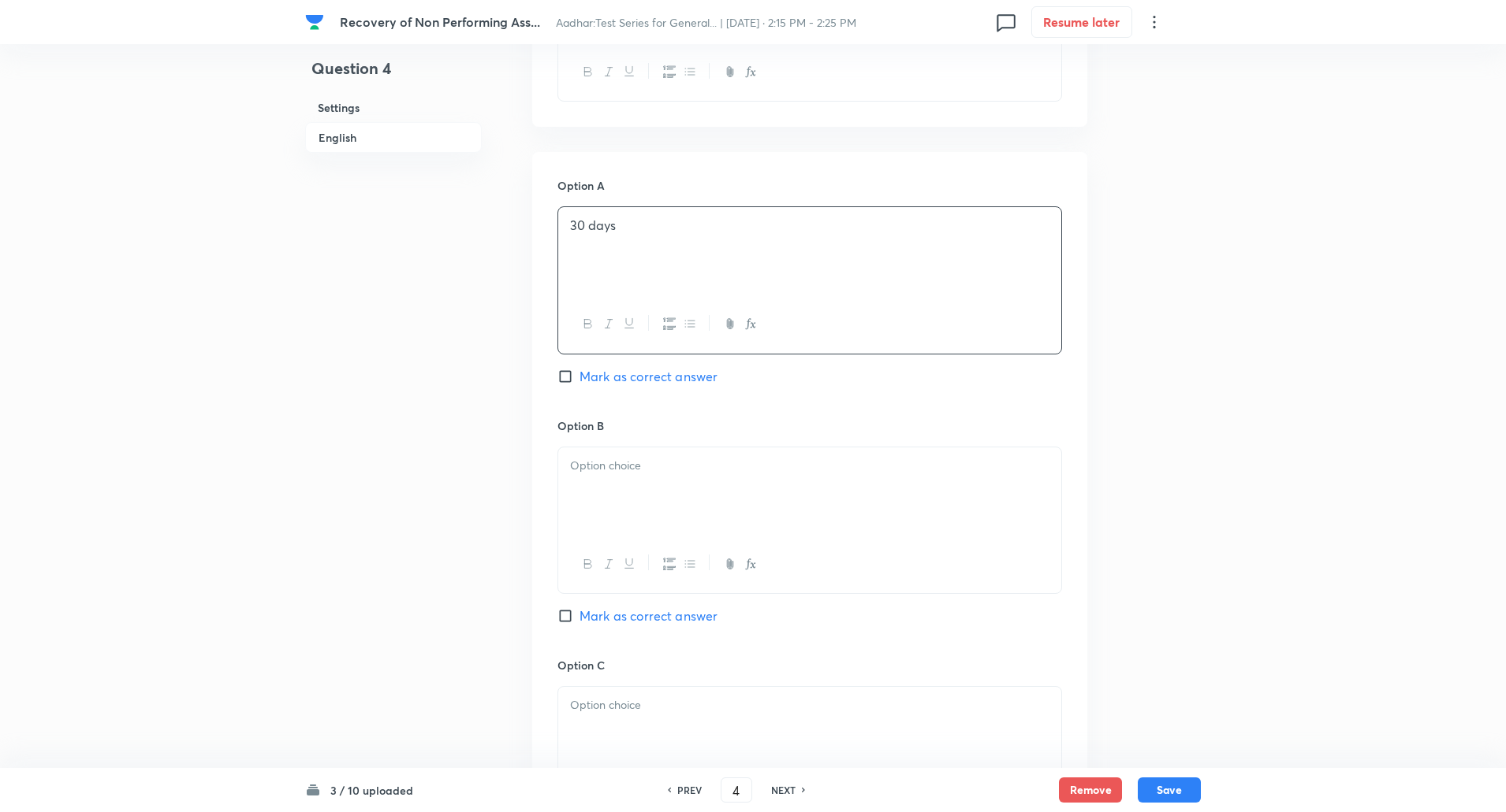
click at [621, 480] on div at bounding box center [809, 491] width 503 height 88
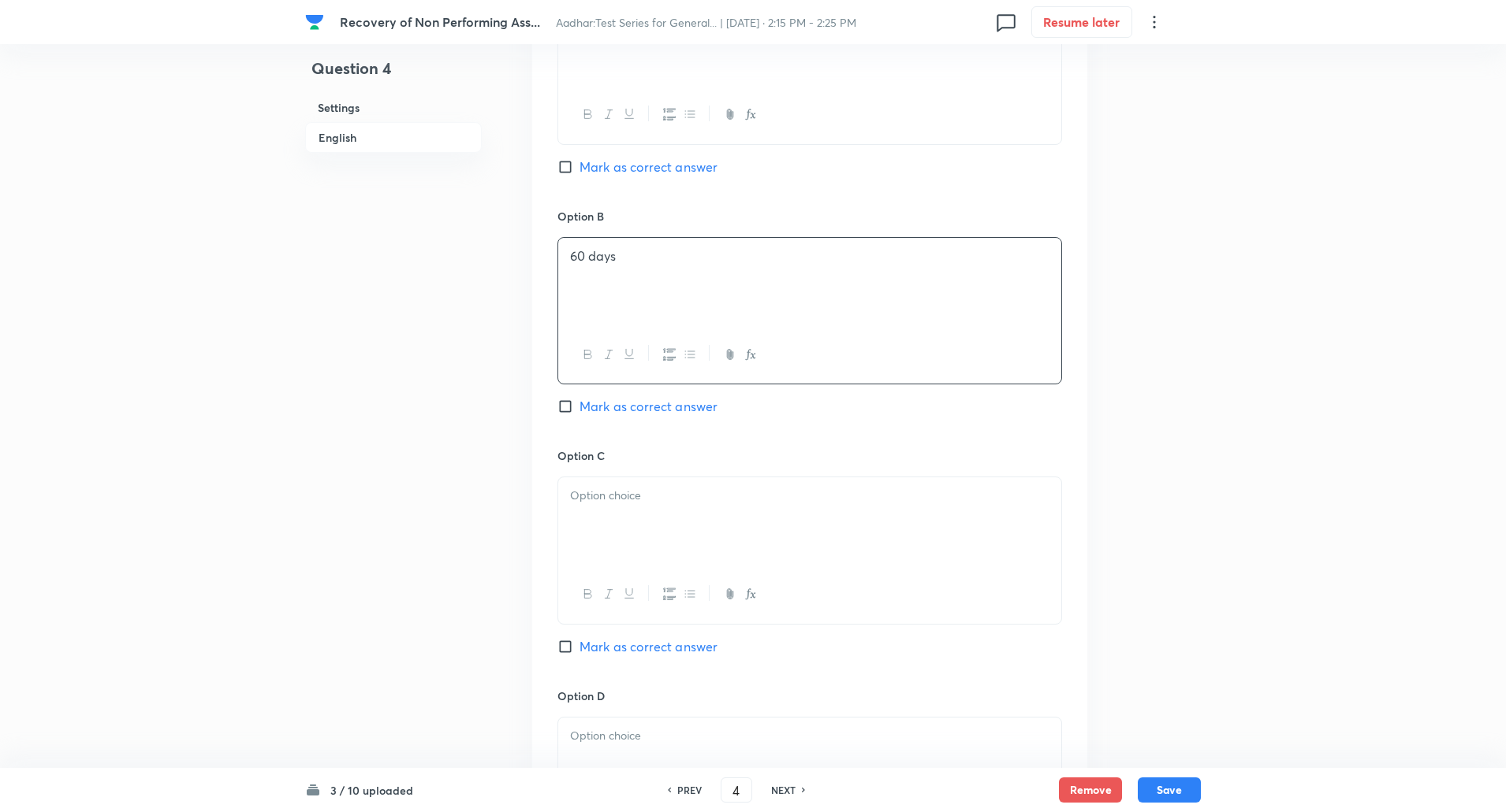
scroll to position [848, 0]
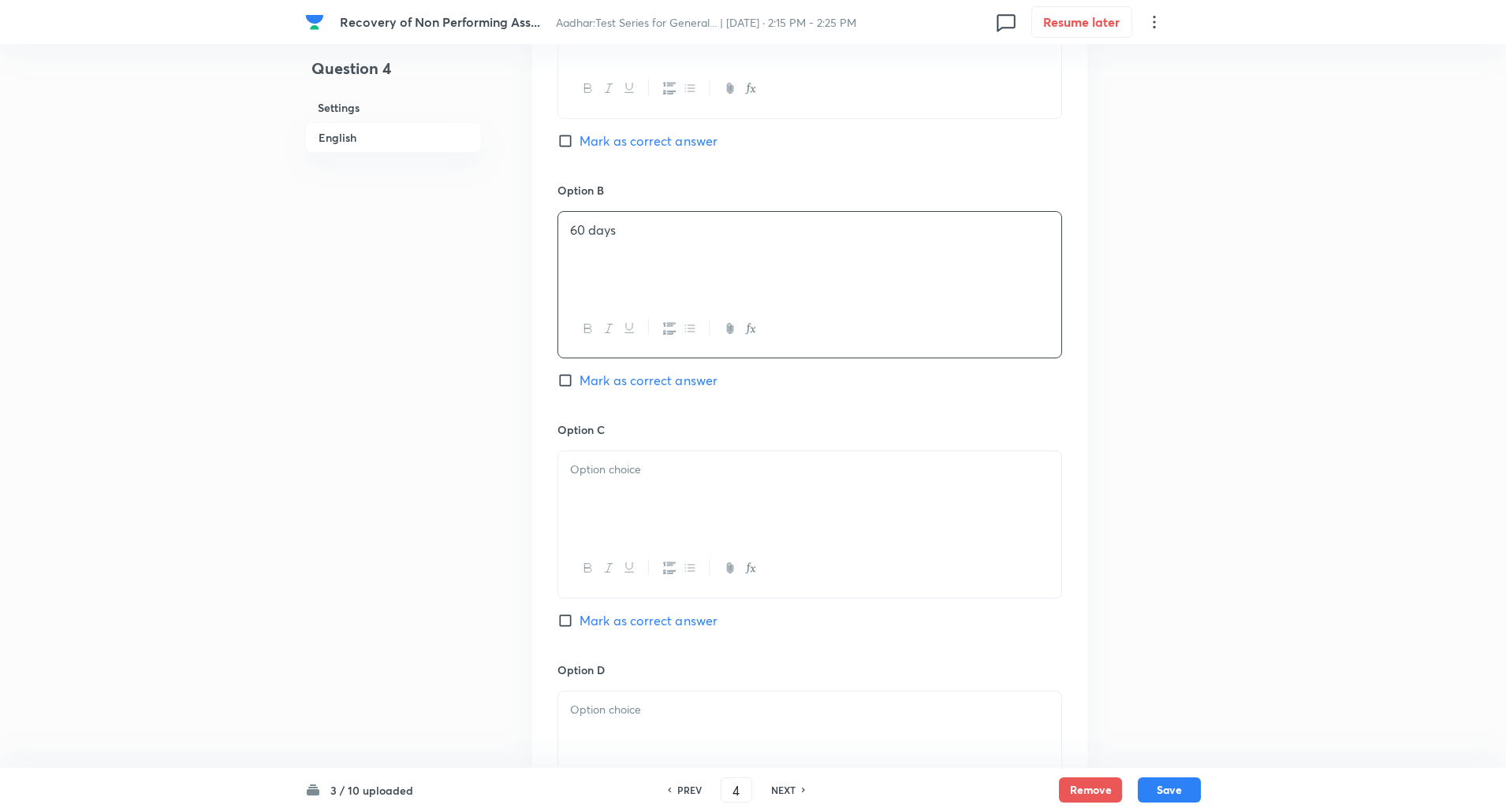
click at [609, 470] on p at bounding box center [809, 470] width 479 height 18
click at [560, 380] on input "Mark as correct answer" at bounding box center [568, 380] width 22 height 16
checkbox input "true"
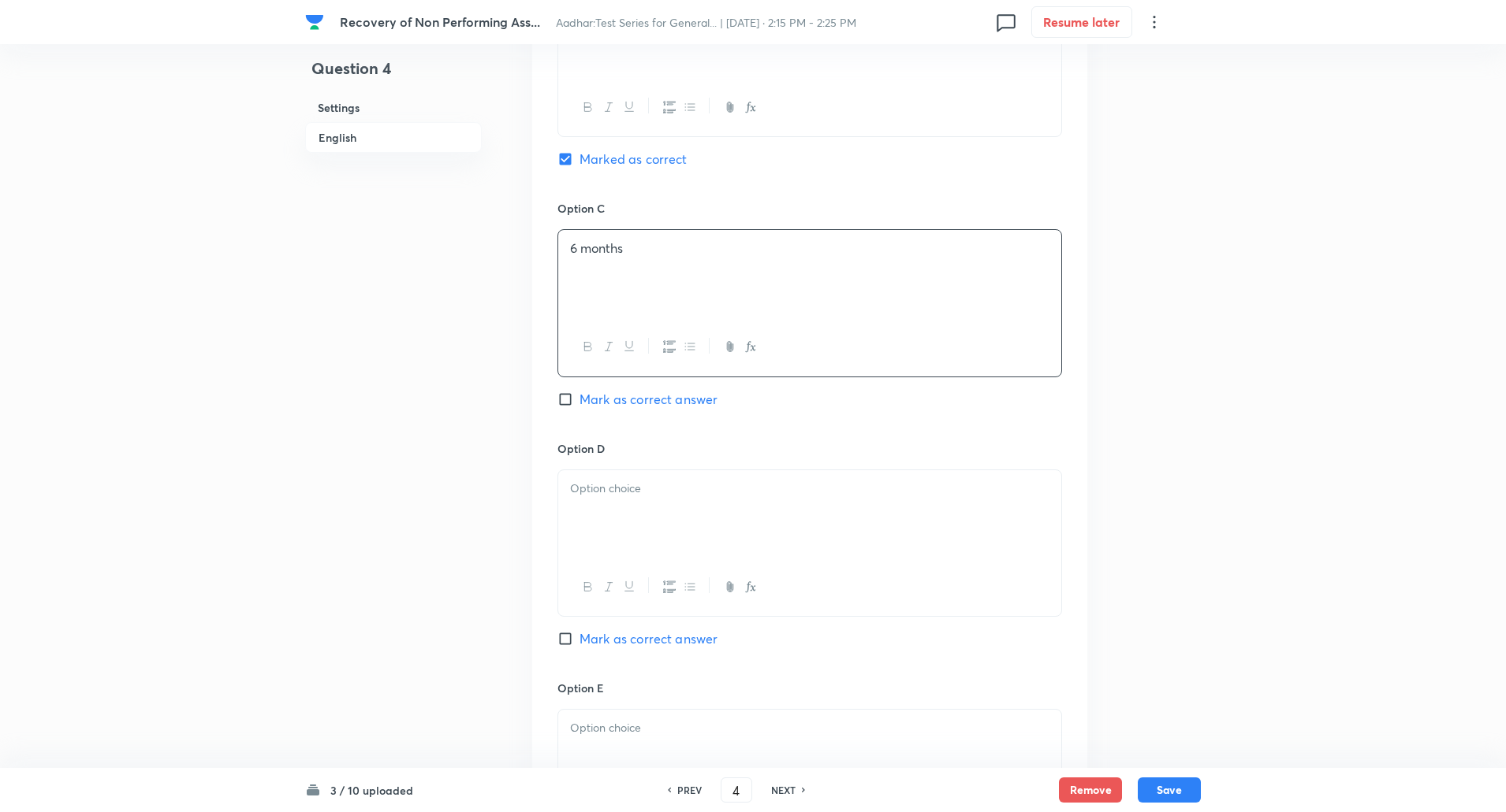
scroll to position [1071, 0]
click at [607, 515] on div at bounding box center [809, 512] width 503 height 88
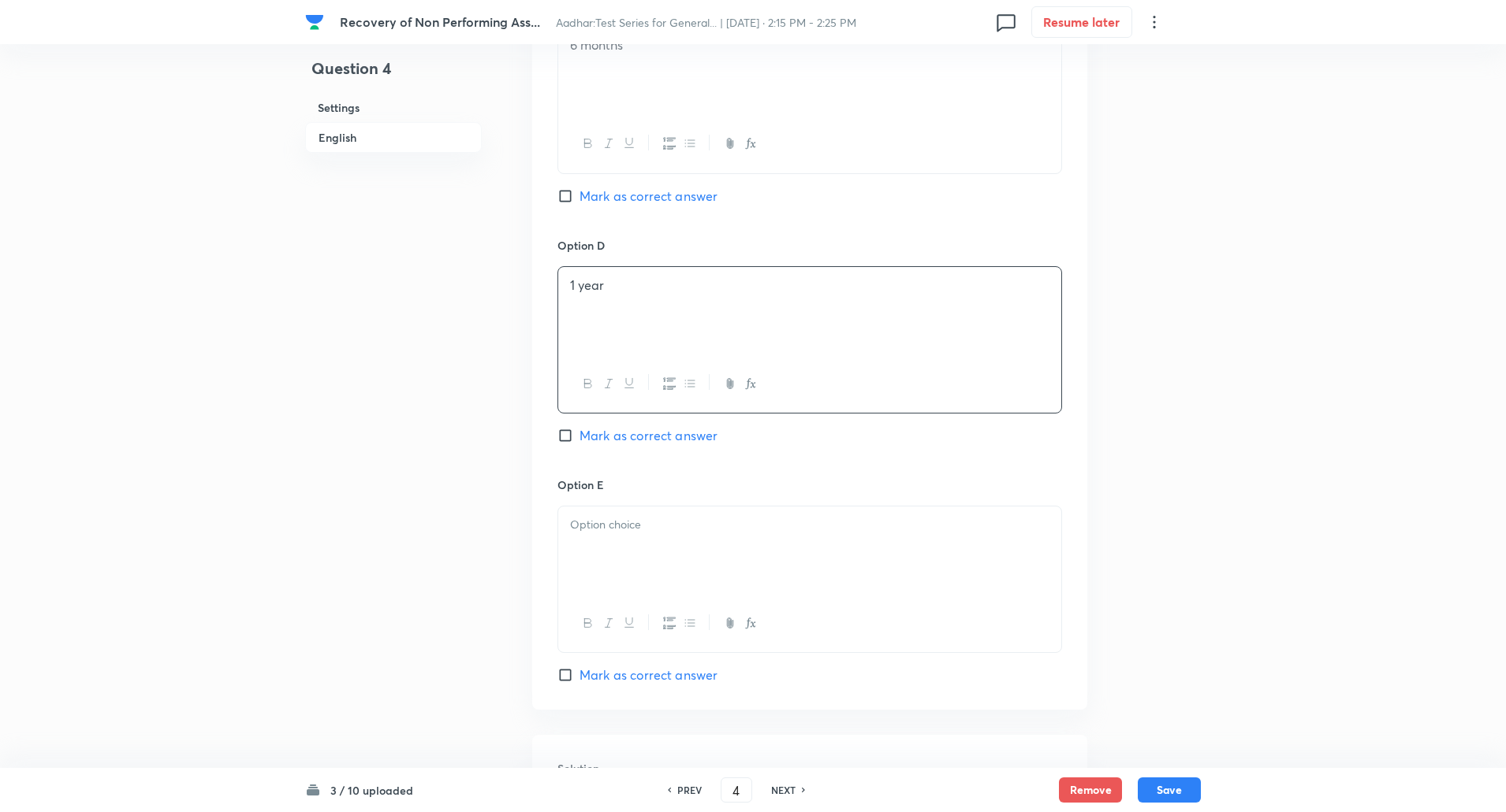
scroll to position [1278, 0]
click at [616, 538] on div at bounding box center [809, 544] width 503 height 88
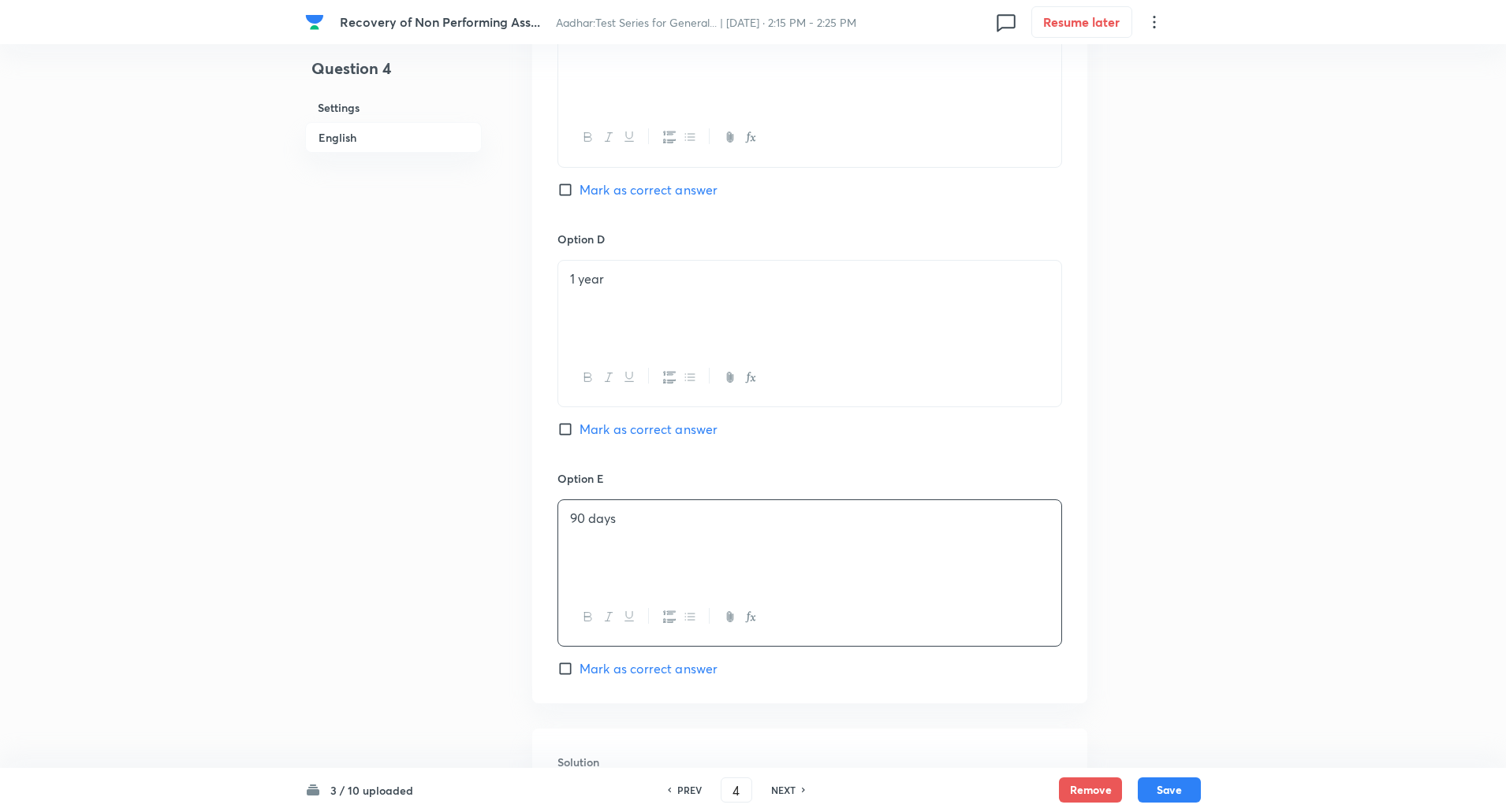
scroll to position [1561, 0]
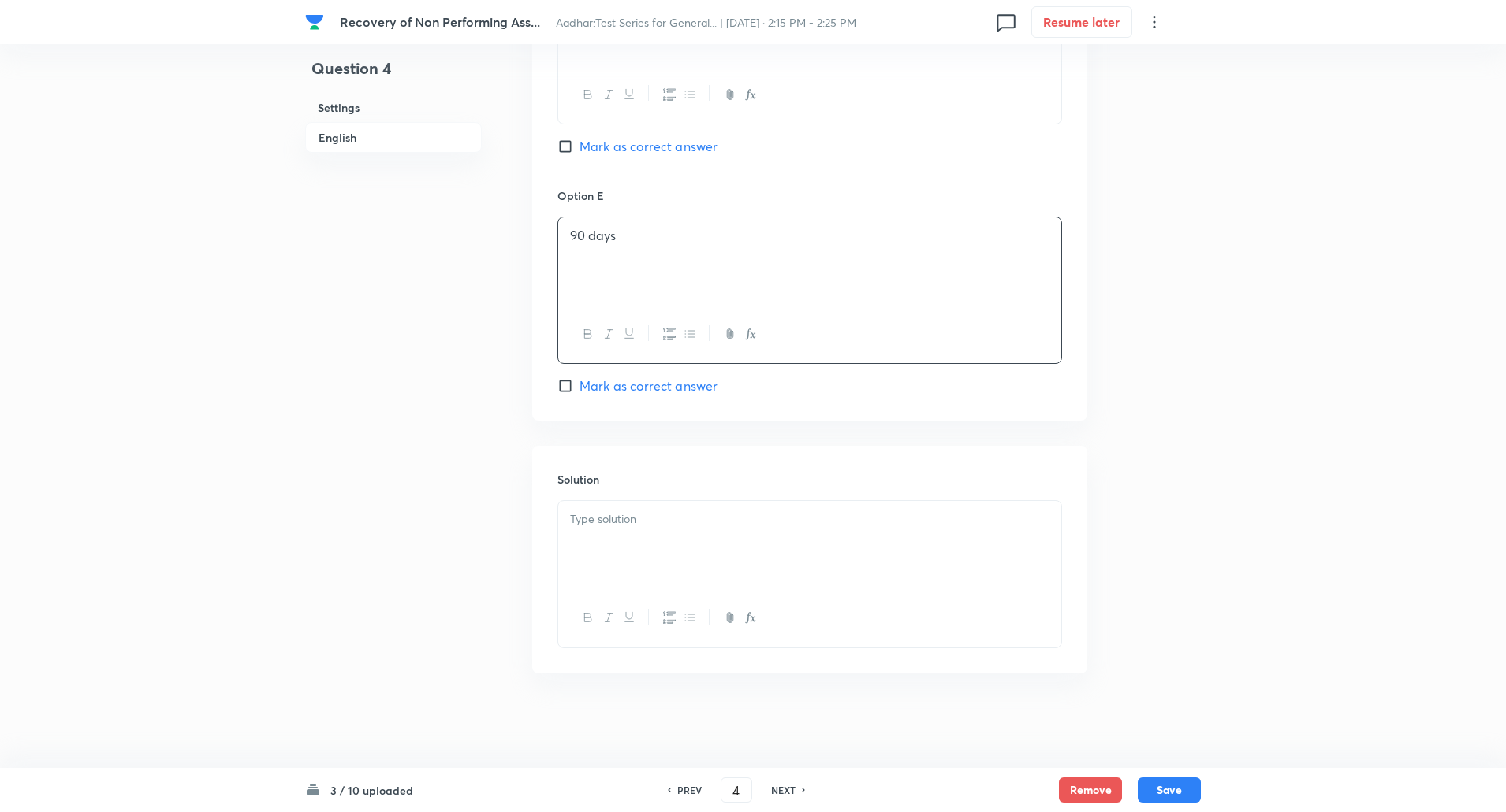
click at [619, 538] on div at bounding box center [809, 545] width 503 height 88
click at [648, 538] on p "Explanation: DRT is expected to decide appeals under SARFAESI Act within 60 day…" at bounding box center [809, 546] width 479 height 35
click at [1169, 790] on button "Save" at bounding box center [1168, 789] width 63 height 25
type input "5"
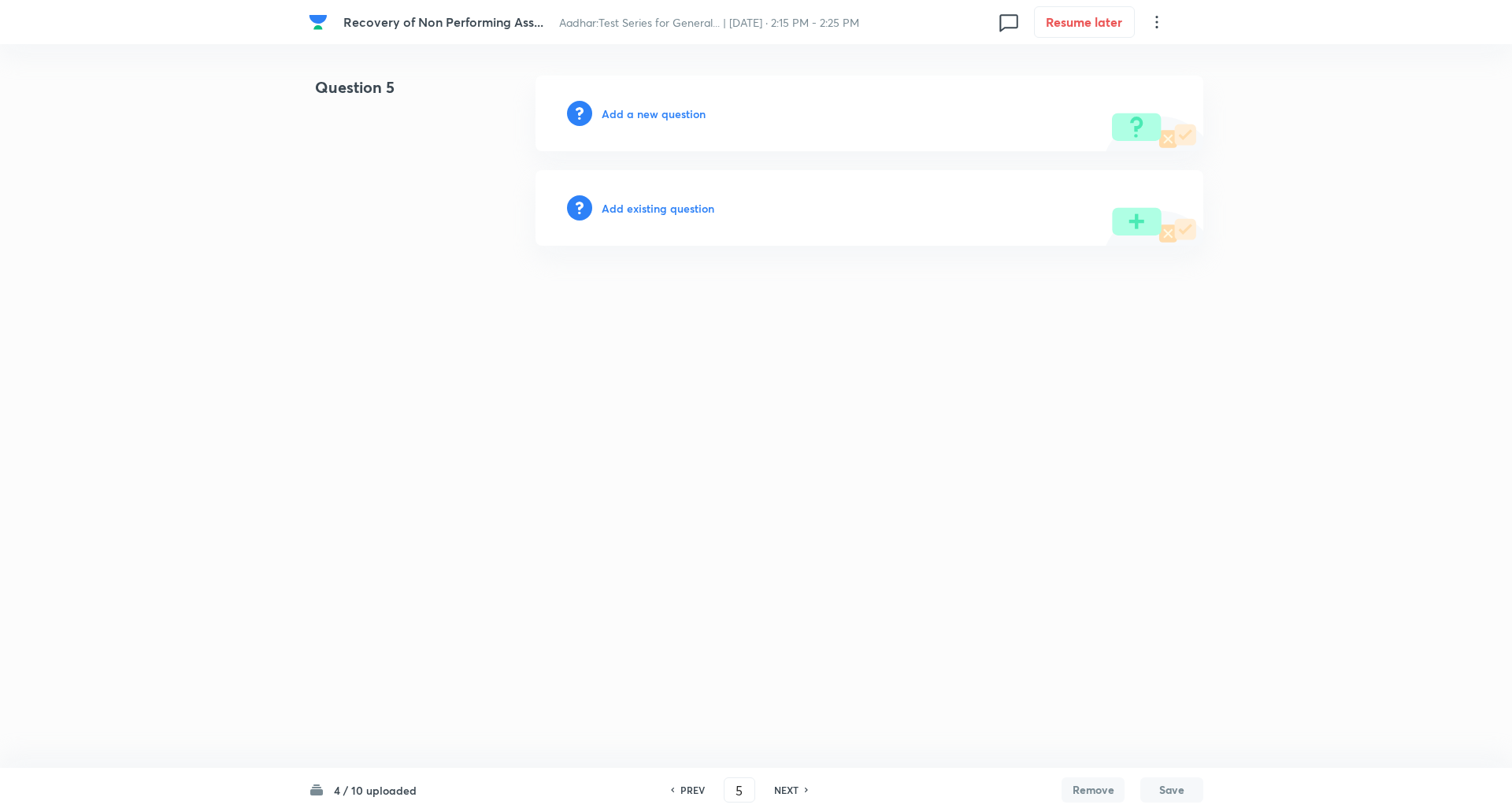
click at [656, 116] on h6 "Add a new question" at bounding box center [653, 114] width 104 height 17
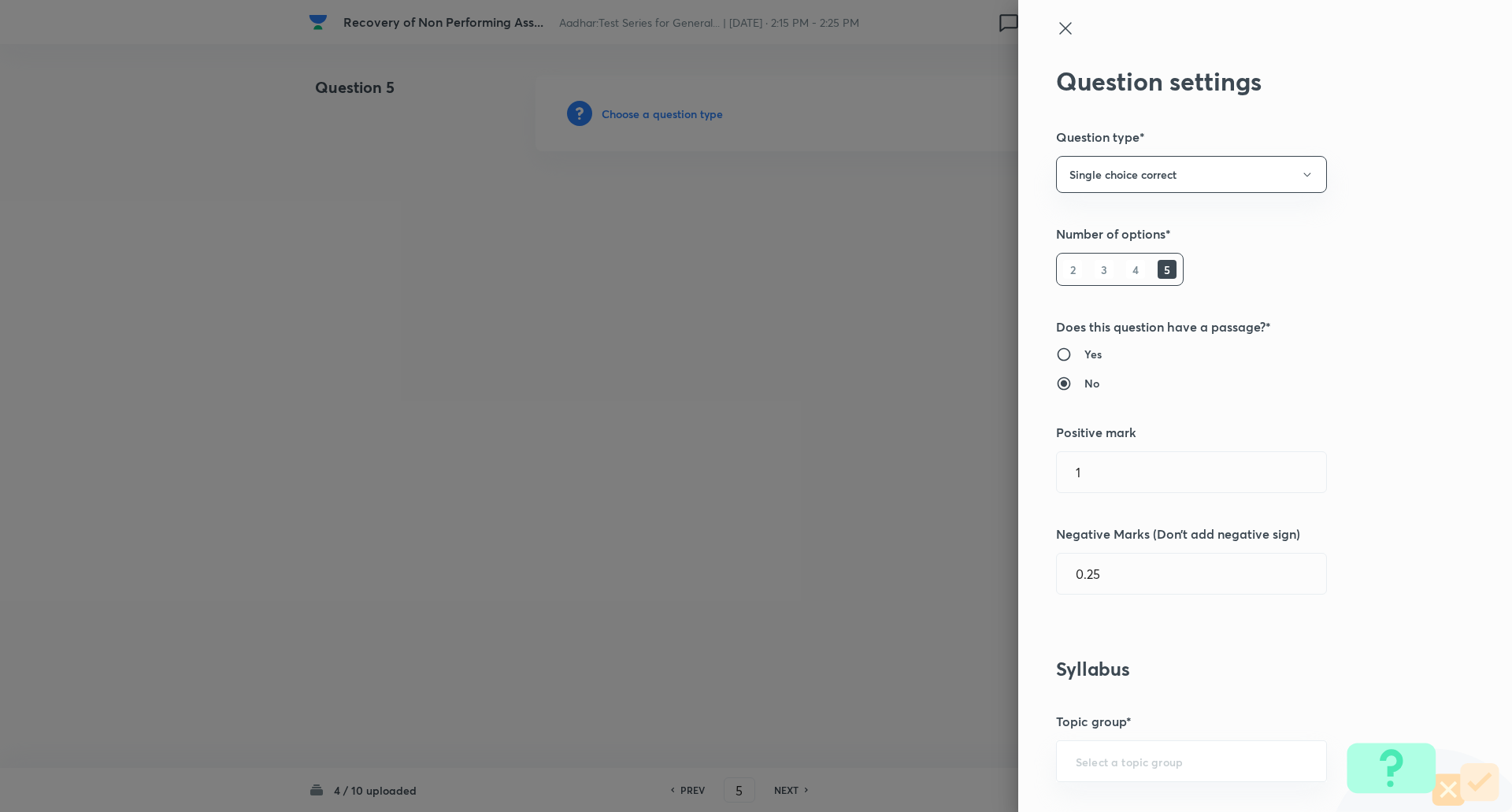
click at [656, 116] on div at bounding box center [756, 406] width 1512 height 812
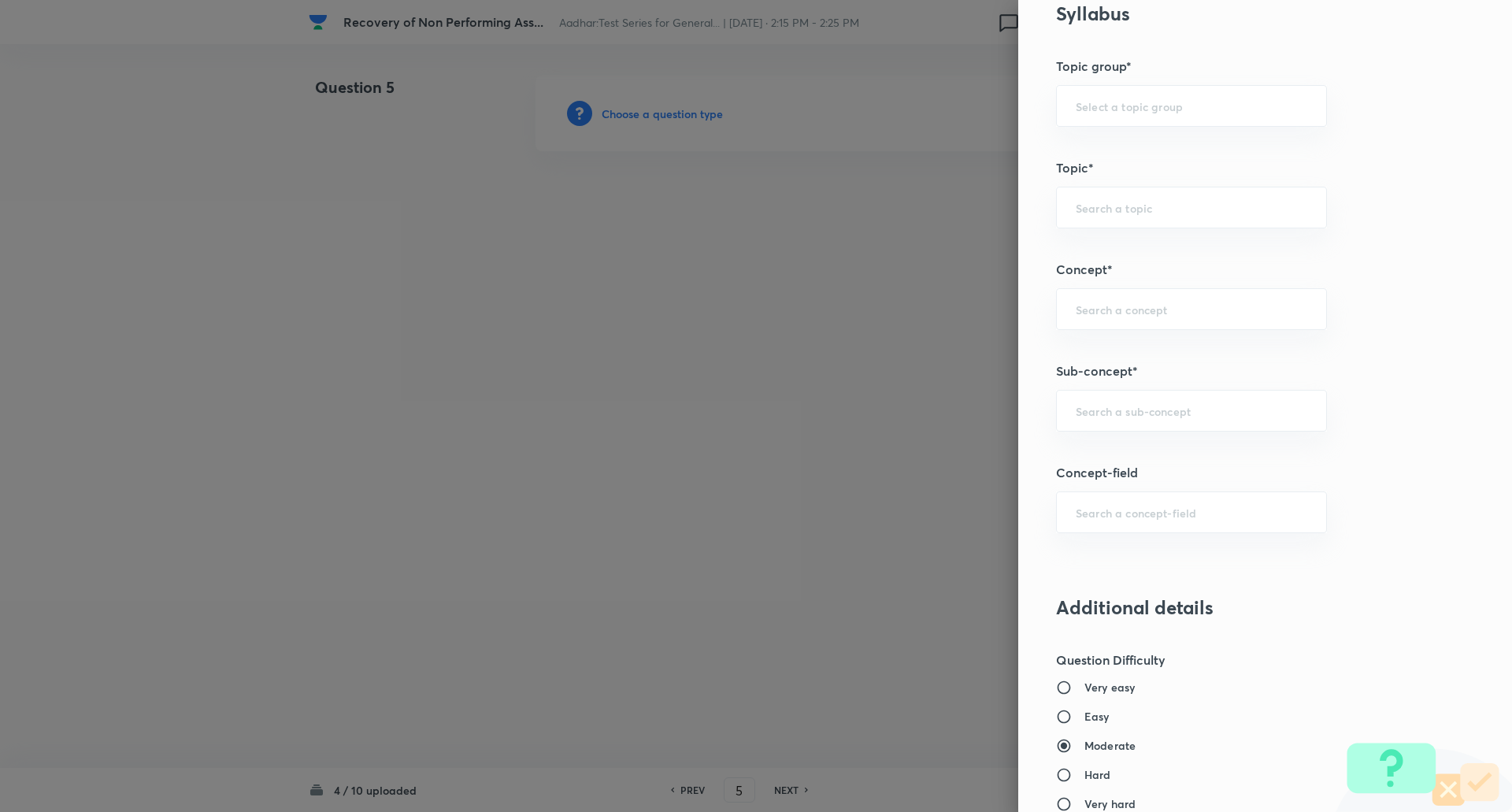
scroll to position [662, 0]
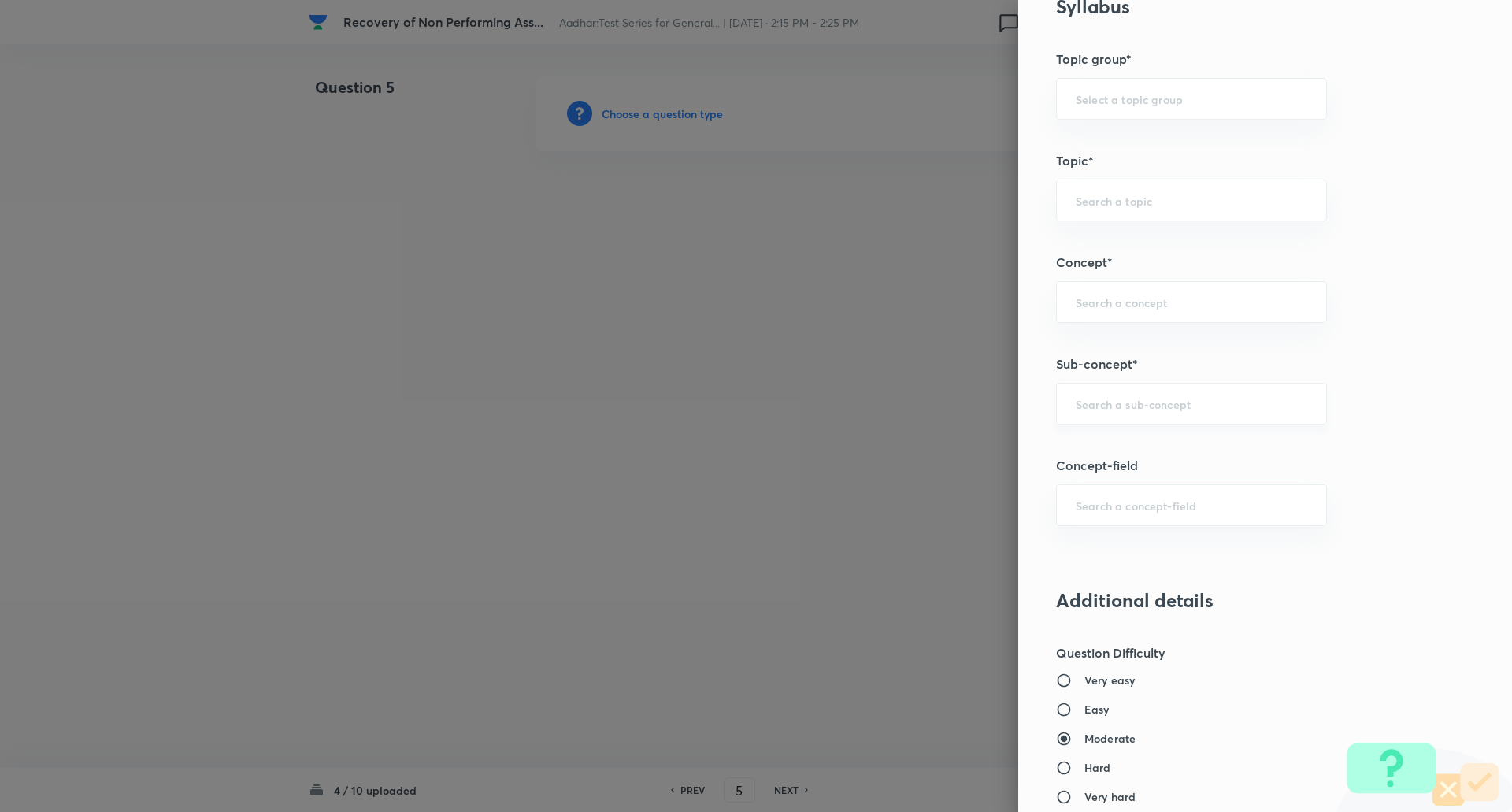
click at [1106, 403] on input "text" at bounding box center [1192, 403] width 232 height 15
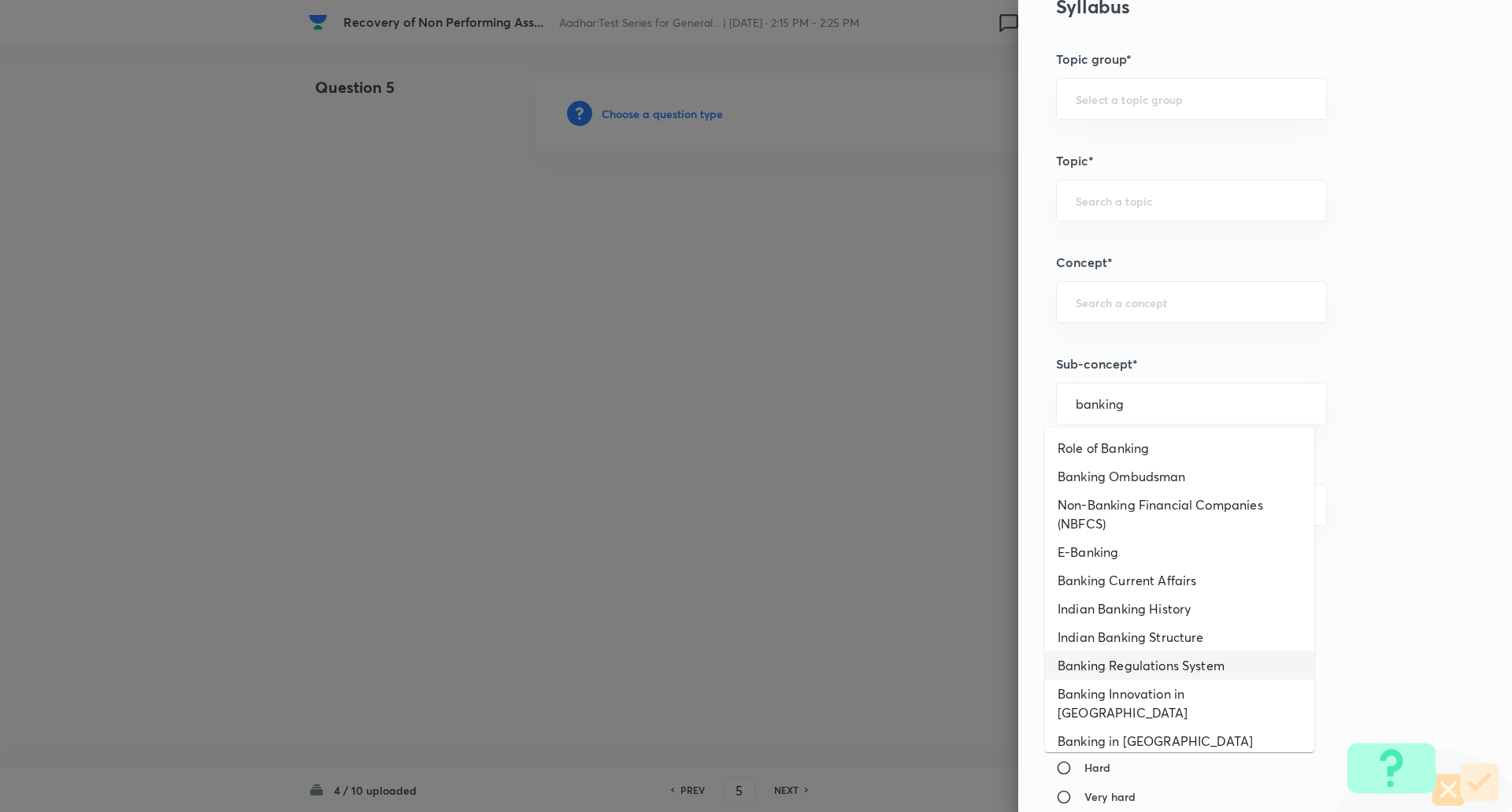
click at [1140, 662] on li "Banking Regulations System" at bounding box center [1180, 666] width 269 height 28
type input "Banking Regulations System"
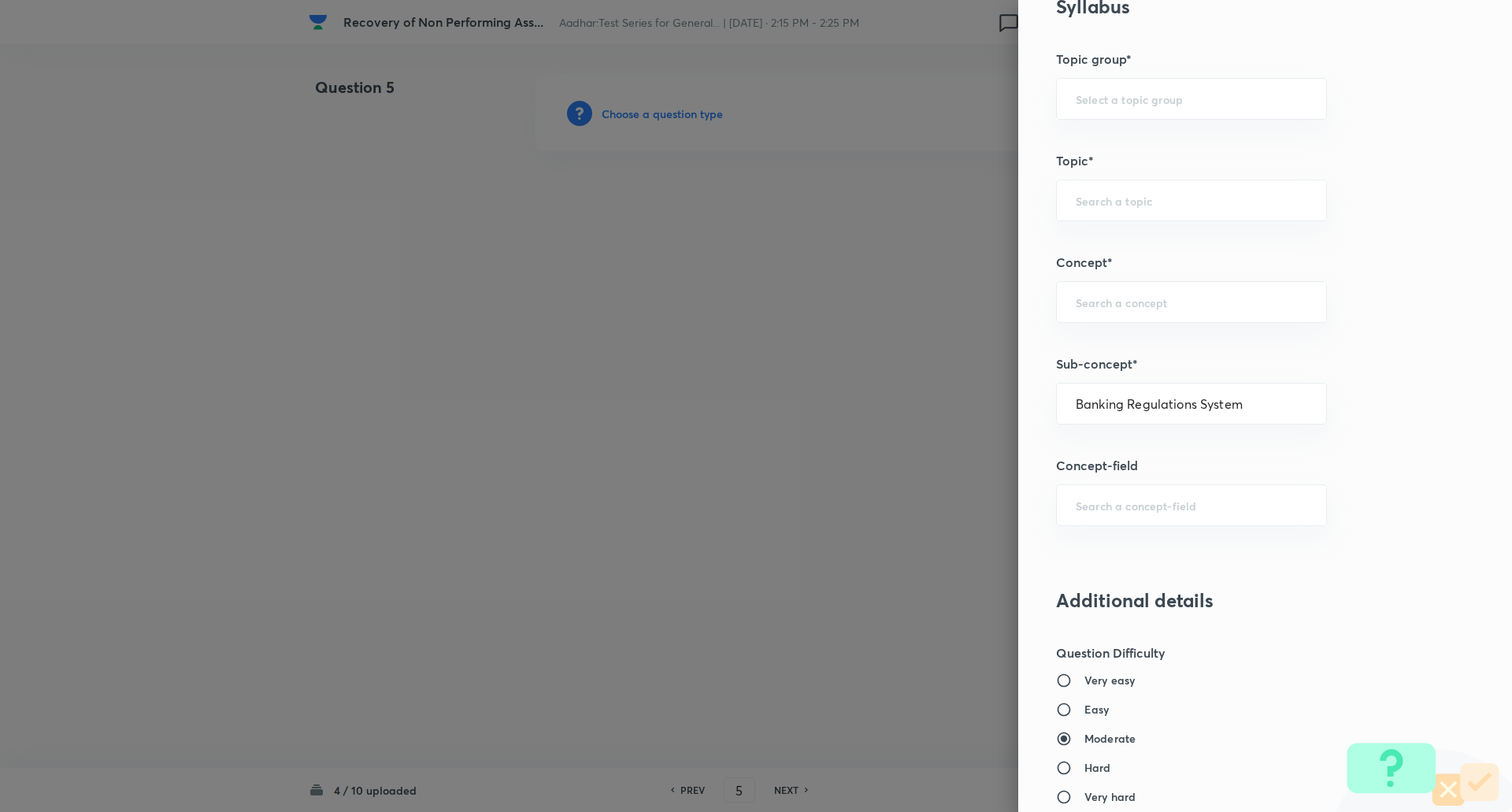
type input "Awareness"
type input "Banking Awareness"
type input "Indian Banking System"
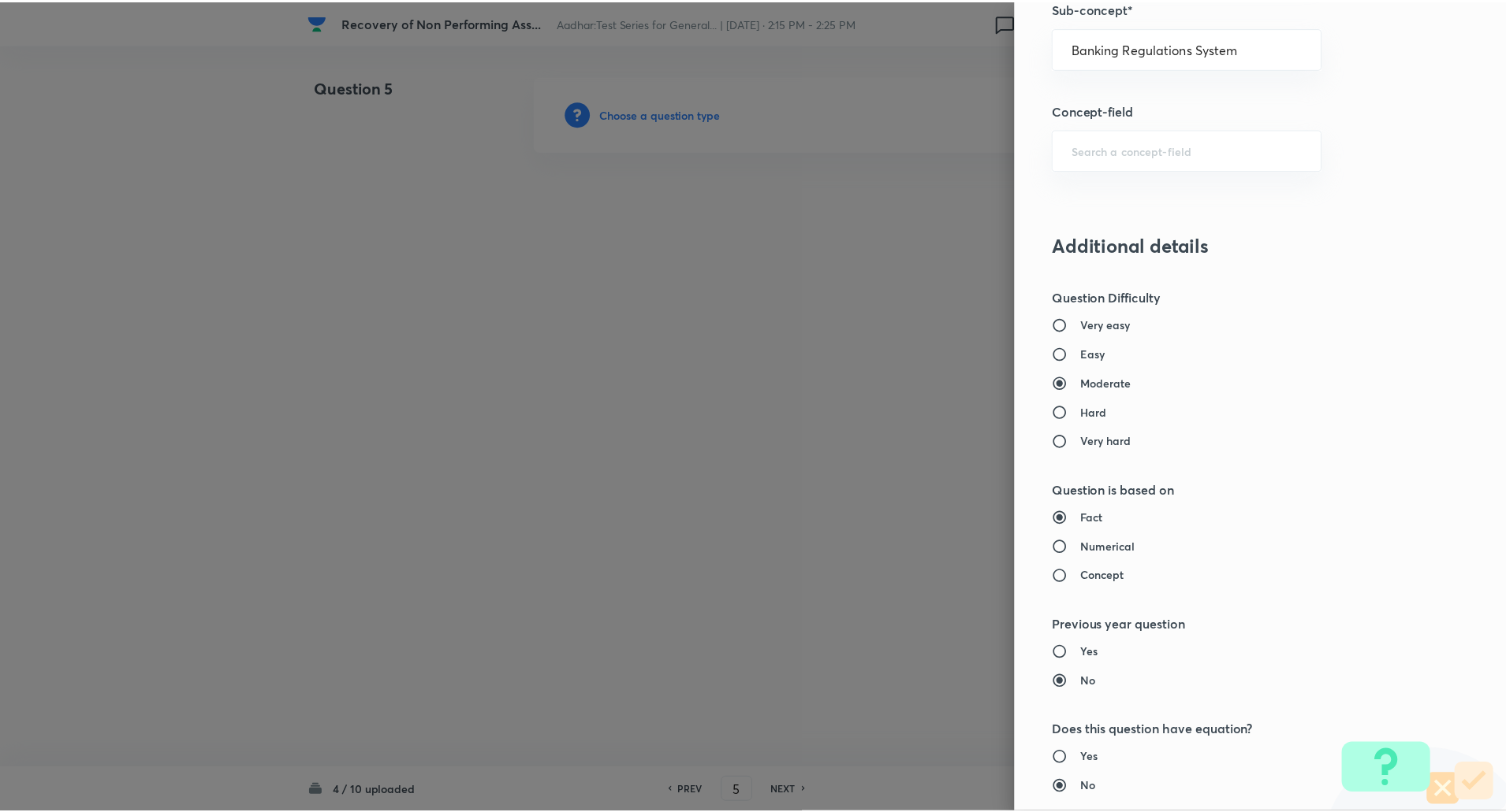
scroll to position [1335, 0]
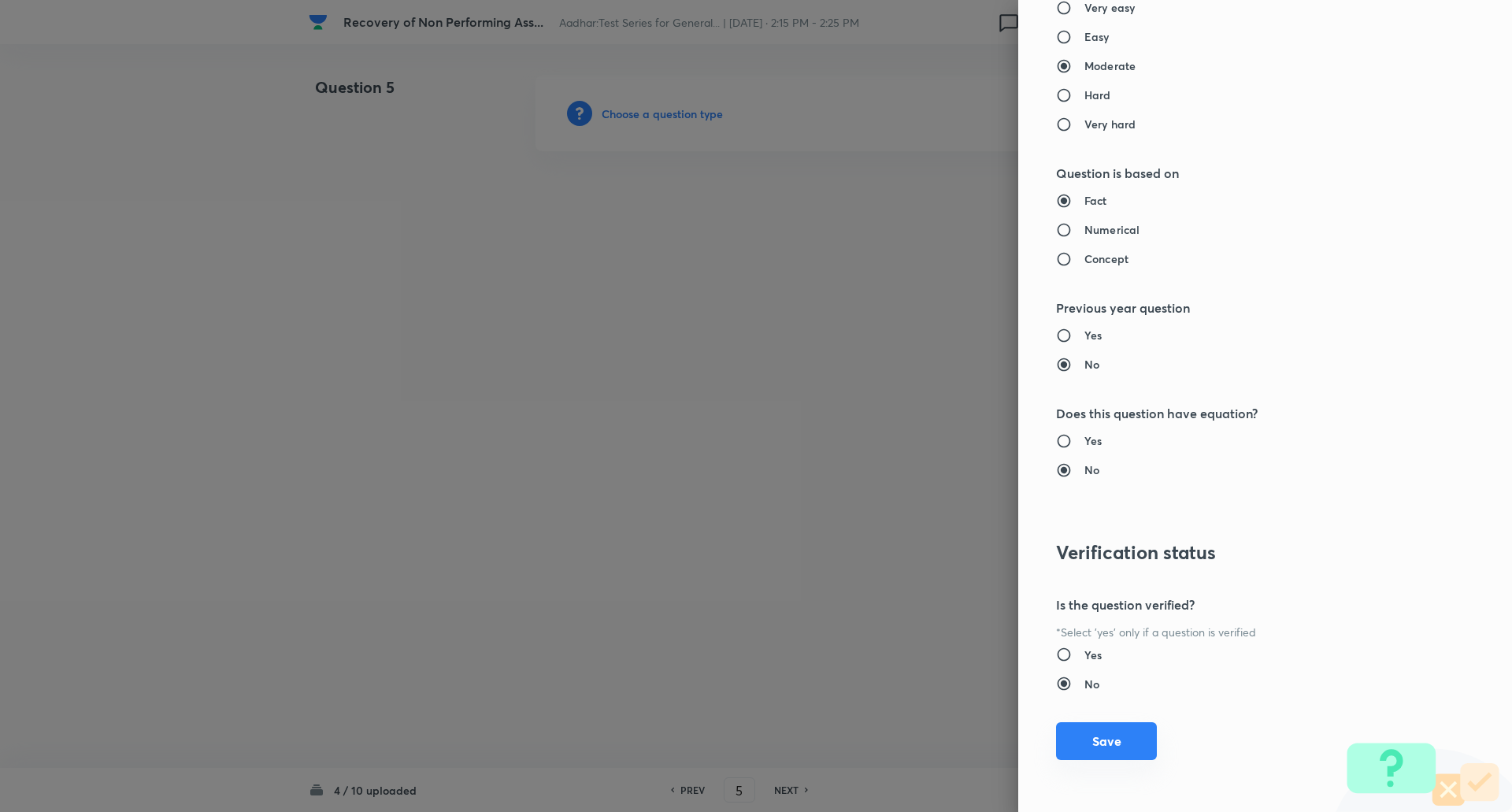
click at [1102, 755] on button "Save" at bounding box center [1106, 741] width 100 height 38
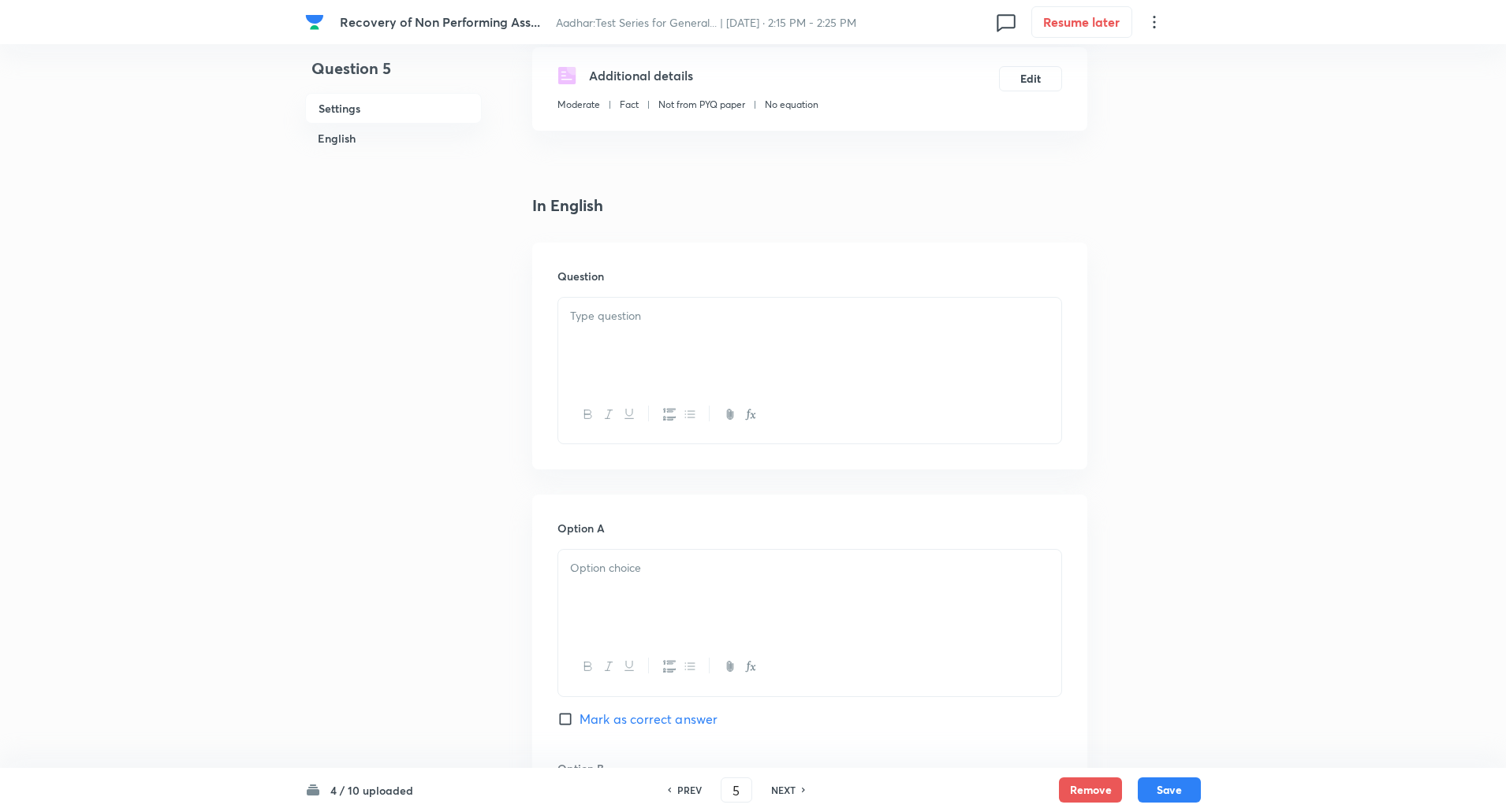
scroll to position [297, 0]
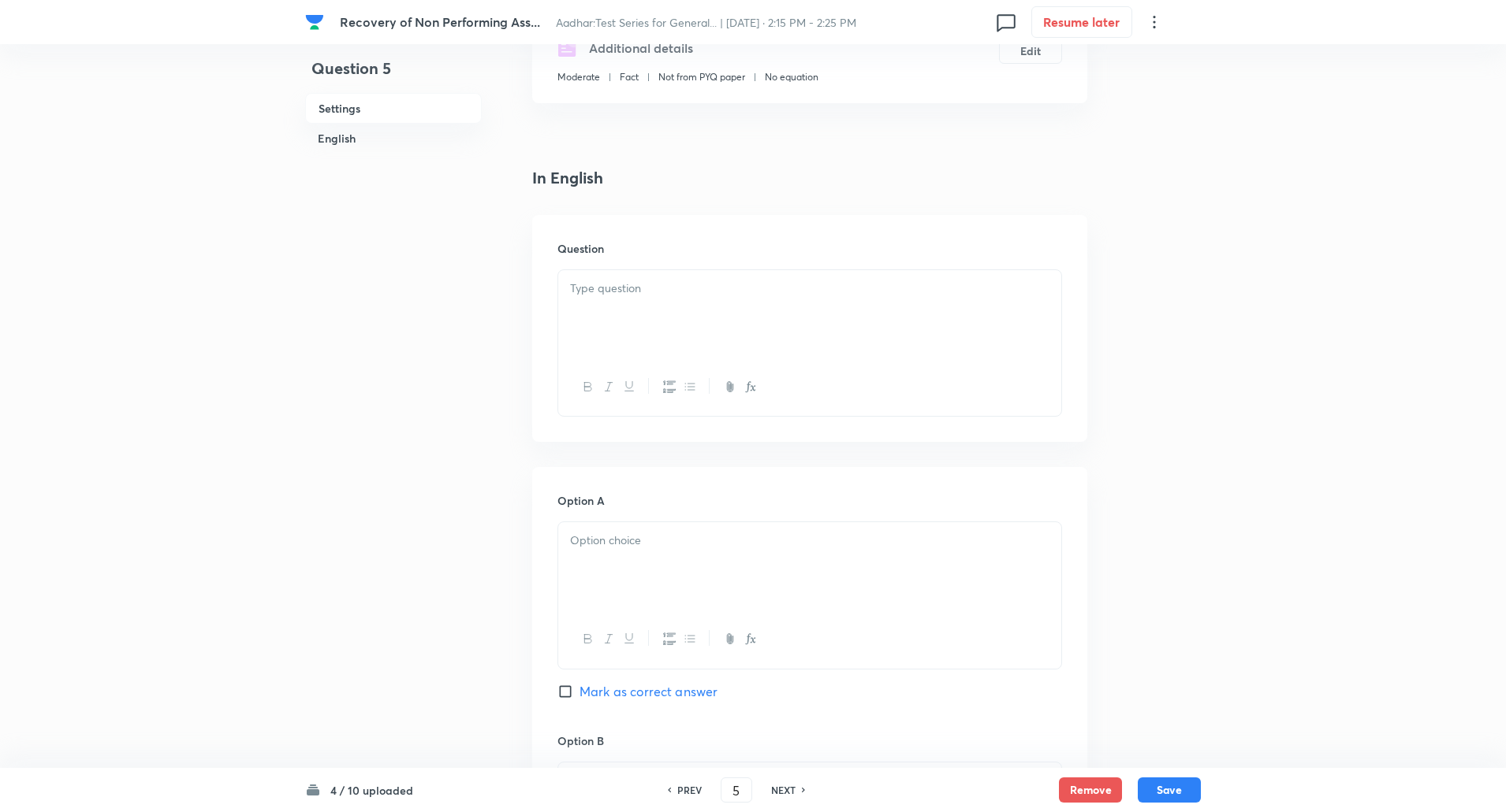
drag, startPoint x: 668, startPoint y: 260, endPoint x: 668, endPoint y: 280, distance: 20.0
click at [668, 280] on div "Question" at bounding box center [809, 328] width 555 height 227
click at [668, 280] on p at bounding box center [809, 289] width 479 height 18
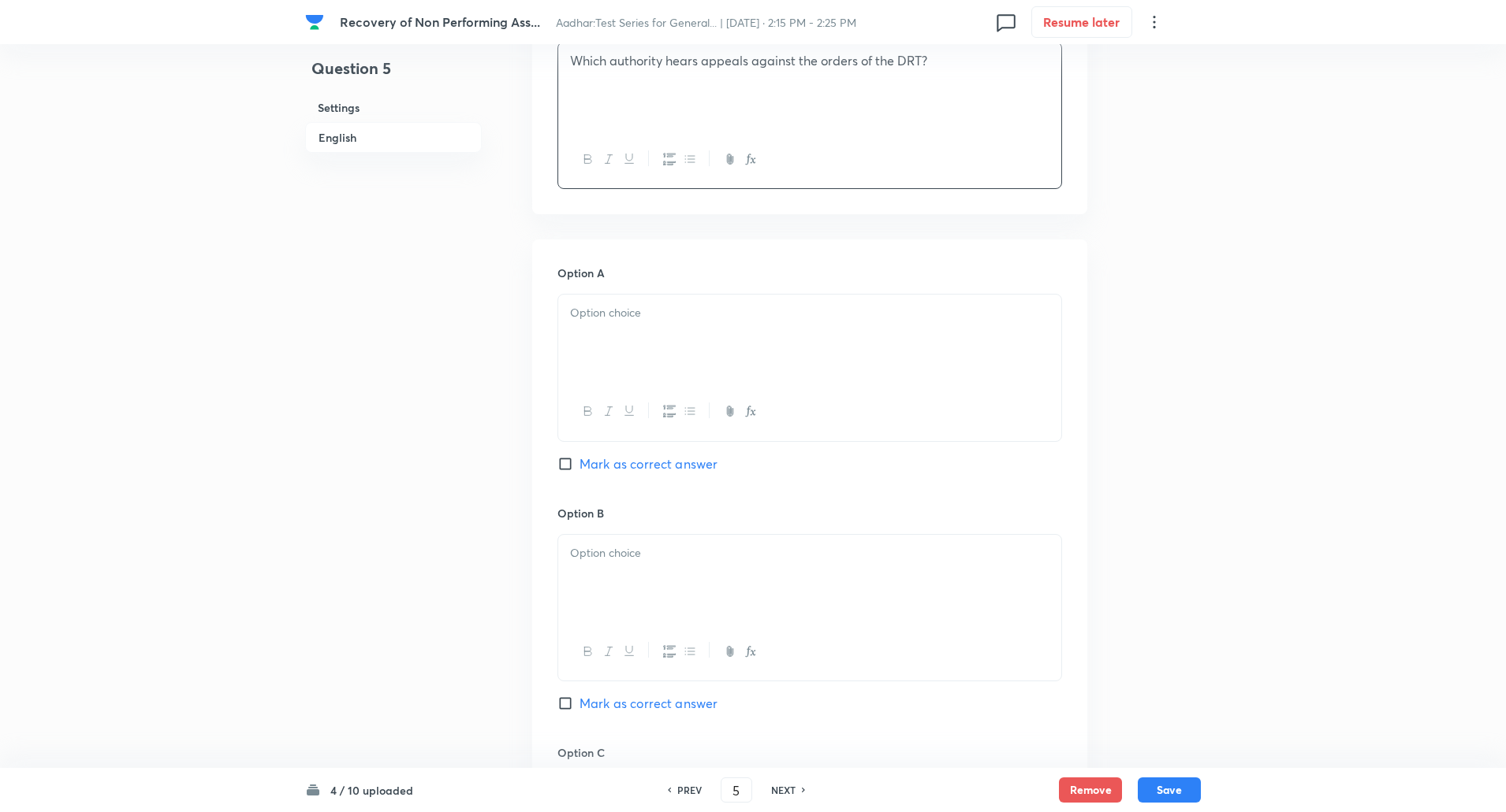
click at [627, 334] on div at bounding box center [809, 338] width 503 height 88
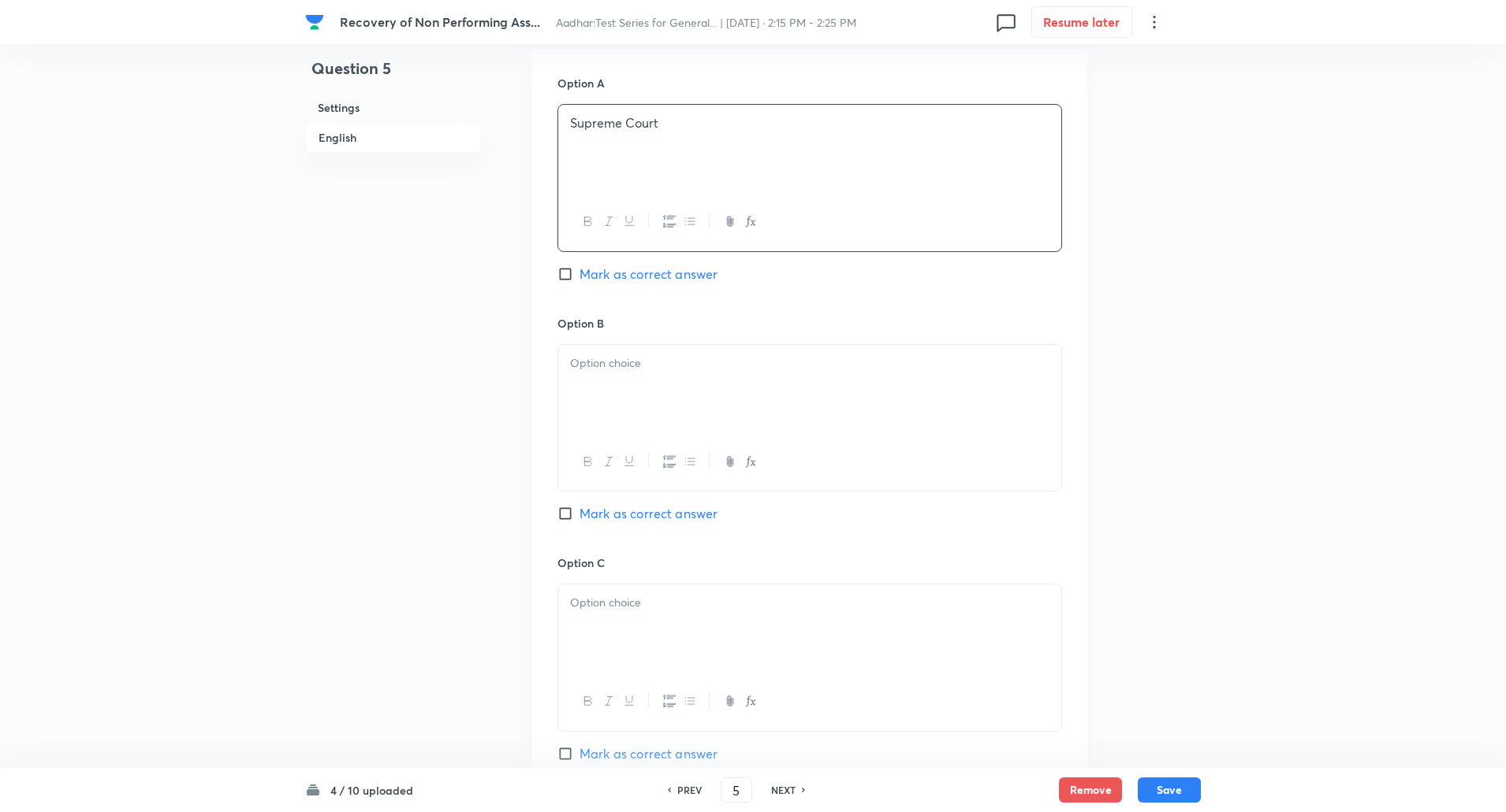
click at [618, 367] on p at bounding box center [809, 364] width 479 height 18
paste div
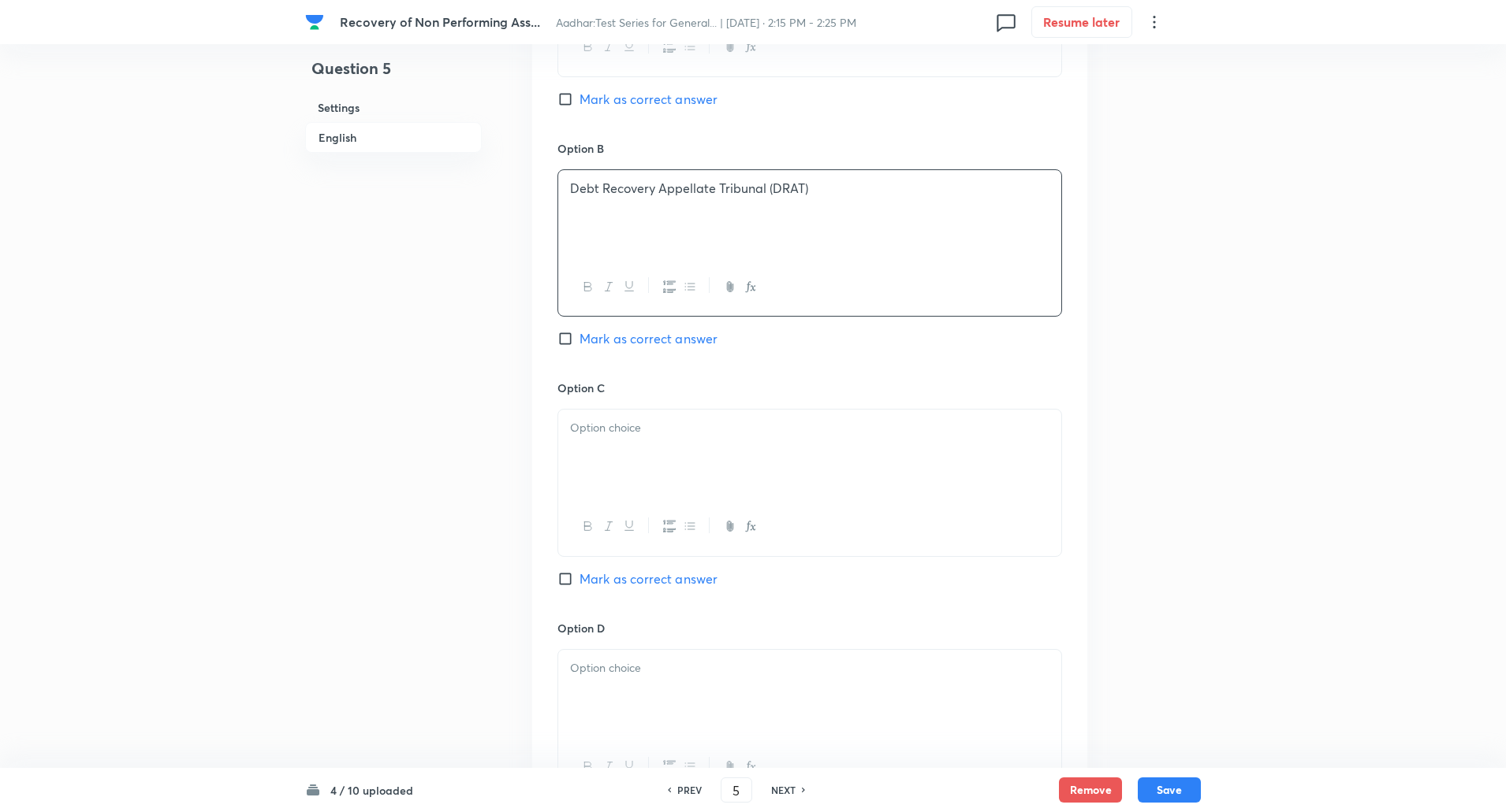
scroll to position [903, 0]
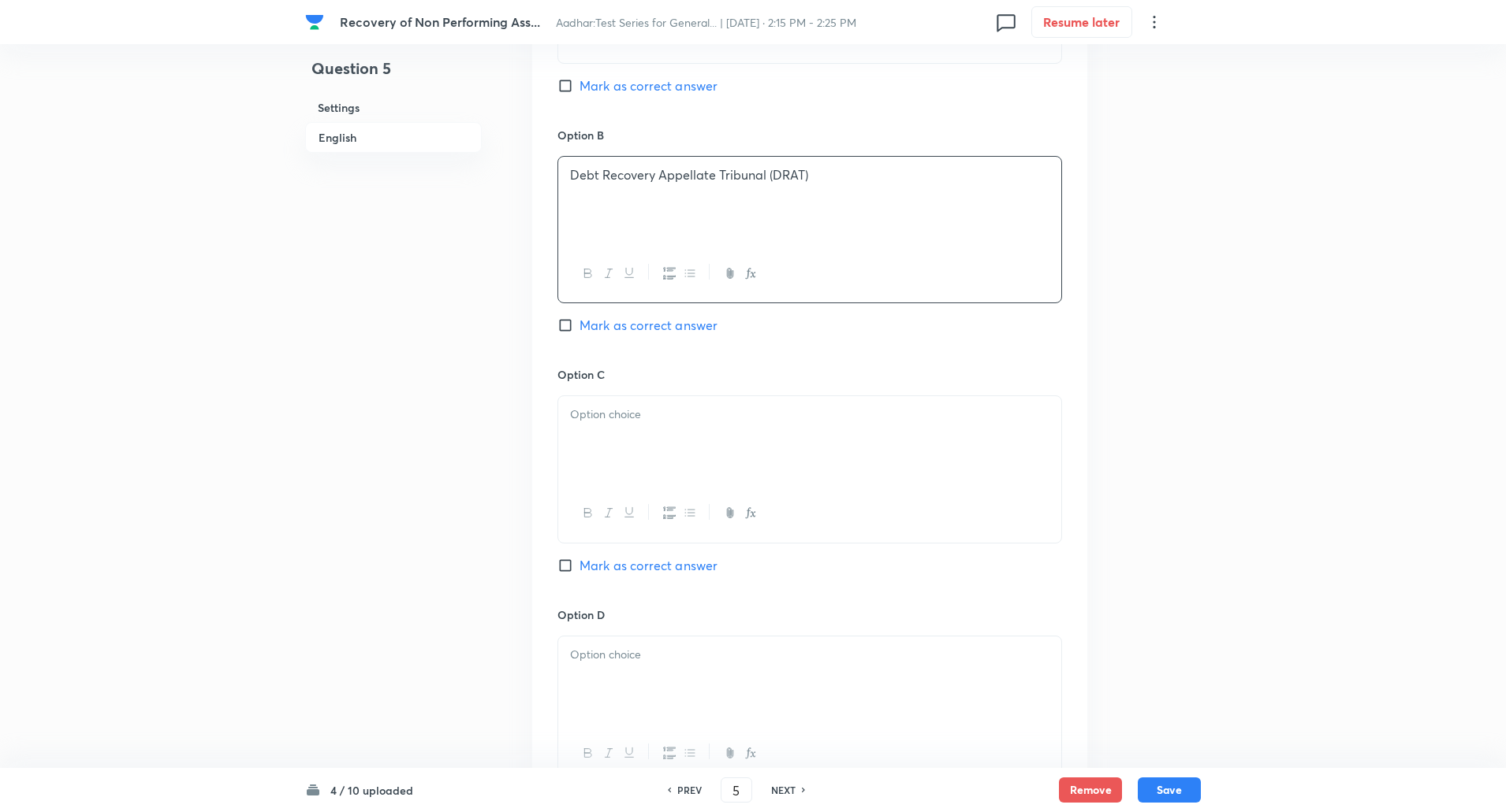
click at [616, 408] on p at bounding box center [809, 415] width 479 height 18
click at [611, 421] on p at bounding box center [809, 421] width 479 height 18
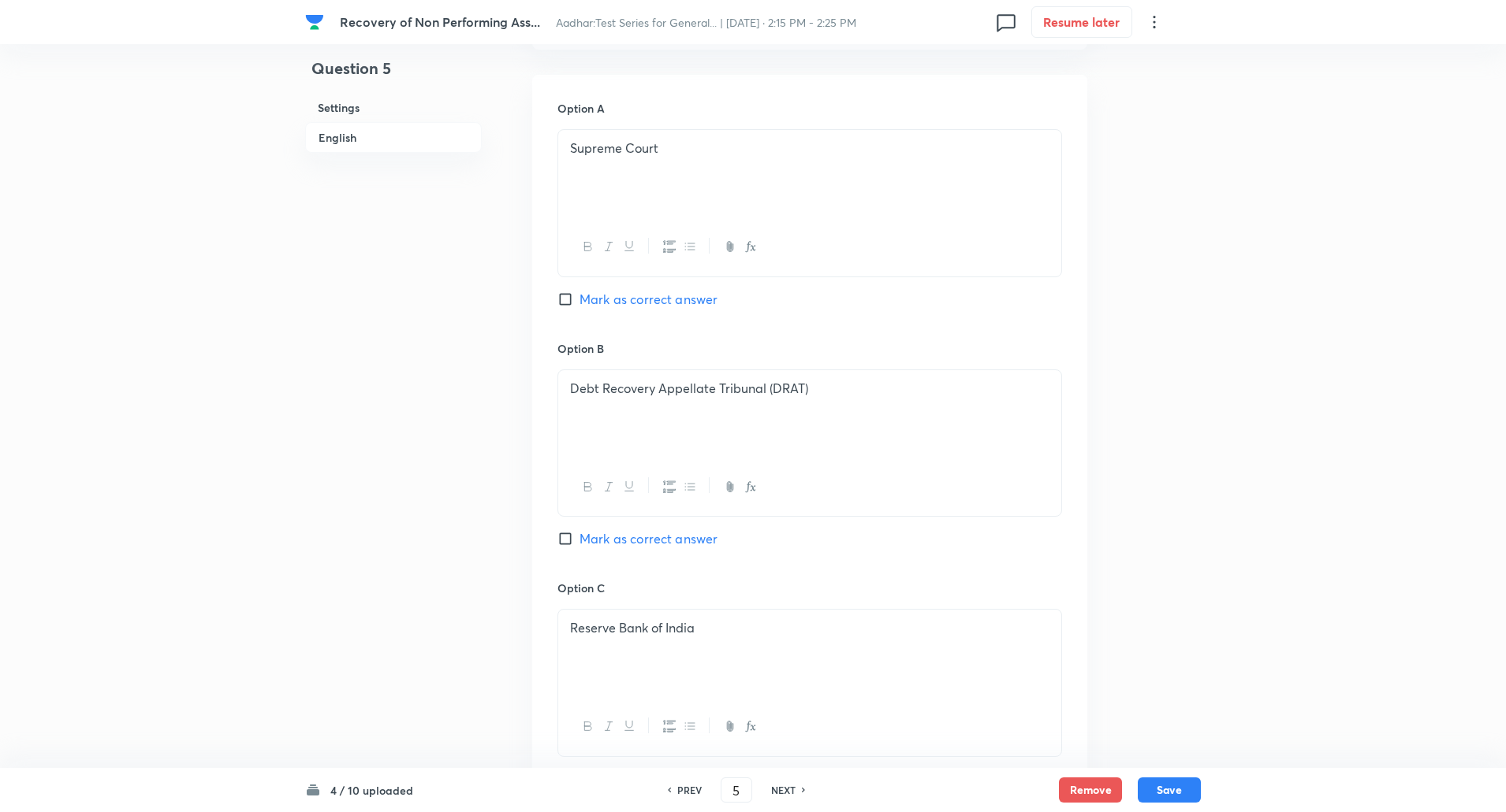
scroll to position [684, 0]
click at [565, 546] on input "Mark as correct answer" at bounding box center [568, 544] width 22 height 16
checkbox input "true"
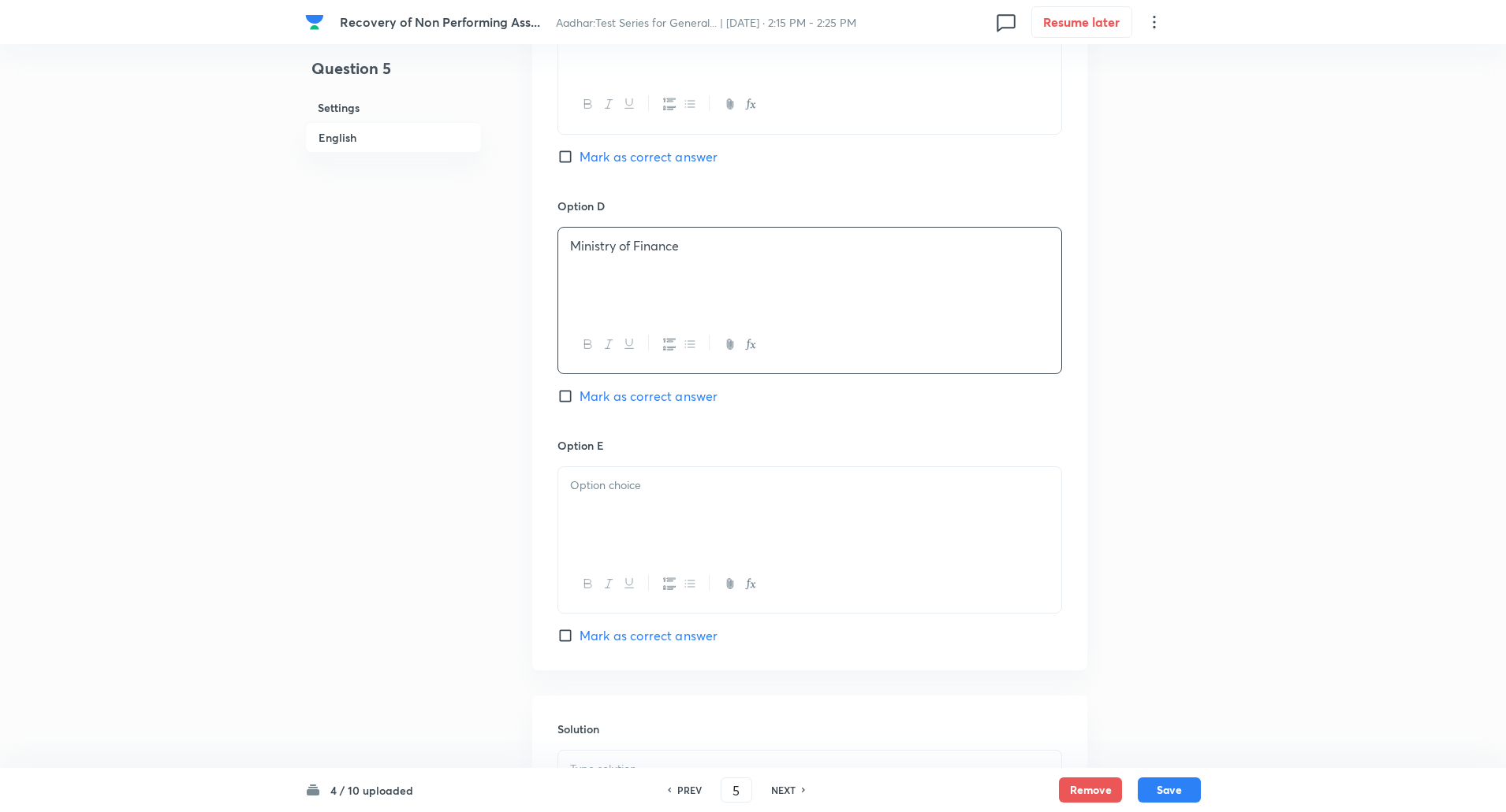
scroll to position [1403, 0]
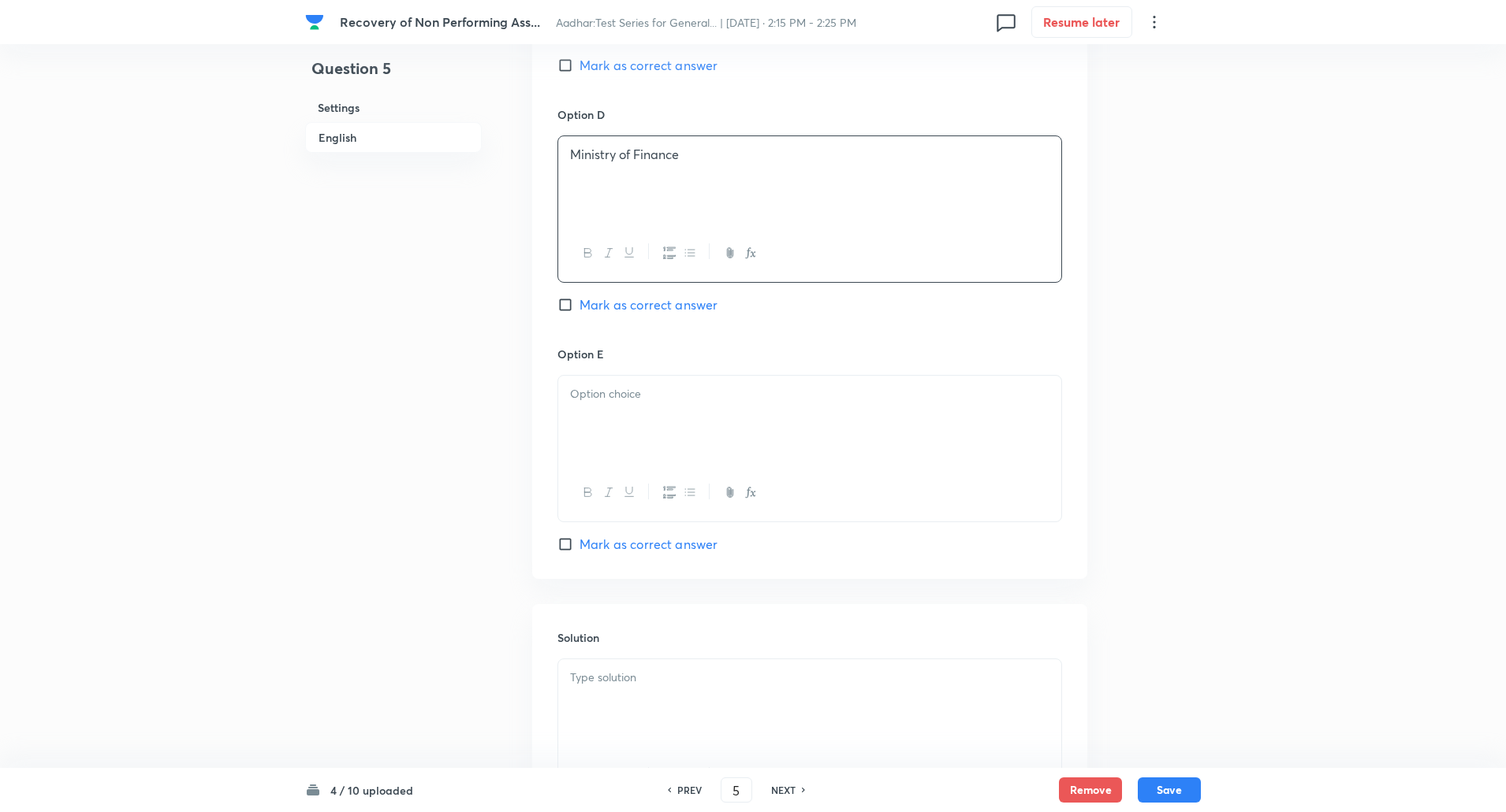
click at [694, 394] on p at bounding box center [809, 394] width 479 height 18
paste div
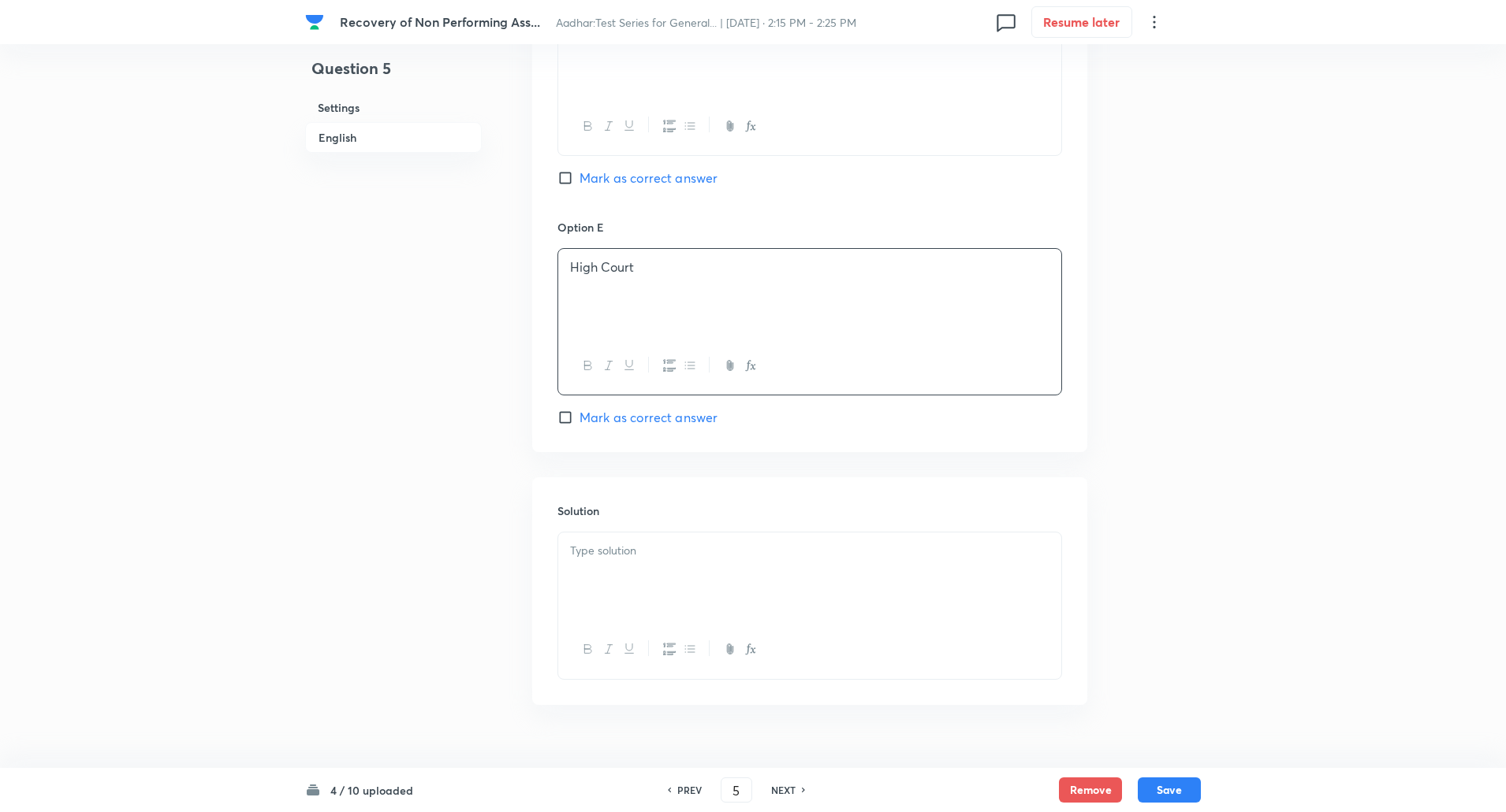
scroll to position [1561, 0]
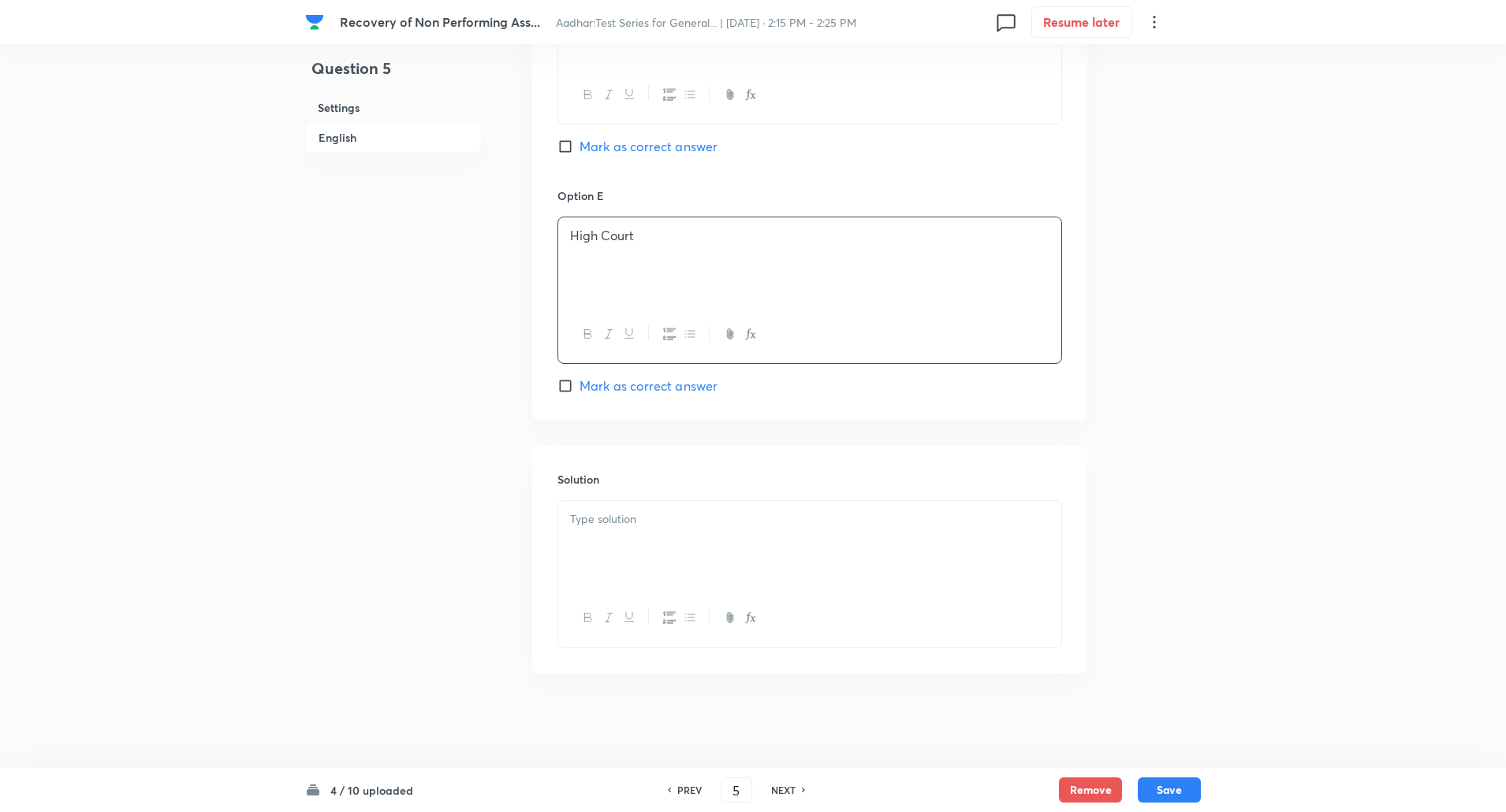
click at [619, 578] on div at bounding box center [809, 545] width 503 height 88
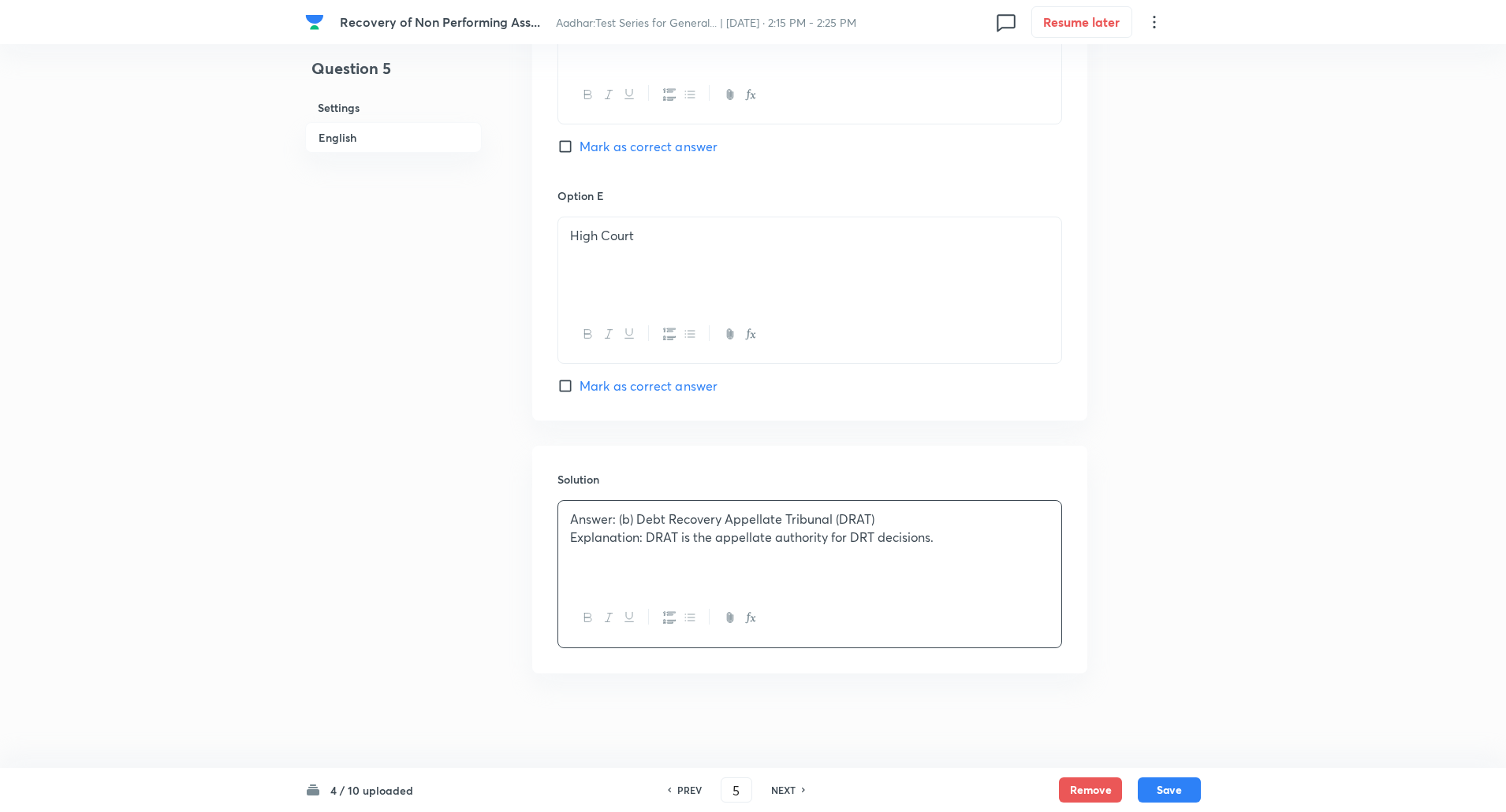
click at [647, 536] on p "Explanation: DRAT is the appellate authority for DRT decisions." at bounding box center [809, 537] width 479 height 18
click at [1174, 790] on button "Save" at bounding box center [1168, 789] width 63 height 25
type input "6"
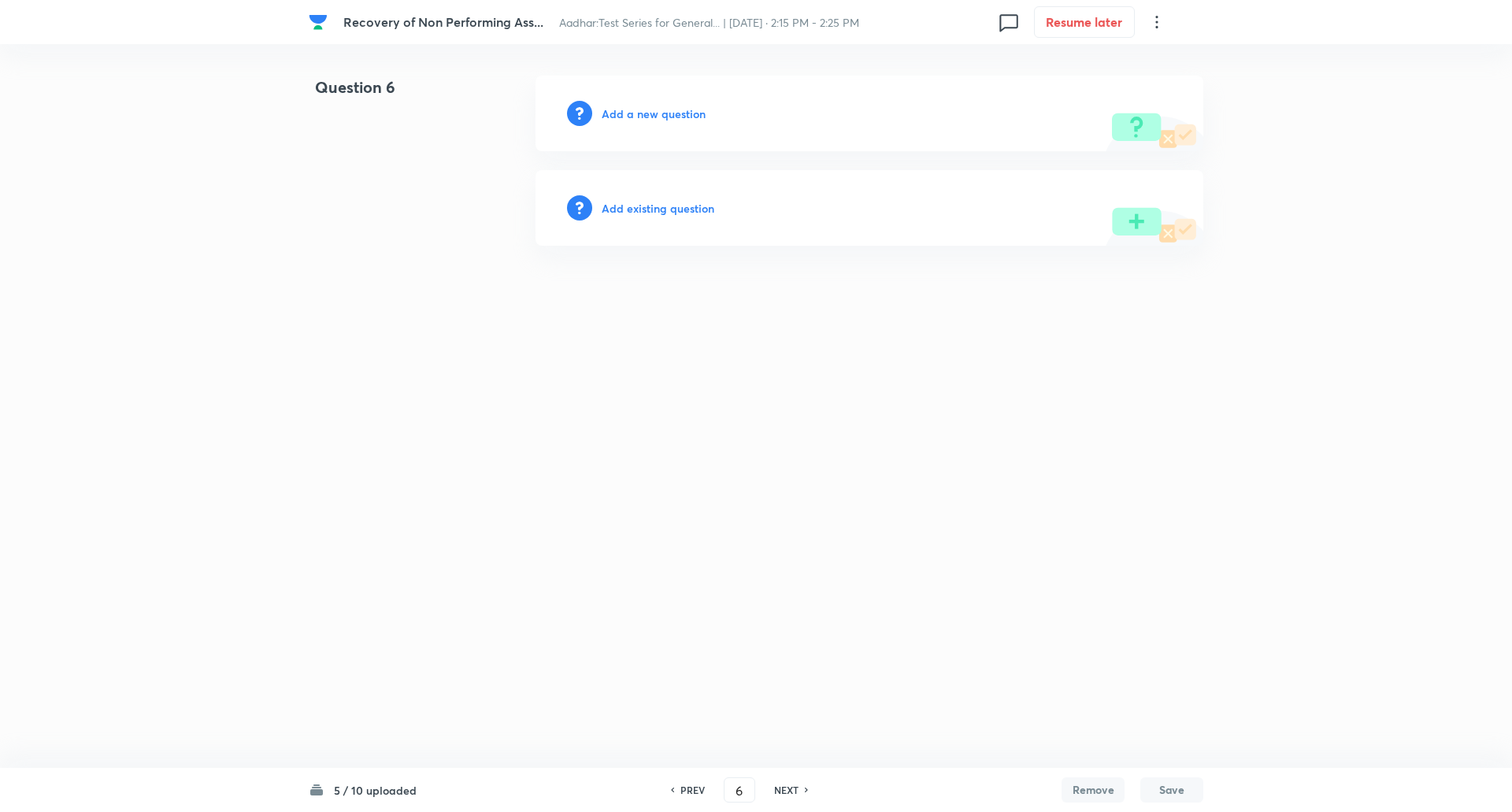
click at [668, 114] on h6 "Add a new question" at bounding box center [653, 114] width 104 height 17
click at [668, 114] on h6 "Choose a question type" at bounding box center [662, 114] width 121 height 17
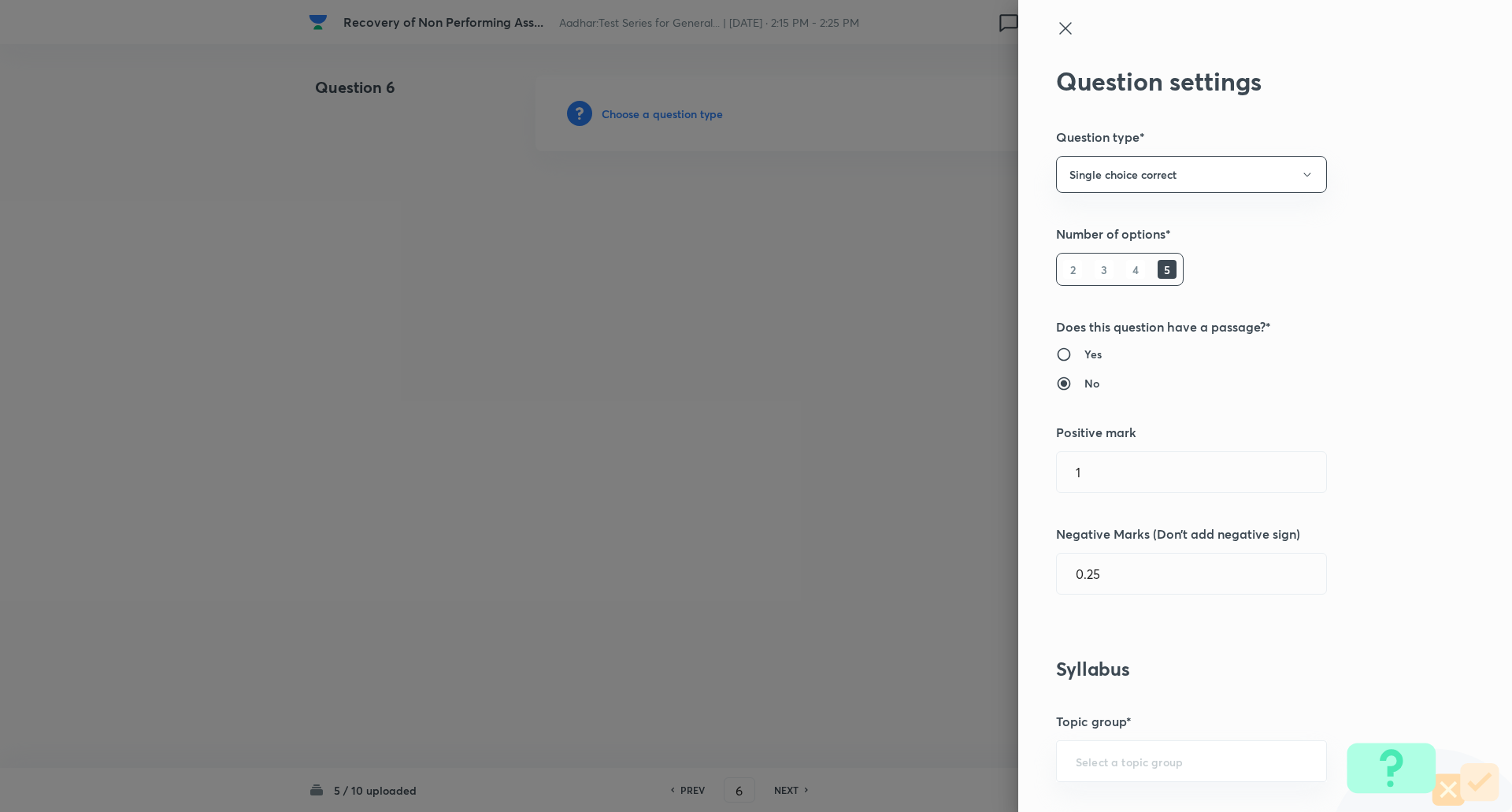
click at [668, 114] on div at bounding box center [756, 406] width 1512 height 812
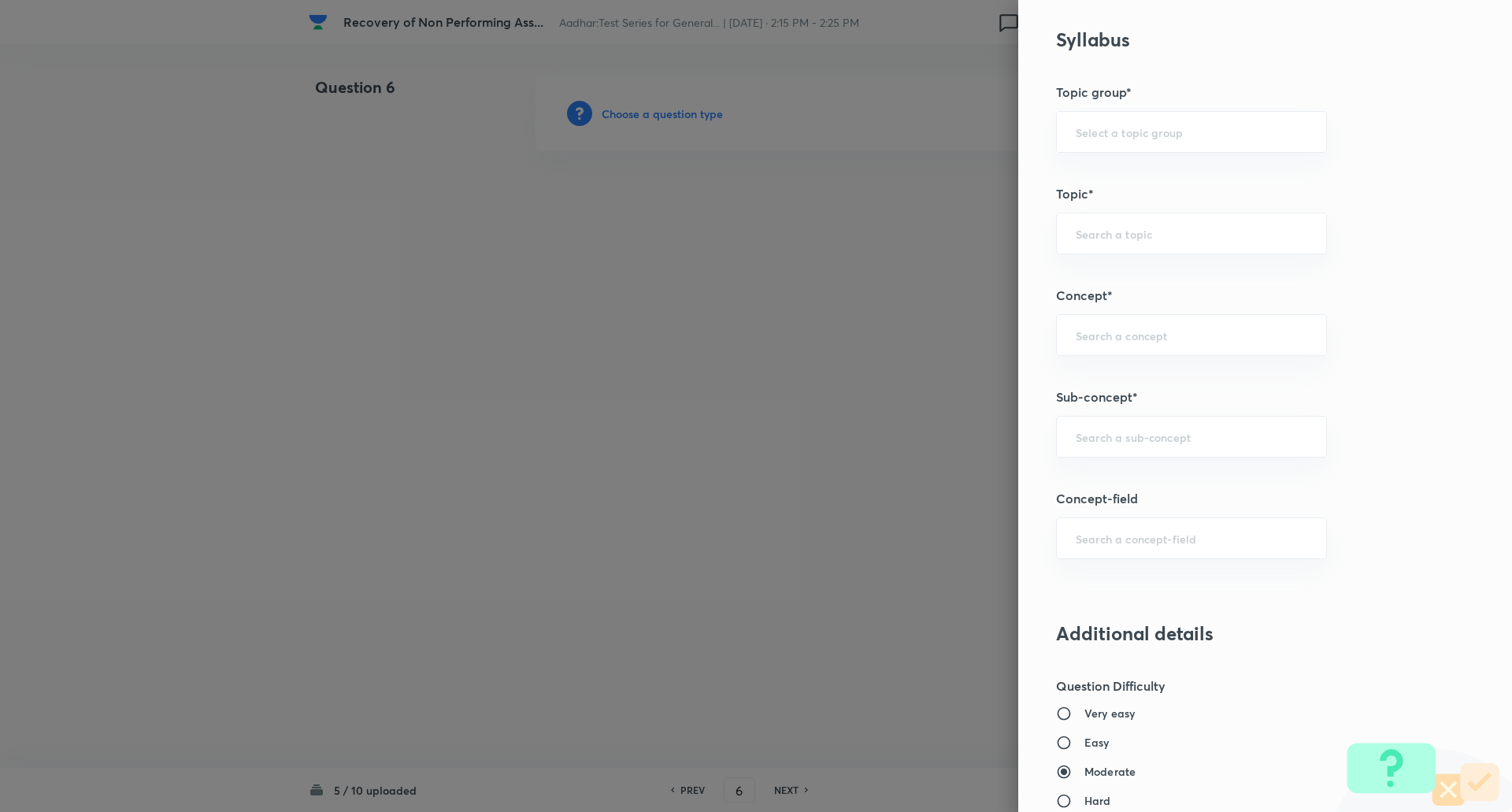
scroll to position [631, 0]
click at [1116, 436] on input "text" at bounding box center [1192, 435] width 232 height 15
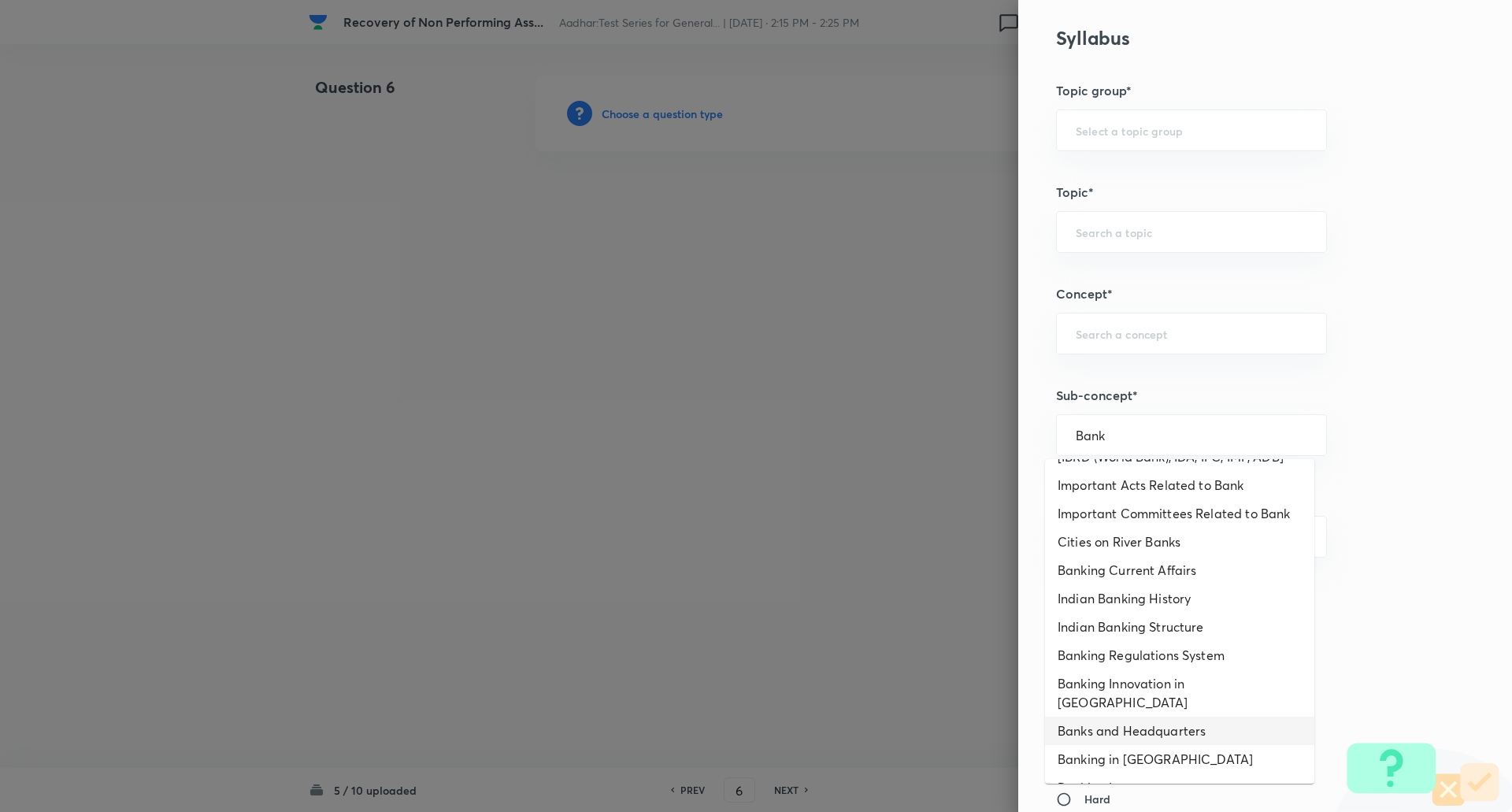
scroll to position [520, 0]
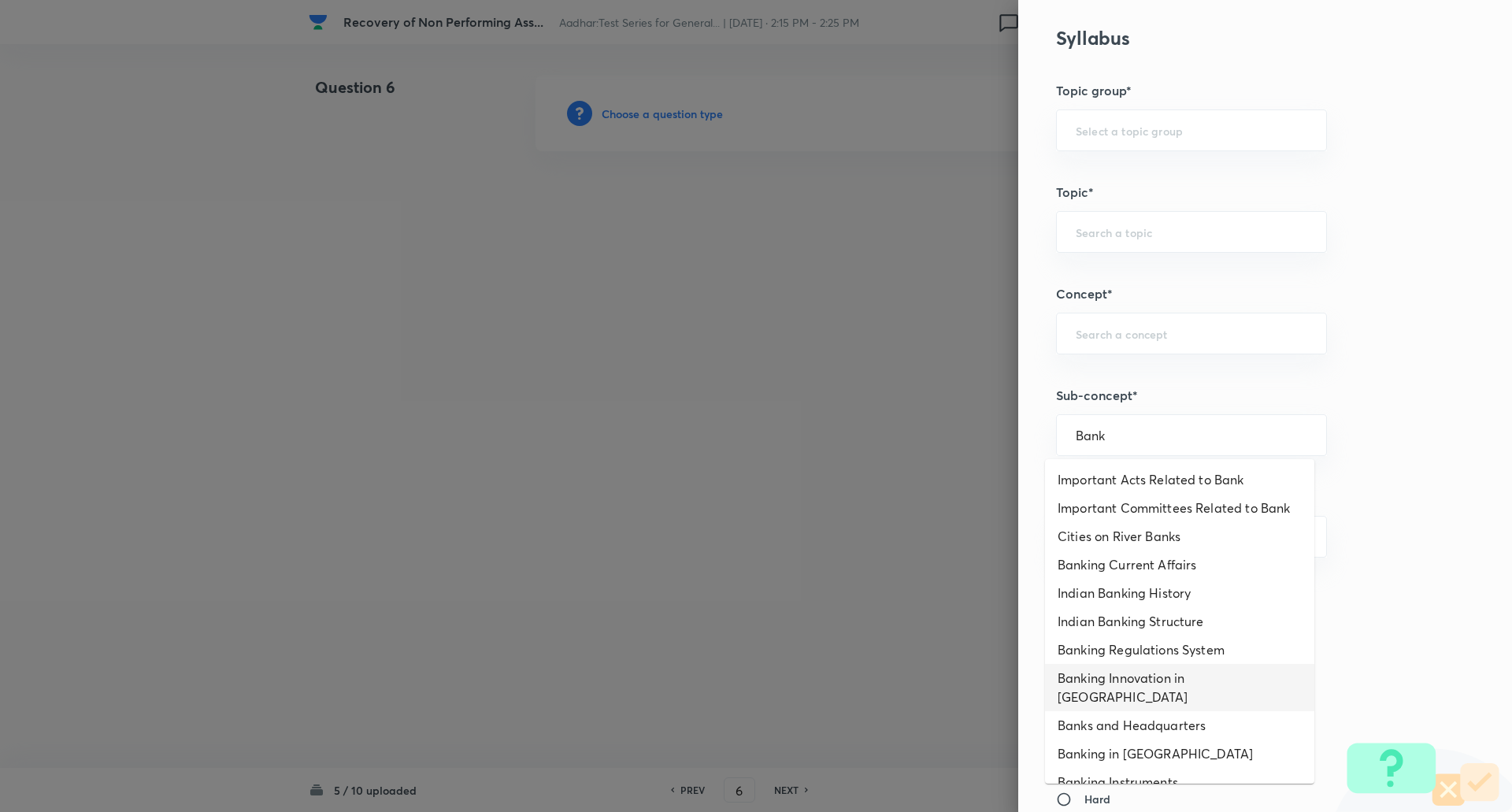
click at [1131, 688] on li "Banking Innovation in India" at bounding box center [1180, 687] width 269 height 47
type input "Banking Innovation in India"
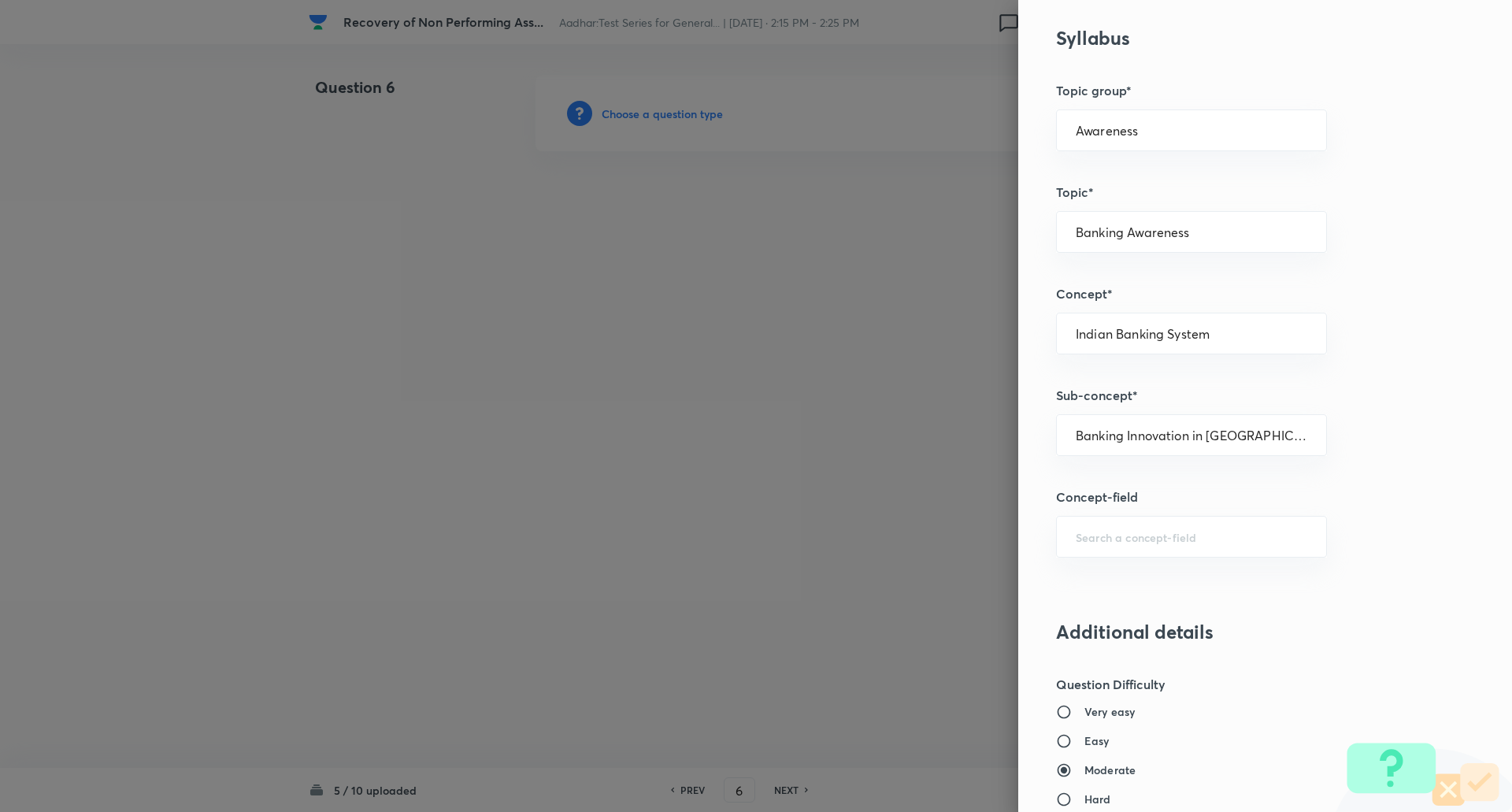
type input "Awareness"
type input "Banking Awareness"
type input "Indian Banking System"
click at [1161, 339] on input "Indian Banking System" at bounding box center [1192, 334] width 232 height 15
click at [1162, 450] on div "Banking Innovation in India ​" at bounding box center [1192, 435] width 271 height 42
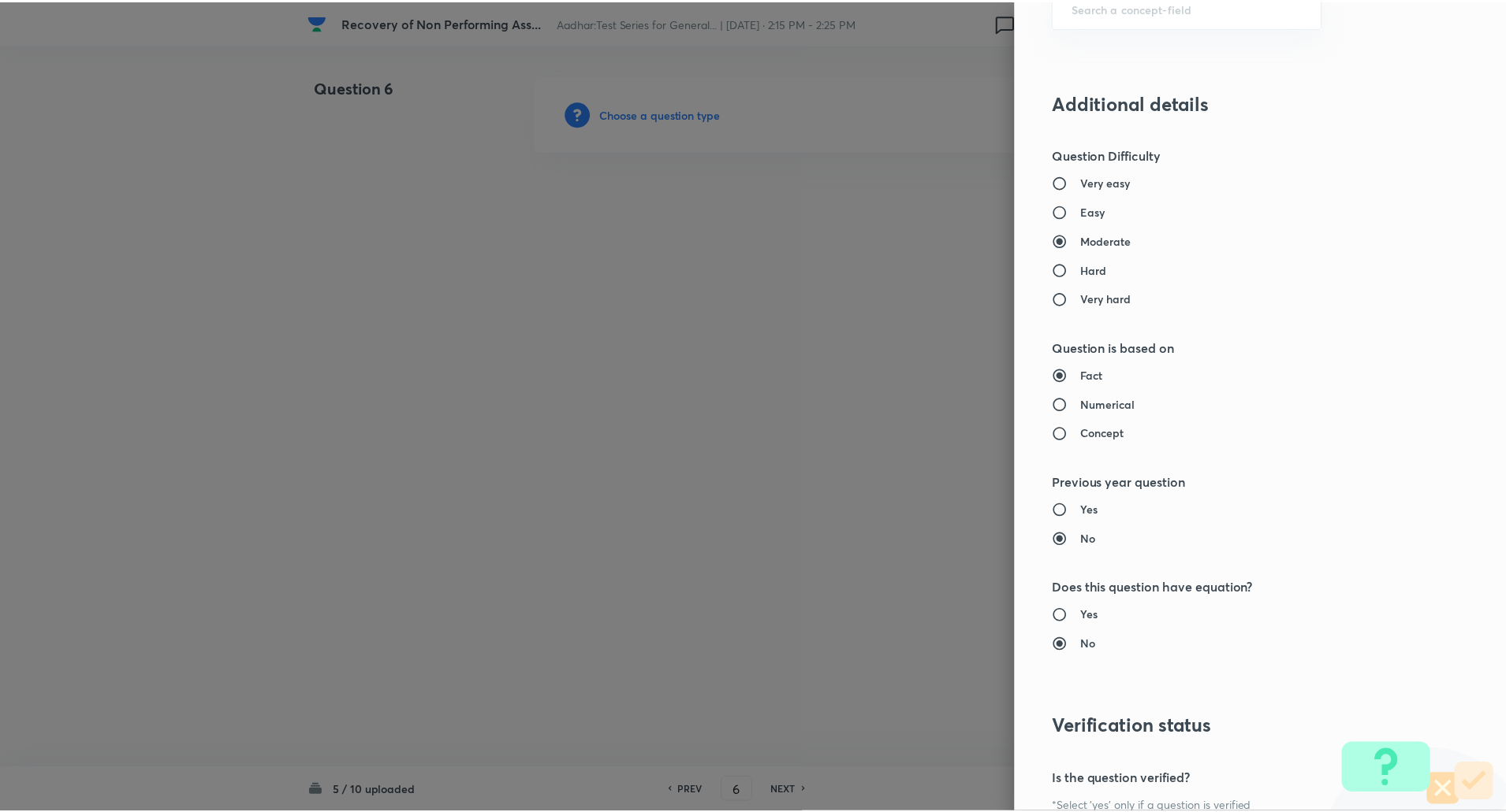
scroll to position [1335, 0]
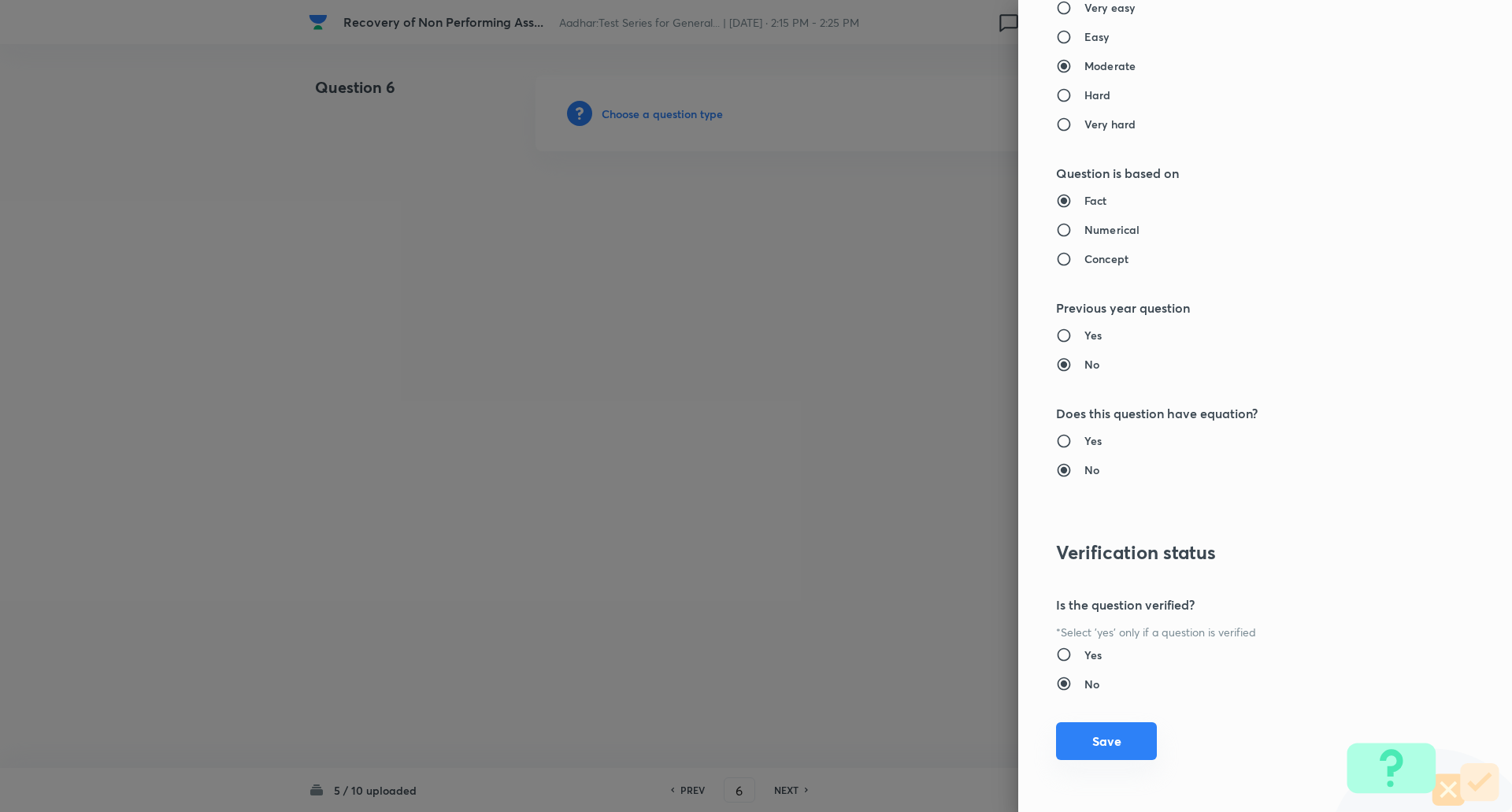
click at [1098, 740] on button "Save" at bounding box center [1106, 741] width 100 height 38
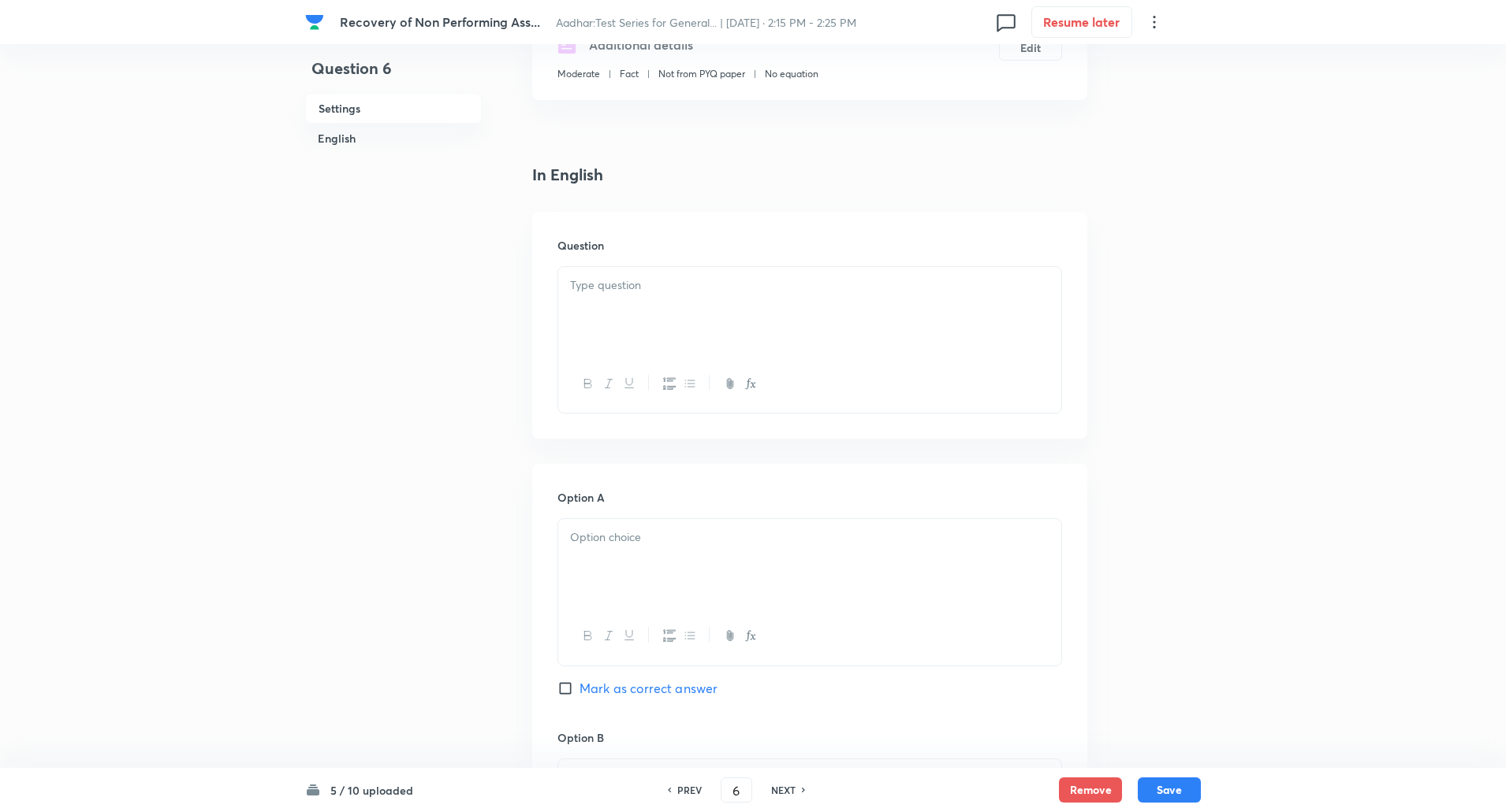
scroll to position [328, 0]
click at [636, 271] on div at bounding box center [809, 303] width 503 height 88
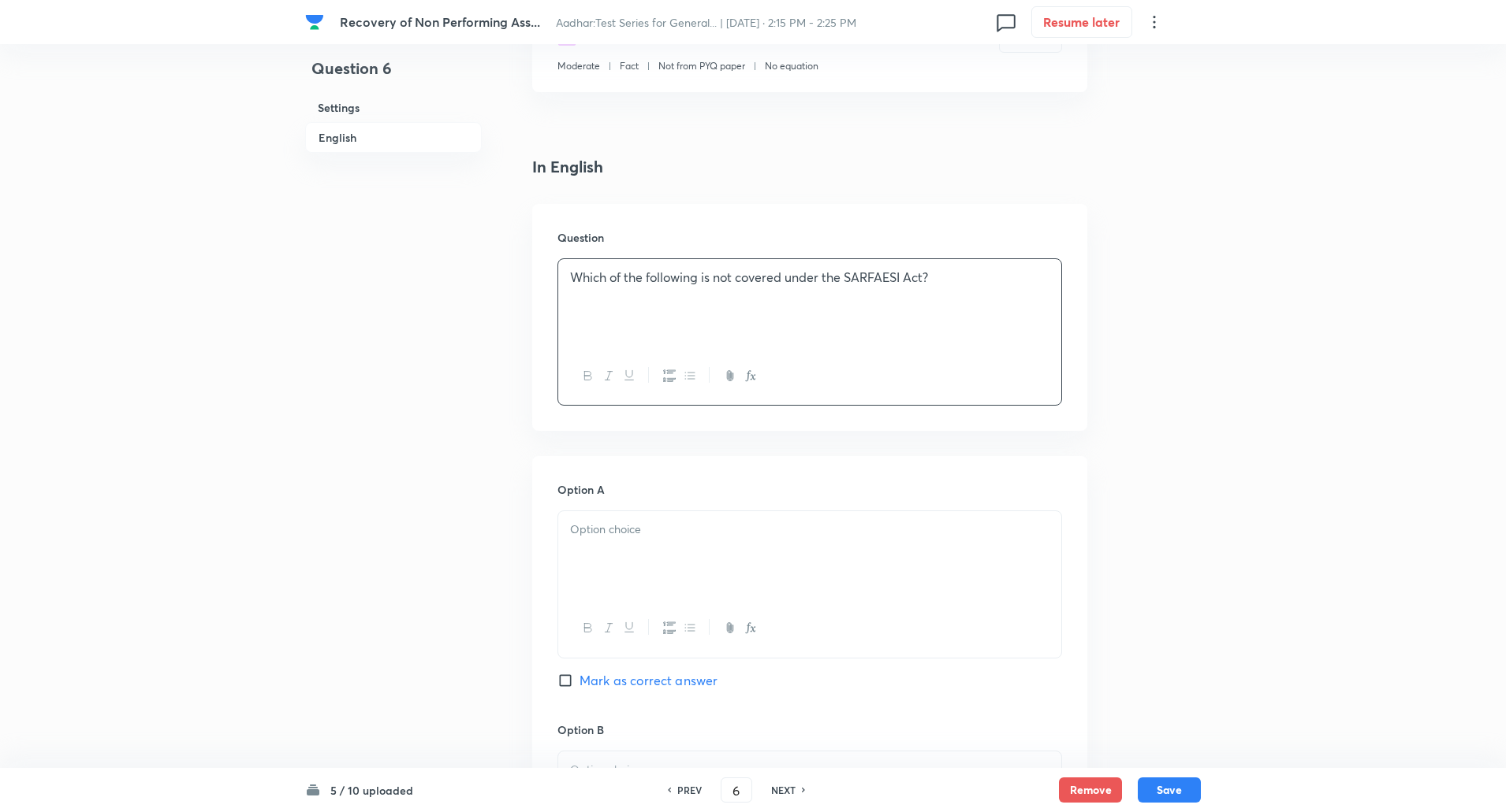
scroll to position [496, 0]
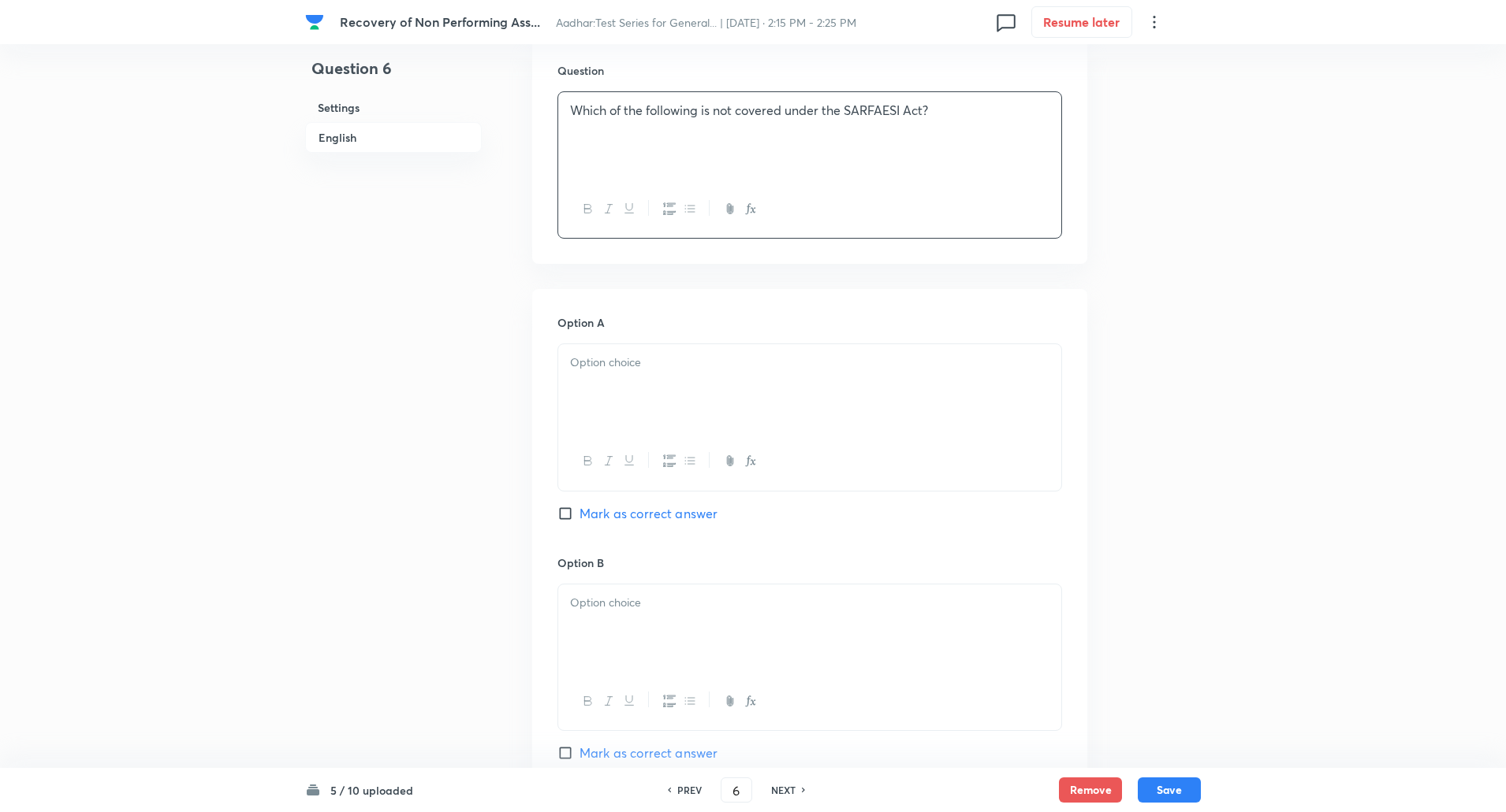
click at [620, 365] on div at bounding box center [809, 388] width 503 height 88
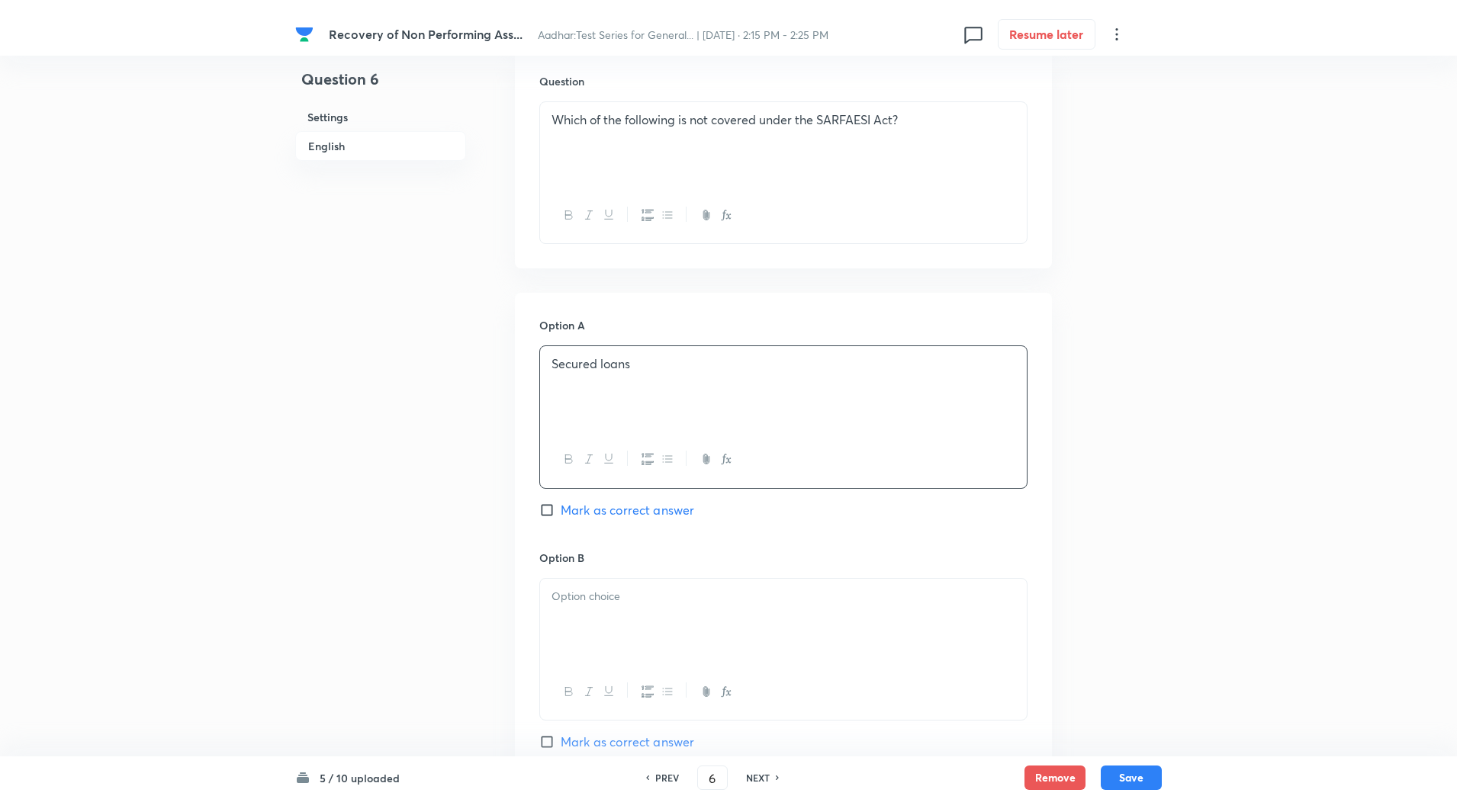
scroll to position [659, 0]
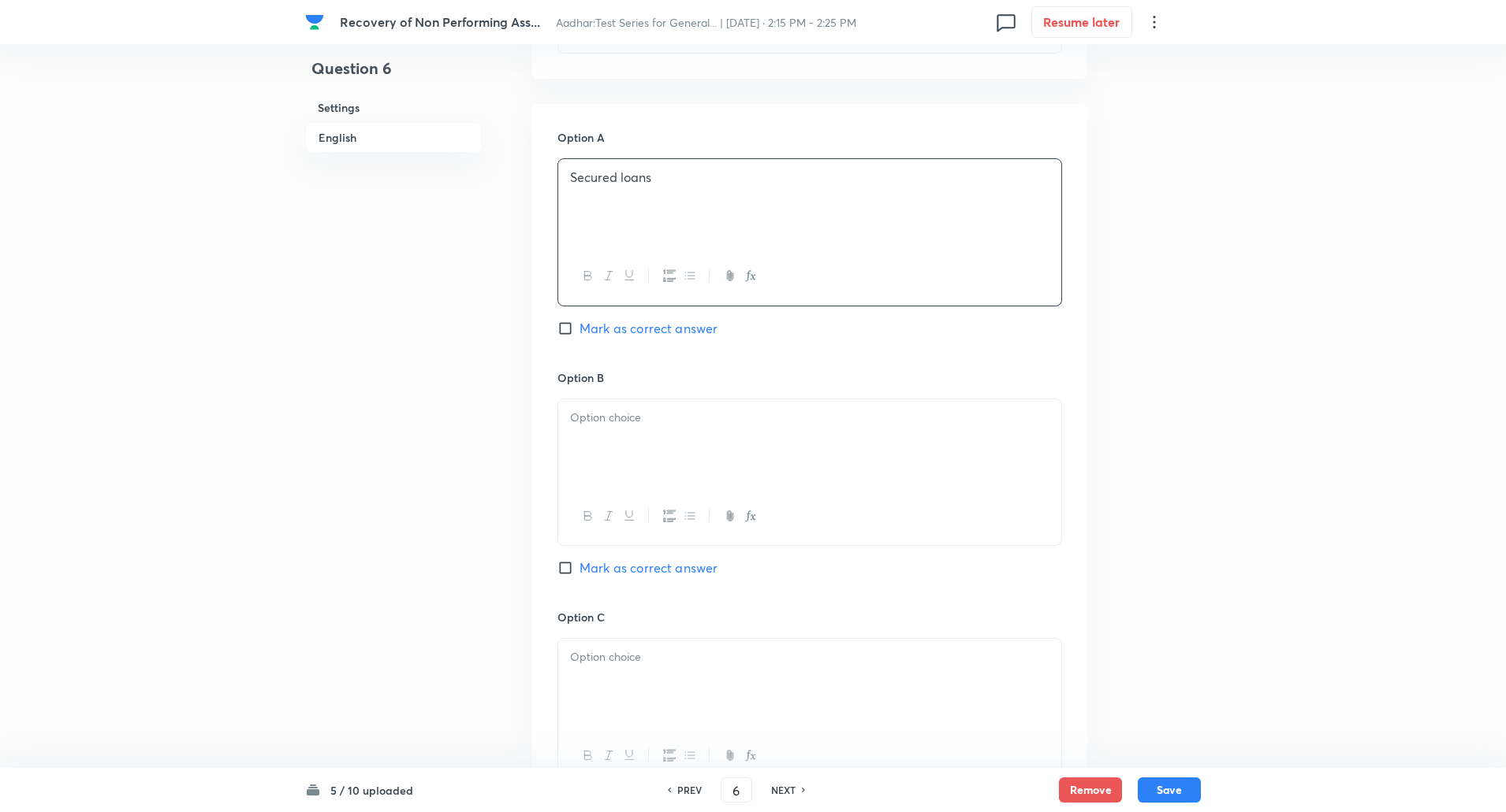
click at [610, 421] on div at bounding box center [809, 443] width 503 height 88
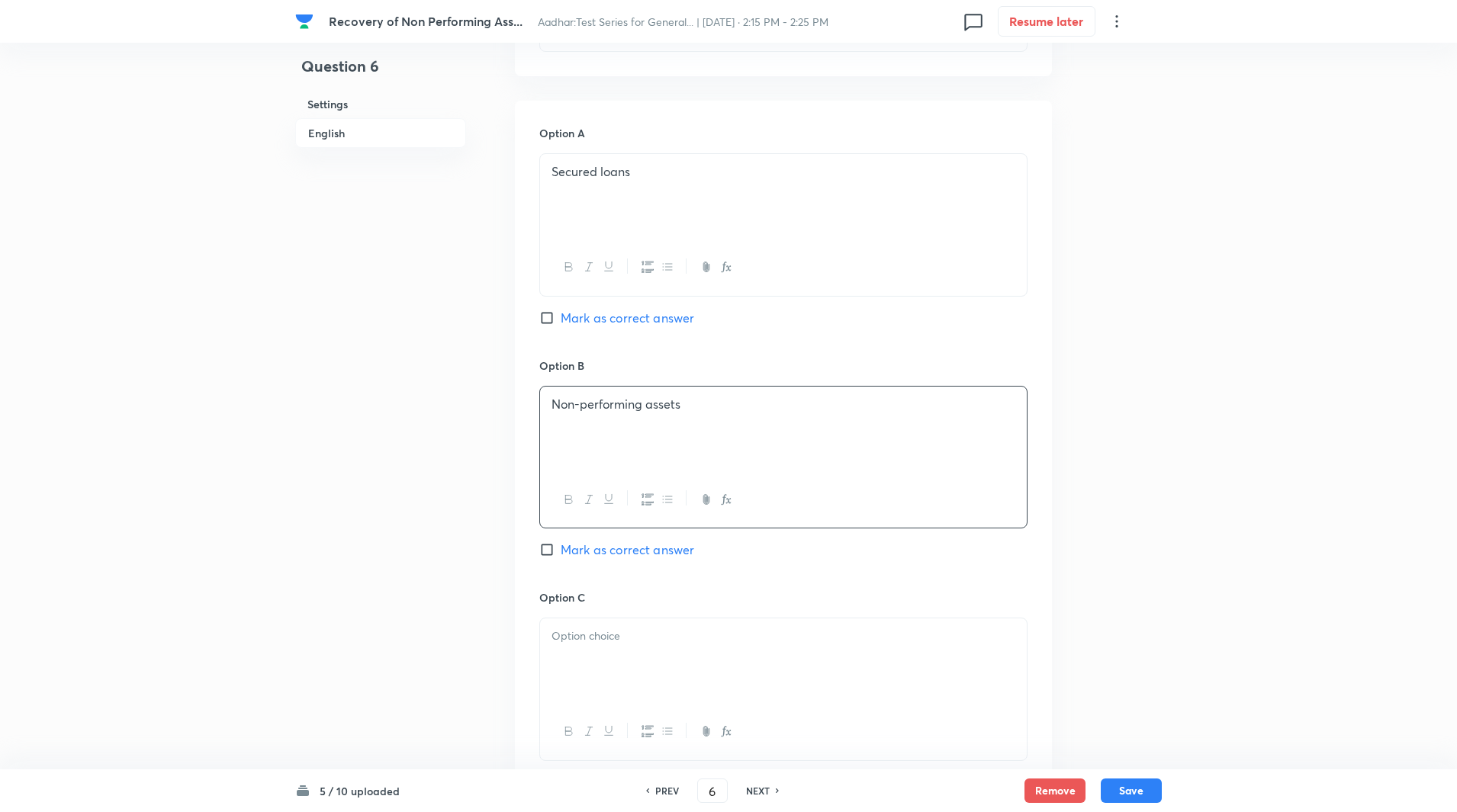
scroll to position [853, 0]
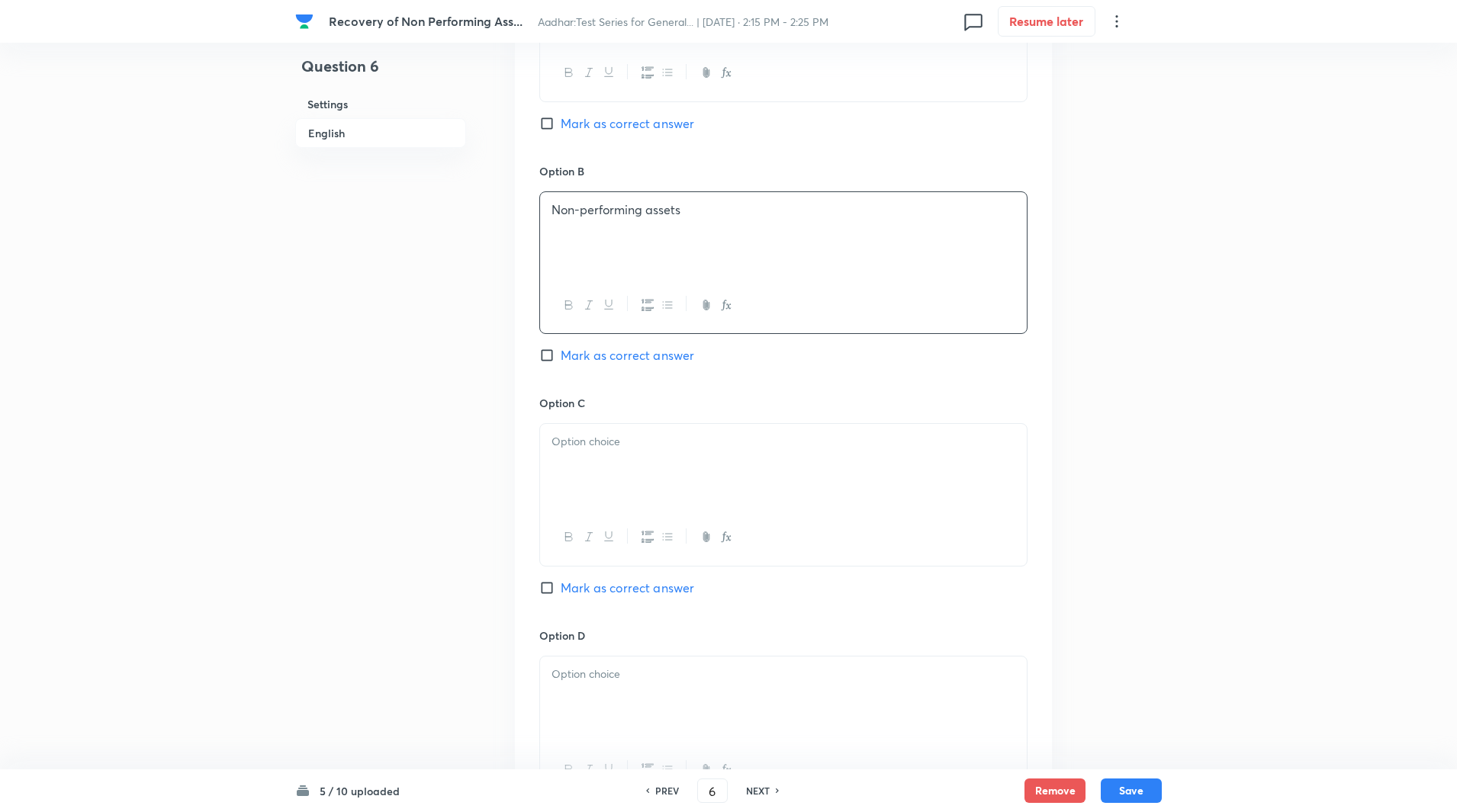
click at [586, 439] on div at bounding box center [783, 466] width 486 height 85
click at [550, 580] on input "Mark as correct answer" at bounding box center [549, 588] width 21 height 15
checkbox input "true"
click at [620, 690] on div at bounding box center [783, 699] width 486 height 85
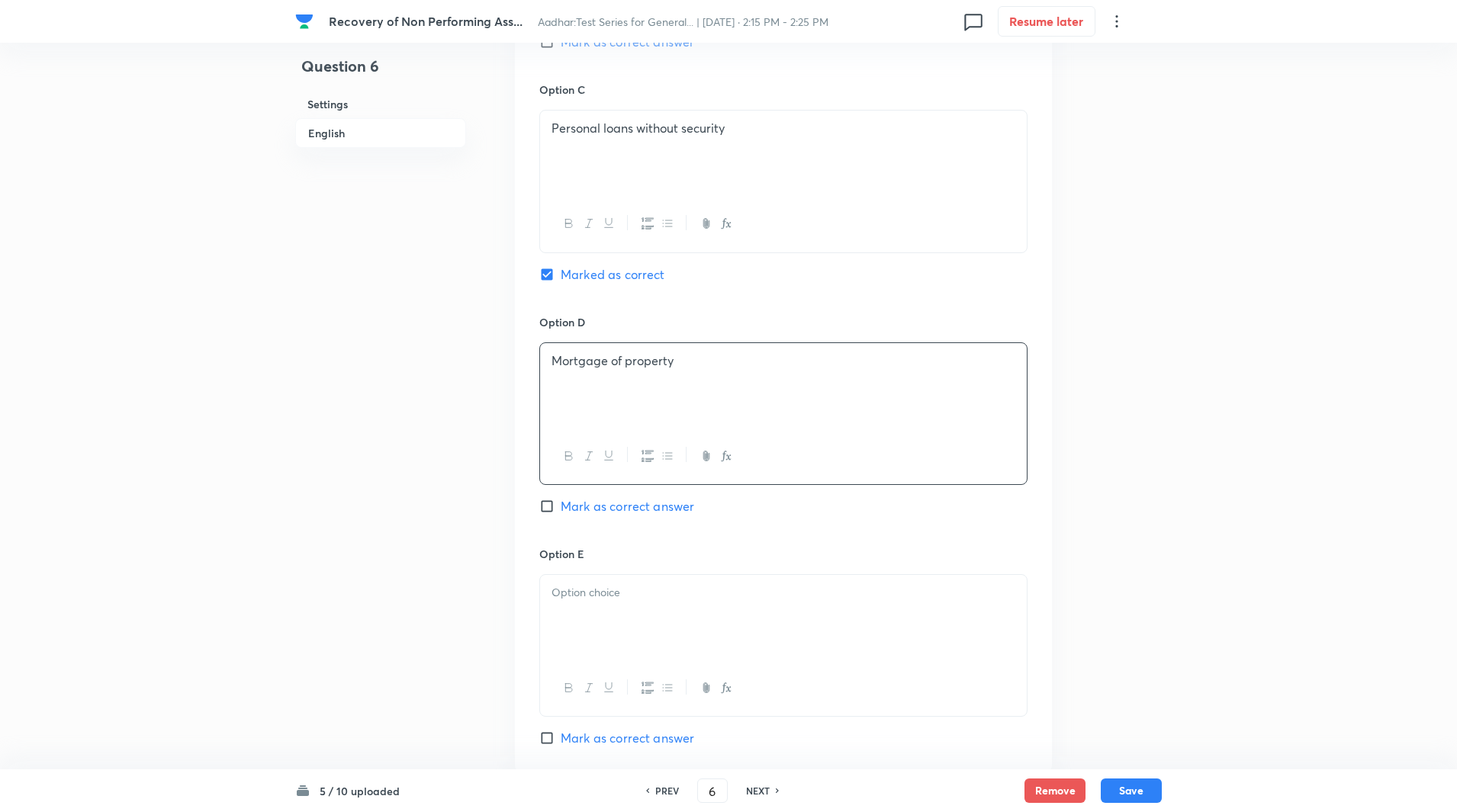
scroll to position [1168, 0]
click at [637, 582] on div at bounding box center [783, 617] width 486 height 85
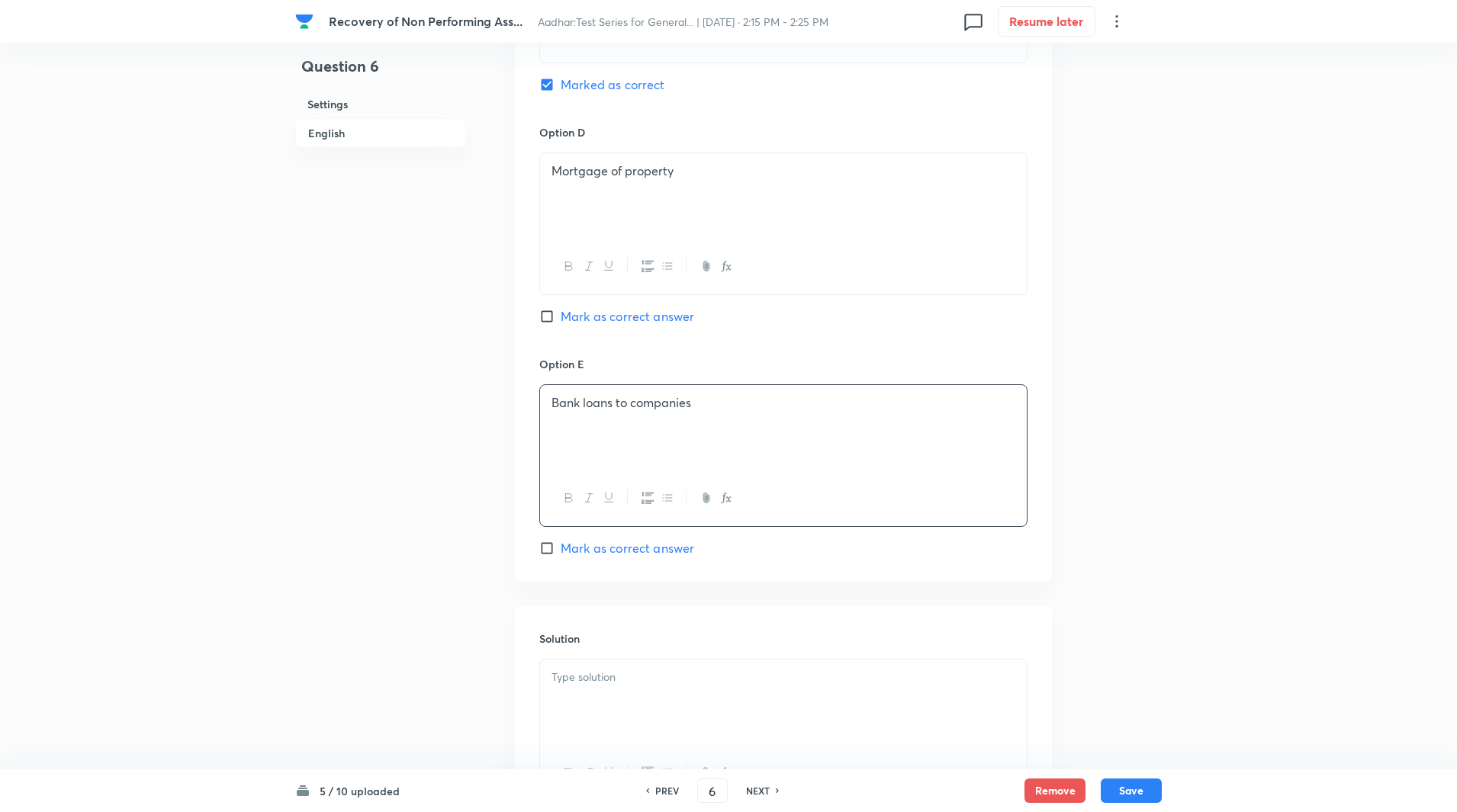
scroll to position [1439, 0]
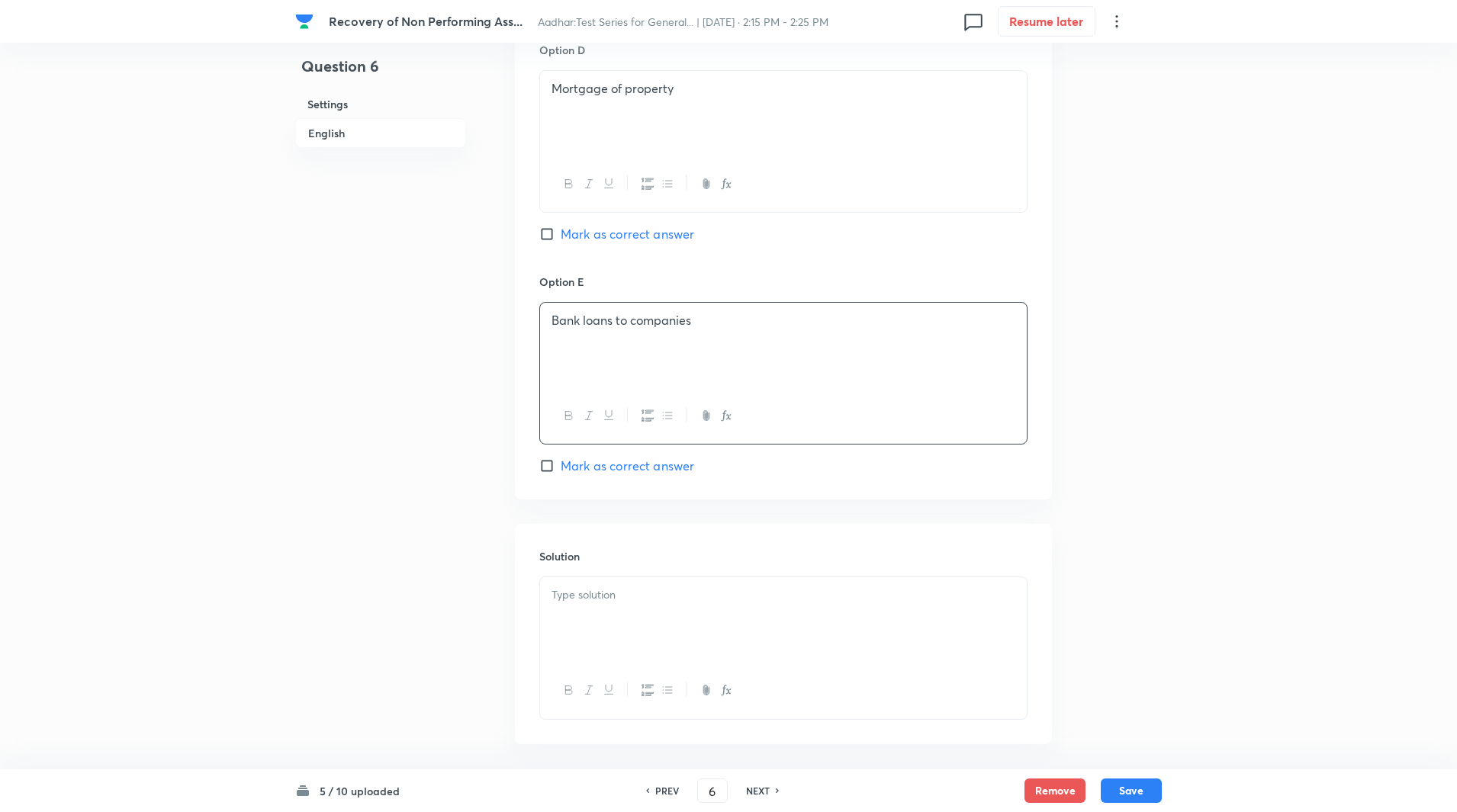
click at [622, 626] on div at bounding box center [783, 619] width 486 height 85
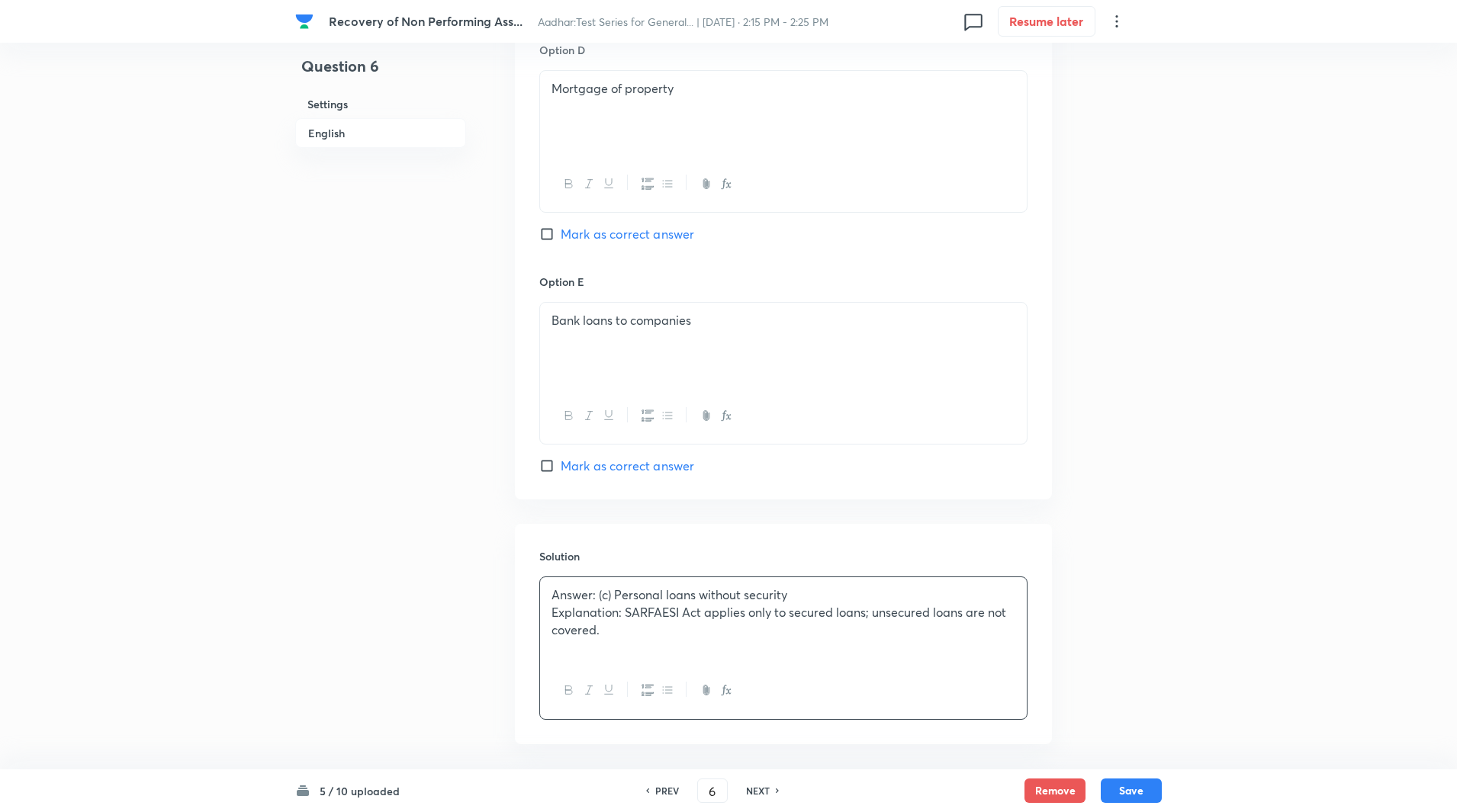
click at [626, 604] on p "Explanation: SARFAESI Act applies only to secured loans; unsecured loans are no…" at bounding box center [783, 621] width 464 height 34
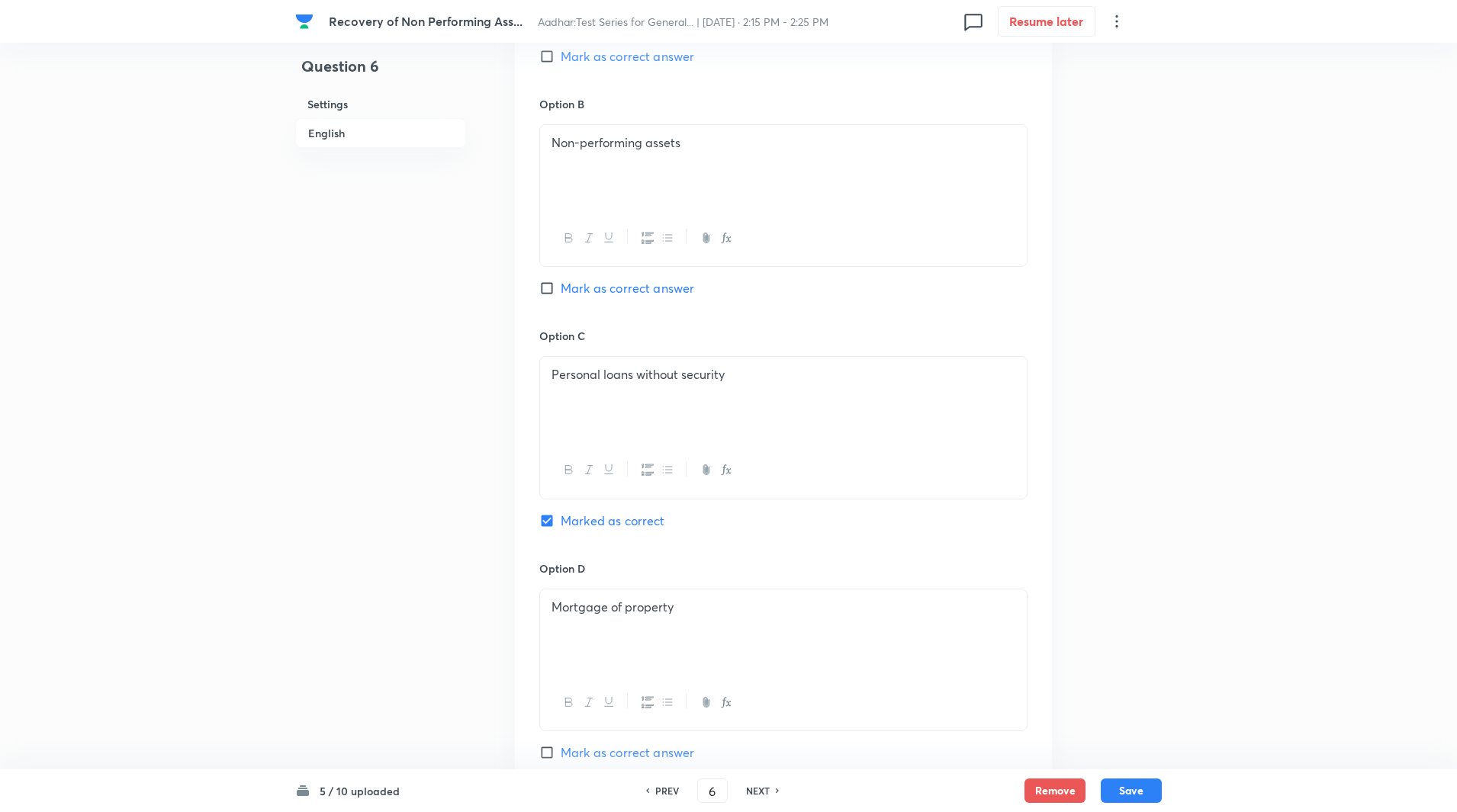
scroll to position [1485, 0]
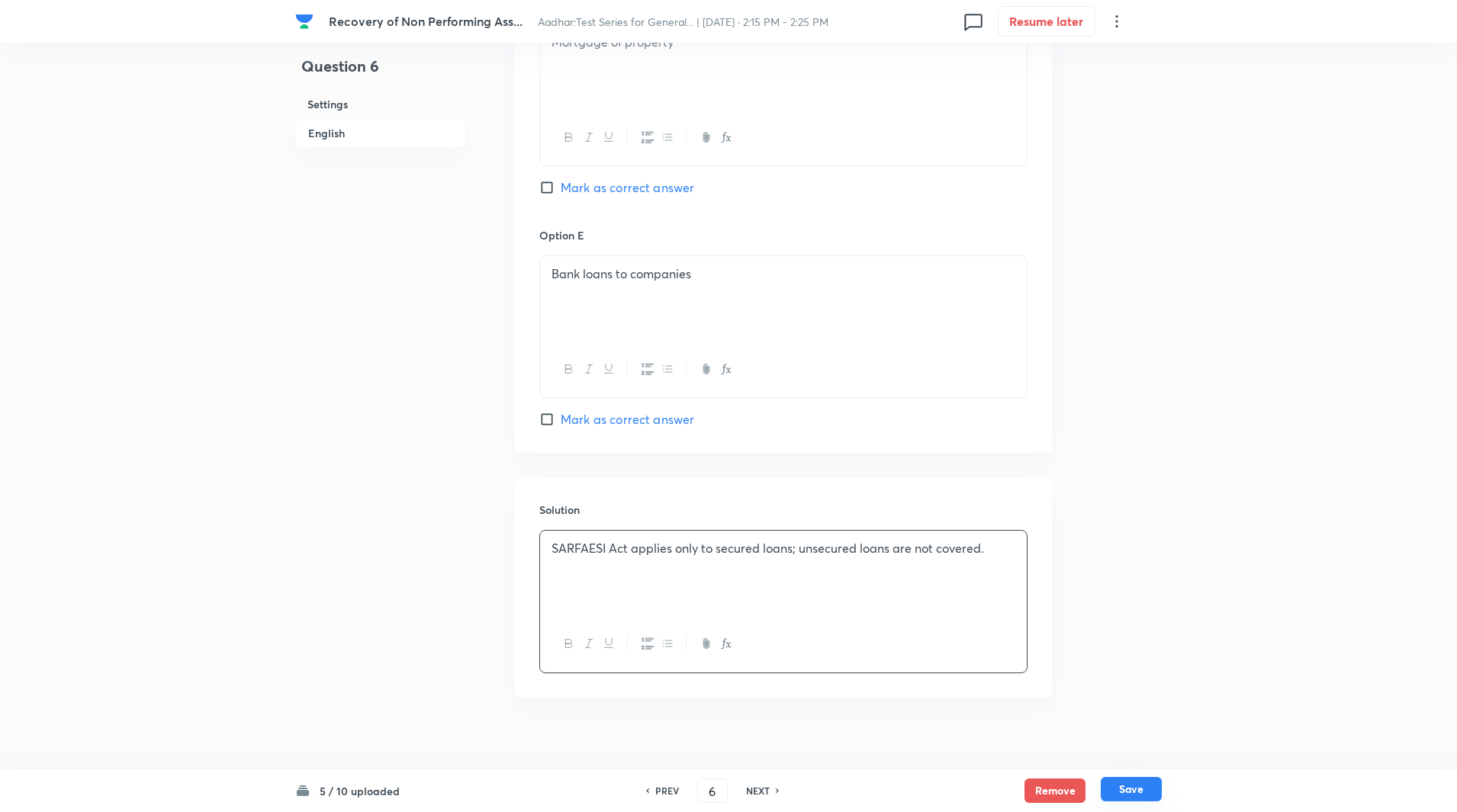
click at [1150, 785] on button "Save" at bounding box center [1130, 789] width 61 height 24
type input "7"
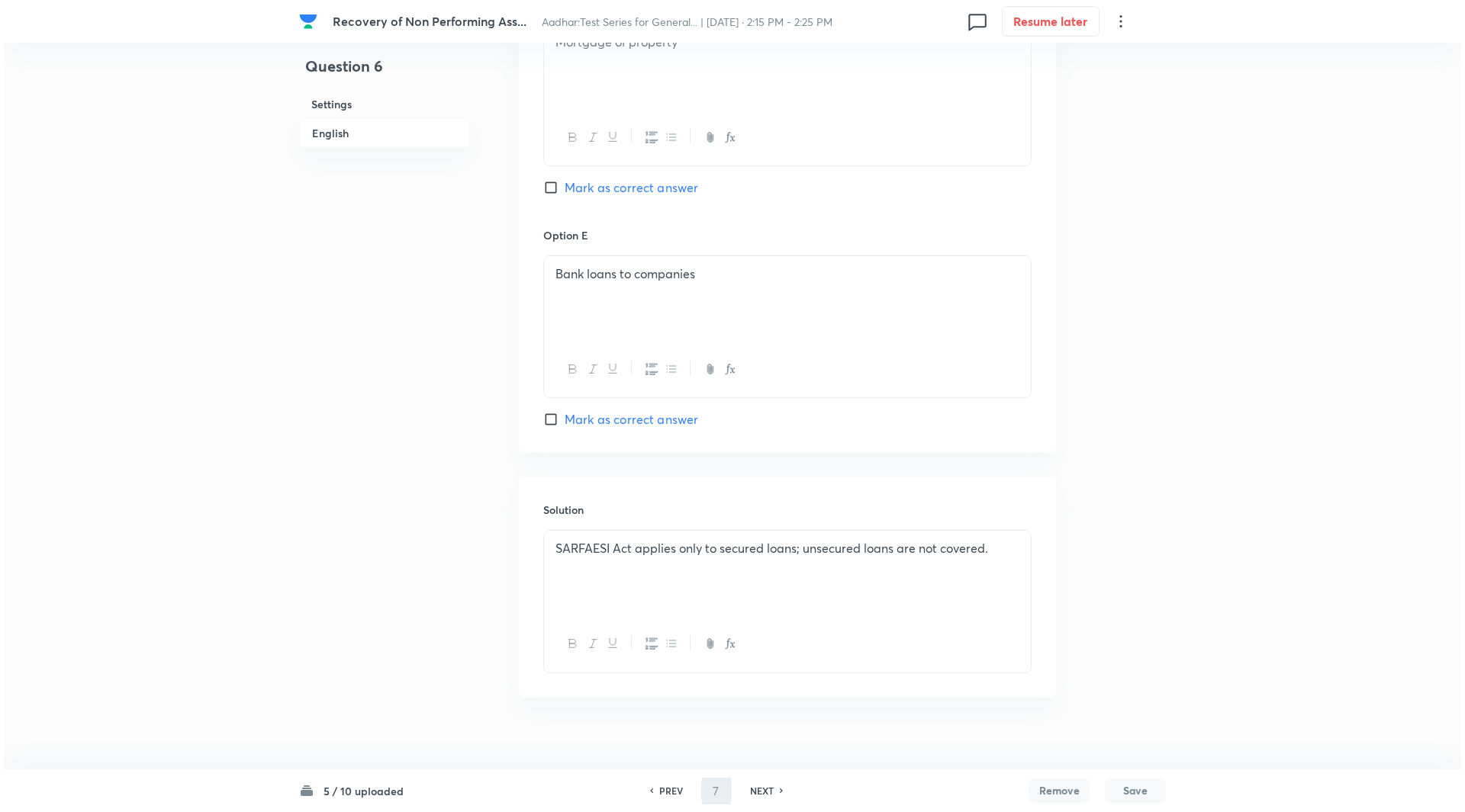
scroll to position [0, 0]
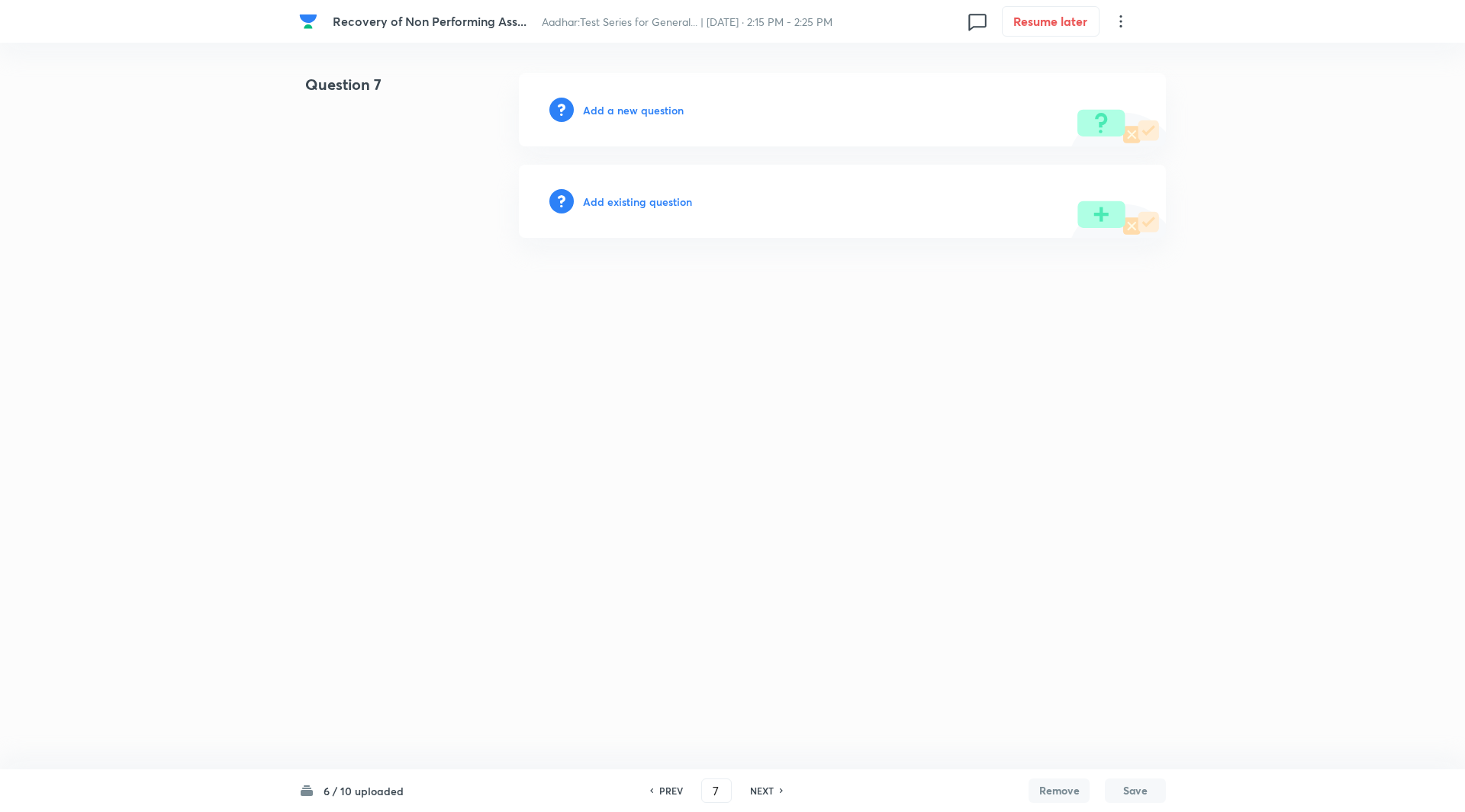
click at [661, 110] on h6 "Add a new question" at bounding box center [633, 110] width 101 height 16
click at [661, 110] on h6 "Choose a question type" at bounding box center [641, 110] width 118 height 16
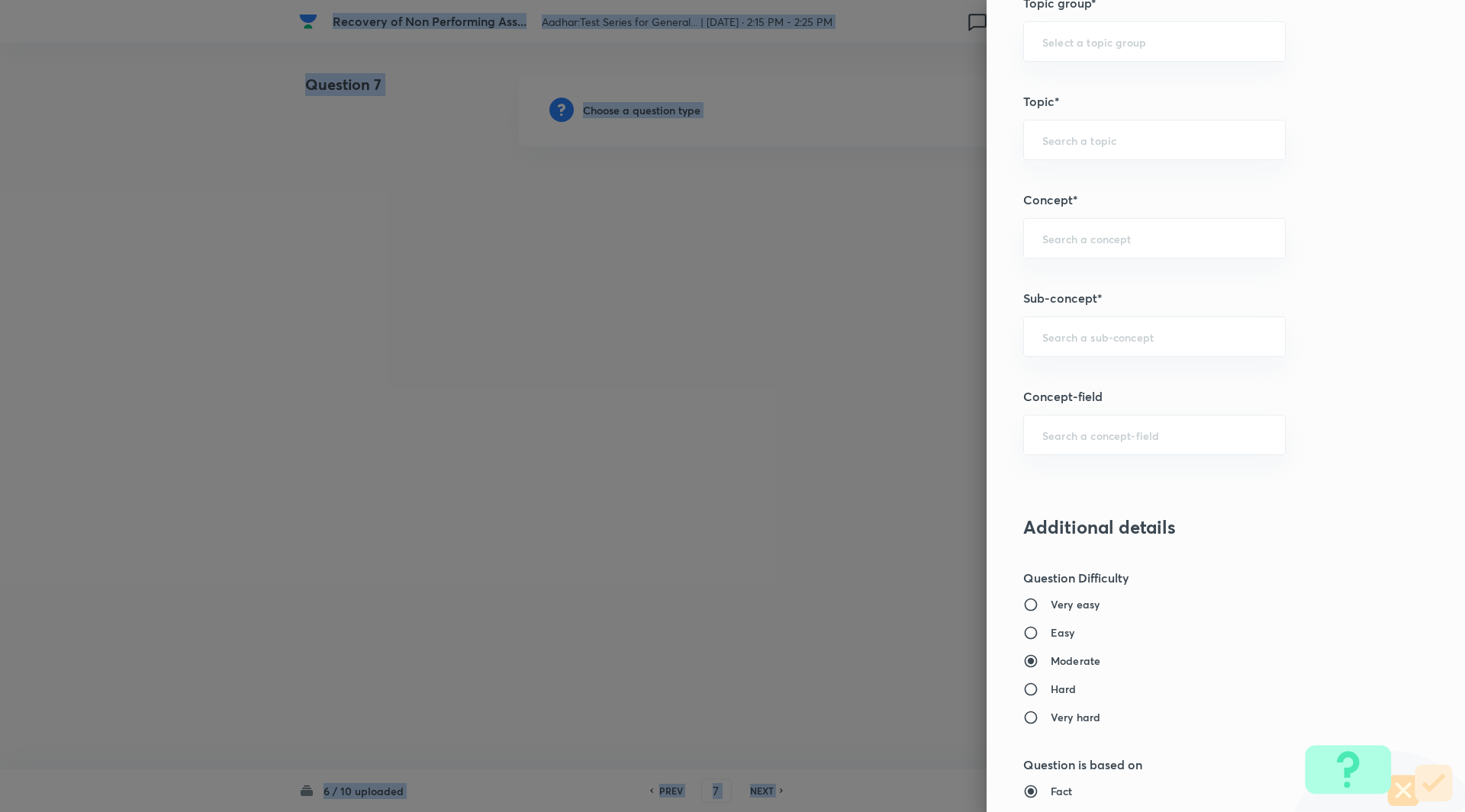
scroll to position [727, 0]
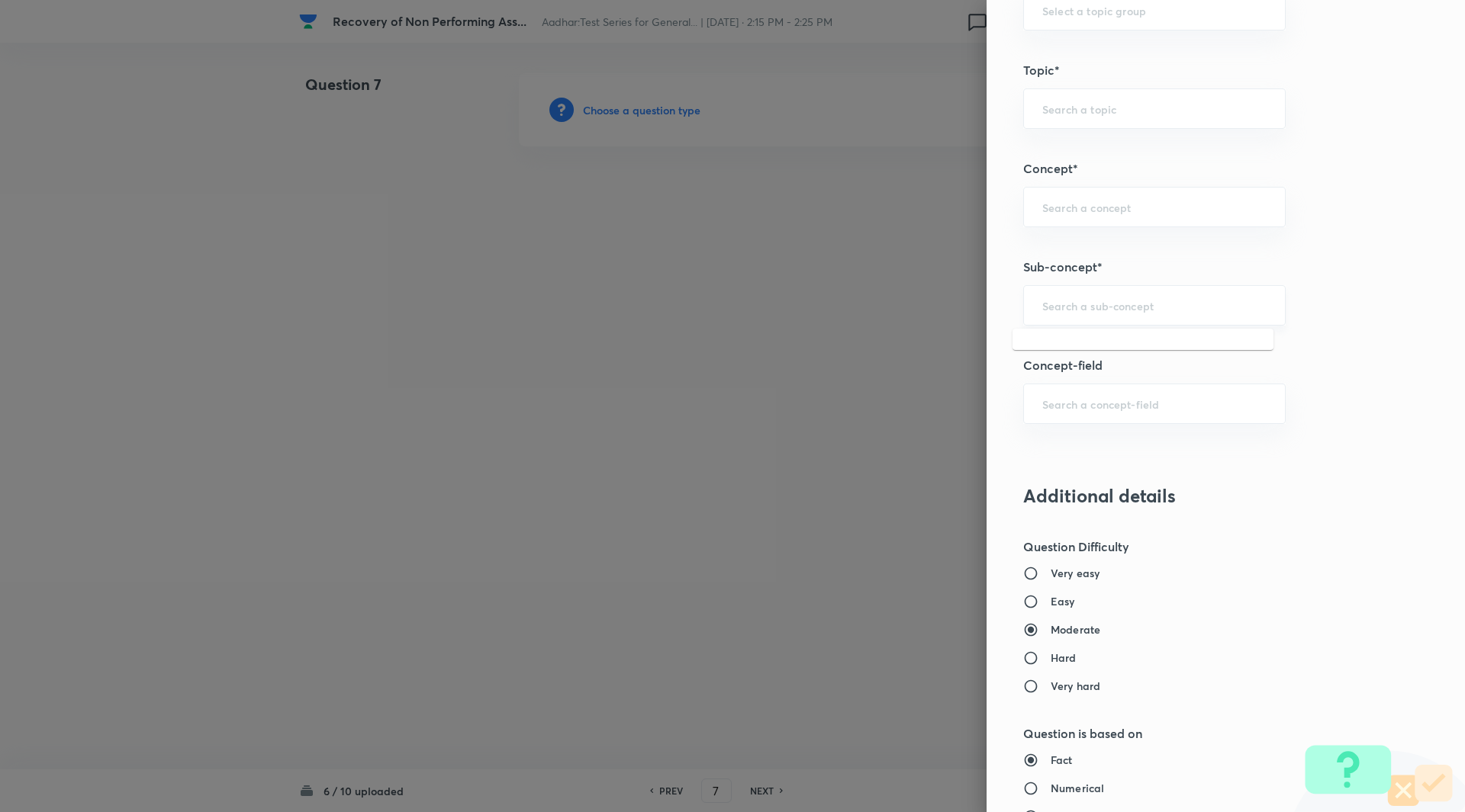
click at [1094, 298] on input "text" at bounding box center [1154, 306] width 225 height 15
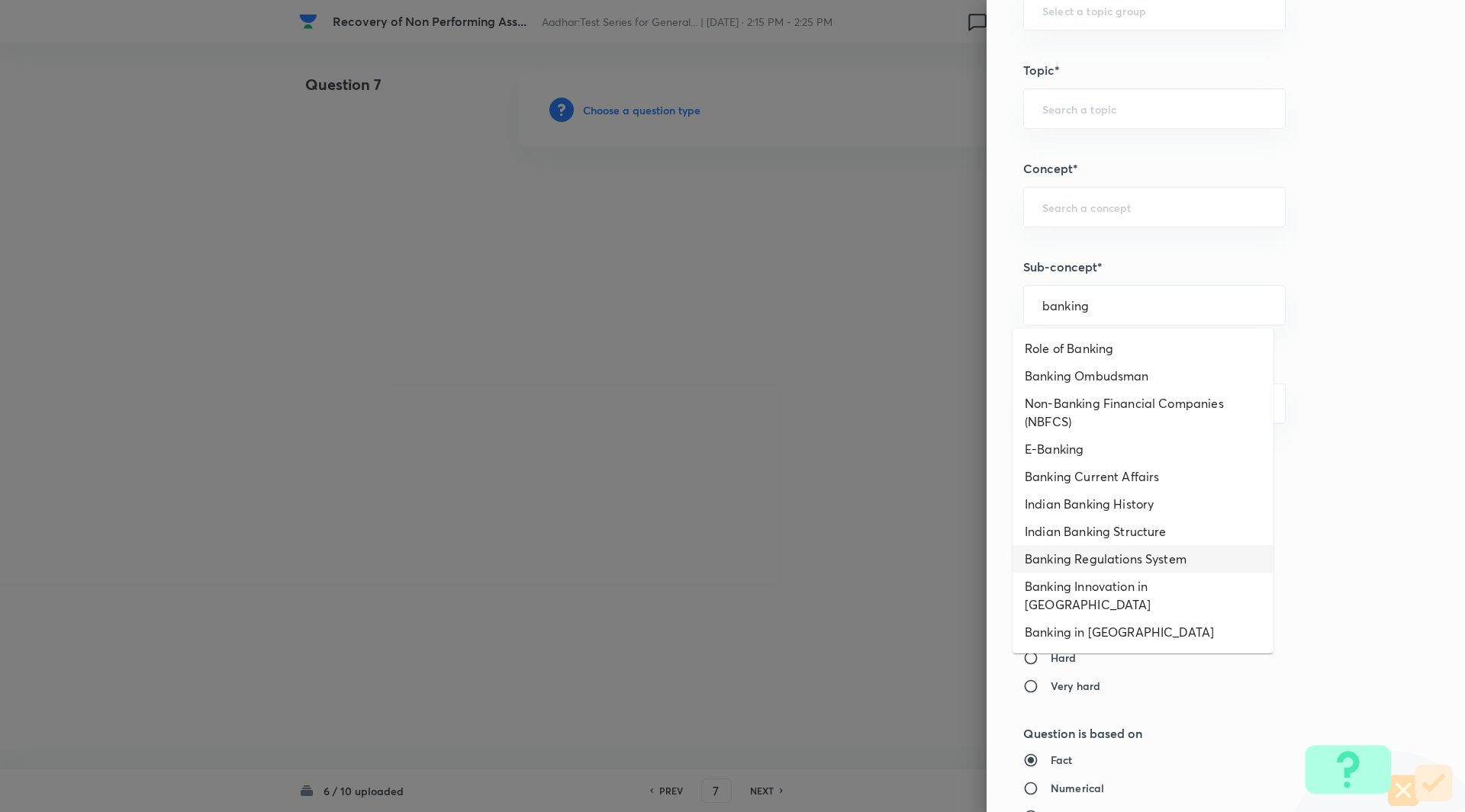
click at [1120, 566] on li "Banking Regulations System" at bounding box center [1143, 559] width 261 height 28
type input "Banking Regulations System"
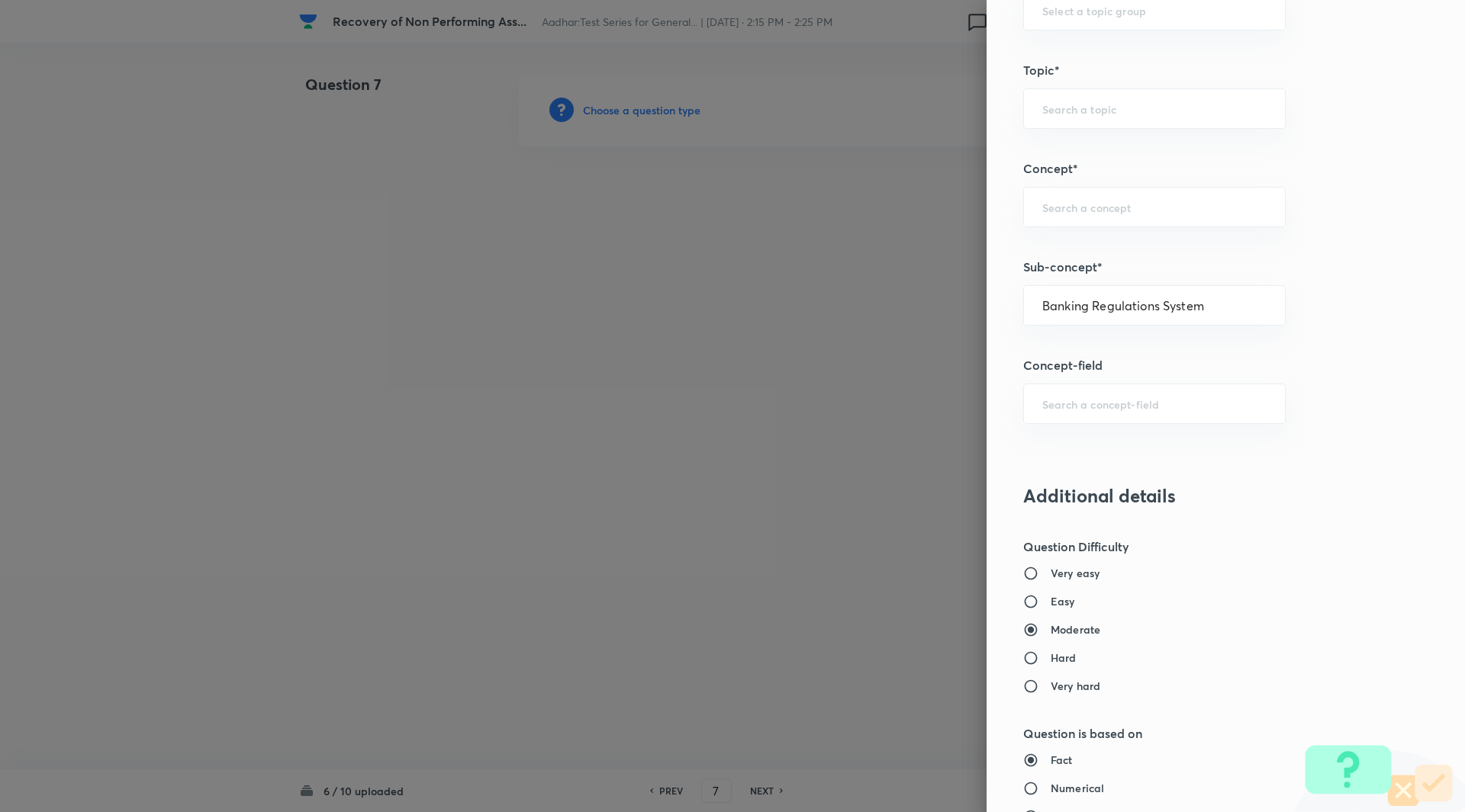
type input "Awareness"
type input "Banking Awareness"
type input "Indian Banking System"
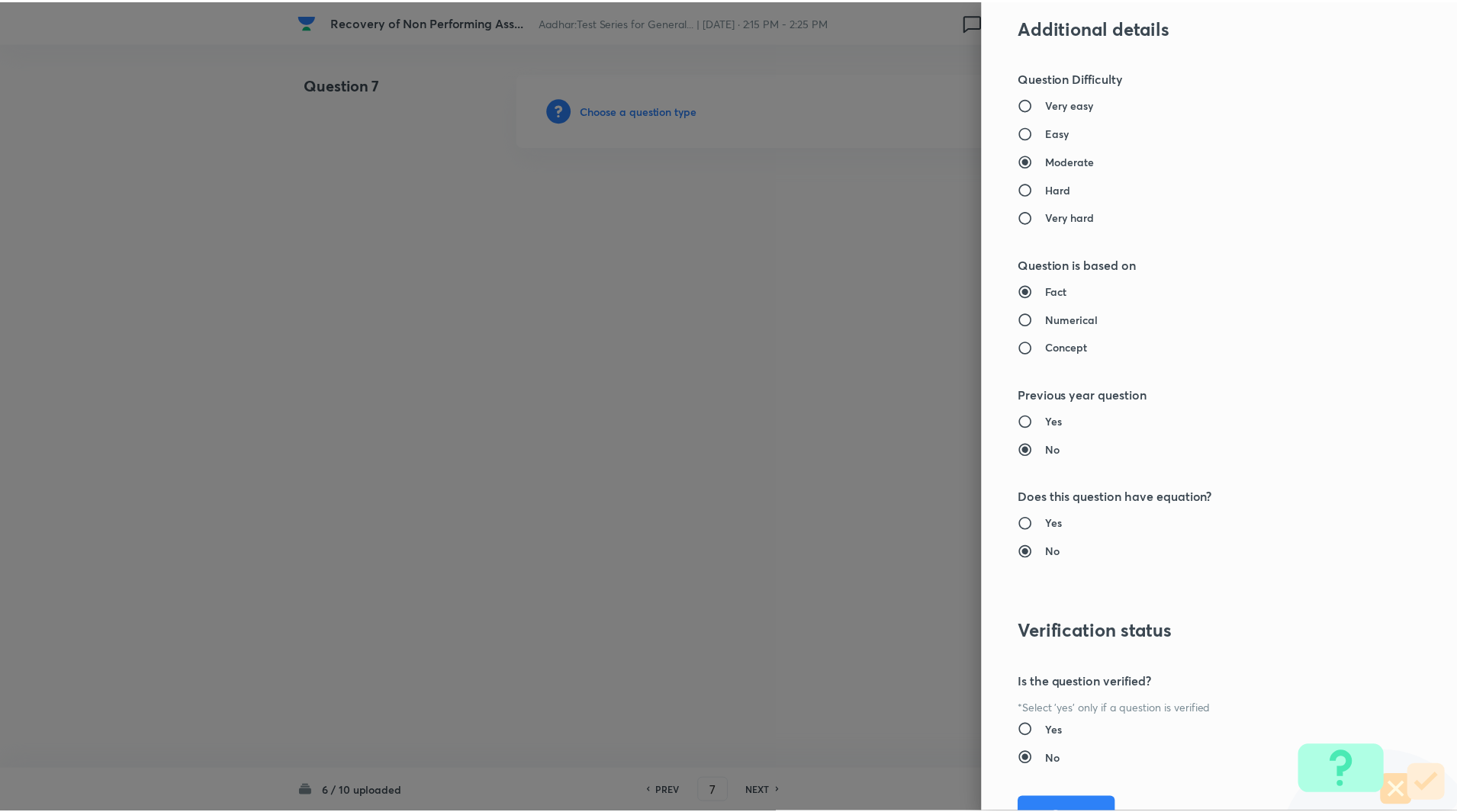
scroll to position [1267, 0]
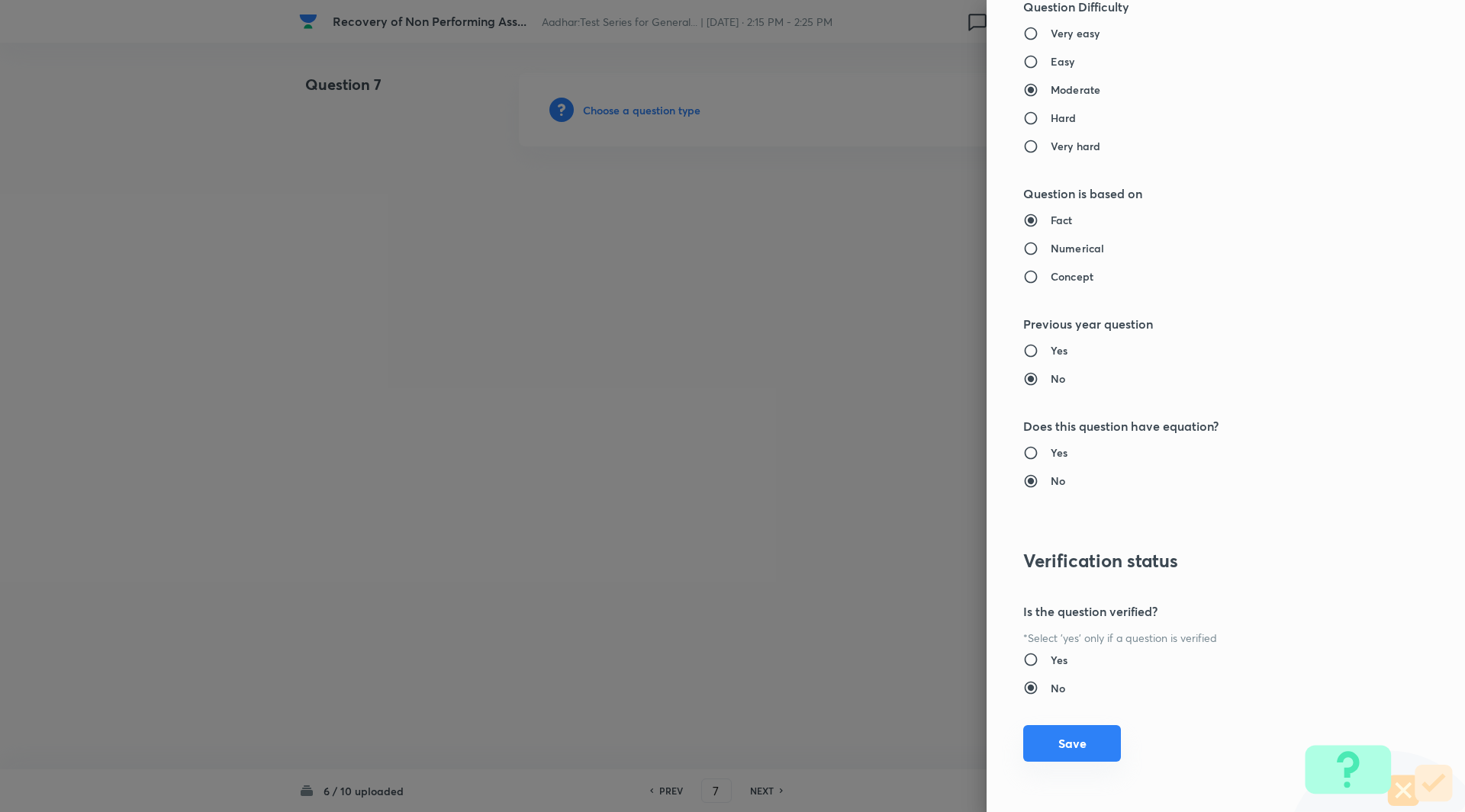
click at [1052, 750] on button "Save" at bounding box center [1072, 743] width 97 height 36
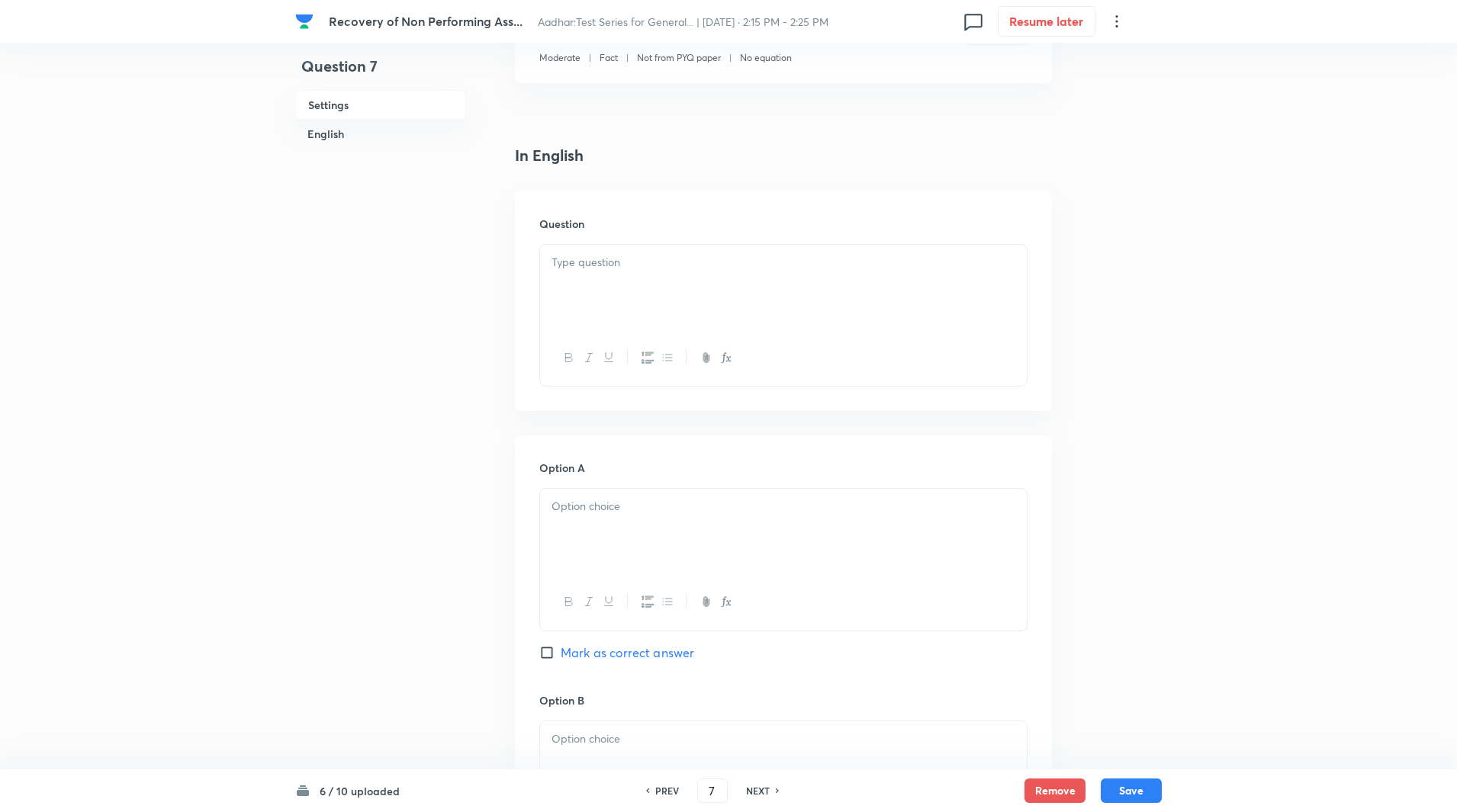
scroll to position [305, 0]
click at [660, 318] on div at bounding box center [783, 286] width 486 height 85
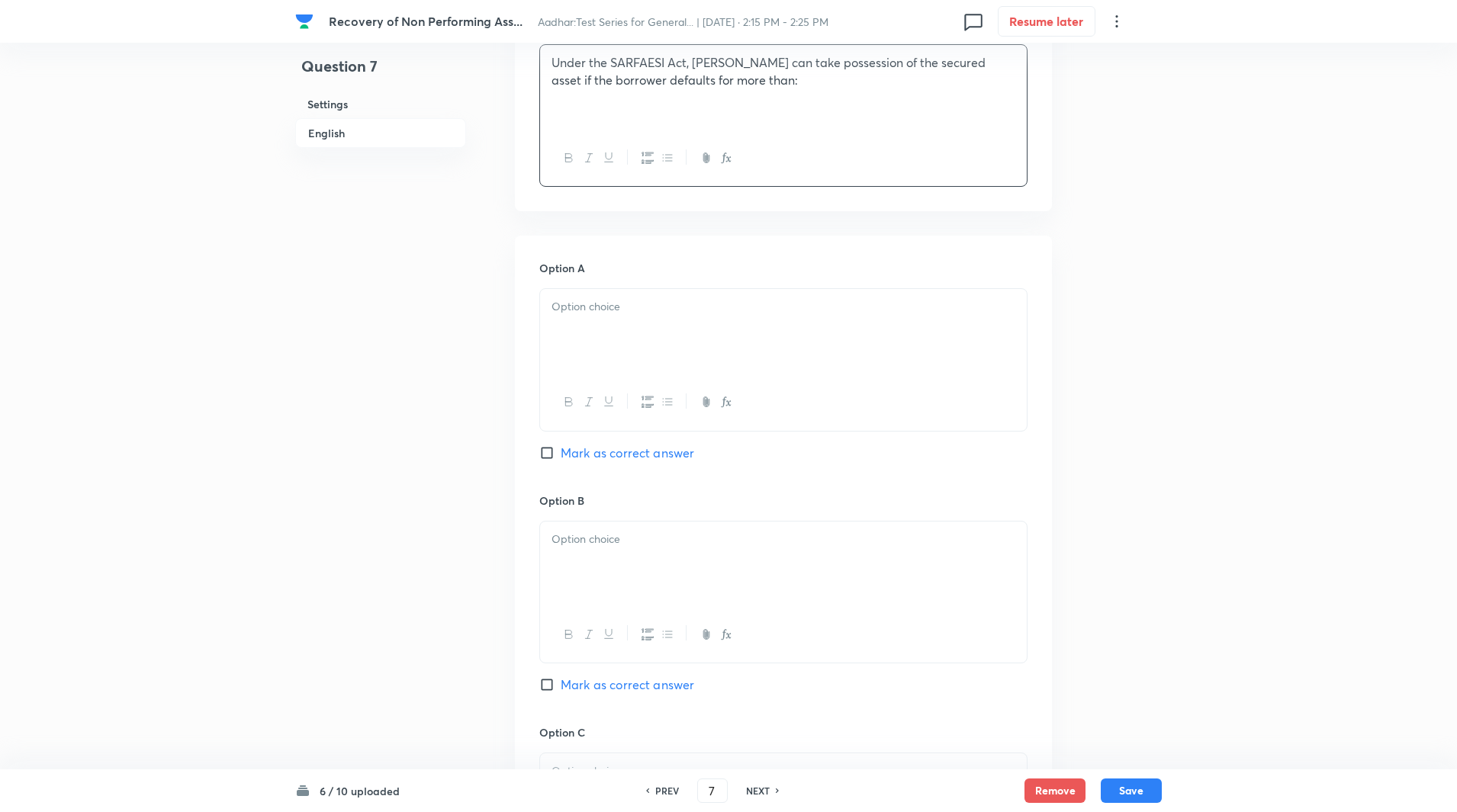
scroll to position [510, 0]
click at [646, 319] on div at bounding box center [783, 326] width 486 height 85
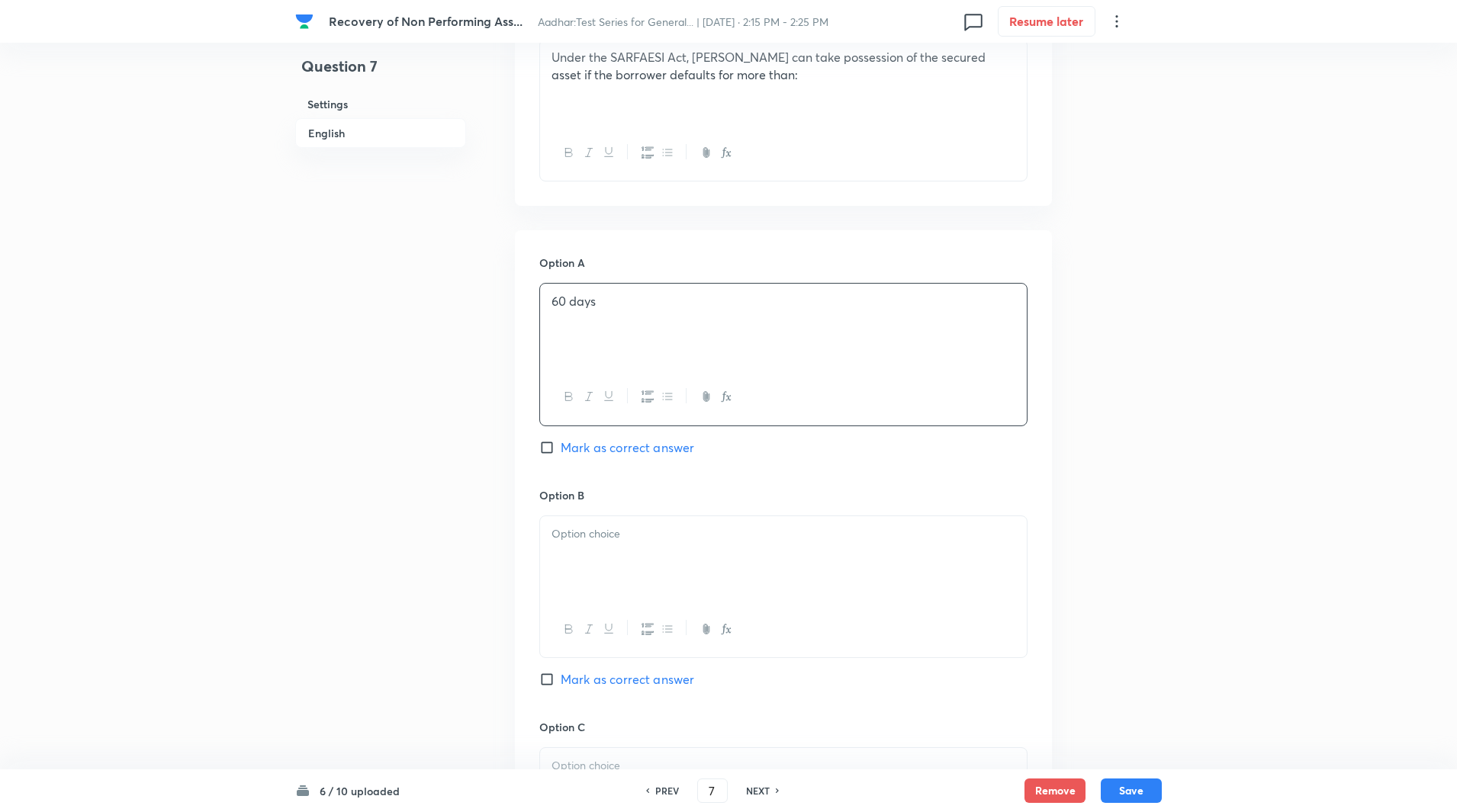
scroll to position [646, 0]
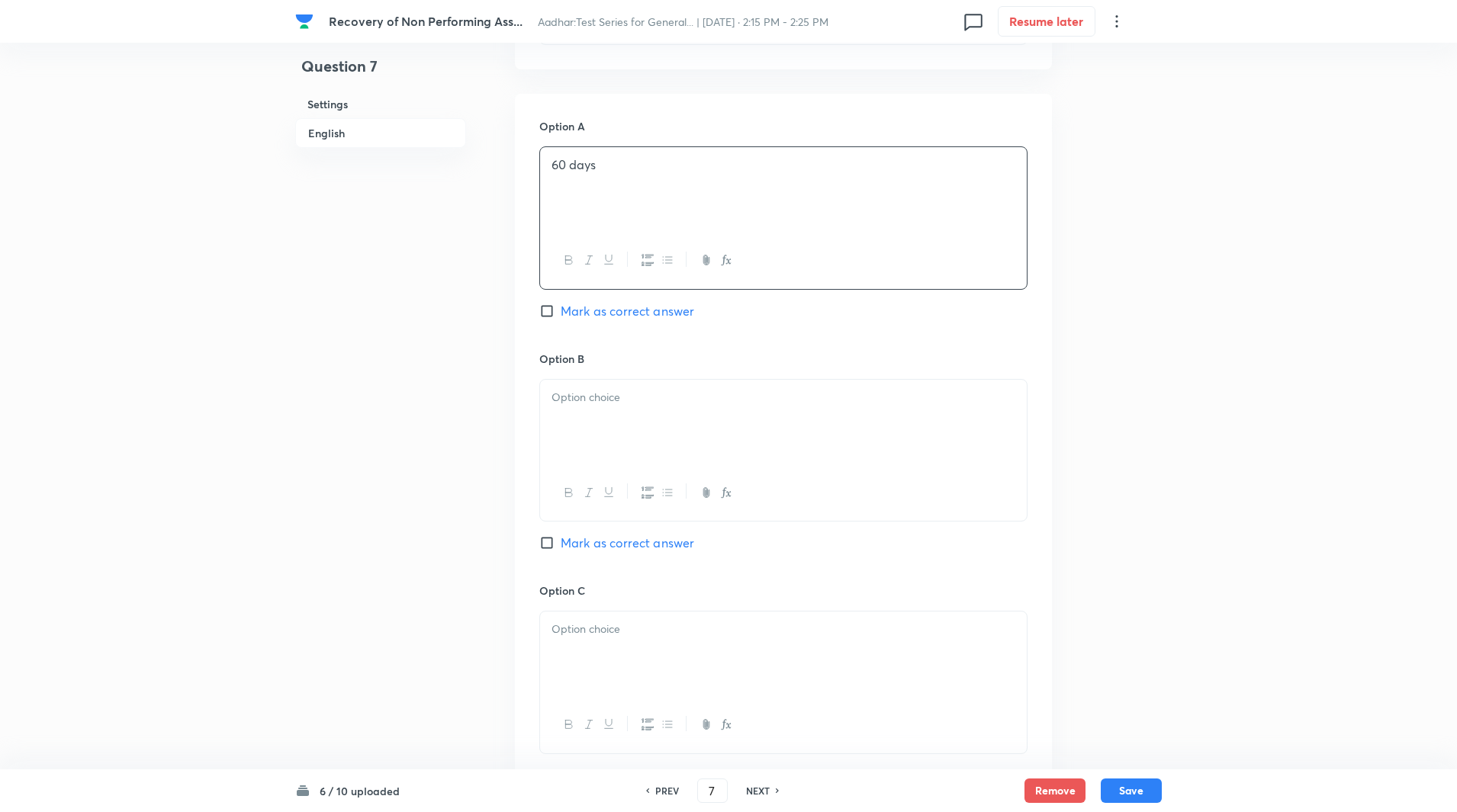
click at [623, 401] on p at bounding box center [783, 398] width 464 height 18
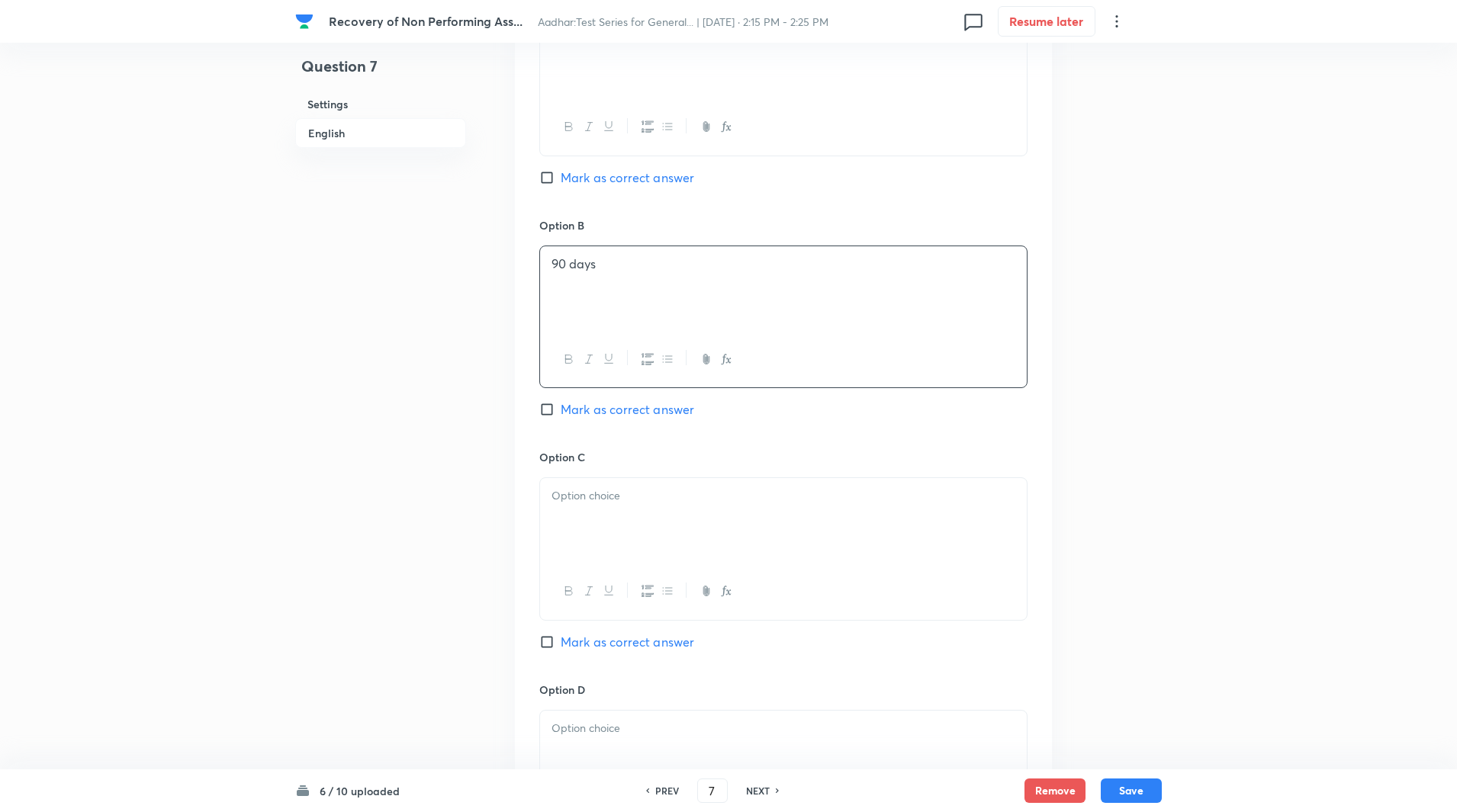
scroll to position [781, 0]
click at [545, 413] on input "Mark as correct answer" at bounding box center [549, 408] width 21 height 15
checkbox input "true"
click at [590, 532] on div at bounding box center [783, 519] width 486 height 85
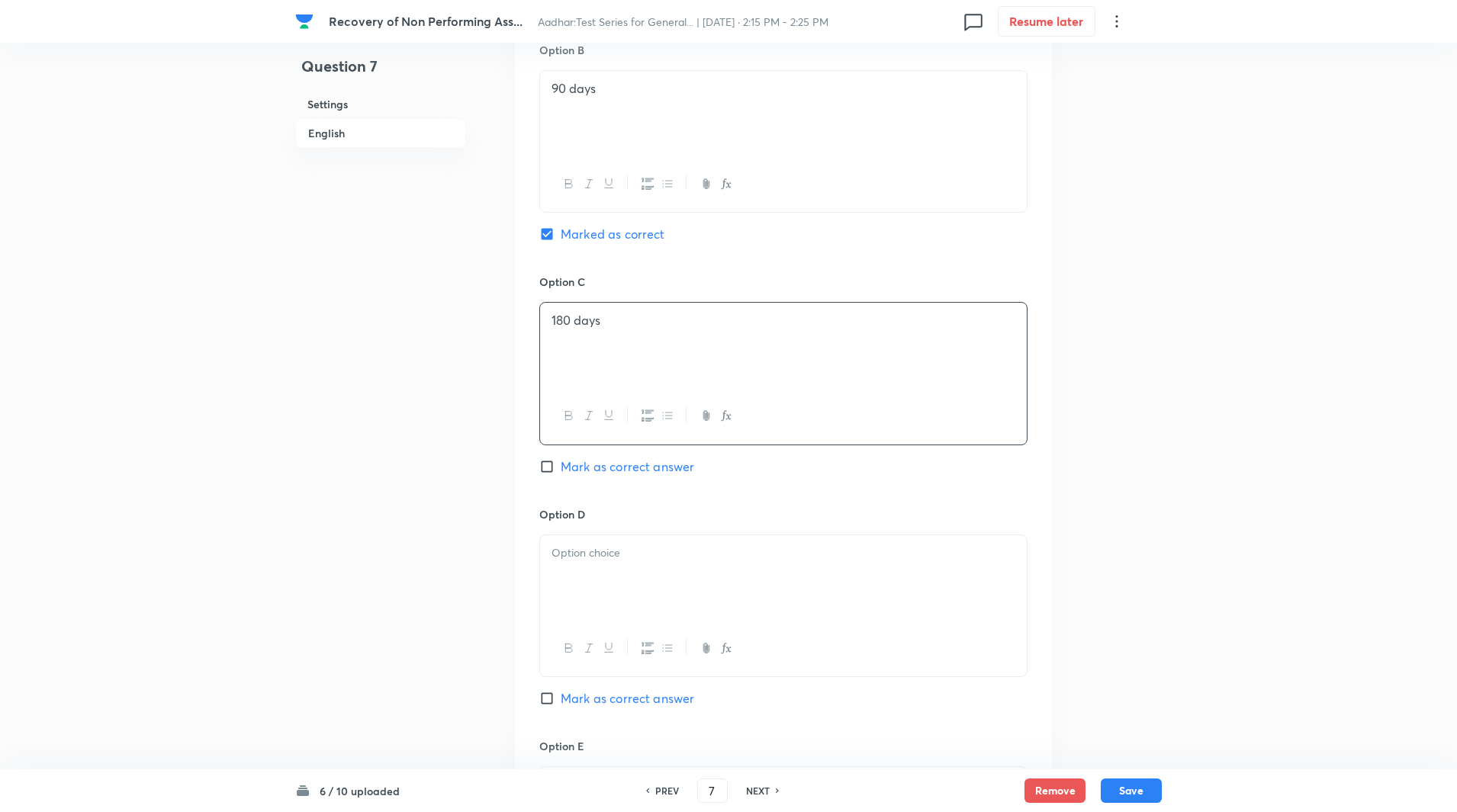
scroll to position [1091, 0]
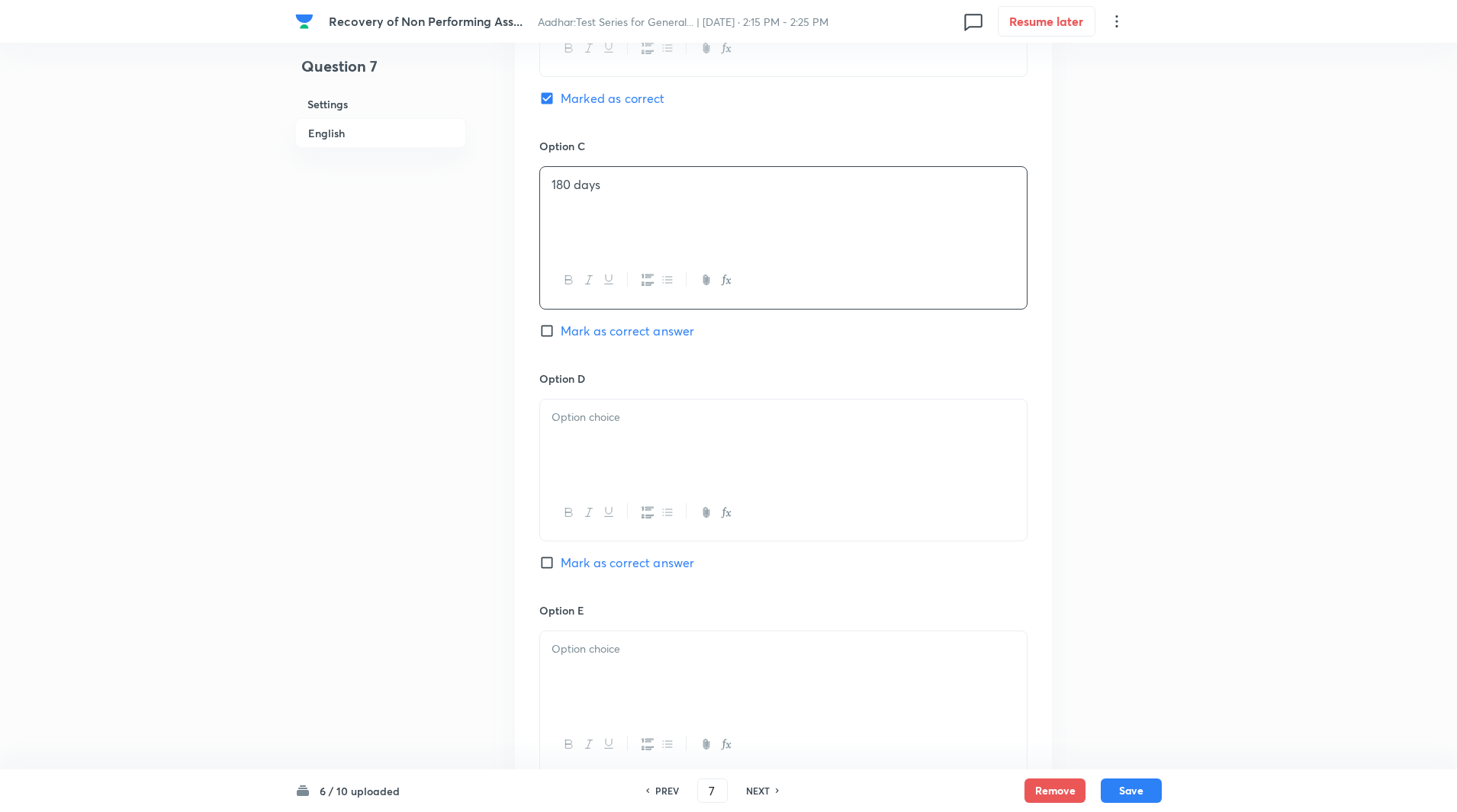
click at [583, 475] on div at bounding box center [783, 442] width 486 height 85
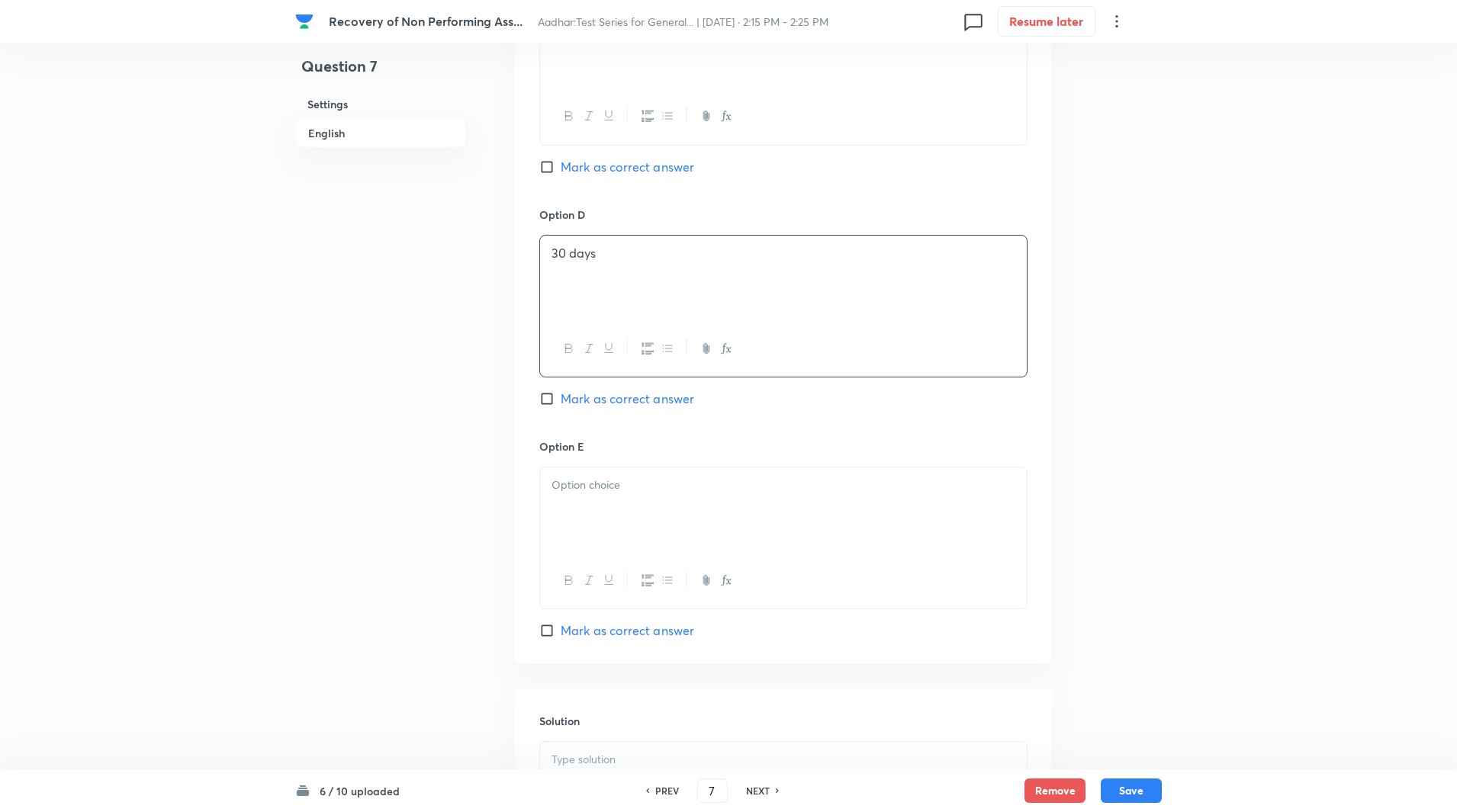
scroll to position [1255, 0]
click at [571, 530] on div at bounding box center [783, 509] width 486 height 85
click at [577, 531] on p at bounding box center [783, 529] width 464 height 18
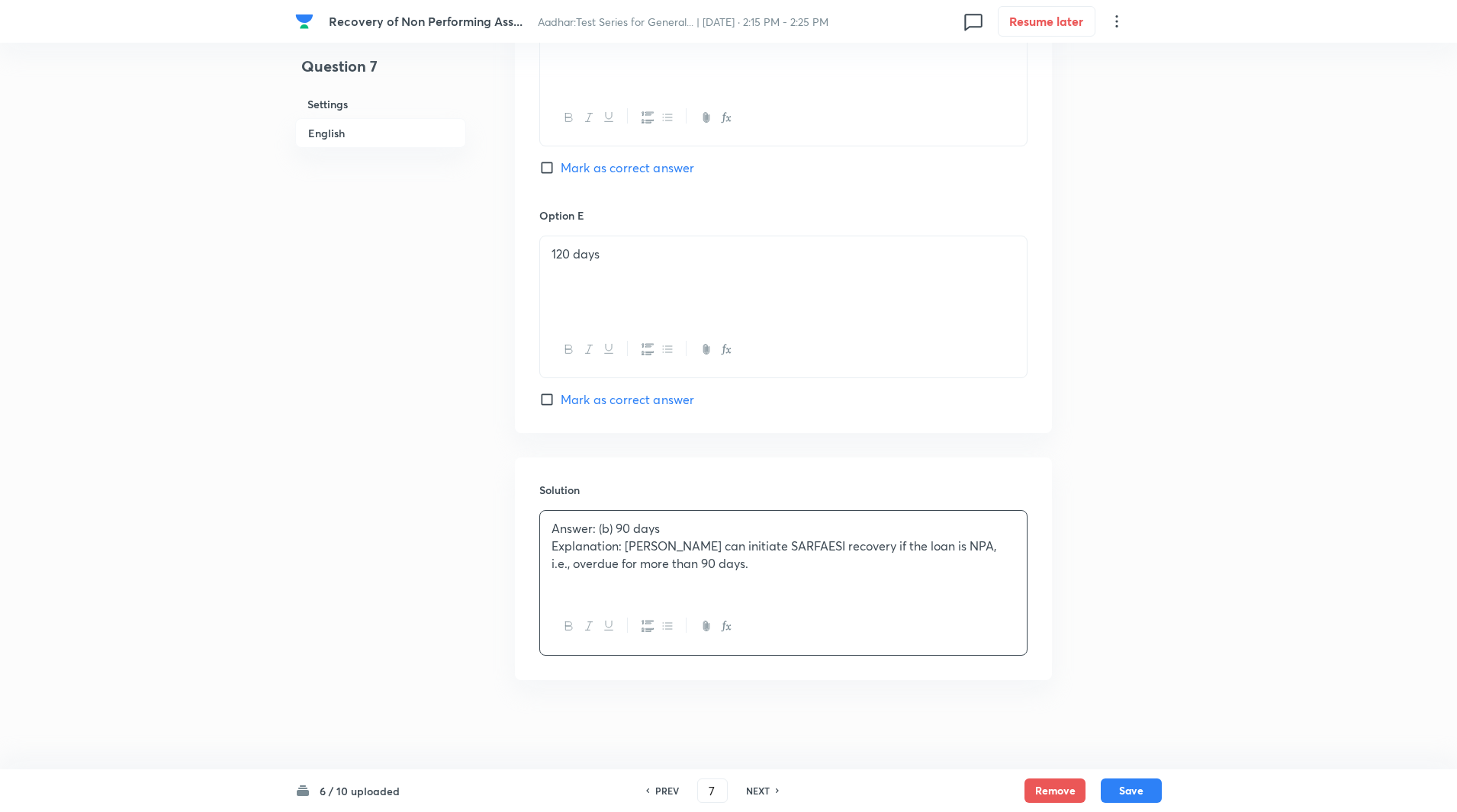
click at [626, 546] on p "Explanation: Banks can initiate SARFAESI recovery if the loan is NPA, i.e., ove…" at bounding box center [783, 554] width 464 height 34
click at [1124, 785] on button "Save" at bounding box center [1130, 789] width 61 height 24
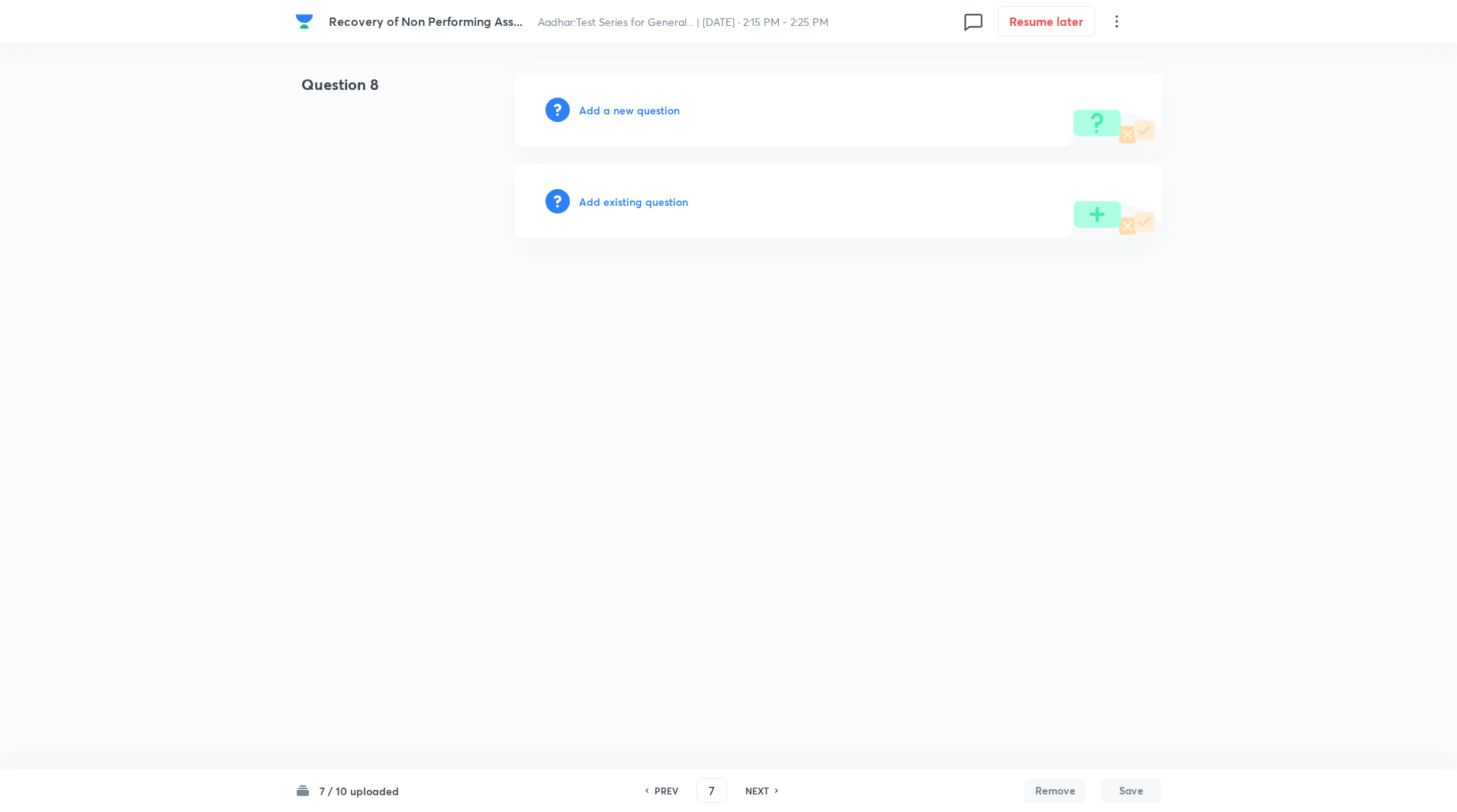
type input "8"
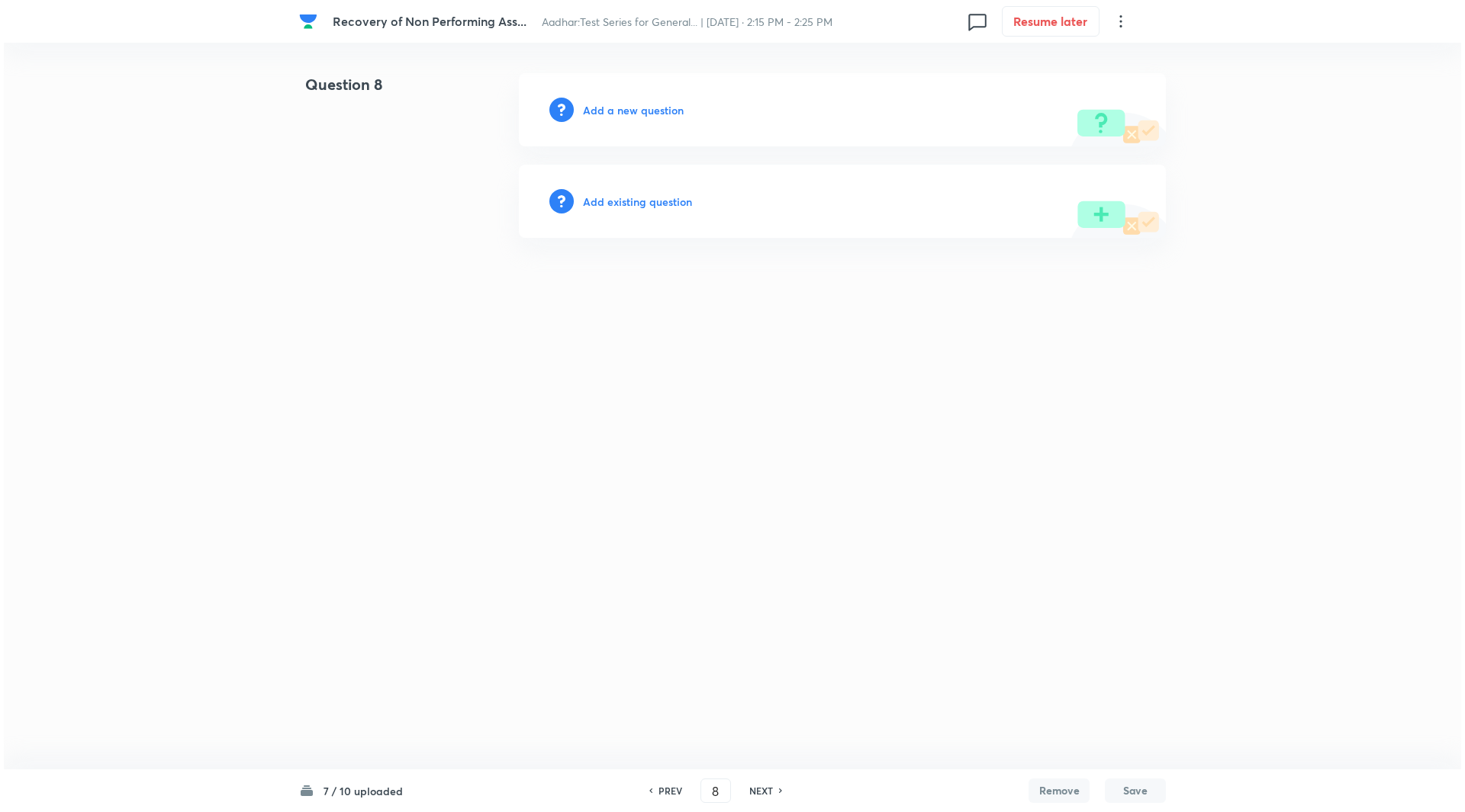
scroll to position [0, 0]
click at [651, 118] on h6 "Add a new question" at bounding box center [633, 110] width 101 height 16
click at [651, 118] on h6 "Choose a question type" at bounding box center [641, 110] width 118 height 16
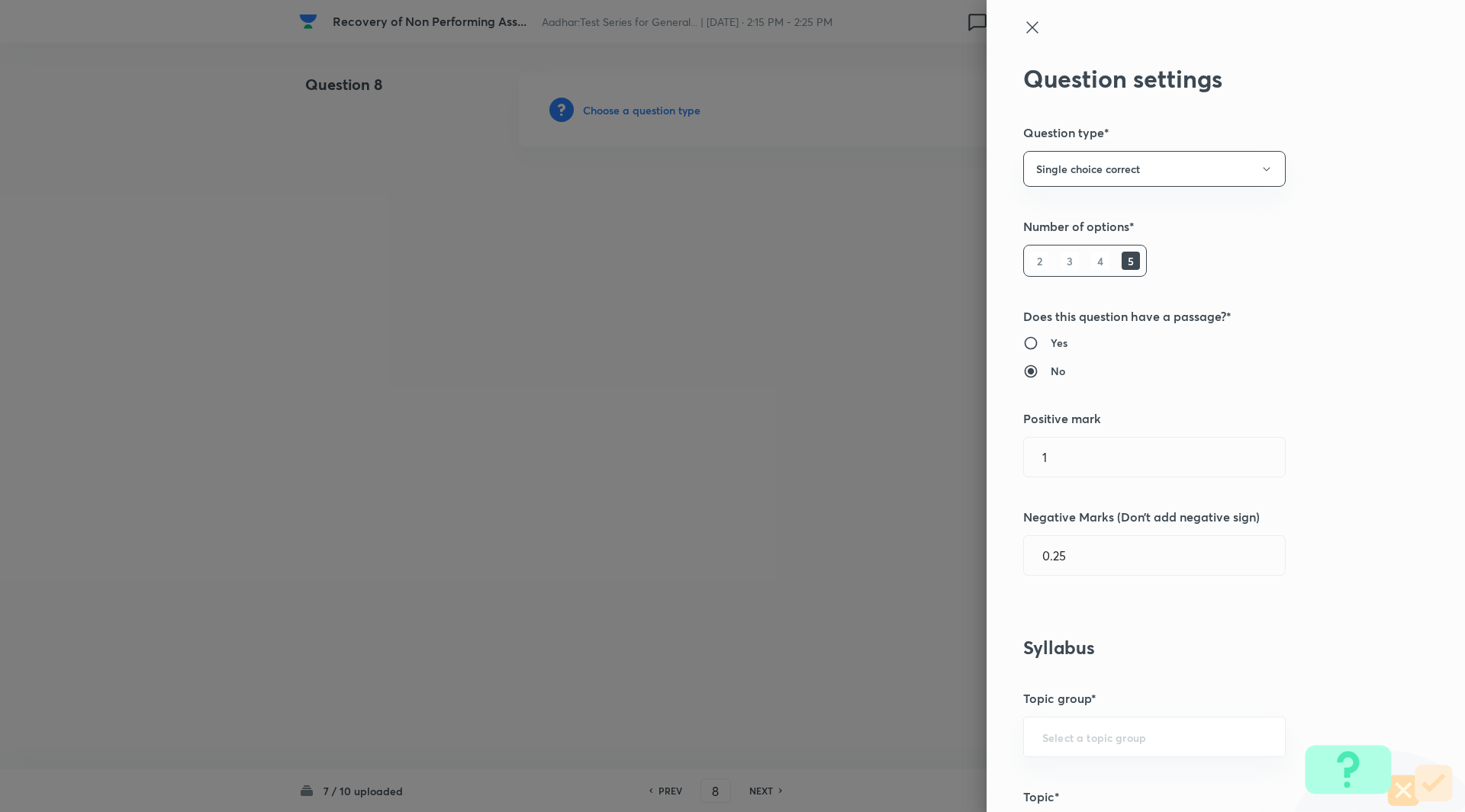
click at [651, 118] on div at bounding box center [732, 406] width 1465 height 812
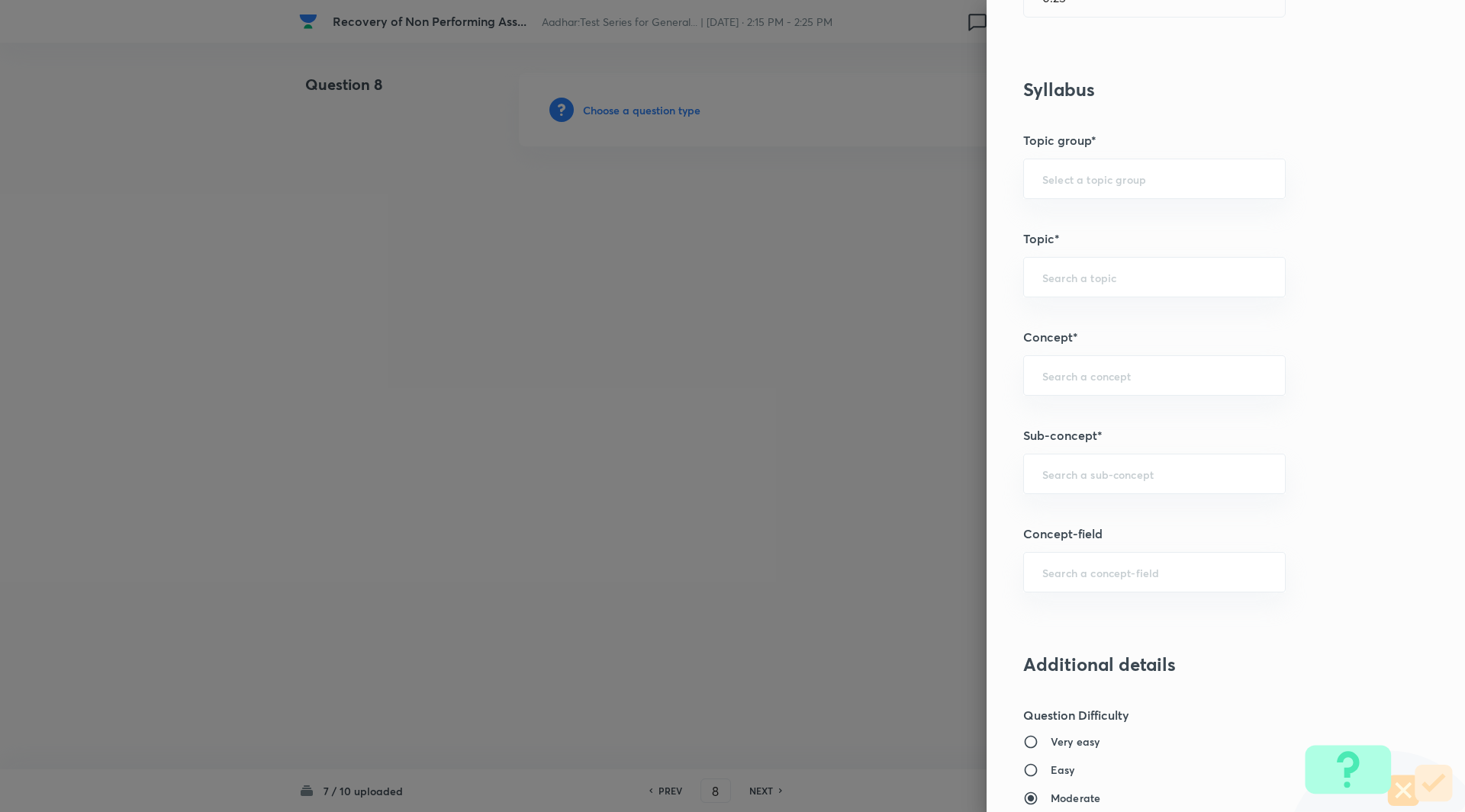
scroll to position [559, 0]
click at [1068, 470] on input "text" at bounding box center [1154, 473] width 225 height 15
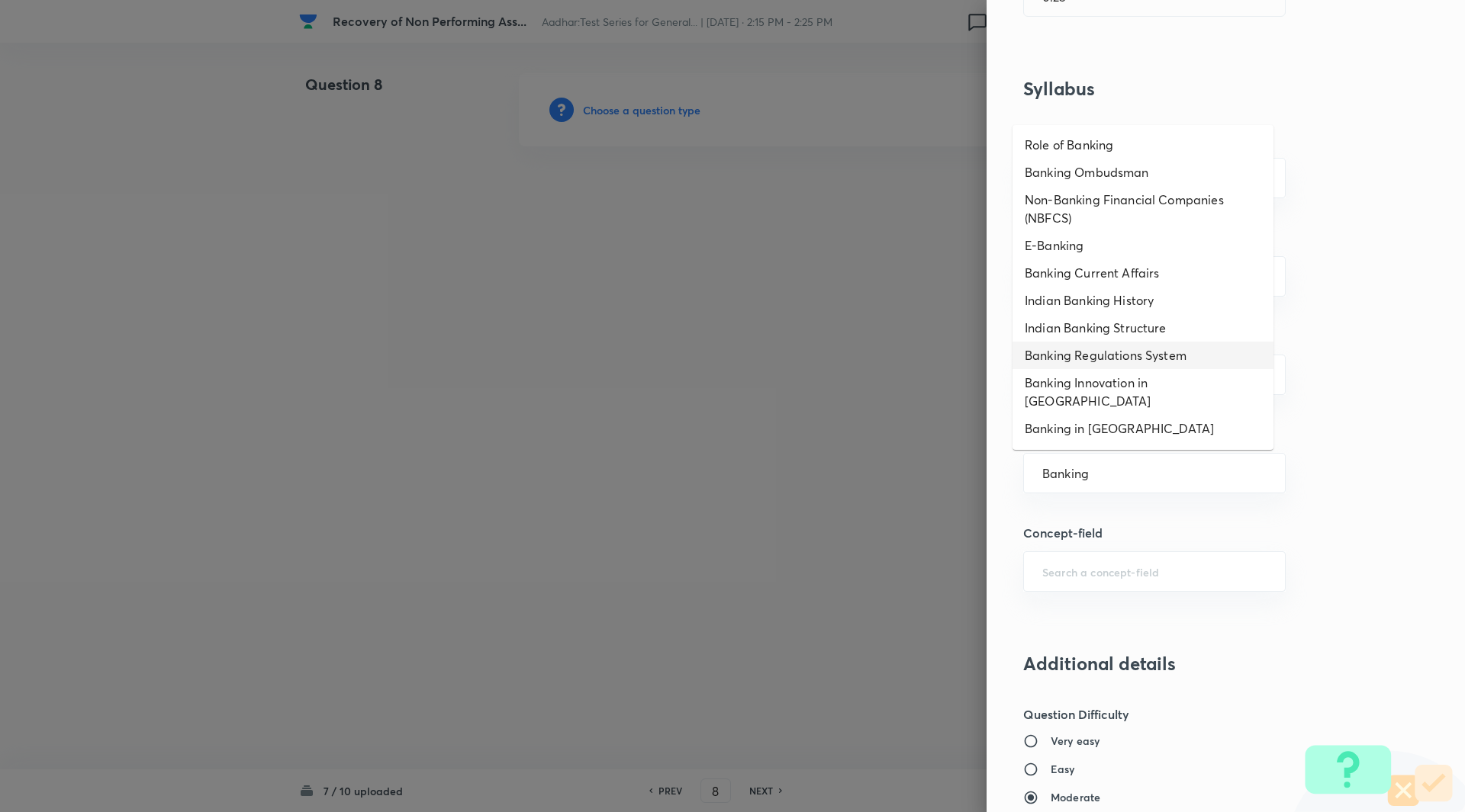
click at [1147, 357] on li "Banking Regulations System" at bounding box center [1143, 356] width 261 height 28
type input "Banking Regulations System"
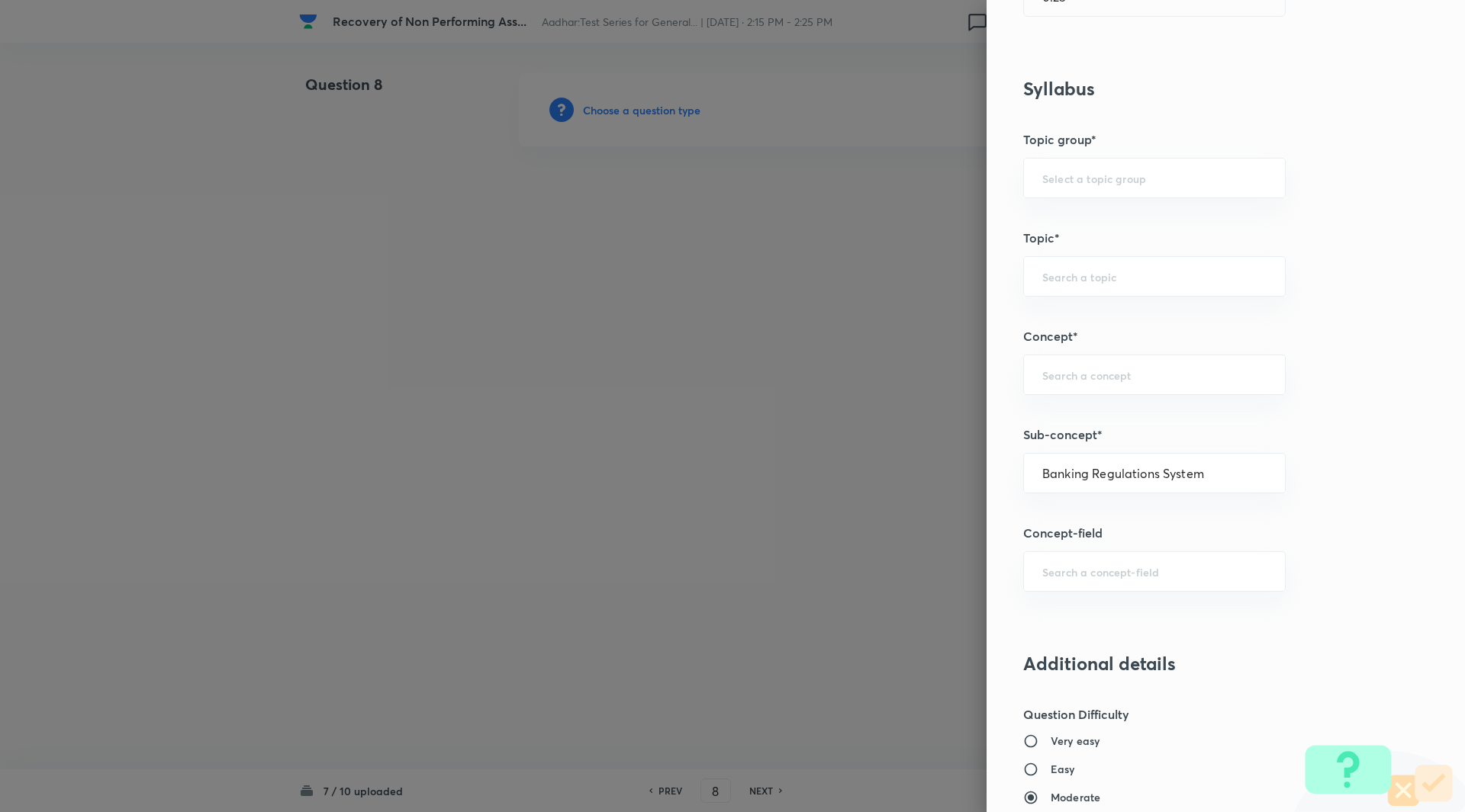
type input "Awareness"
type input "Banking Awareness"
type input "Indian Banking System"
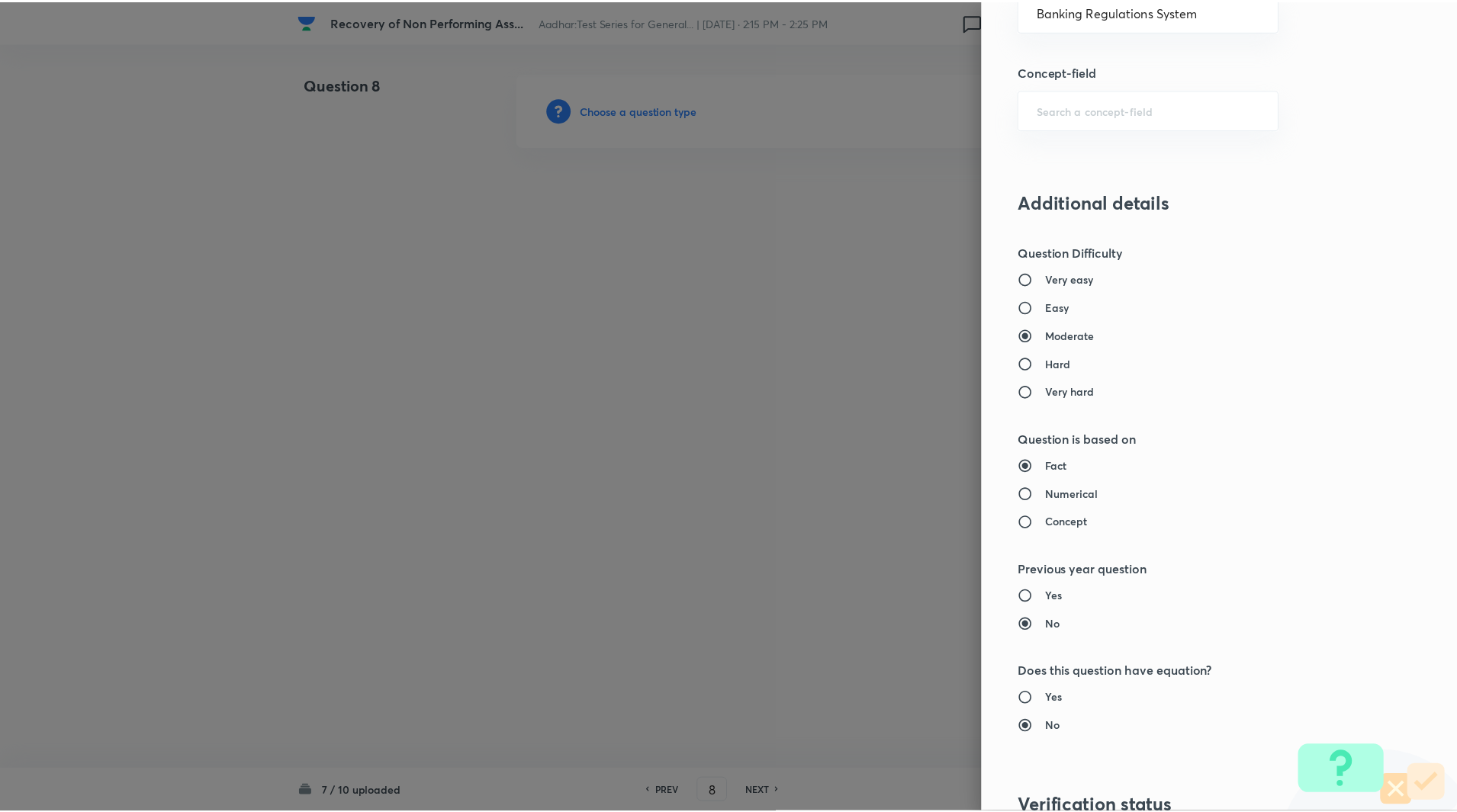
scroll to position [1267, 0]
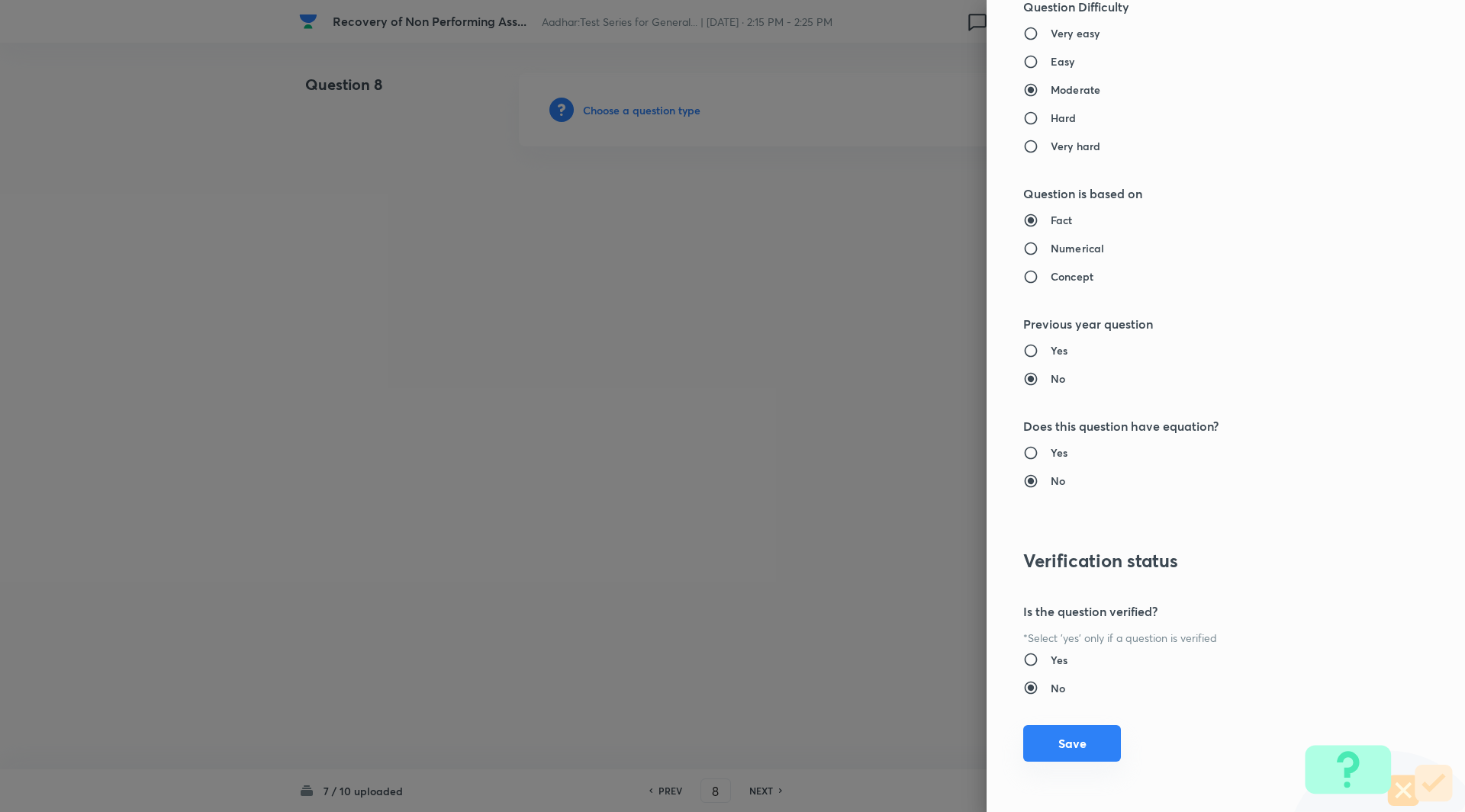
click at [1058, 749] on button "Save" at bounding box center [1072, 743] width 97 height 36
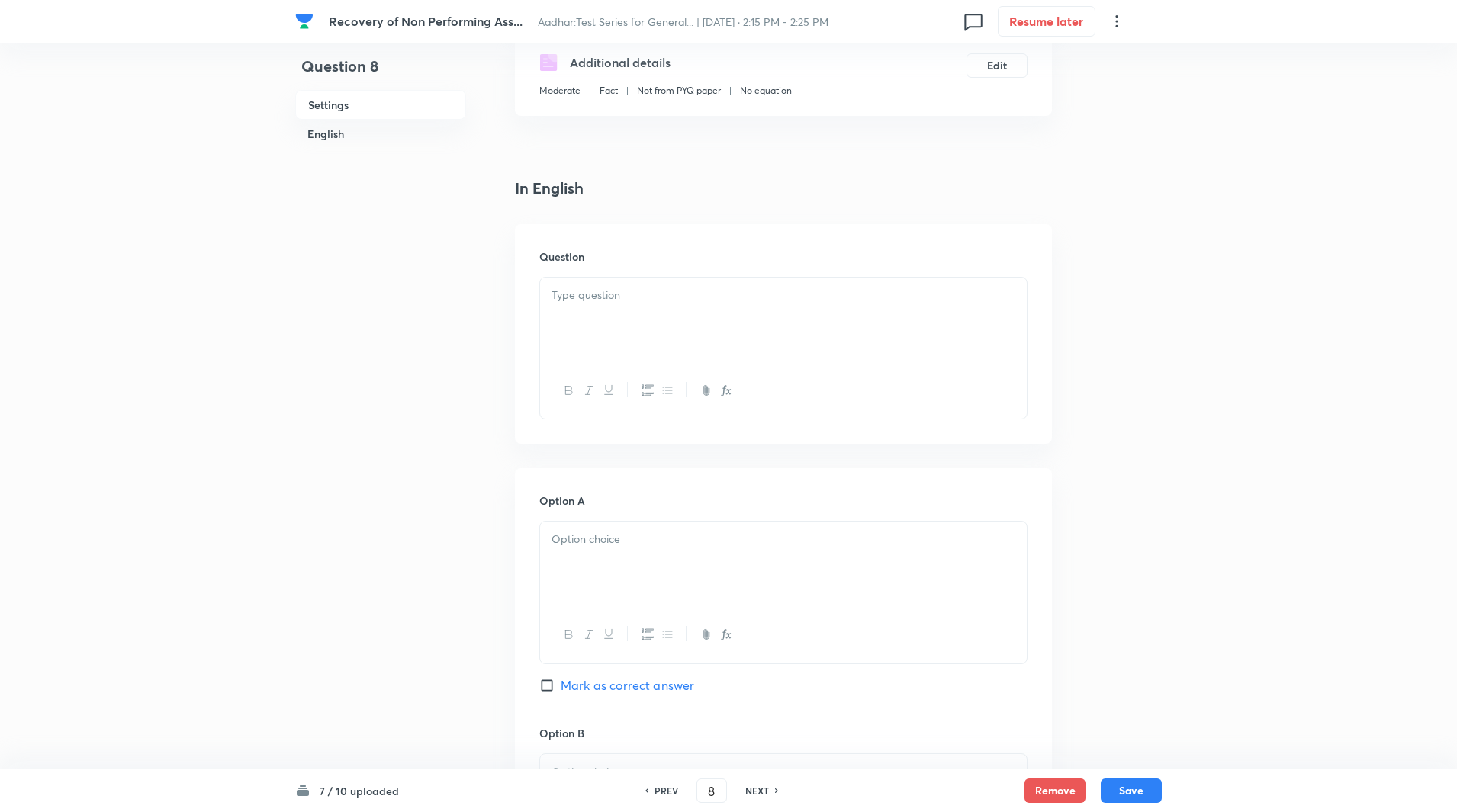
scroll to position [274, 0]
click at [595, 276] on div at bounding box center [783, 318] width 486 height 85
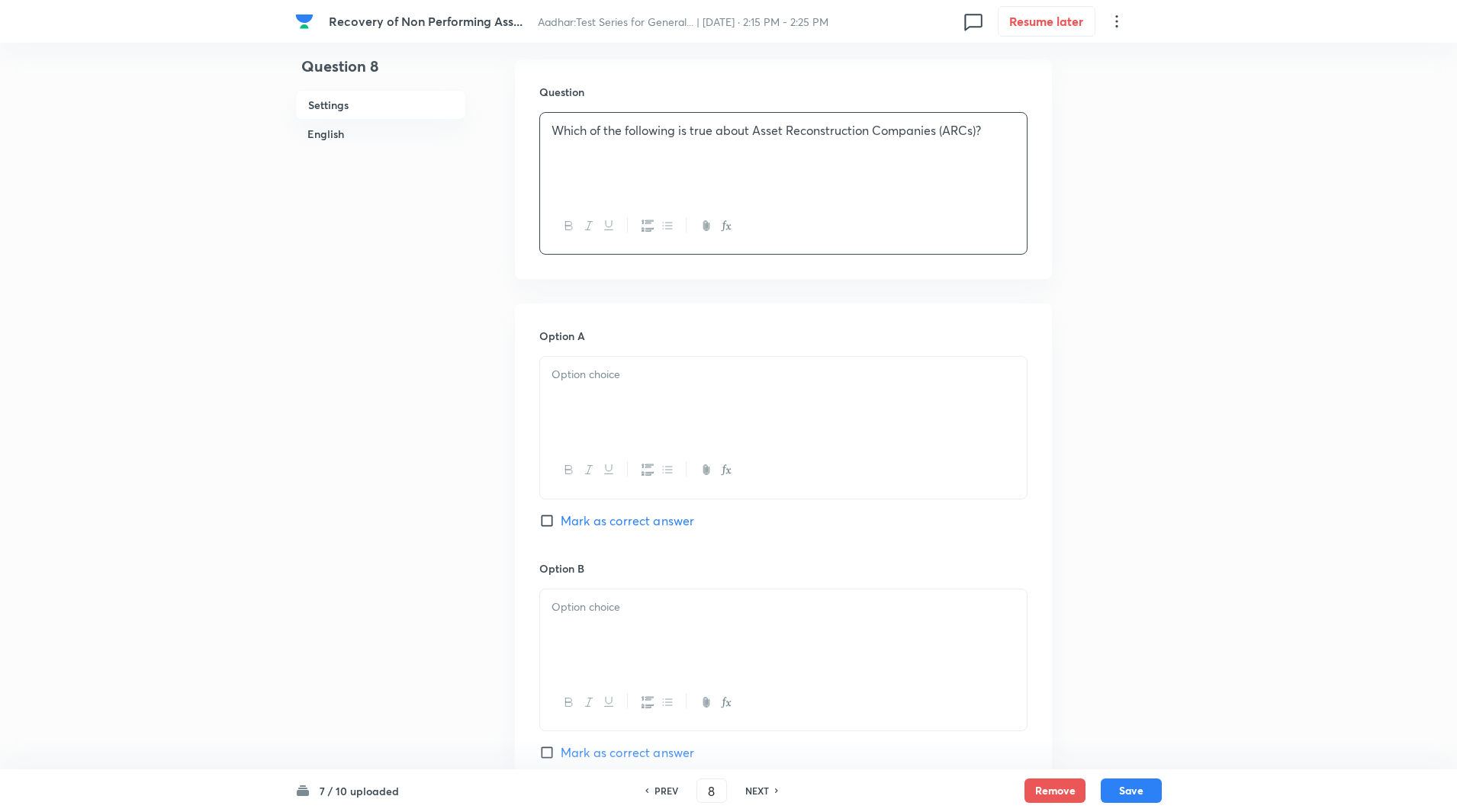
scroll to position [481, 0]
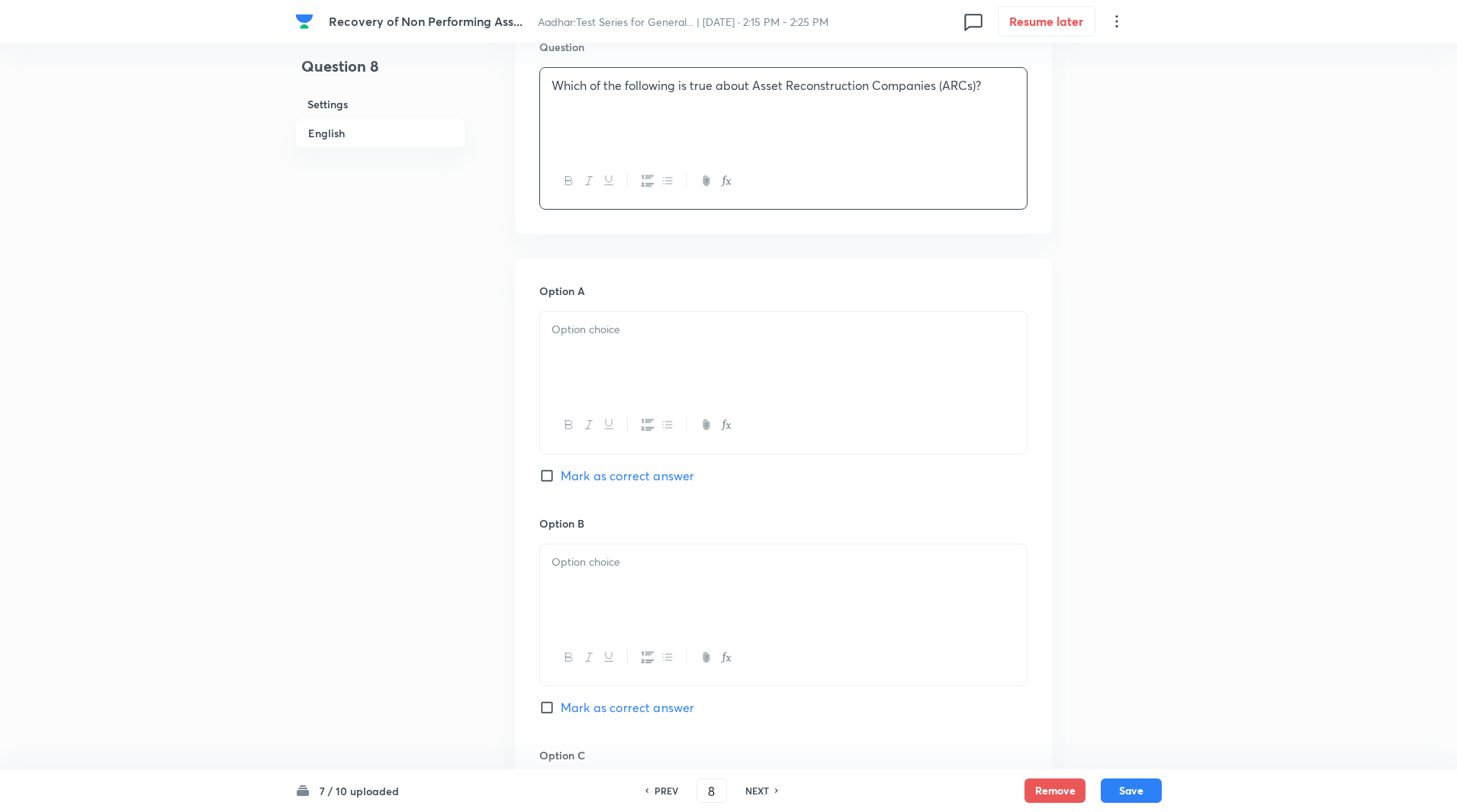
click at [588, 323] on p at bounding box center [783, 330] width 464 height 18
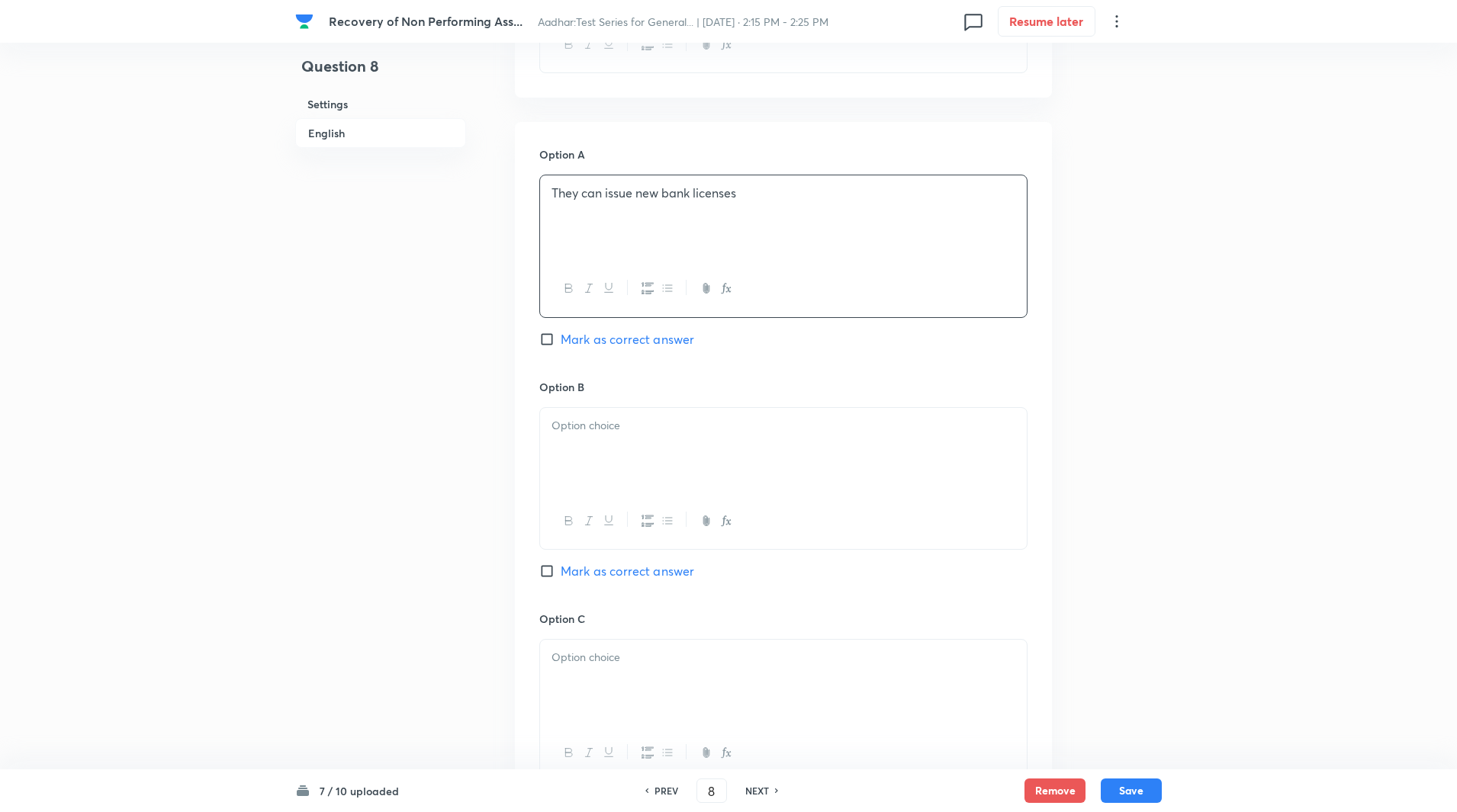
scroll to position [619, 0]
click at [589, 421] on p at bounding box center [783, 425] width 464 height 18
click at [589, 452] on div at bounding box center [783, 443] width 486 height 85
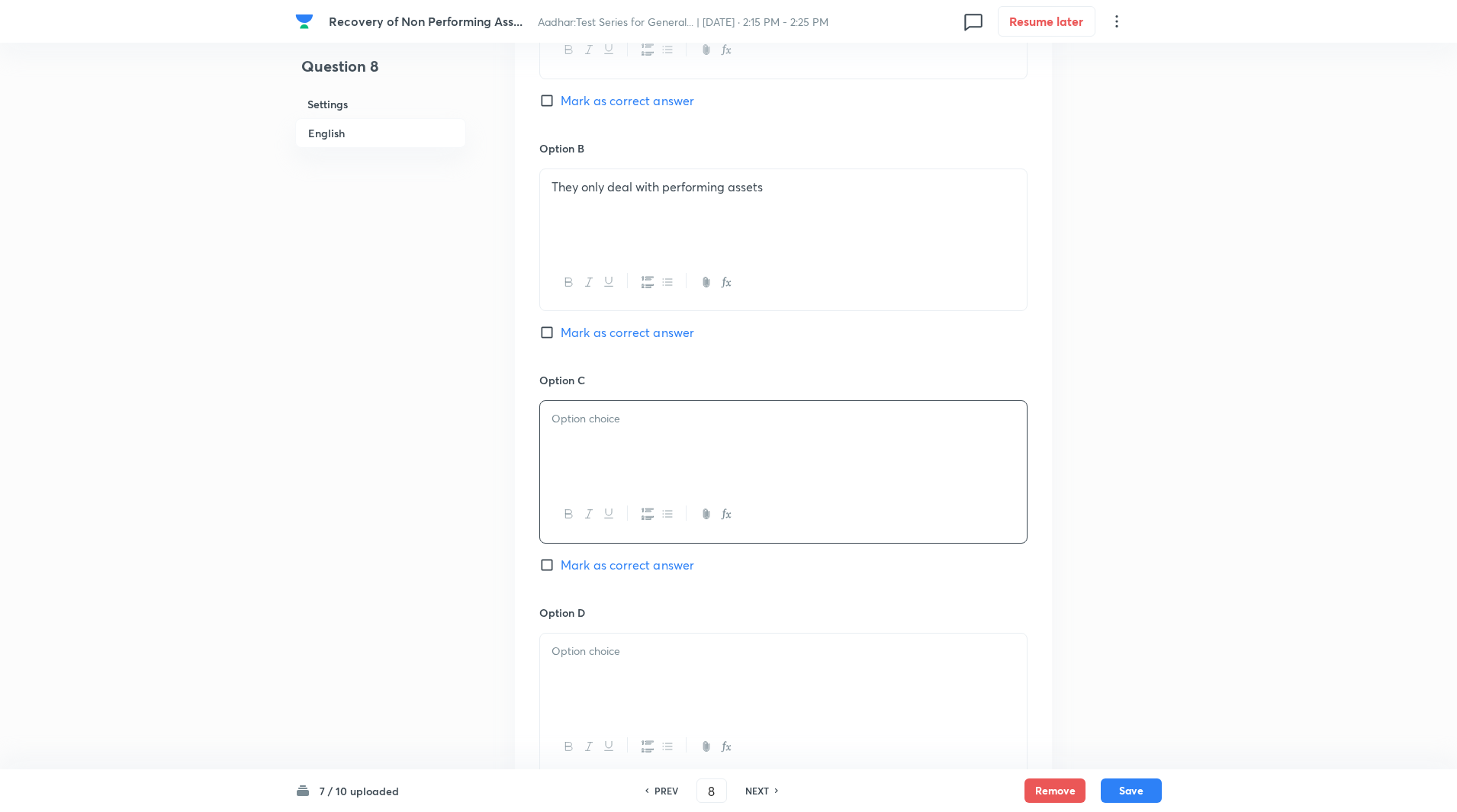
paste div
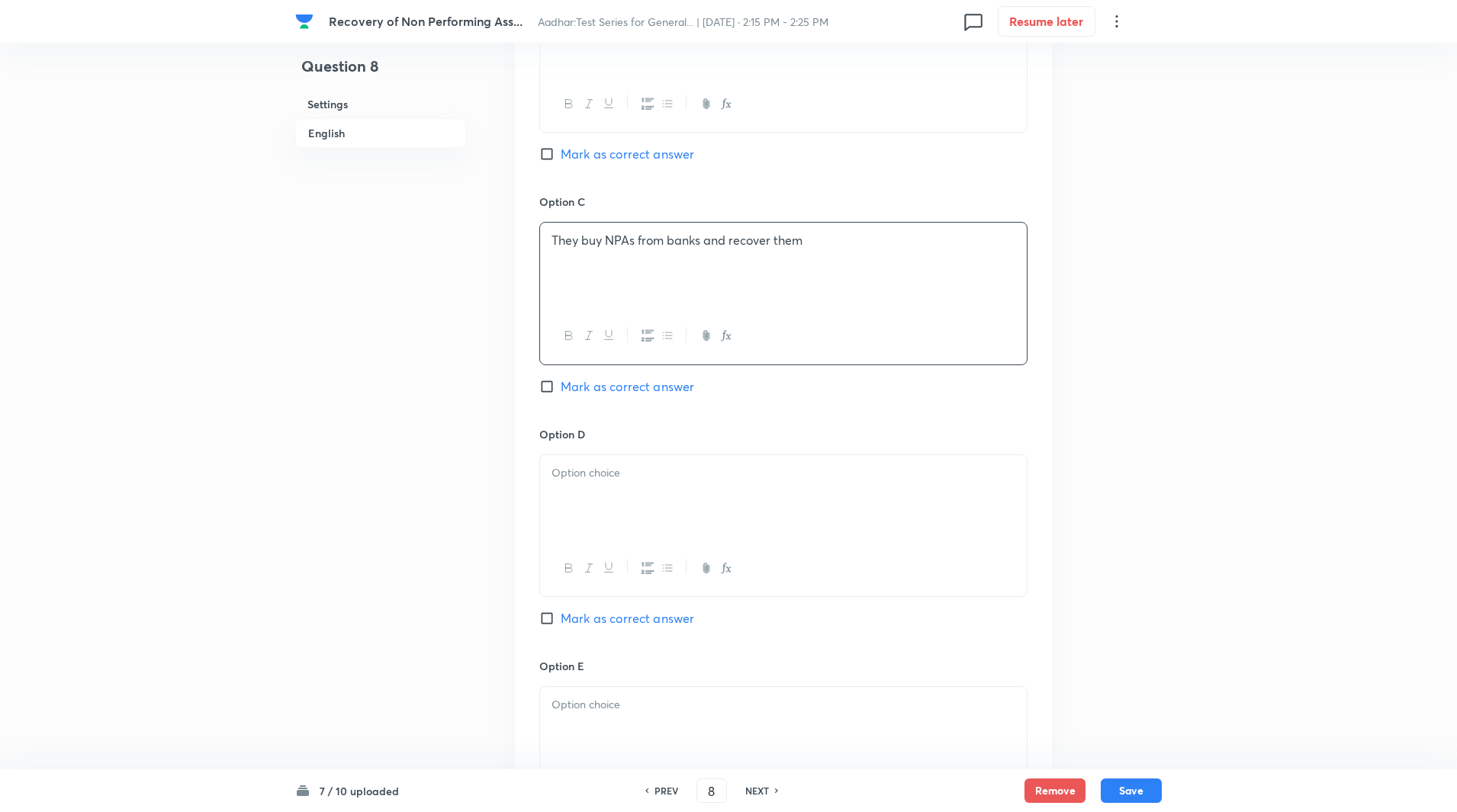
scroll to position [1036, 0]
click at [549, 378] on input "Mark as correct answer" at bounding box center [549, 386] width 21 height 15
checkbox input "true"
click at [562, 459] on div at bounding box center [783, 497] width 486 height 85
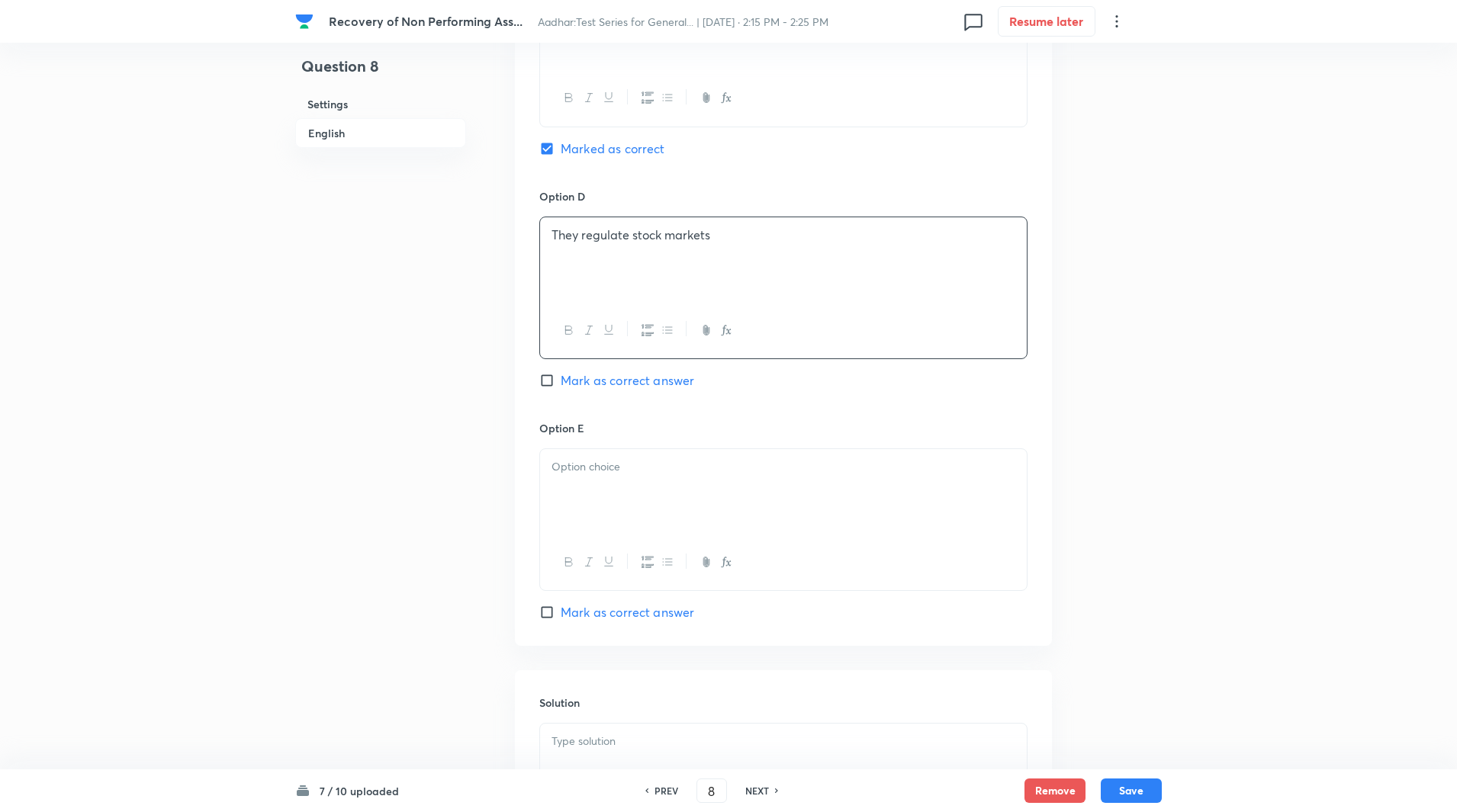
click at [569, 481] on div at bounding box center [783, 491] width 486 height 85
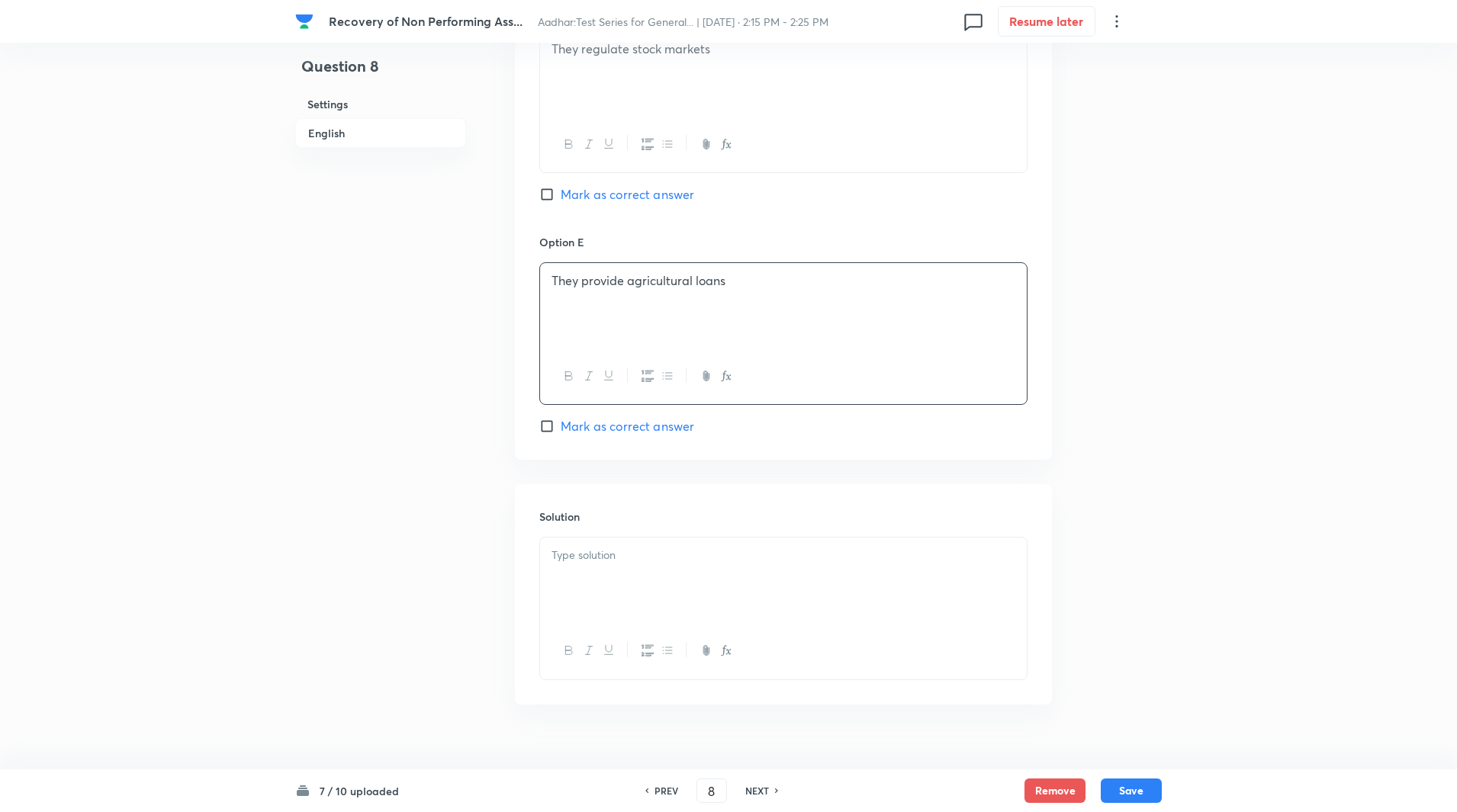
scroll to position [1485, 0]
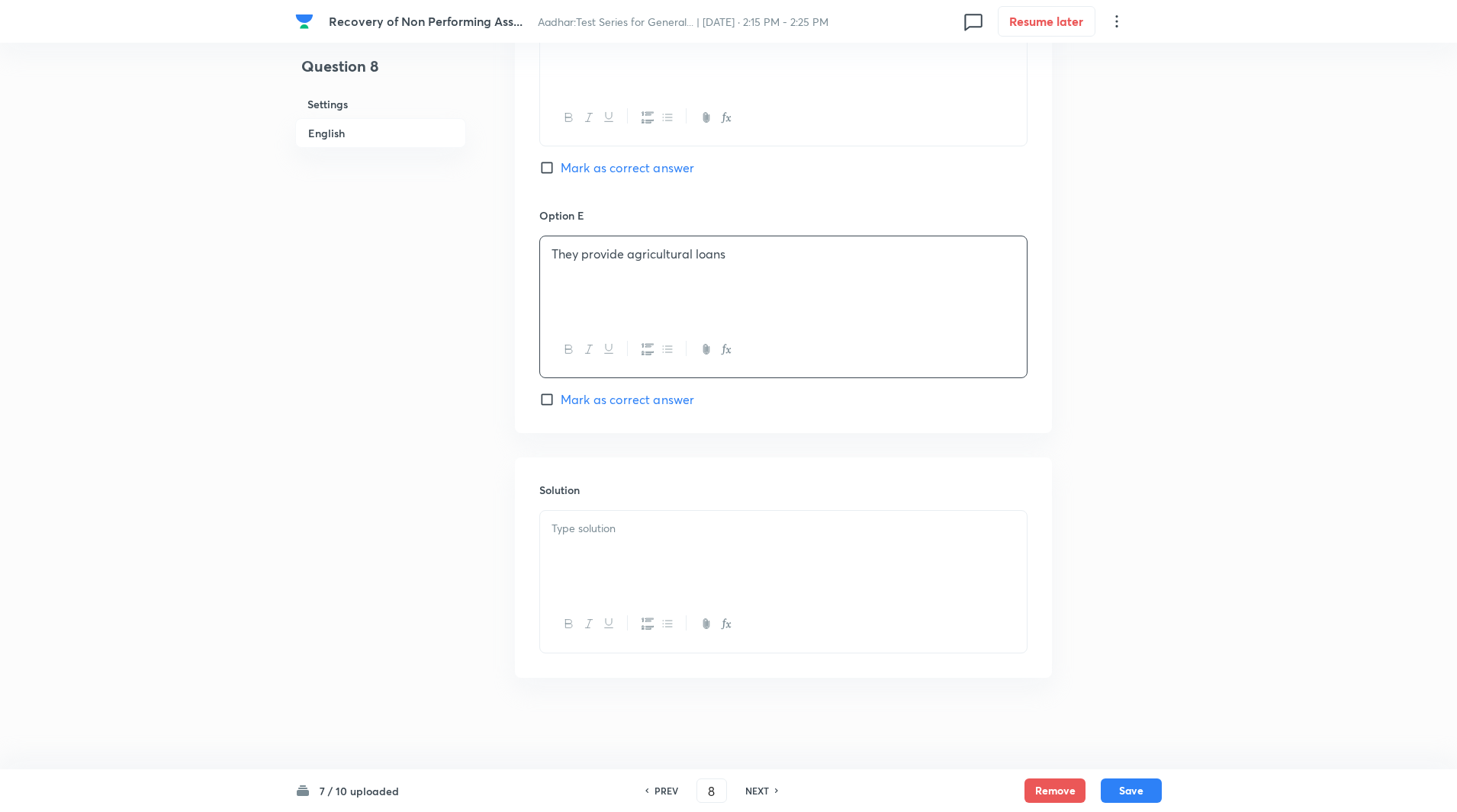
click at [573, 537] on p at bounding box center [783, 529] width 464 height 18
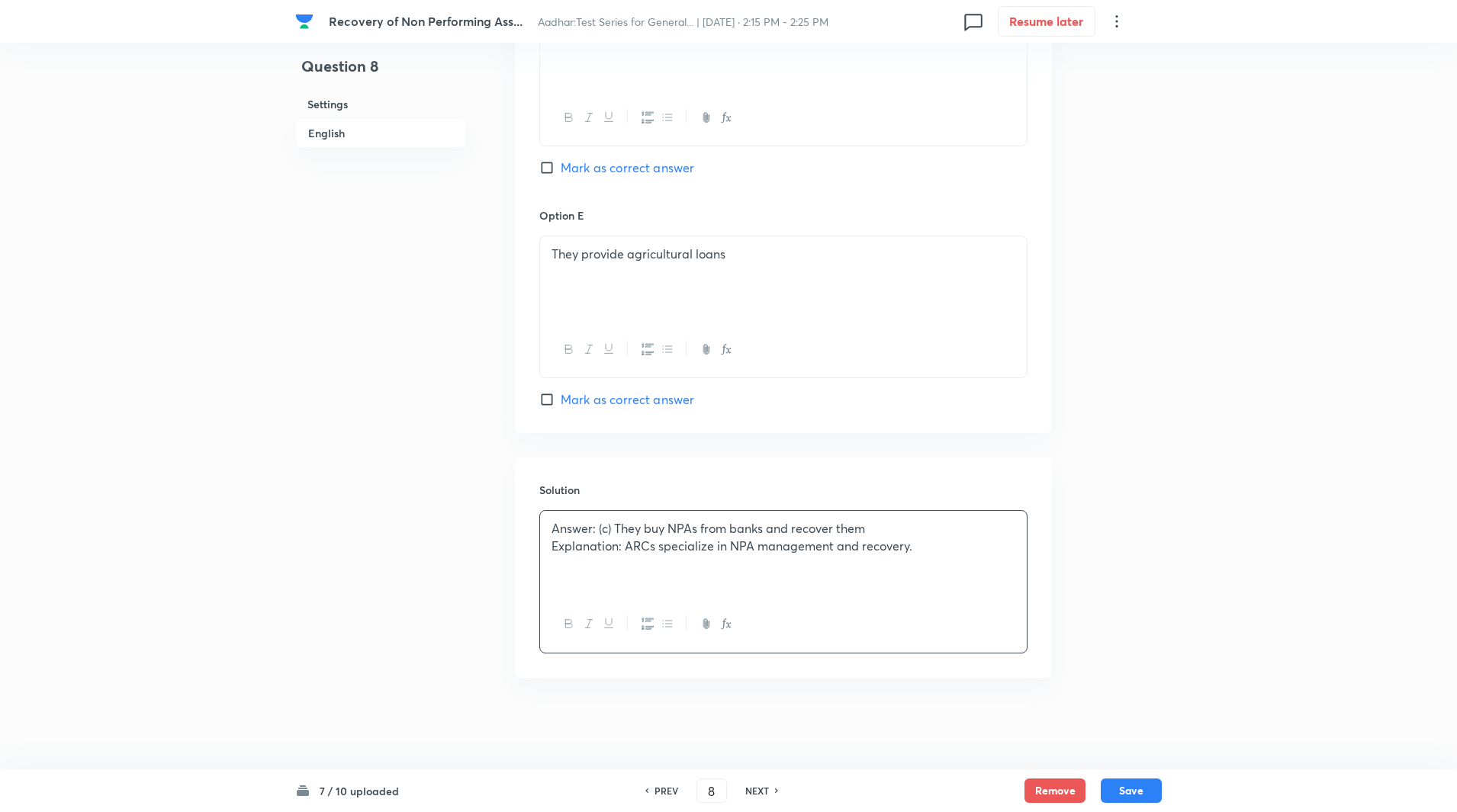
click at [627, 549] on p "Explanation: ARCs specialize in NPA management and recovery." at bounding box center [783, 546] width 464 height 18
click at [1124, 784] on button "Save" at bounding box center [1130, 789] width 61 height 24
type input "9"
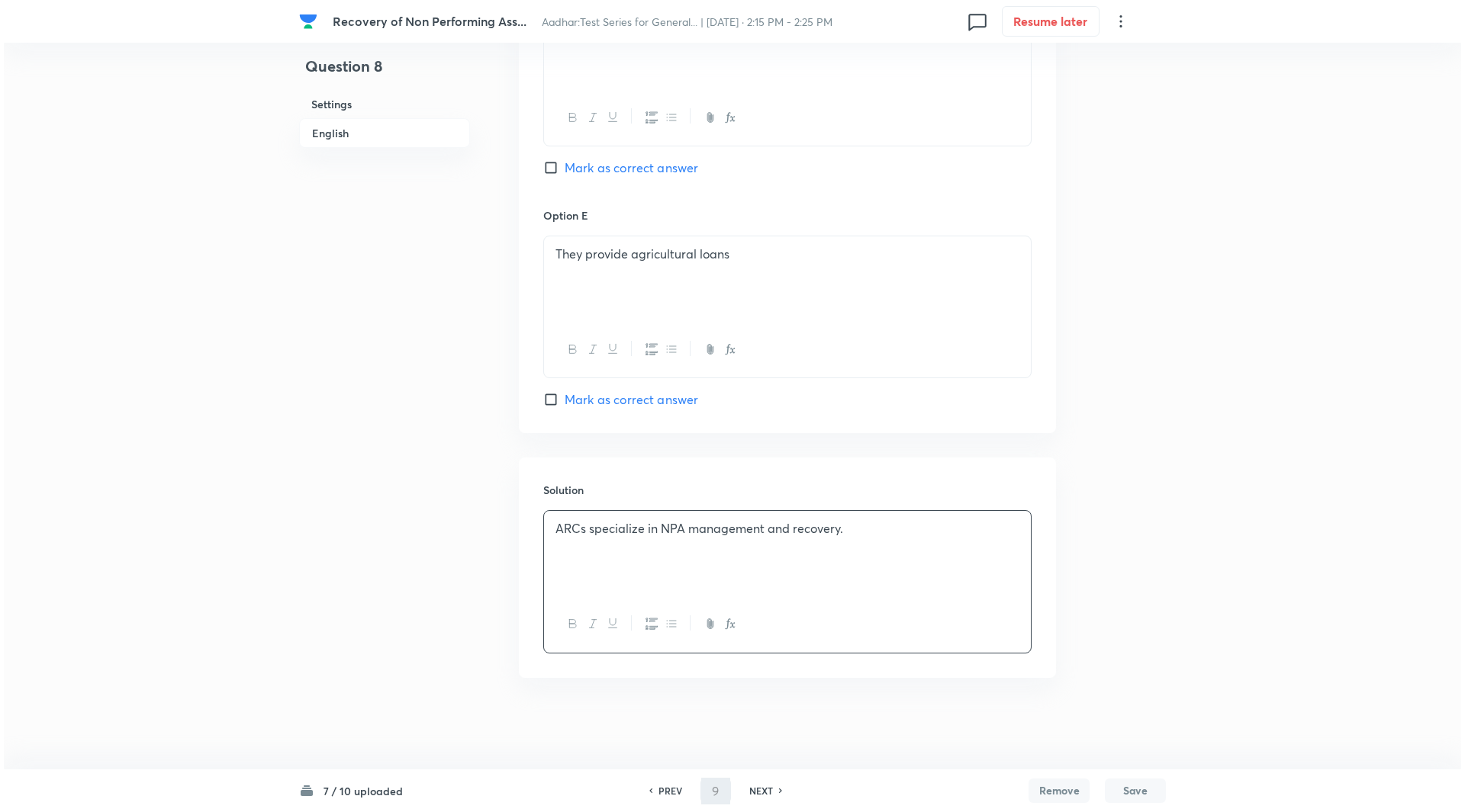
scroll to position [0, 0]
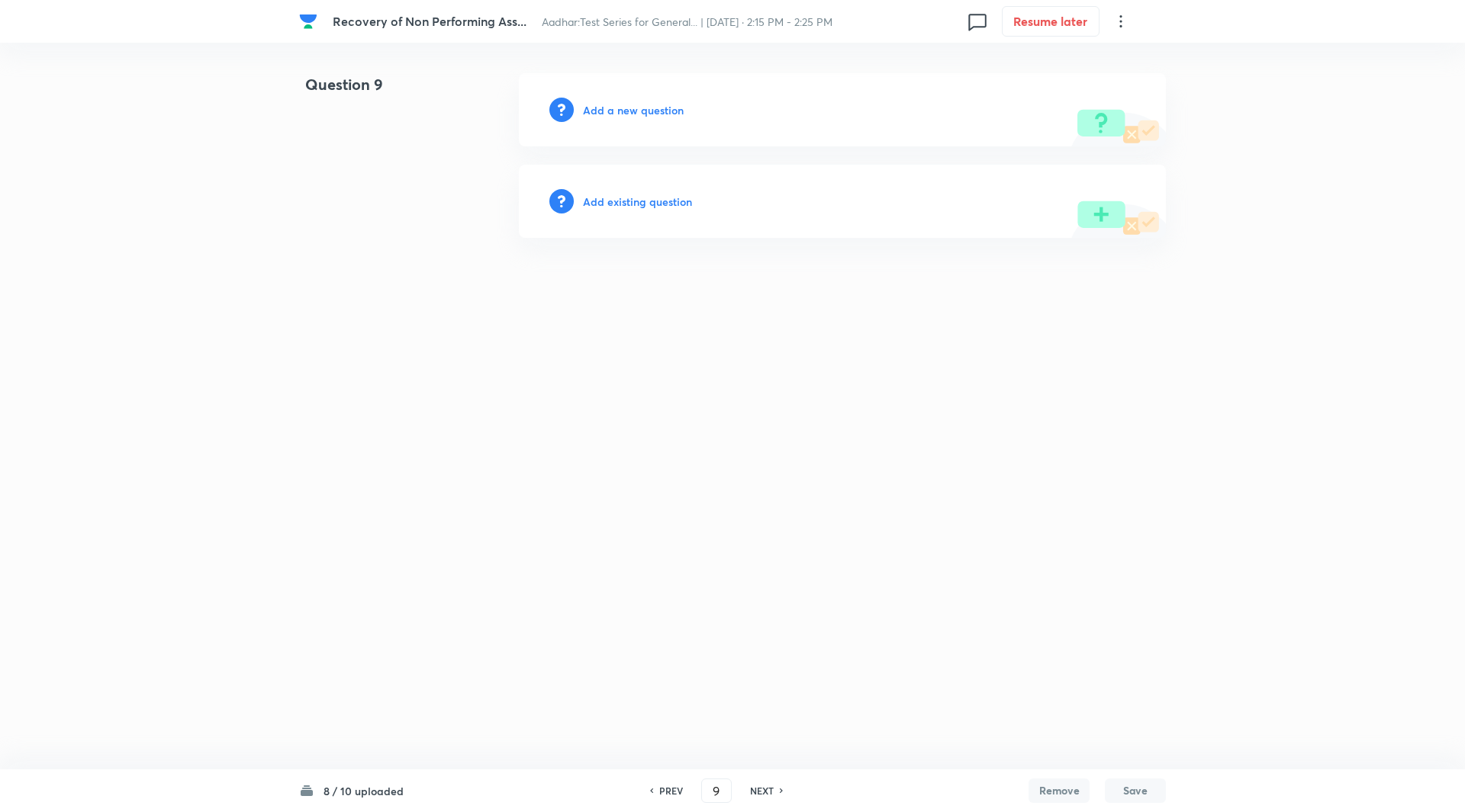
click at [618, 112] on h6 "Add a new question" at bounding box center [633, 110] width 101 height 16
click at [618, 112] on h6 "Choose a question type" at bounding box center [641, 110] width 118 height 16
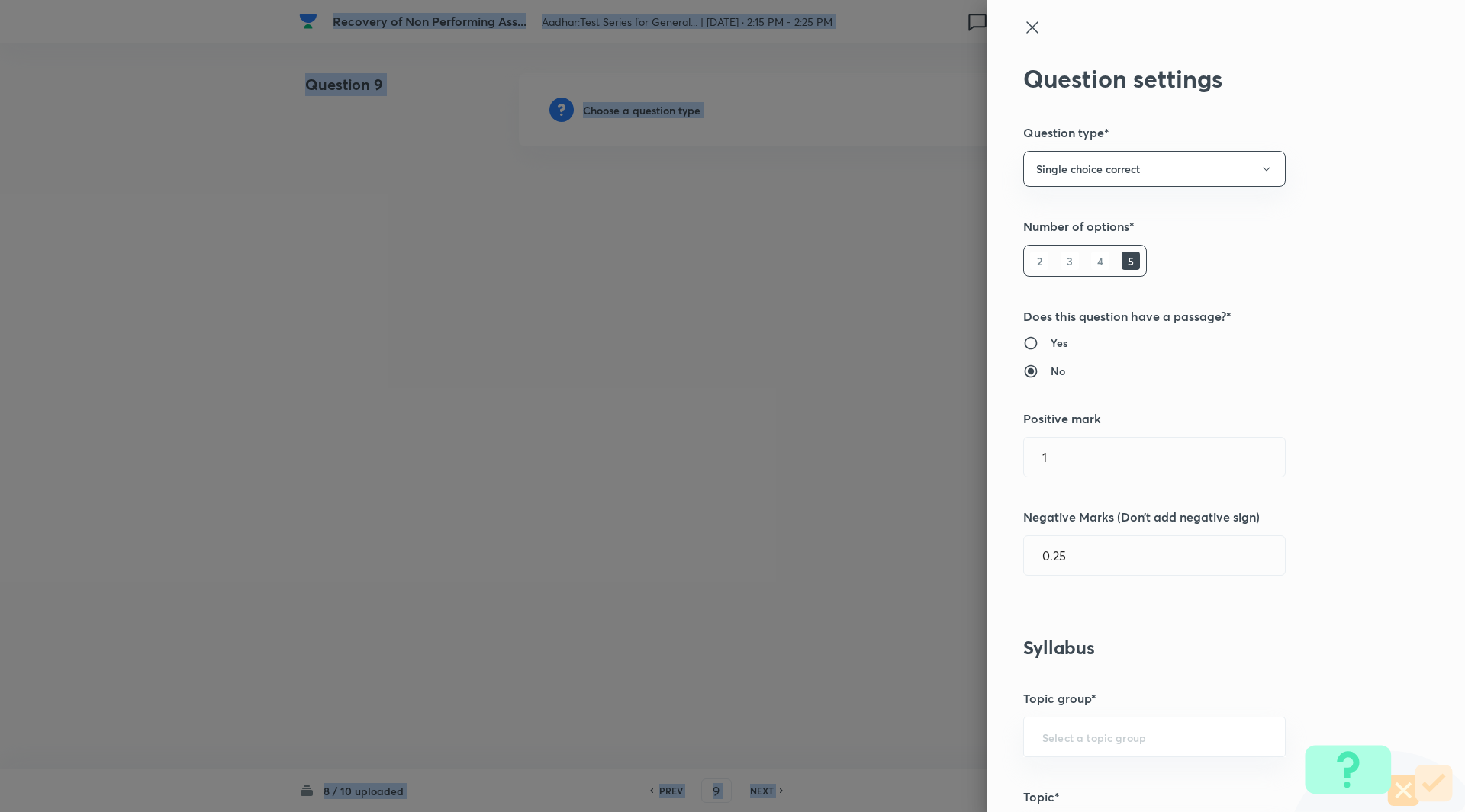
click at [618, 112] on div at bounding box center [732, 406] width 1465 height 812
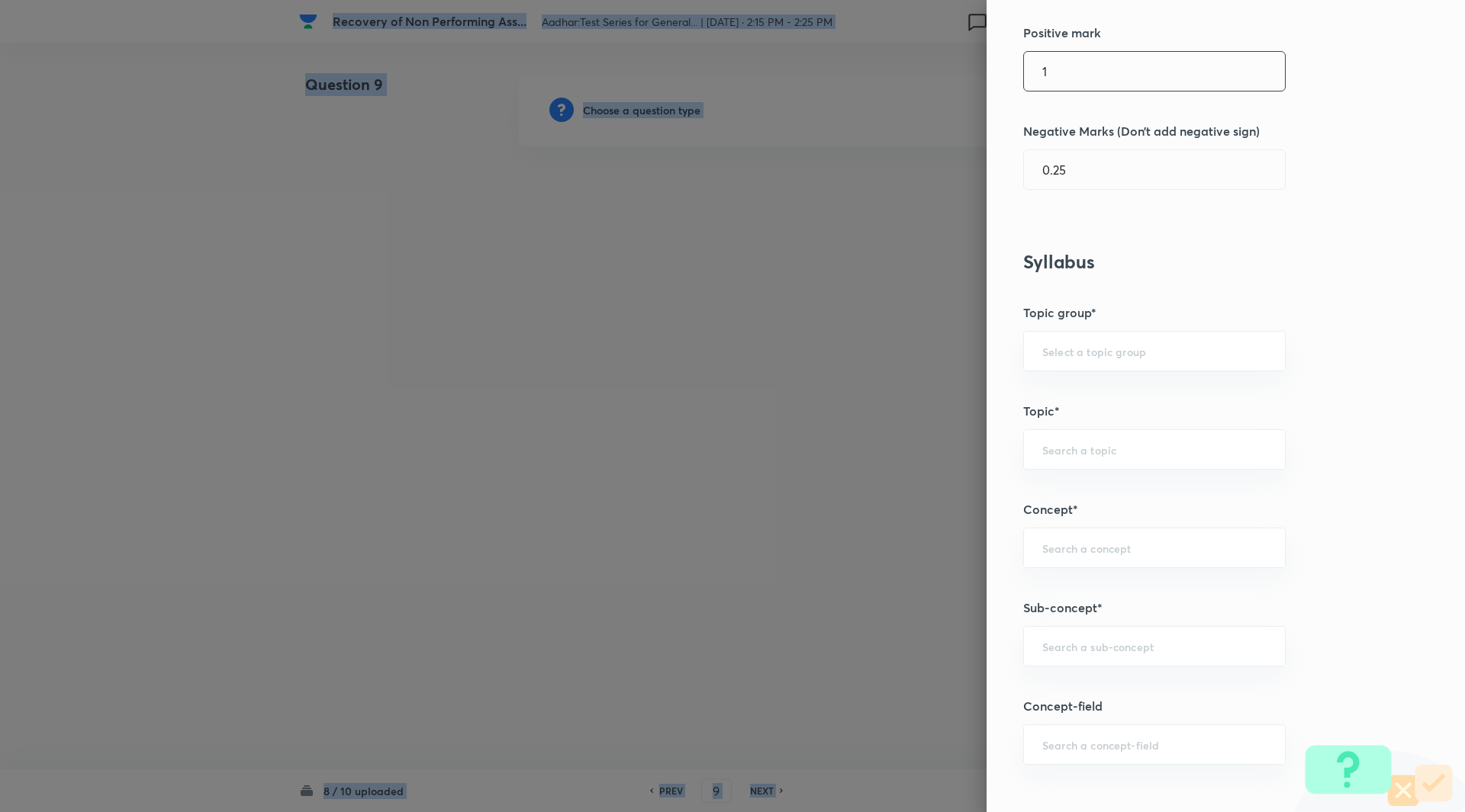
scroll to position [566, 0]
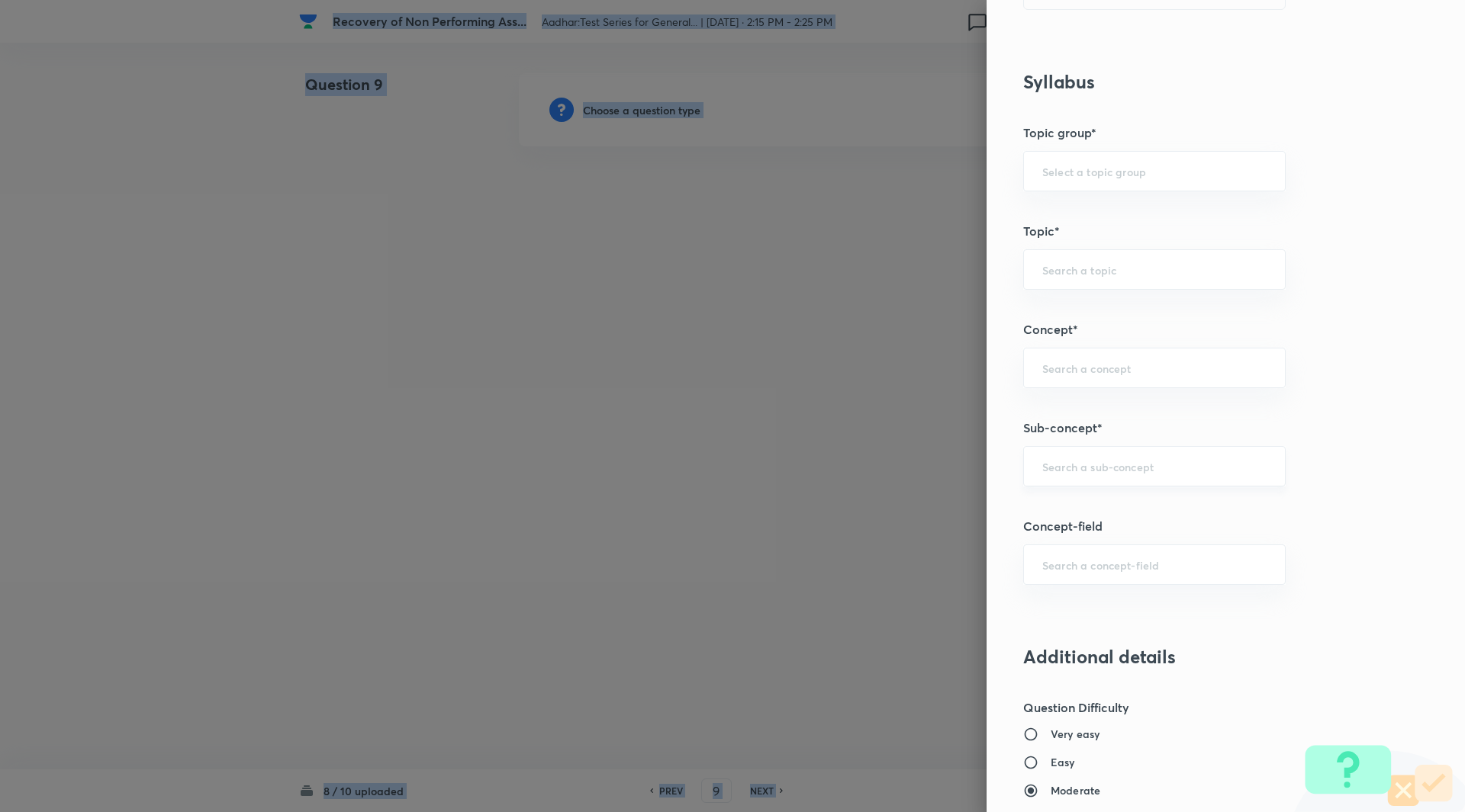
click at [1057, 481] on div "​" at bounding box center [1154, 467] width 263 height 41
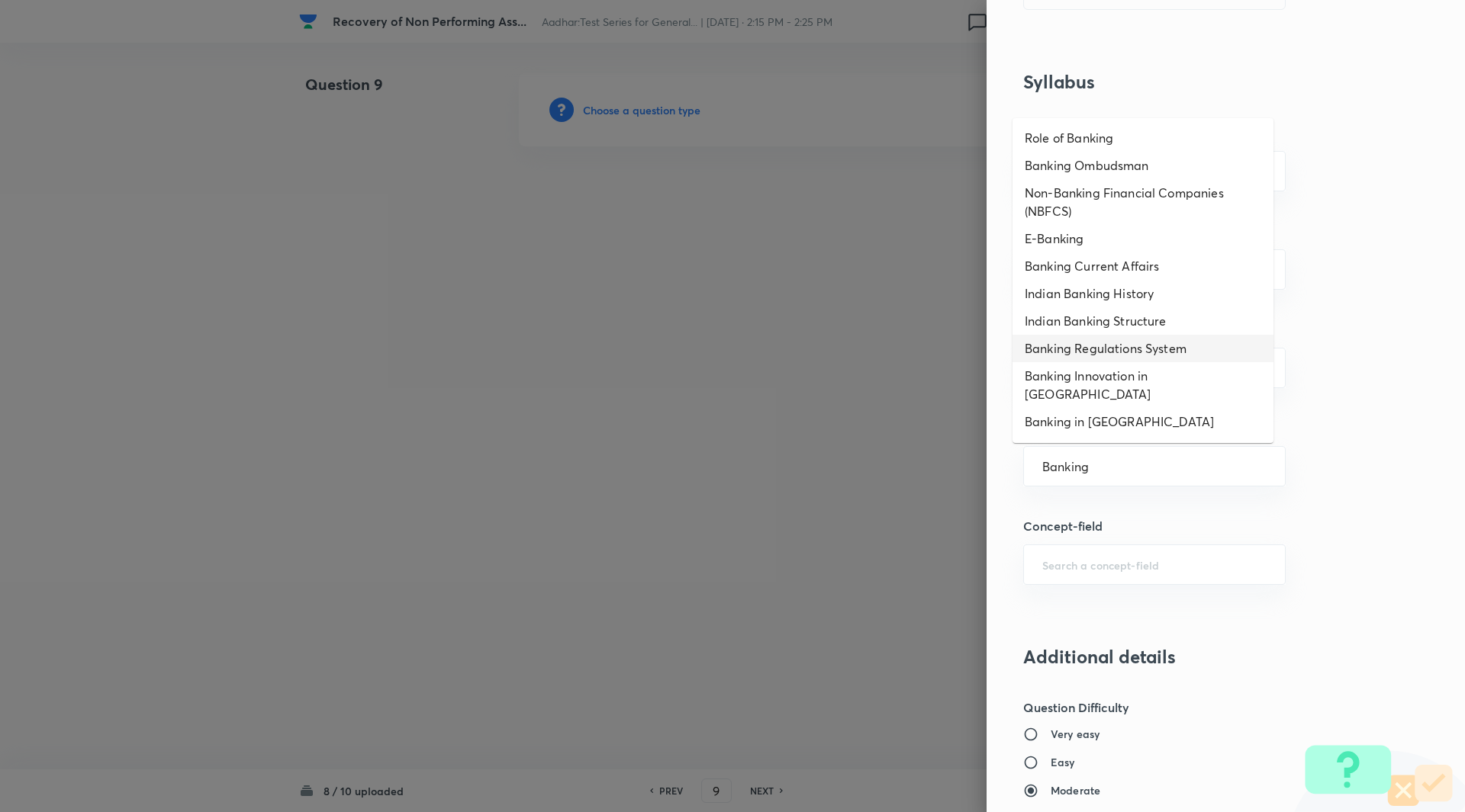
click at [1145, 356] on li "Banking Regulations System" at bounding box center [1143, 348] width 261 height 28
type input "Banking Regulations System"
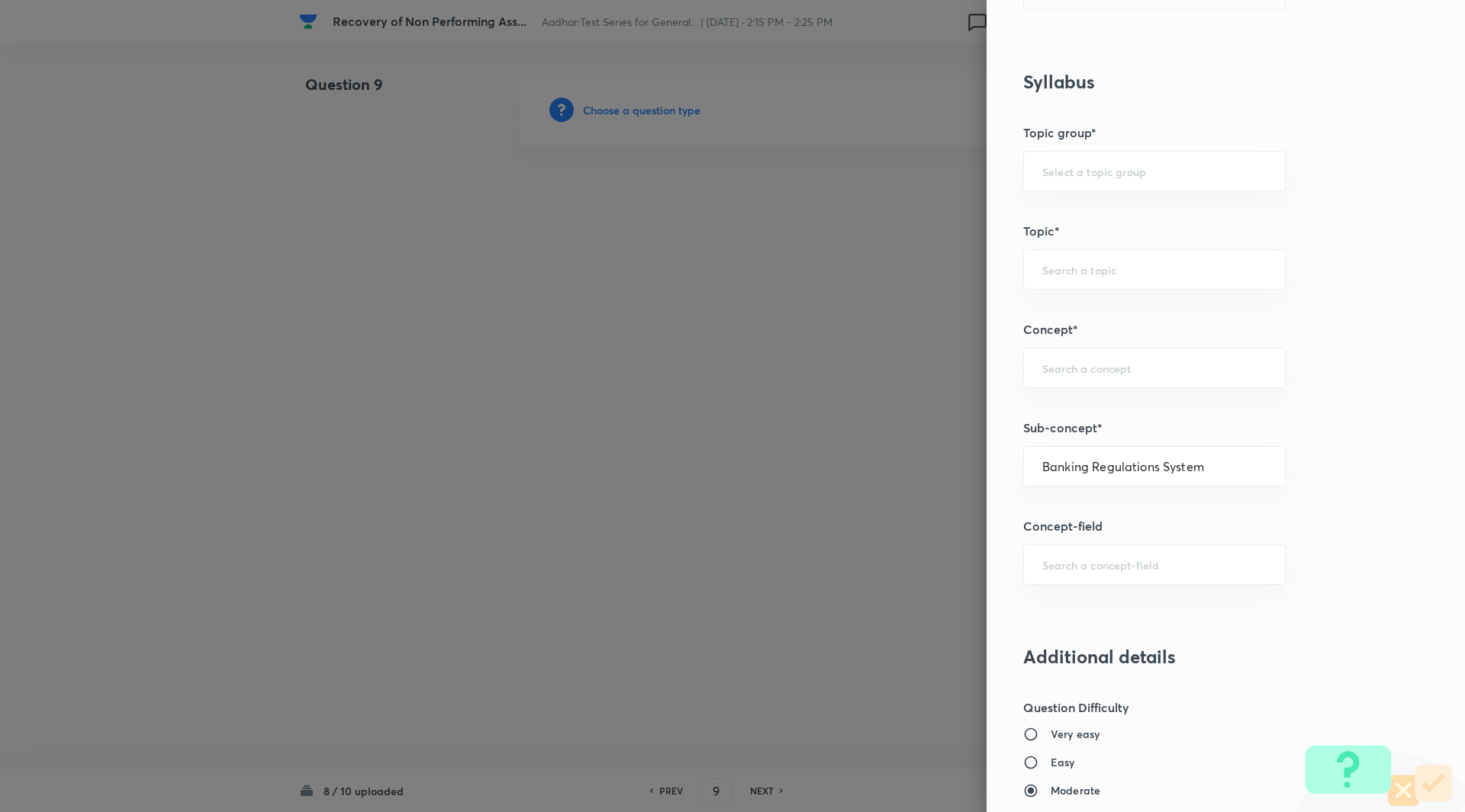
type input "Awareness"
type input "Banking Awareness"
type input "Indian Banking System"
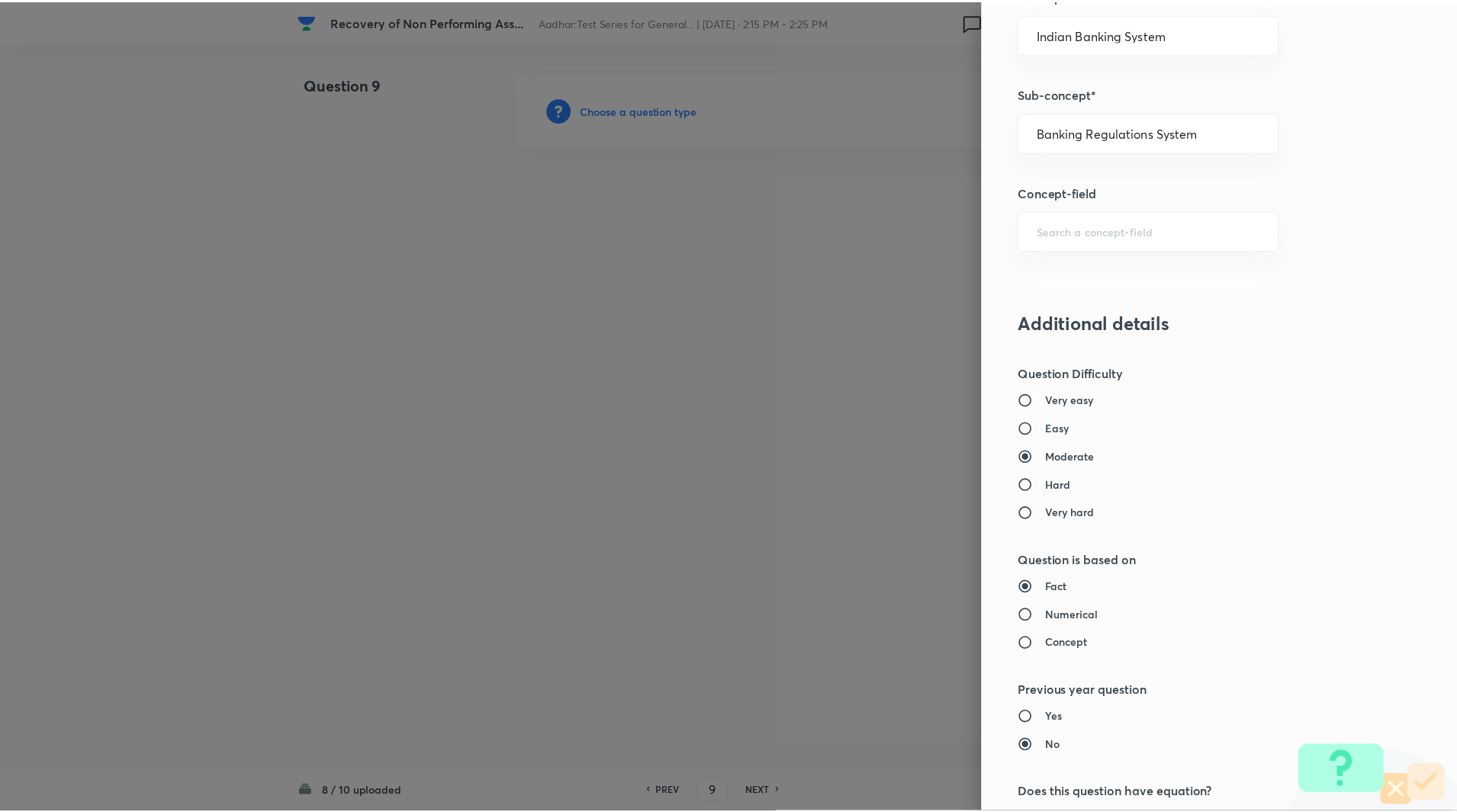
scroll to position [1267, 0]
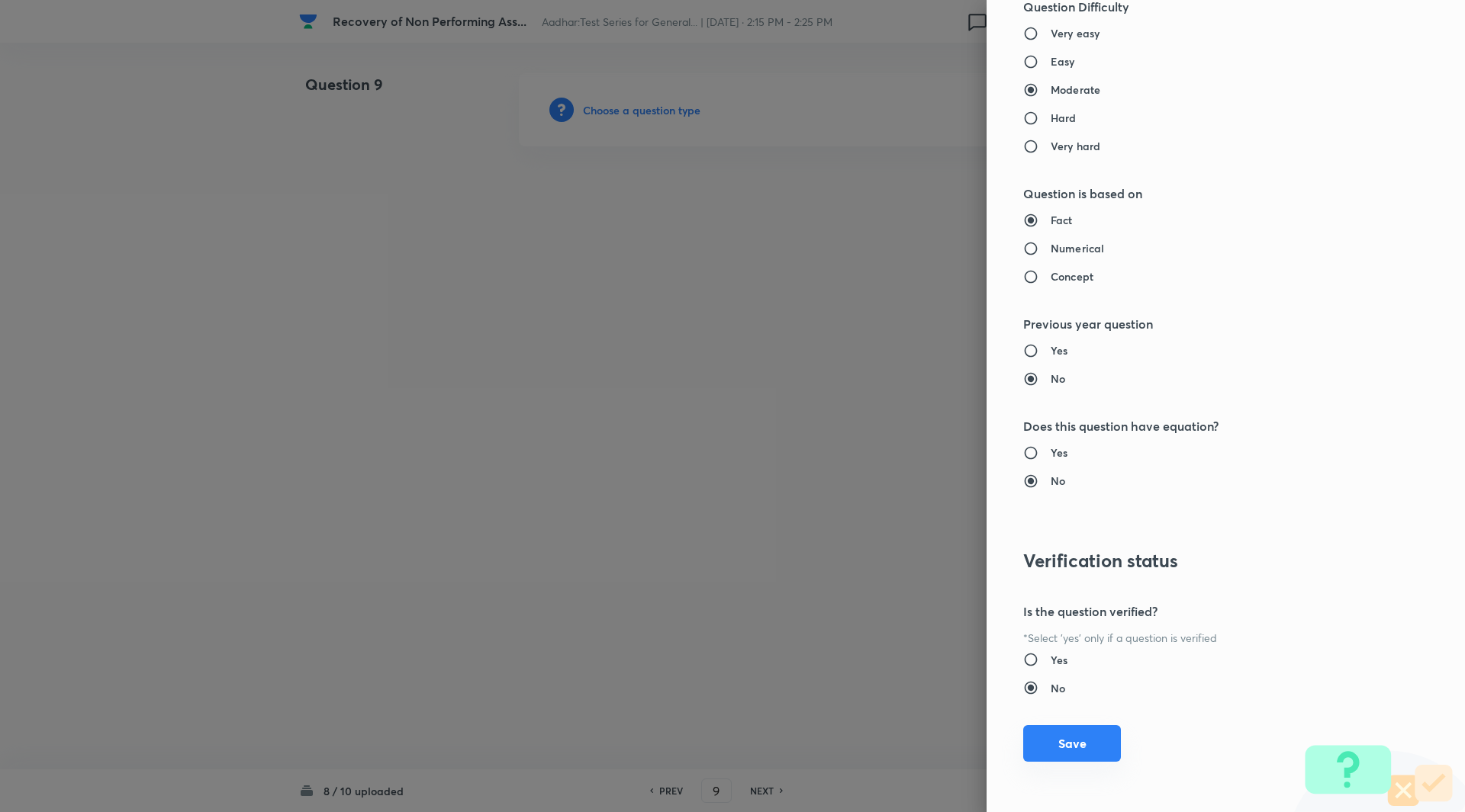
click at [1060, 752] on button "Save" at bounding box center [1072, 743] width 97 height 36
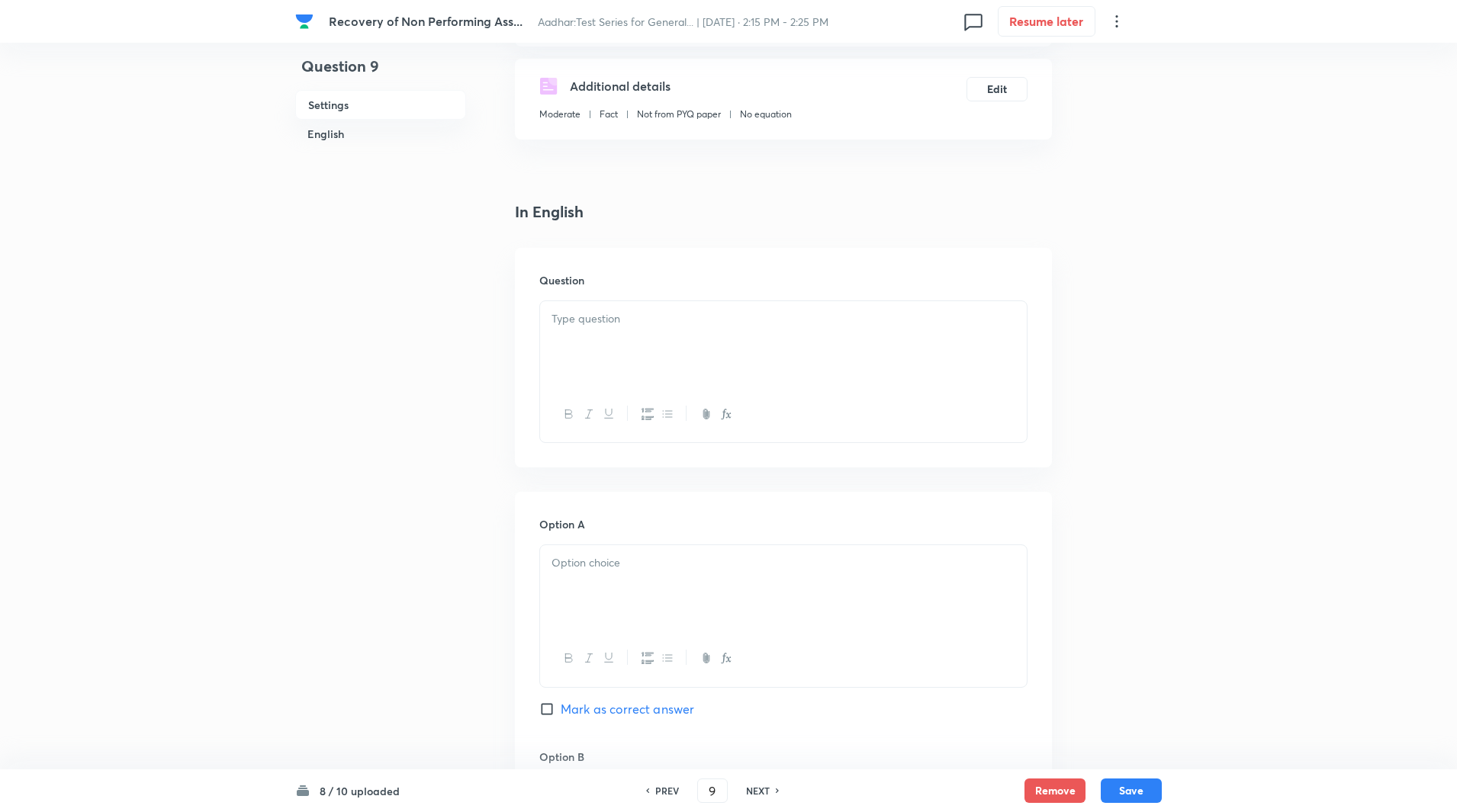
scroll to position [253, 0]
click at [628, 365] on div at bounding box center [783, 339] width 486 height 85
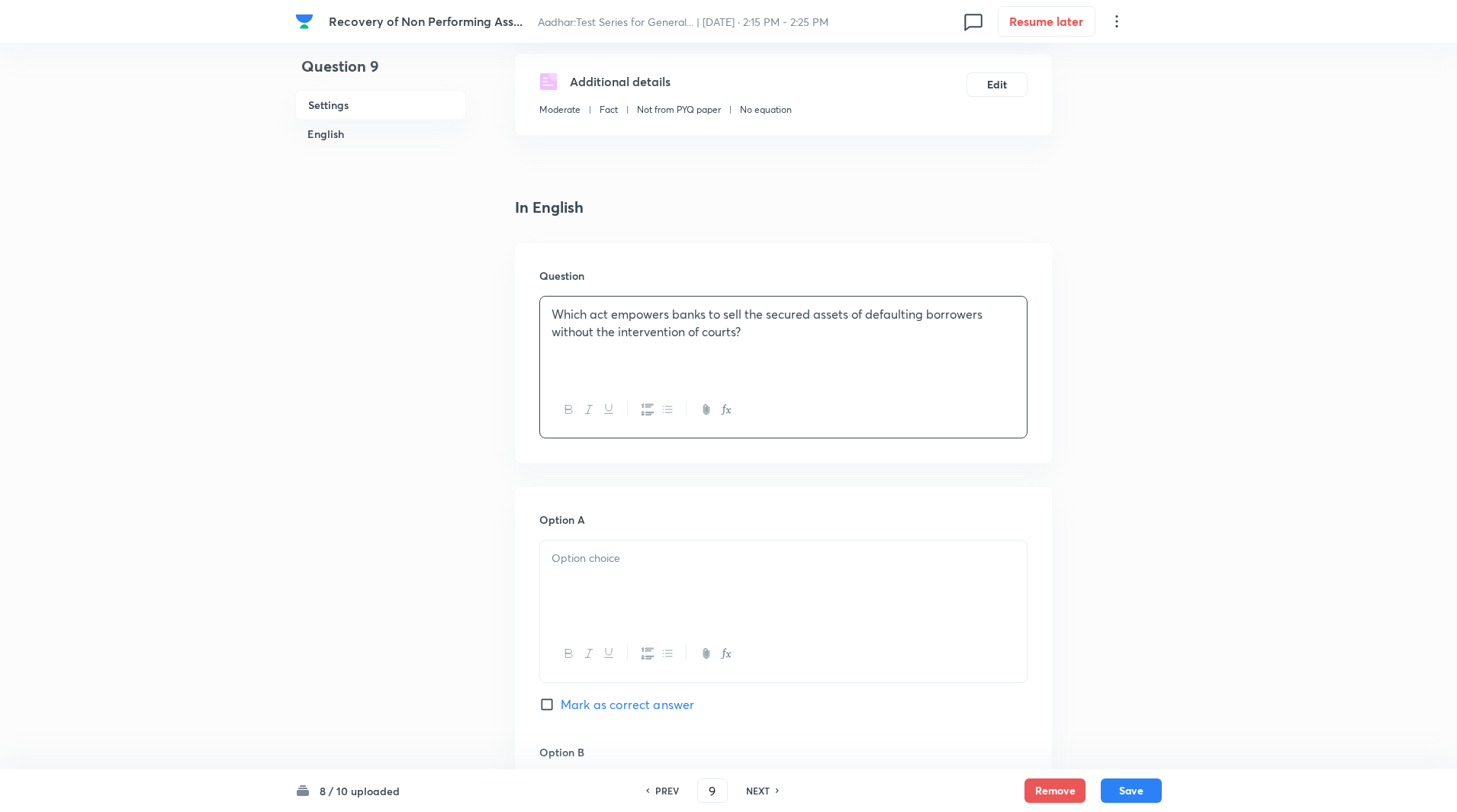
scroll to position [405, 0]
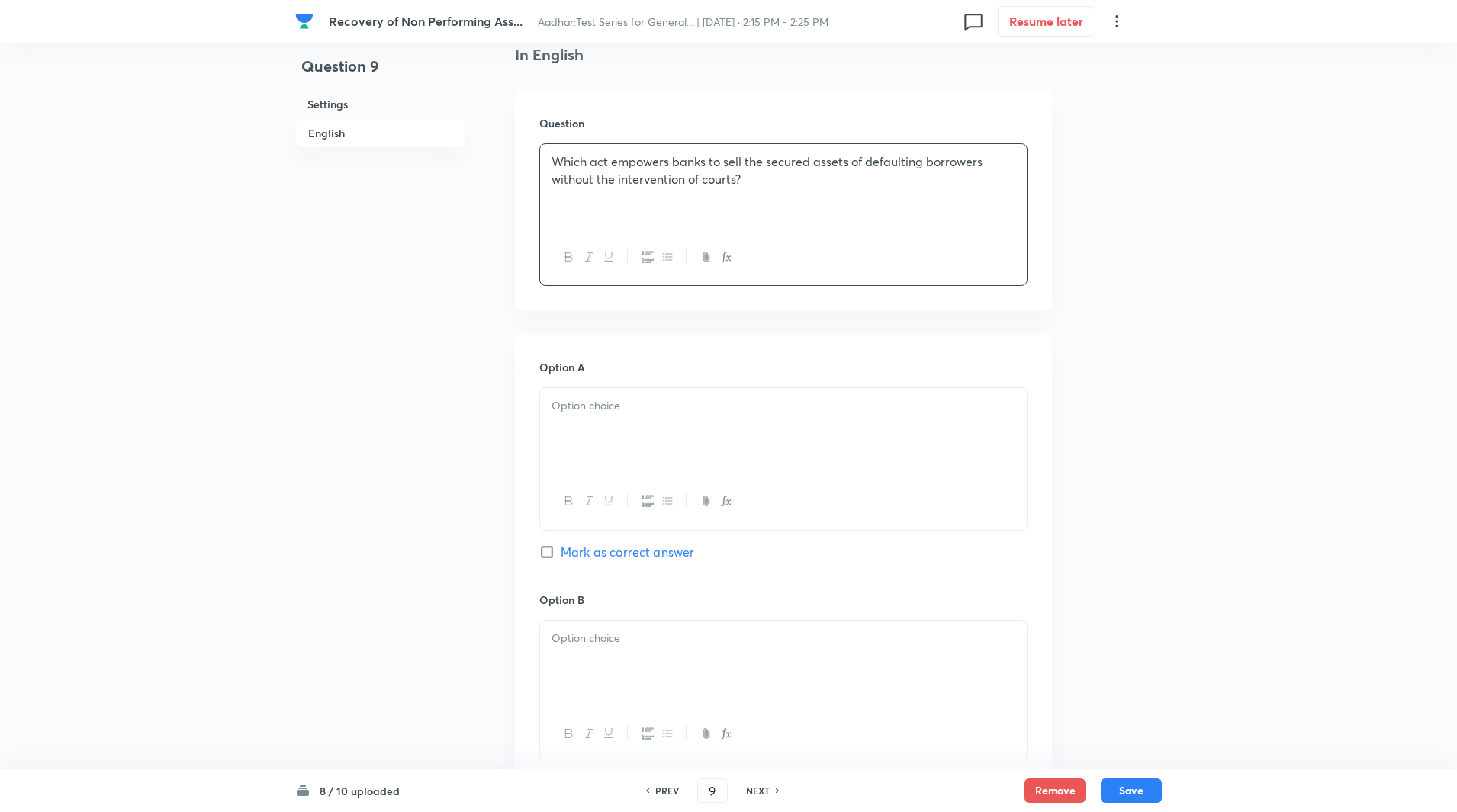
click at [612, 404] on p at bounding box center [783, 406] width 464 height 18
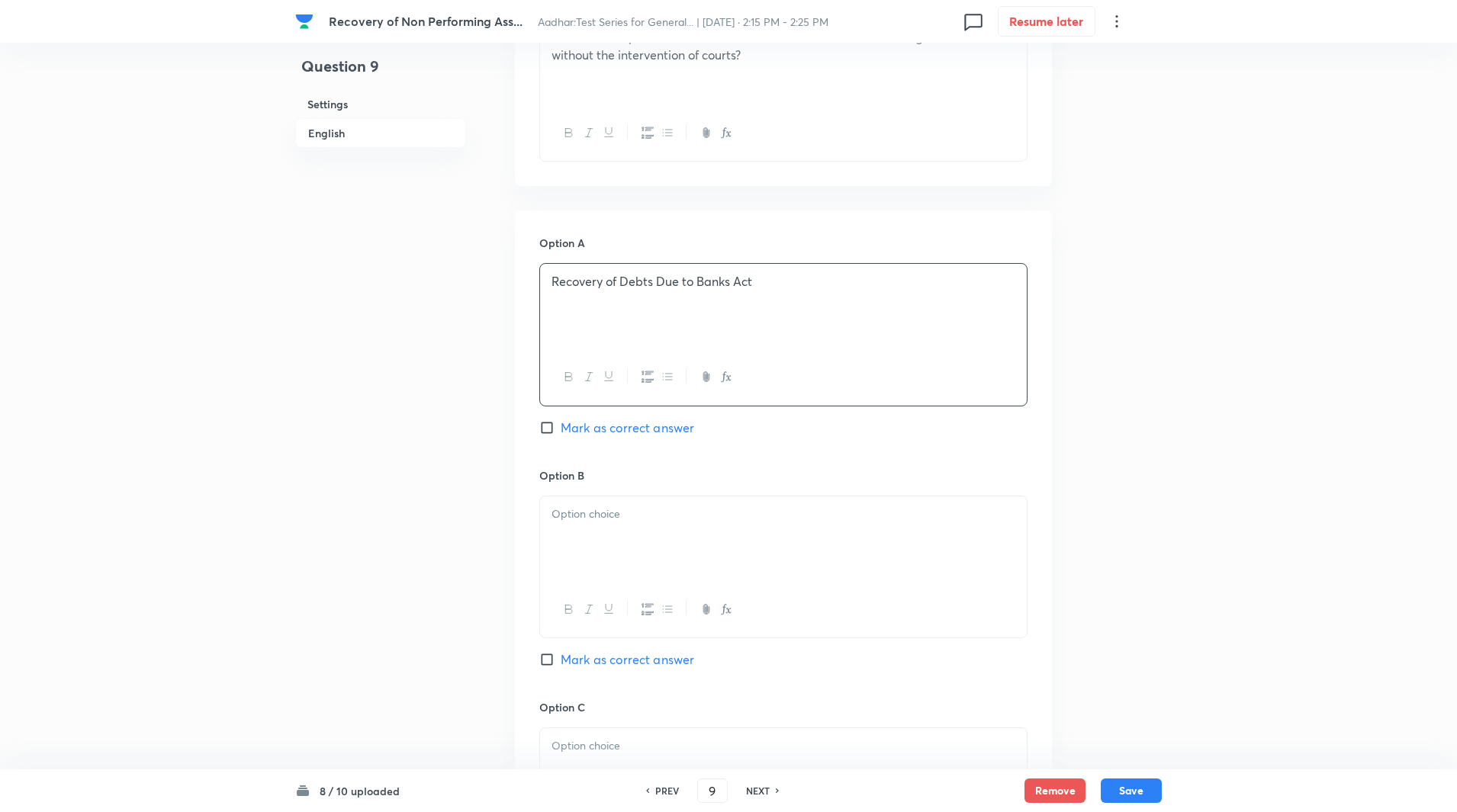
scroll to position [608, 0]
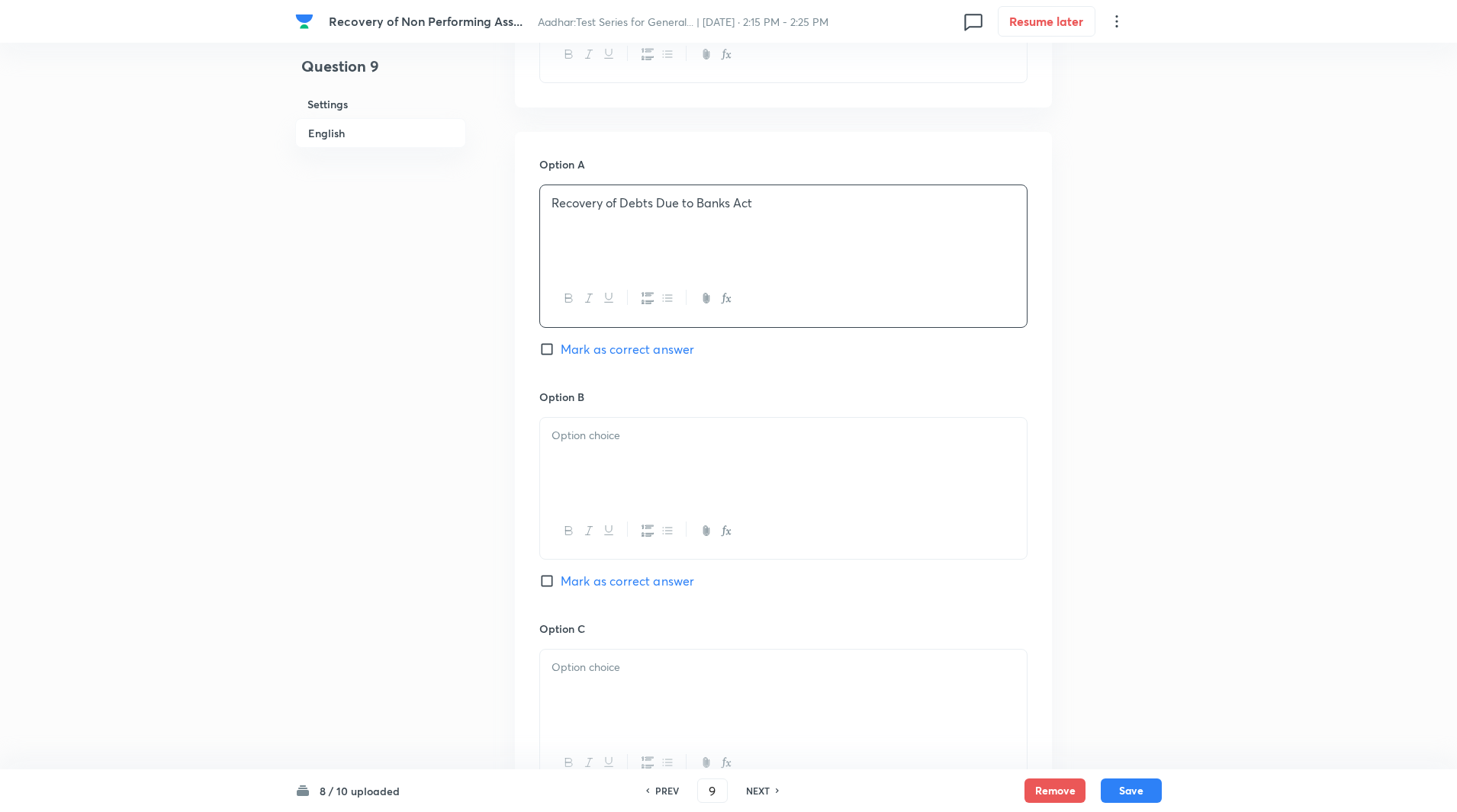
click at [611, 463] on div at bounding box center [783, 460] width 486 height 85
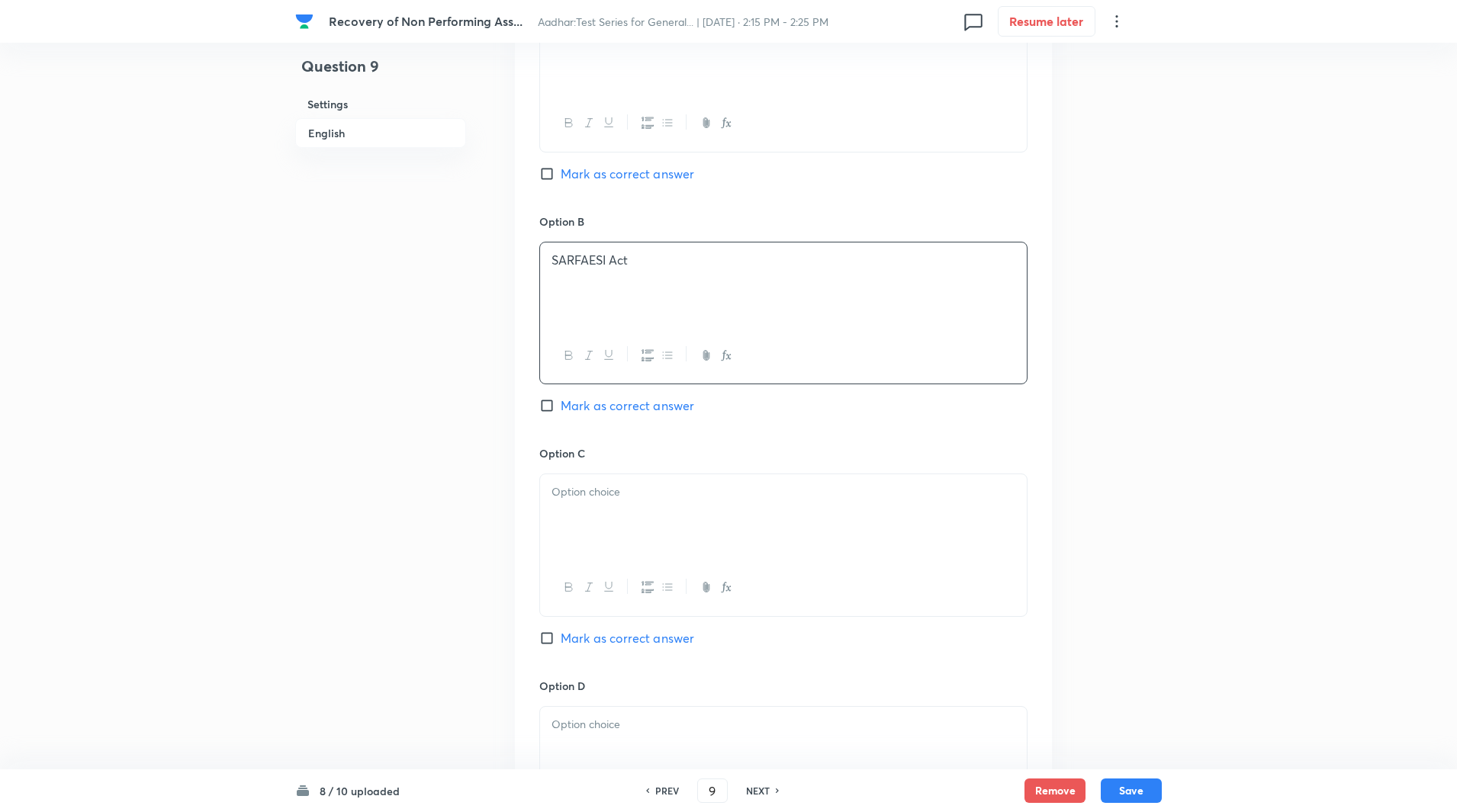
scroll to position [784, 0]
click at [600, 485] on p at bounding box center [783, 492] width 464 height 18
click at [542, 405] on input "Mark as correct answer" at bounding box center [549, 404] width 21 height 15
checkbox input "true"
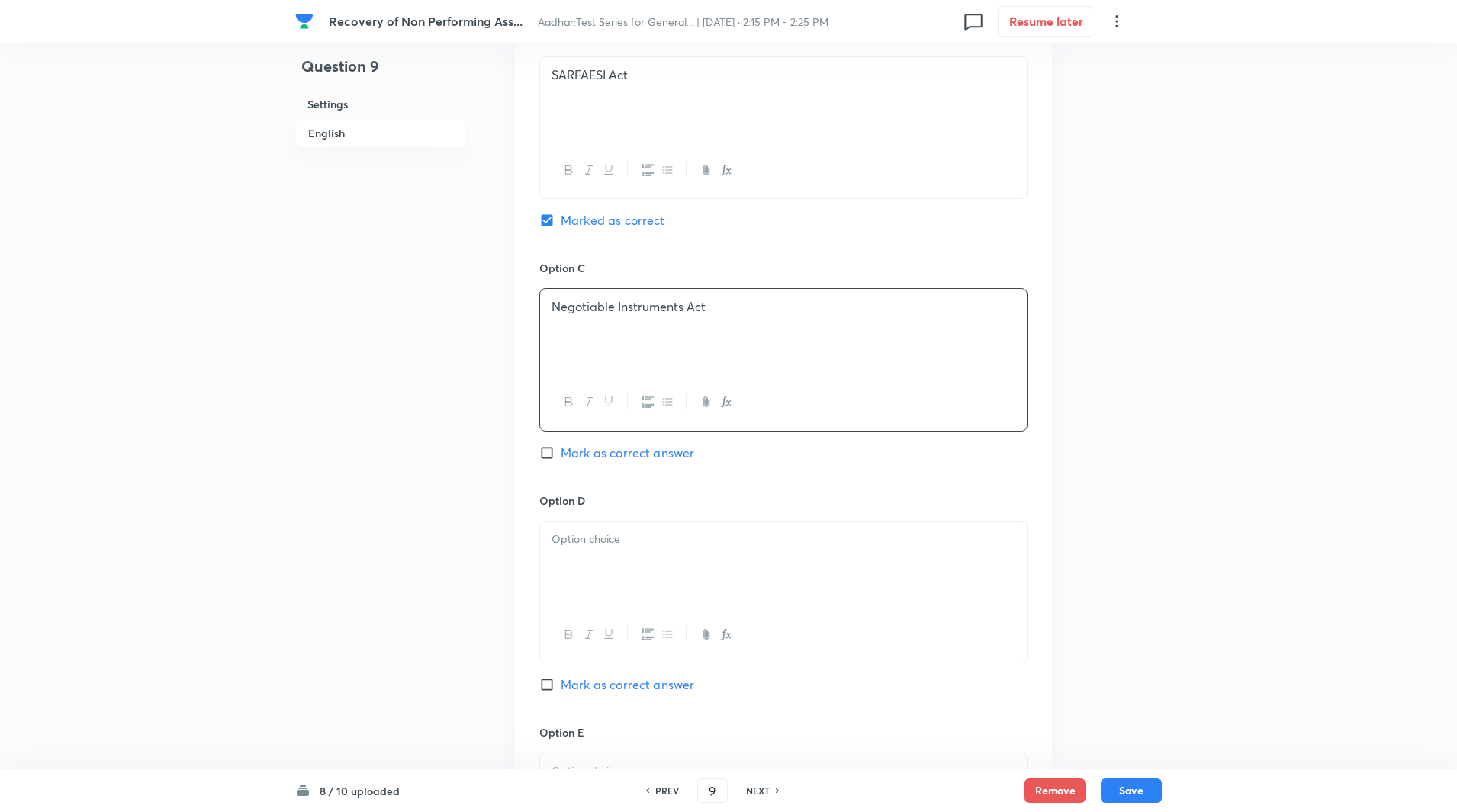
scroll to position [969, 0]
click at [595, 542] on p at bounding box center [783, 539] width 464 height 18
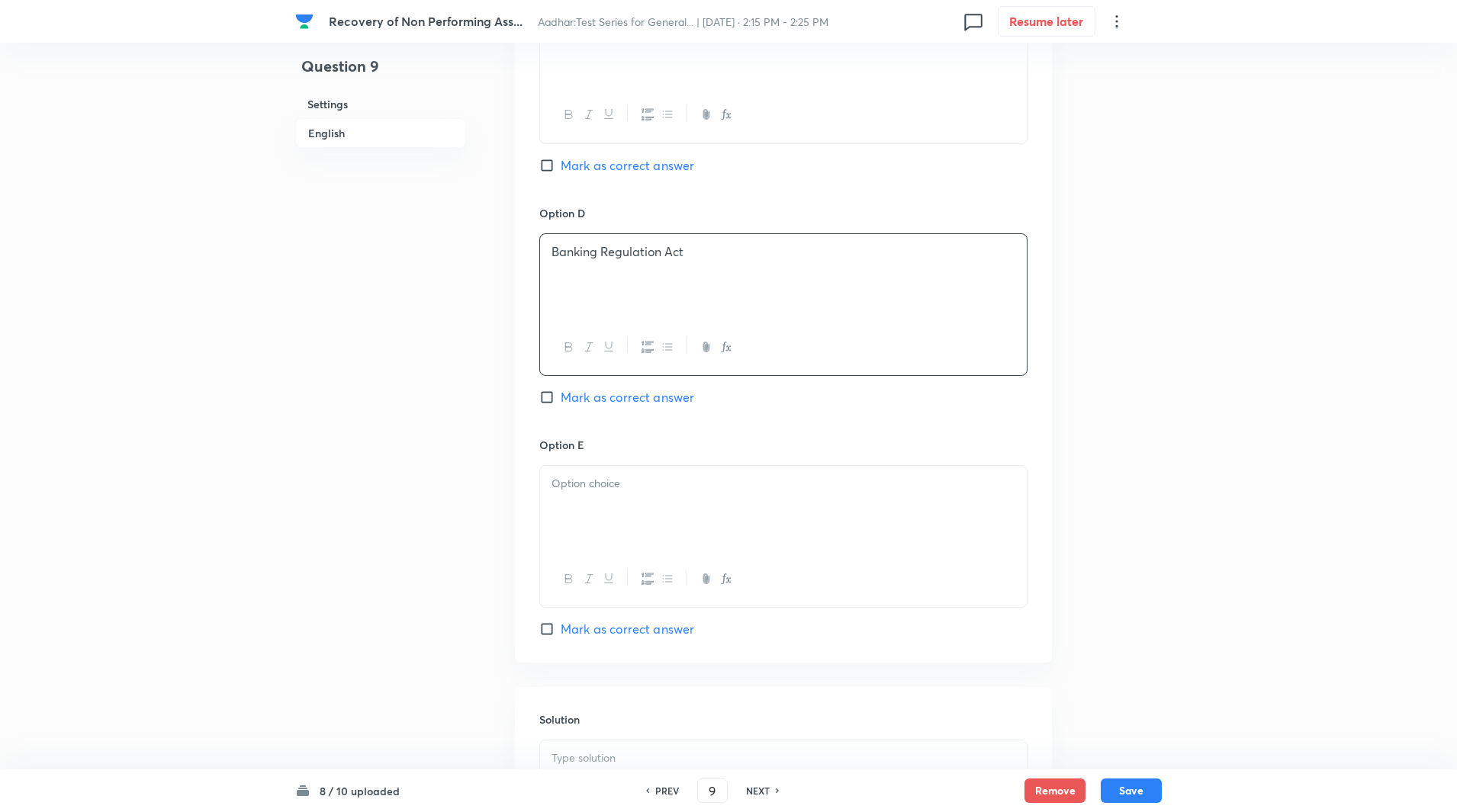
scroll to position [1265, 0]
click at [588, 528] on div at bounding box center [783, 499] width 486 height 85
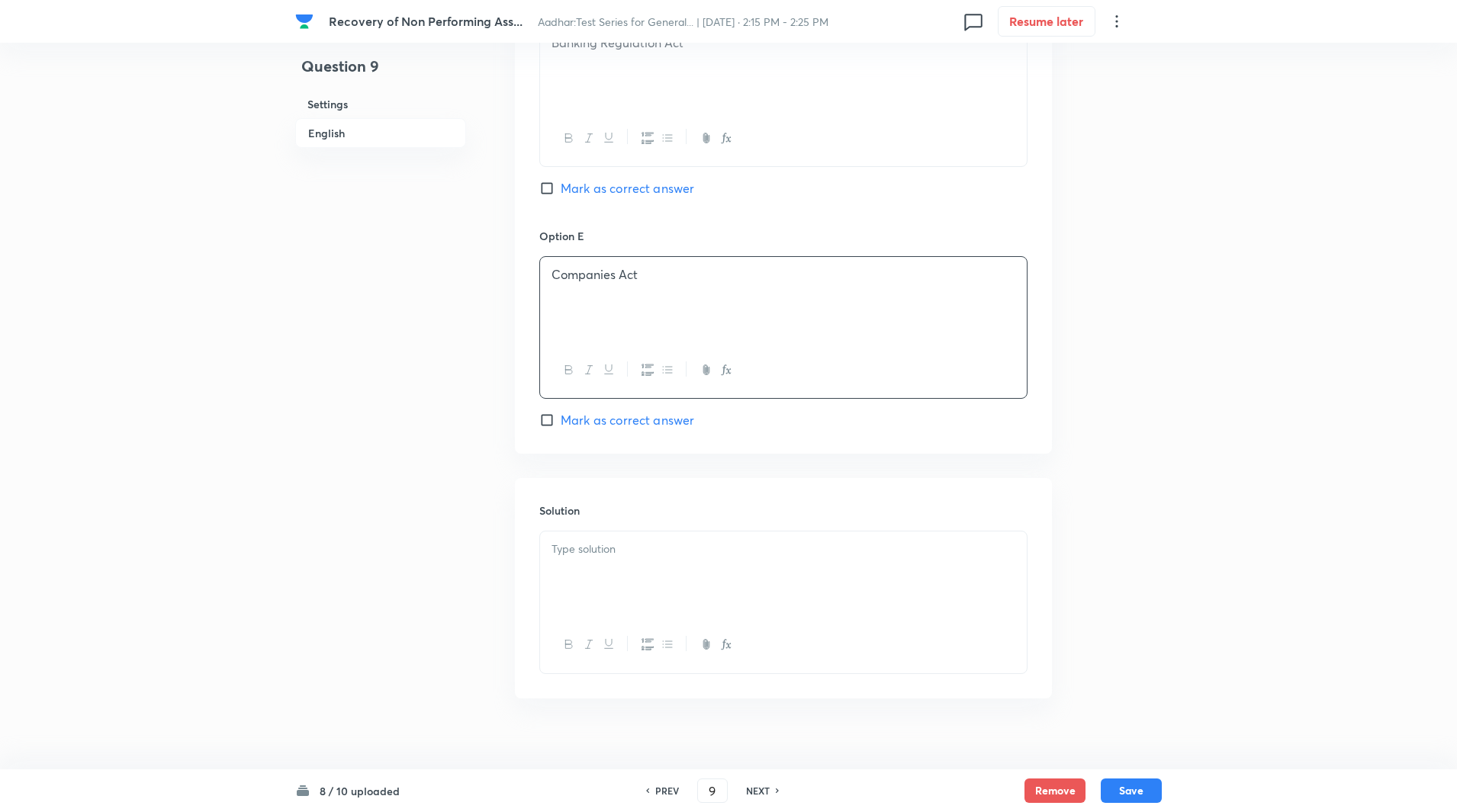
scroll to position [1485, 0]
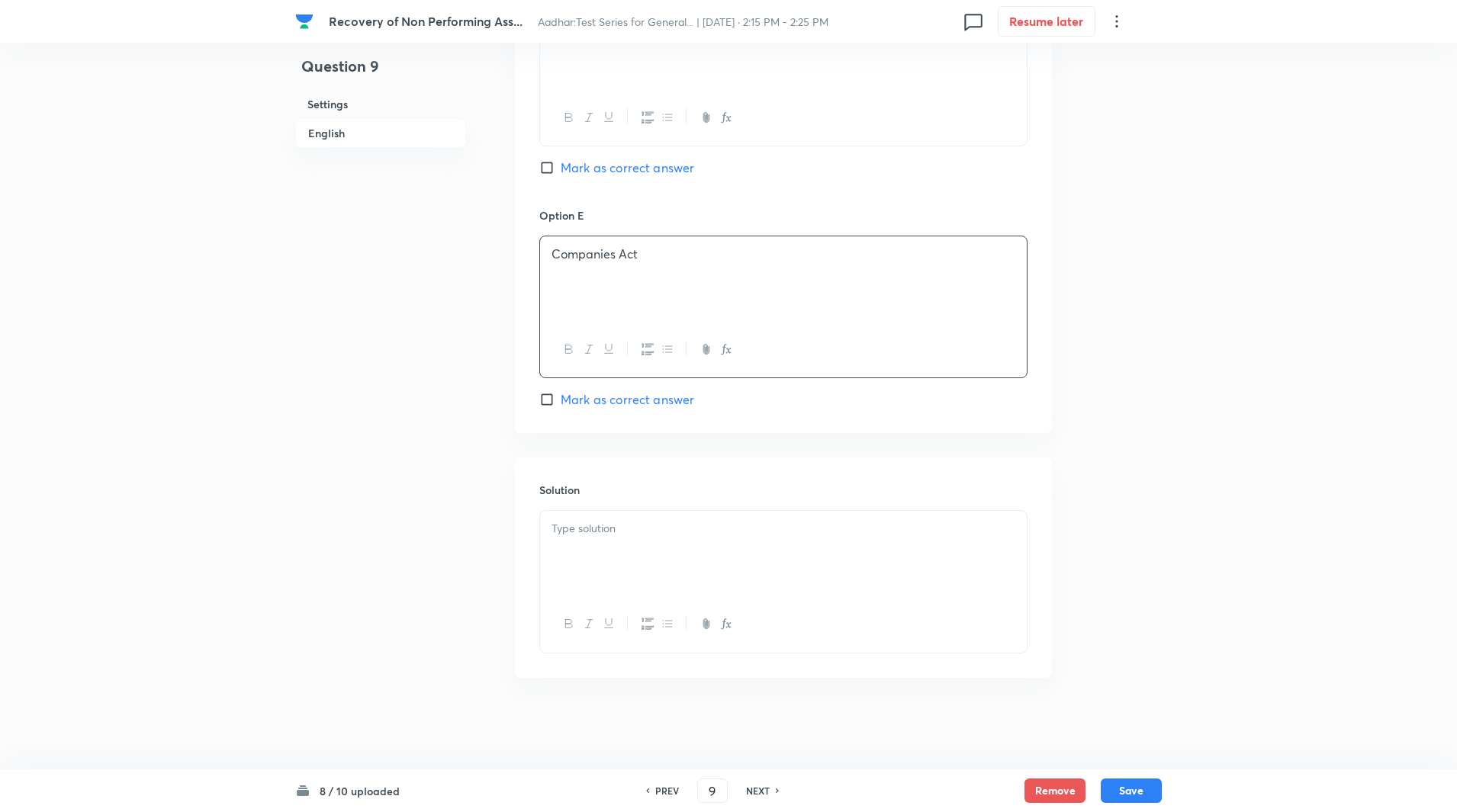
click at [588, 568] on div at bounding box center [783, 553] width 486 height 85
click at [628, 545] on p "Explanation: SARFAESI Act specifically allows banks to take possession and sell…" at bounding box center [783, 554] width 464 height 34
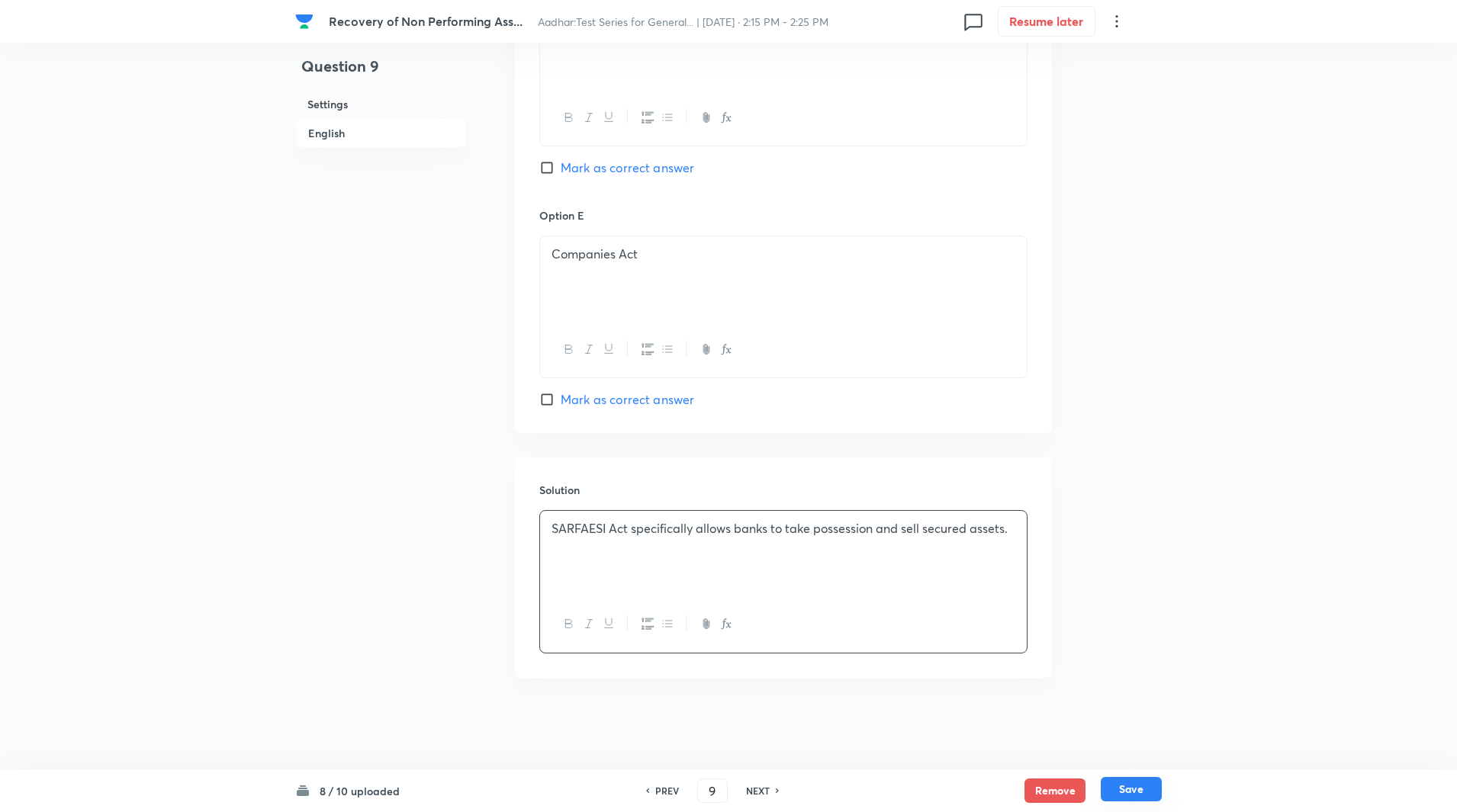
click at [1143, 785] on button "Save" at bounding box center [1130, 789] width 61 height 24
type input "10"
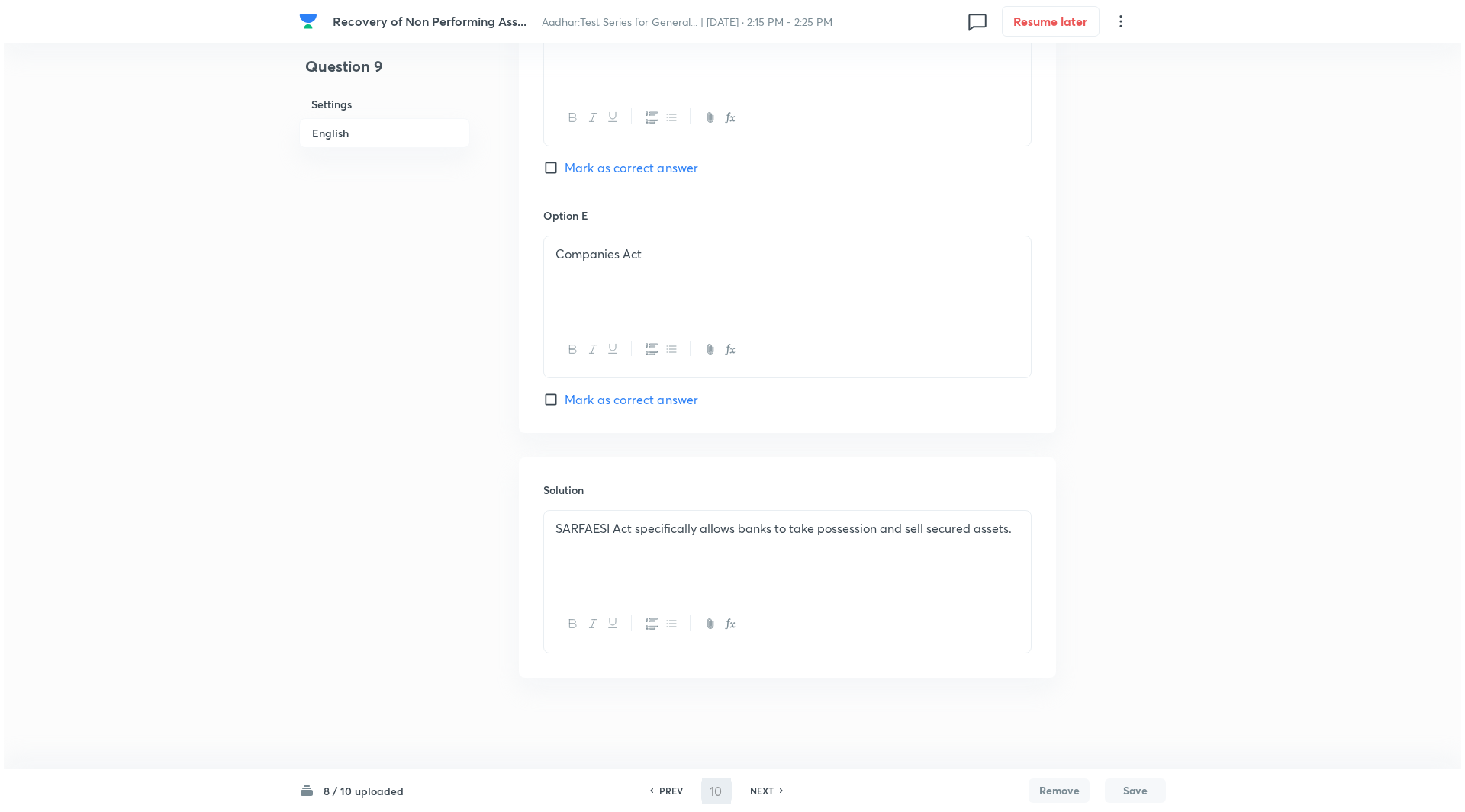
scroll to position [0, 0]
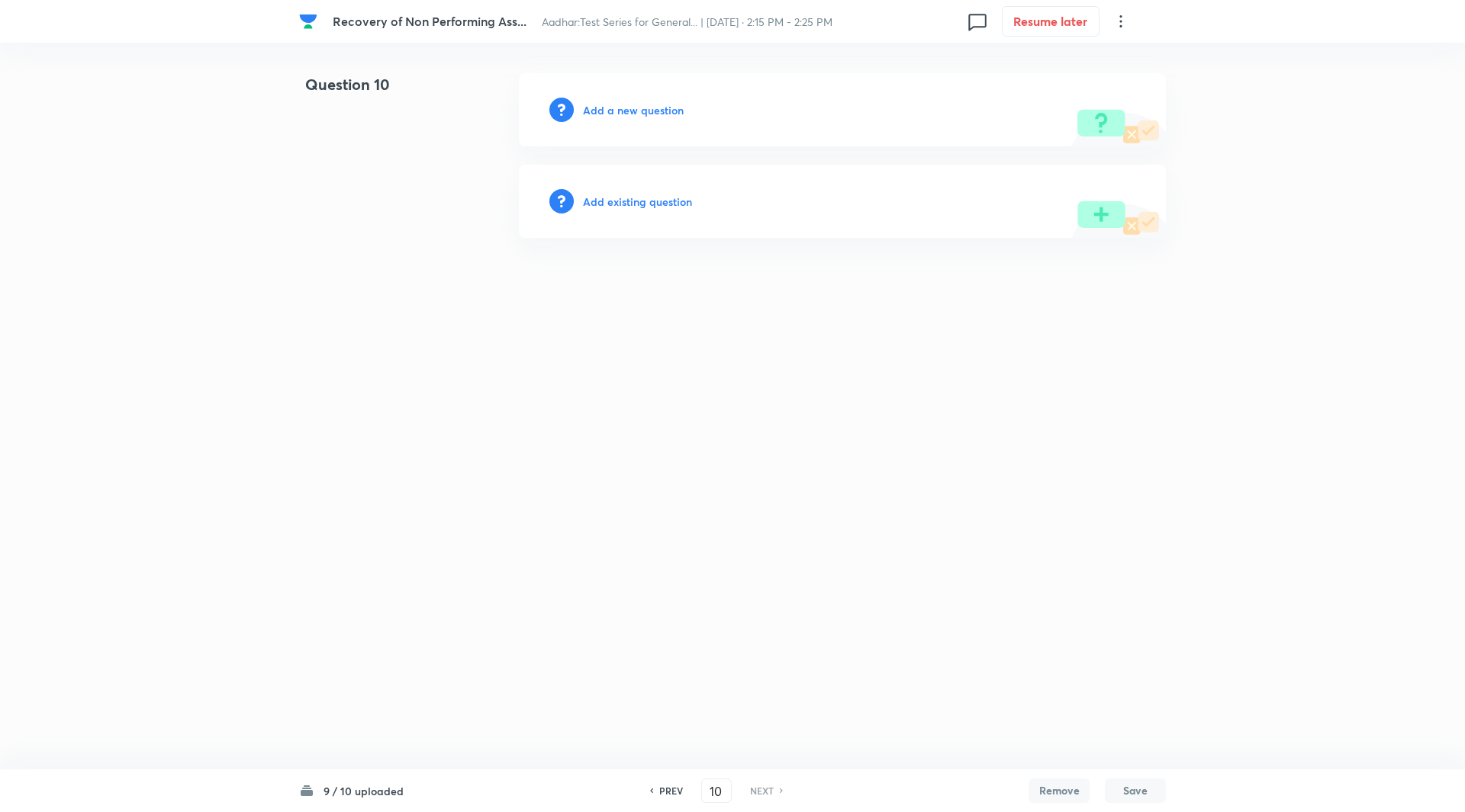
click at [654, 109] on h6 "Add a new question" at bounding box center [633, 110] width 101 height 16
click at [654, 109] on h6 "Choose a question type" at bounding box center [641, 110] width 118 height 16
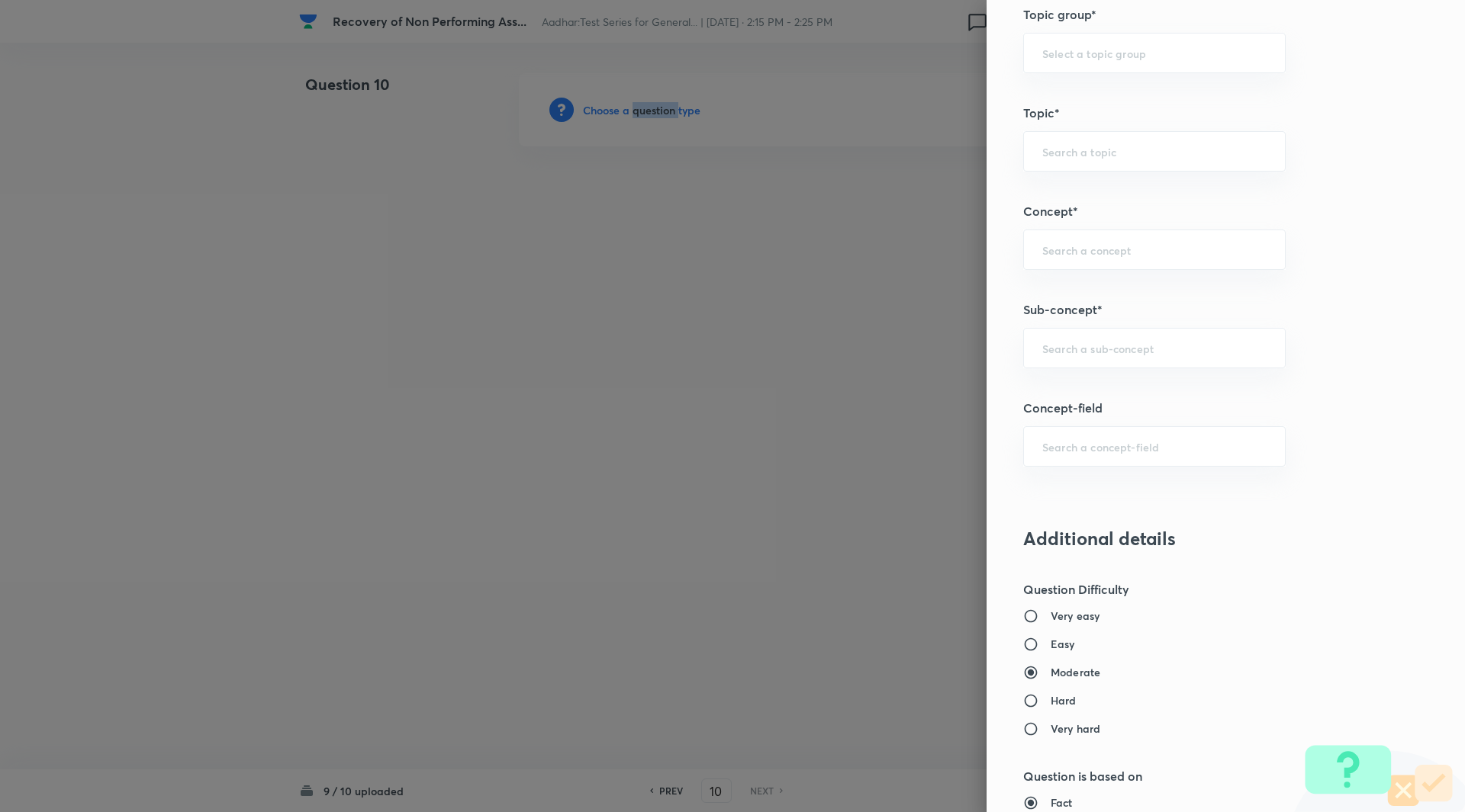
scroll to position [728, 0]
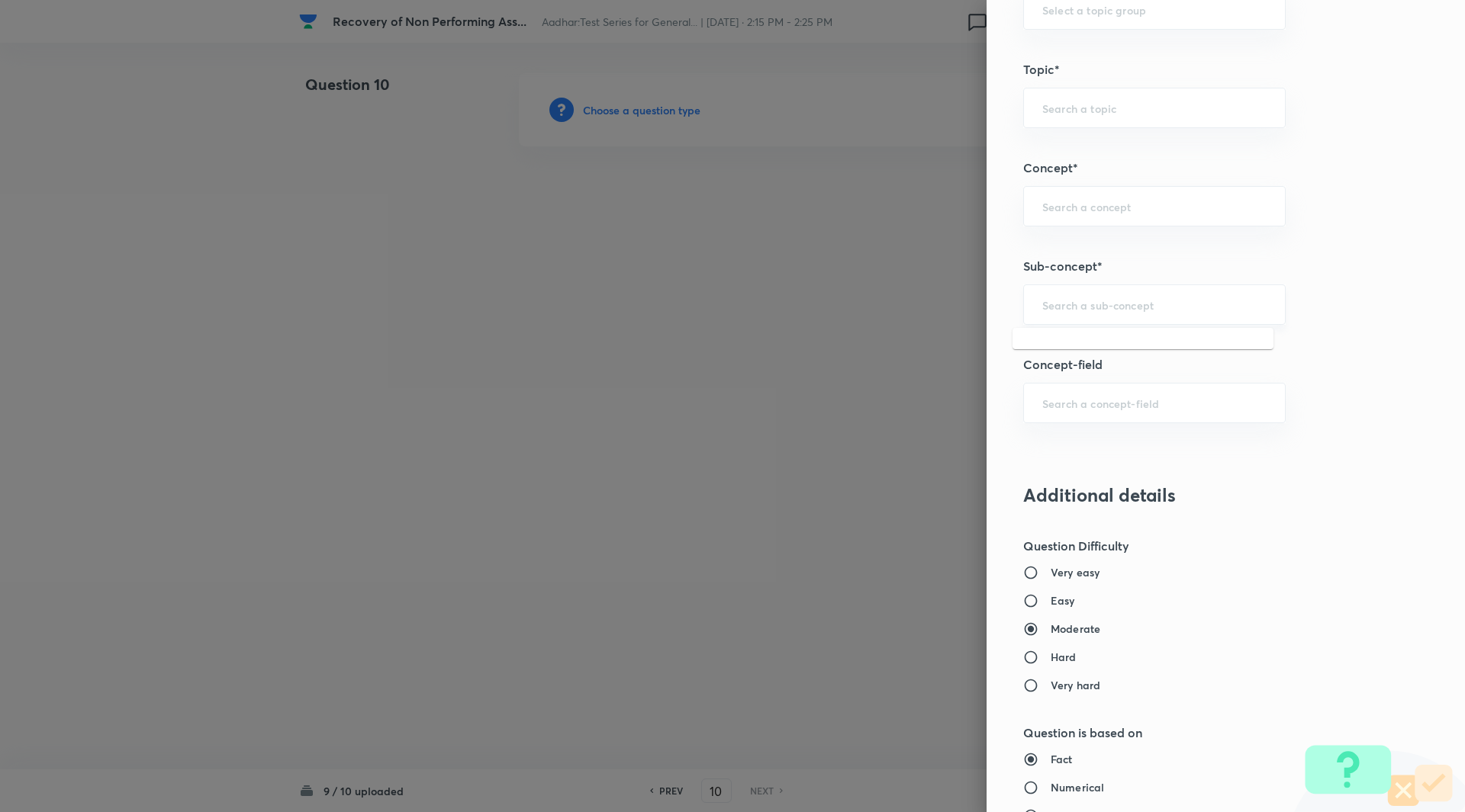
click at [1101, 302] on input "text" at bounding box center [1154, 305] width 225 height 15
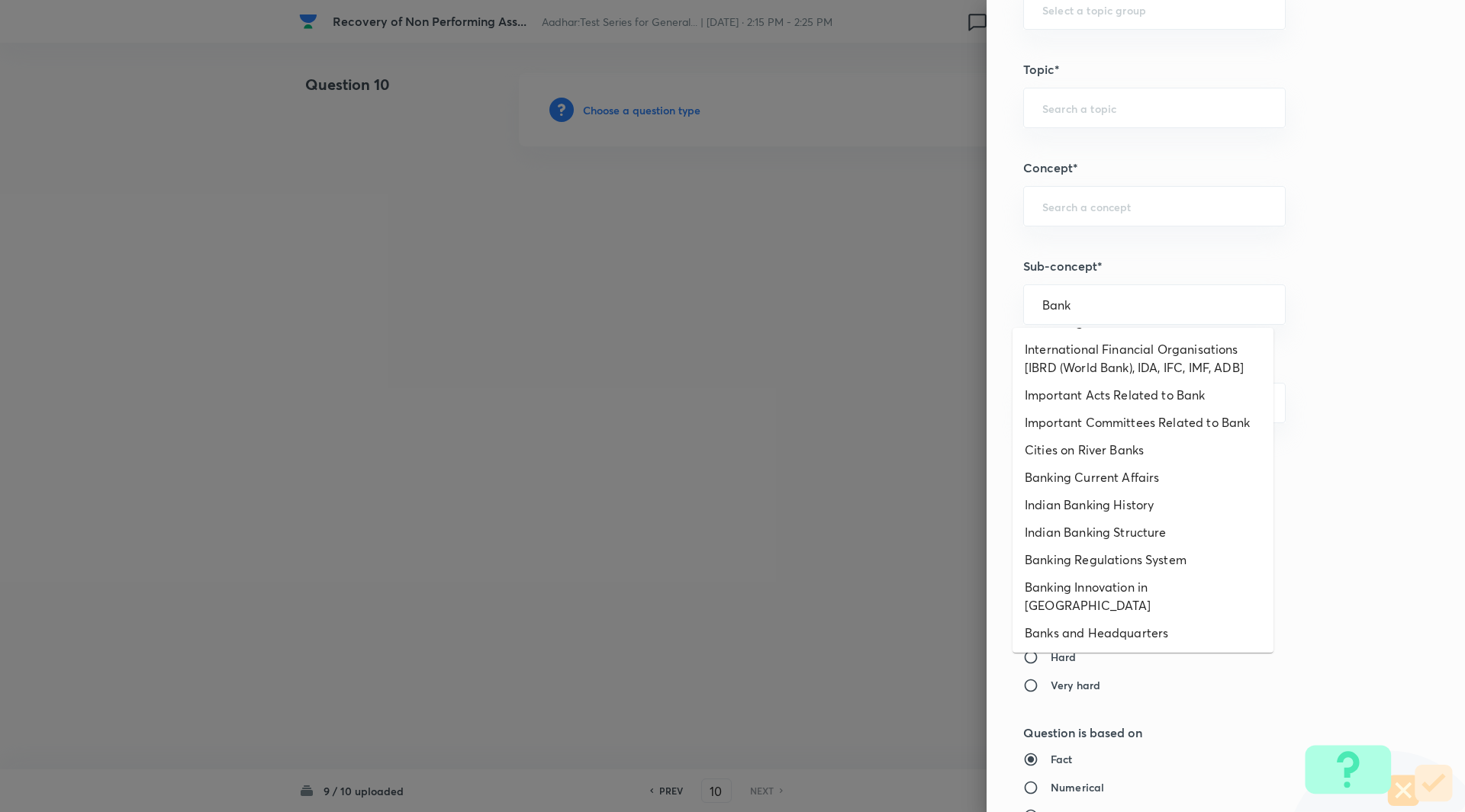
scroll to position [462, 0]
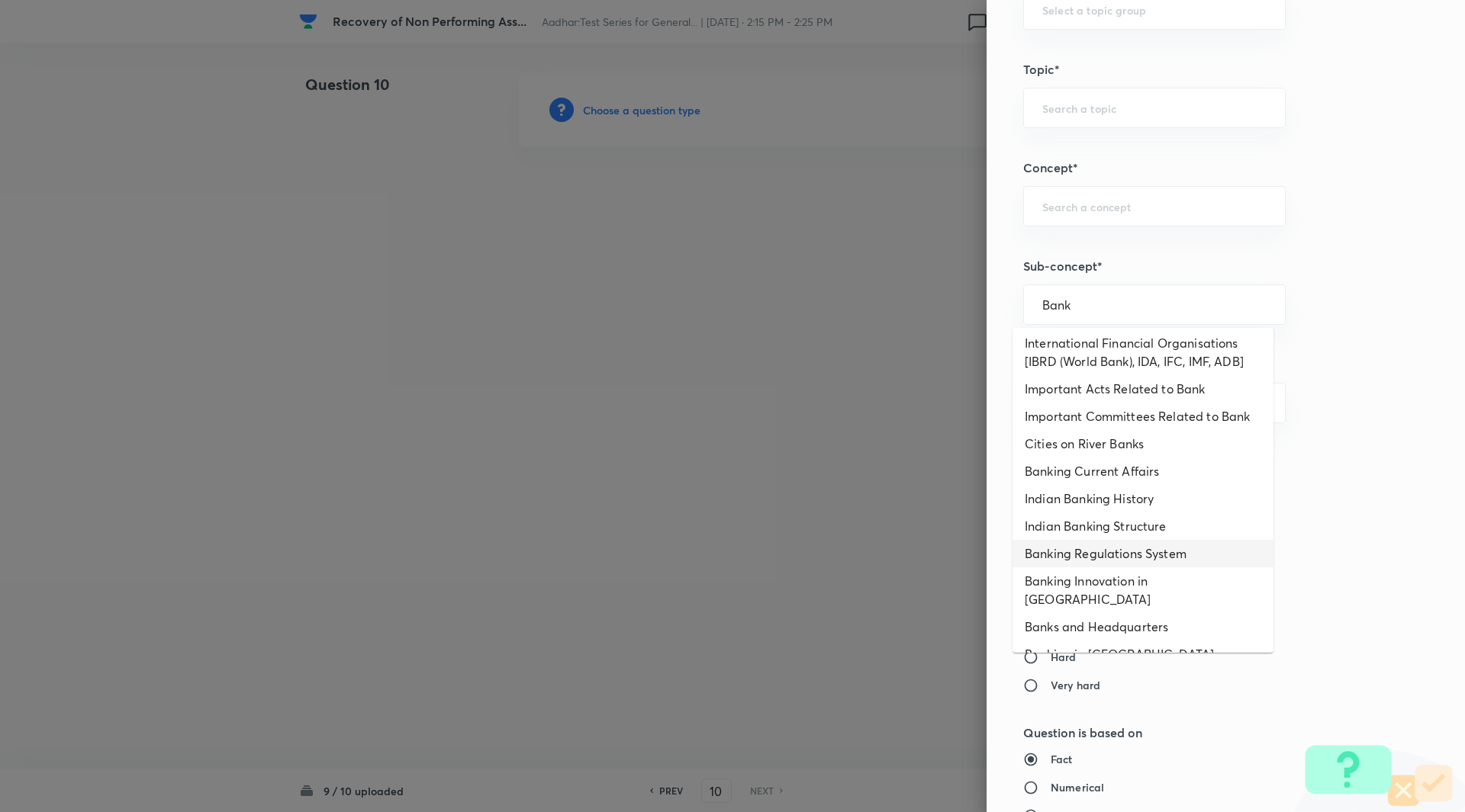
click at [1134, 549] on li "Banking Regulations System" at bounding box center [1143, 553] width 261 height 28
type input "Banking Regulations System"
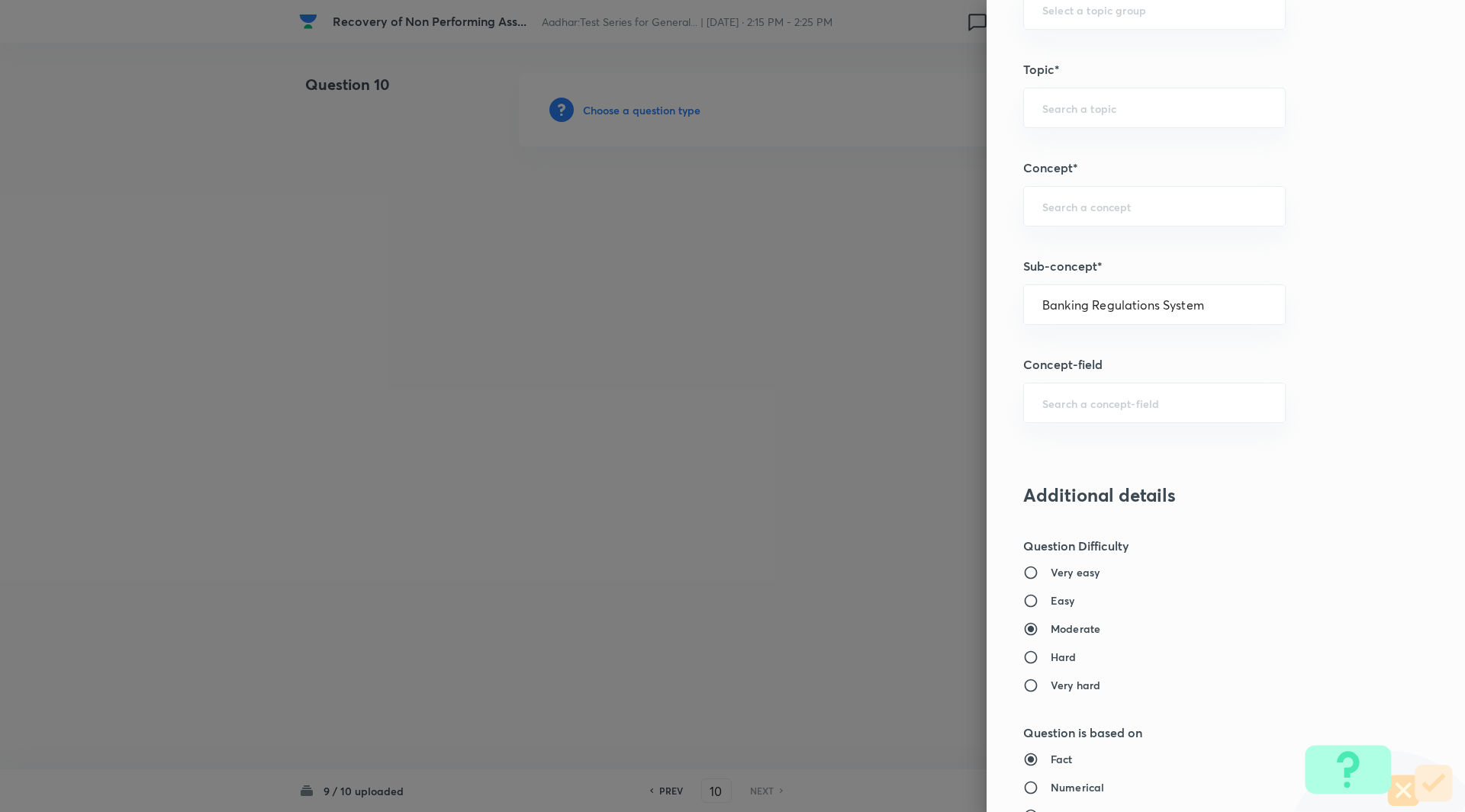
type input "Awareness"
type input "Banking Awareness"
type input "Indian Banking System"
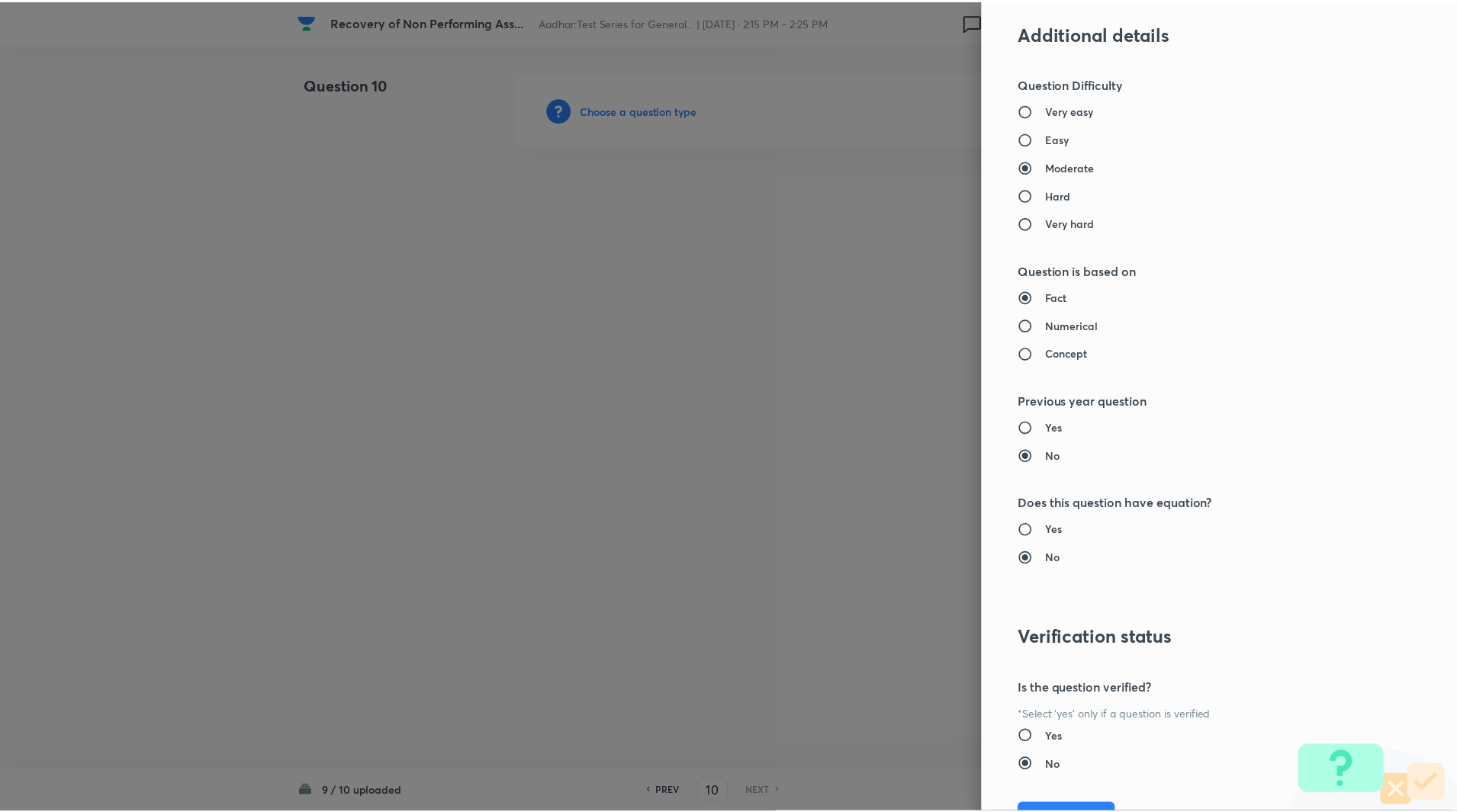
scroll to position [1267, 0]
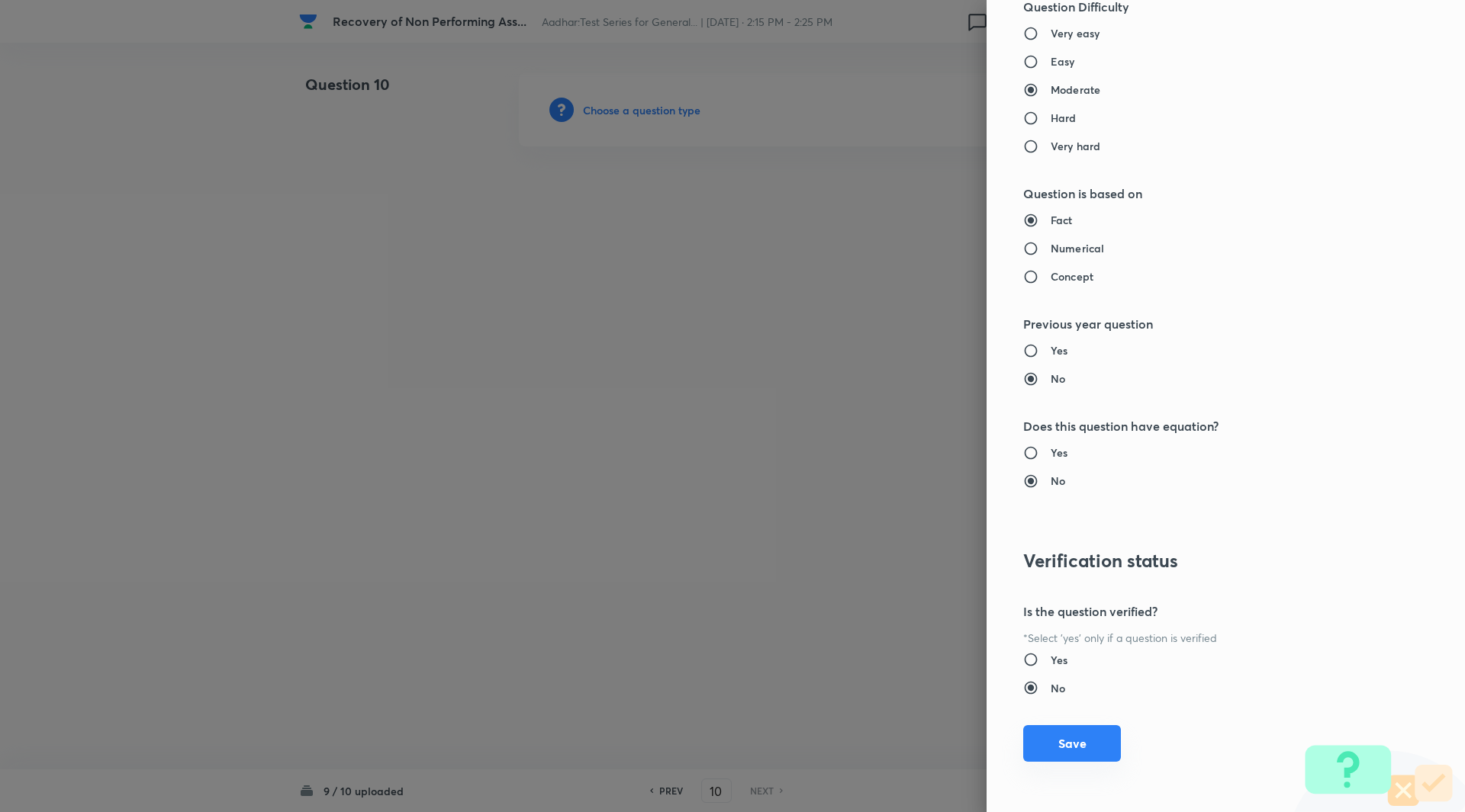
click at [1063, 753] on button "Save" at bounding box center [1072, 743] width 97 height 36
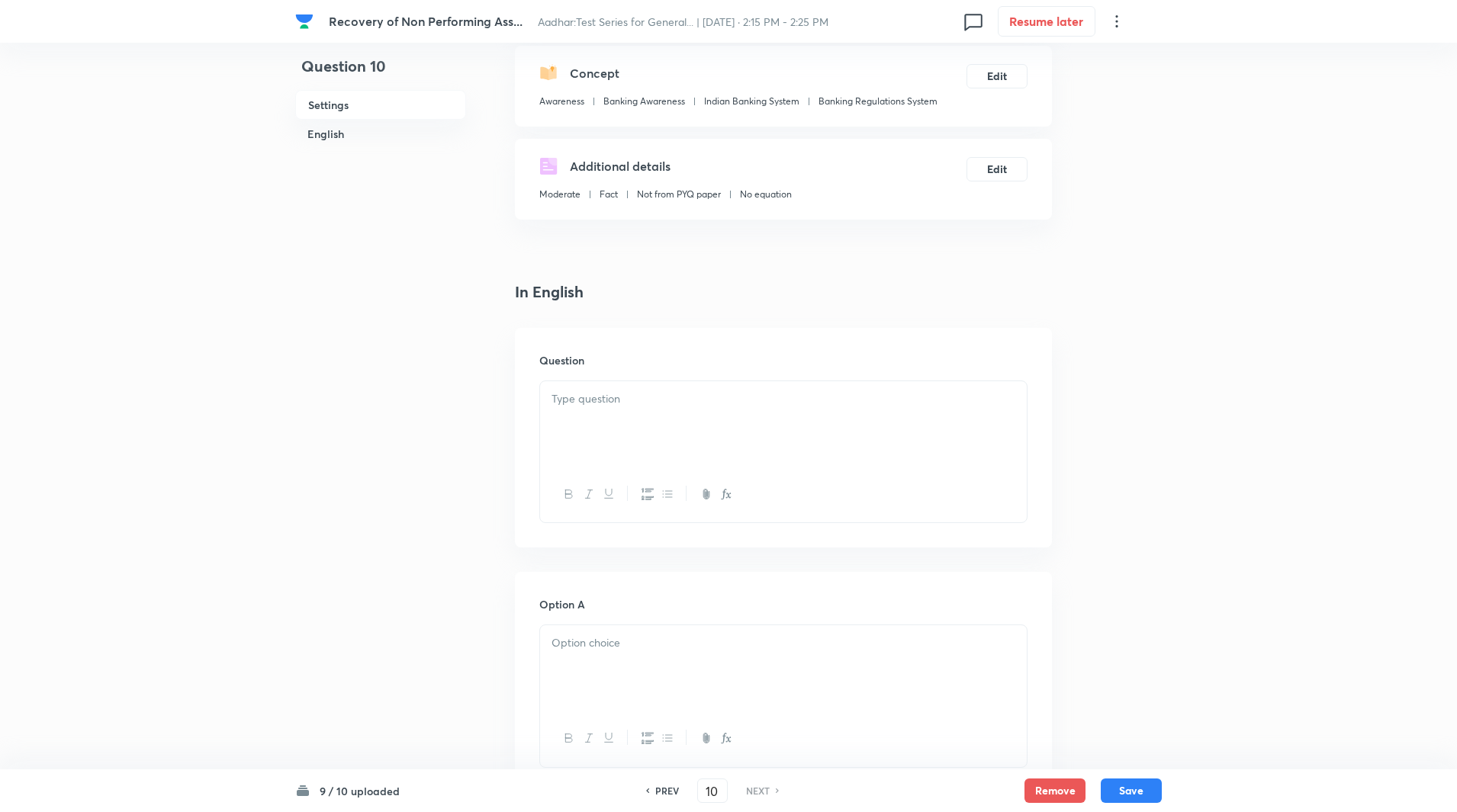
scroll to position [201, 0]
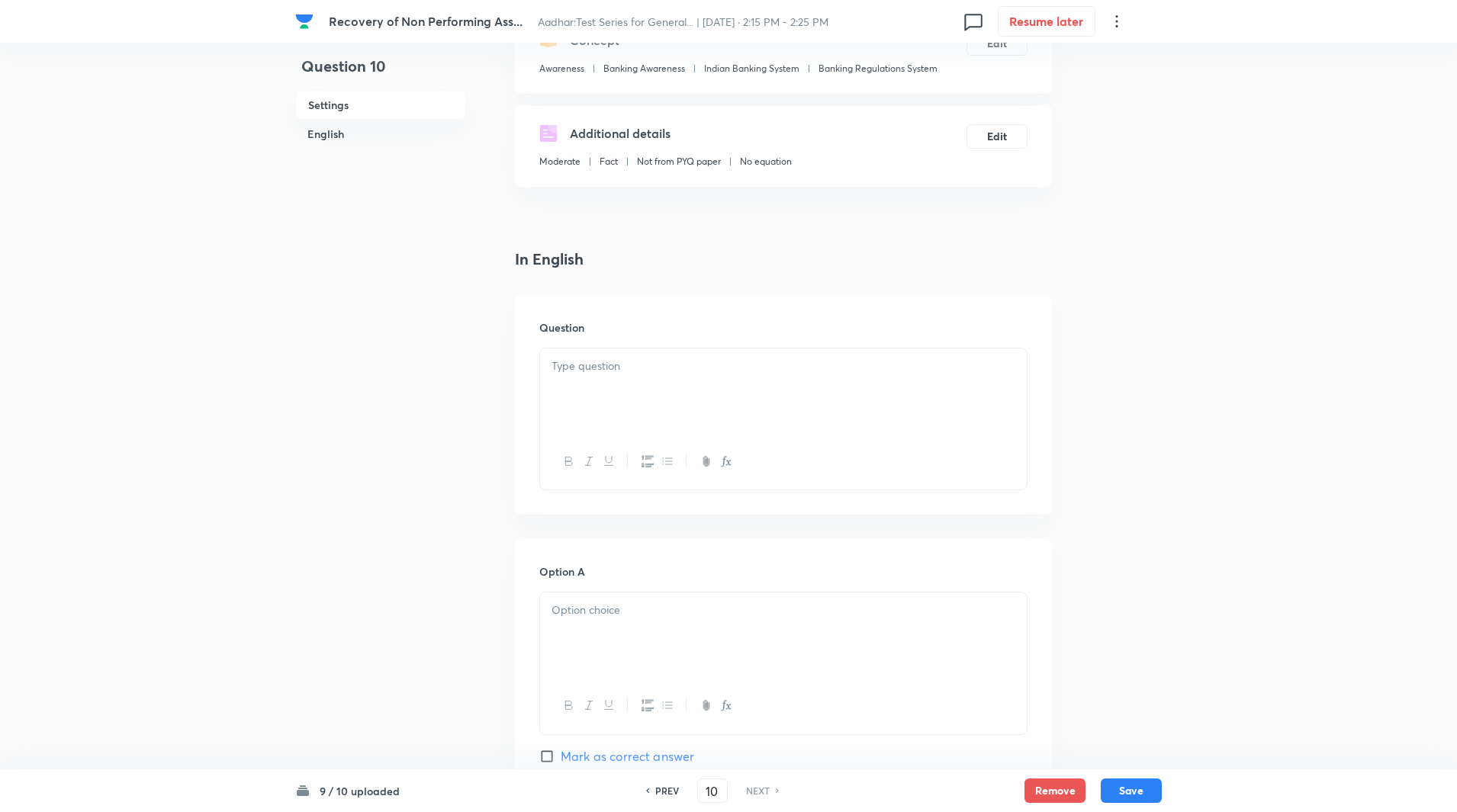
click at [652, 387] on div at bounding box center [783, 391] width 486 height 85
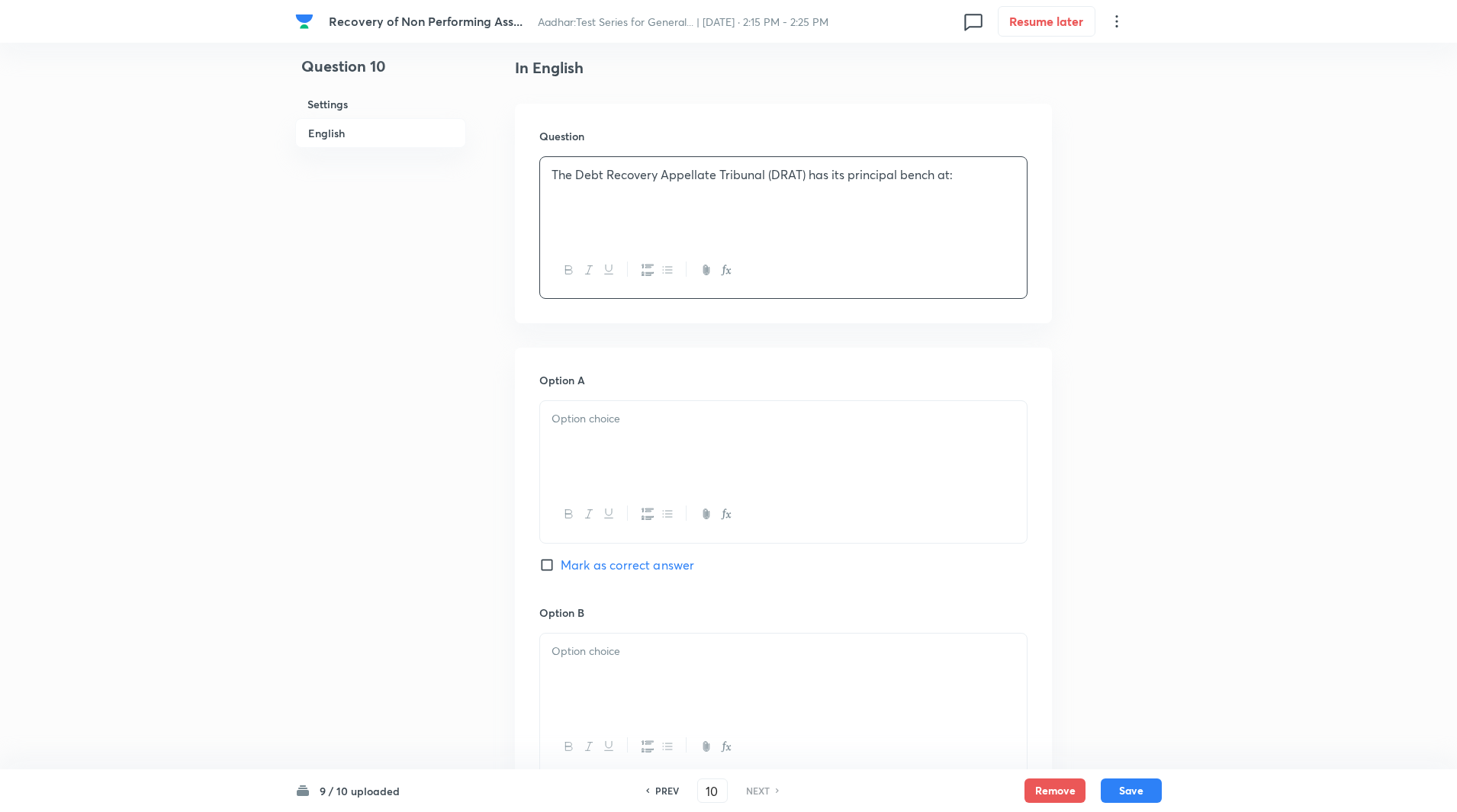
scroll to position [410, 0]
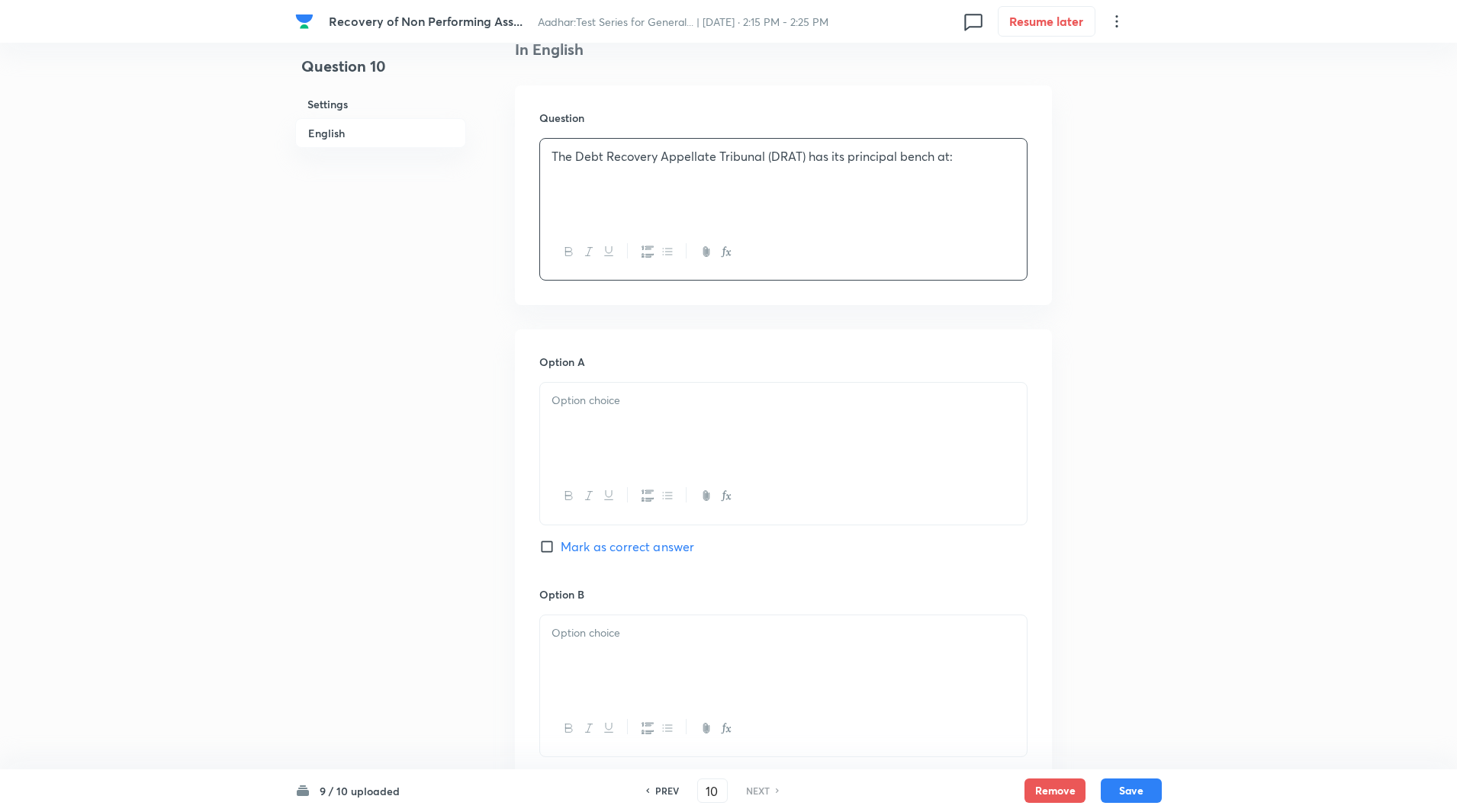
click at [610, 423] on div at bounding box center [783, 425] width 486 height 85
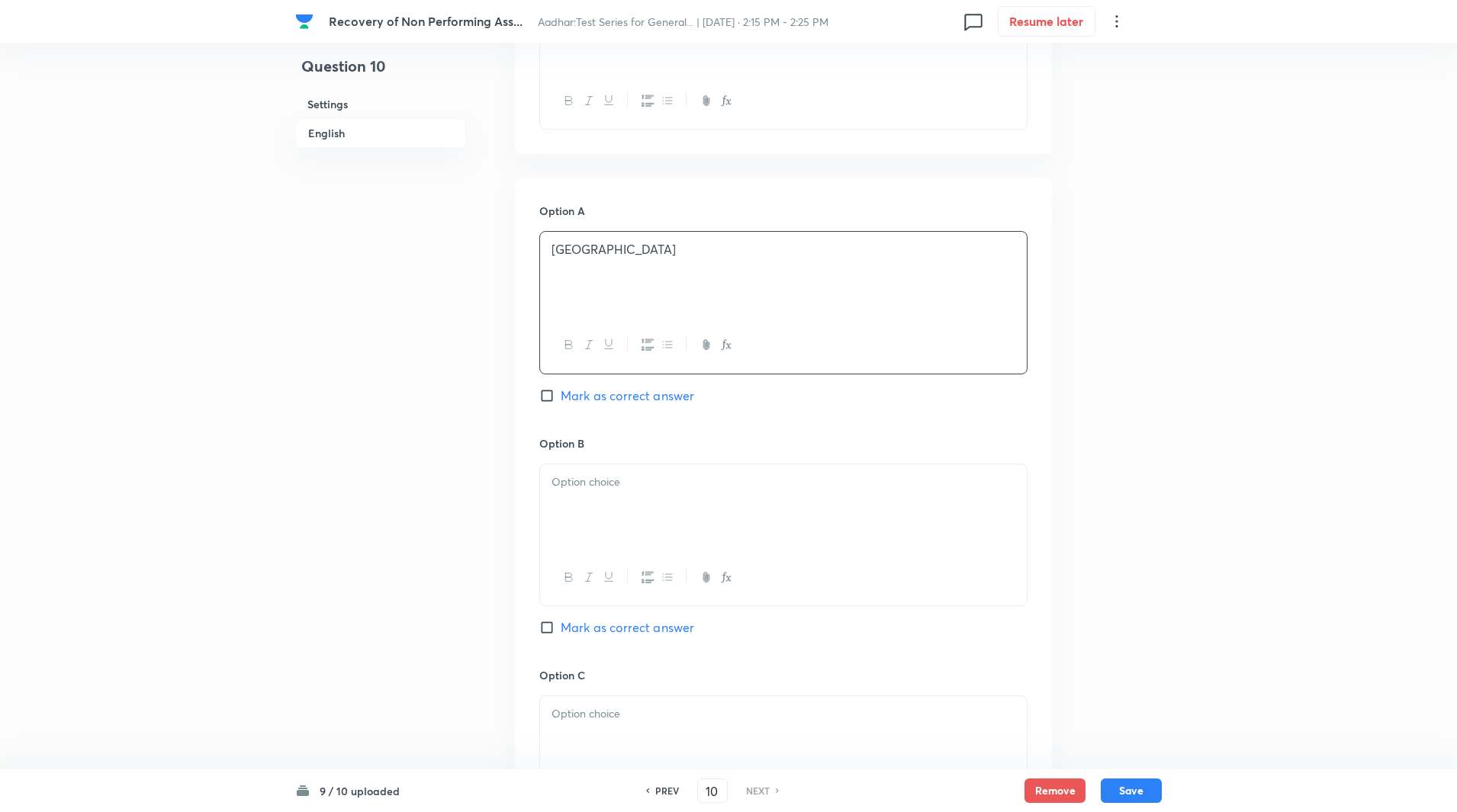
scroll to position [588, 0]
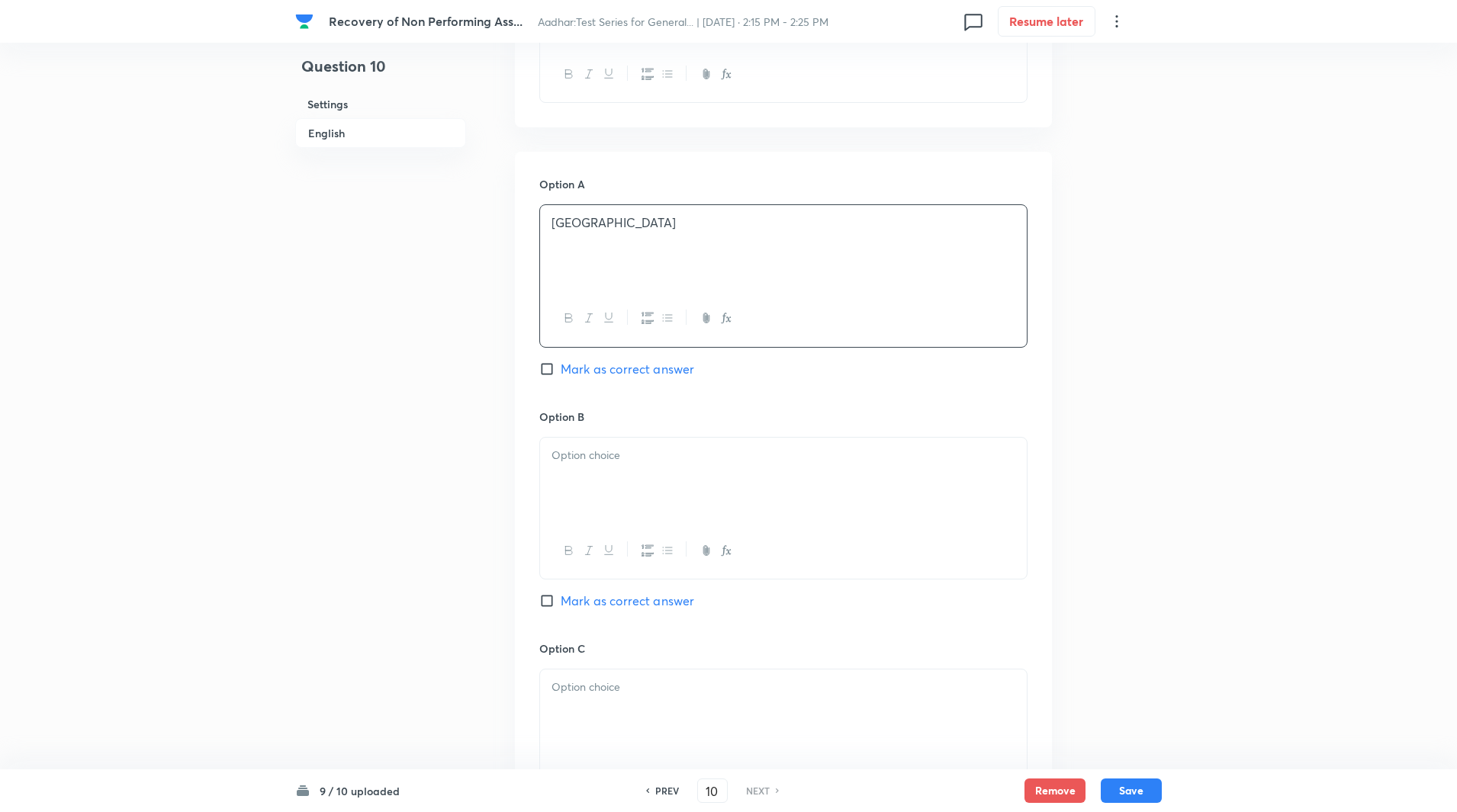
click at [550, 366] on input "Mark as correct answer" at bounding box center [549, 369] width 21 height 15
checkbox input "true"
click at [579, 485] on div at bounding box center [783, 480] width 486 height 85
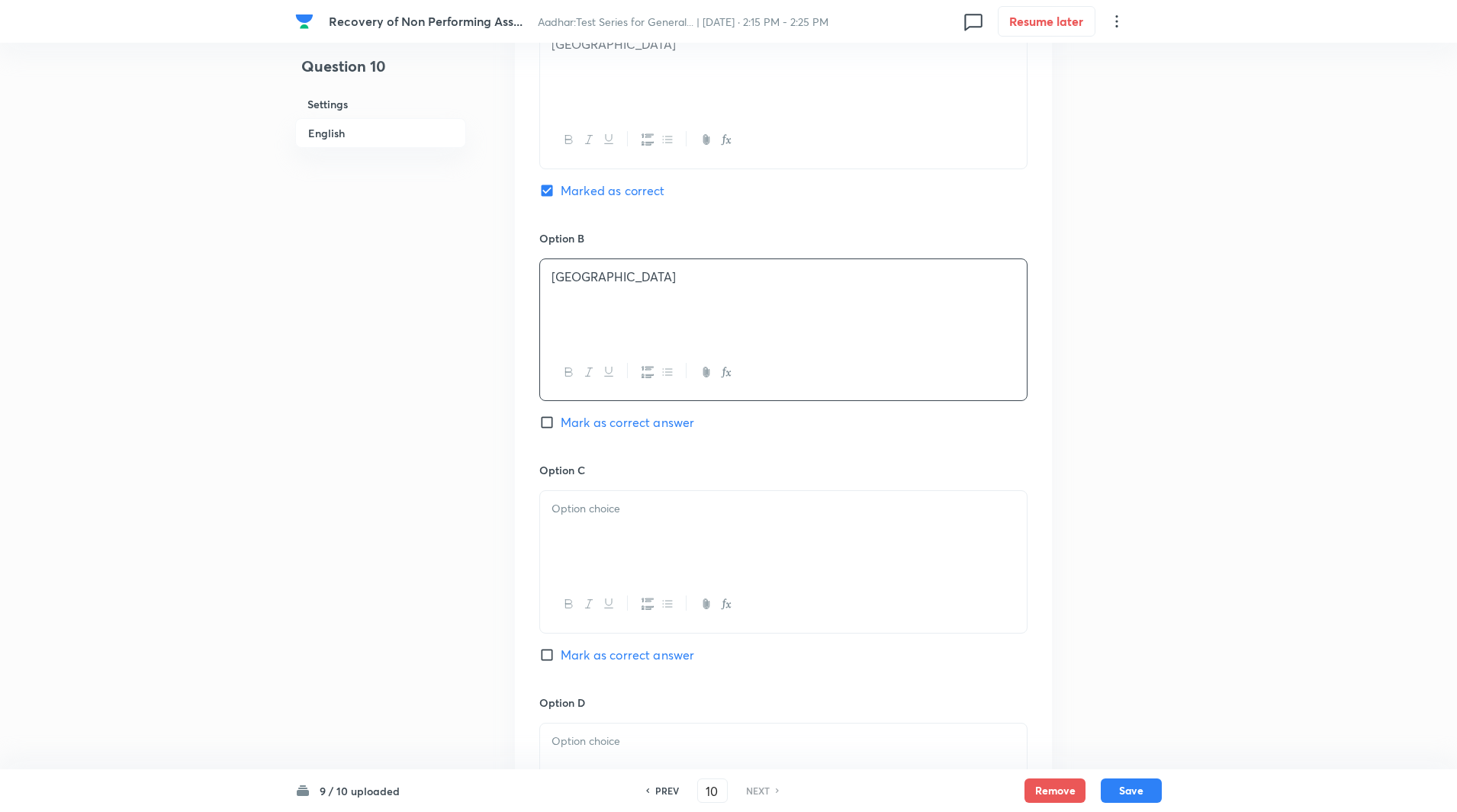
scroll to position [798, 0]
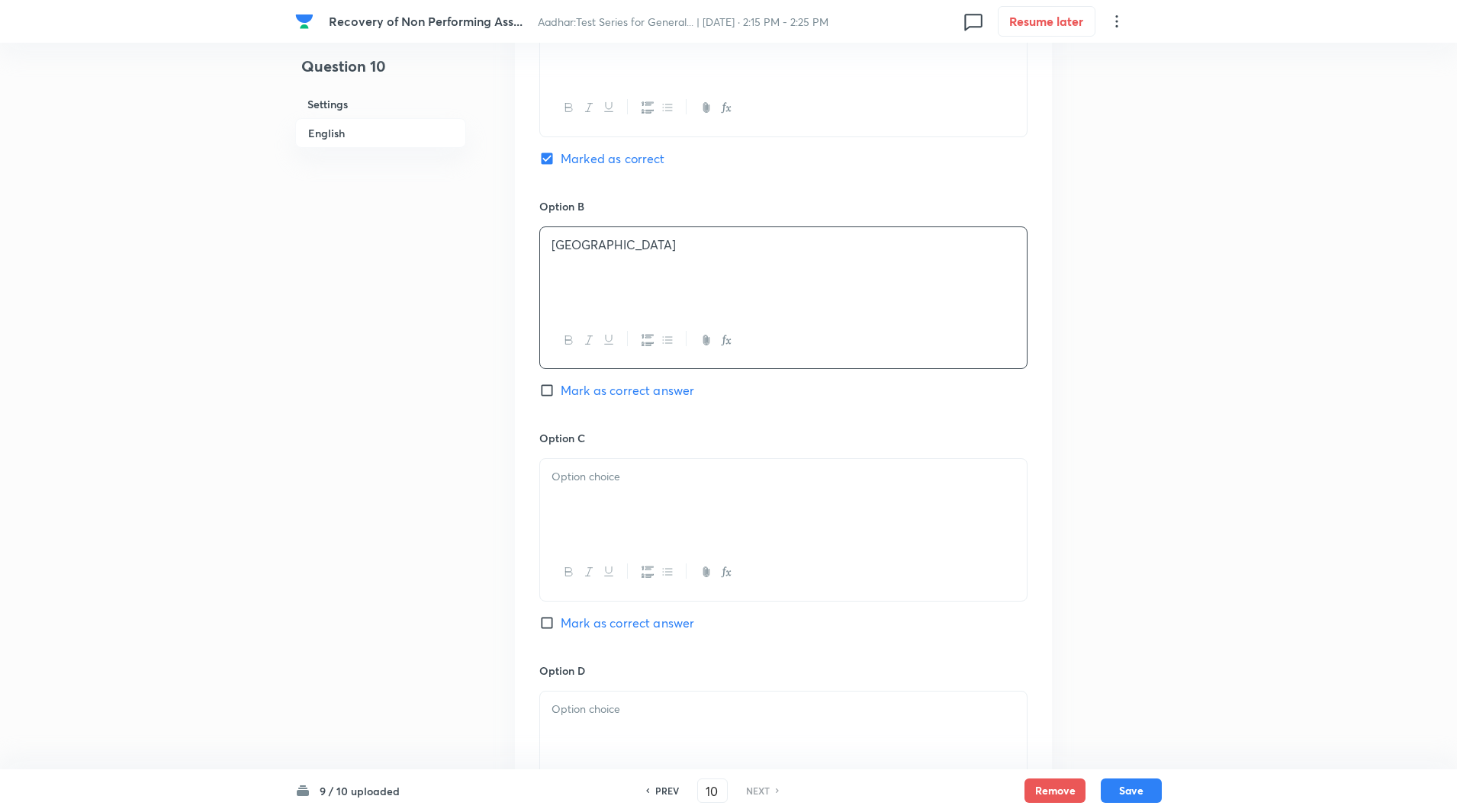
click at [572, 474] on p at bounding box center [783, 477] width 464 height 18
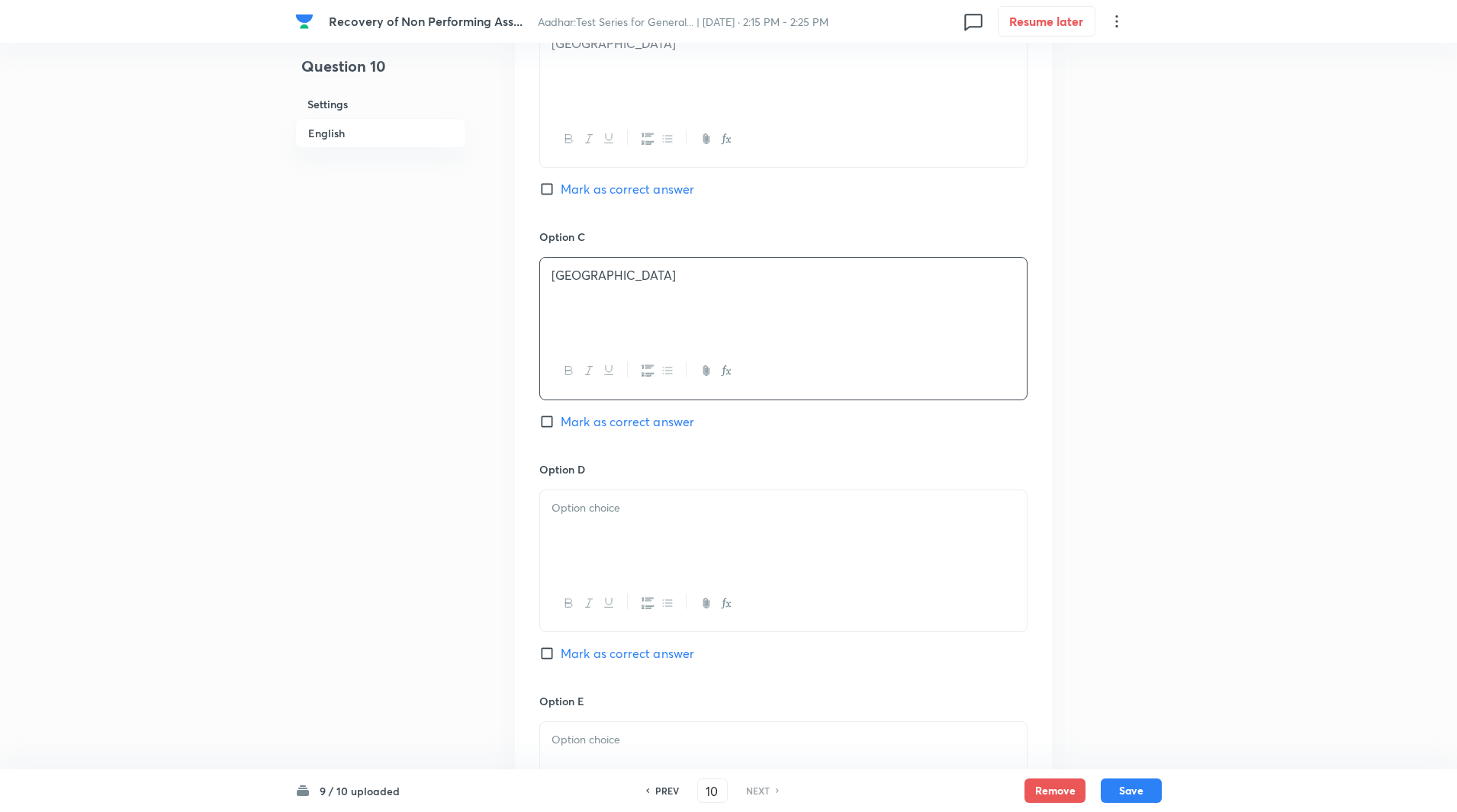
scroll to position [1019, 0]
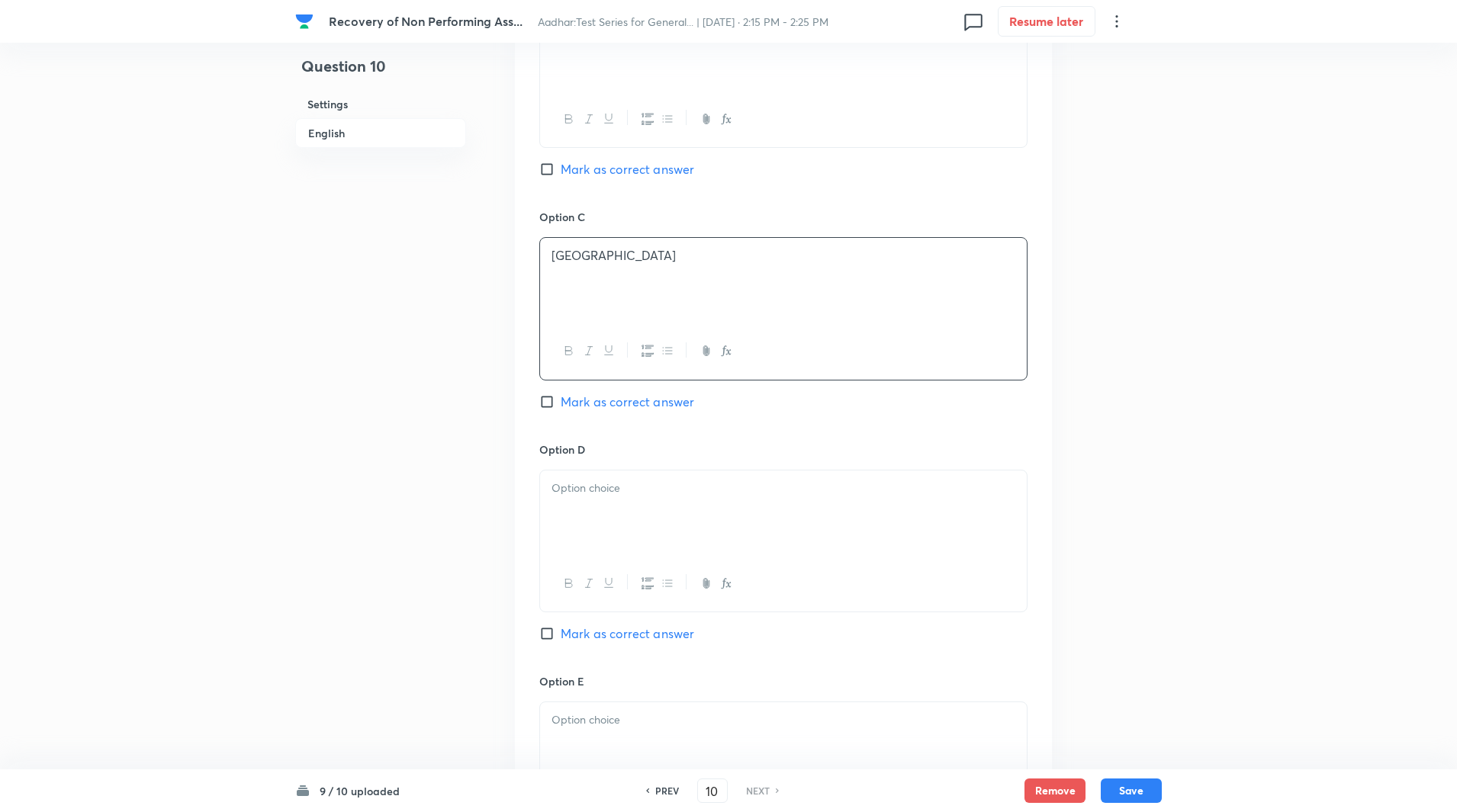
click at [581, 501] on div at bounding box center [783, 513] width 486 height 85
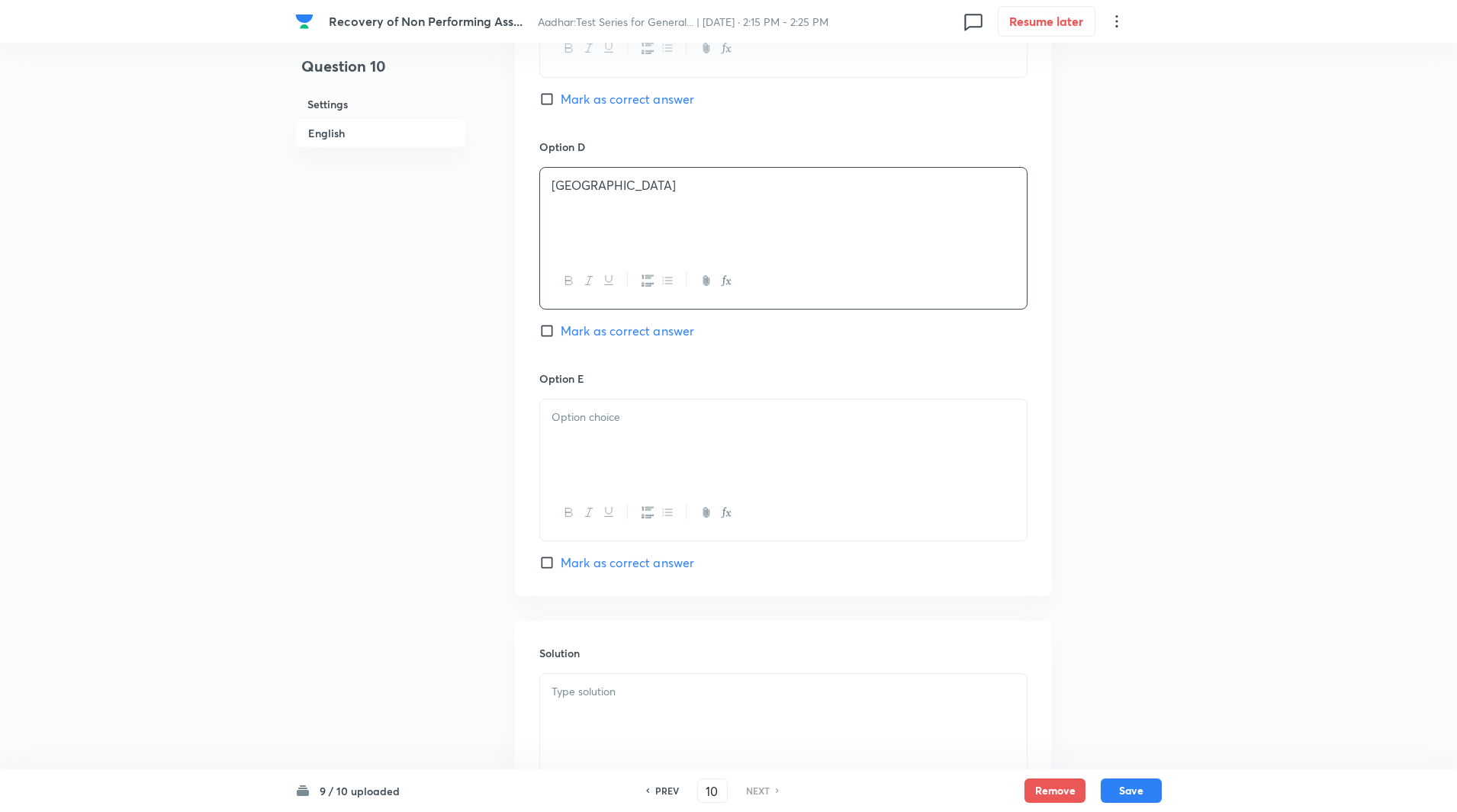
scroll to position [1323, 0]
click at [576, 480] on div at bounding box center [783, 441] width 486 height 85
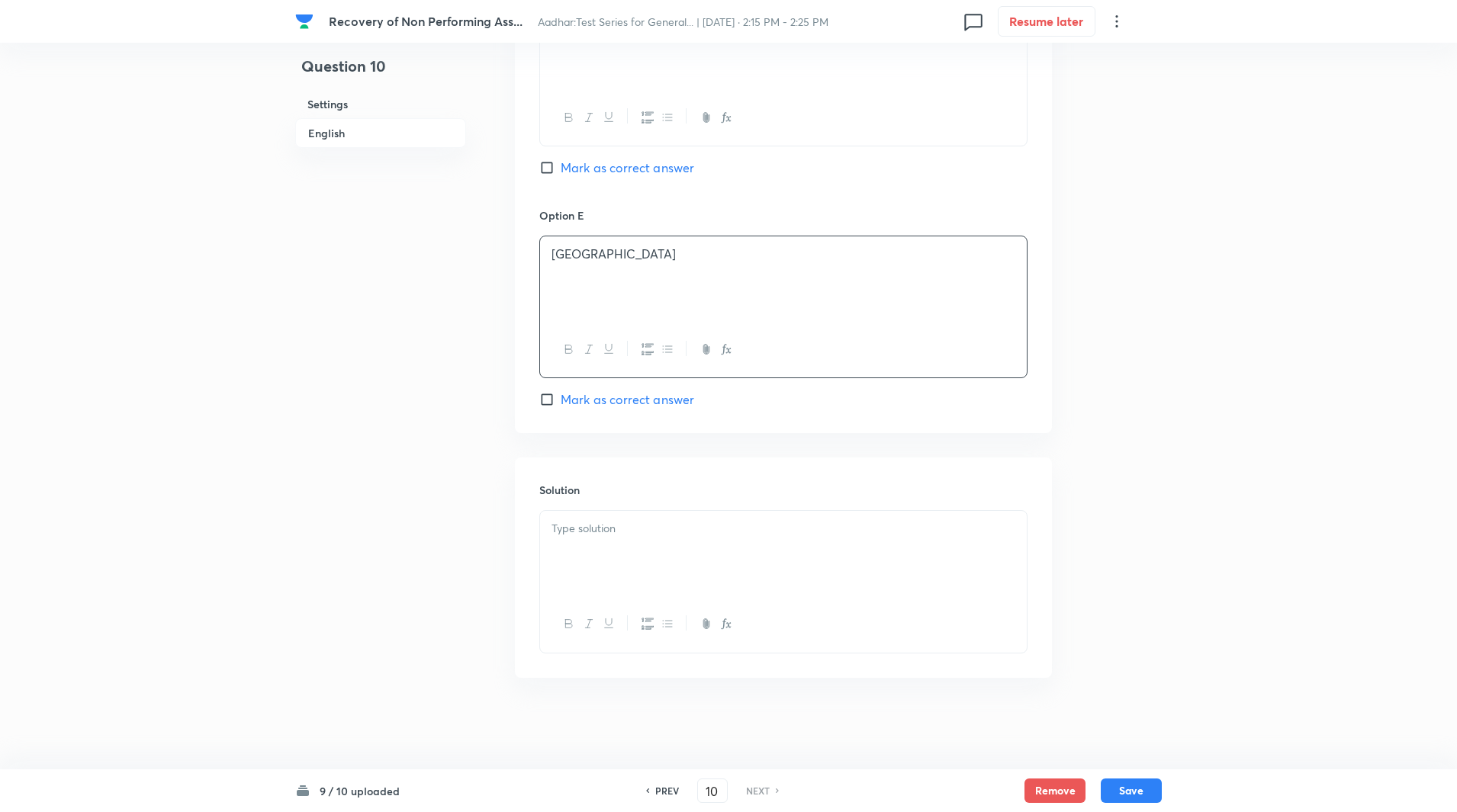
click at [576, 559] on div at bounding box center [783, 553] width 486 height 85
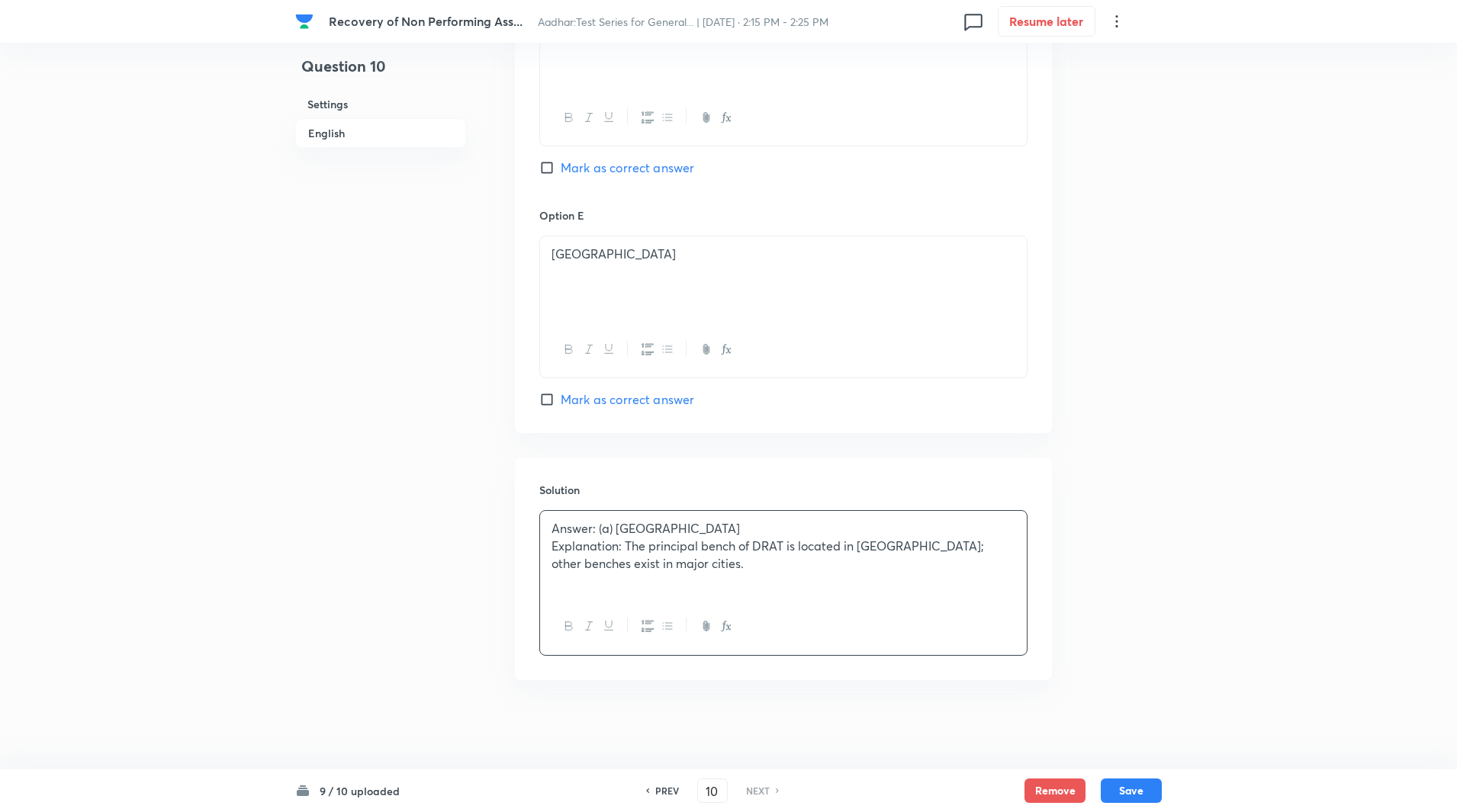
click at [626, 547] on p "Explanation: The principal bench of DRAT is located in New Delhi; other benches…" at bounding box center [783, 554] width 464 height 34
click at [1122, 785] on button "Save" at bounding box center [1130, 789] width 61 height 24
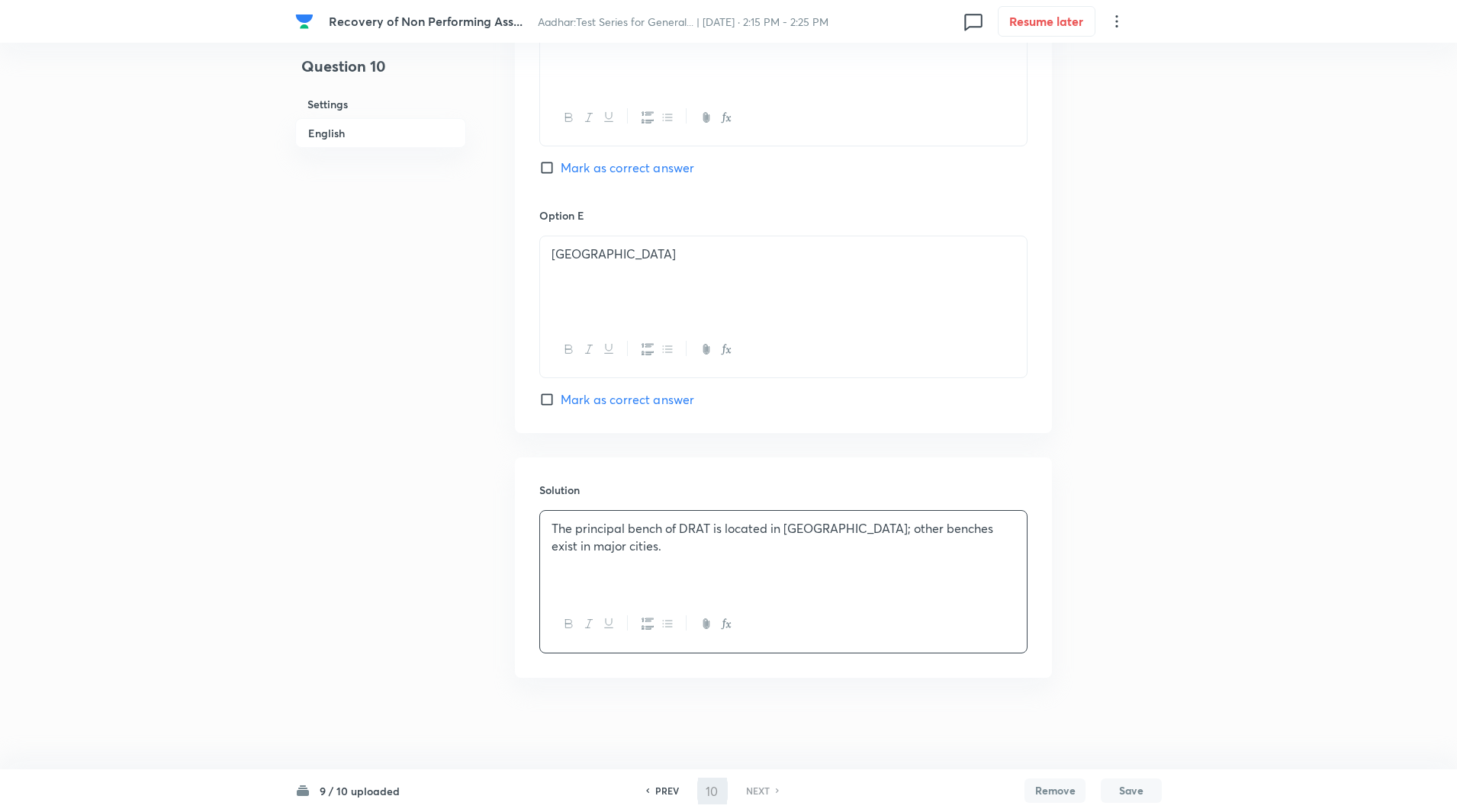
checkbox input "true"
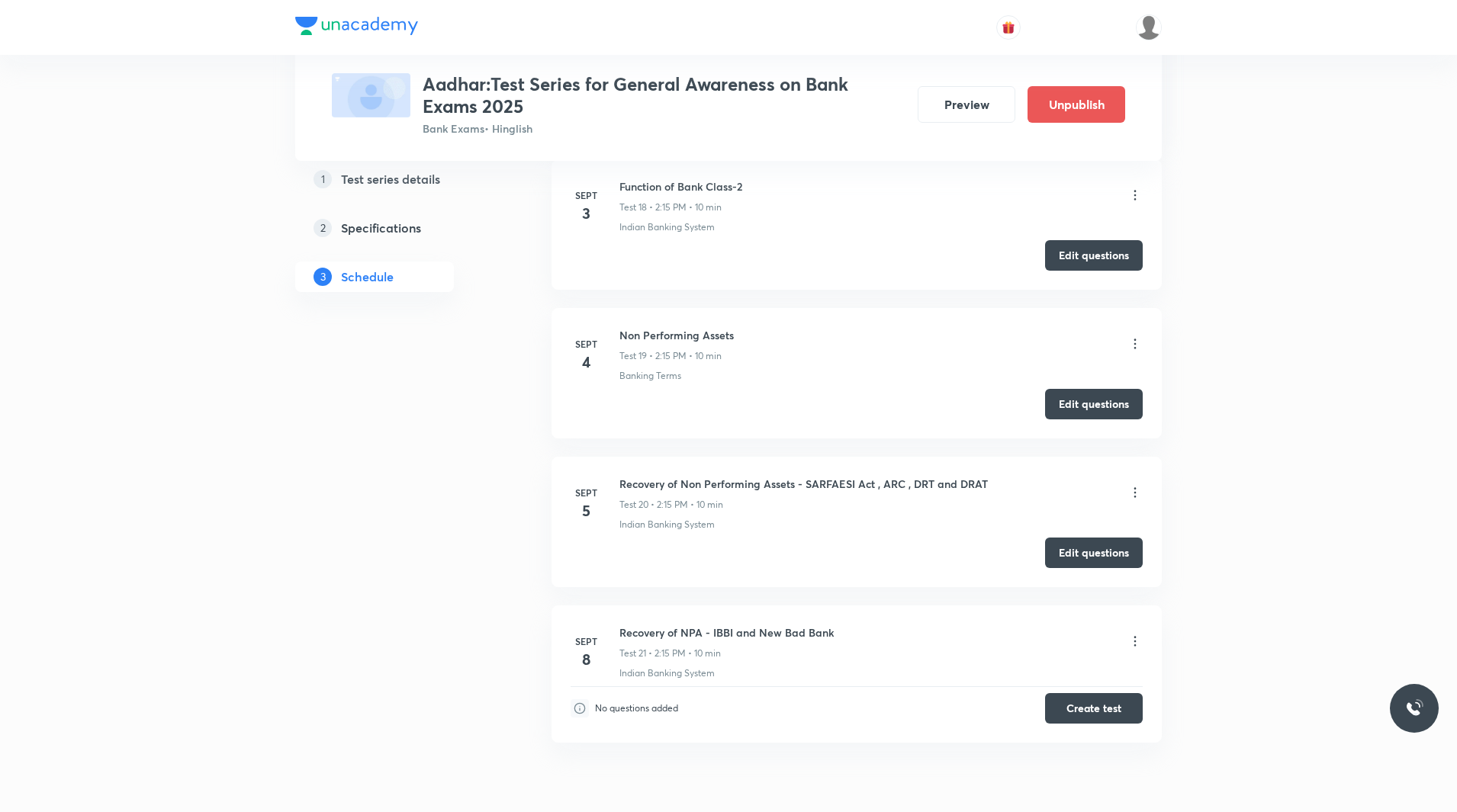
scroll to position [3363, 0]
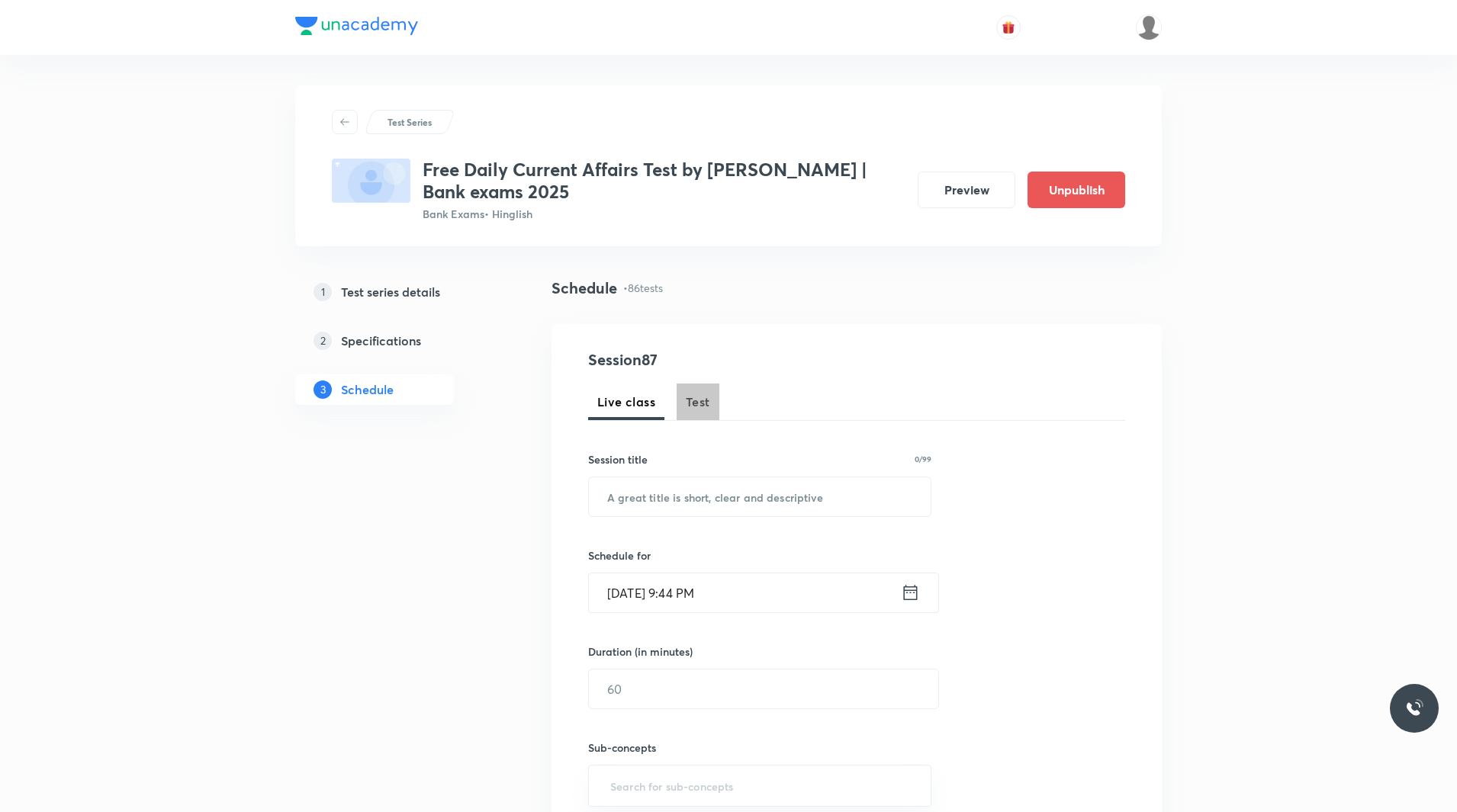
click at [701, 407] on span "Test" at bounding box center [698, 402] width 24 height 19
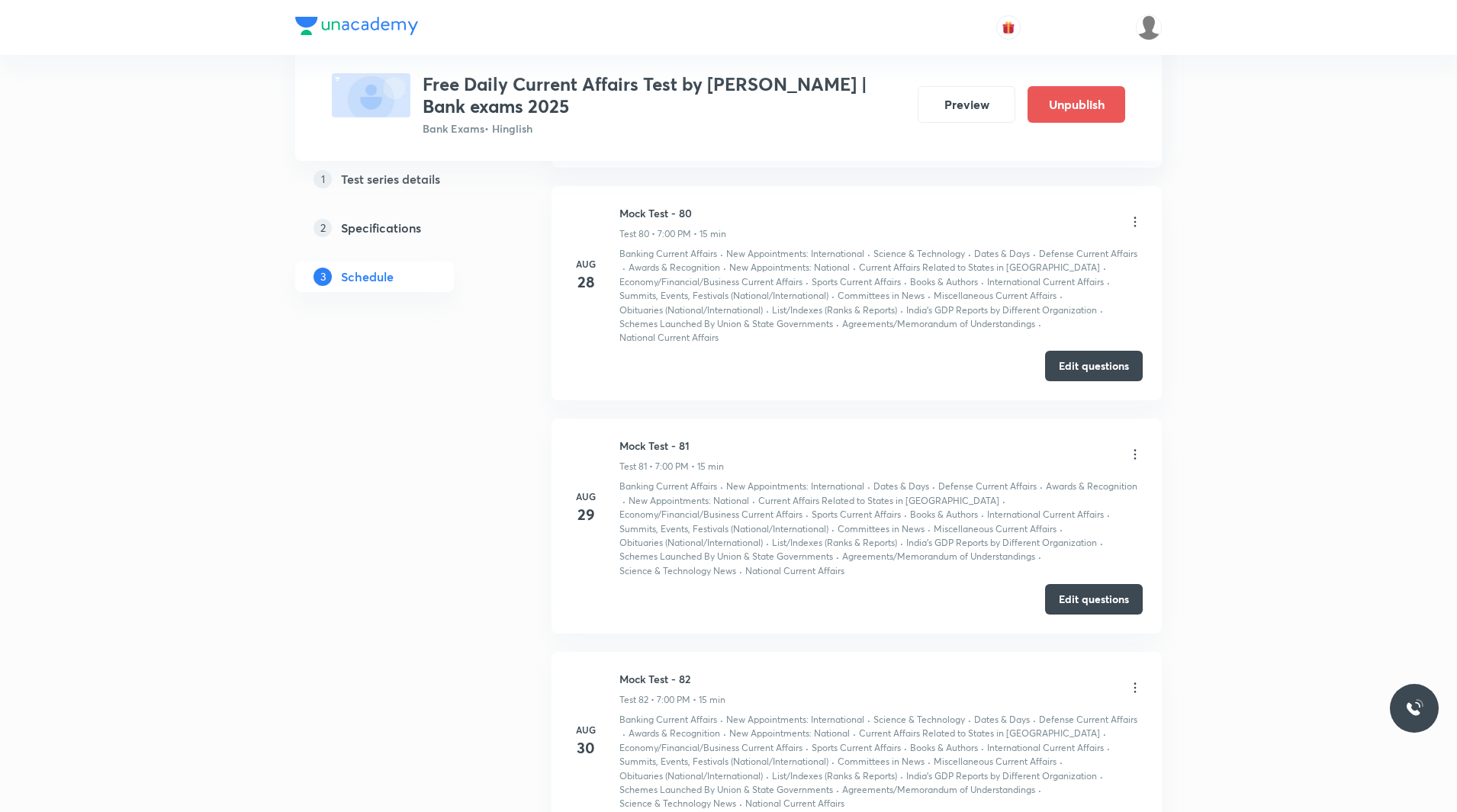
scroll to position [19608, 0]
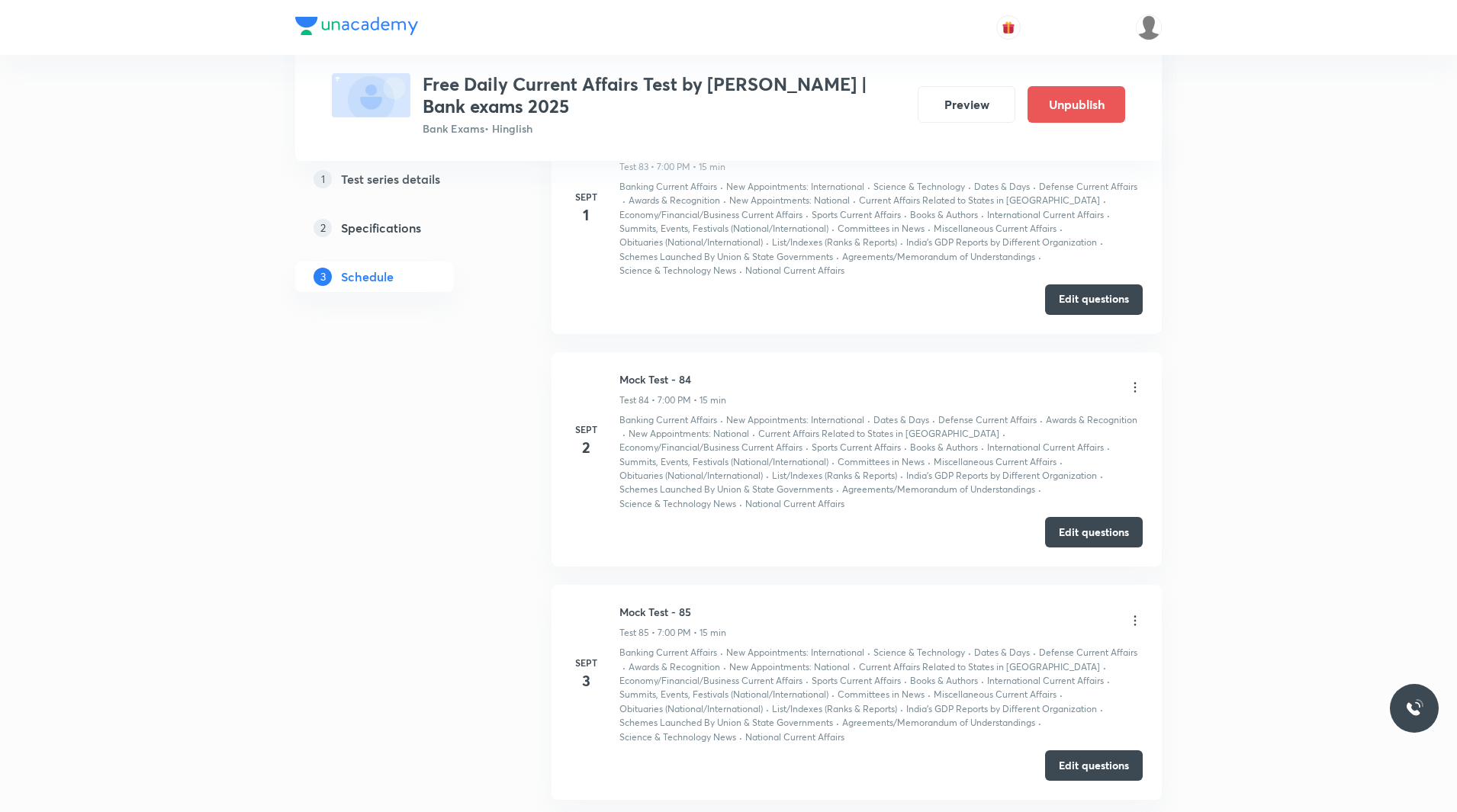
drag, startPoint x: 622, startPoint y: 494, endPoint x: 750, endPoint y: 496, distance: 128.0
copy h6 "Mock Test - 86"
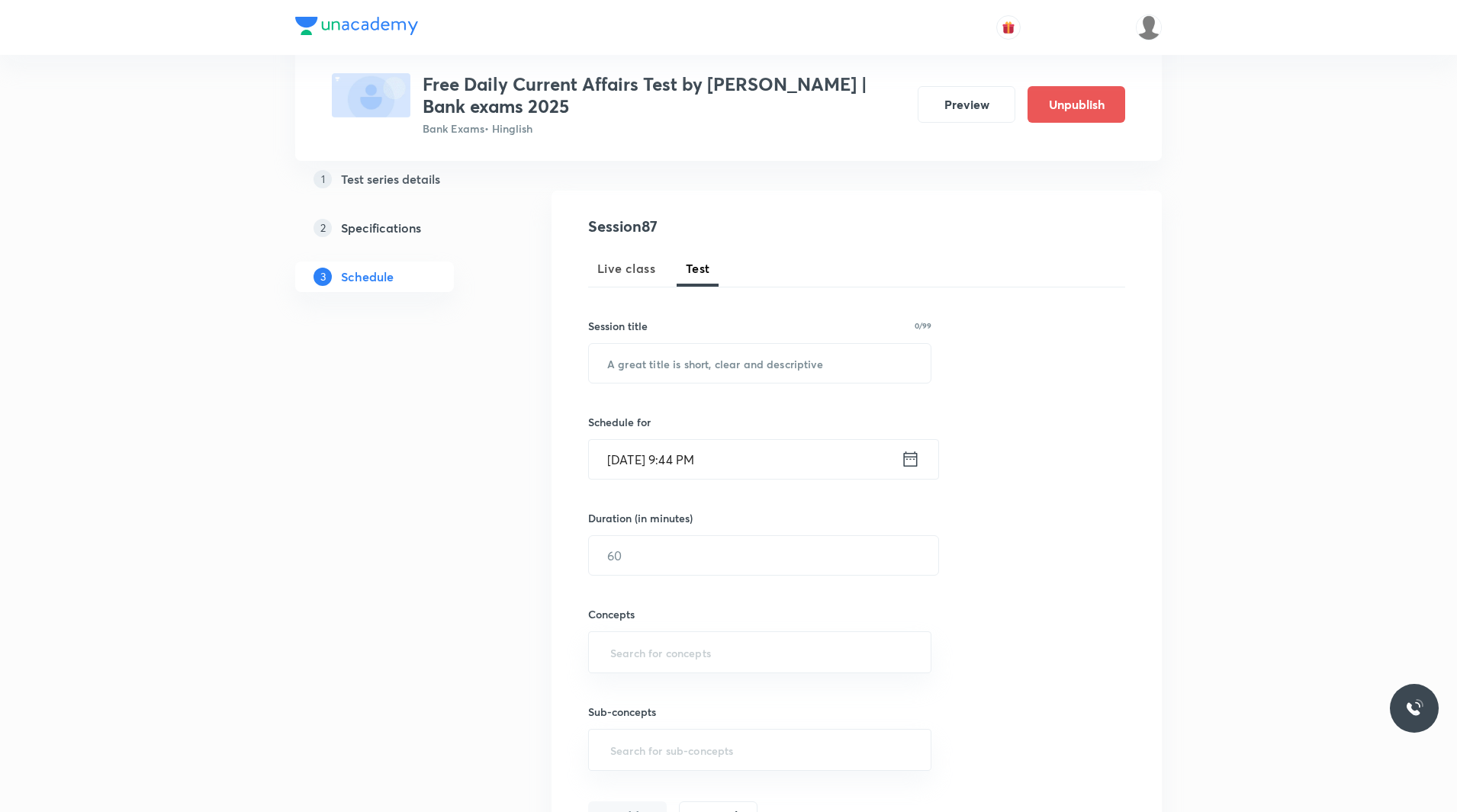
scroll to position [136, 0]
click at [703, 356] on input "text" at bounding box center [760, 361] width 342 height 39
paste input "Mock Test - 86"
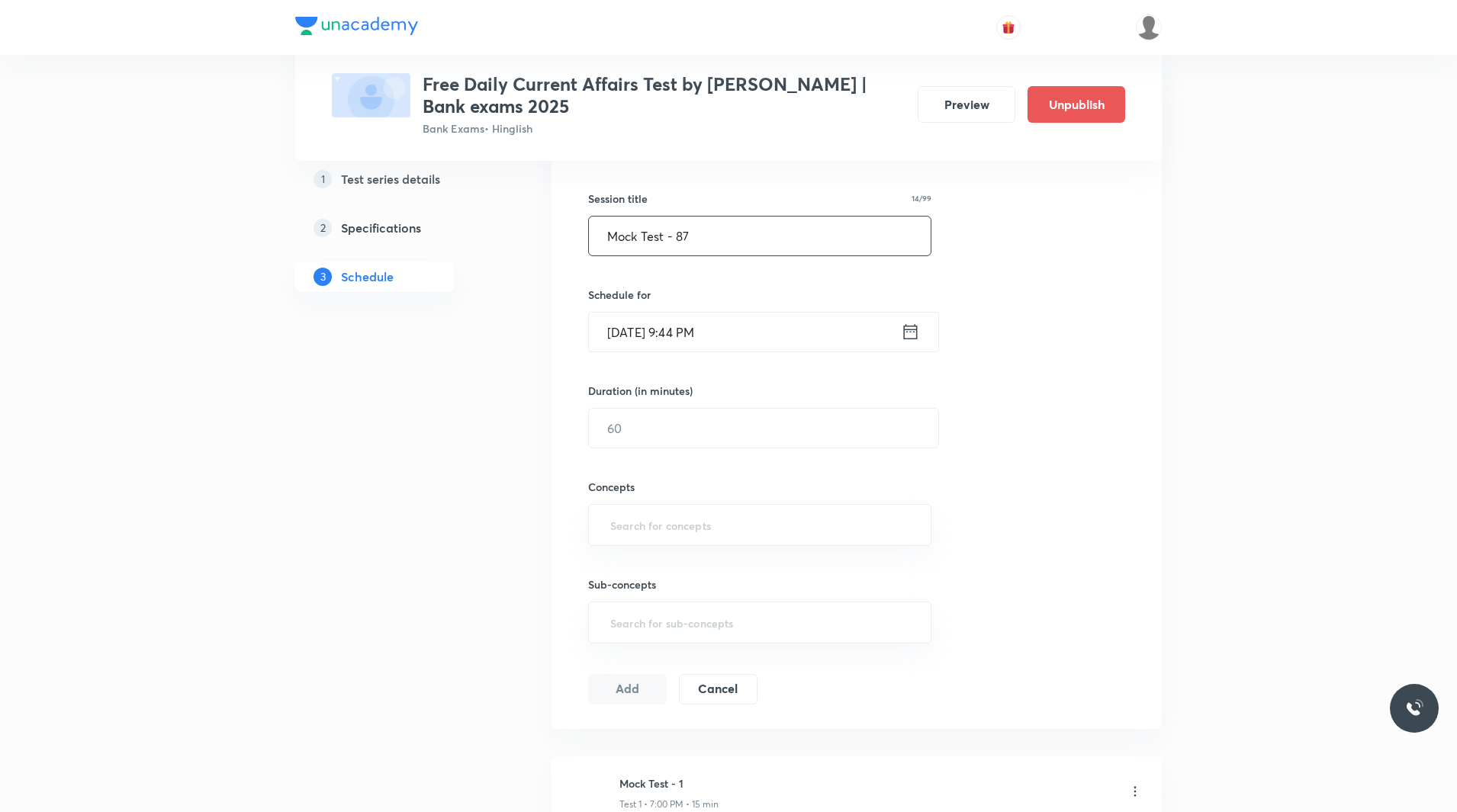
scroll to position [269, 0]
type input "Mock Test - 87"
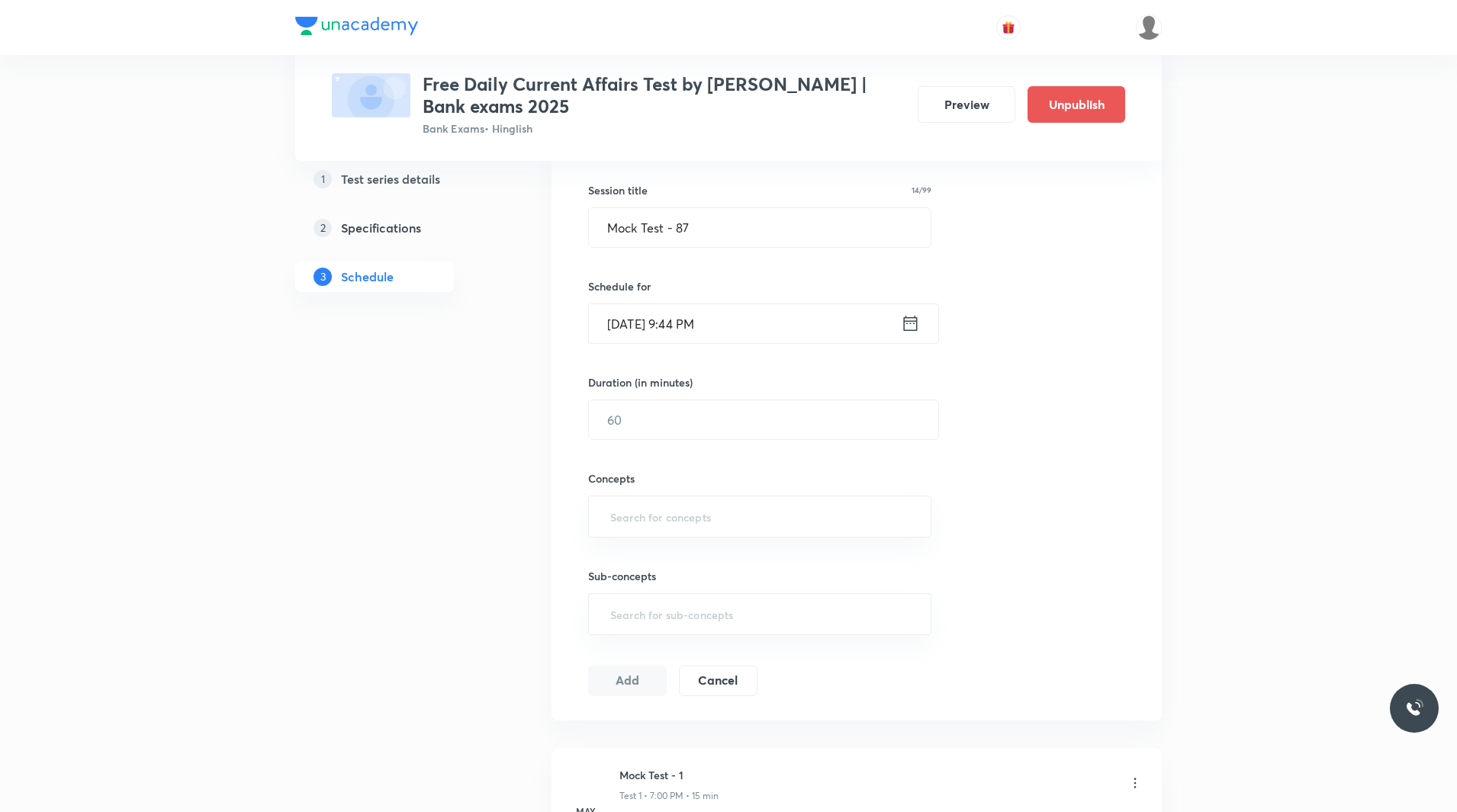
click at [693, 320] on input "Sept 4, 2025, 9:44 PM" at bounding box center [745, 324] width 312 height 39
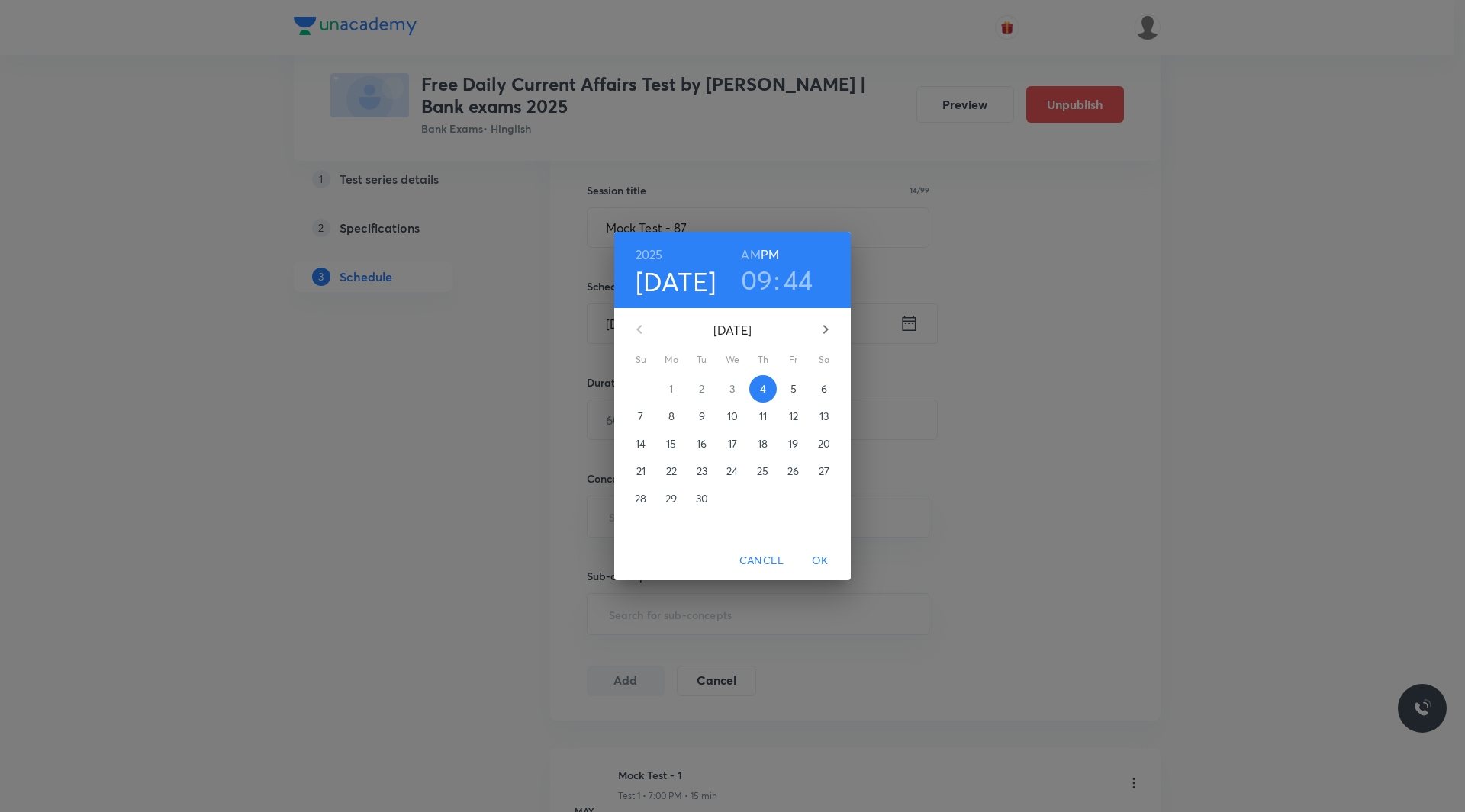
click at [775, 257] on h6 "PM" at bounding box center [769, 254] width 19 height 21
click at [773, 282] on div "09 : 44" at bounding box center [776, 280] width 106 height 32
click at [762, 281] on h3 "09" at bounding box center [757, 280] width 32 height 32
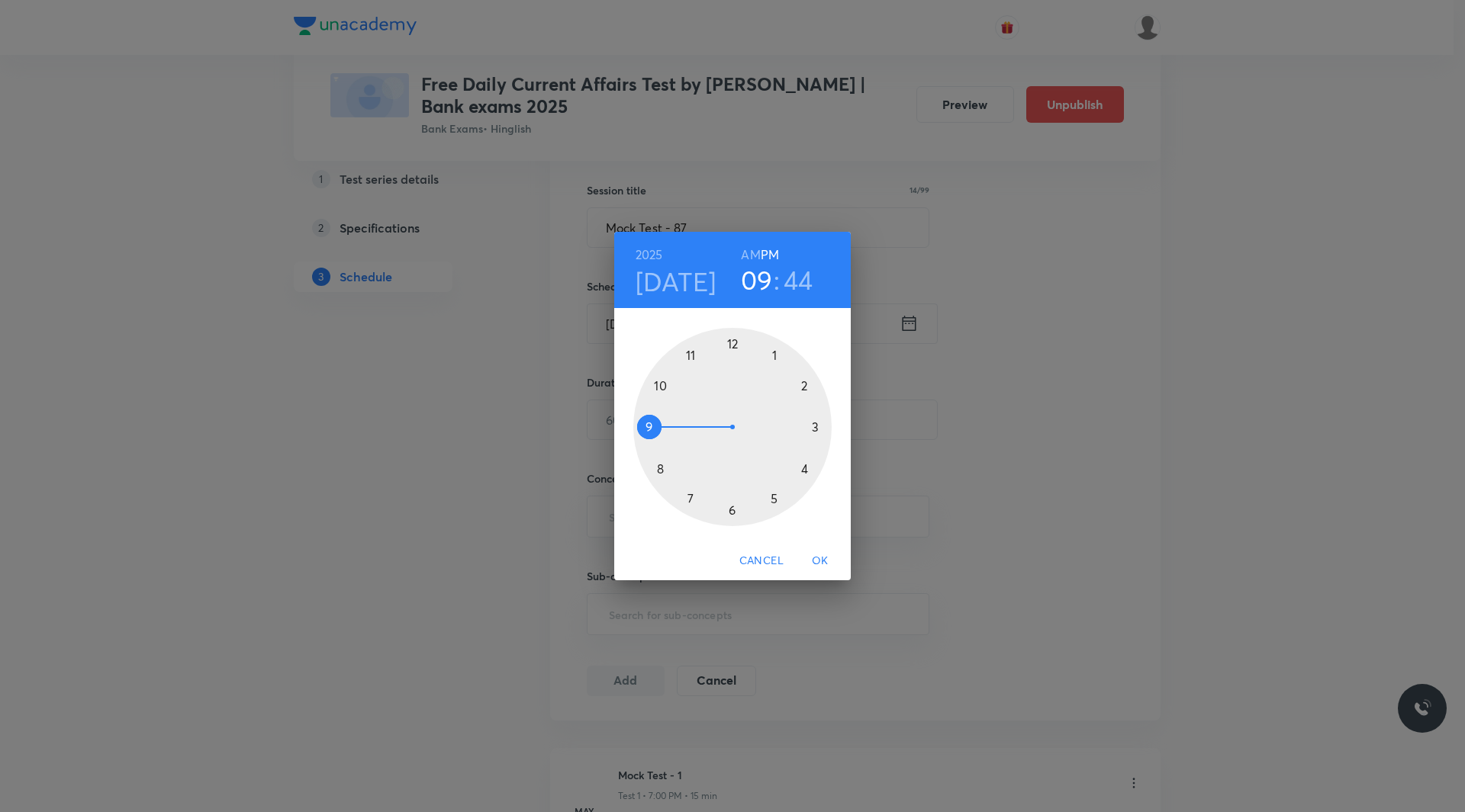
click at [688, 502] on div at bounding box center [732, 427] width 199 height 199
click at [731, 346] on div at bounding box center [732, 427] width 199 height 199
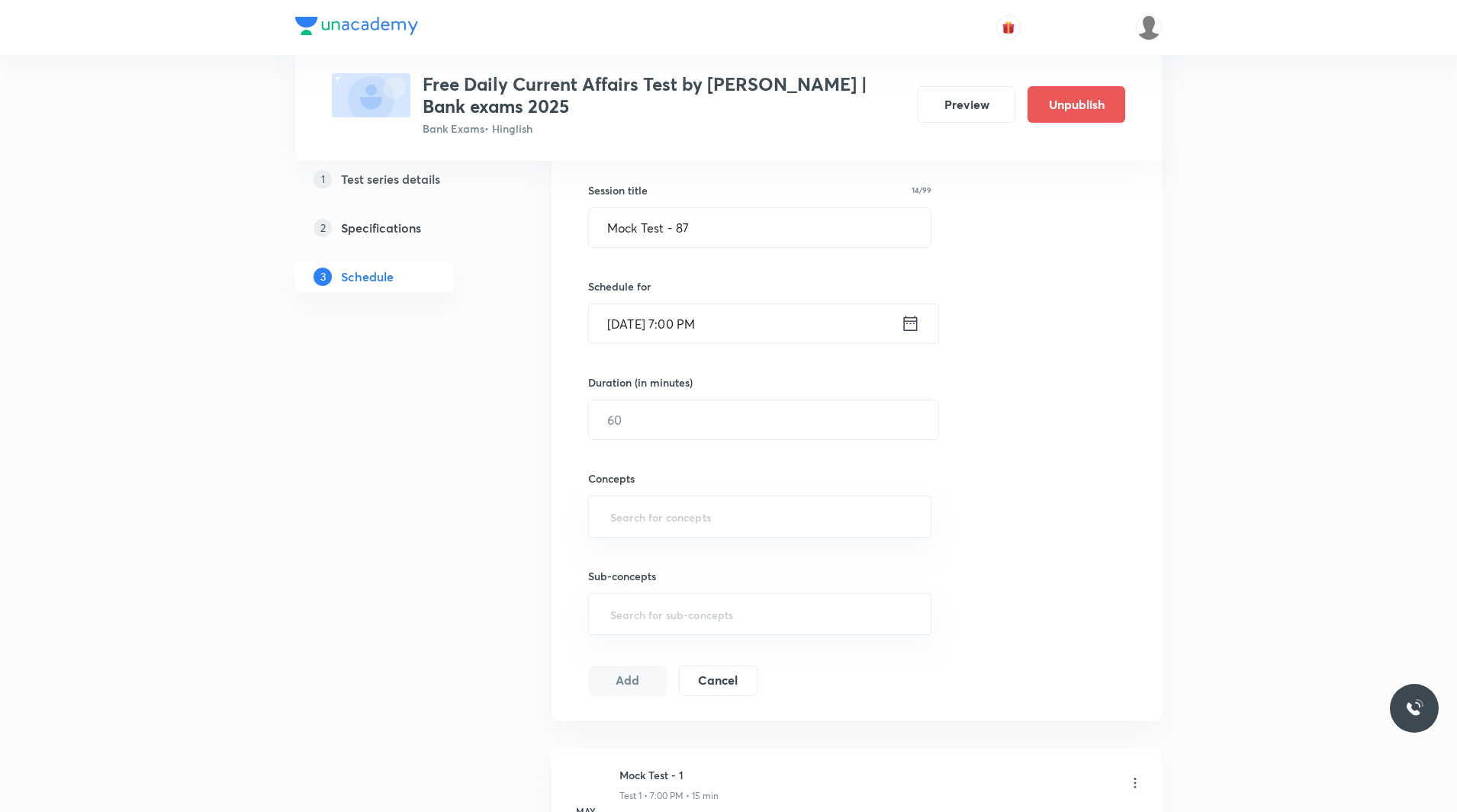
click at [629, 319] on input "Sept 4, 2025, 7:00 PM" at bounding box center [745, 324] width 312 height 39
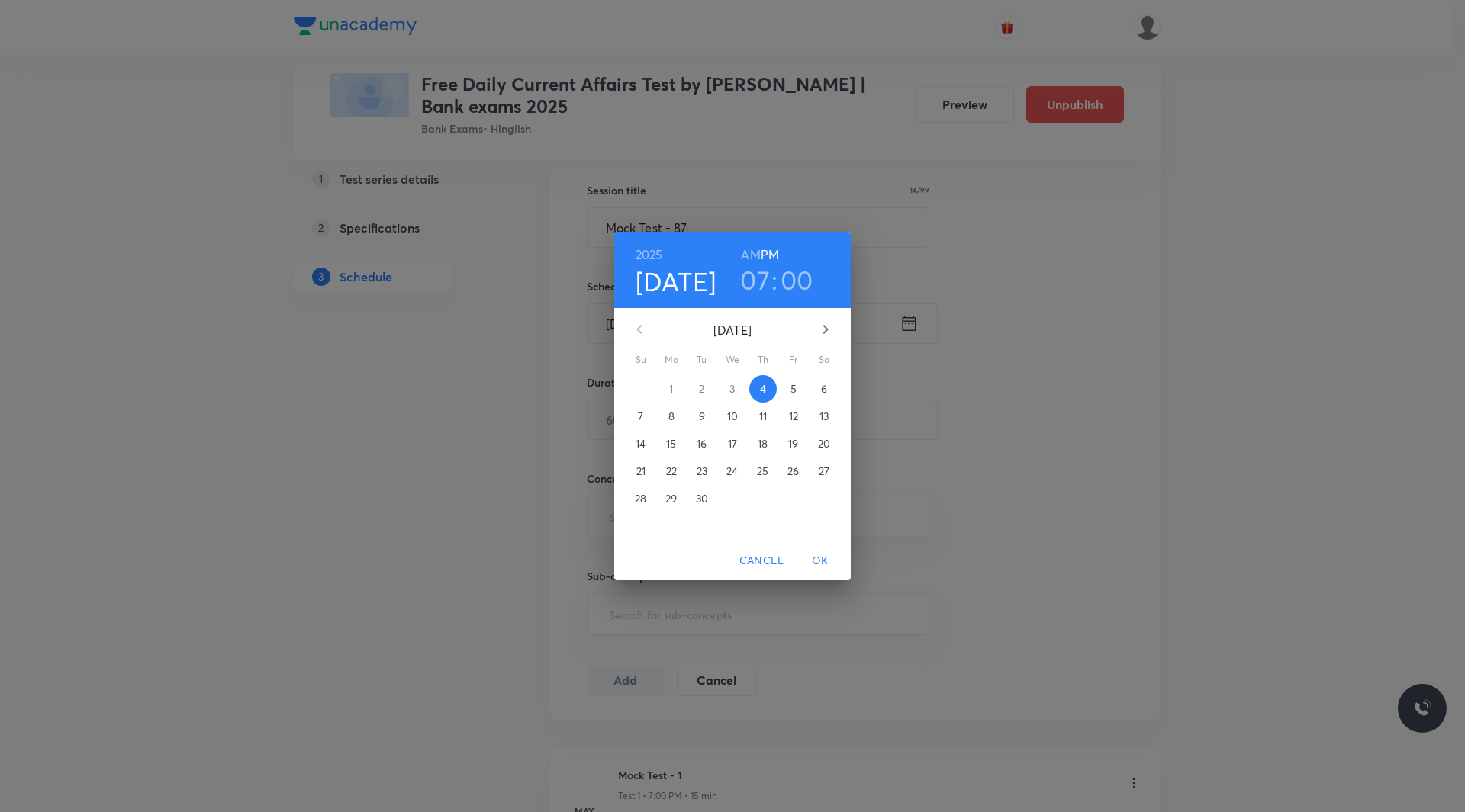
click at [794, 391] on p "5" at bounding box center [794, 389] width 6 height 15
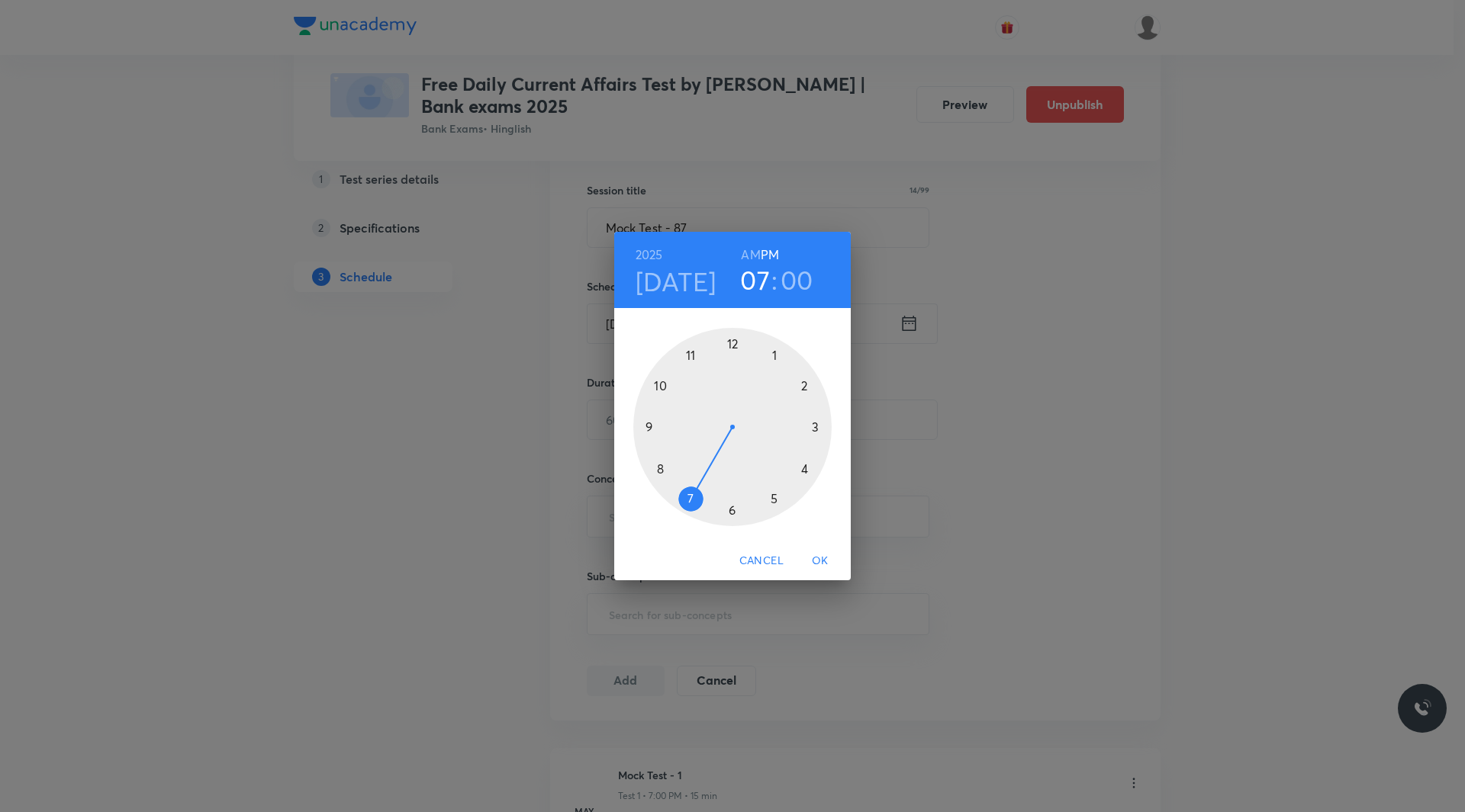
click at [820, 558] on span "OK" at bounding box center [820, 561] width 36 height 19
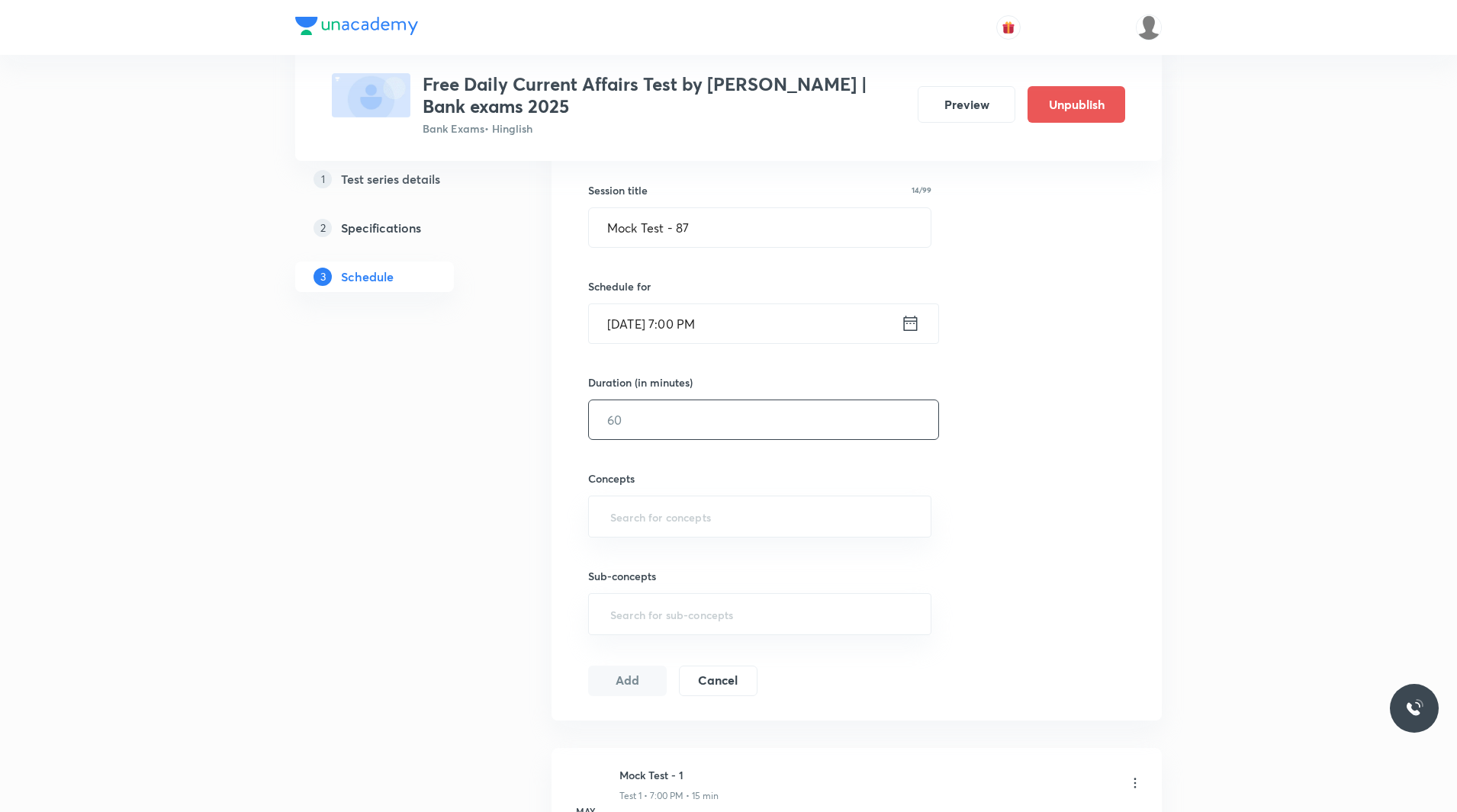
click at [793, 422] on input "text" at bounding box center [763, 420] width 349 height 39
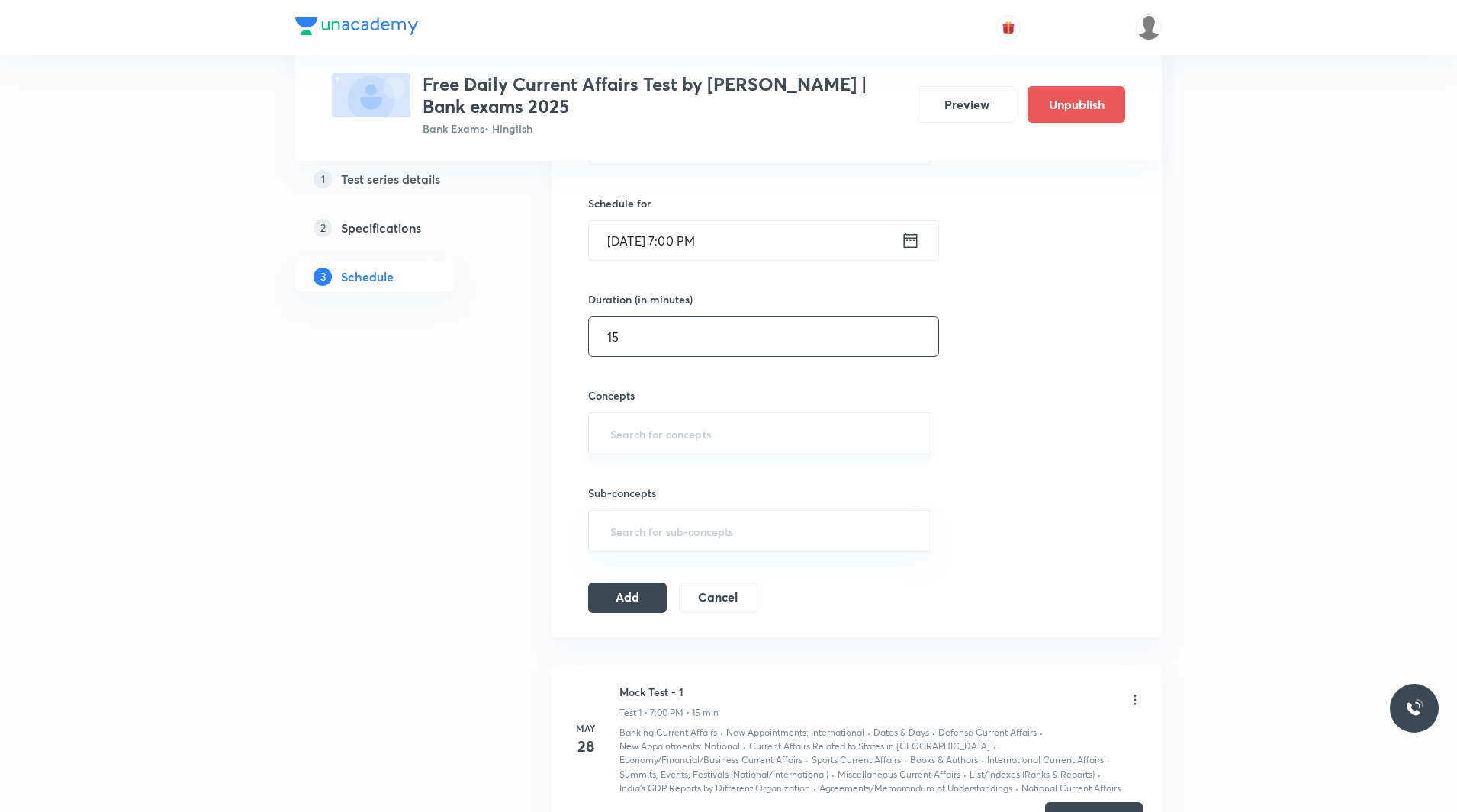
type input "15"
click at [746, 433] on input "text" at bounding box center [759, 434] width 305 height 28
type input "cu"
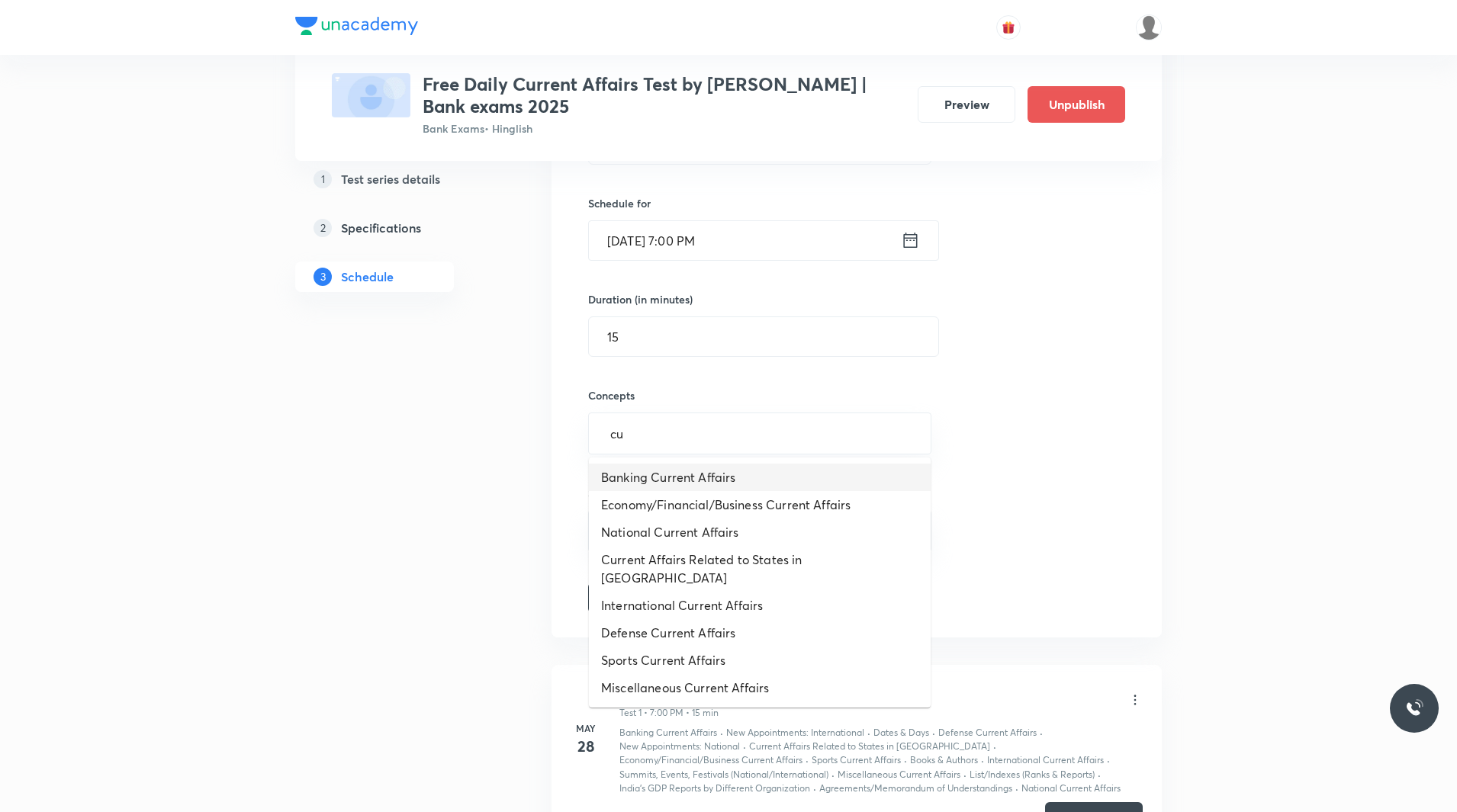
click at [724, 481] on li "Banking Current Affairs" at bounding box center [760, 477] width 342 height 28
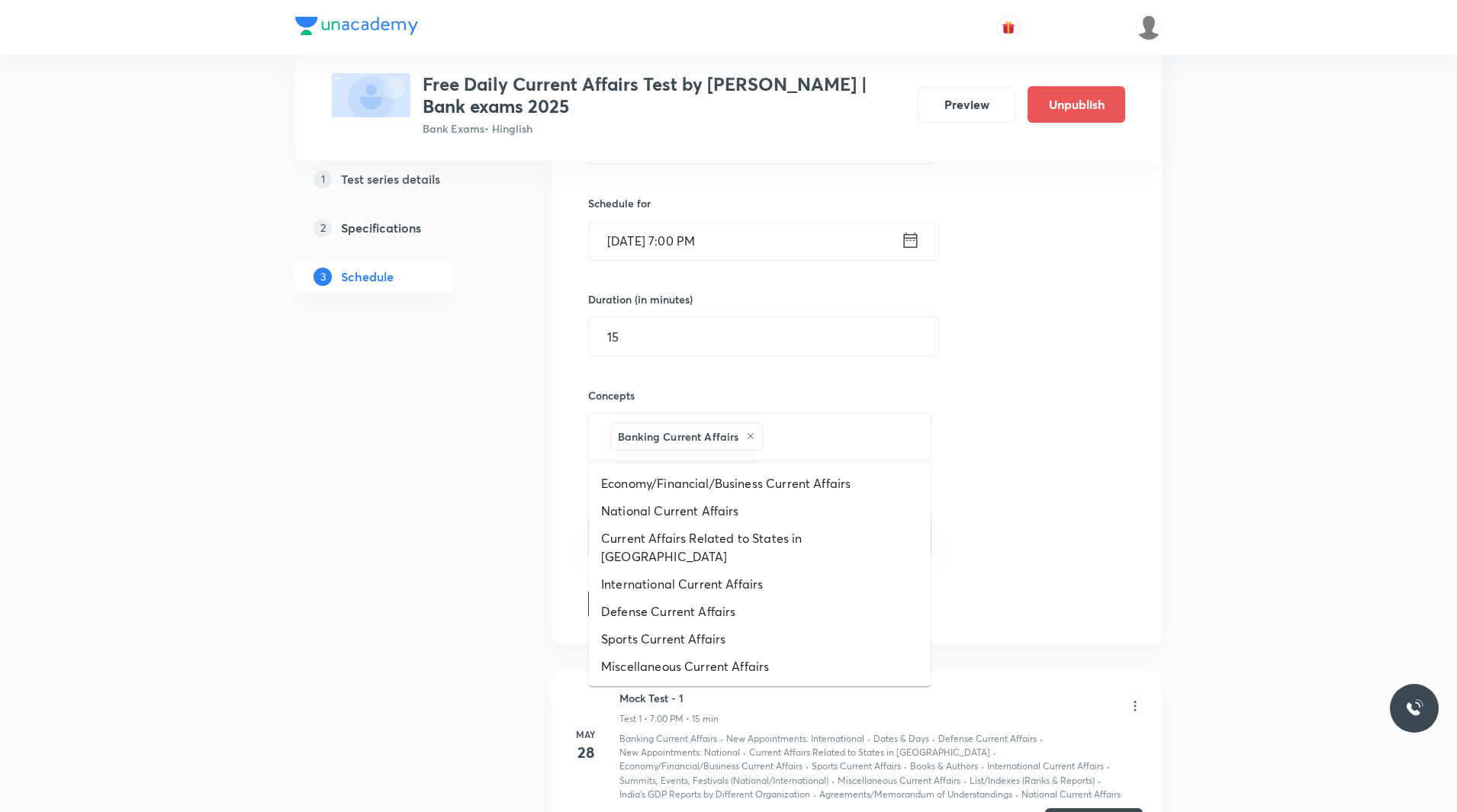
click at [826, 434] on input "text" at bounding box center [839, 436] width 146 height 28
click at [777, 485] on li "Economy/Financial/Business Current Affairs" at bounding box center [760, 484] width 342 height 28
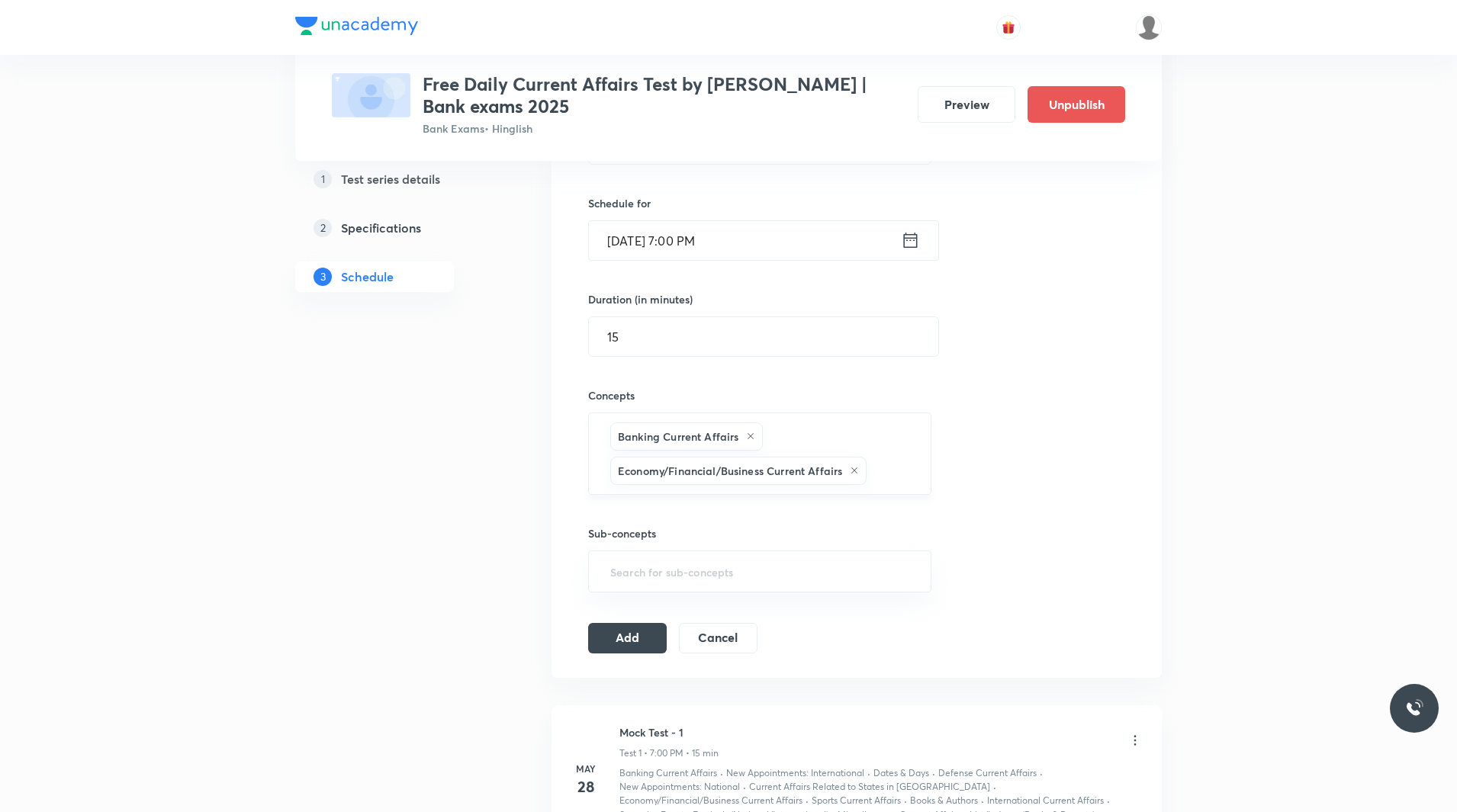
click at [904, 485] on input "text" at bounding box center [891, 471] width 43 height 28
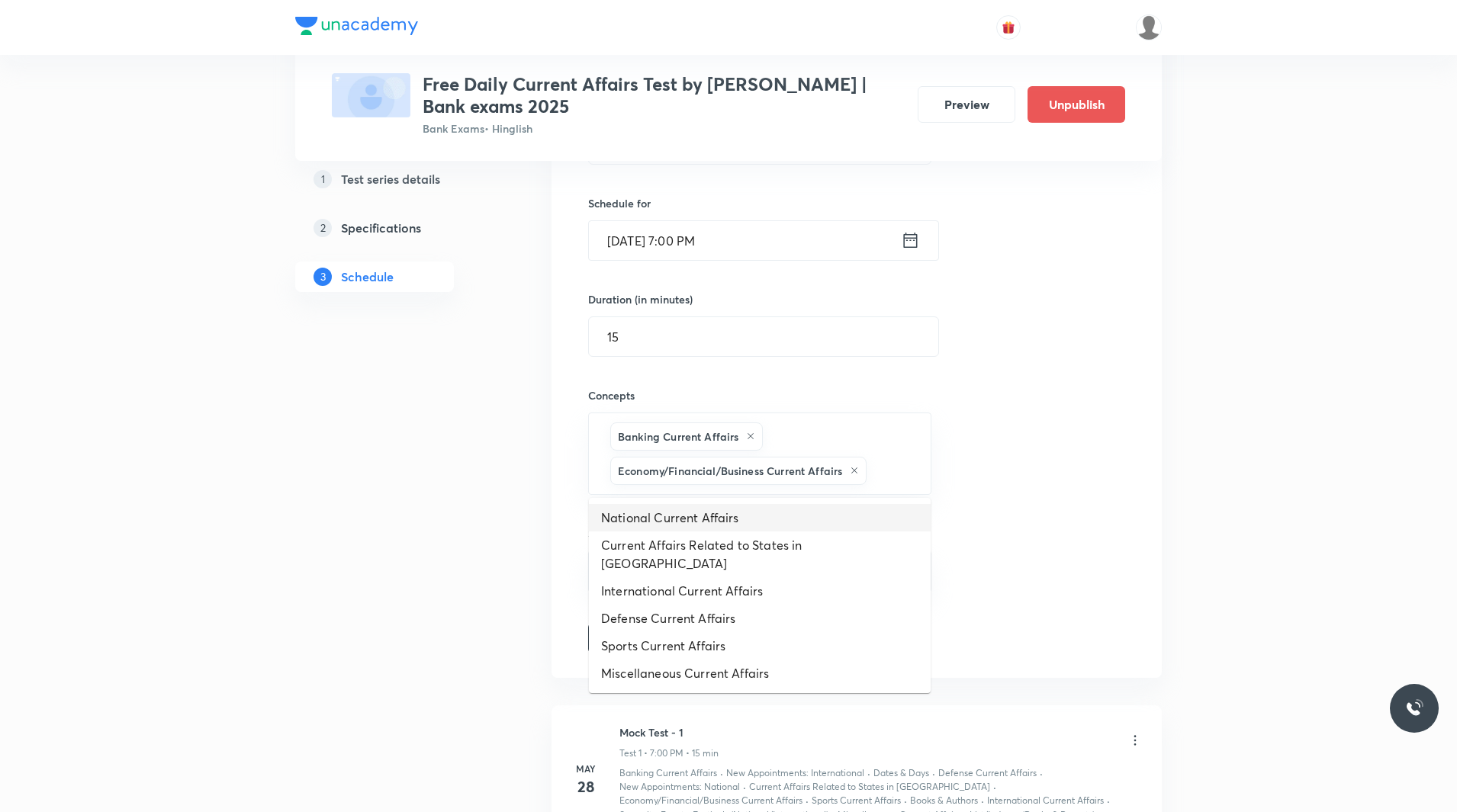
click at [747, 512] on li "National Current Affairs" at bounding box center [760, 518] width 342 height 28
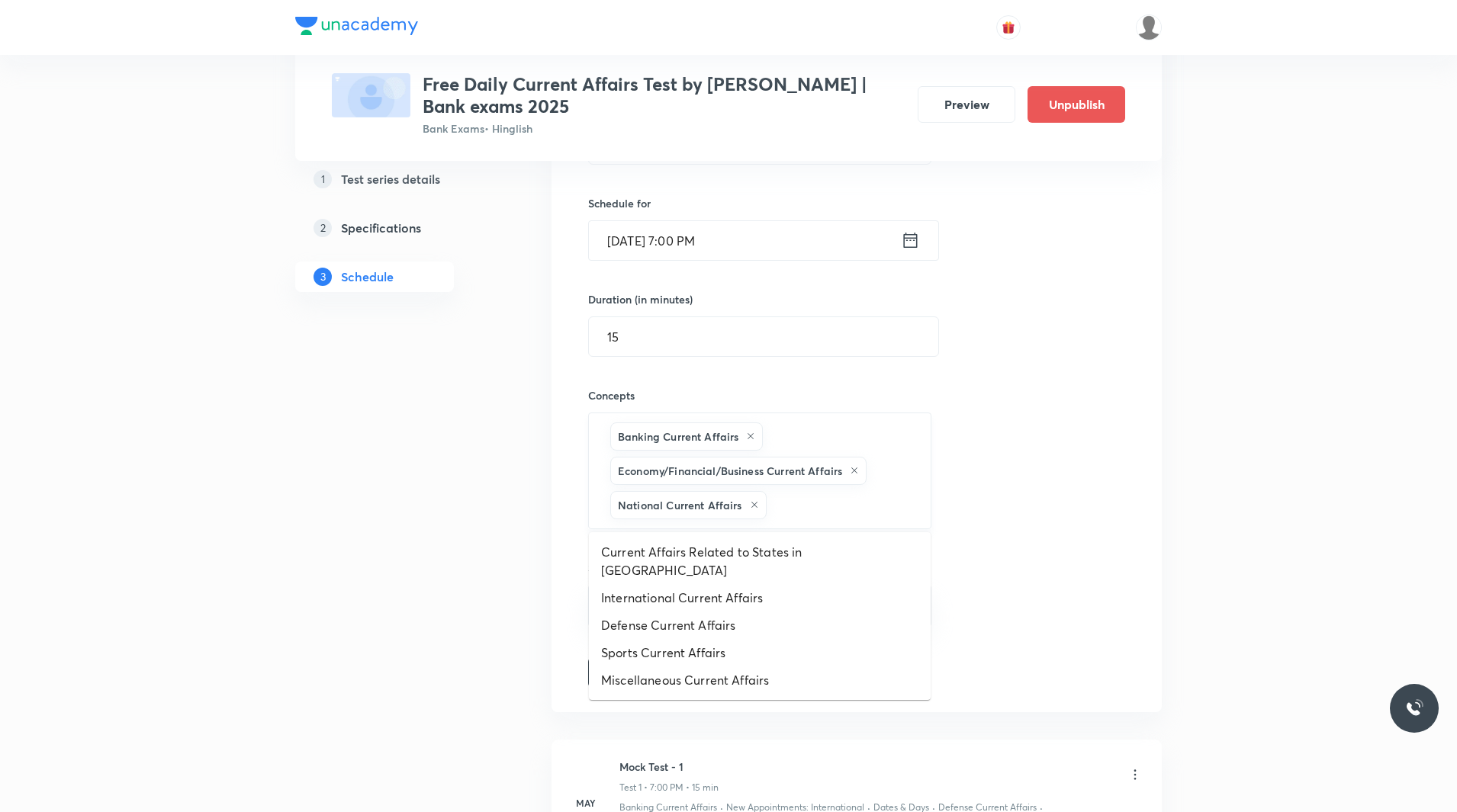
click at [810, 502] on input "text" at bounding box center [841, 505] width 143 height 28
click at [756, 546] on li "Current Affairs Related to States in India" at bounding box center [760, 561] width 342 height 45
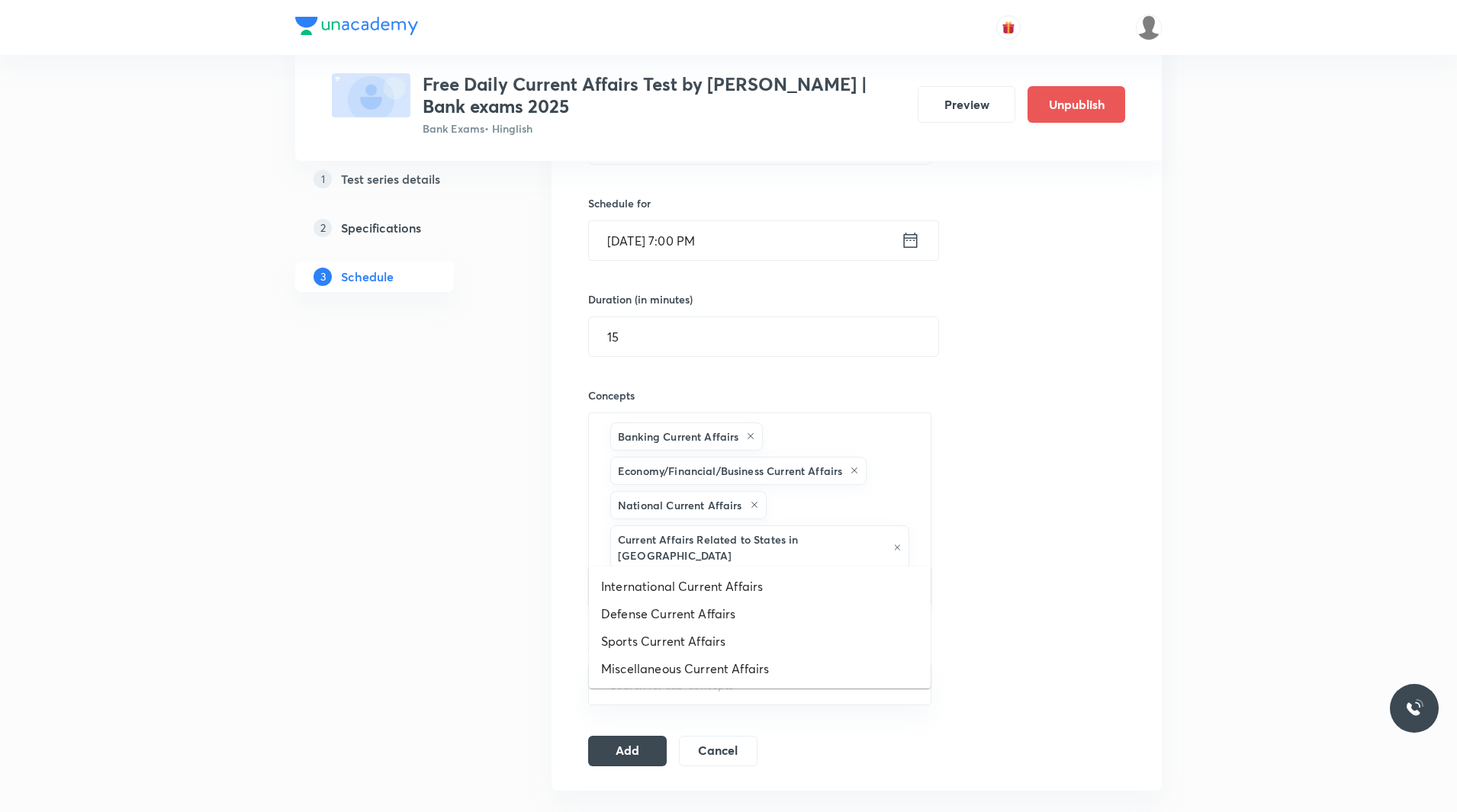
click at [878, 573] on input "text" at bounding box center [759, 587] width 305 height 28
click at [682, 592] on li "International Current Affairs" at bounding box center [760, 587] width 342 height 28
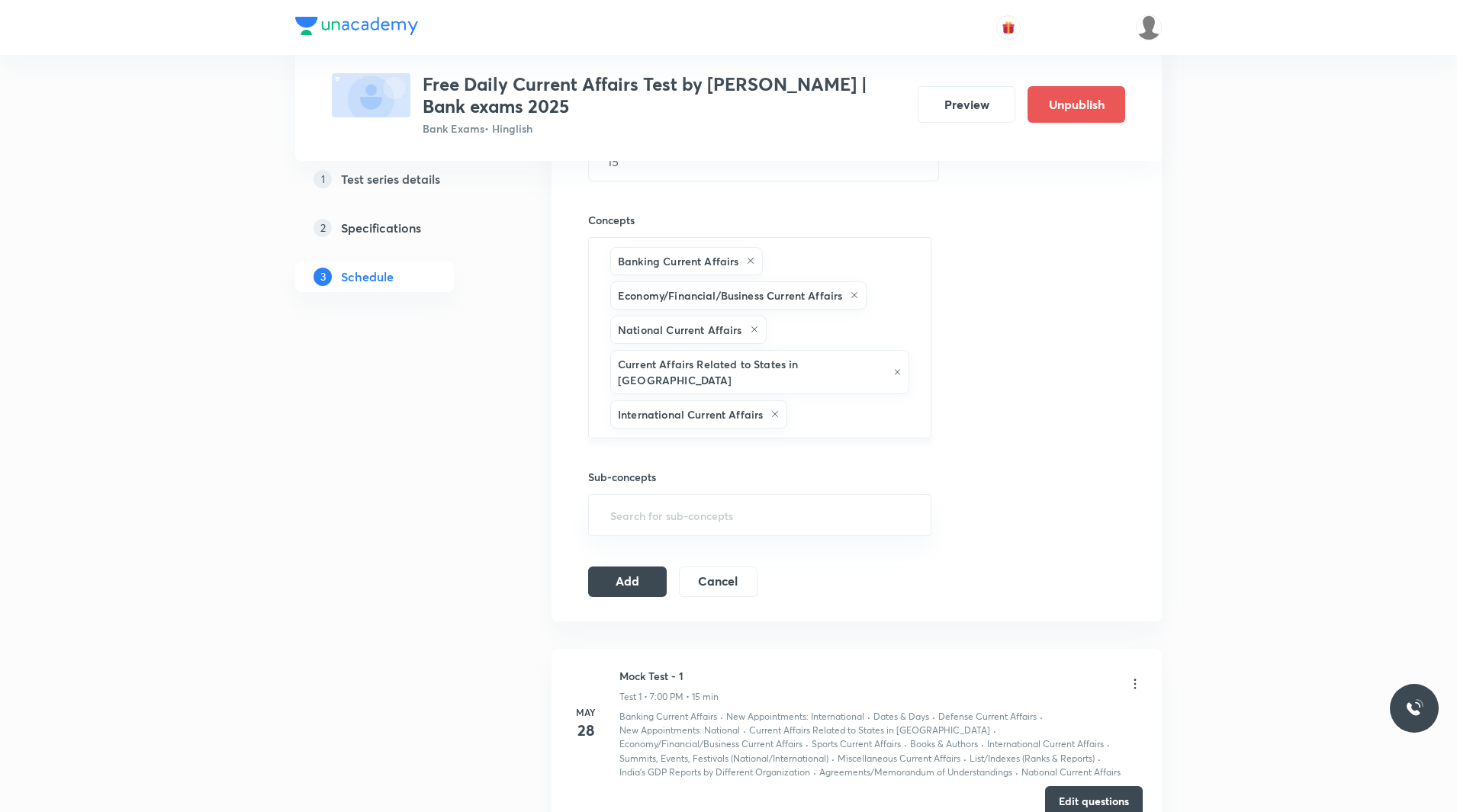
scroll to position [528, 0]
click at [840, 400] on input "text" at bounding box center [851, 413] width 122 height 28
click at [723, 451] on li "Defense Current Affairs" at bounding box center [760, 445] width 342 height 28
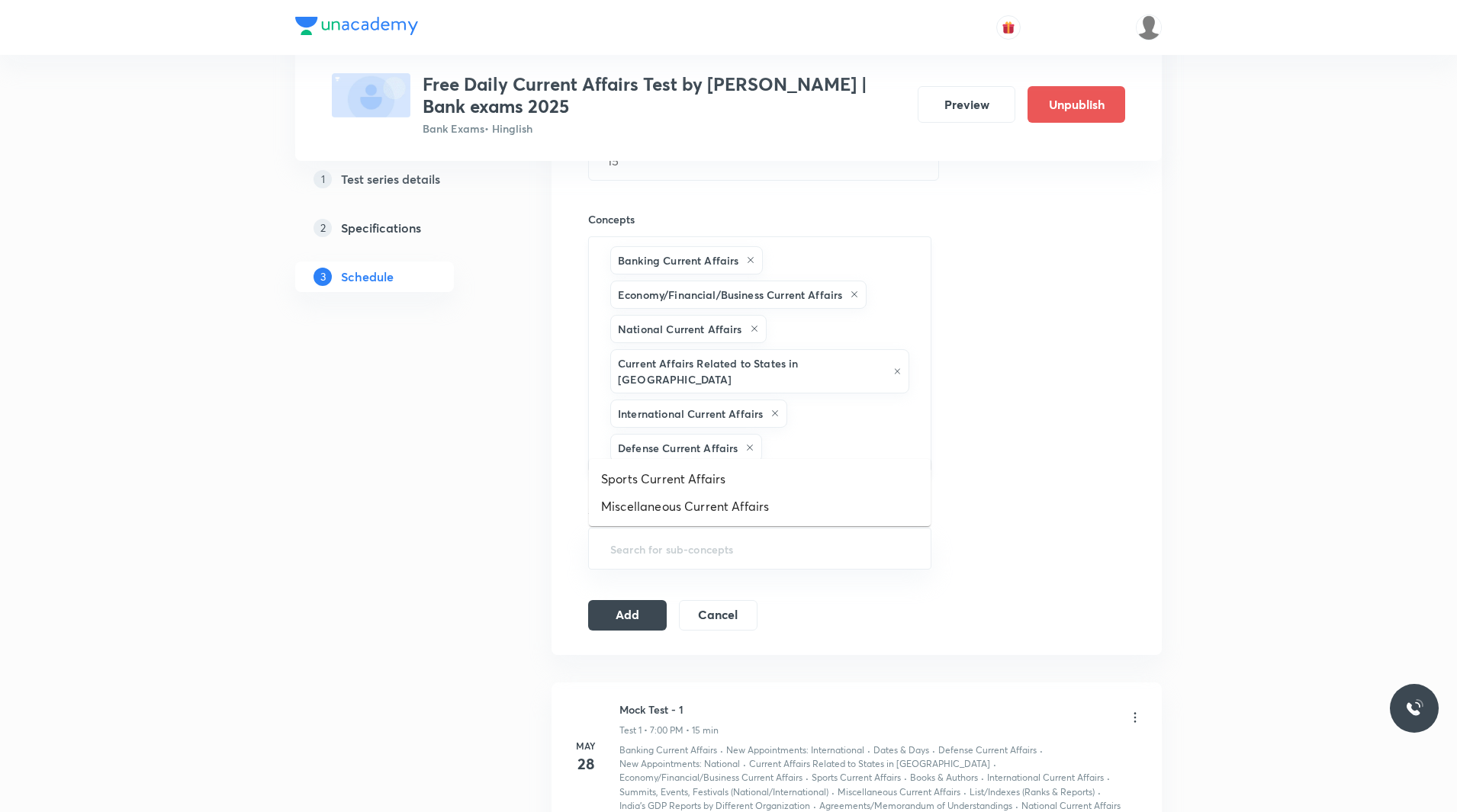
click at [822, 434] on input "text" at bounding box center [838, 447] width 147 height 28
click at [699, 479] on li "Sports Current Affairs" at bounding box center [760, 479] width 342 height 28
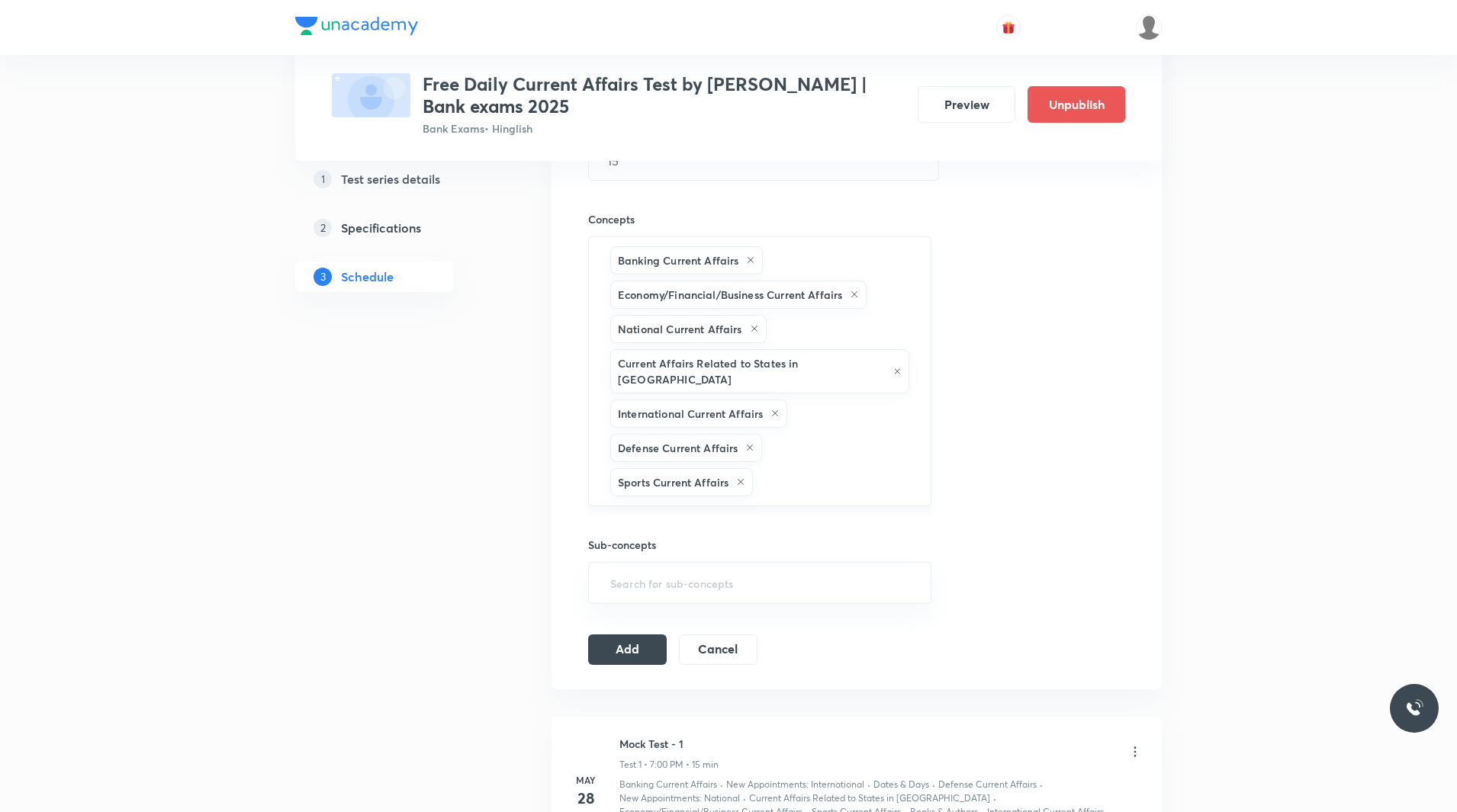
click at [797, 477] on input "text" at bounding box center [834, 482] width 156 height 28
click at [747, 527] on ul "Miscellaneous Current Affairs" at bounding box center [760, 513] width 342 height 40
click at [758, 515] on li "Miscellaneous Current Affairs" at bounding box center [760, 513] width 342 height 28
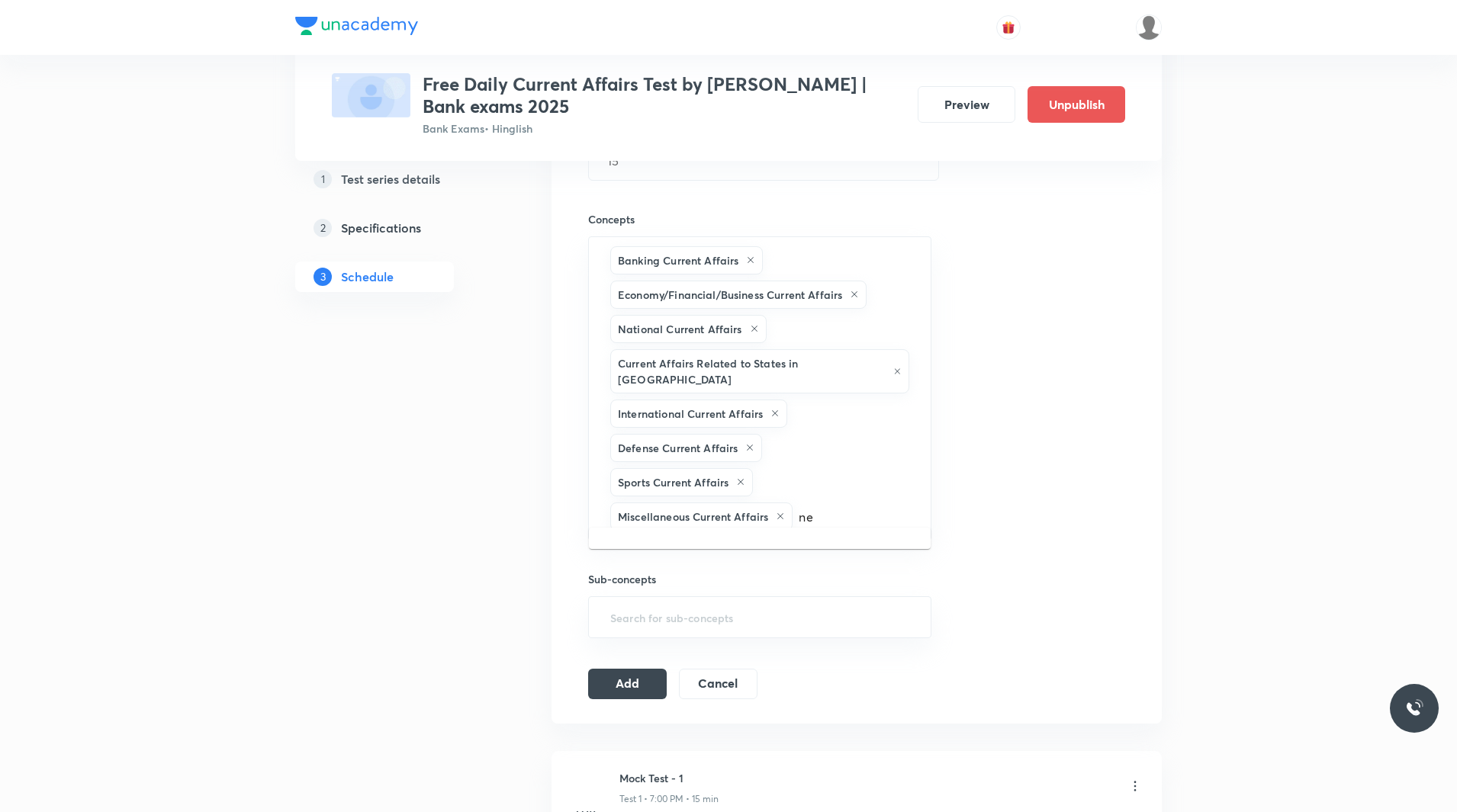
type input "new"
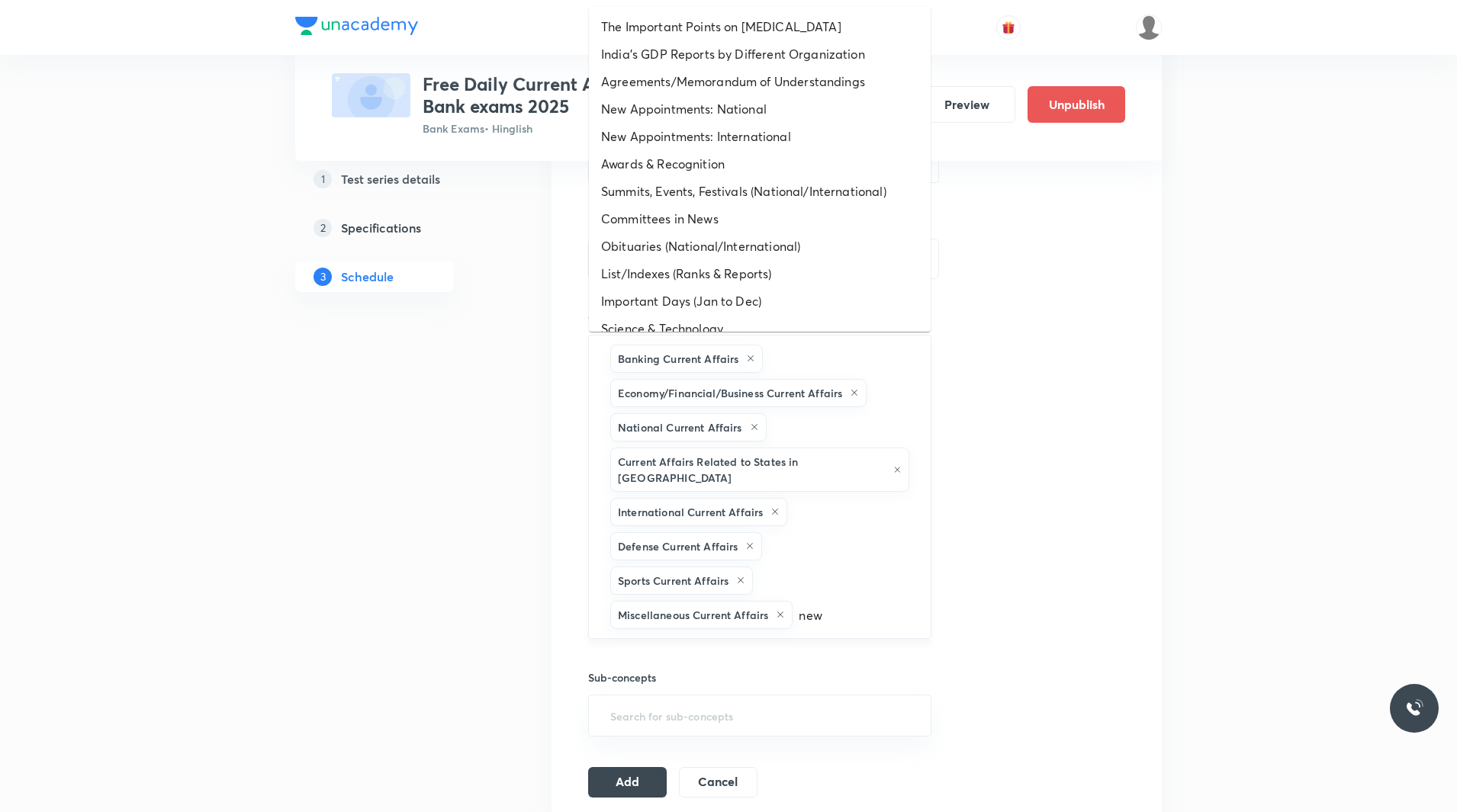
scroll to position [425, 0]
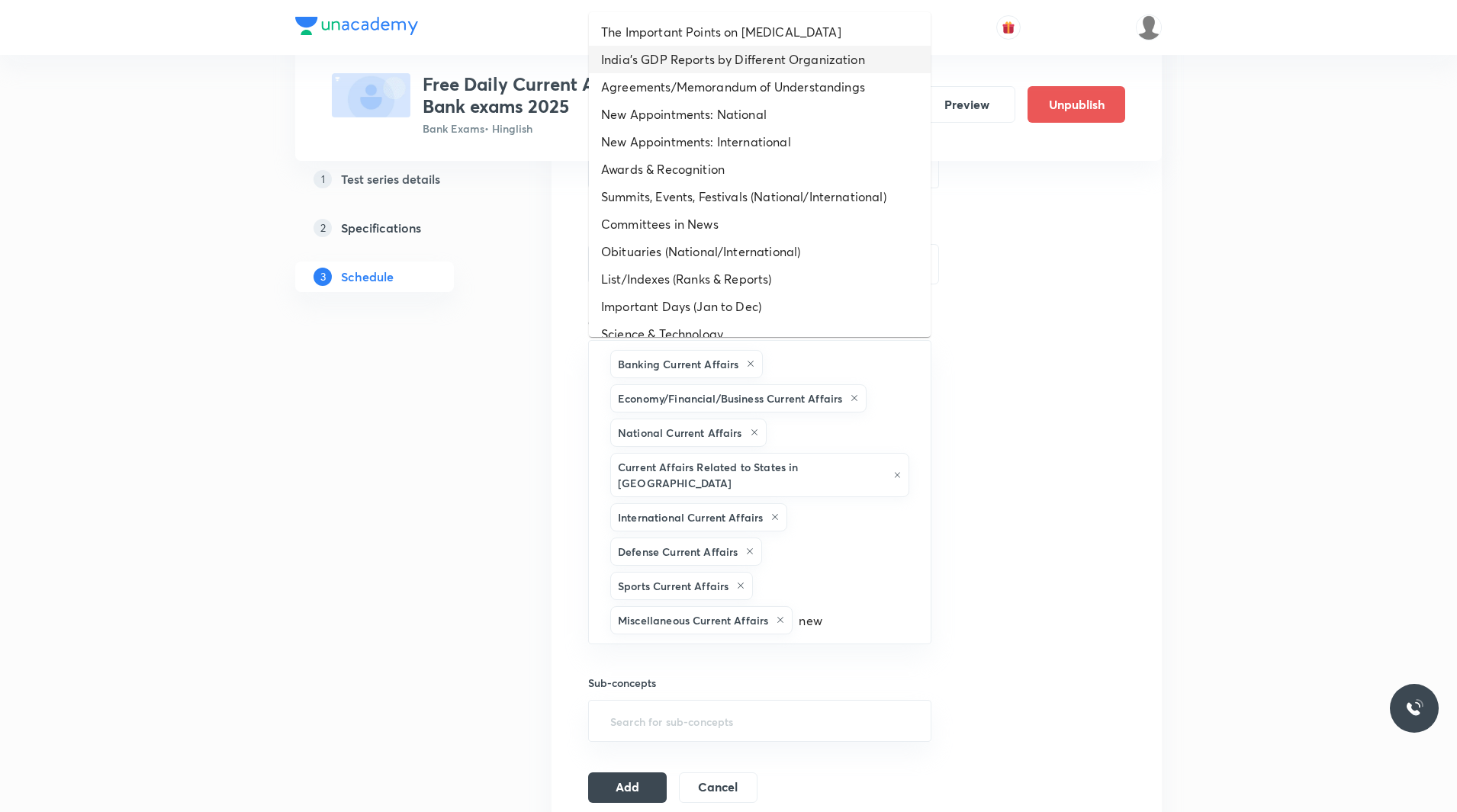
click at [740, 62] on li "India’s GDP Reports by Different Organization" at bounding box center [760, 59] width 342 height 28
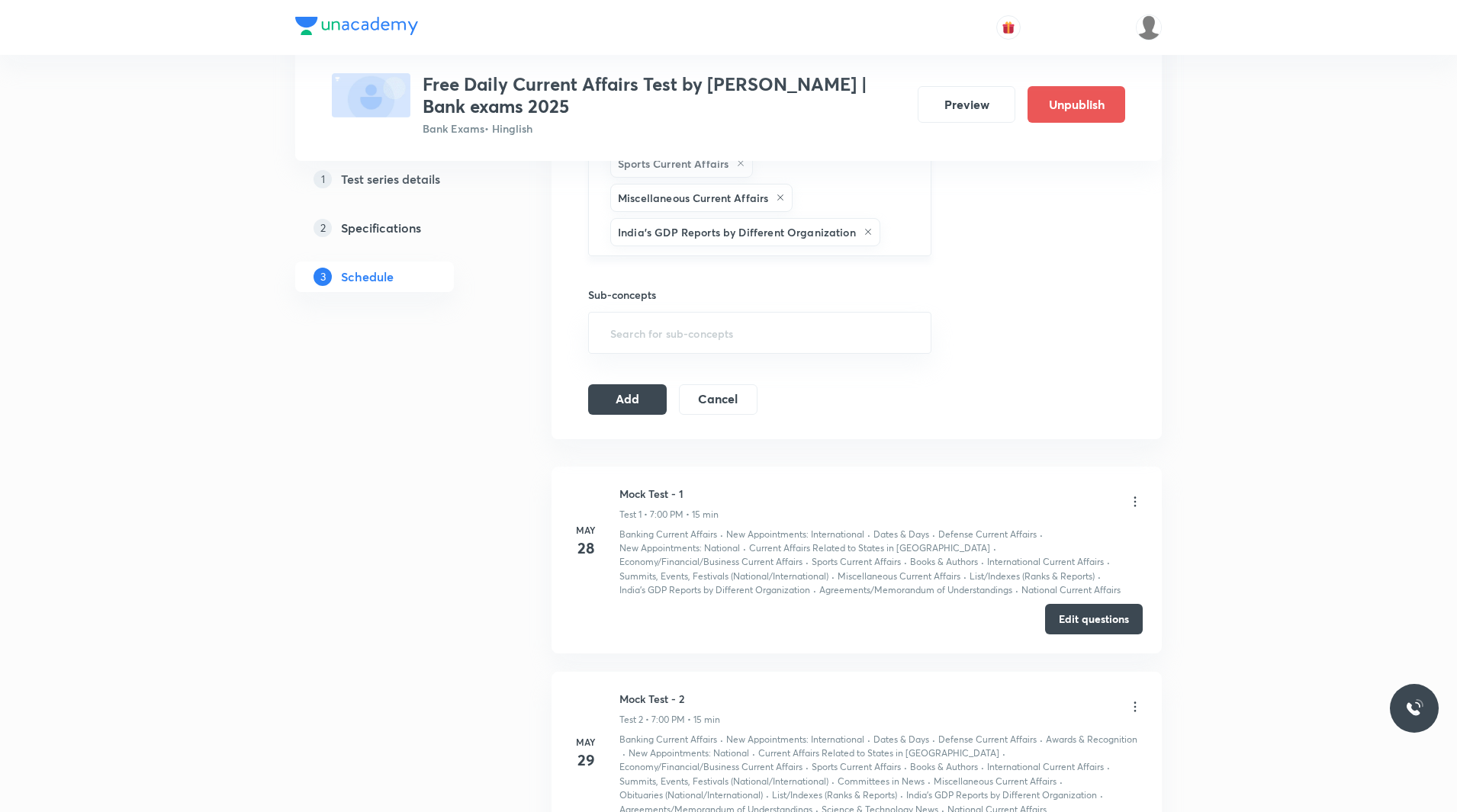
scroll to position [848, 0]
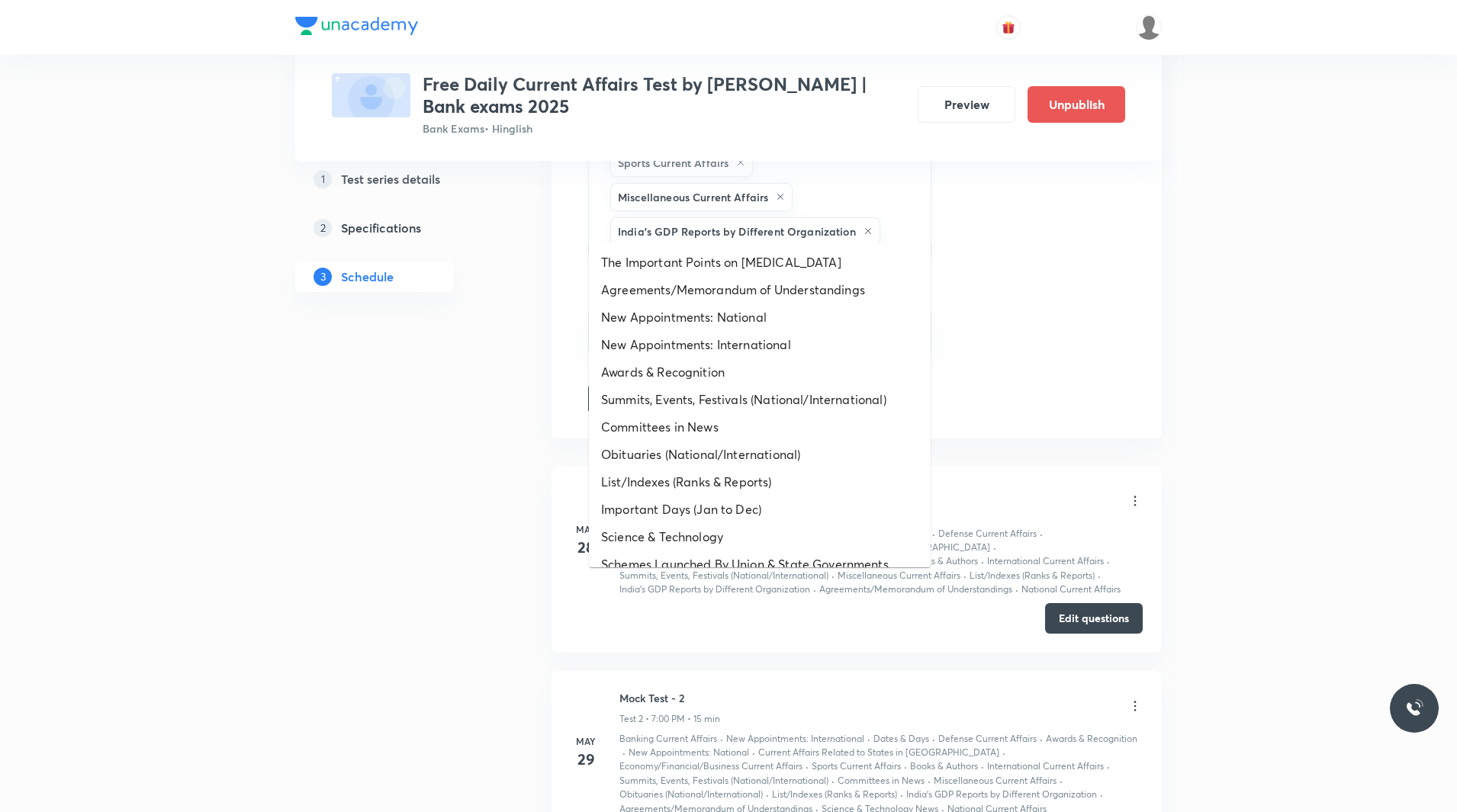
click at [904, 217] on input "text" at bounding box center [898, 231] width 29 height 28
click at [685, 284] on li "Agreements/Memorandum of Understandings" at bounding box center [760, 290] width 342 height 28
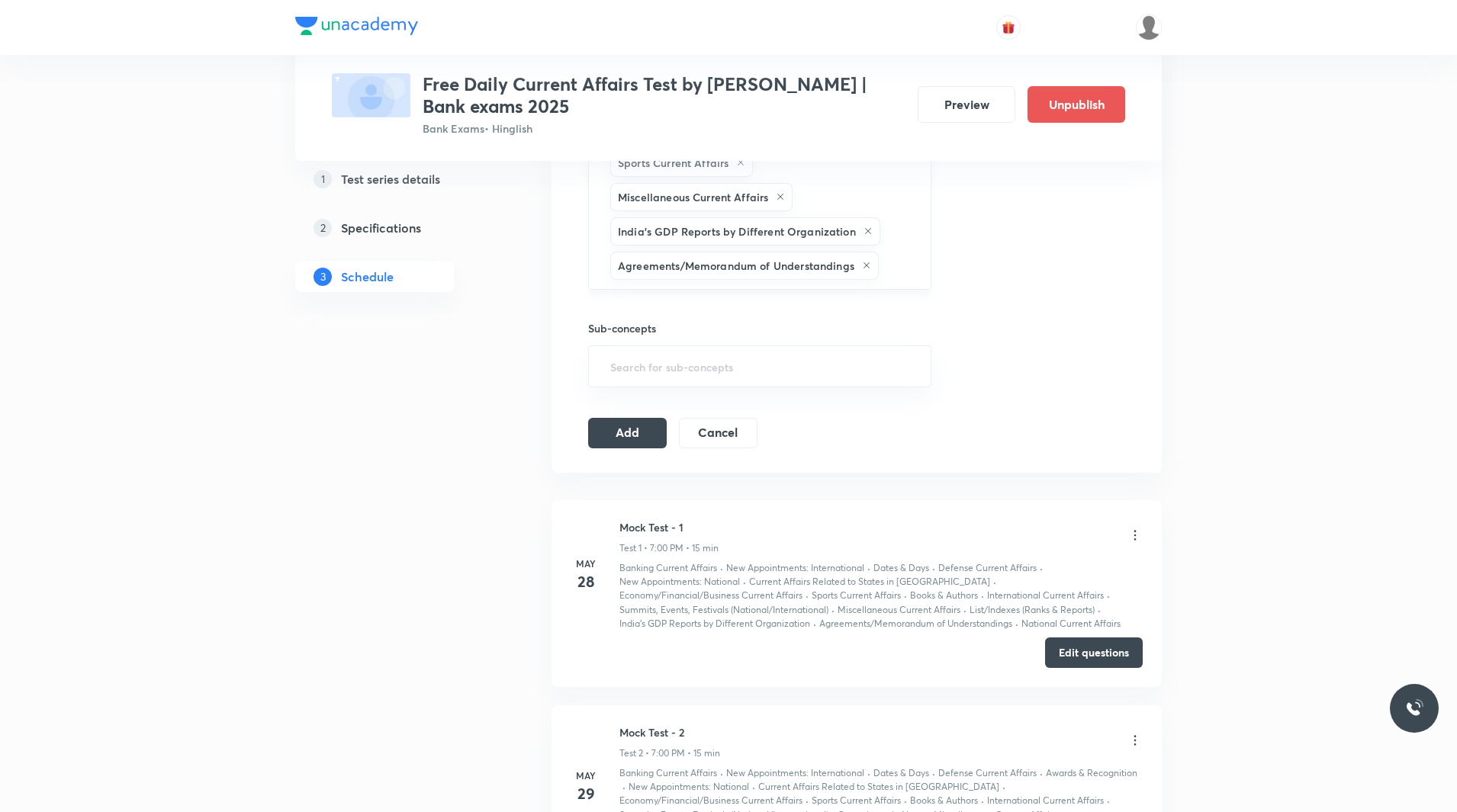
click at [892, 252] on input "text" at bounding box center [897, 266] width 31 height 28
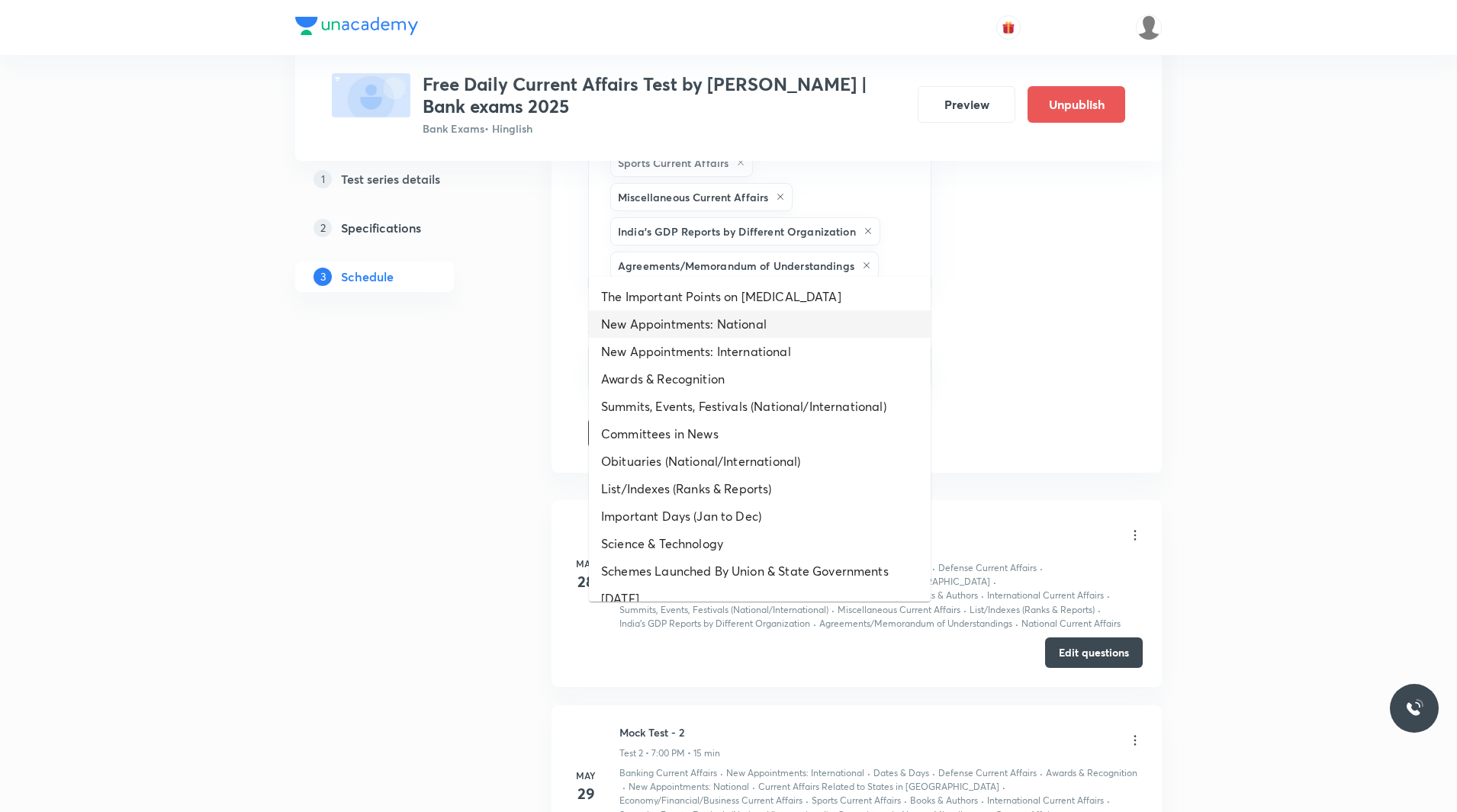
click at [760, 318] on li "New Appointments: National" at bounding box center [760, 324] width 342 height 28
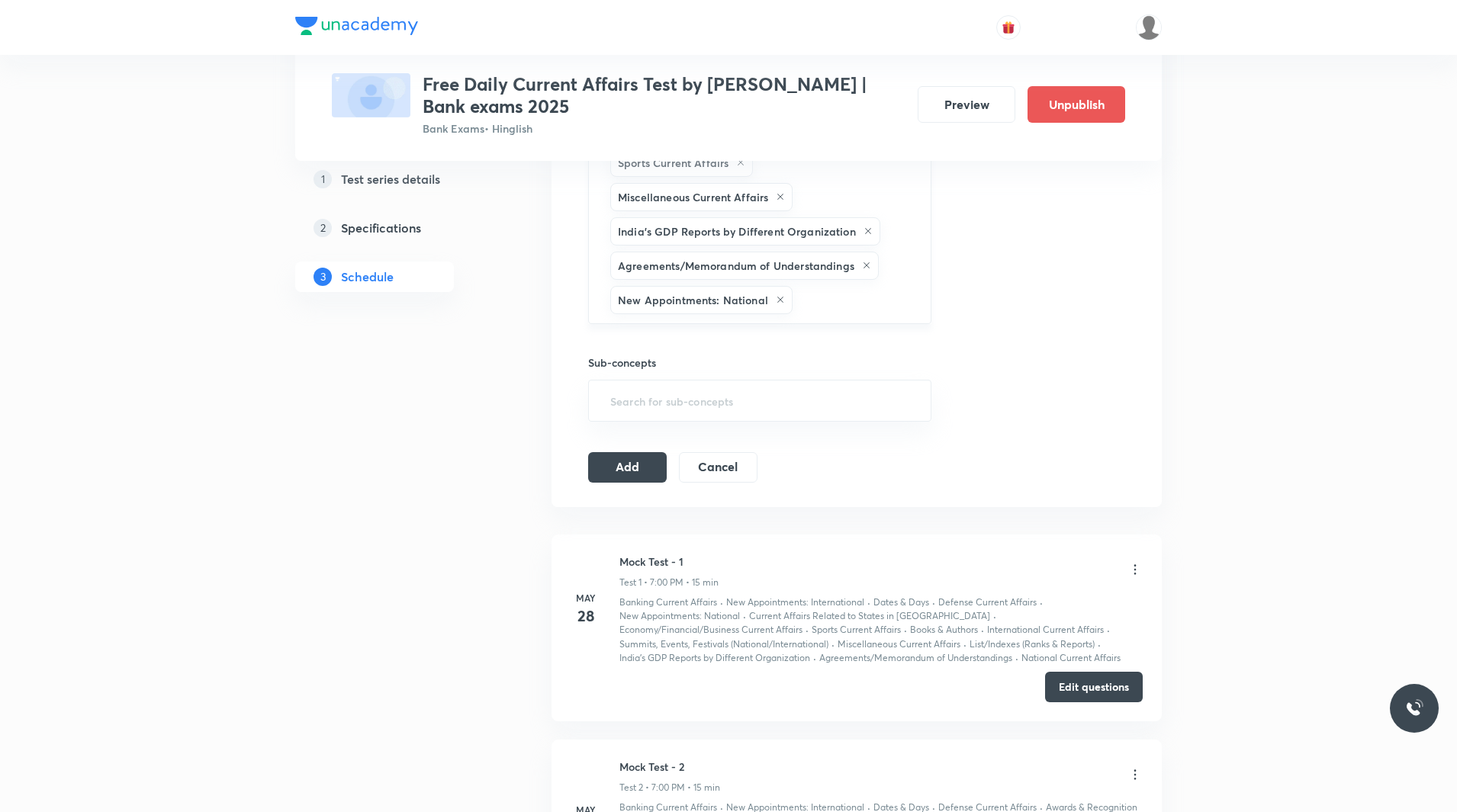
click at [824, 298] on div "Banking Current Affairs Economy/Financial/Business Current Affairs National Cur…" at bounding box center [760, 120] width 344 height 408
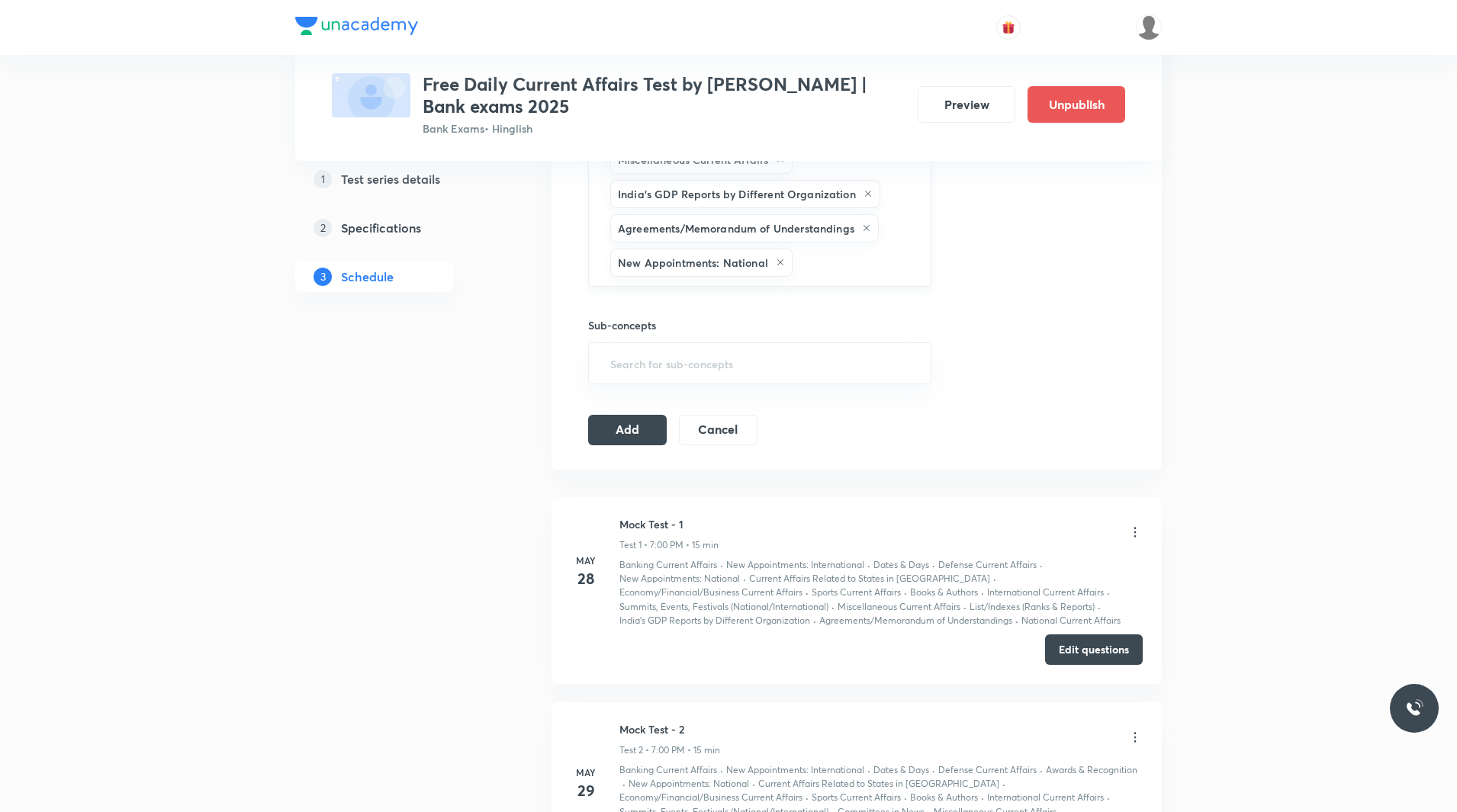
click at [840, 249] on input "text" at bounding box center [854, 263] width 117 height 28
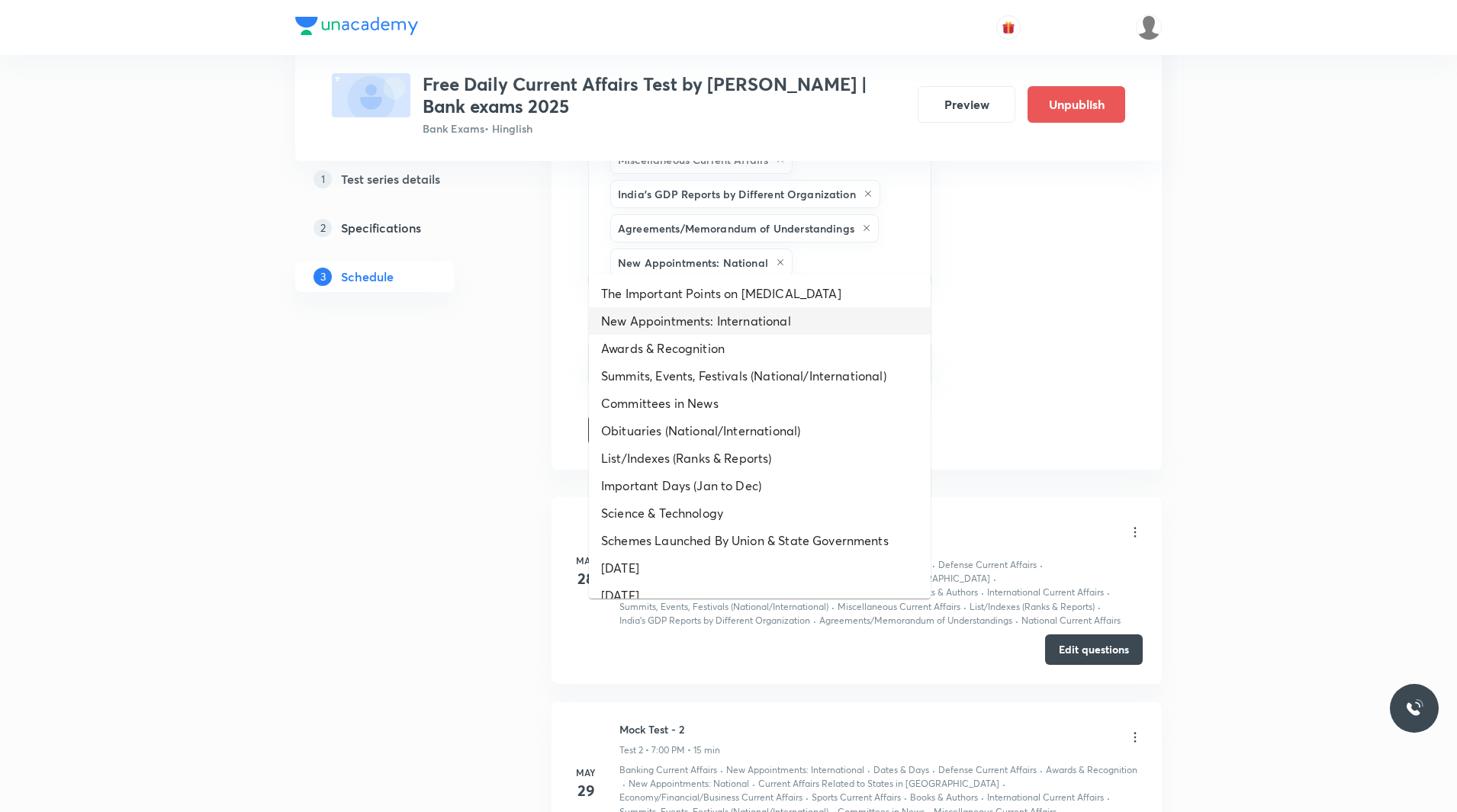
click at [703, 318] on li "New Appointments: International" at bounding box center [760, 321] width 342 height 28
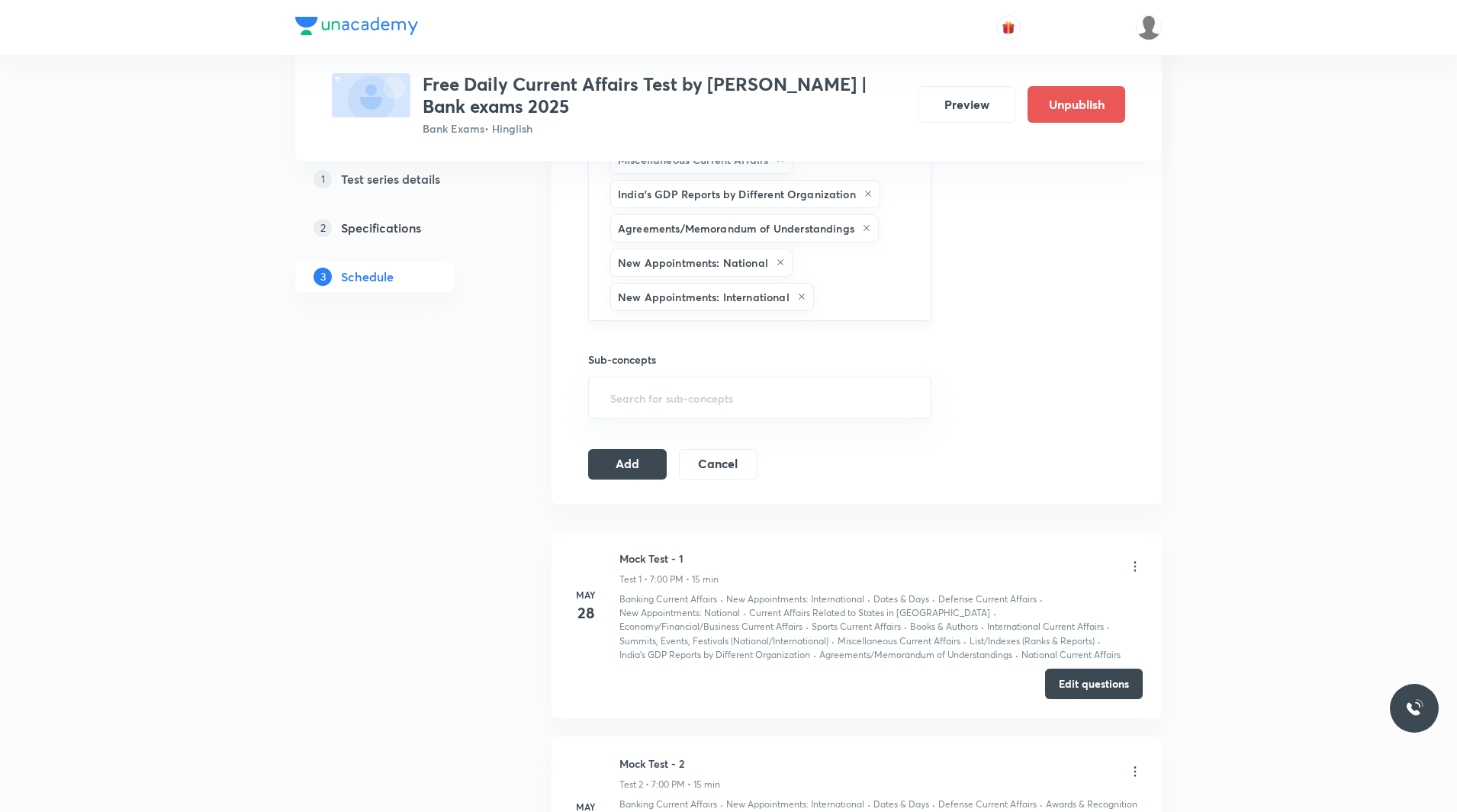
click at [862, 283] on input "text" at bounding box center [865, 297] width 96 height 28
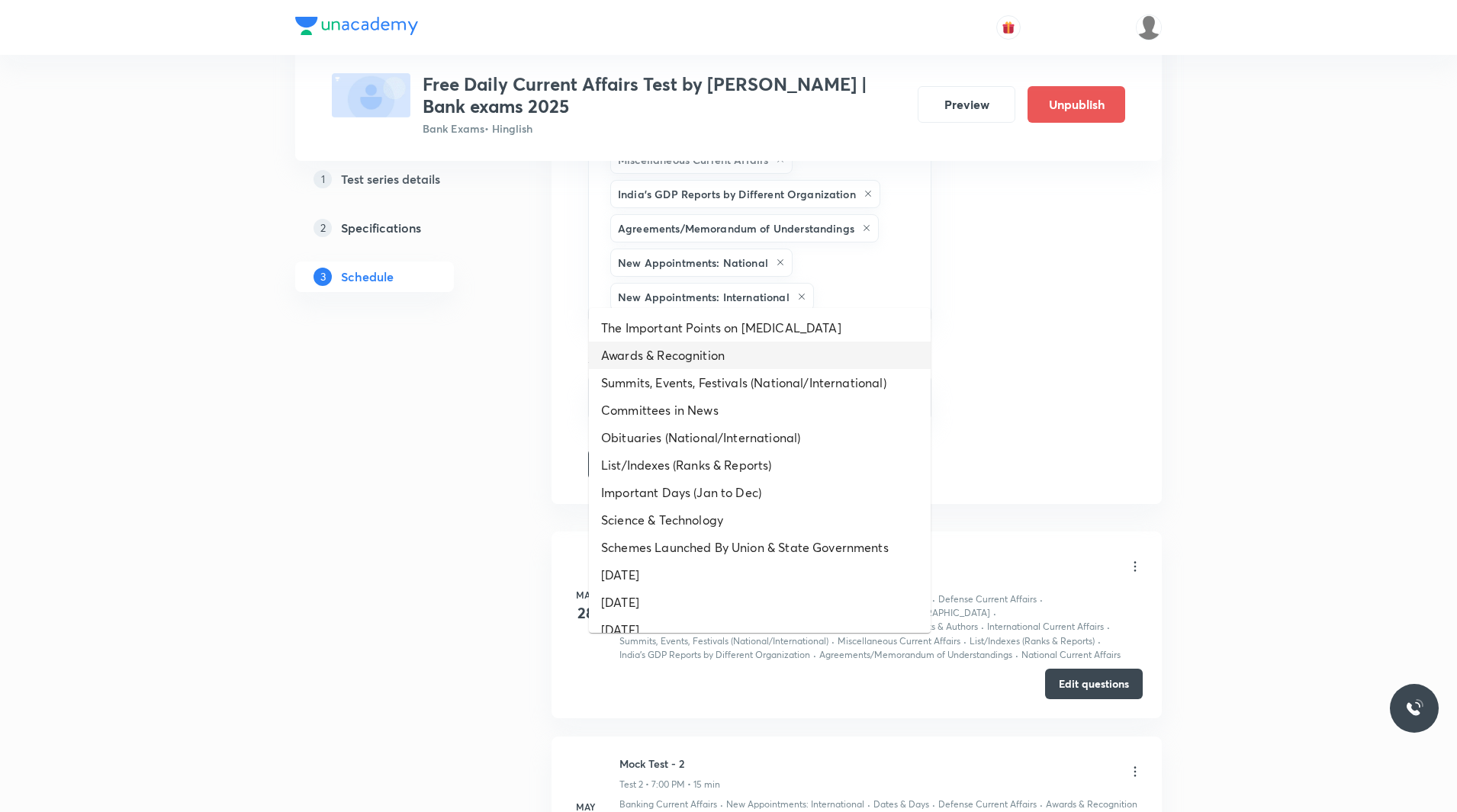
click at [681, 361] on li "Awards & Recognition" at bounding box center [760, 356] width 342 height 28
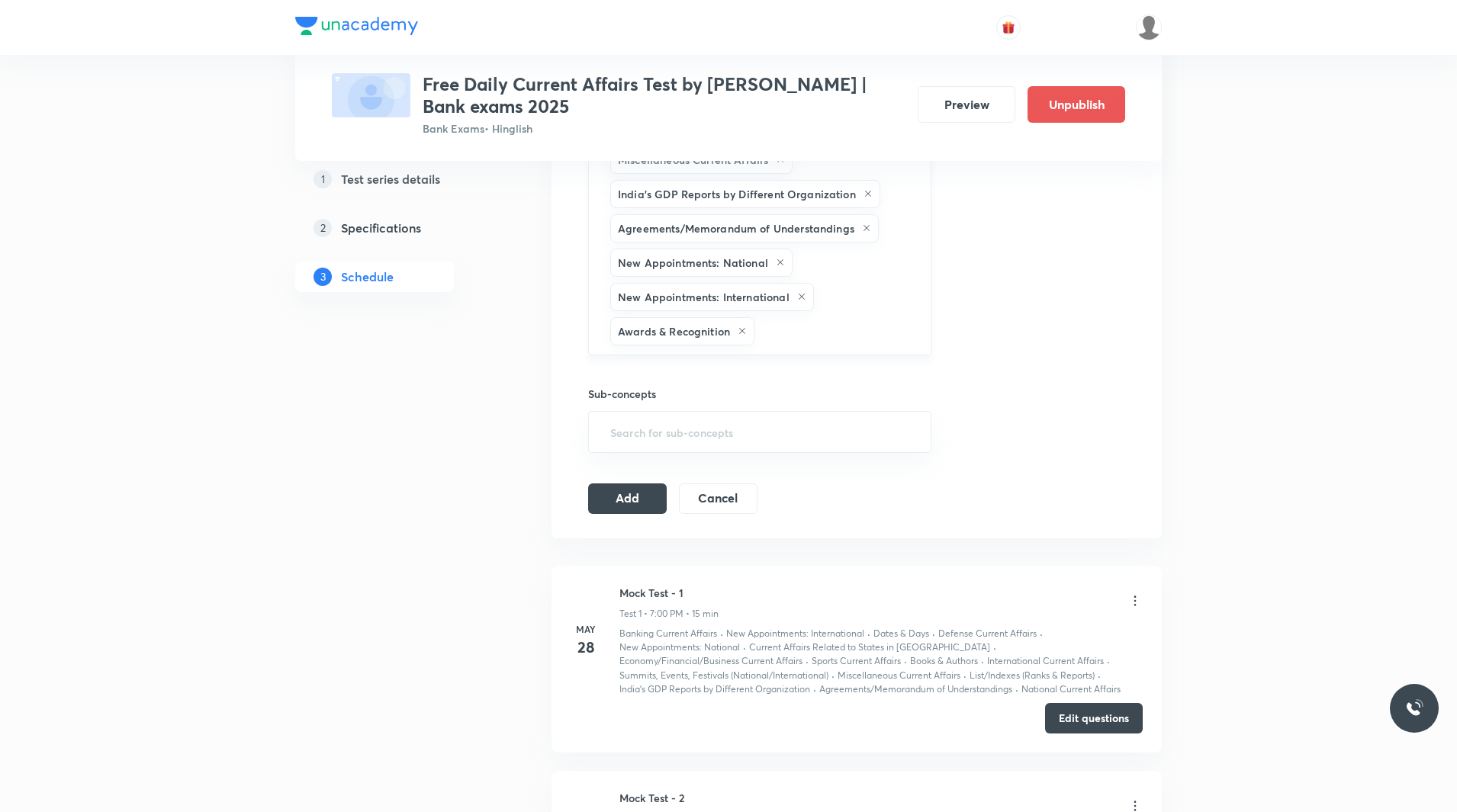
click at [840, 332] on div "Banking Current Affairs Economy/Financial/Business Current Affairs National Cur…" at bounding box center [760, 117] width 344 height 476
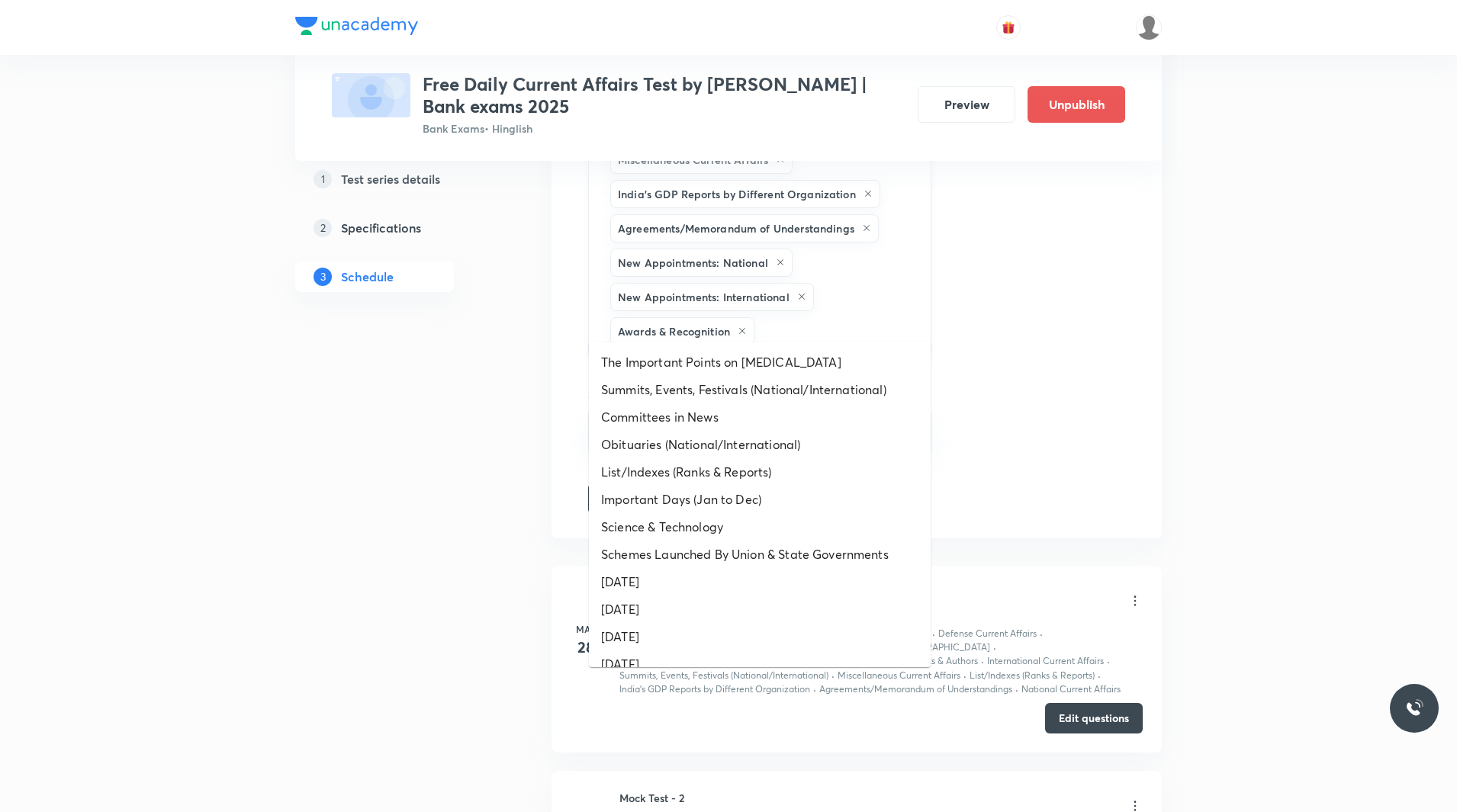
click at [822, 318] on input "text" at bounding box center [835, 331] width 155 height 28
click at [732, 385] on li "Summits, Events, Festivals (National/International)" at bounding box center [760, 390] width 342 height 28
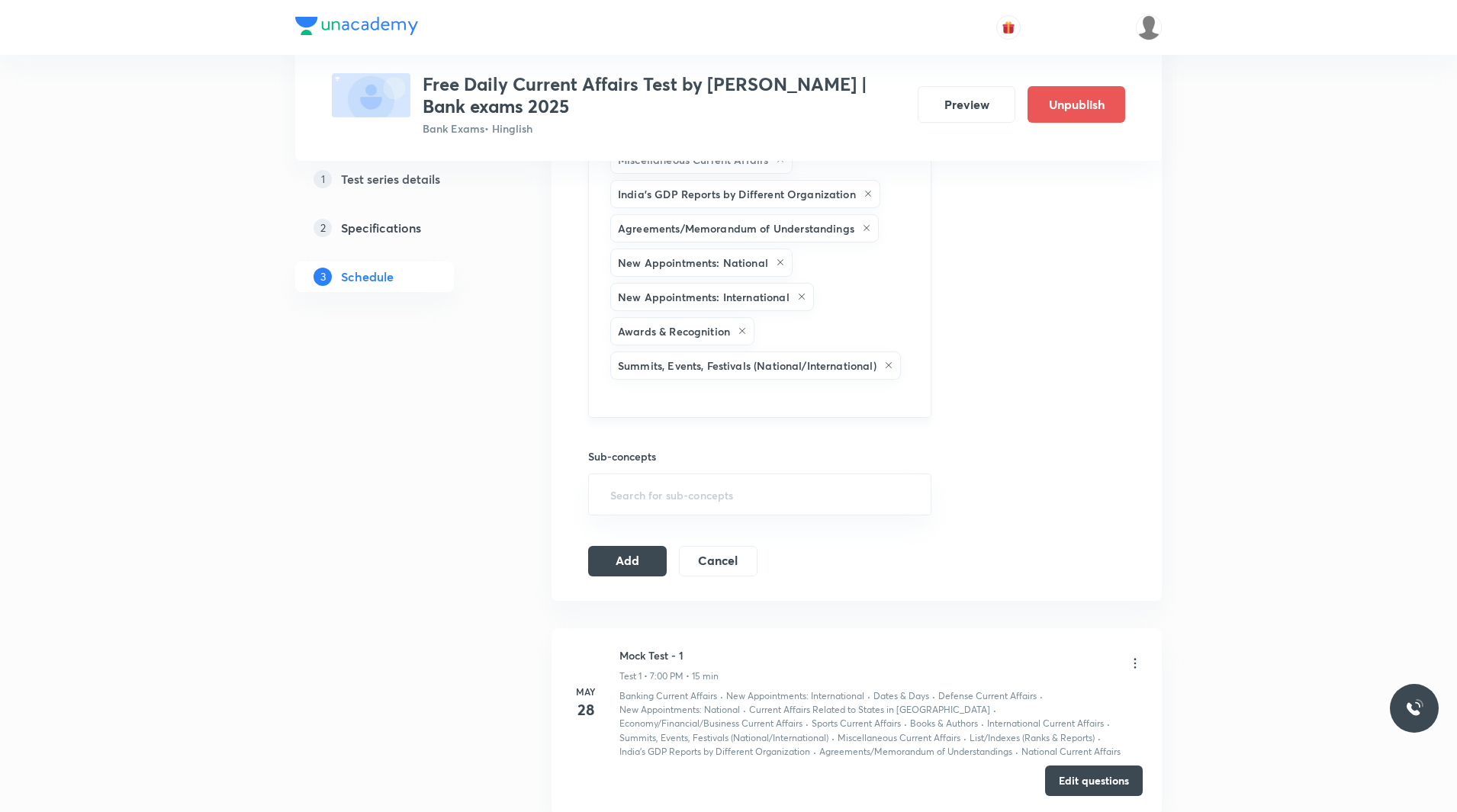
click at [786, 383] on input "text" at bounding box center [759, 396] width 305 height 28
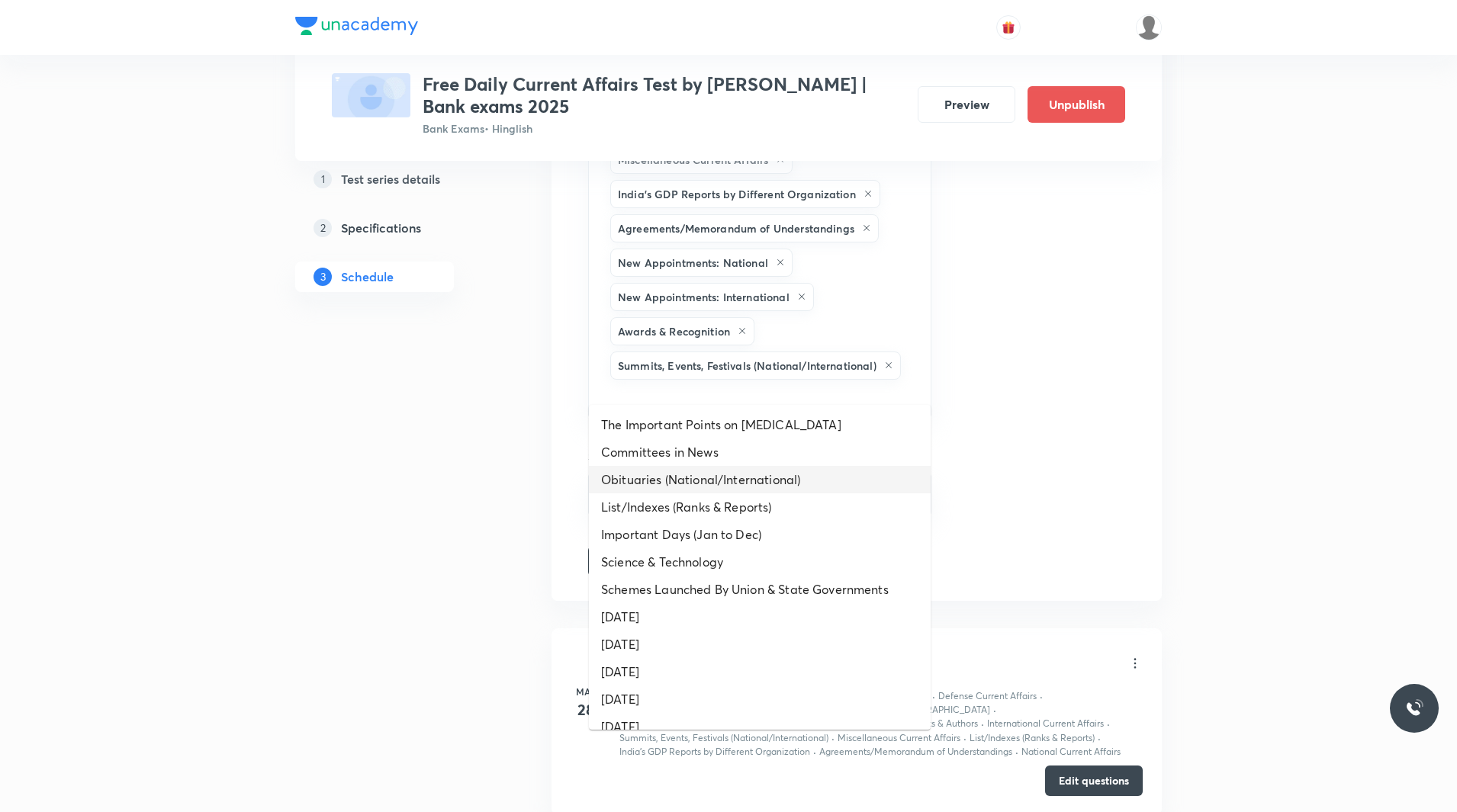
click at [684, 483] on li "Obituaries (National/International)" at bounding box center [760, 480] width 342 height 28
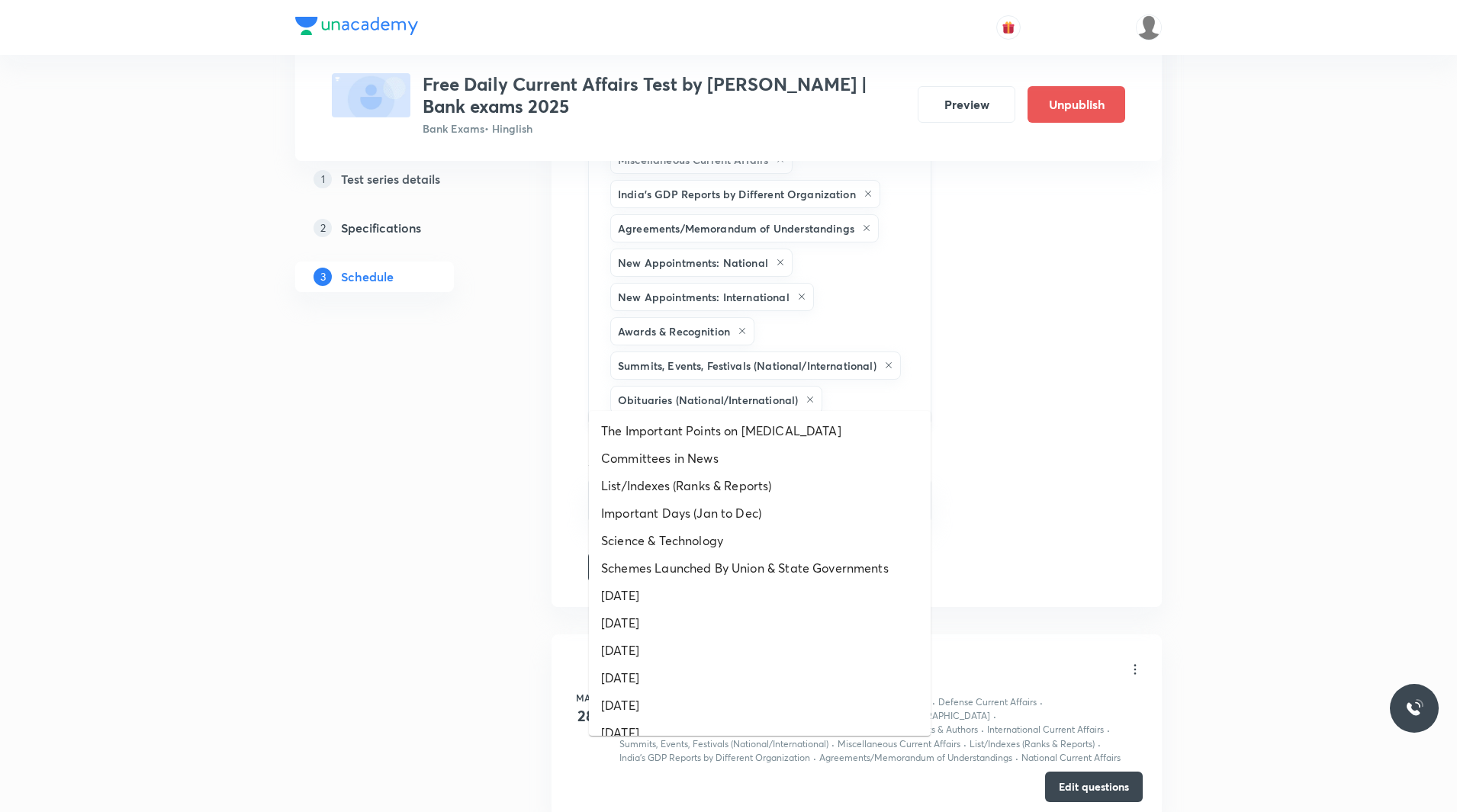
click at [858, 386] on input "text" at bounding box center [868, 400] width 87 height 28
click at [663, 464] on li "Committees in News" at bounding box center [760, 459] width 342 height 28
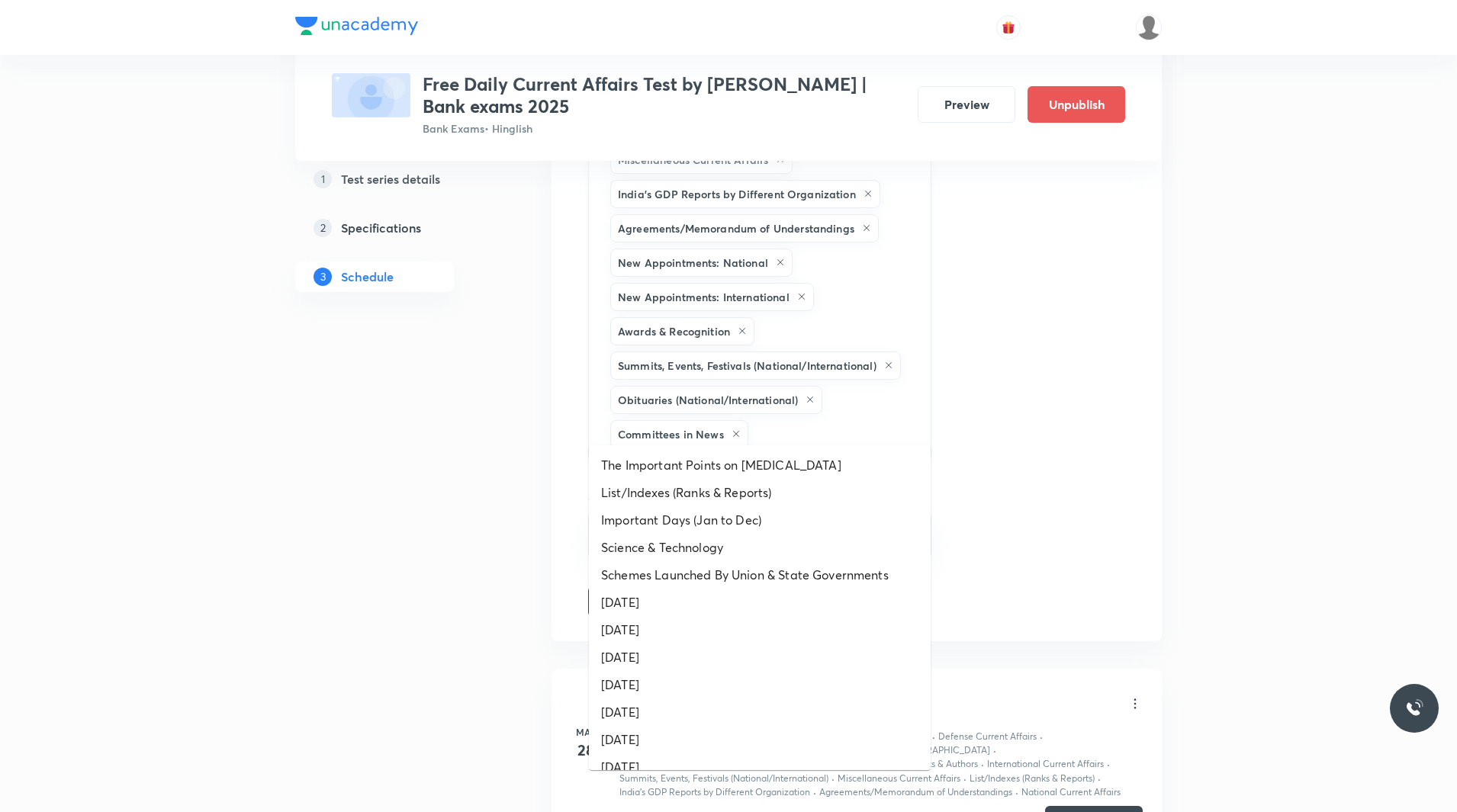
click at [832, 421] on input "text" at bounding box center [831, 434] width 161 height 28
click at [719, 500] on li "List/Indexes (Ranks & Reports)" at bounding box center [760, 493] width 342 height 28
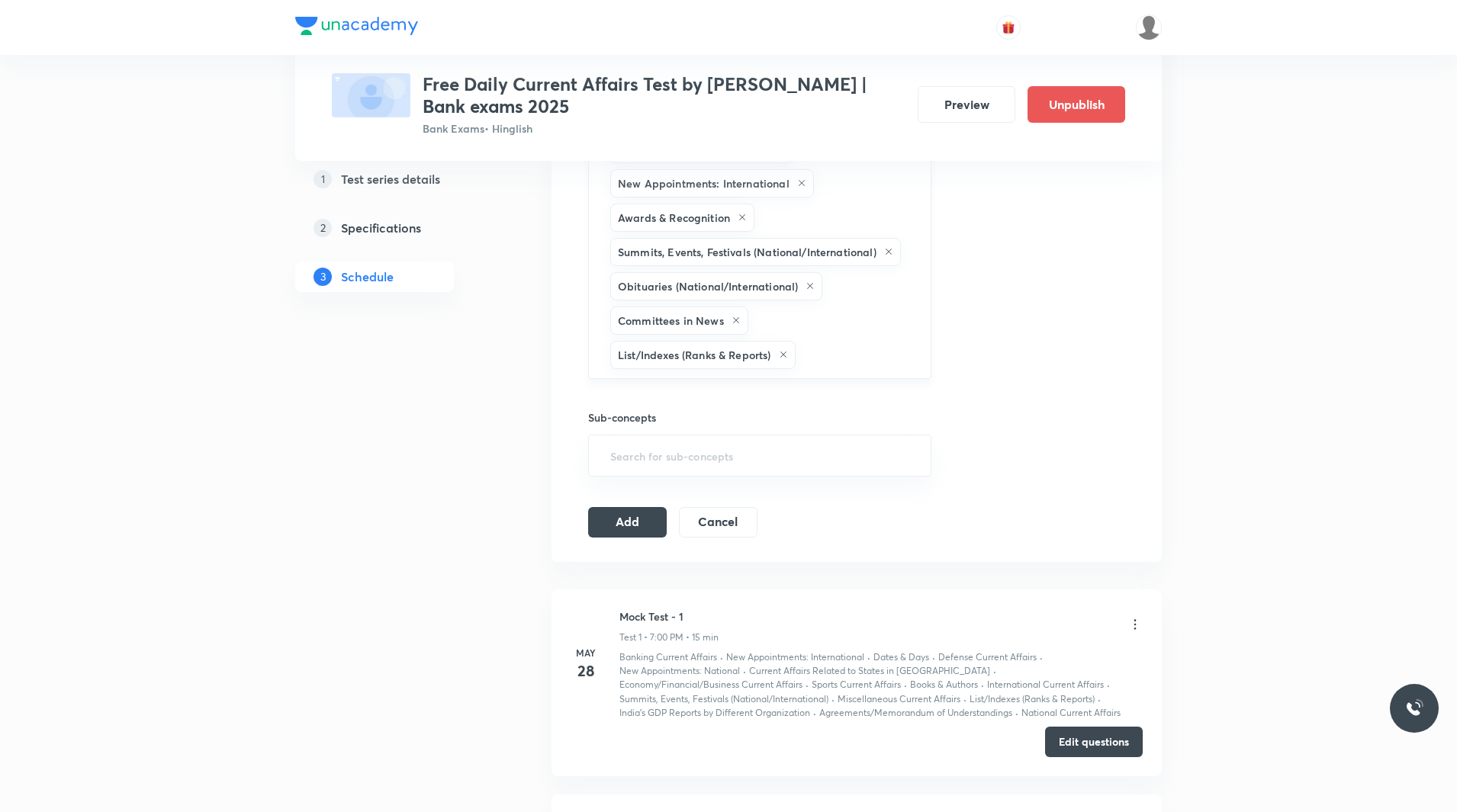
scroll to position [1000, 0]
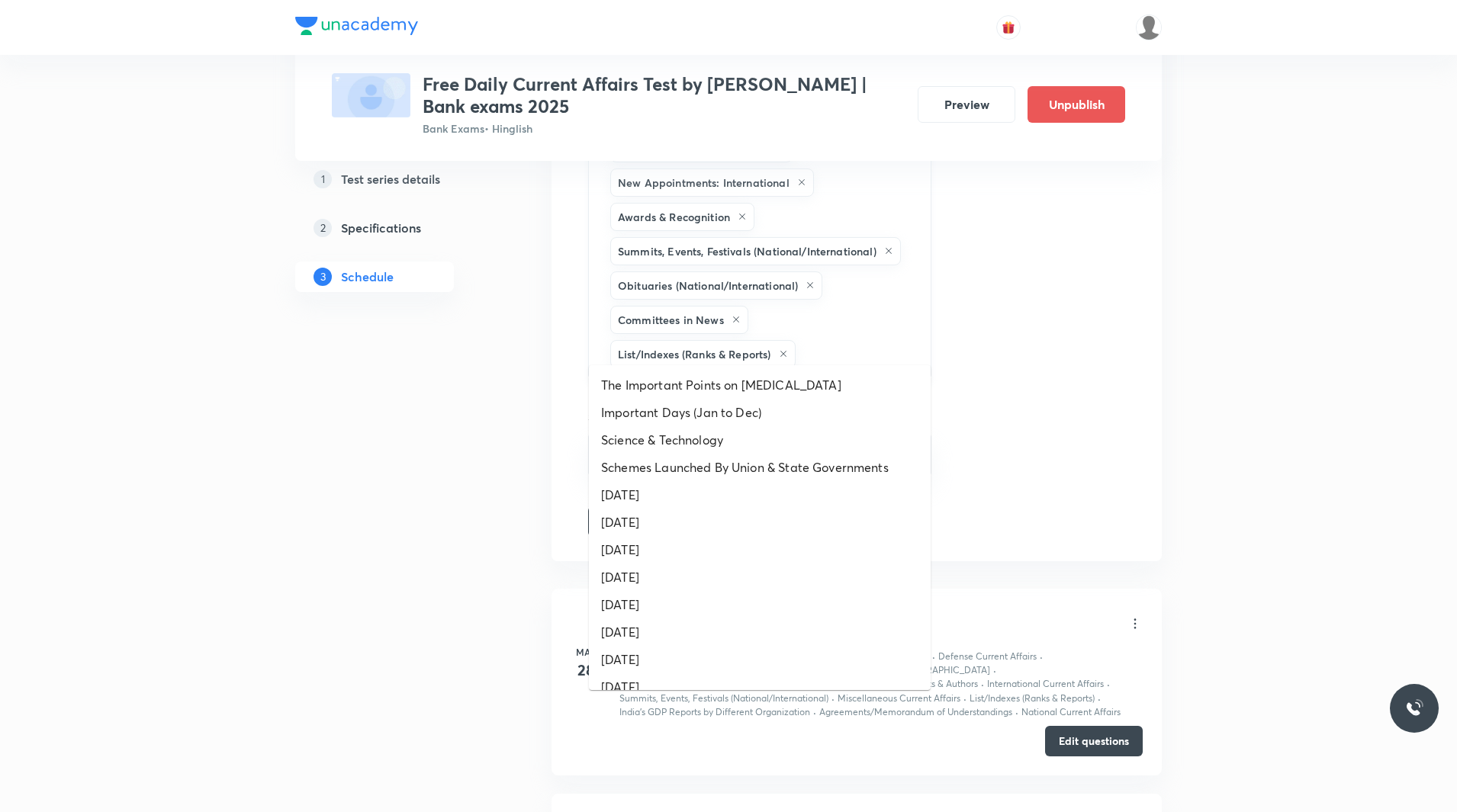
click at [852, 344] on input "text" at bounding box center [855, 354] width 113 height 28
click at [734, 459] on li "Schemes Launched By Union & State Governments" at bounding box center [760, 468] width 342 height 28
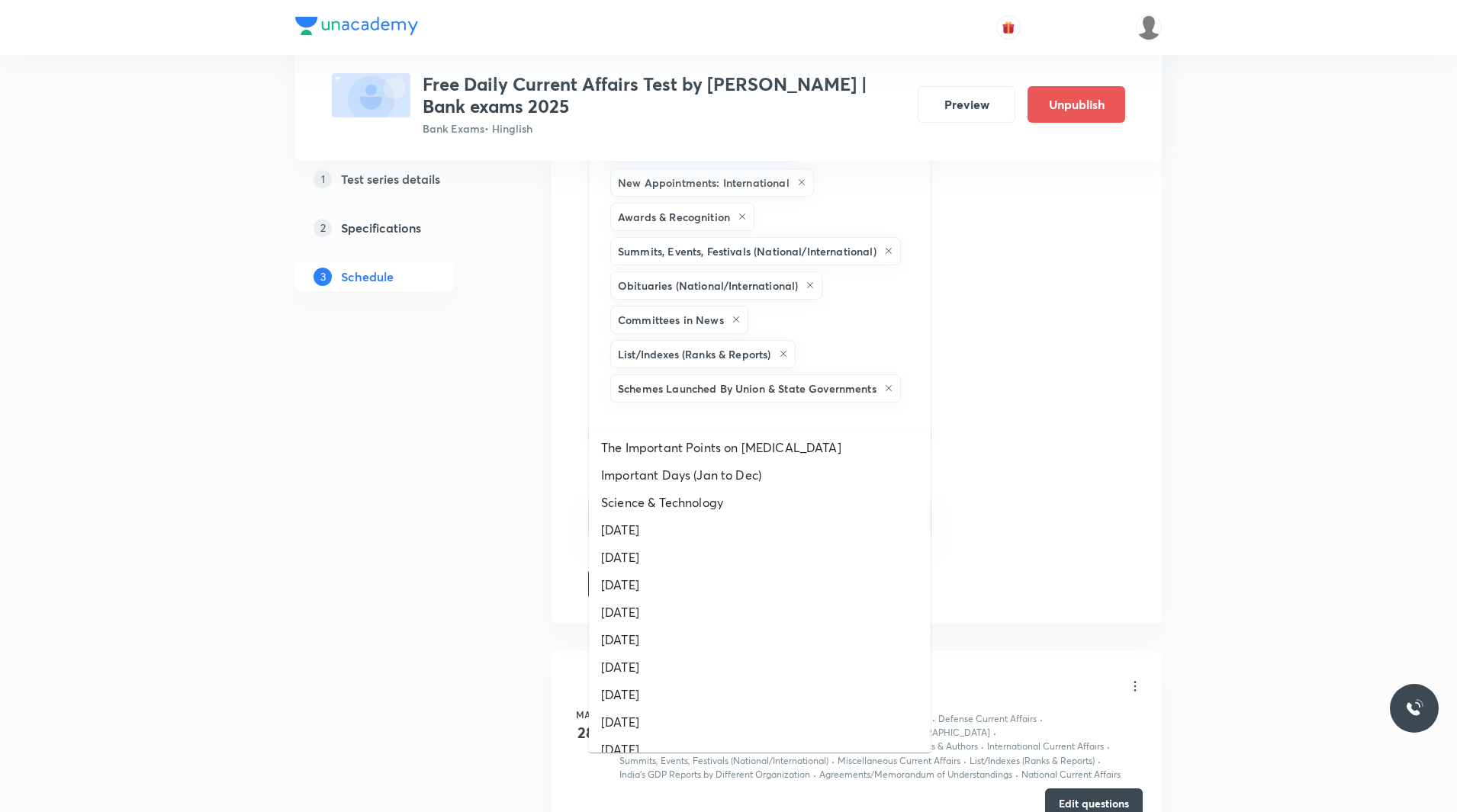
click at [823, 406] on input "text" at bounding box center [759, 420] width 305 height 28
click at [690, 498] on li "Science & Technology" at bounding box center [760, 502] width 342 height 28
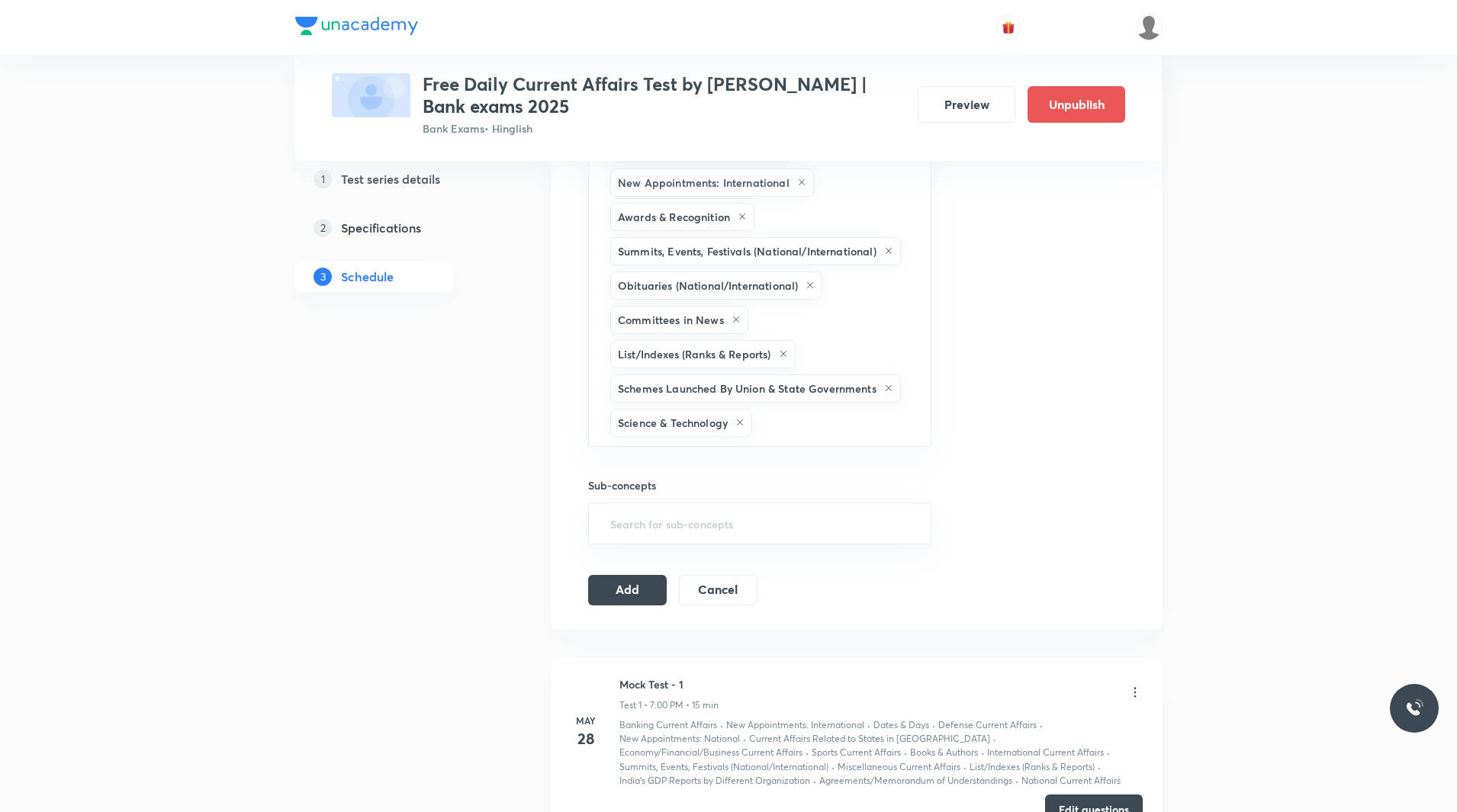
click at [813, 447] on div "Sub-concepts ​" at bounding box center [760, 495] width 344 height 97
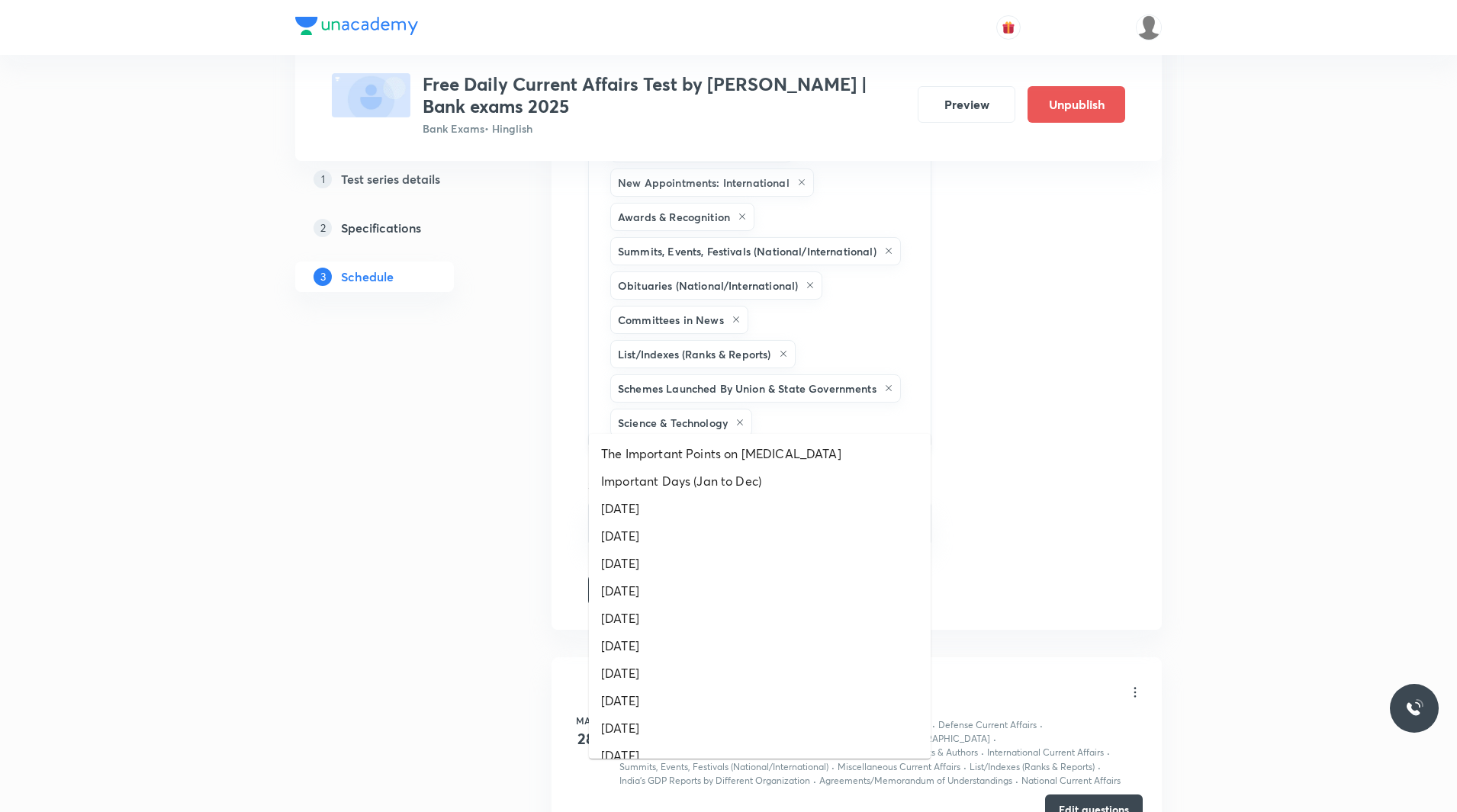
click at [813, 418] on input "text" at bounding box center [834, 422] width 157 height 28
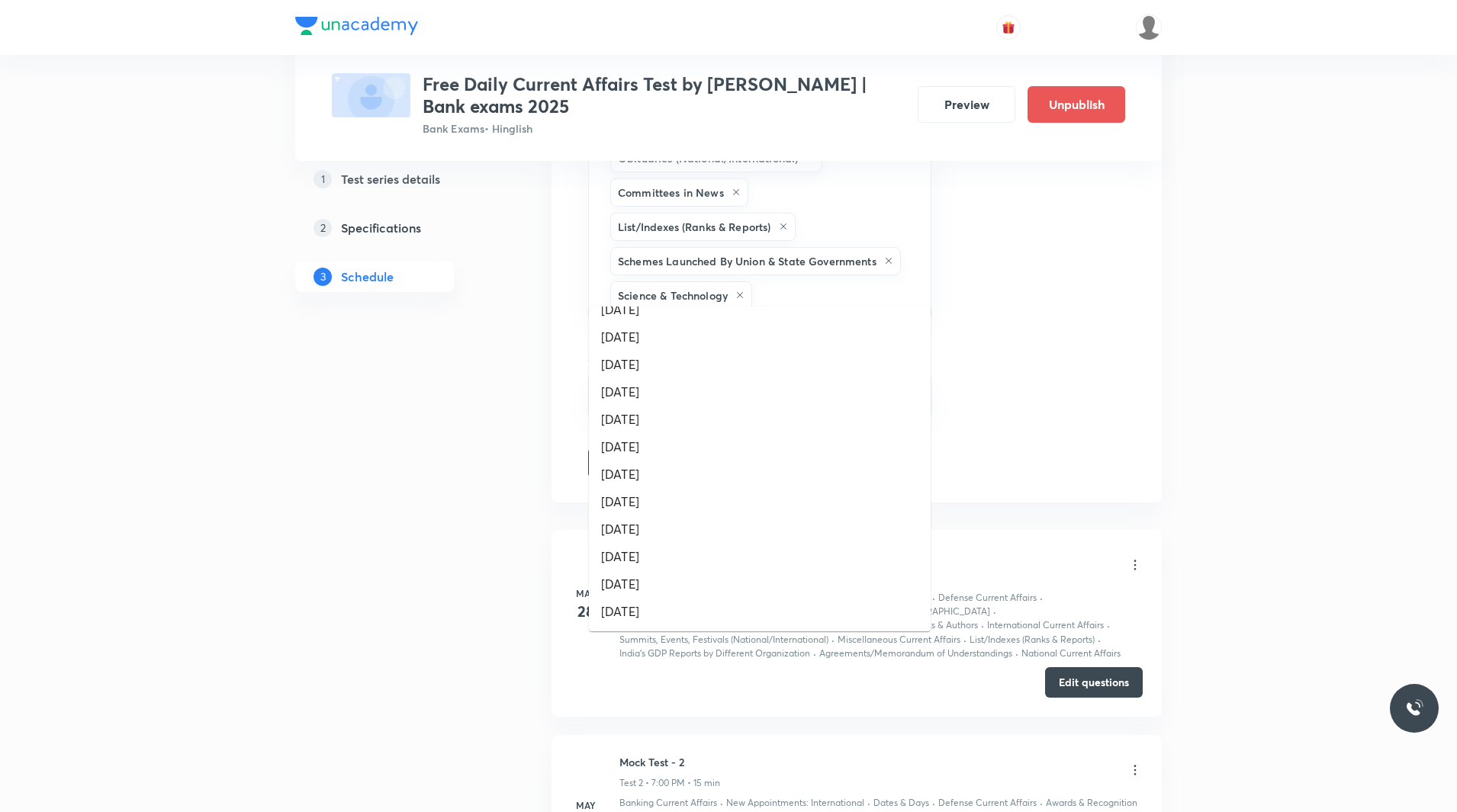
scroll to position [0, 0]
type input "boo"
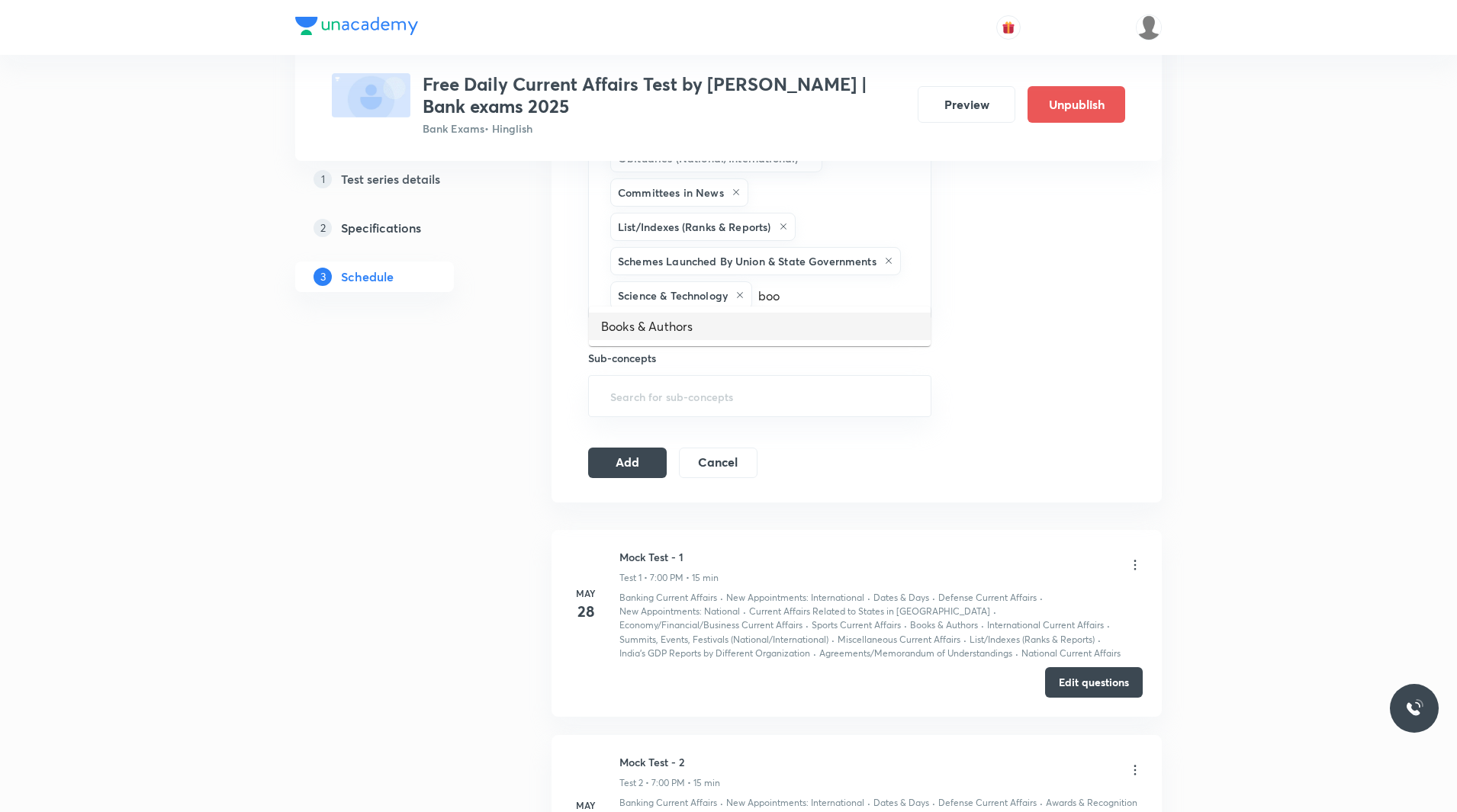
click at [667, 331] on li "Books & Authors" at bounding box center [760, 327] width 342 height 28
type input "da"
click at [686, 431] on li "Dates & Days" at bounding box center [760, 436] width 342 height 28
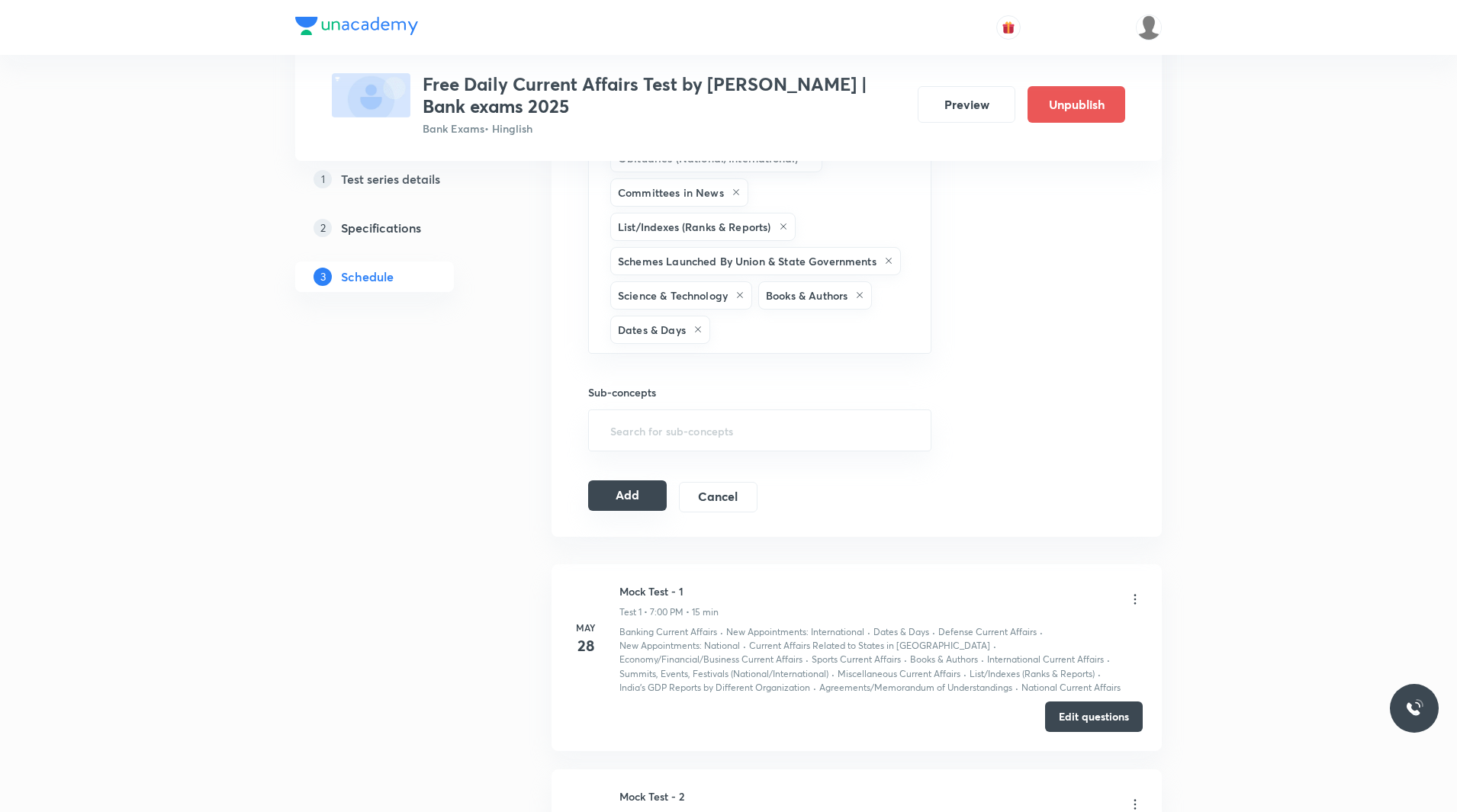
click at [626, 481] on button "Add" at bounding box center [627, 496] width 79 height 31
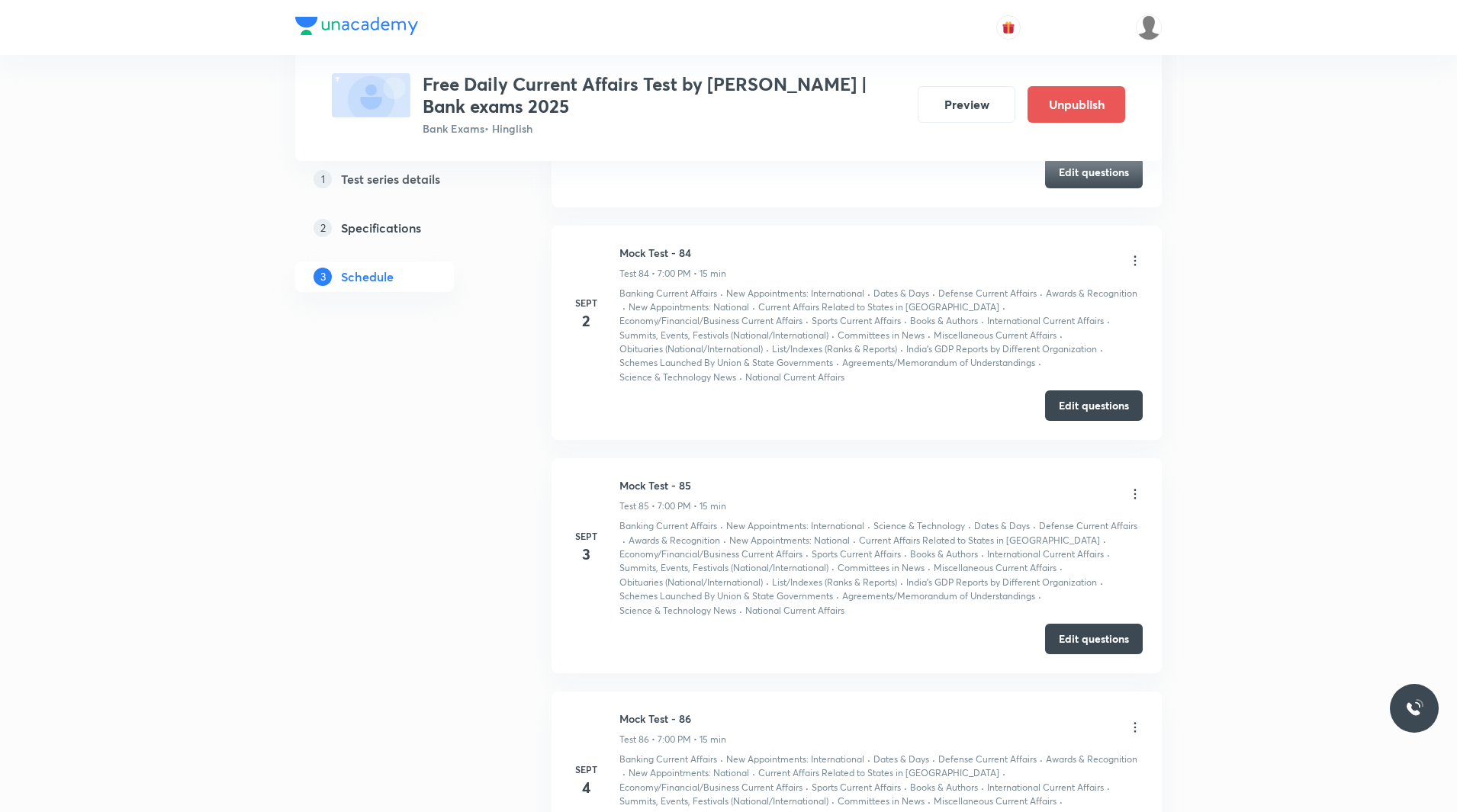
scroll to position [19246, 0]
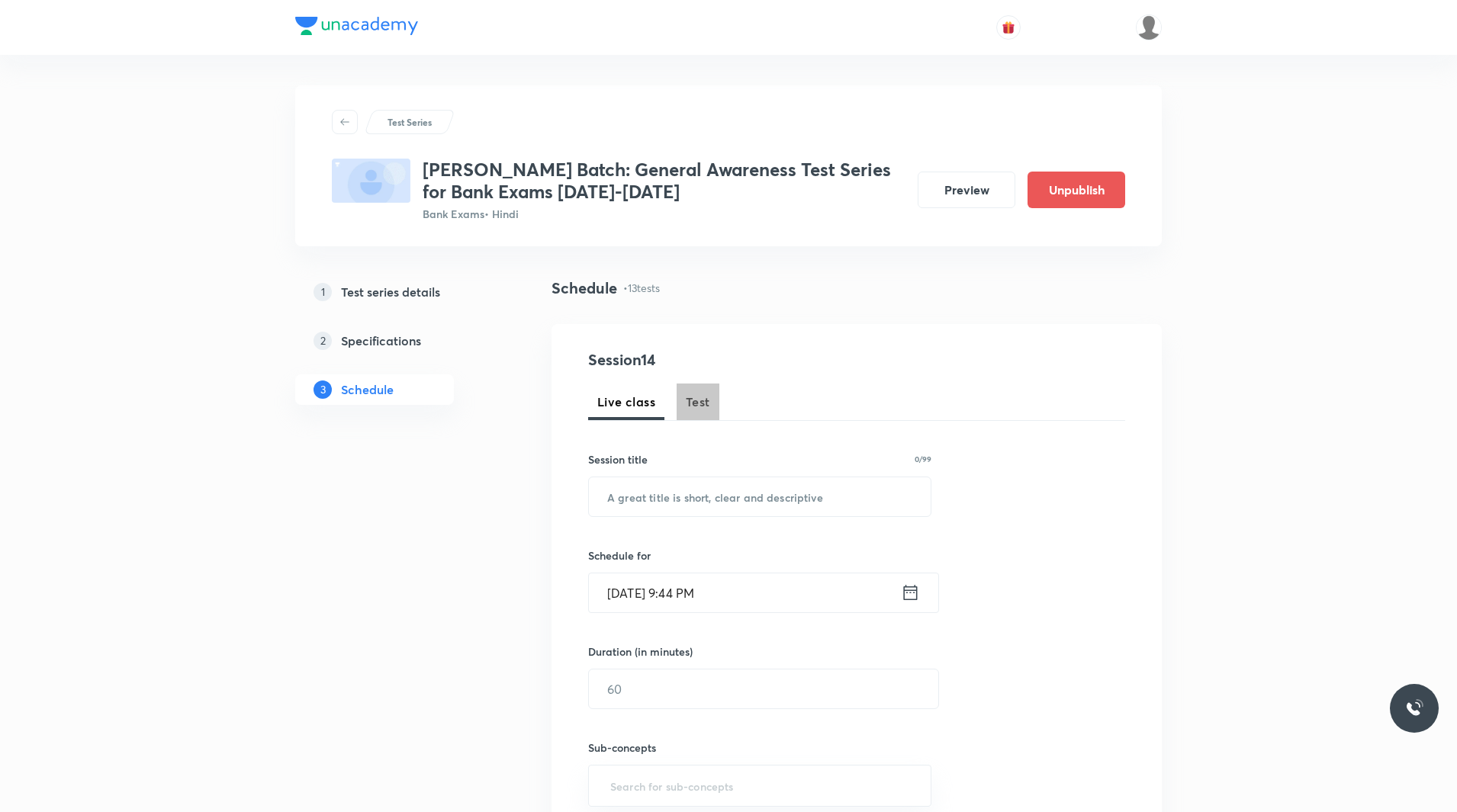
click at [699, 414] on button "Test" at bounding box center [698, 401] width 43 height 36
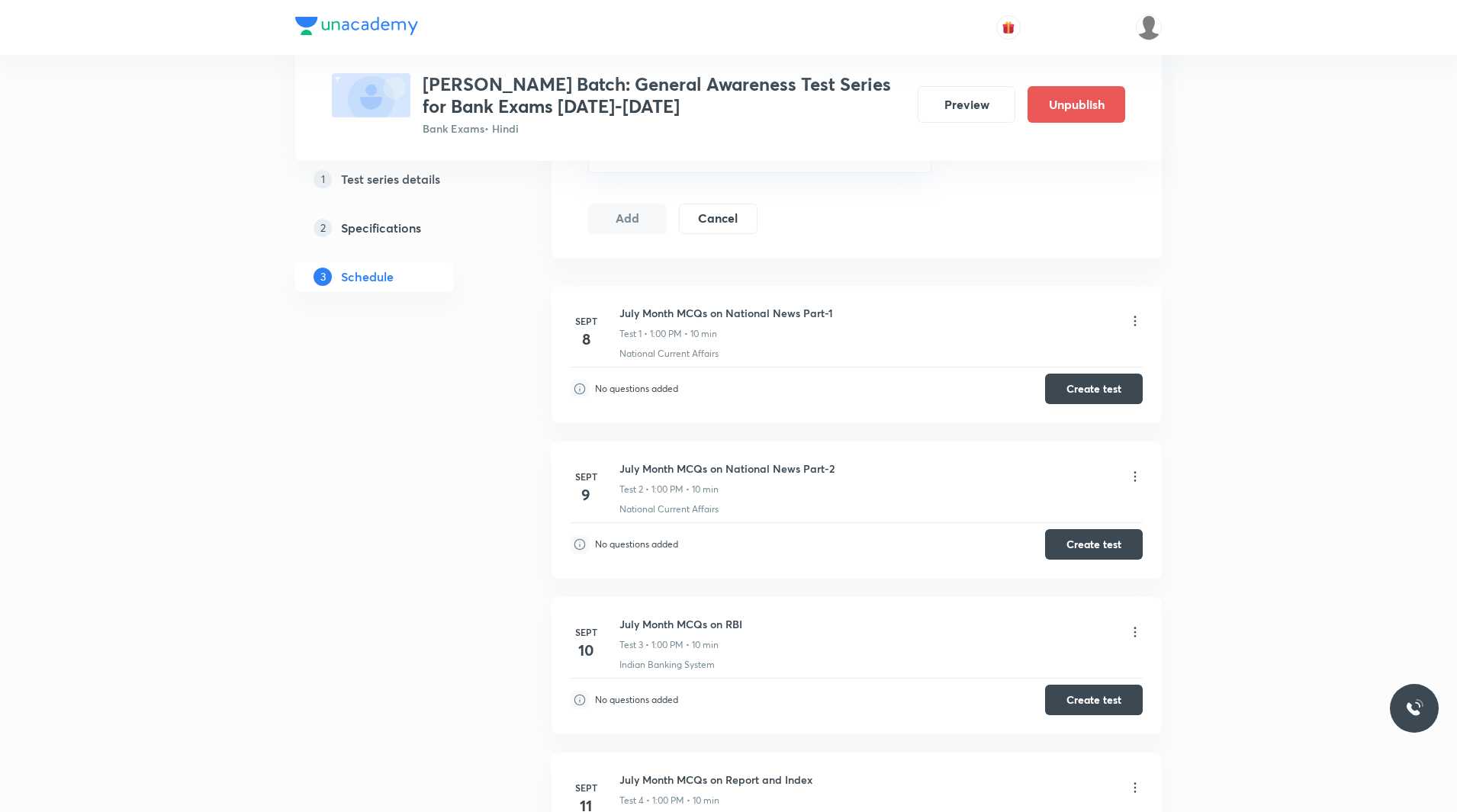
scroll to position [732, 0]
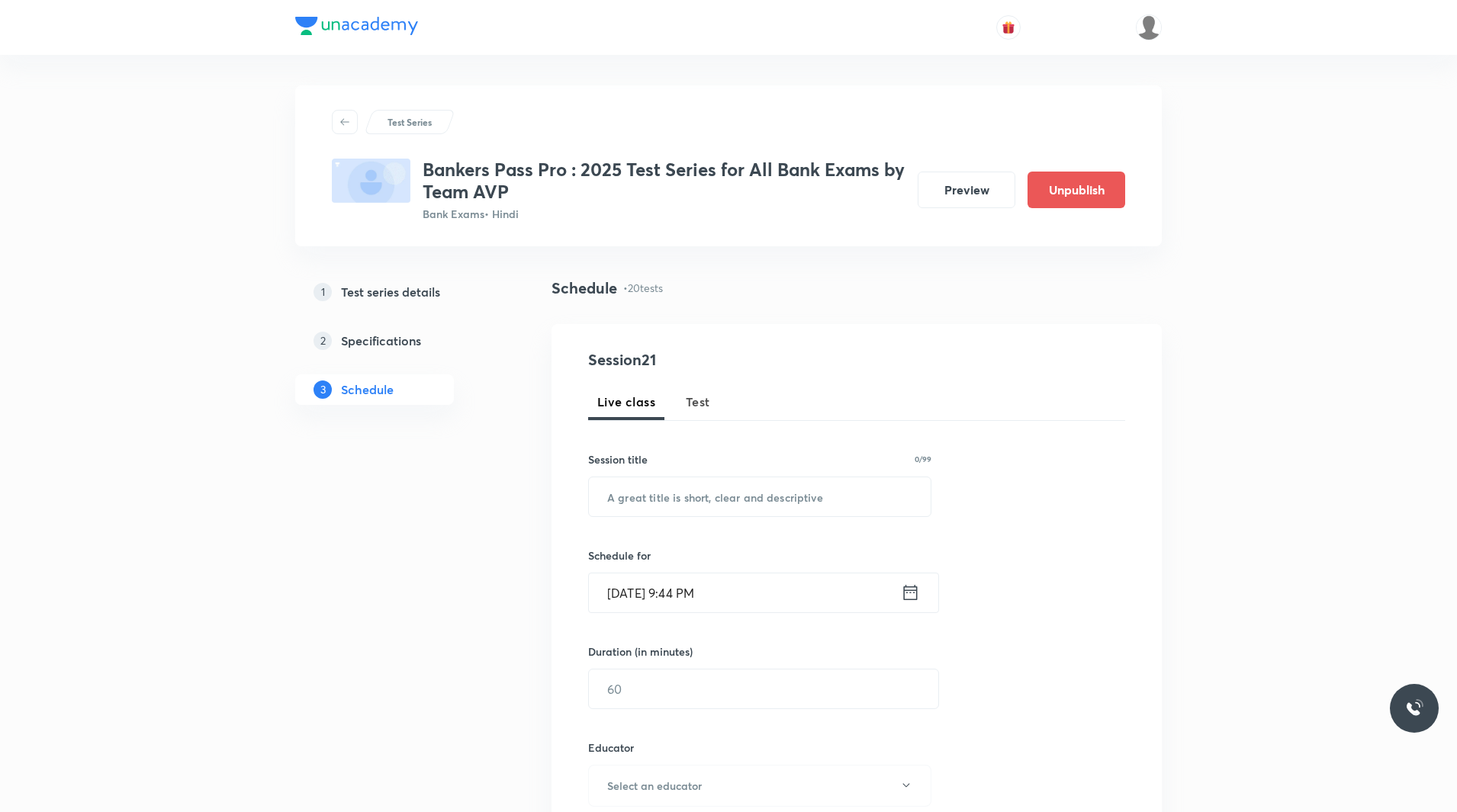
click at [700, 405] on span "Test" at bounding box center [698, 402] width 24 height 19
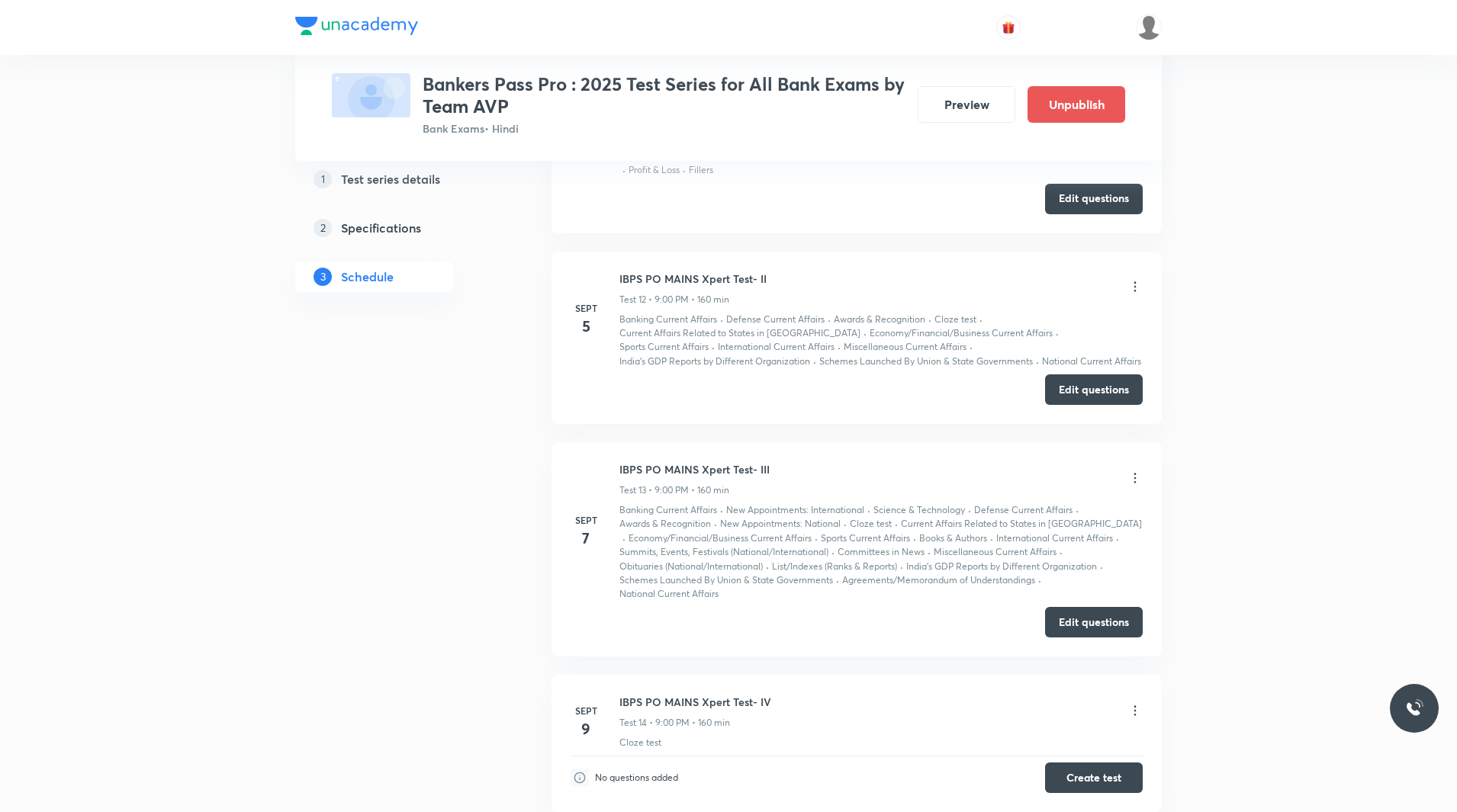
scroll to position [3090, 0]
click at [1088, 389] on button "Edit questions" at bounding box center [1093, 389] width 97 height 31
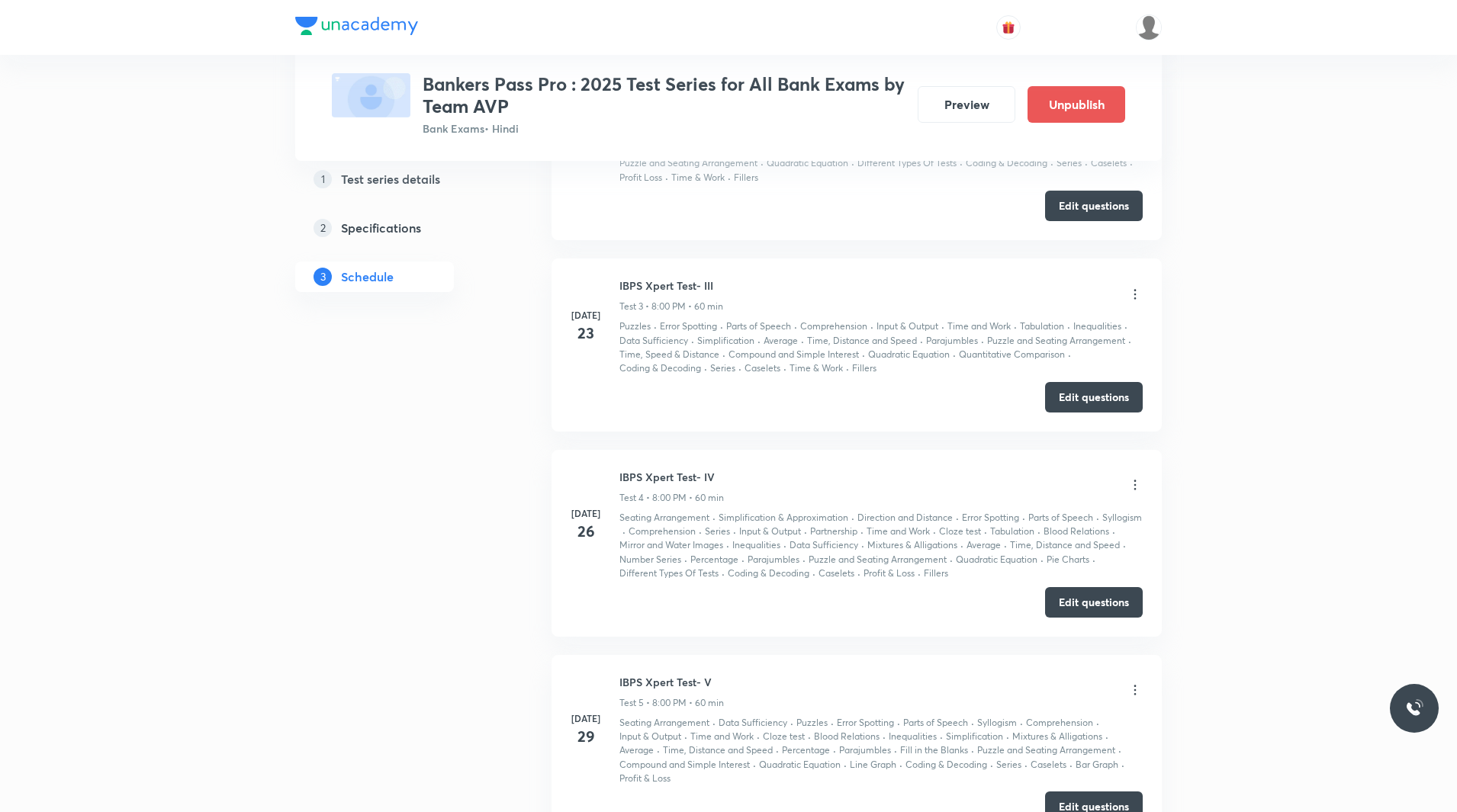
scroll to position [1149, 0]
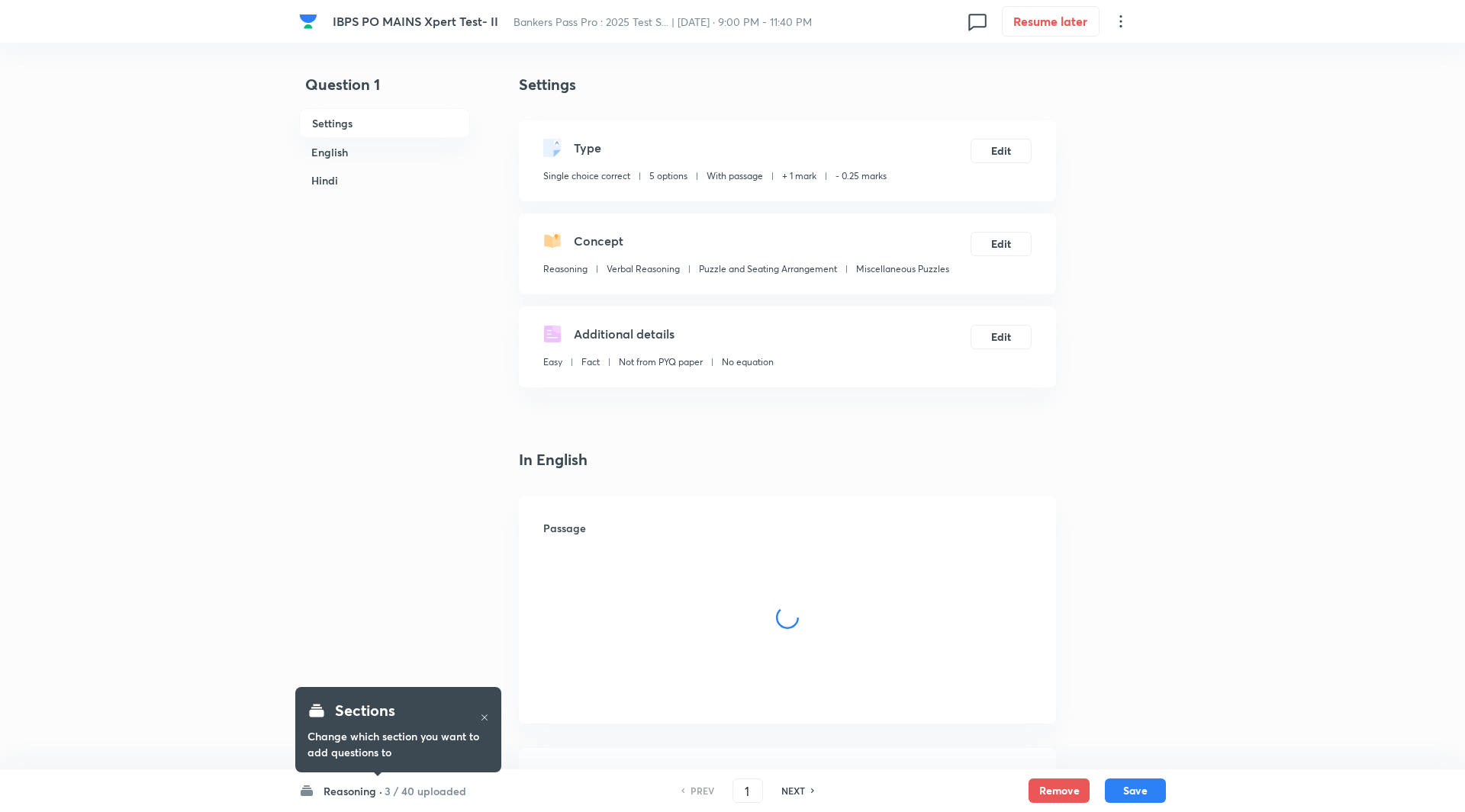
checkbox input "true"
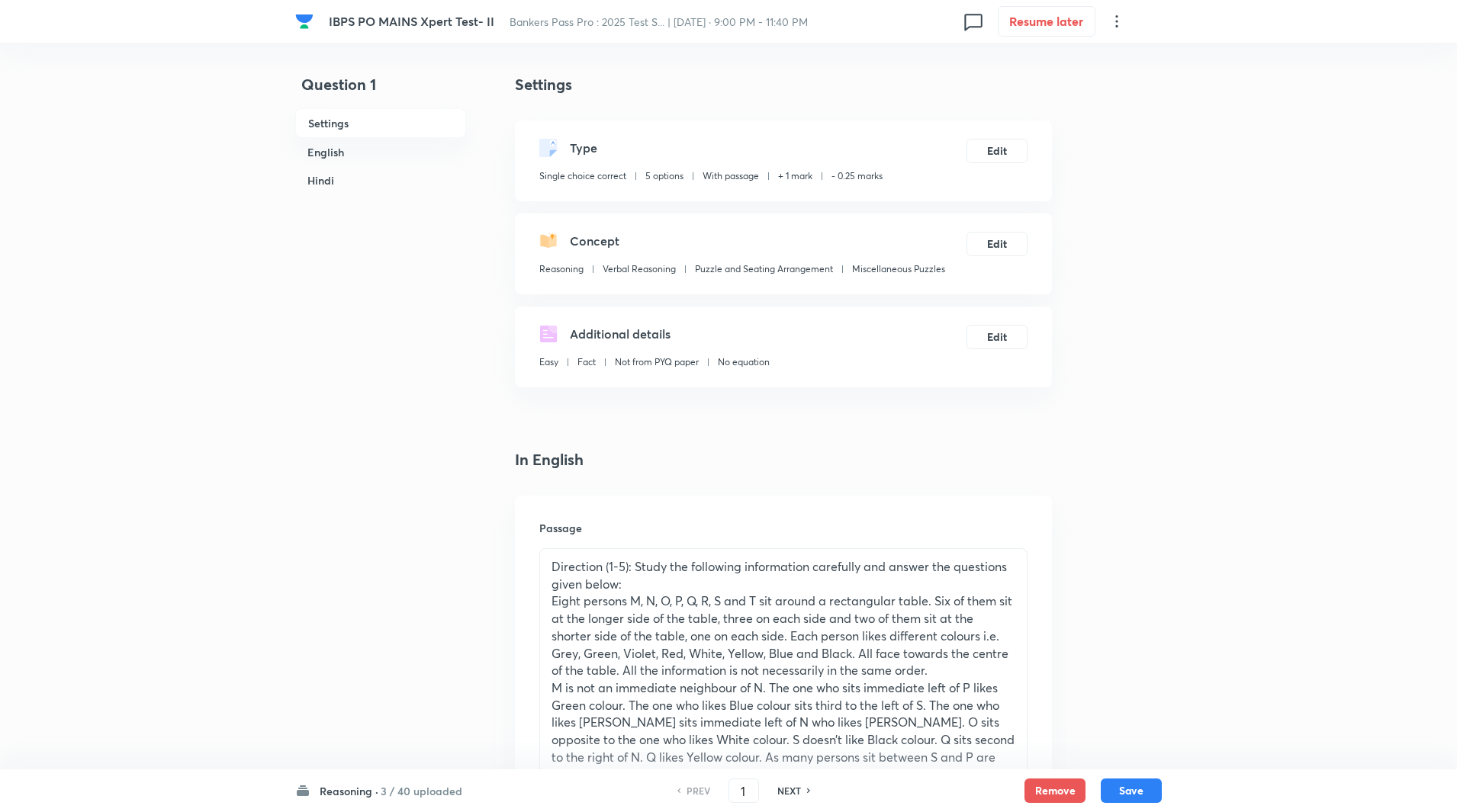
click at [419, 796] on h6 "3 / 40 uploaded" at bounding box center [421, 792] width 82 height 16
